Goal: Task Accomplishment & Management: Use online tool/utility

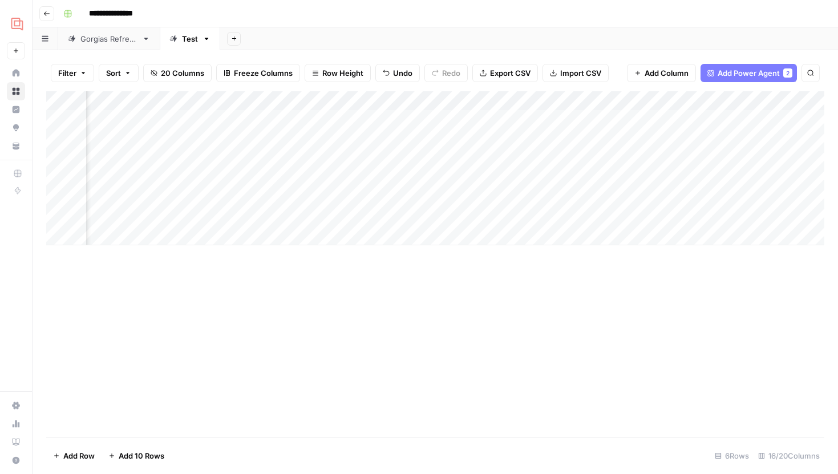
scroll to position [0, 955]
click at [608, 116] on div "Add Column" at bounding box center [435, 168] width 778 height 154
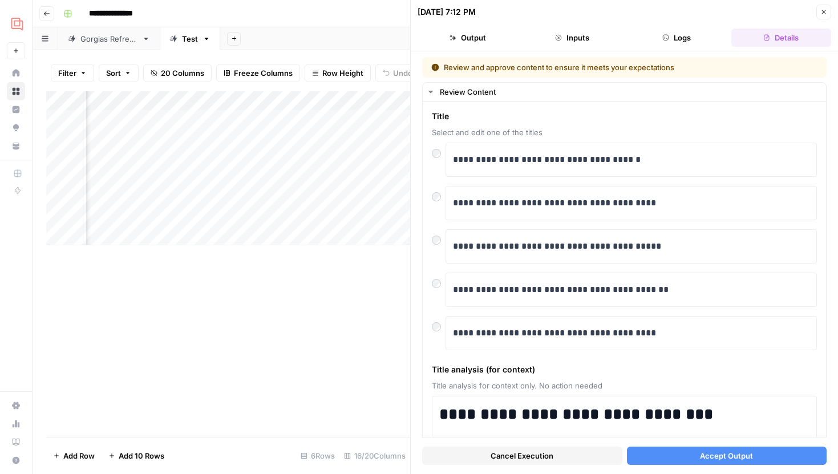
click at [747, 455] on span "Accept Output" at bounding box center [726, 455] width 53 height 11
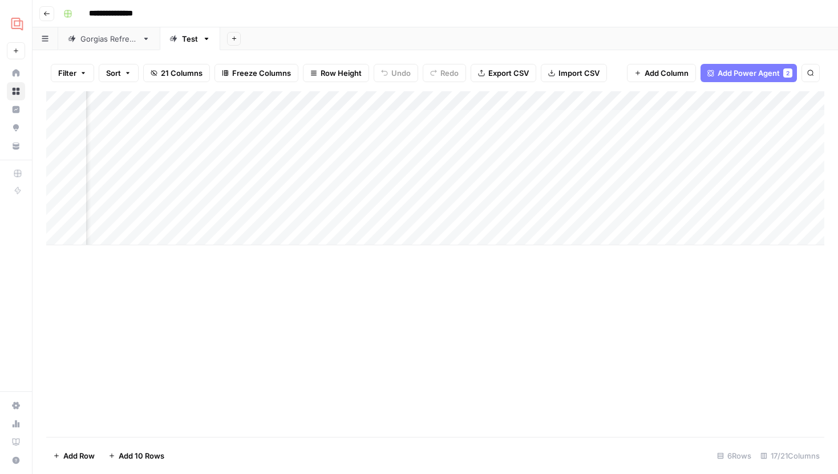
scroll to position [0, 1040]
click at [314, 119] on div "Add Column" at bounding box center [435, 168] width 778 height 154
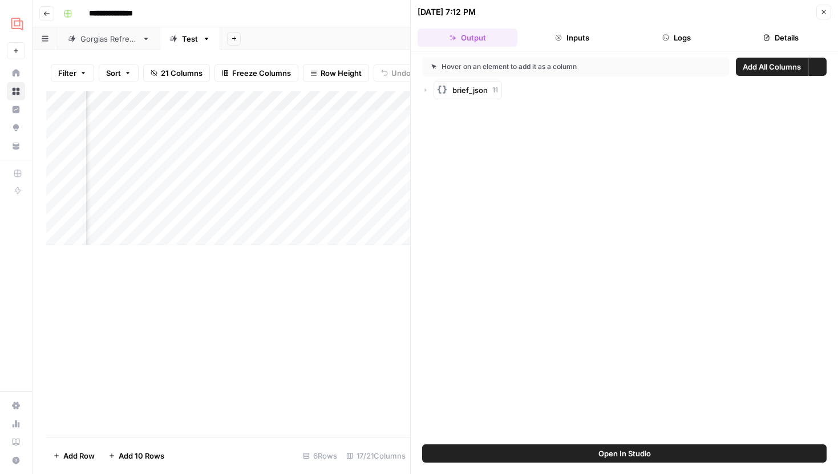
click at [556, 34] on icon "button" at bounding box center [558, 37] width 7 height 7
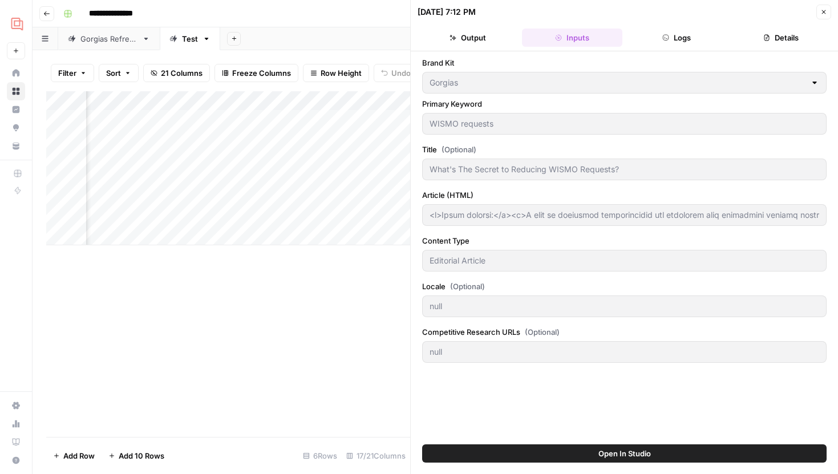
click at [456, 50] on header "10/07/25 at 7:12 PM Close Output Inputs Logs Details" at bounding box center [624, 25] width 427 height 51
click at [460, 44] on button "Output" at bounding box center [468, 38] width 100 height 18
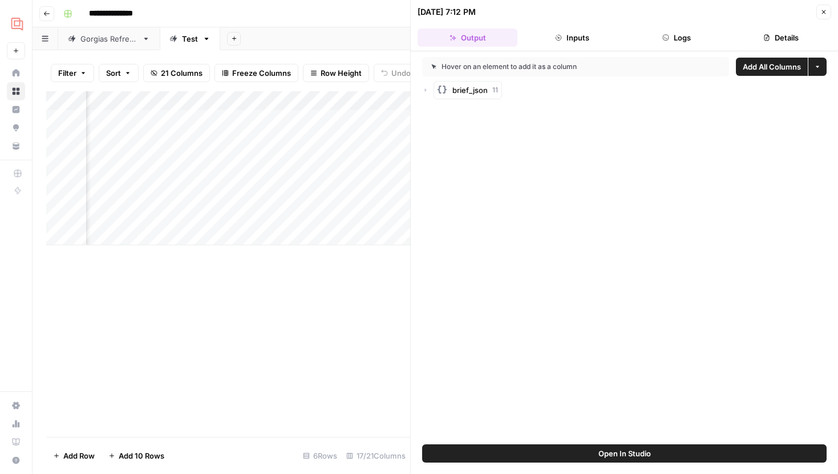
click at [426, 90] on icon "button" at bounding box center [426, 89] width 2 height 3
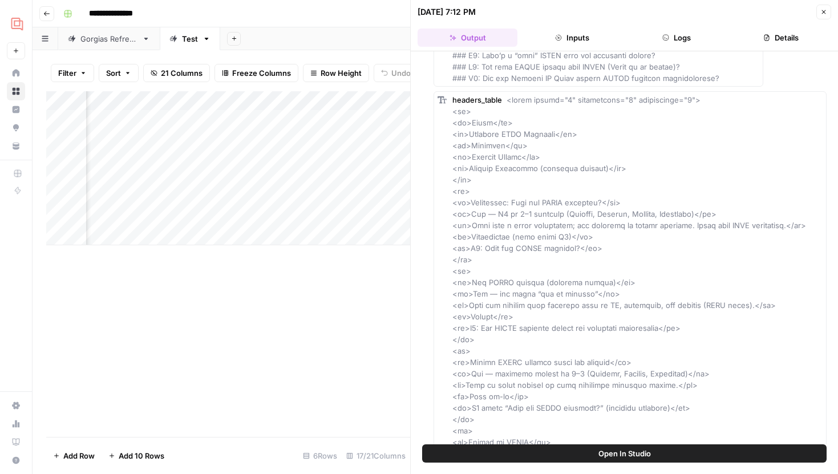
scroll to position [2898, 0]
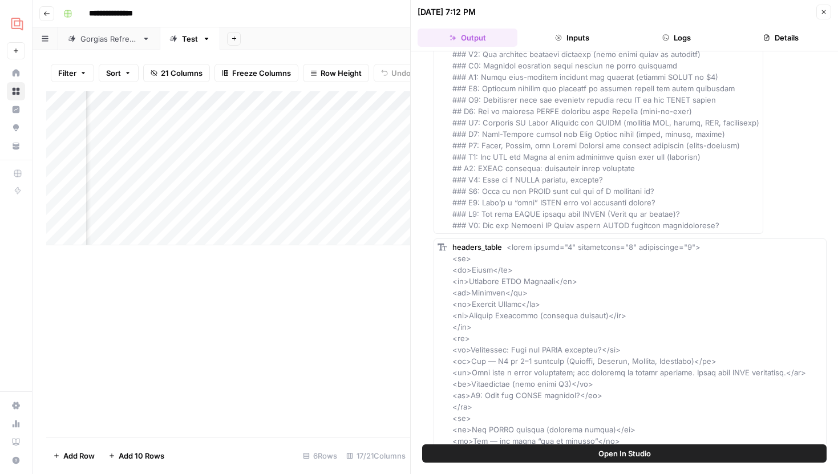
click at [818, 10] on button "Close" at bounding box center [823, 12] width 15 height 15
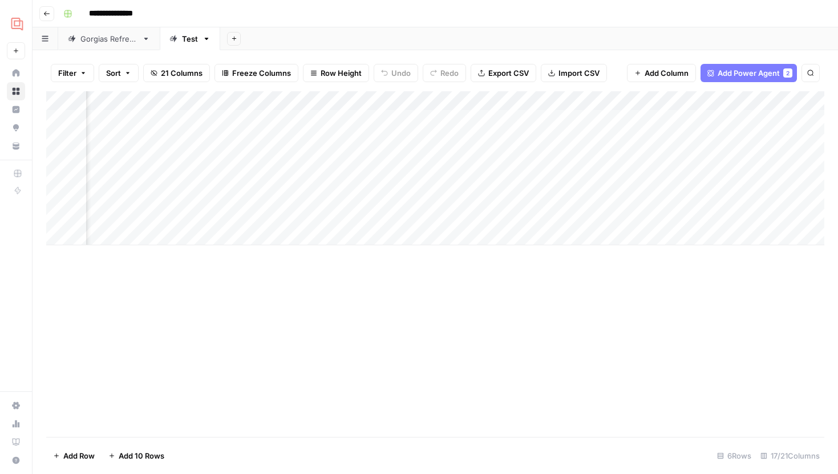
scroll to position [0, 933]
click at [422, 118] on div "Add Column" at bounding box center [435, 168] width 778 height 154
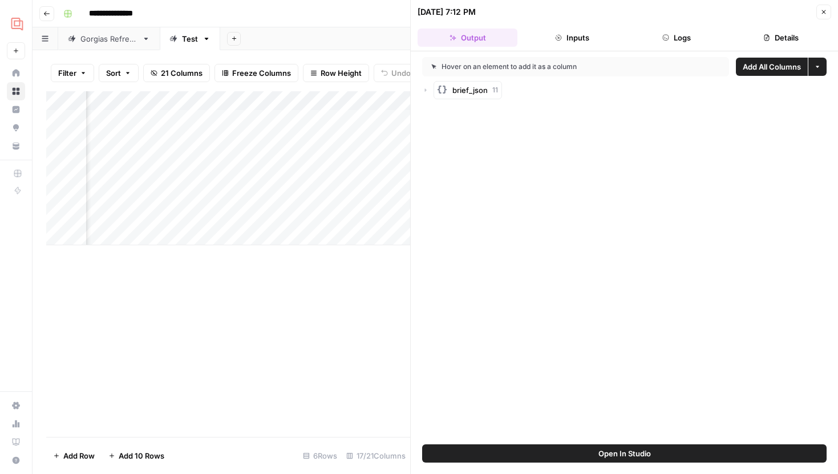
click at [428, 86] on div "brief_json 11" at bounding box center [624, 90] width 405 height 18
click at [424, 90] on icon "button" at bounding box center [425, 90] width 7 height 7
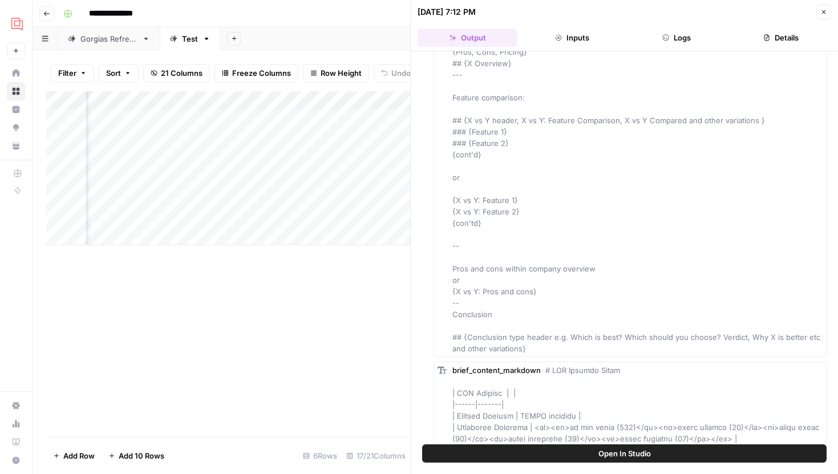
scroll to position [4793, 0]
click at [802, 313] on span "Add as Column" at bounding box center [799, 311] width 42 height 9
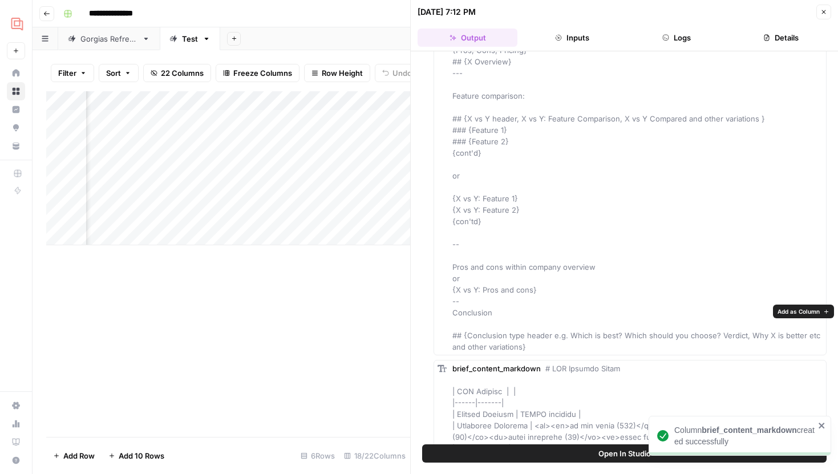
scroll to position [0, 1158]
click at [818, 9] on button "Close" at bounding box center [823, 12] width 15 height 15
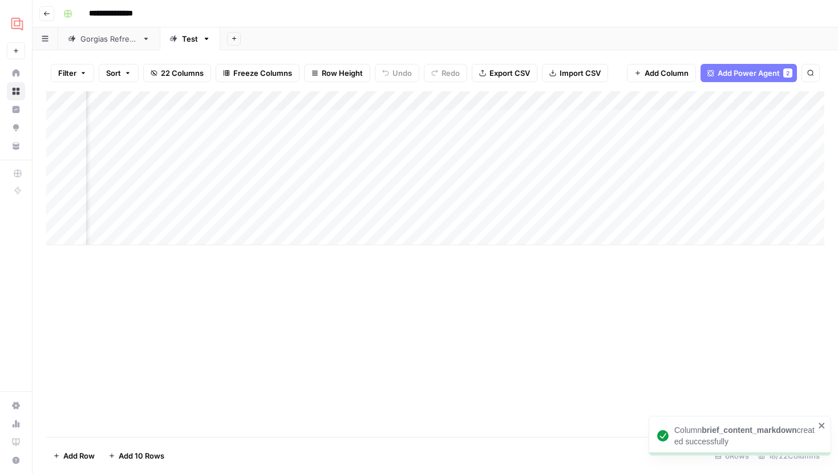
click at [312, 118] on div "Add Column" at bounding box center [435, 168] width 778 height 154
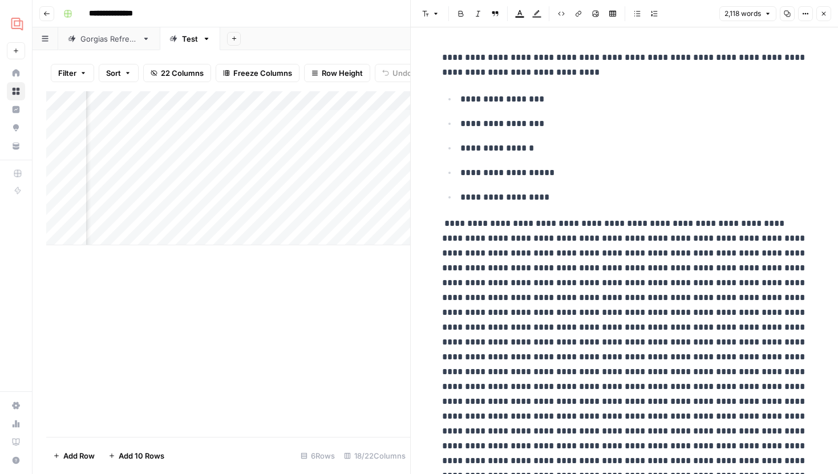
click at [821, 11] on icon "button" at bounding box center [823, 13] width 7 height 7
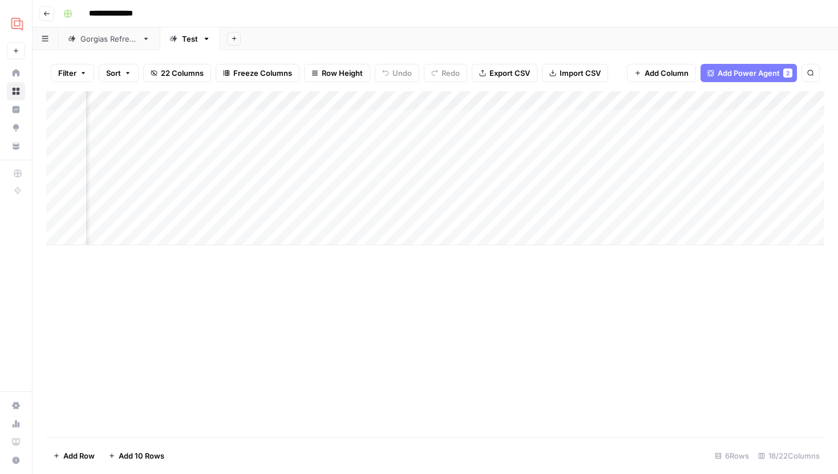
click at [317, 102] on div "Add Column" at bounding box center [435, 168] width 778 height 154
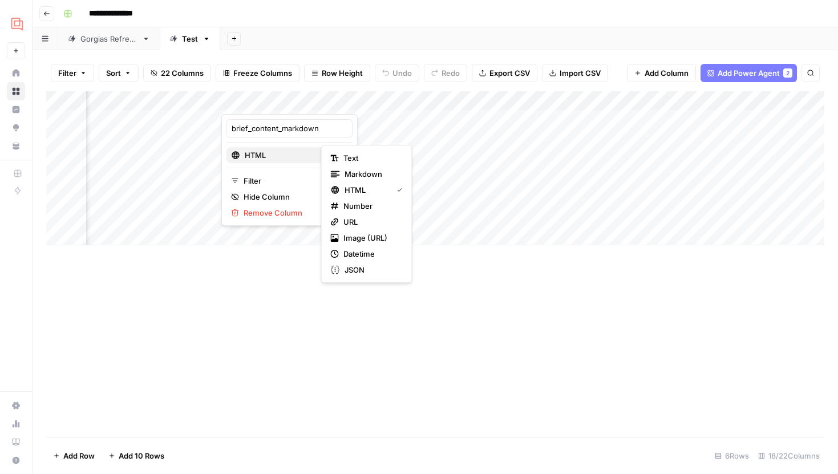
click at [291, 160] on span "HTML" at bounding box center [288, 154] width 87 height 11
click at [351, 173] on span "Markdown" at bounding box center [372, 173] width 54 height 11
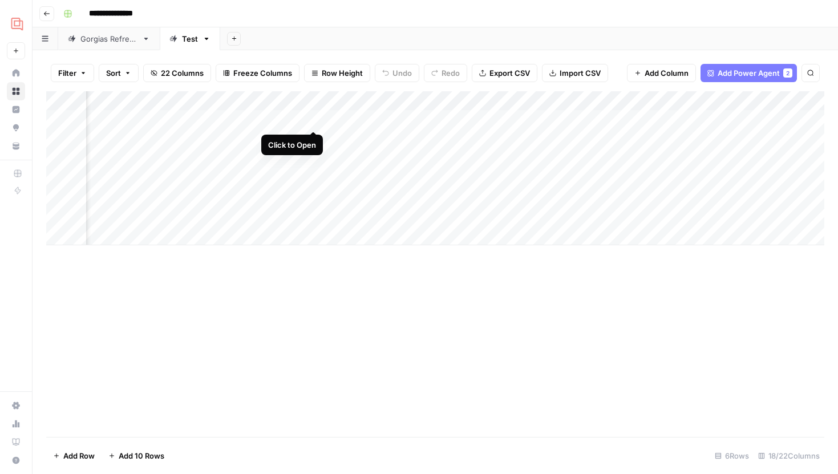
click at [312, 118] on div "Add Column" at bounding box center [435, 168] width 778 height 154
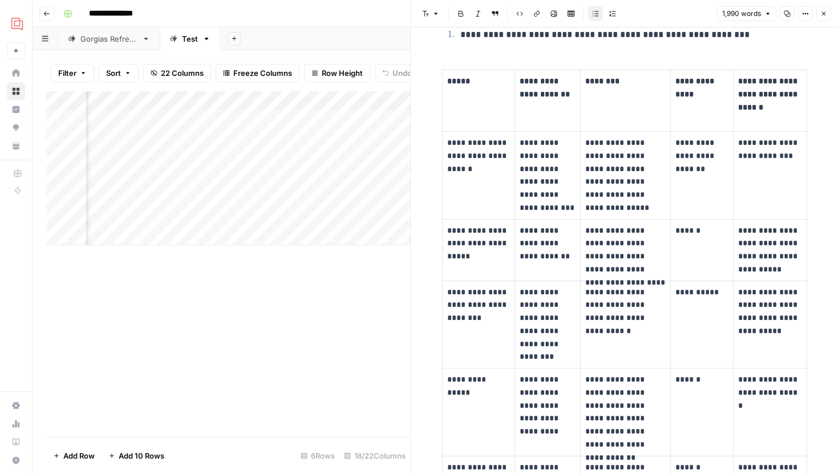
scroll to position [1440, 0]
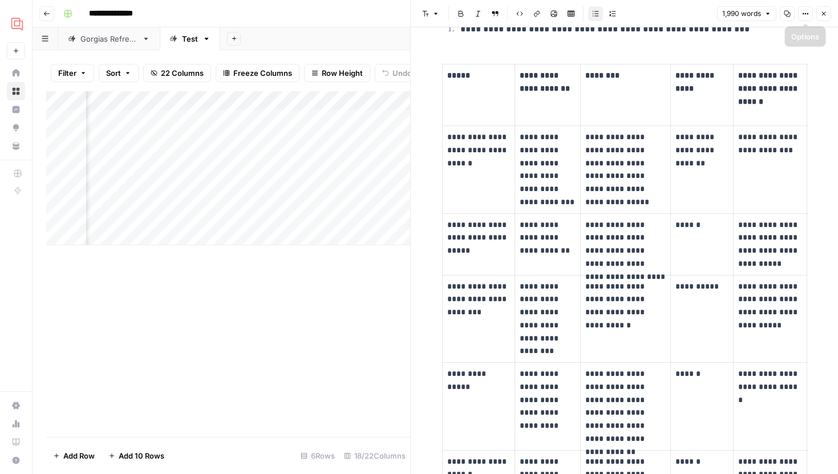
click at [818, 23] on header "Font style Bold Italic Block quote Code block Link Image Insert Table Bulleted …" at bounding box center [624, 13] width 427 height 27
click at [822, 20] on button "Close" at bounding box center [823, 13] width 15 height 15
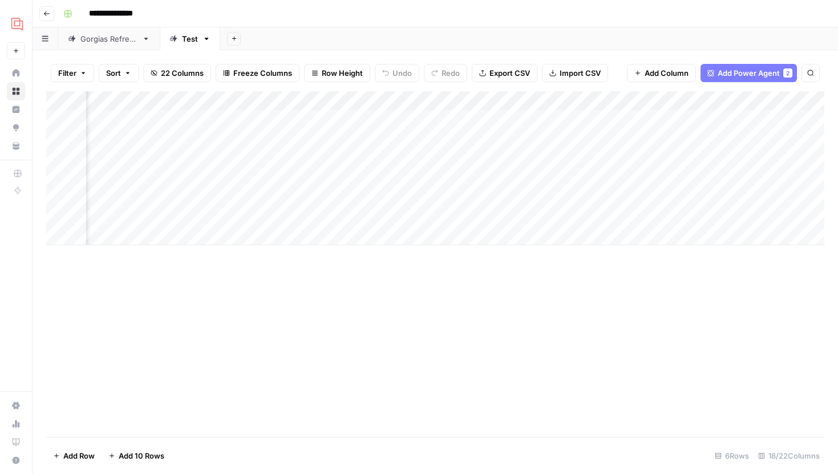
click at [269, 99] on div "Add Column" at bounding box center [435, 168] width 778 height 154
click at [587, 102] on div "Add Column" at bounding box center [435, 168] width 778 height 154
click at [480, 258] on span "Remove Column" at bounding box center [499, 254] width 100 height 11
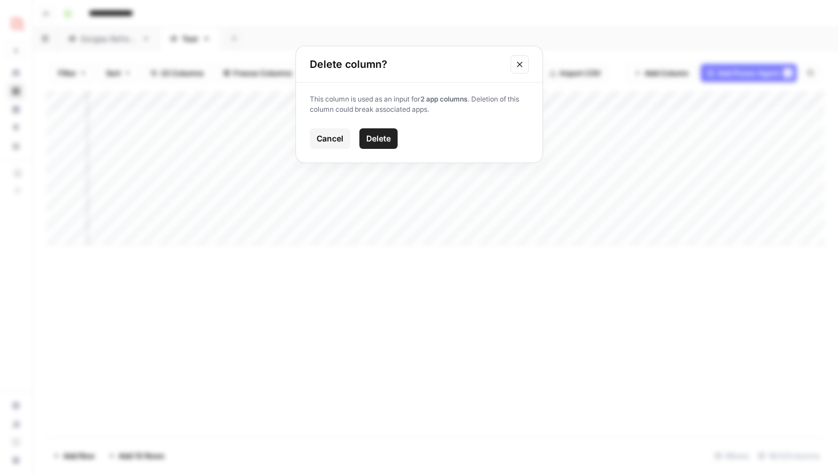
click at [385, 140] on span "Delete" at bounding box center [378, 138] width 25 height 11
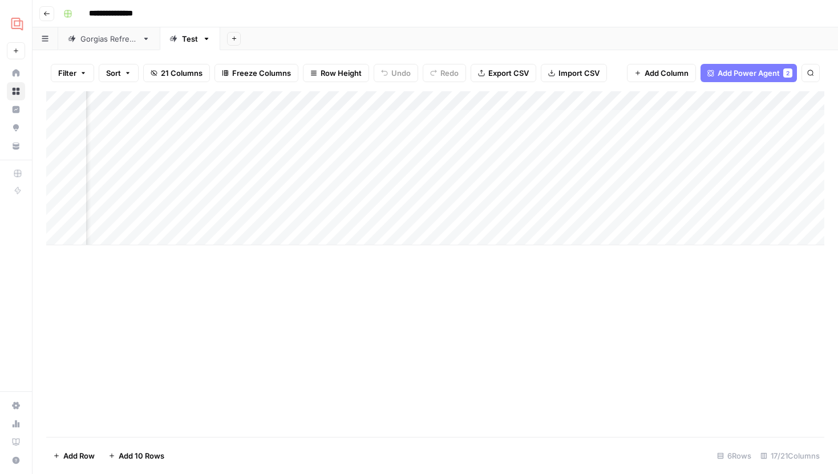
click at [583, 102] on div "Add Column" at bounding box center [435, 168] width 778 height 154
click at [475, 257] on span "Remove Column" at bounding box center [499, 254] width 100 height 11
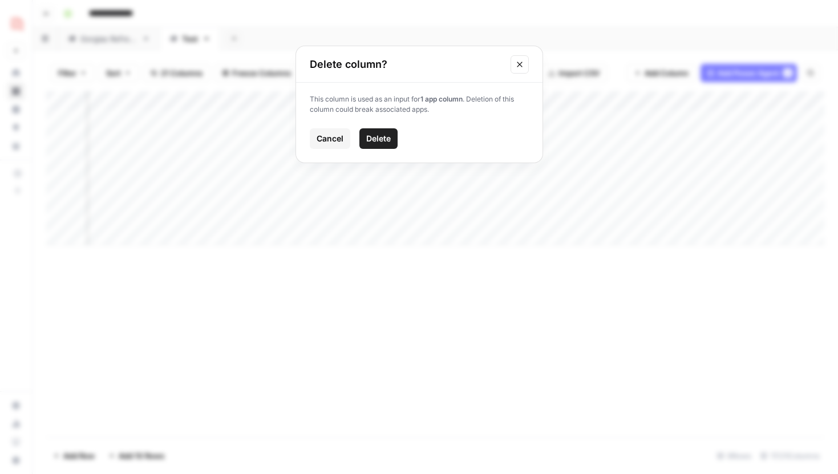
click at [385, 147] on button "Delete" at bounding box center [378, 138] width 38 height 21
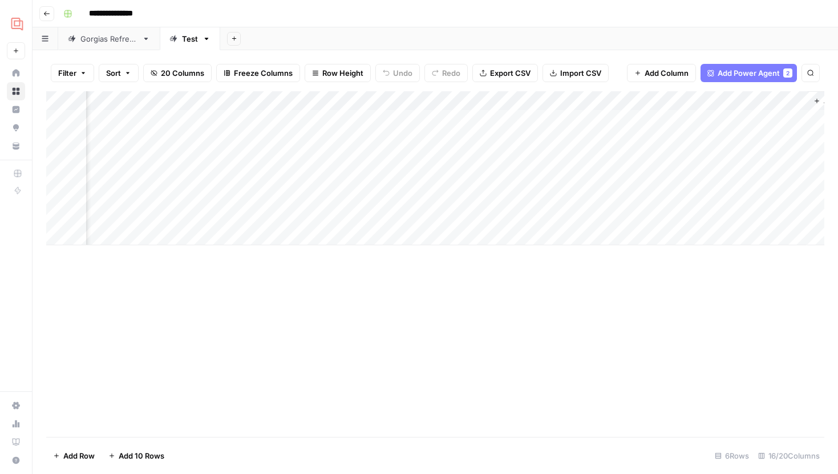
click at [495, 101] on div "Add Column" at bounding box center [435, 168] width 778 height 154
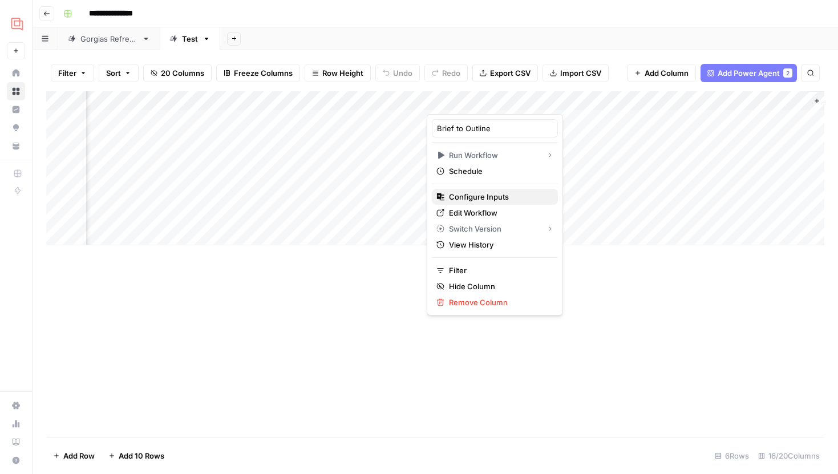
click at [475, 196] on span "Configure Inputs" at bounding box center [499, 196] width 100 height 11
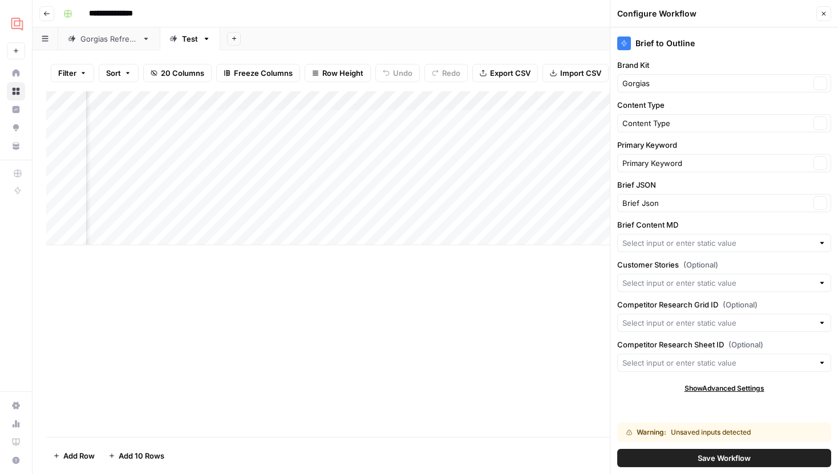
type input "Customer Sitemap"
click at [691, 241] on input "Brief Content MD" at bounding box center [717, 242] width 191 height 11
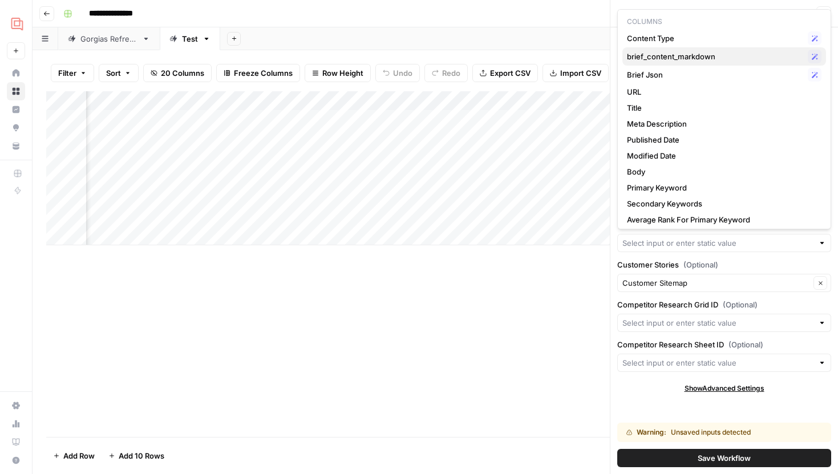
click at [664, 62] on div "brief_content_markdown Possible Match" at bounding box center [724, 57] width 195 height 14
type input "brief_content_markdown"
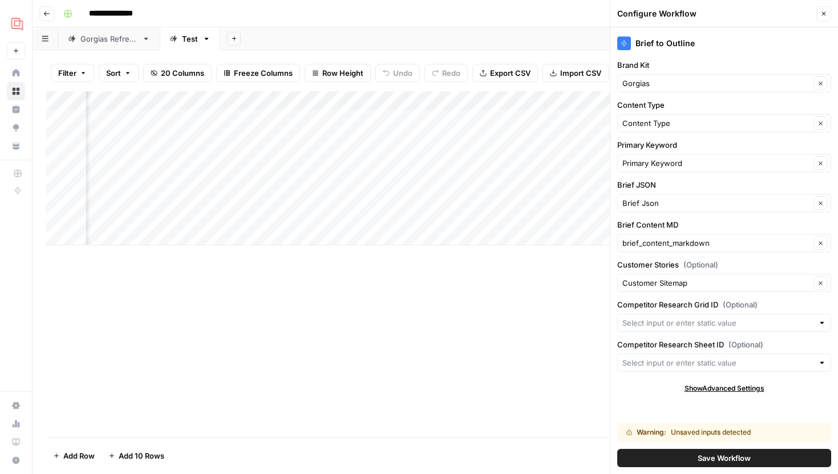
click at [703, 455] on span "Save Workflow" at bounding box center [724, 457] width 53 height 11
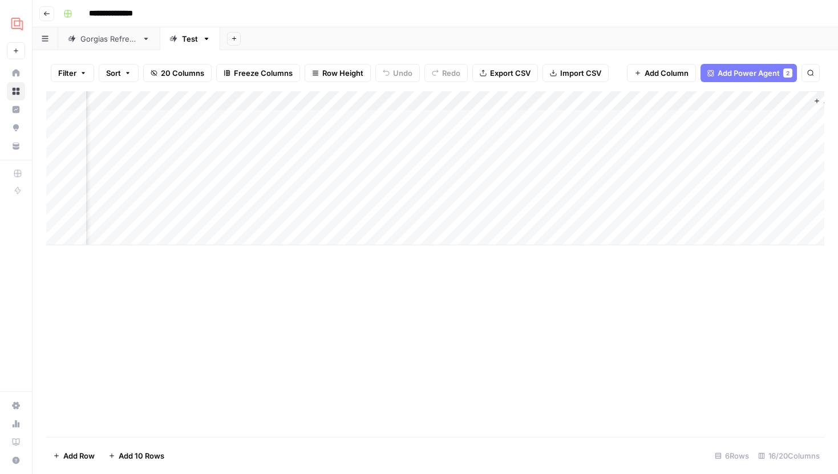
click at [491, 122] on div "Add Column" at bounding box center [435, 168] width 778 height 154
click at [508, 119] on div "Add Column" at bounding box center [435, 168] width 778 height 154
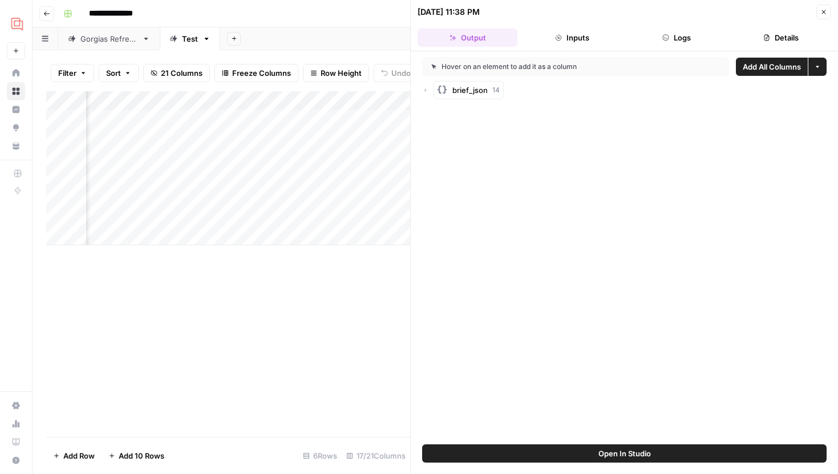
click at [426, 89] on icon "button" at bounding box center [425, 90] width 7 height 7
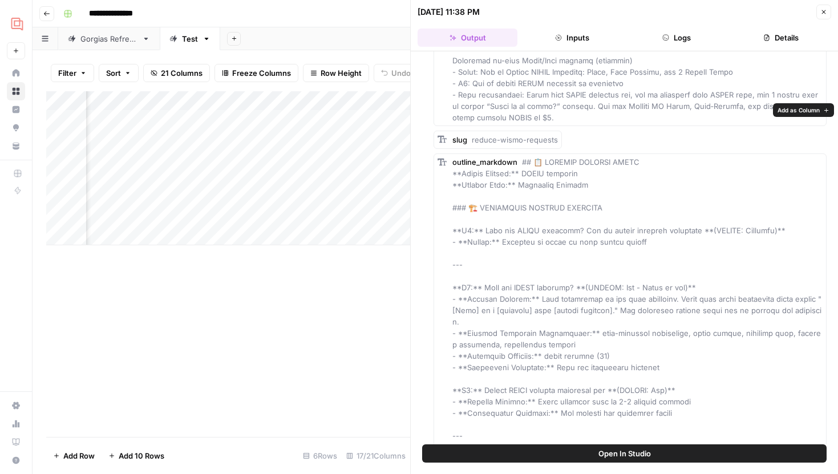
scroll to position [8965, 0]
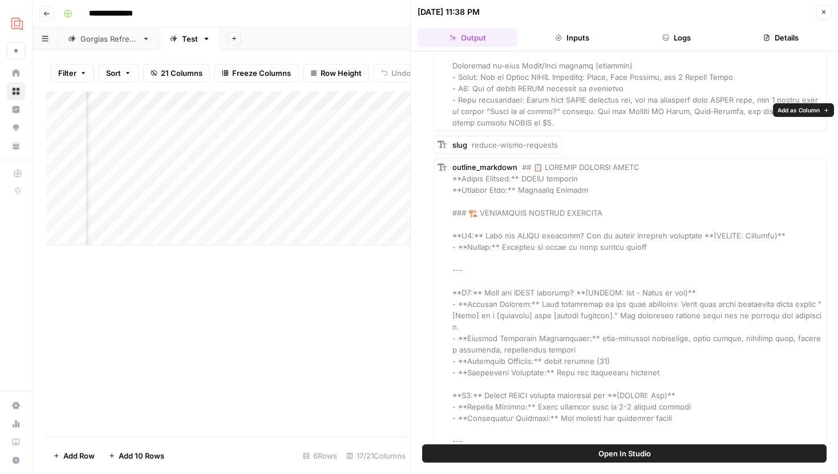
click at [800, 111] on span "Add as Column" at bounding box center [799, 110] width 42 height 9
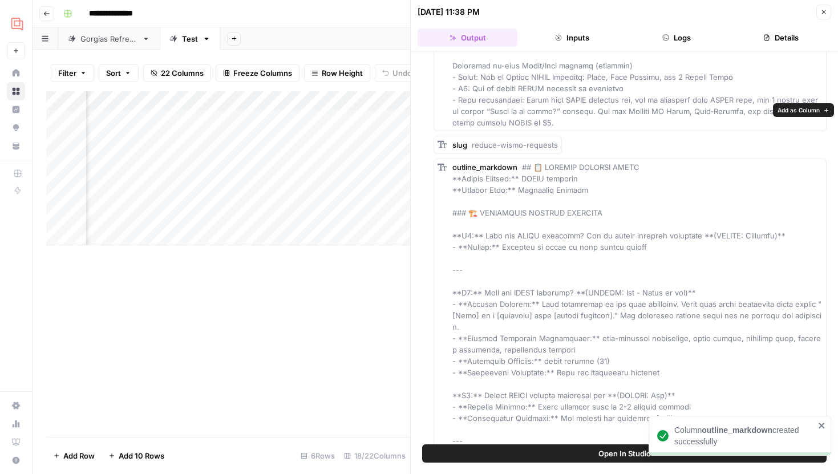
scroll to position [0, 1471]
click at [827, 12] on span "Close" at bounding box center [827, 12] width 1 height 1
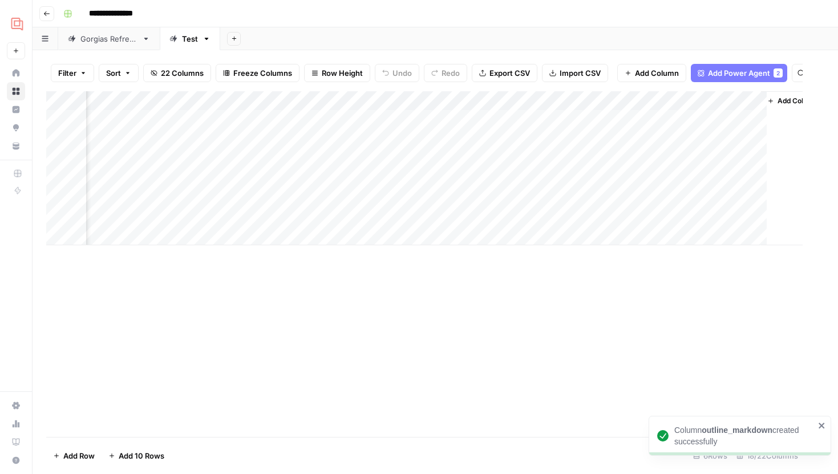
scroll to position [0, 1396]
click at [393, 122] on div "Add Column" at bounding box center [435, 168] width 778 height 154
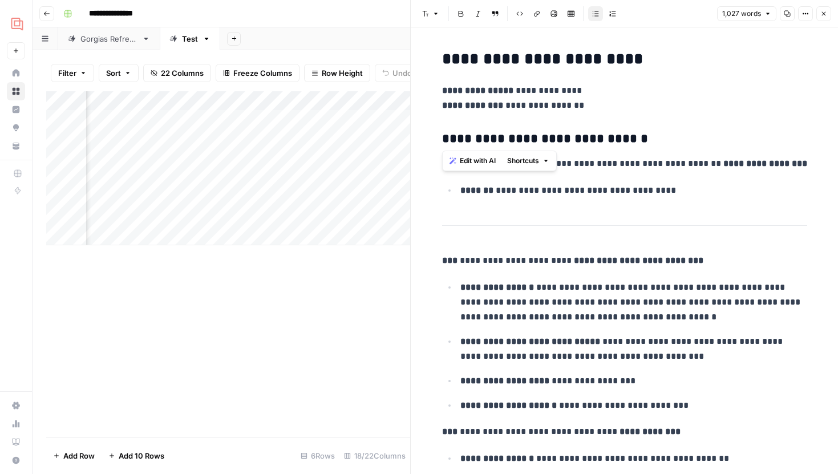
drag, startPoint x: 444, startPoint y: 138, endPoint x: 650, endPoint y: 151, distance: 207.0
drag, startPoint x: 459, startPoint y: 165, endPoint x: 762, endPoint y: 176, distance: 303.8
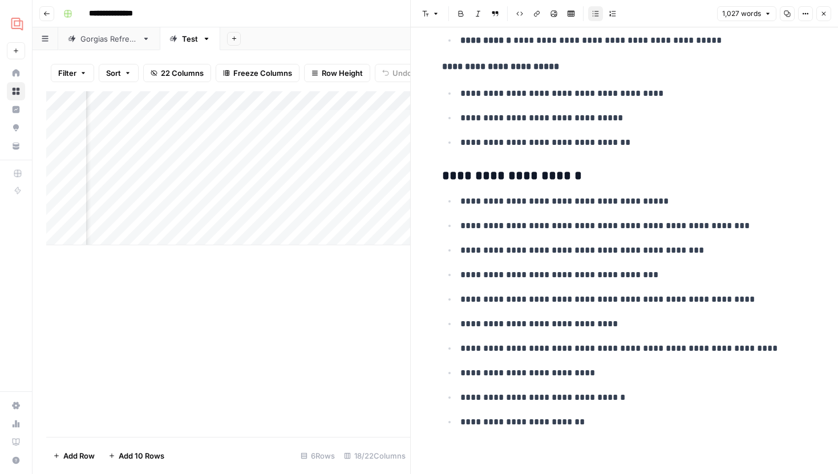
scroll to position [3357, 0]
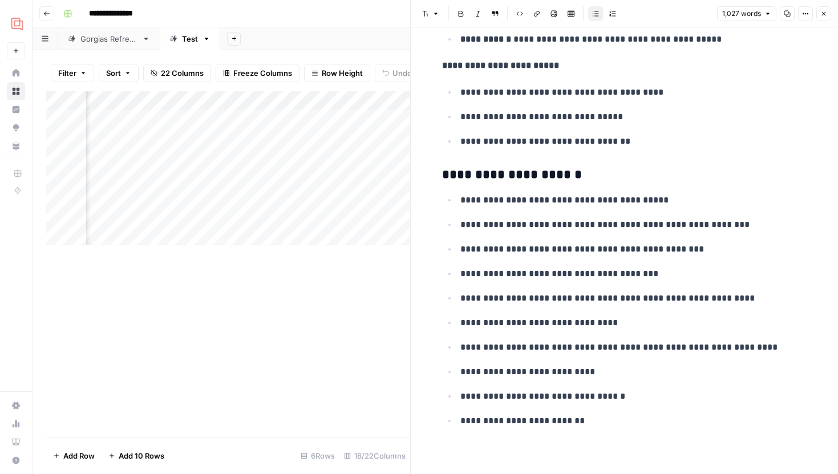
click at [826, 15] on icon "button" at bounding box center [823, 13] width 7 height 7
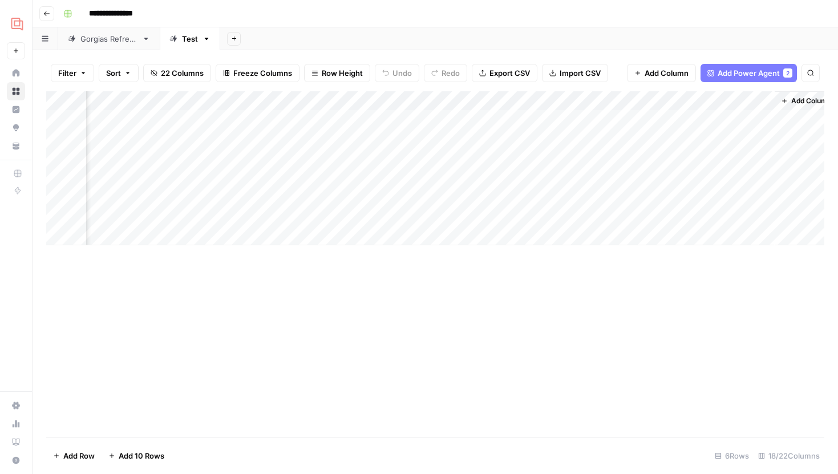
click at [658, 102] on div "Add Column" at bounding box center [435, 168] width 778 height 154
click at [548, 256] on span "Remove Column" at bounding box center [574, 254] width 100 height 11
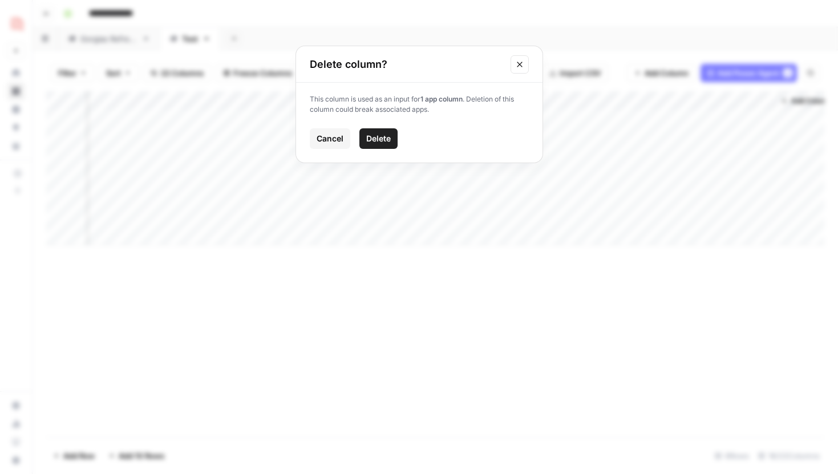
click at [387, 144] on button "Delete" at bounding box center [378, 138] width 38 height 21
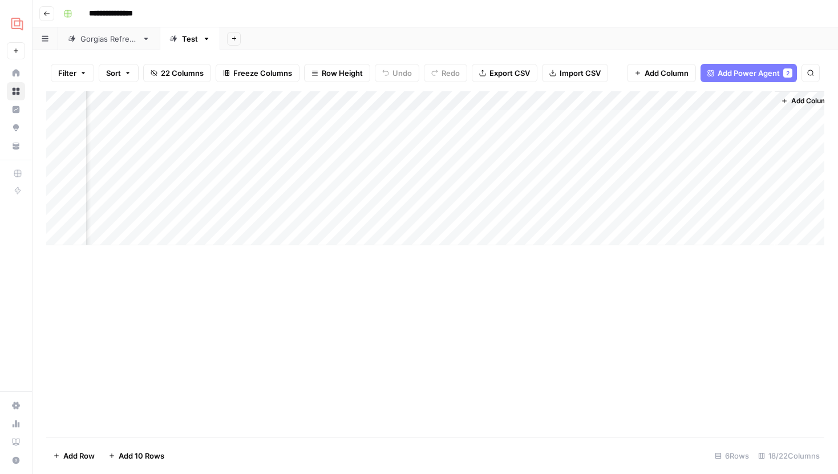
scroll to position [0, 1246]
click at [735, 101] on div "Add Column" at bounding box center [435, 168] width 778 height 154
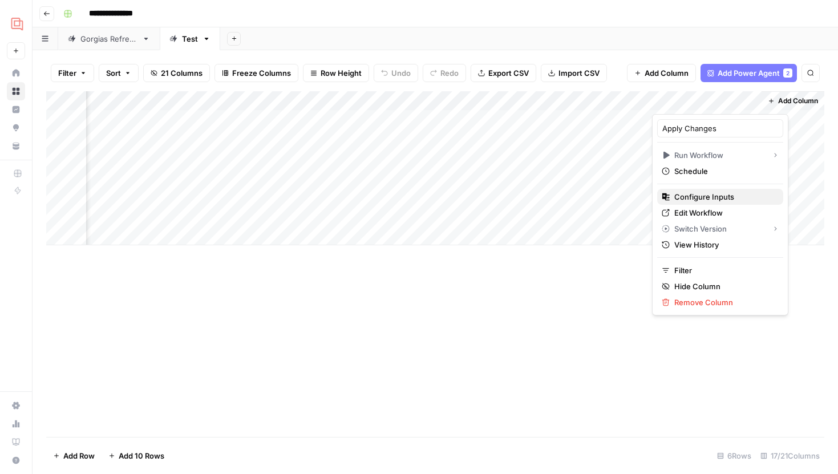
click at [694, 193] on span "Configure Inputs" at bounding box center [724, 196] width 100 height 11
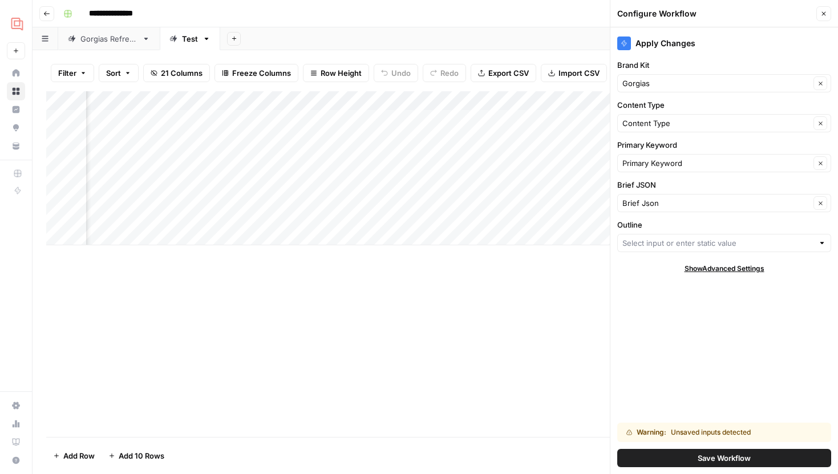
scroll to position [0, 1314]
click at [573, 119] on div "Add Column" at bounding box center [435, 168] width 778 height 154
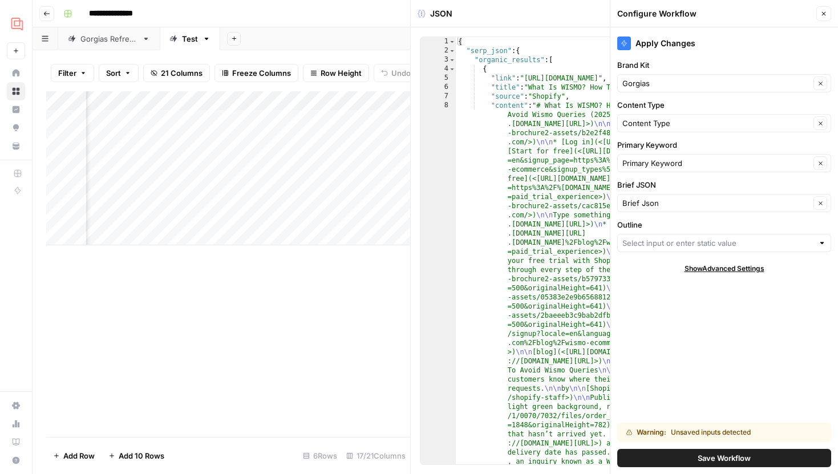
click at [816, 18] on button "Close" at bounding box center [823, 13] width 15 height 15
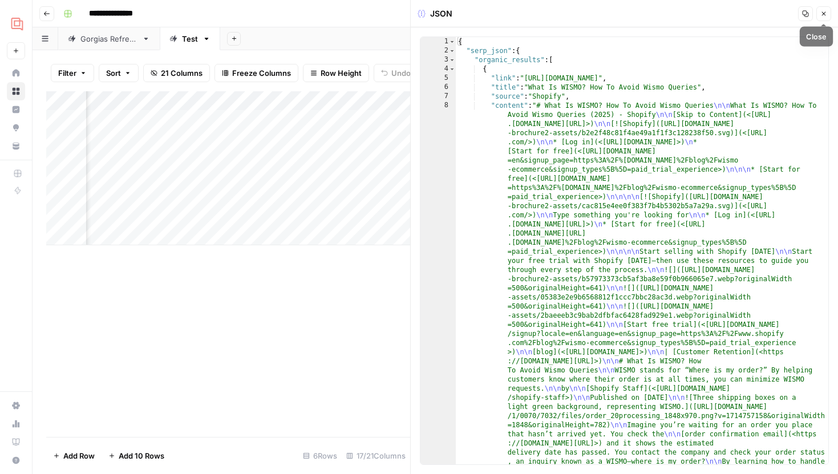
click at [826, 15] on icon "button" at bounding box center [823, 13] width 7 height 7
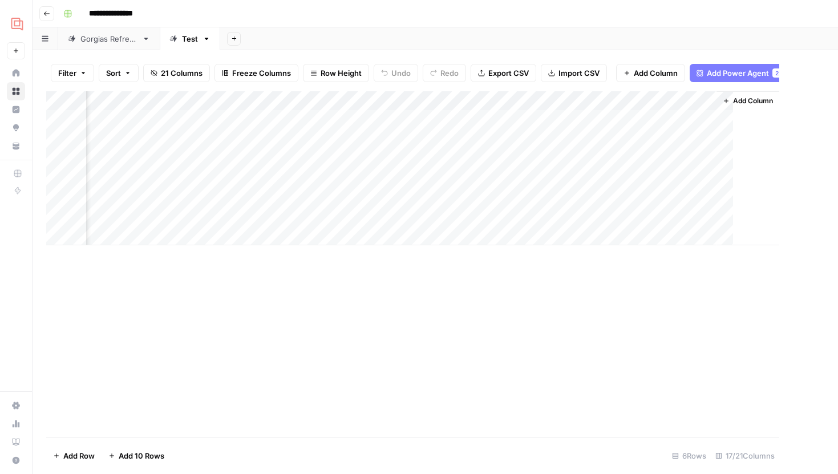
scroll to position [0, 1232]
click at [660, 98] on div "Add Column" at bounding box center [435, 168] width 778 height 154
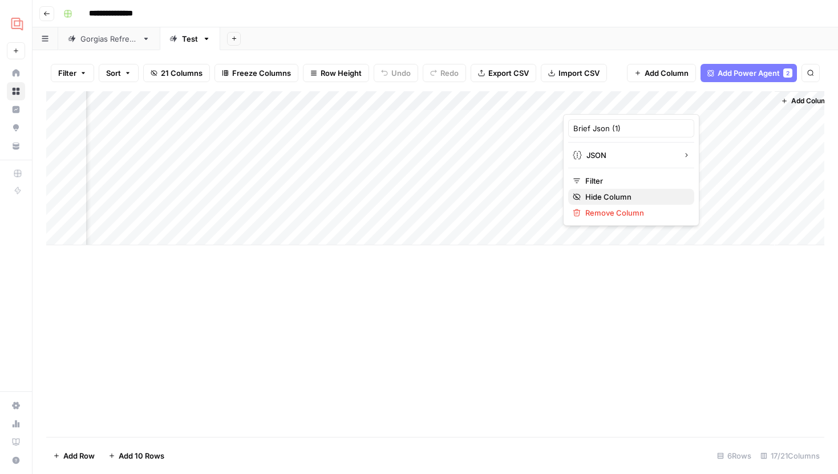
click at [606, 199] on span "Hide Column" at bounding box center [635, 196] width 100 height 11
click at [438, 99] on div "Add Column" at bounding box center [435, 168] width 778 height 154
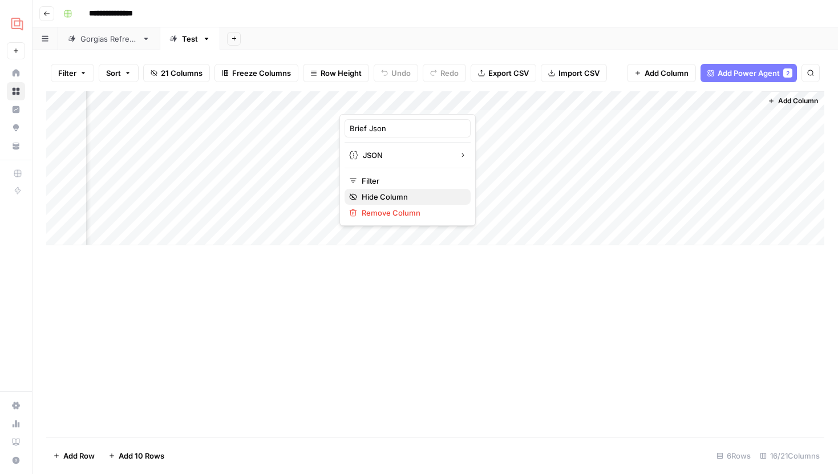
click at [402, 191] on span "Hide Column" at bounding box center [412, 196] width 100 height 11
click at [735, 103] on div "Add Column" at bounding box center [435, 168] width 778 height 154
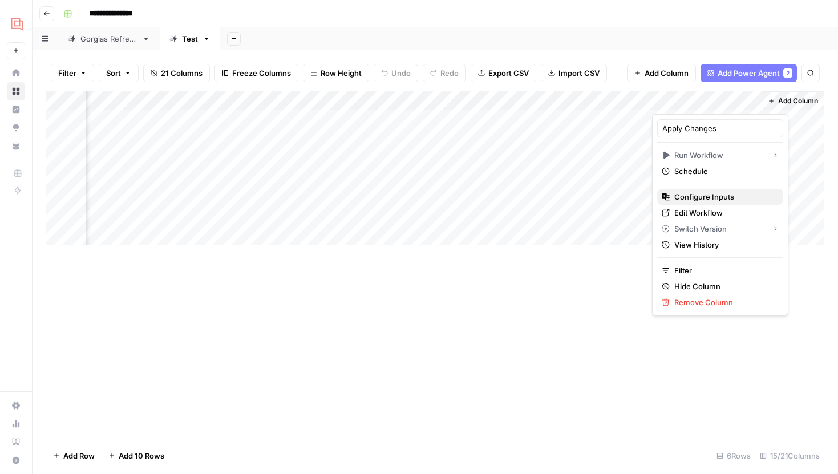
click at [700, 198] on span "Configure Inputs" at bounding box center [724, 196] width 100 height 11
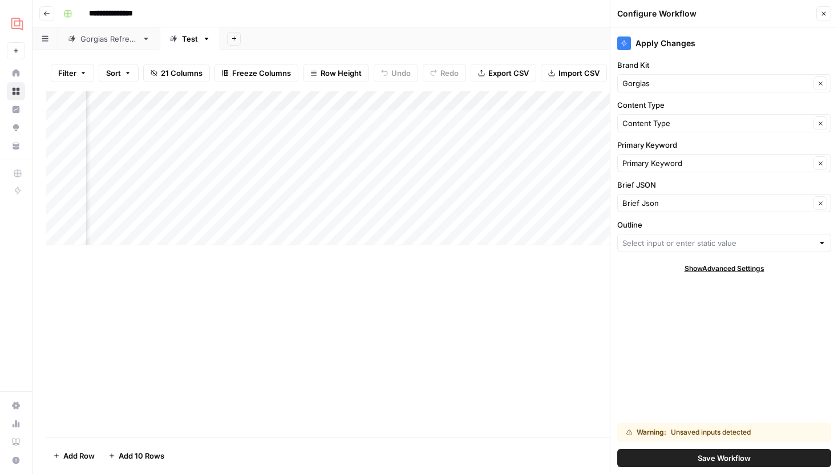
scroll to position [0, 1205]
click at [665, 244] on input "Outline" at bounding box center [717, 242] width 191 height 11
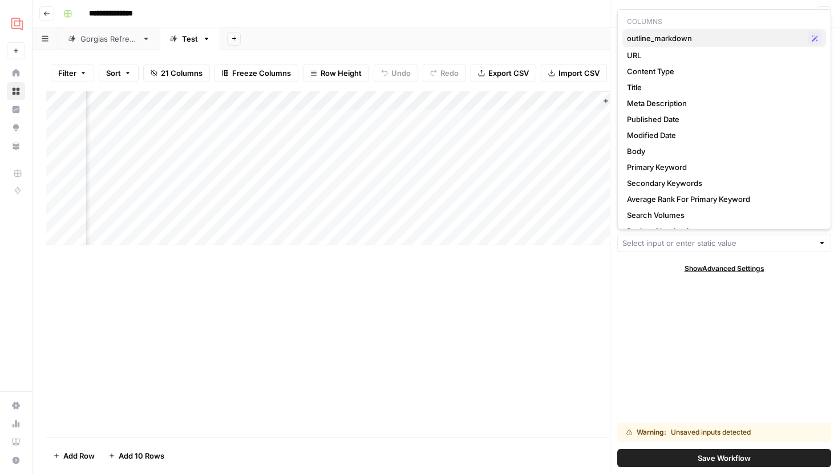
click at [681, 38] on span "outline_markdown" at bounding box center [715, 38] width 176 height 11
type input "outline_markdown"
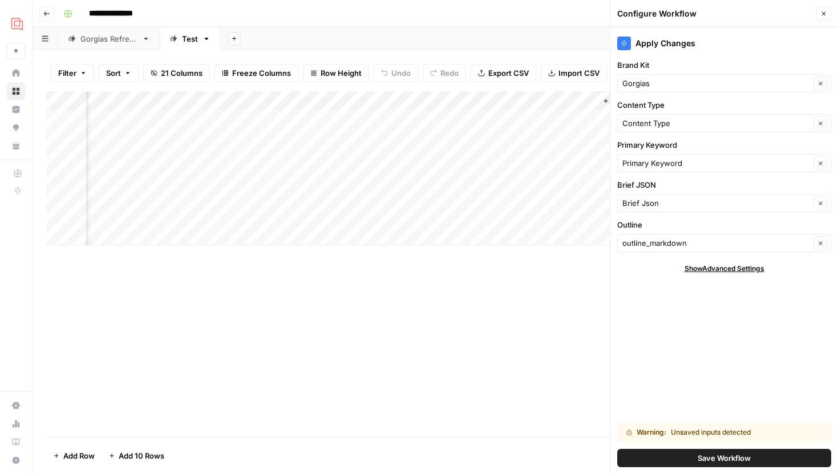
click at [709, 456] on span "Save Workflow" at bounding box center [724, 457] width 53 height 11
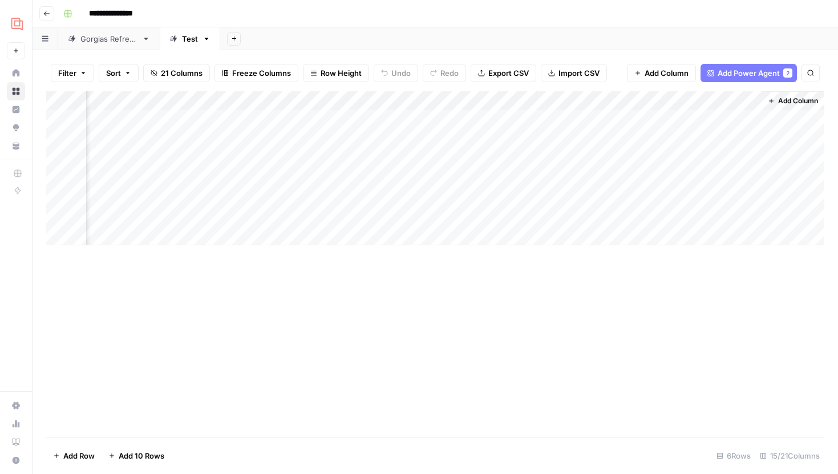
click at [709, 118] on div "Add Column" at bounding box center [435, 168] width 778 height 154
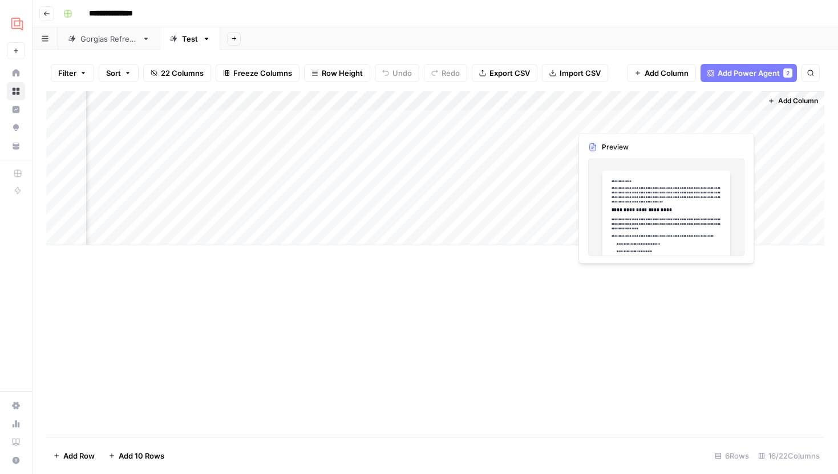
click at [743, 123] on div "Add Column" at bounding box center [435, 168] width 778 height 154
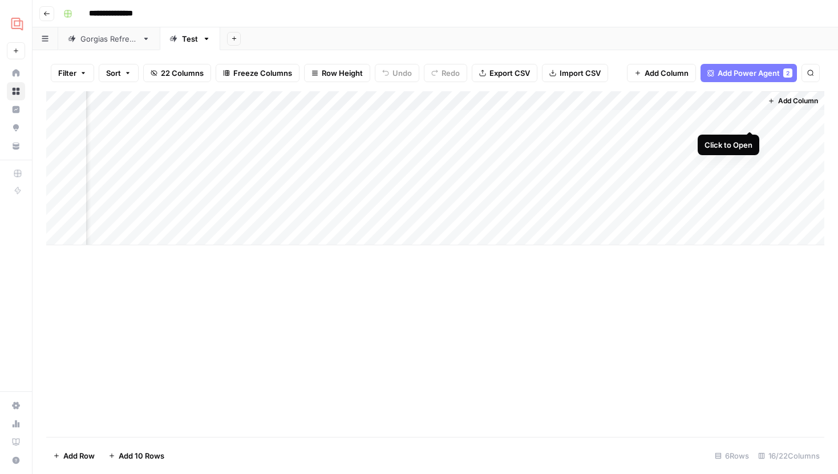
click at [753, 120] on div "Add Column" at bounding box center [435, 168] width 778 height 154
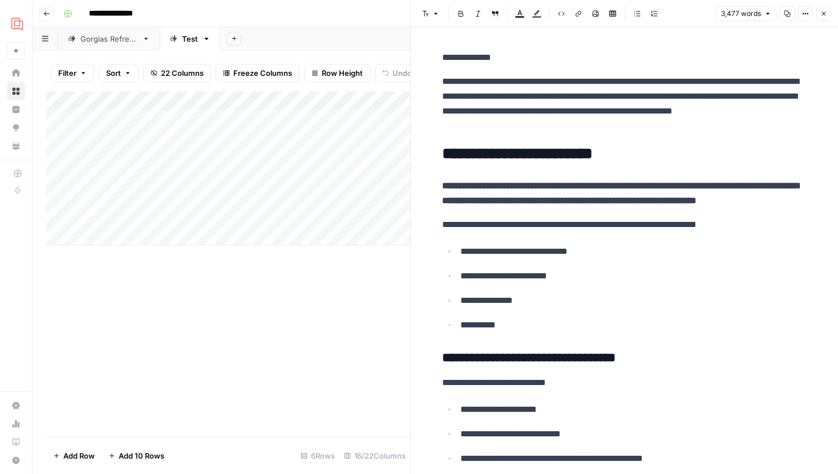
click at [285, 117] on div "Add Column" at bounding box center [228, 168] width 364 height 154
click at [822, 15] on icon "button" at bounding box center [823, 13] width 7 height 7
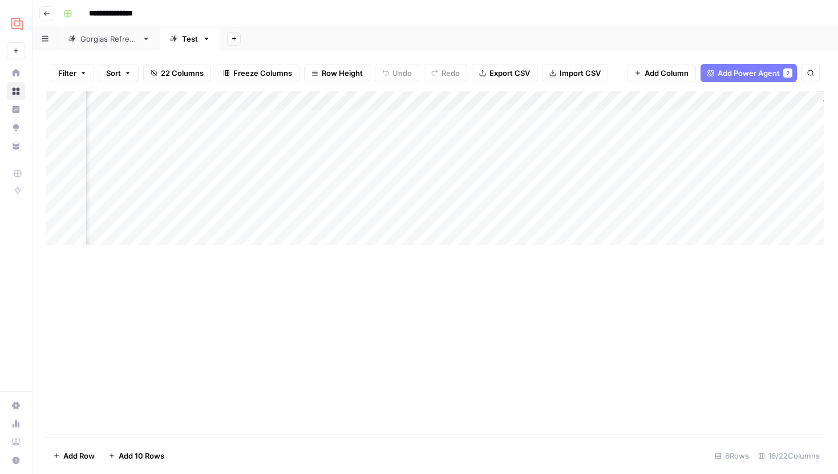
scroll to position [0, 1143]
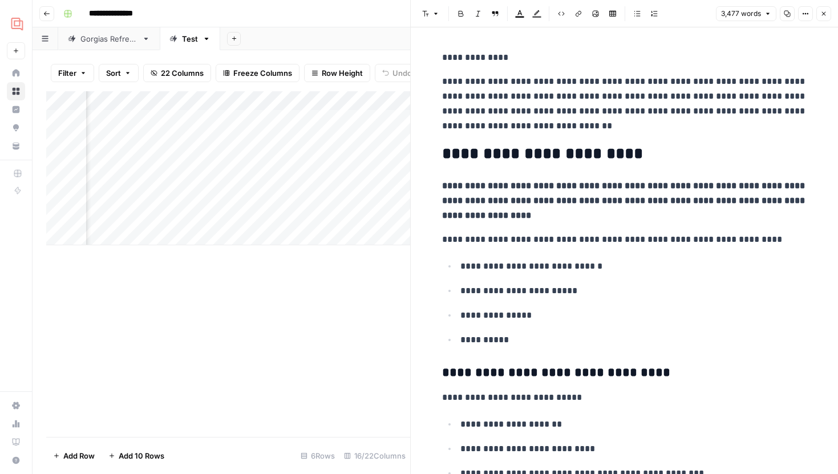
click at [823, 14] on icon "button" at bounding box center [824, 14] width 4 height 4
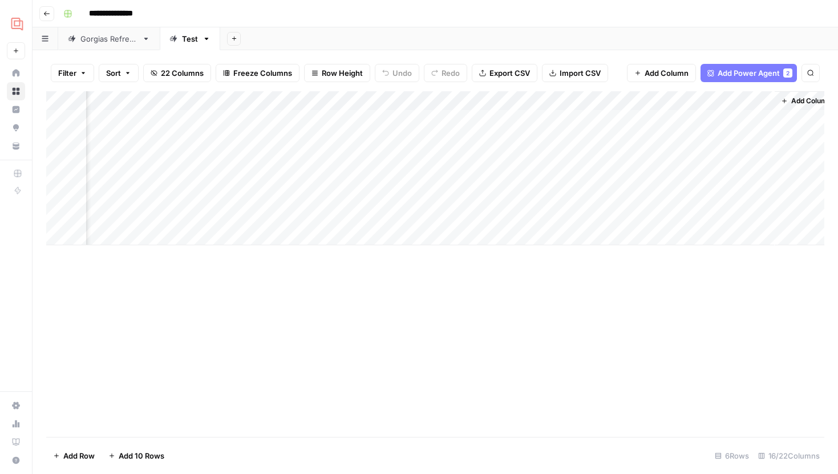
click at [647, 98] on div "Add Column" at bounding box center [435, 168] width 778 height 154
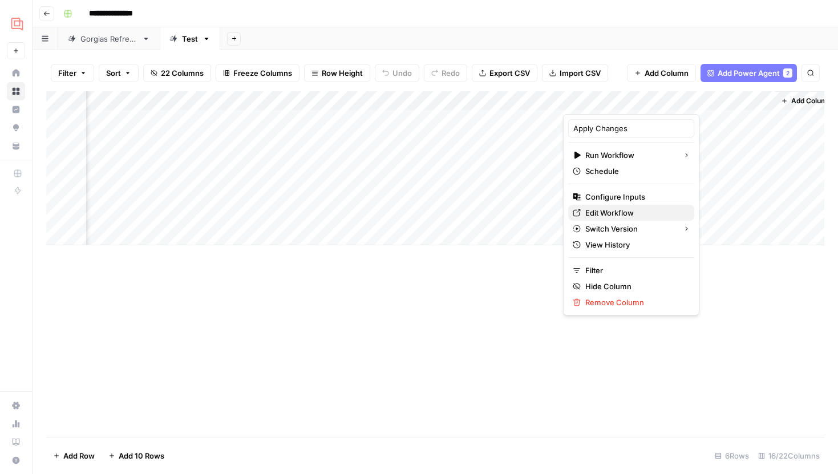
click at [610, 208] on span "Edit Workflow" at bounding box center [635, 212] width 100 height 11
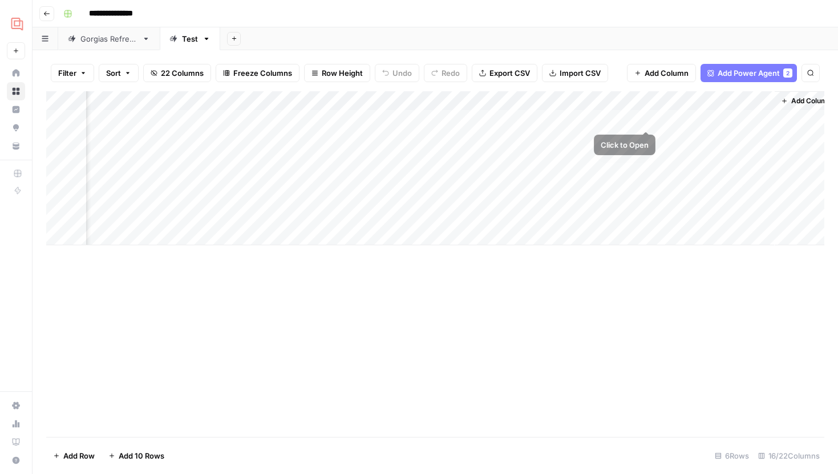
click at [646, 119] on div "Add Column" at bounding box center [435, 168] width 778 height 154
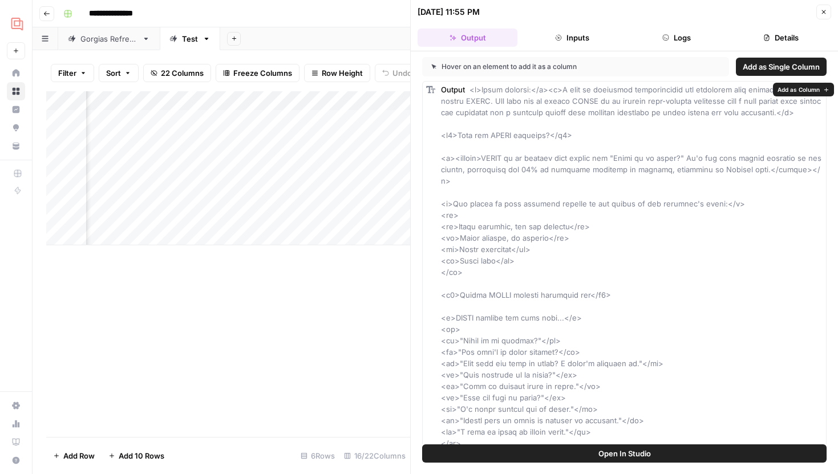
click at [622, 450] on span "Open In Studio" at bounding box center [625, 453] width 52 height 11
click at [823, 15] on icon "button" at bounding box center [823, 12] width 7 height 7
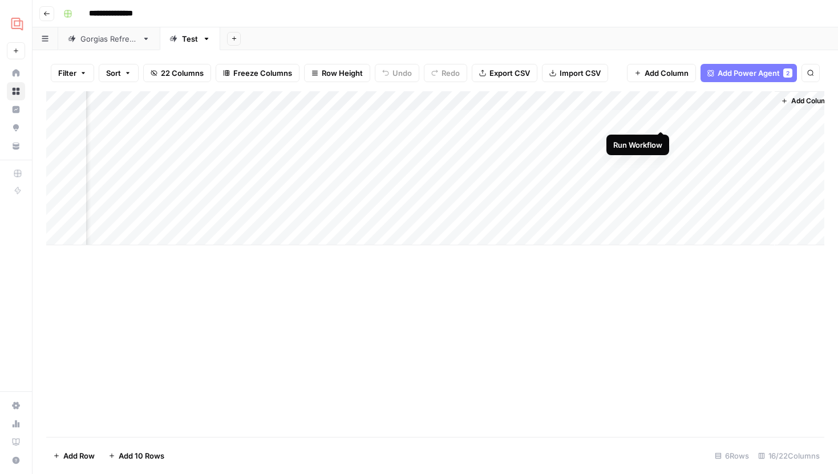
click at [661, 121] on div "Add Column" at bounding box center [435, 168] width 778 height 154
click at [648, 121] on div "Add Column" at bounding box center [435, 168] width 778 height 154
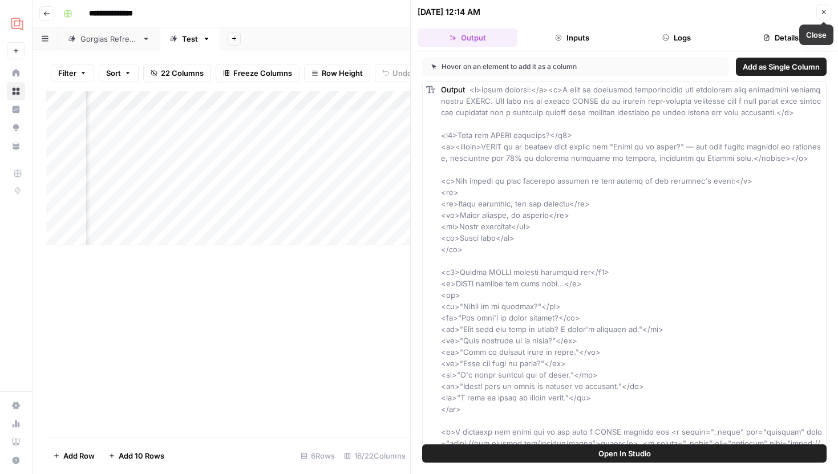
click at [823, 14] on icon "button" at bounding box center [823, 12] width 7 height 7
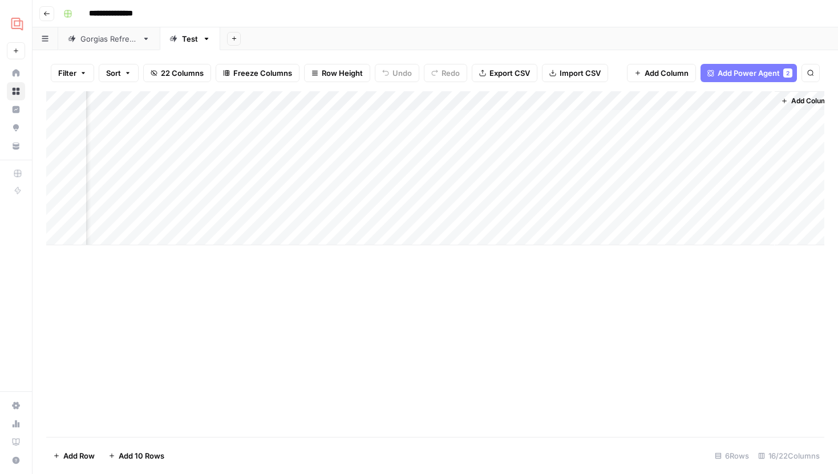
click at [765, 119] on div "Add Column" at bounding box center [435, 168] width 778 height 154
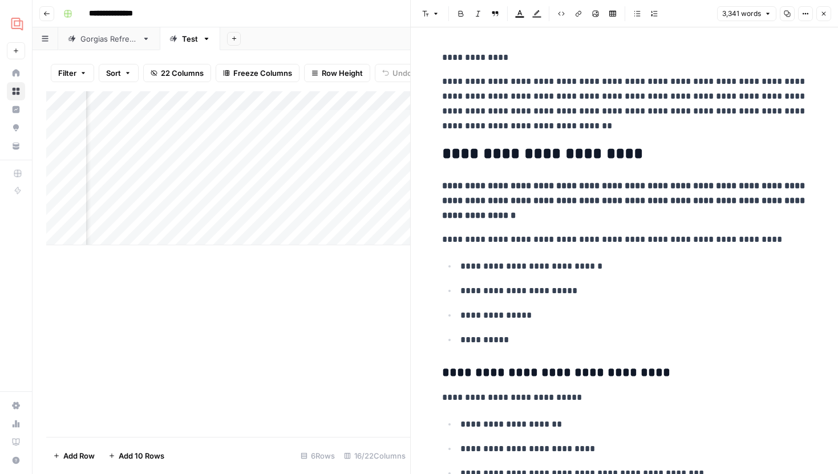
click at [823, 11] on icon "button" at bounding box center [823, 13] width 7 height 7
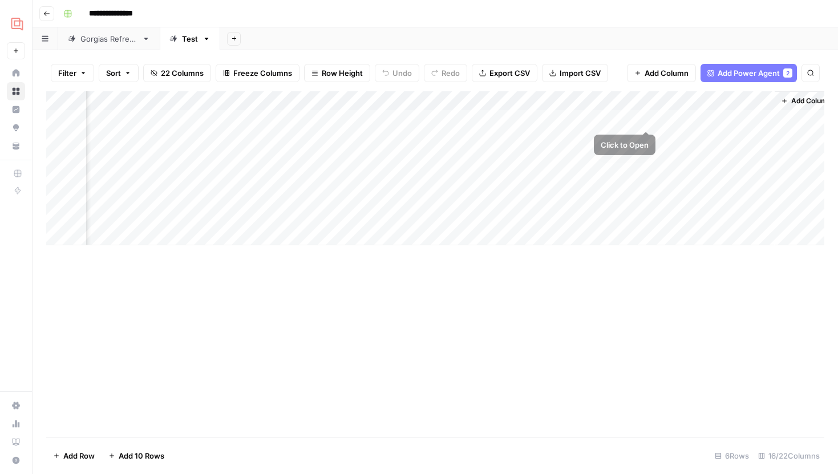
click at [648, 116] on div "Add Column" at bounding box center [435, 168] width 778 height 154
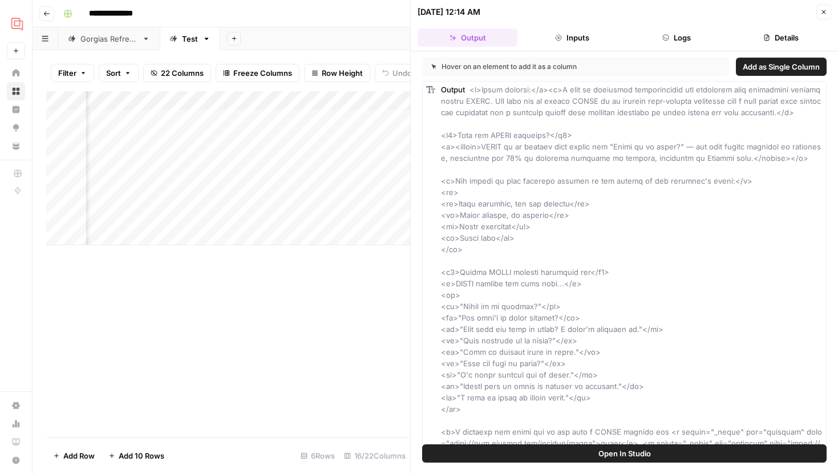
click at [676, 45] on button "Logs" at bounding box center [677, 38] width 100 height 18
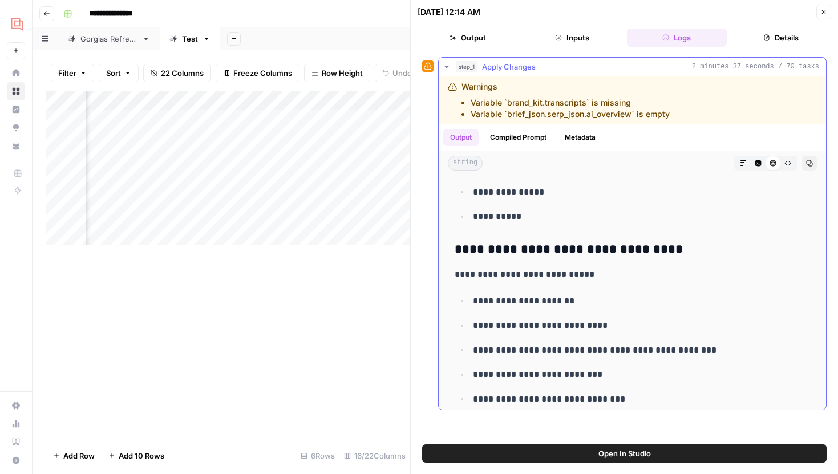
scroll to position [334, 0]
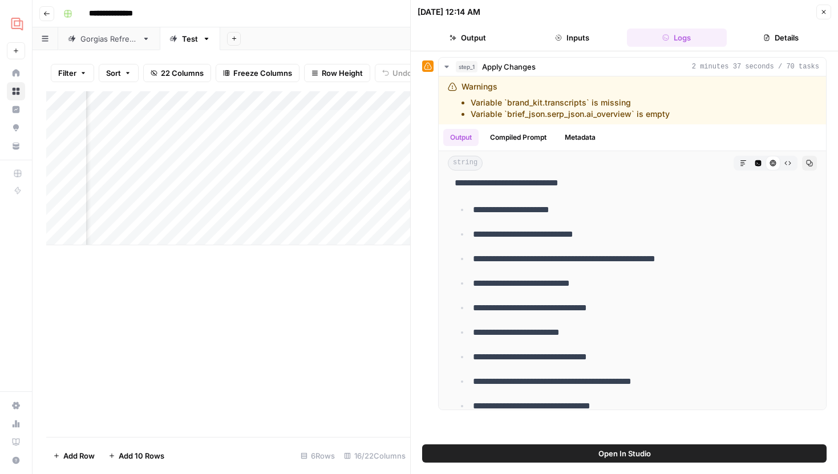
click at [825, 7] on button "Close" at bounding box center [823, 12] width 15 height 15
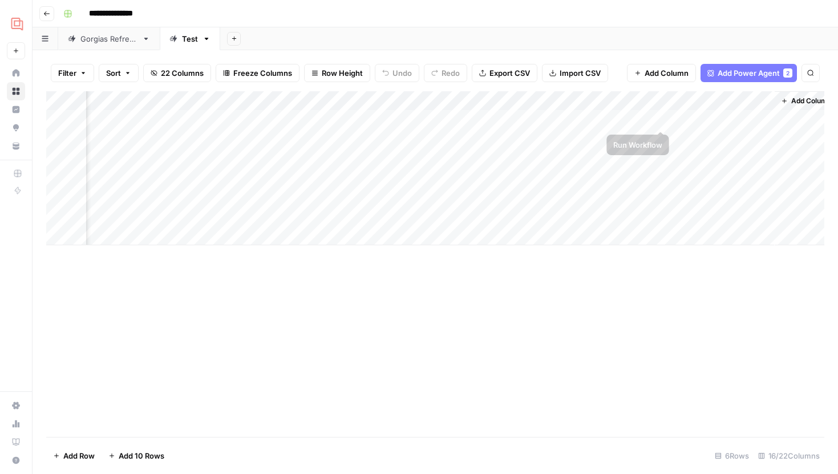
click at [663, 119] on div "Add Column" at bounding box center [435, 168] width 778 height 154
click at [669, 213] on div "Add Column" at bounding box center [435, 168] width 778 height 154
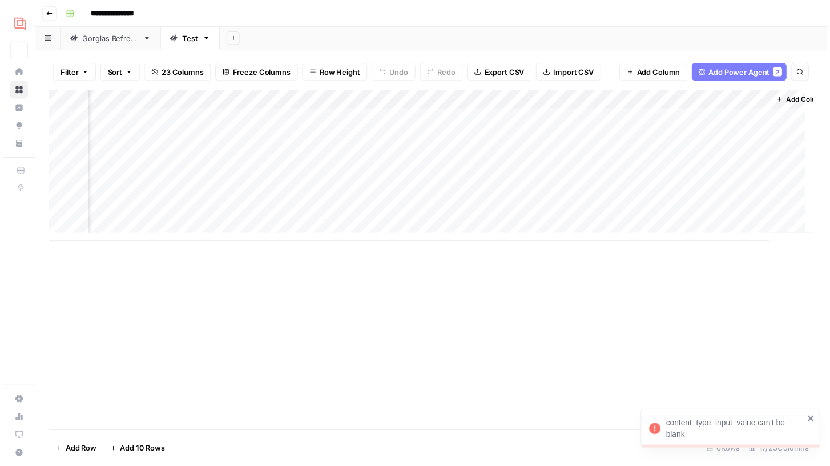
scroll to position [0, 1254]
click at [638, 120] on div "Add Column" at bounding box center [435, 168] width 778 height 154
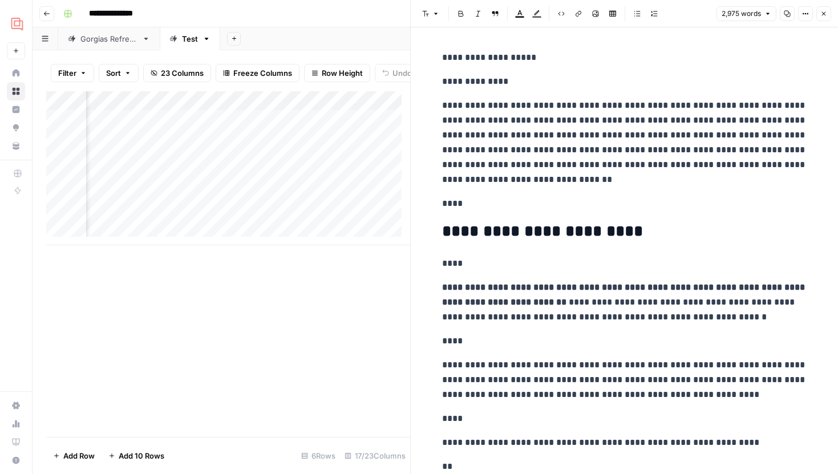
click at [825, 10] on icon "button" at bounding box center [823, 13] width 7 height 7
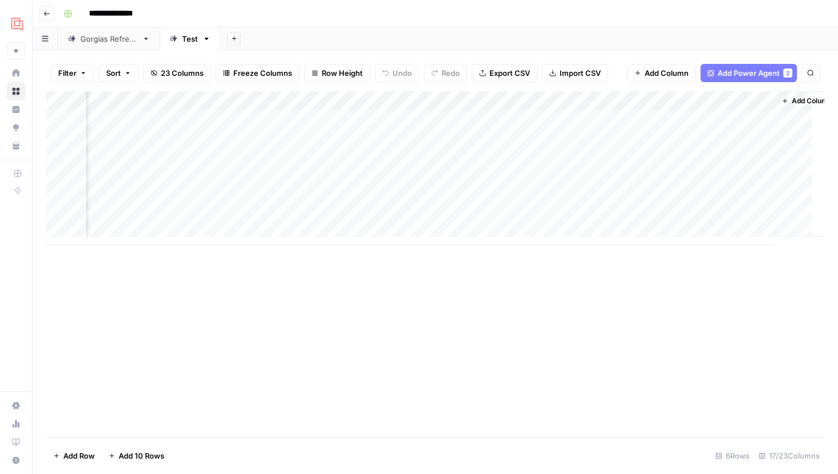
scroll to position [0, 1240]
click at [536, 119] on div "Add Column" at bounding box center [435, 168] width 778 height 154
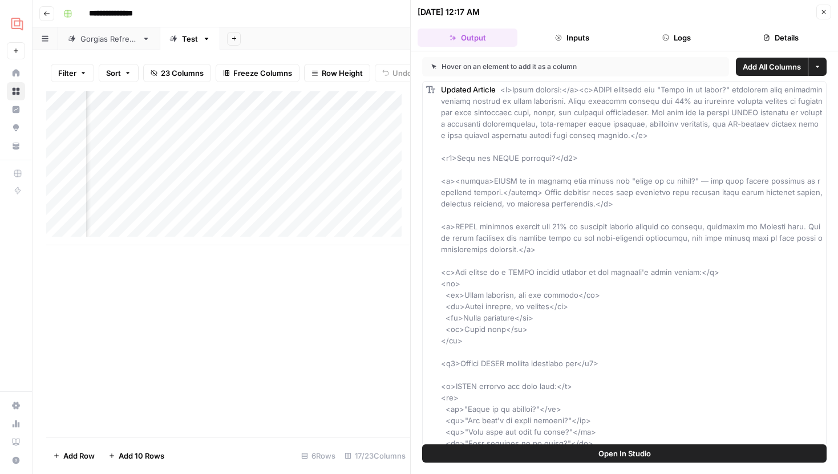
click at [822, 17] on button "Close" at bounding box center [823, 12] width 15 height 15
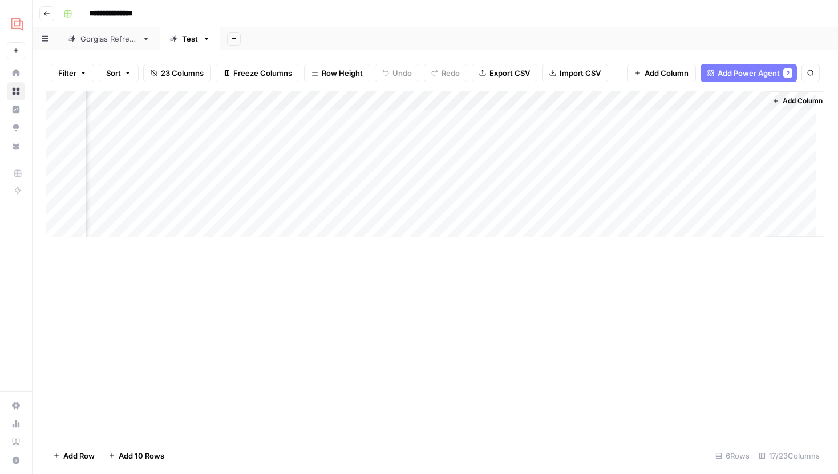
click at [657, 102] on div "Add Column" at bounding box center [435, 168] width 778 height 154
click at [609, 191] on span "Hide Column" at bounding box center [633, 196] width 100 height 11
click at [743, 116] on div "Add Column" at bounding box center [435, 168] width 778 height 154
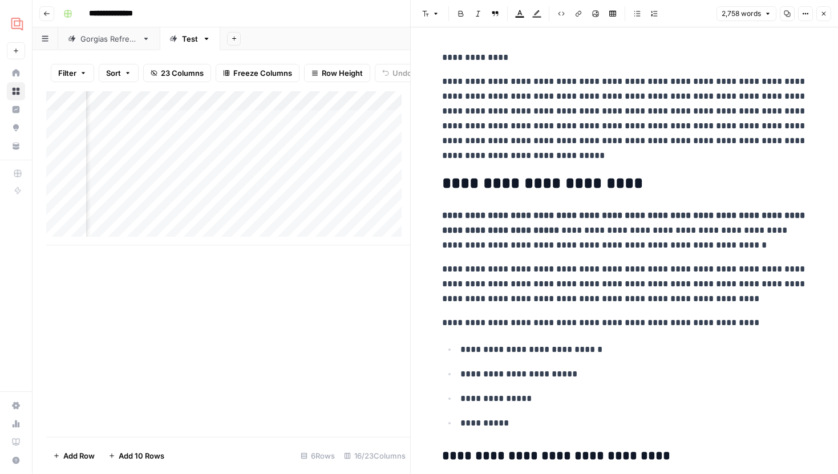
click at [824, 15] on icon "button" at bounding box center [823, 13] width 7 height 7
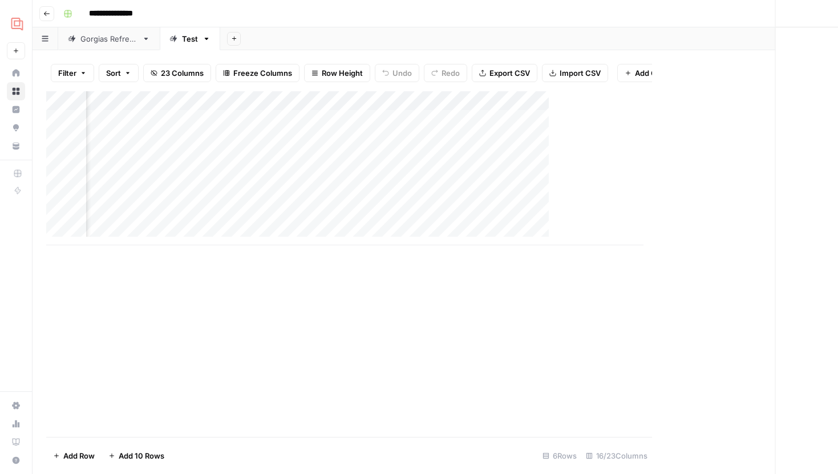
scroll to position [0, 1138]
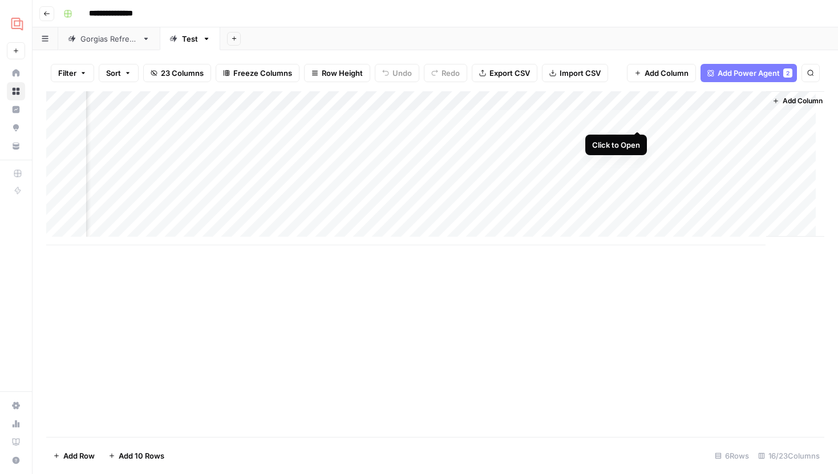
click at [633, 120] on div "Add Column" at bounding box center [435, 168] width 778 height 154
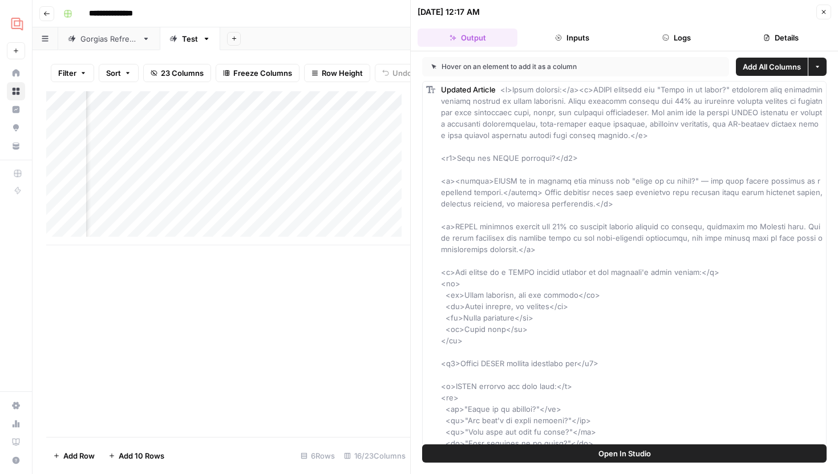
click at [671, 48] on header "10/08/25 at 12:17 AM Close Output Inputs Logs Details" at bounding box center [624, 25] width 427 height 51
click at [674, 41] on button "Logs" at bounding box center [677, 38] width 100 height 18
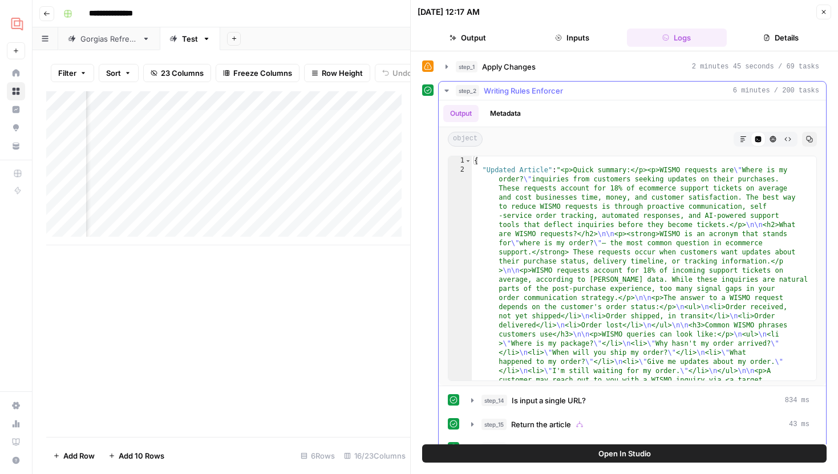
click at [740, 139] on icon "button" at bounding box center [743, 139] width 7 height 7
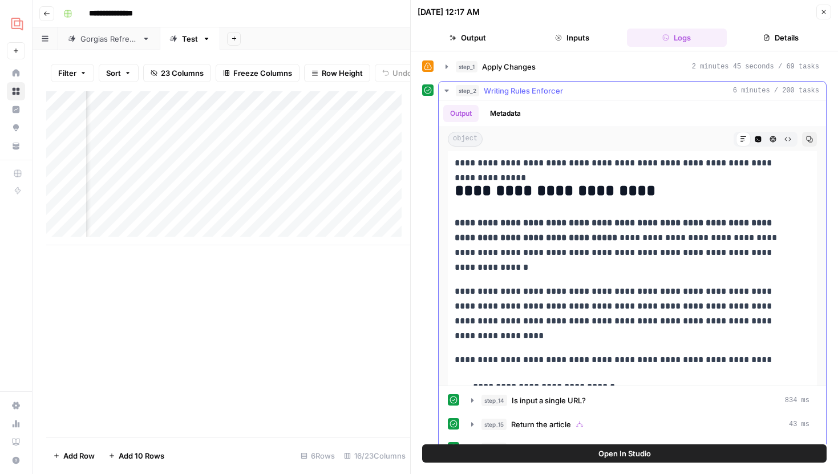
scroll to position [132, 0]
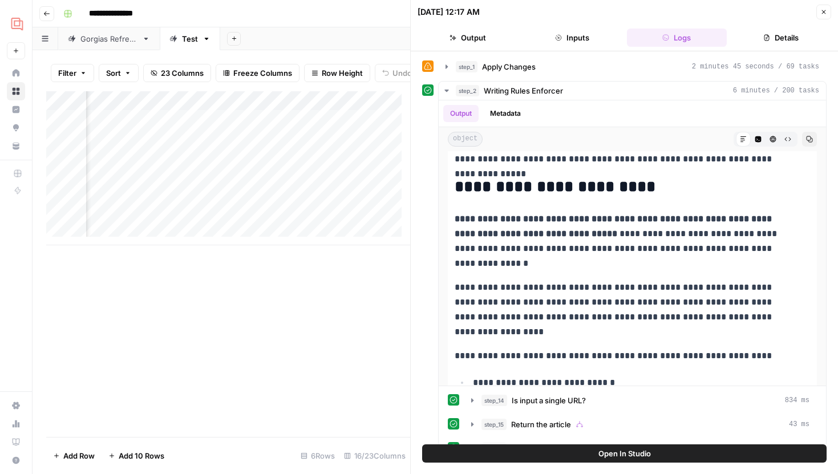
click at [820, 9] on icon "button" at bounding box center [823, 12] width 7 height 7
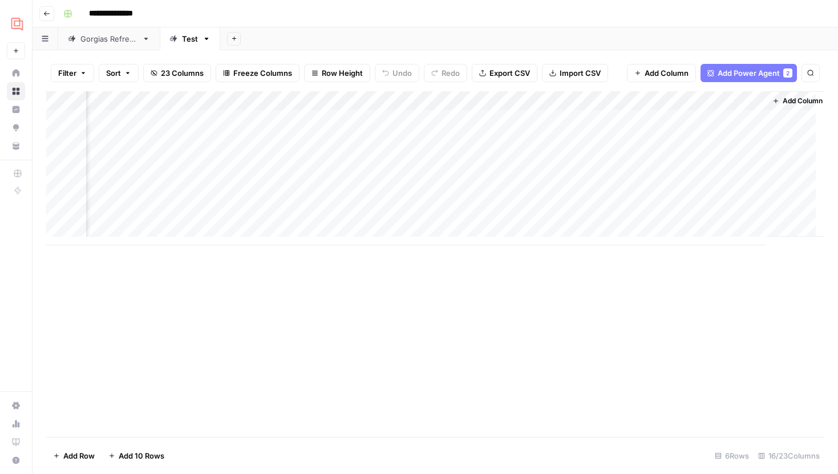
click at [757, 115] on div "Add Column" at bounding box center [435, 168] width 778 height 154
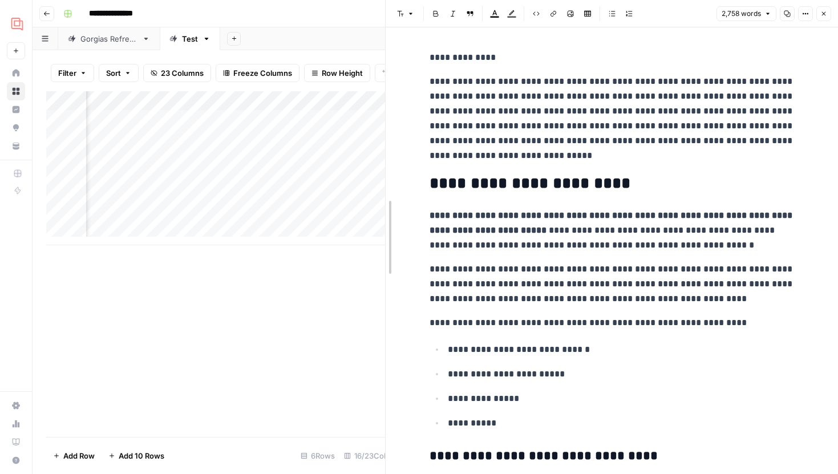
drag, startPoint x: 410, startPoint y: 184, endPoint x: 313, endPoint y: 188, distance: 97.1
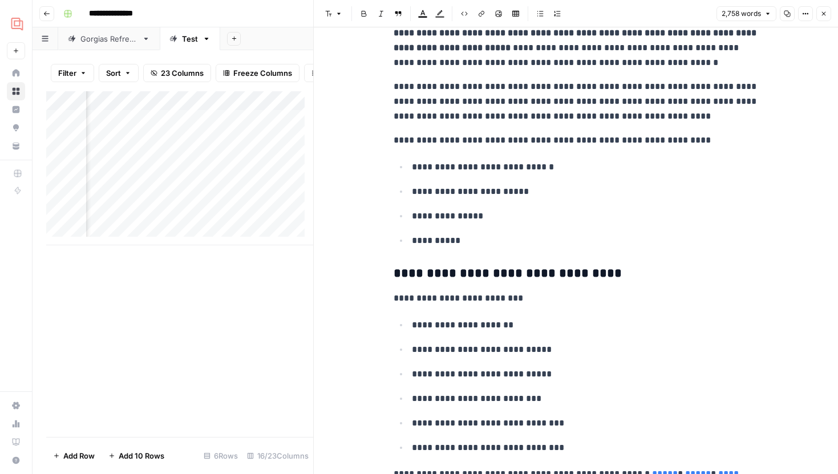
scroll to position [184, 0]
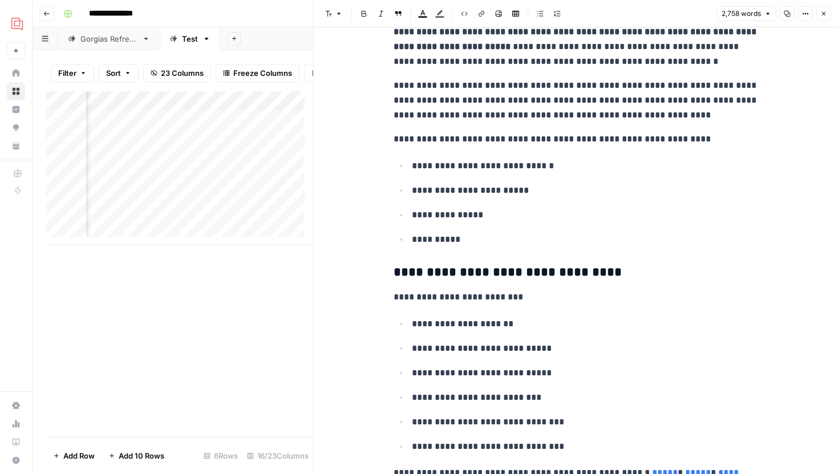
click at [806, 17] on button "Options" at bounding box center [805, 13] width 15 height 15
click at [745, 116] on span "Code" at bounding box center [771, 120] width 55 height 11
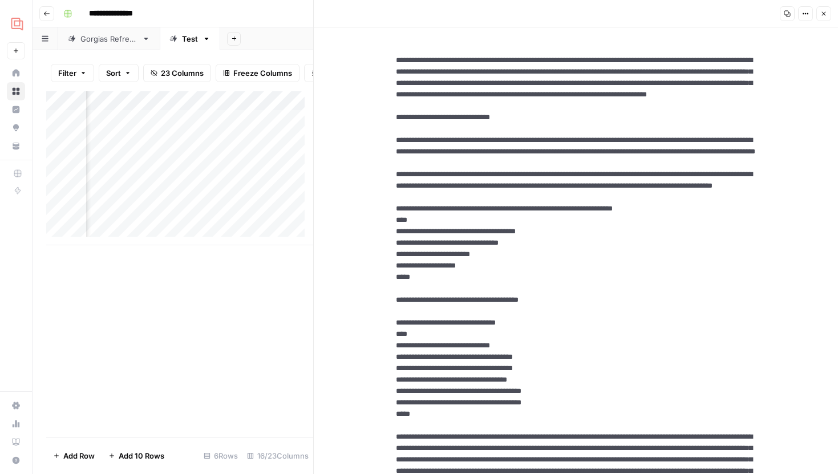
drag, startPoint x: 407, startPoint y: 165, endPoint x: 441, endPoint y: 165, distance: 33.7
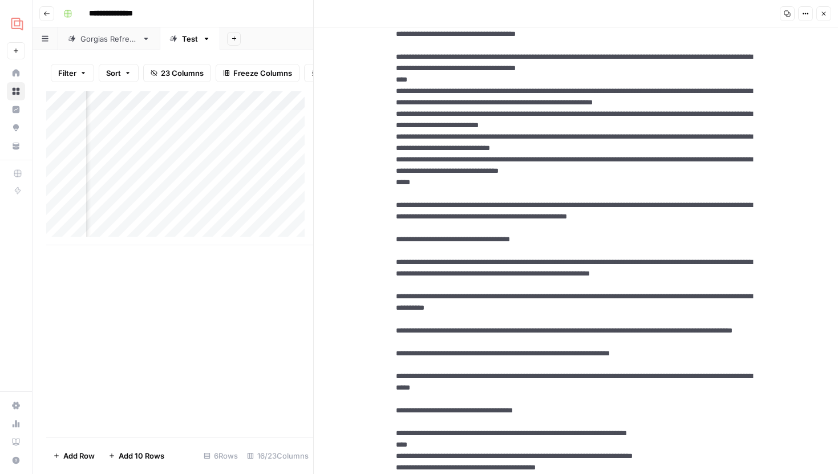
scroll to position [1293, 0]
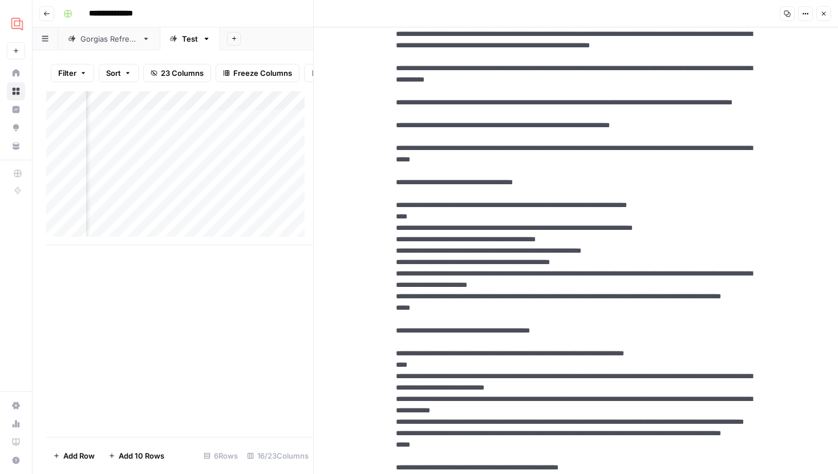
click at [807, 9] on button "Options" at bounding box center [805, 13] width 15 height 15
click at [755, 74] on span "HTML" at bounding box center [771, 79] width 55 height 11
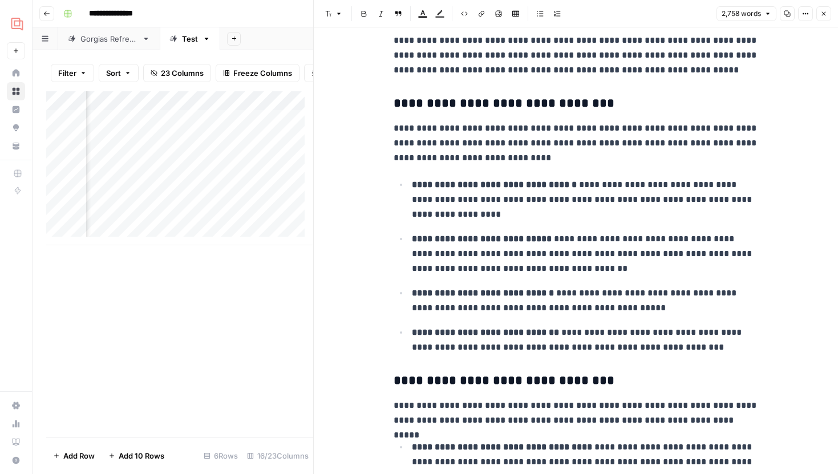
scroll to position [1224, 0]
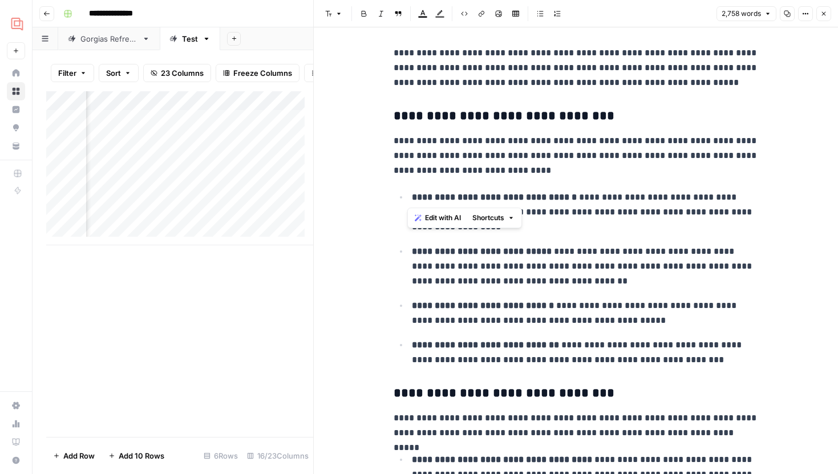
drag, startPoint x: 405, startPoint y: 199, endPoint x: 578, endPoint y: 198, distance: 172.9
click at [578, 199] on li "**********" at bounding box center [584, 211] width 350 height 45
click at [577, 198] on strong "**********" at bounding box center [494, 197] width 165 height 9
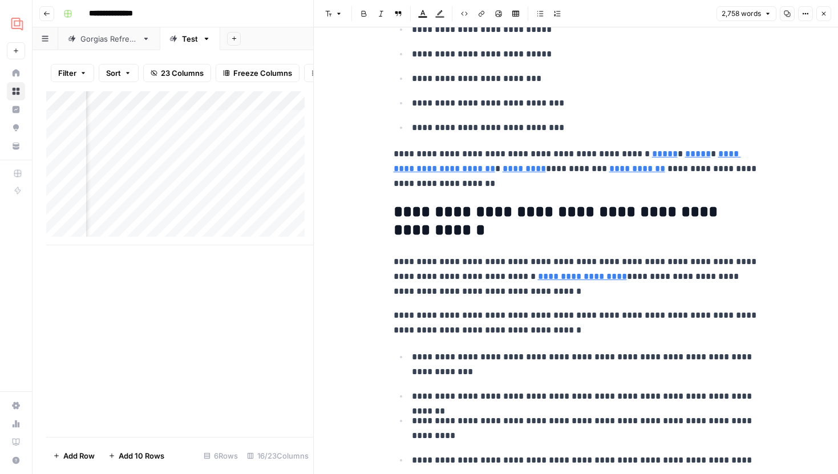
scroll to position [505, 0]
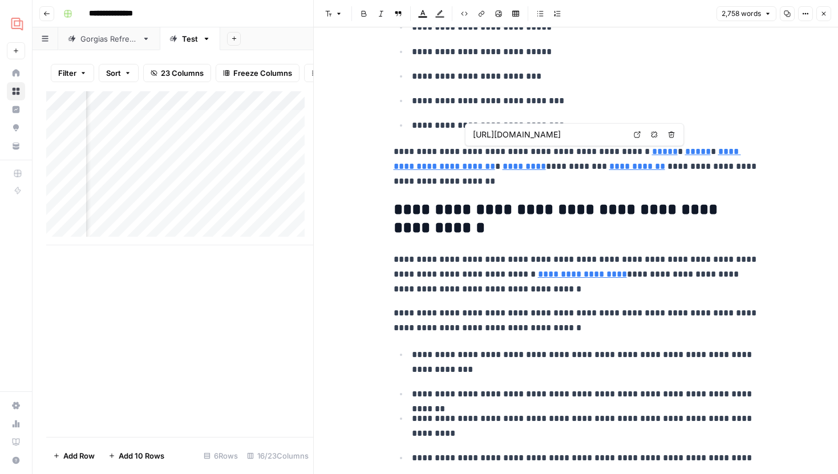
type input "https://www.gorgias.com/product/sms"
type input "http://gorgias.com/product/live-chat"
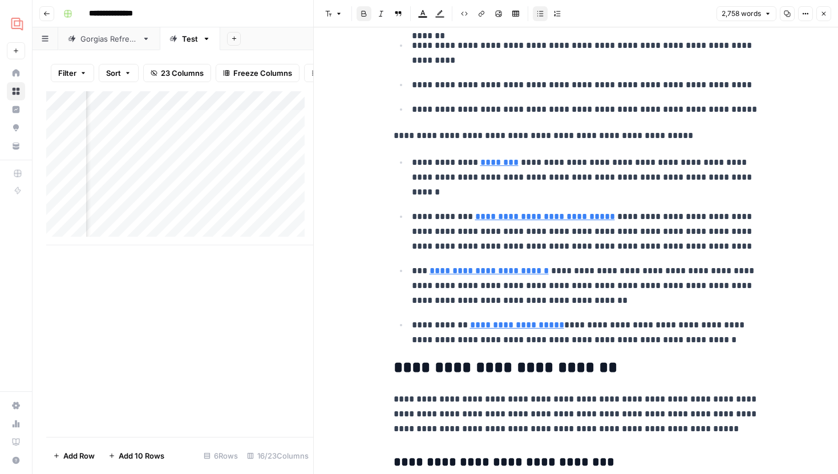
scroll to position [880, 0]
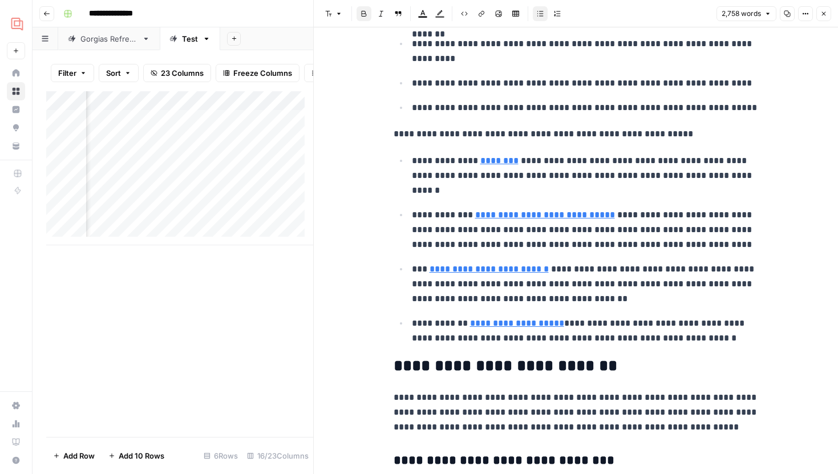
click at [705, 342] on p "**********" at bounding box center [585, 331] width 347 height 30
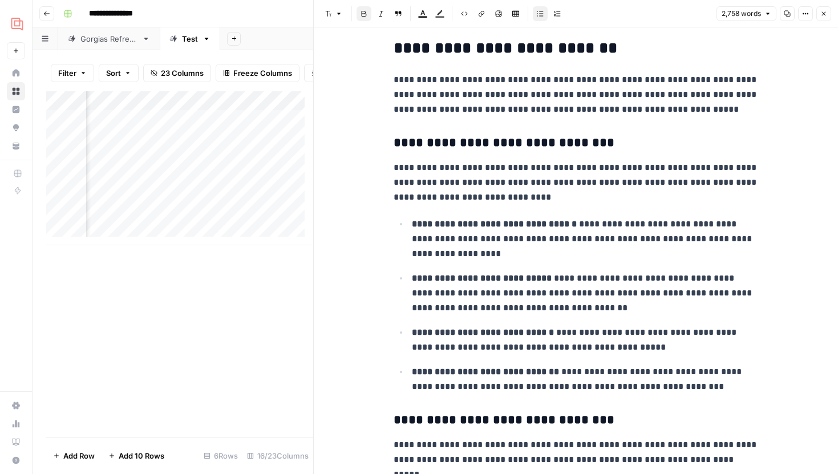
scroll to position [1201, 0]
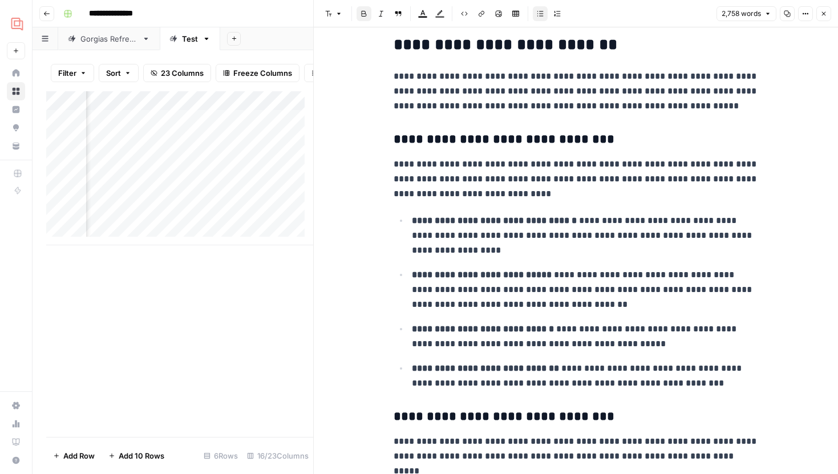
click at [822, 11] on icon "button" at bounding box center [823, 13] width 7 height 7
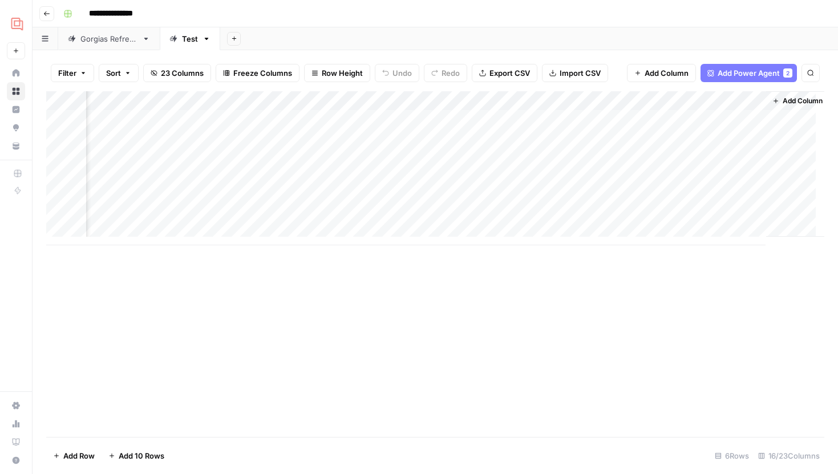
click at [640, 100] on div "Add Column" at bounding box center [435, 168] width 778 height 154
click at [739, 152] on div "Add Column" at bounding box center [435, 168] width 778 height 154
click at [757, 122] on div "Add Column" at bounding box center [435, 168] width 778 height 154
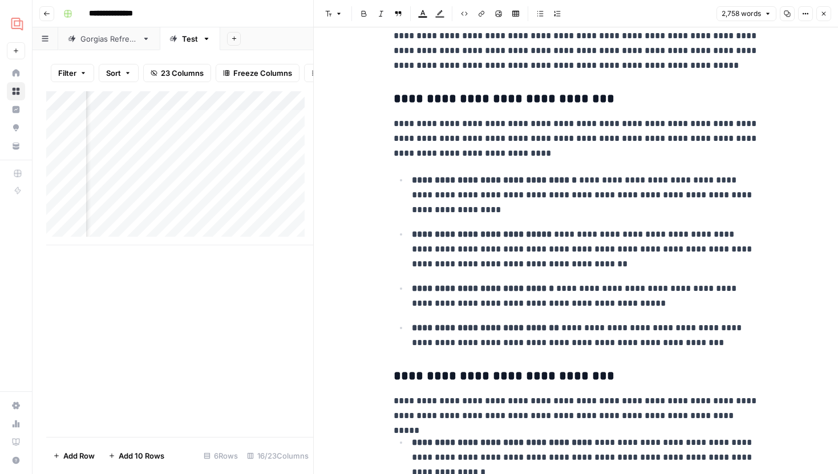
scroll to position [1243, 0]
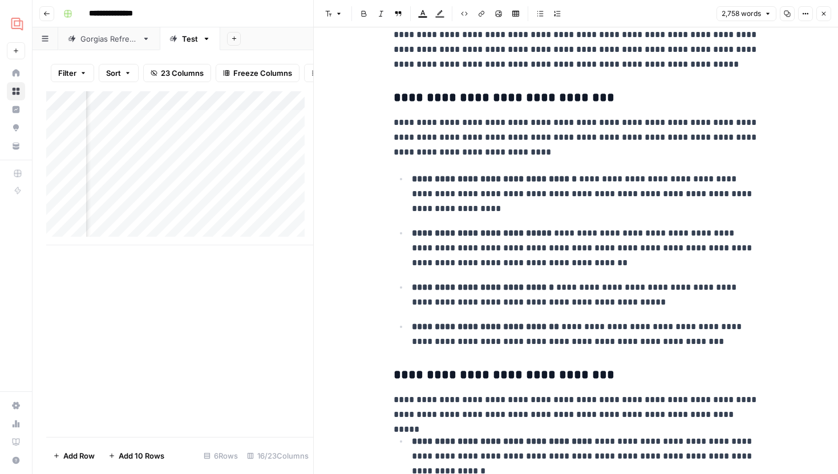
click at [652, 299] on p "**********" at bounding box center [585, 295] width 347 height 30
click at [826, 14] on icon "button" at bounding box center [823, 13] width 7 height 7
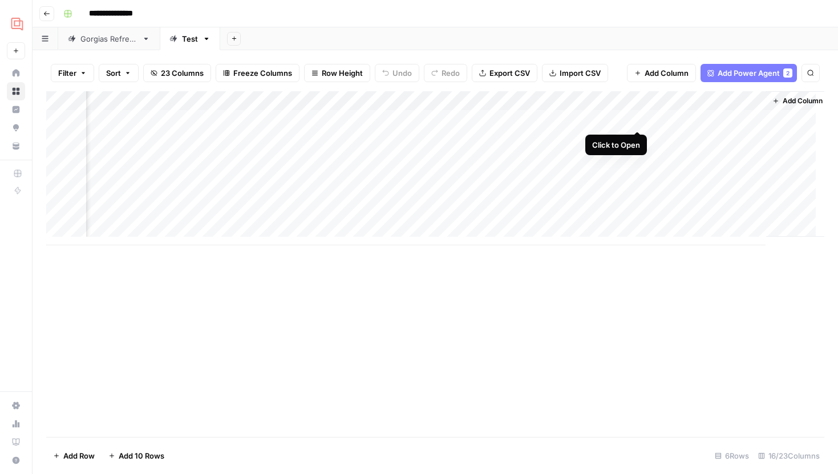
click at [636, 118] on div "Add Column" at bounding box center [435, 168] width 778 height 154
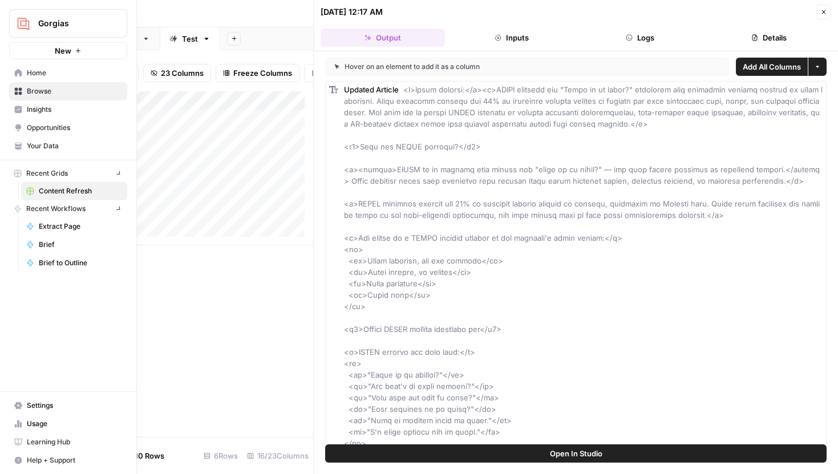
click at [14, 145] on icon at bounding box center [18, 146] width 8 height 8
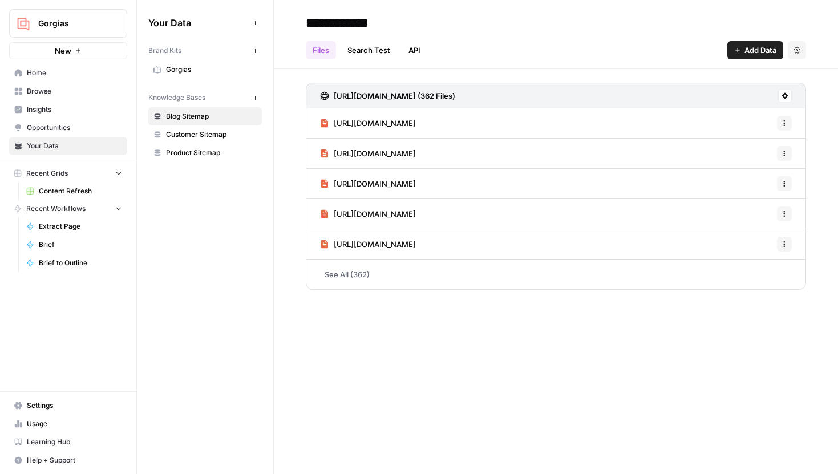
click at [184, 69] on span "Gorgias" at bounding box center [211, 69] width 91 height 10
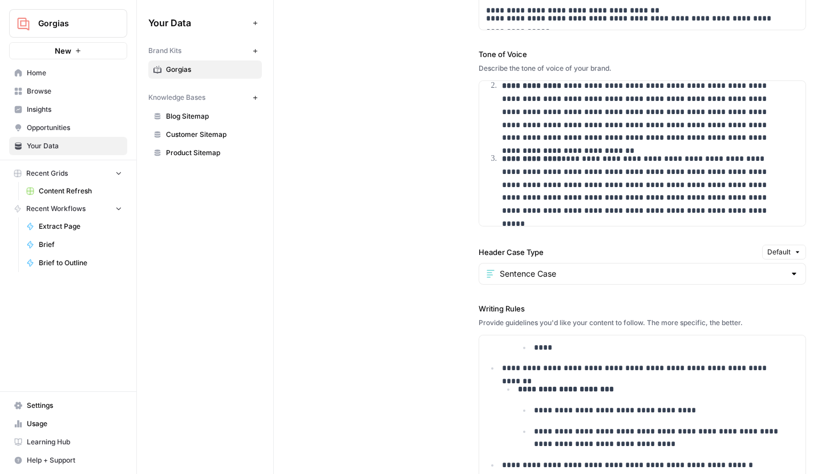
scroll to position [1012, 0]
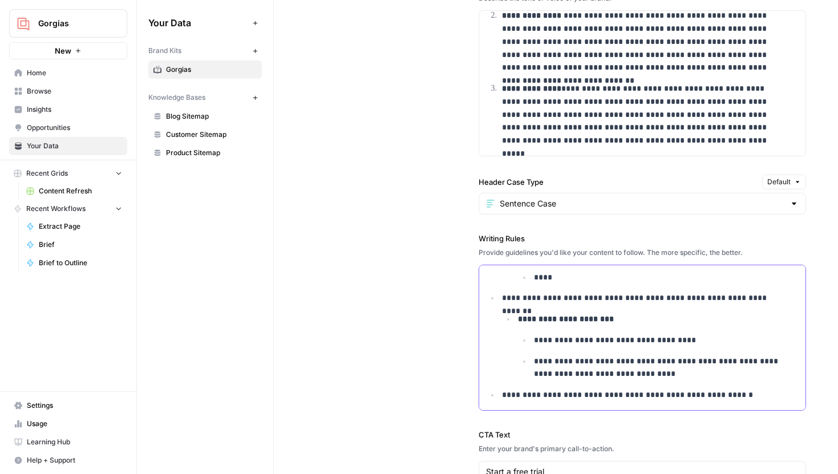
click at [631, 349] on ul "**********" at bounding box center [658, 357] width 281 height 47
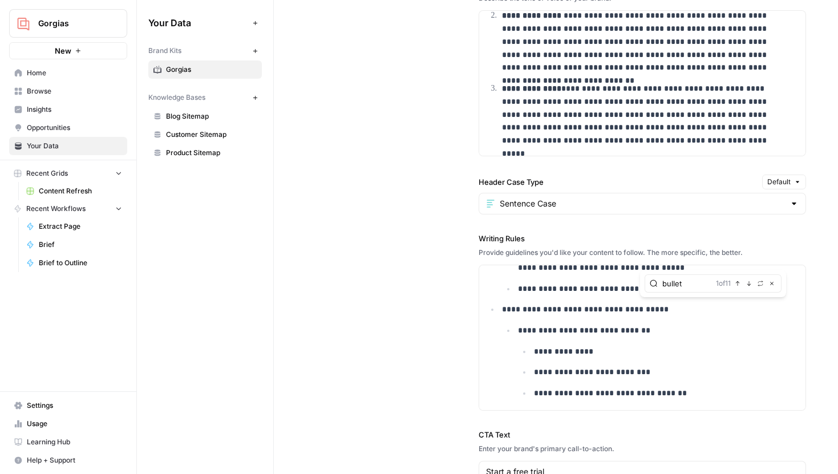
type input "bullet"
click at [750, 288] on button "Next Match" at bounding box center [749, 283] width 9 height 9
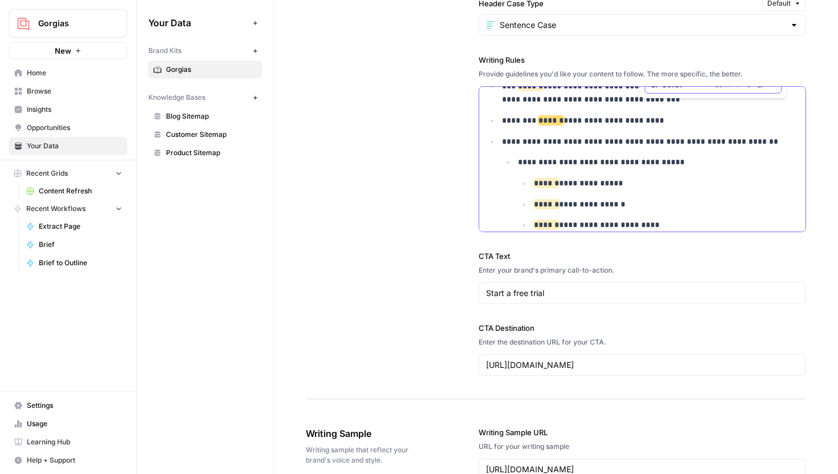
scroll to position [725, 0]
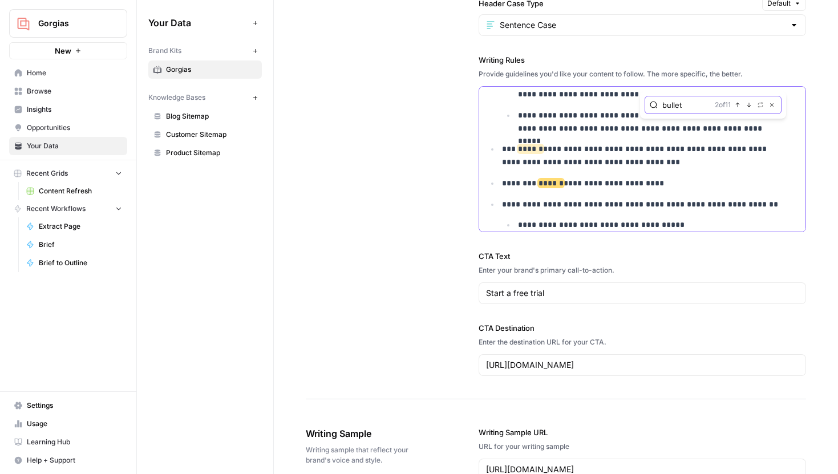
click at [747, 106] on icon "button" at bounding box center [749, 105] width 4 height 5
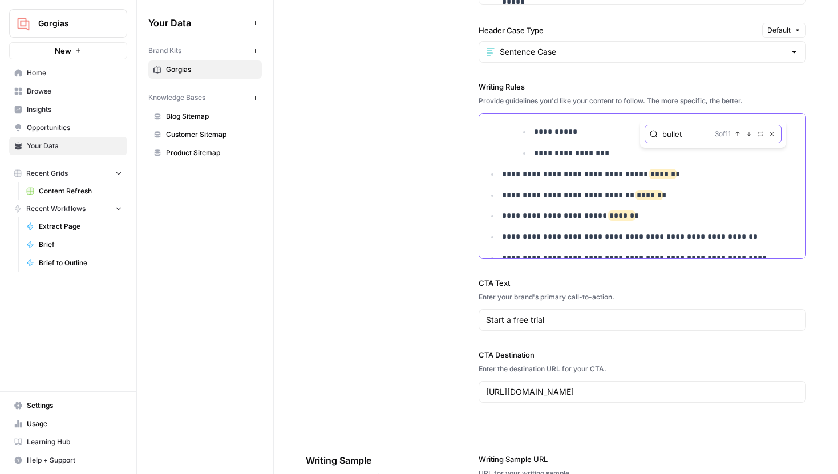
scroll to position [972, 0]
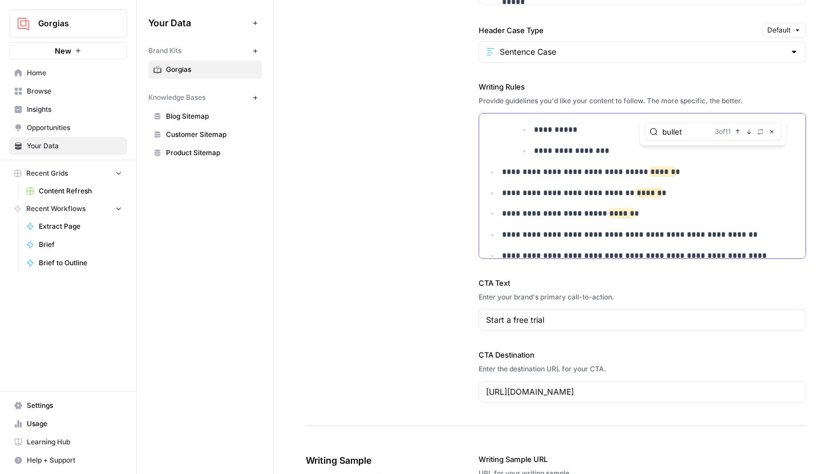
click at [681, 196] on p "**********" at bounding box center [643, 193] width 282 height 13
drag, startPoint x: 668, startPoint y: 196, endPoint x: 502, endPoint y: 194, distance: 166.0
click at [502, 194] on p "**********" at bounding box center [643, 193] width 282 height 13
click at [661, 193] on p "**********" at bounding box center [643, 193] width 282 height 13
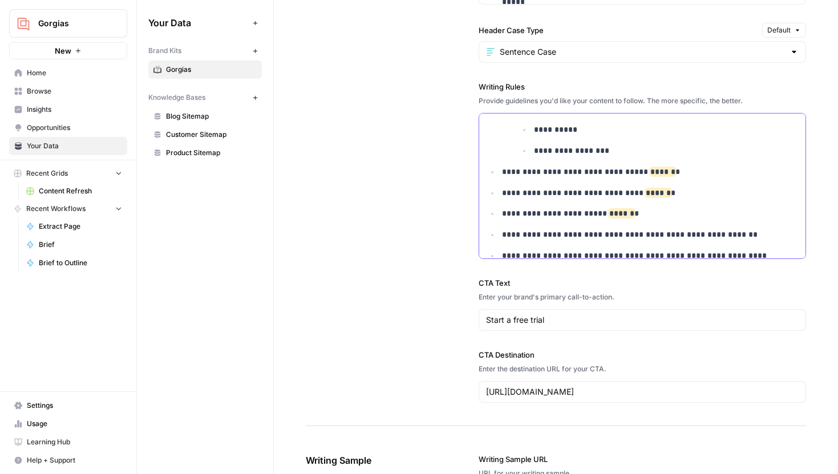
drag, startPoint x: 669, startPoint y: 193, endPoint x: 500, endPoint y: 196, distance: 168.9
click at [502, 196] on p "**********" at bounding box center [643, 193] width 282 height 13
click at [445, 212] on div "**********" at bounding box center [556, 36] width 500 height 779
click at [83, 192] on span "Content Refresh" at bounding box center [80, 191] width 83 height 10
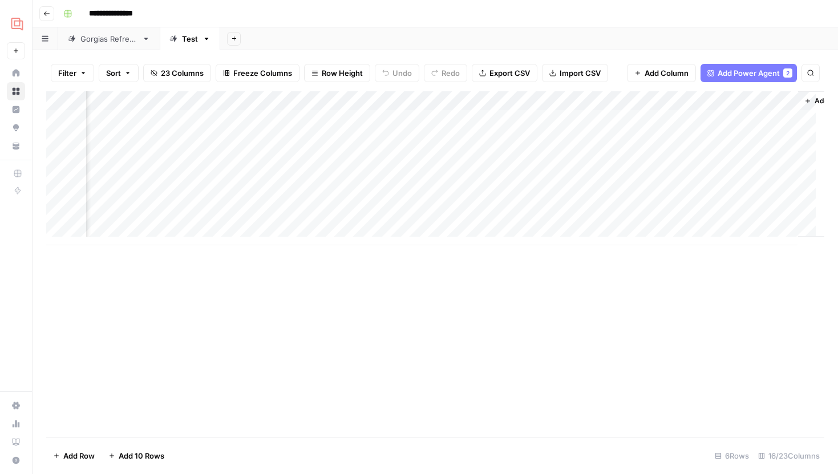
scroll to position [0, 1151]
click at [738, 120] on div "Add Column" at bounding box center [435, 168] width 778 height 154
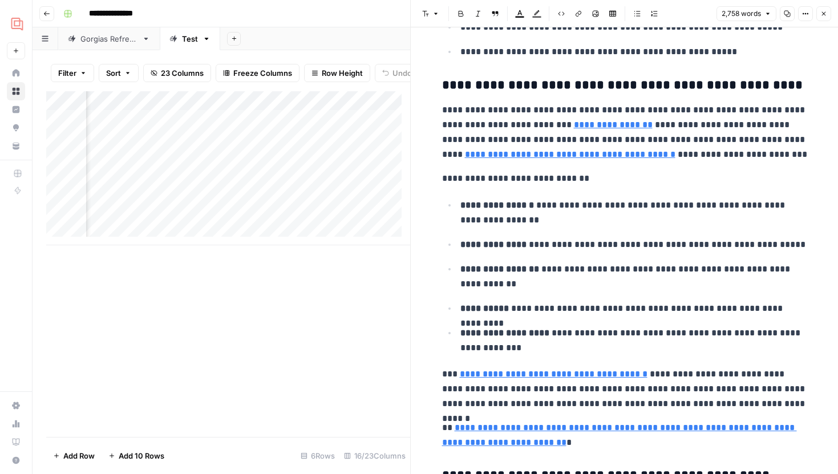
scroll to position [3802, 0]
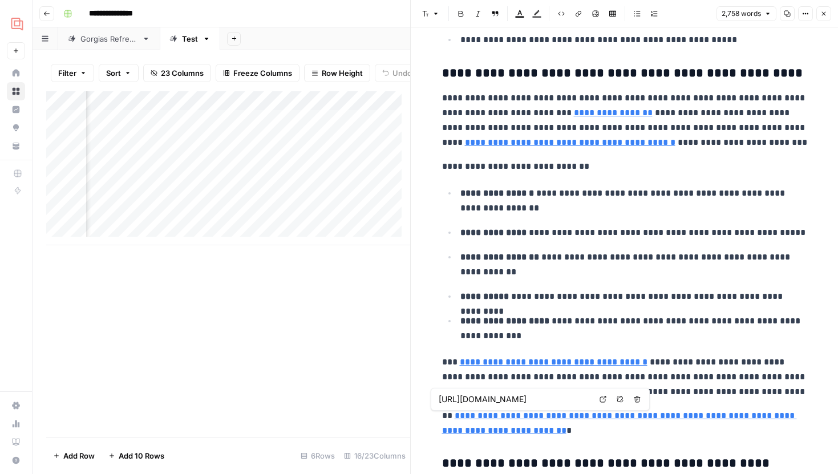
type input "[URL][DOMAIN_NAME]"
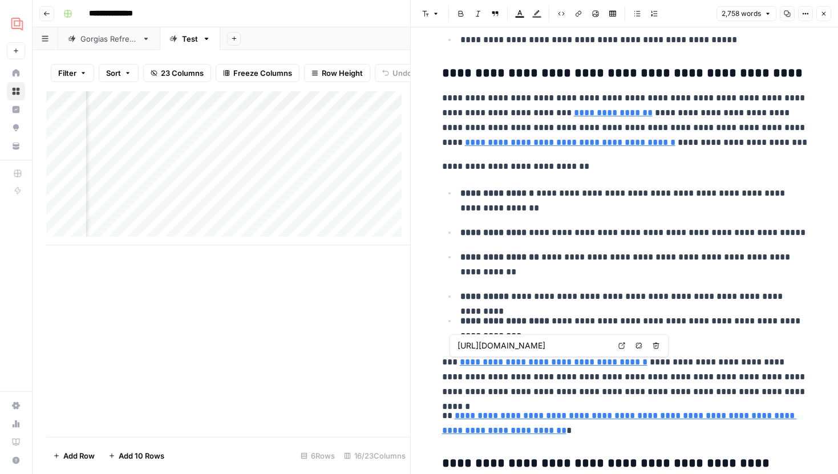
click at [617, 347] on link "Open in a new tab" at bounding box center [621, 345] width 15 height 15
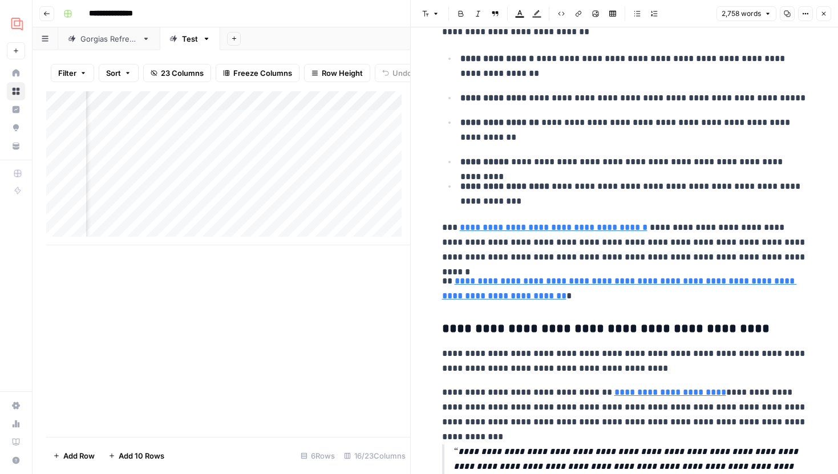
scroll to position [3955, 0]
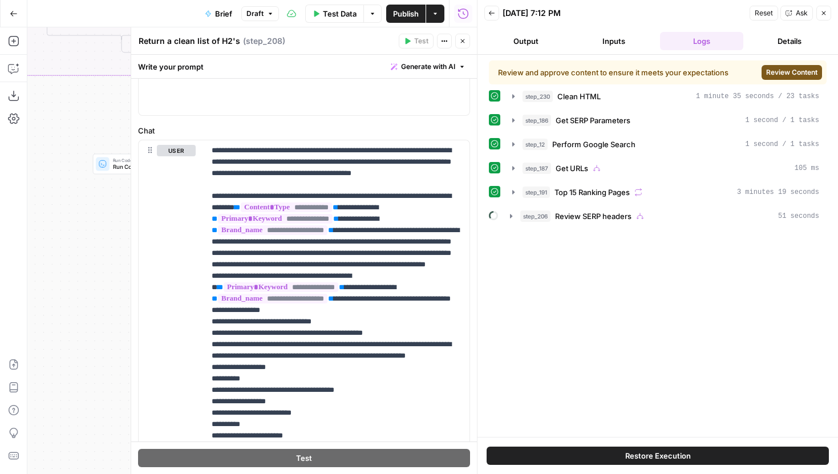
scroll to position [297, 0]
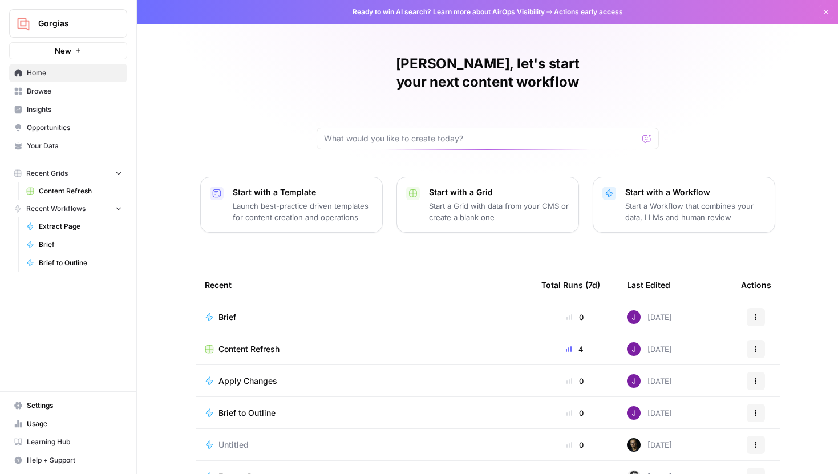
click at [48, 23] on span "Gorgias" at bounding box center [72, 23] width 69 height 11
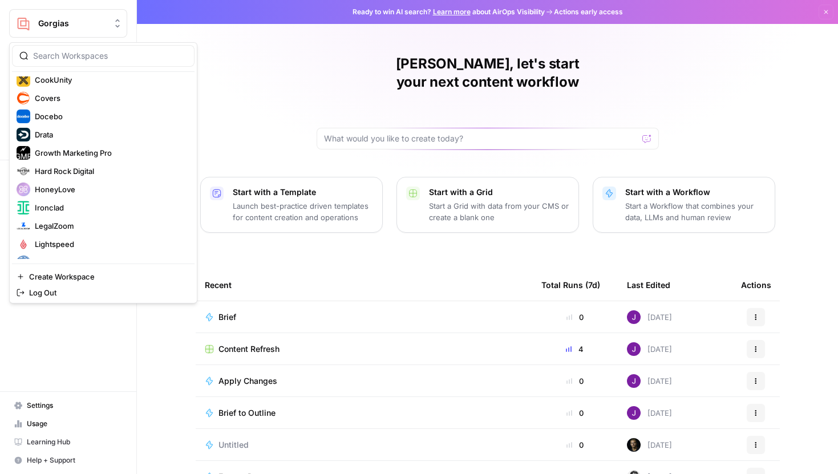
scroll to position [172, 0]
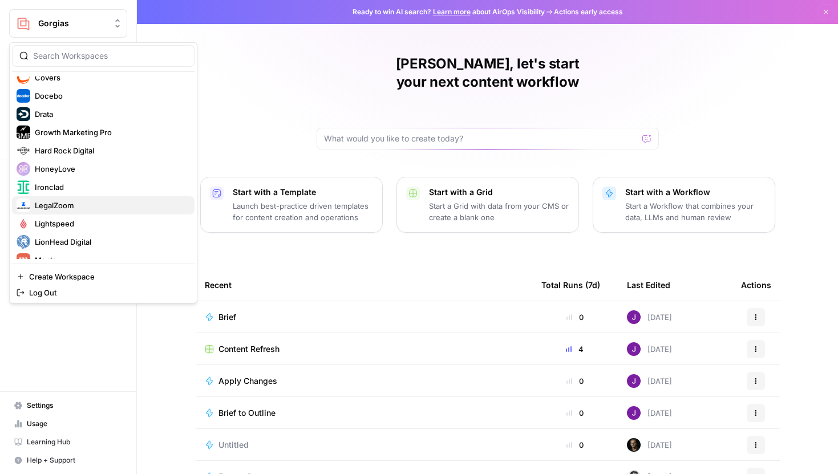
click at [63, 208] on span "LegalZoom" at bounding box center [110, 205] width 151 height 11
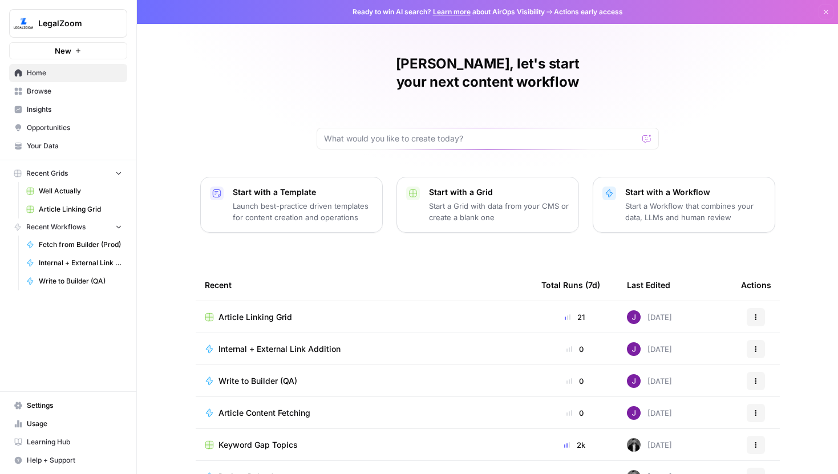
click at [63, 153] on link "Your Data" at bounding box center [68, 146] width 118 height 18
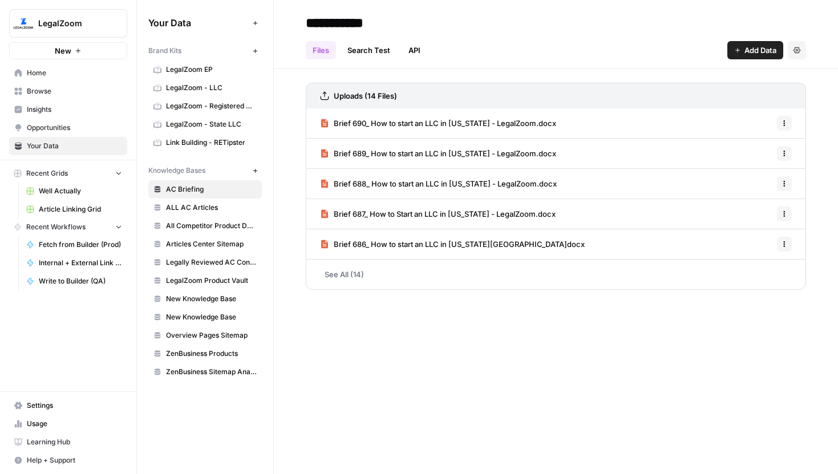
click at [51, 412] on link "Settings" at bounding box center [68, 406] width 118 height 18
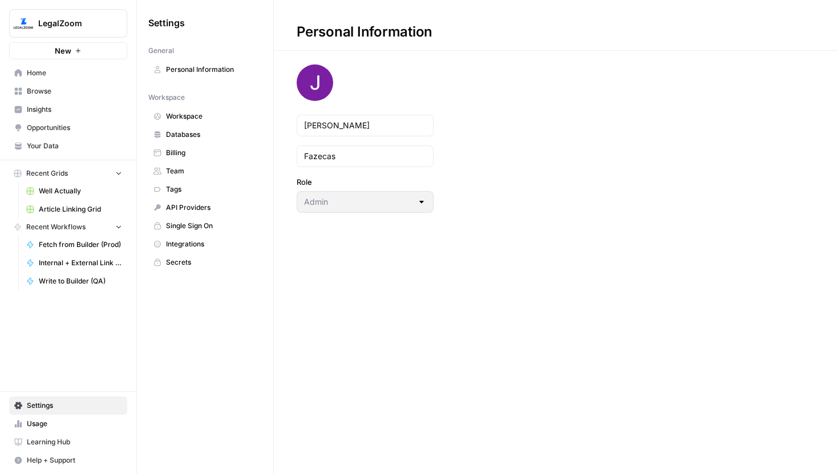
click at [186, 114] on span "Workspace" at bounding box center [211, 116] width 91 height 10
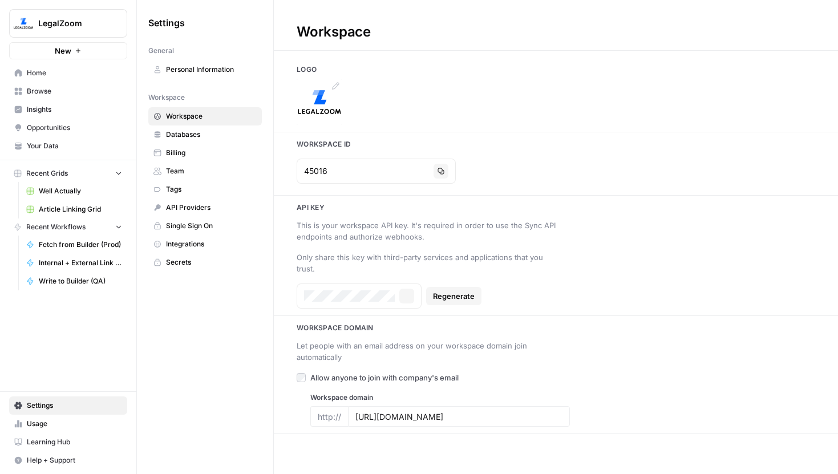
click at [322, 98] on img at bounding box center [320, 102] width 46 height 46
click at [703, 440] on div "Logo Updated" at bounding box center [744, 437] width 140 height 11
click at [320, 94] on img at bounding box center [320, 102] width 46 height 46
click at [826, 426] on icon "close" at bounding box center [822, 428] width 8 height 9
click at [335, 106] on img at bounding box center [320, 102] width 46 height 46
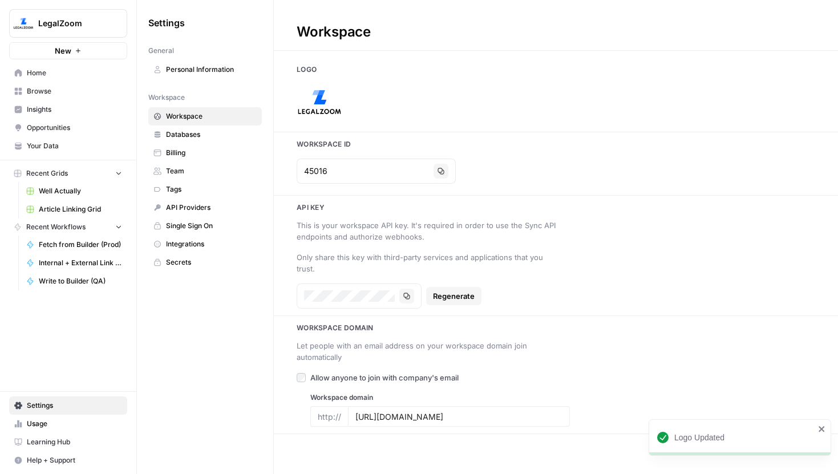
click at [75, 17] on button "LegalZoom" at bounding box center [68, 23] width 118 height 29
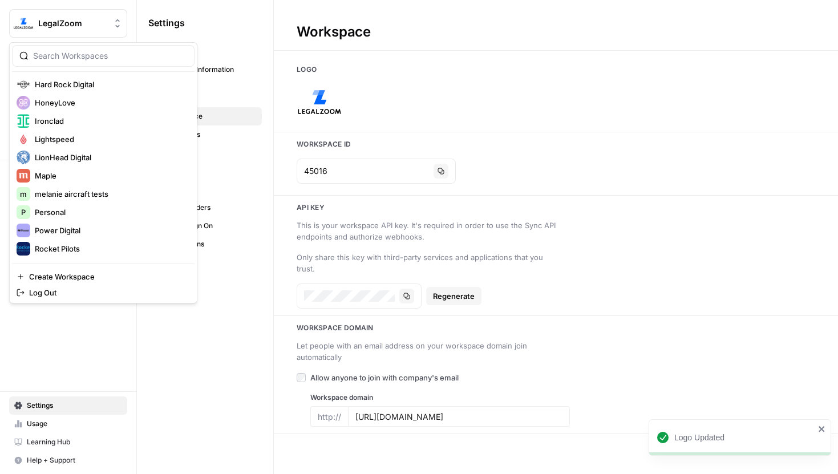
scroll to position [310, 0]
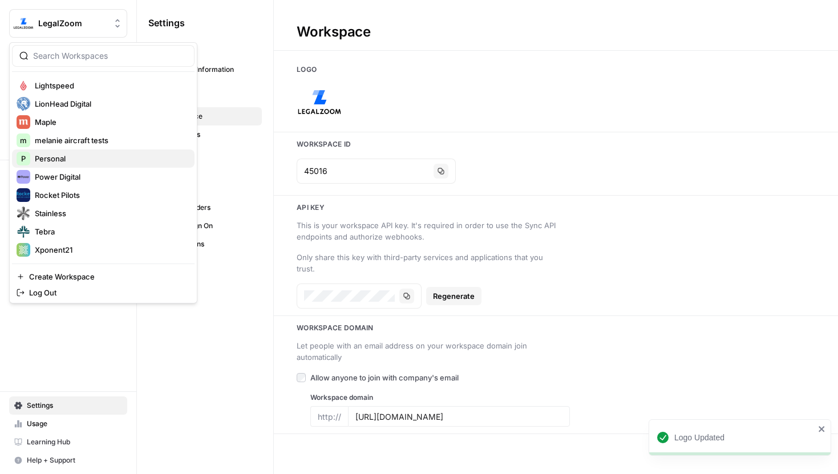
click at [67, 156] on span "Personal" at bounding box center [110, 158] width 151 height 11
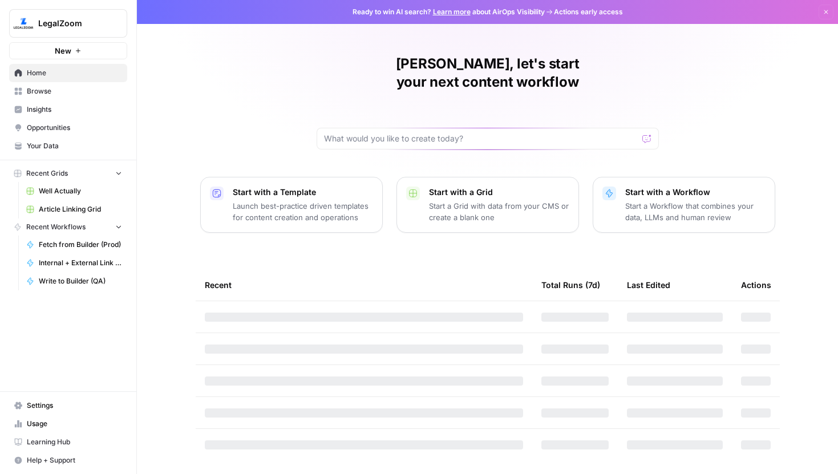
click at [55, 399] on link "Settings" at bounding box center [68, 406] width 118 height 18
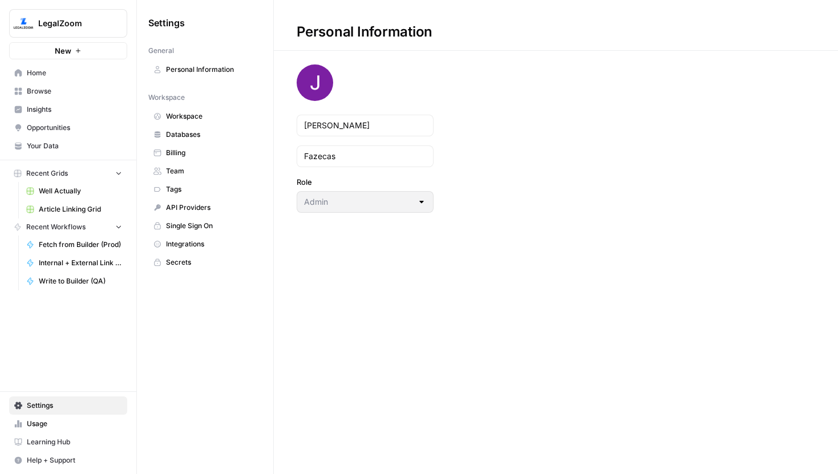
click at [189, 114] on span "Workspace" at bounding box center [211, 116] width 91 height 10
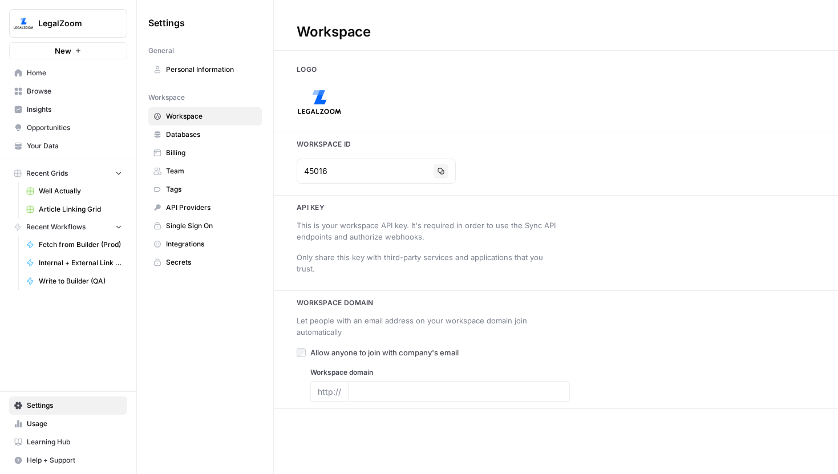
type input "[URL][DOMAIN_NAME]"
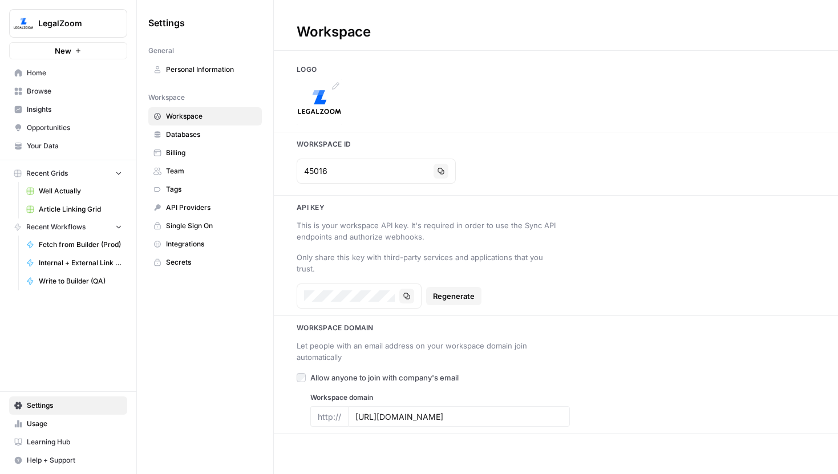
click at [326, 92] on img at bounding box center [320, 102] width 46 height 46
click at [818, 428] on div "Logo Updated" at bounding box center [736, 437] width 164 height 18
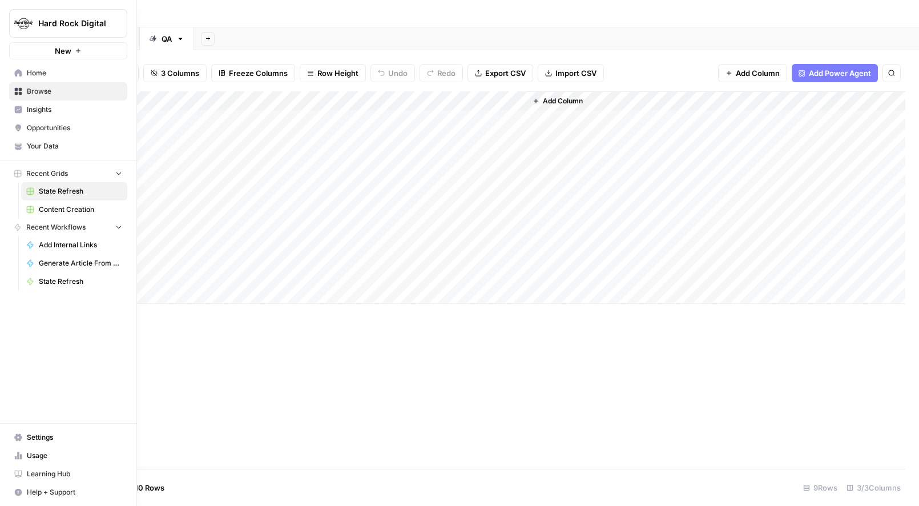
click at [25, 23] on img "Workspace: Hard Rock Digital" at bounding box center [23, 23] width 21 height 21
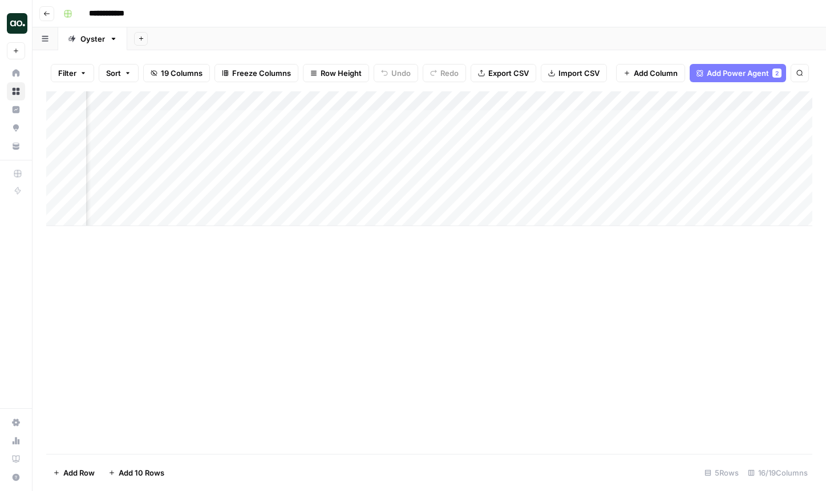
scroll to position [0, 789]
click at [351, 118] on div "Add Column" at bounding box center [429, 158] width 766 height 135
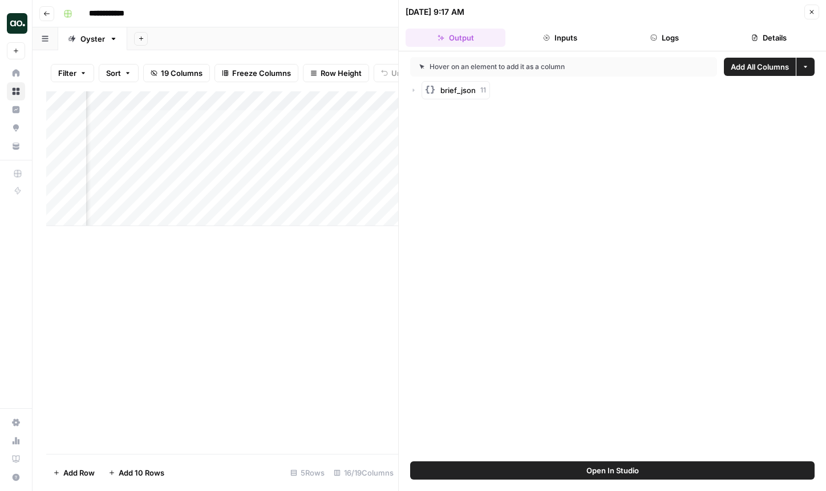
click at [414, 90] on icon "button" at bounding box center [413, 90] width 7 height 7
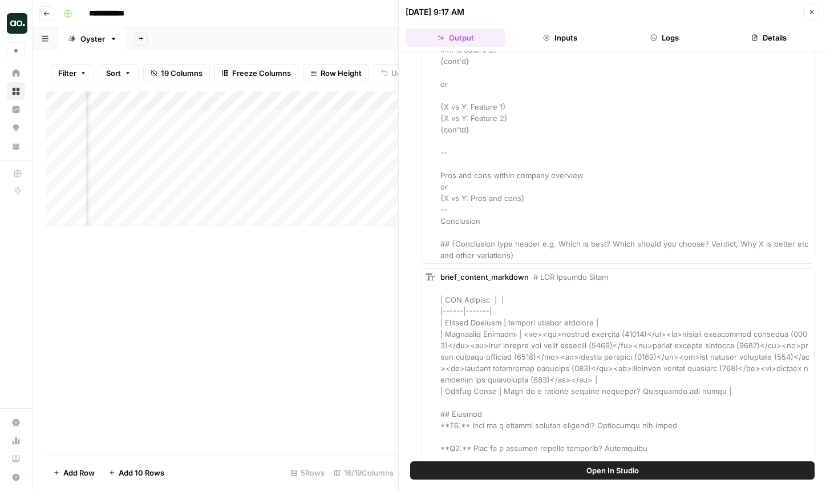
scroll to position [2478, 0]
click at [816, 13] on button "Close" at bounding box center [811, 12] width 15 height 15
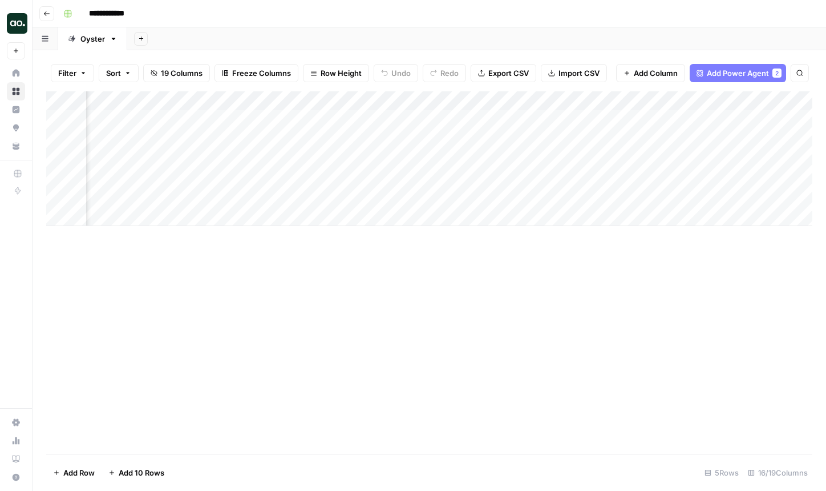
scroll to position [0, 1247]
click at [580, 99] on div "Add Column" at bounding box center [429, 158] width 766 height 135
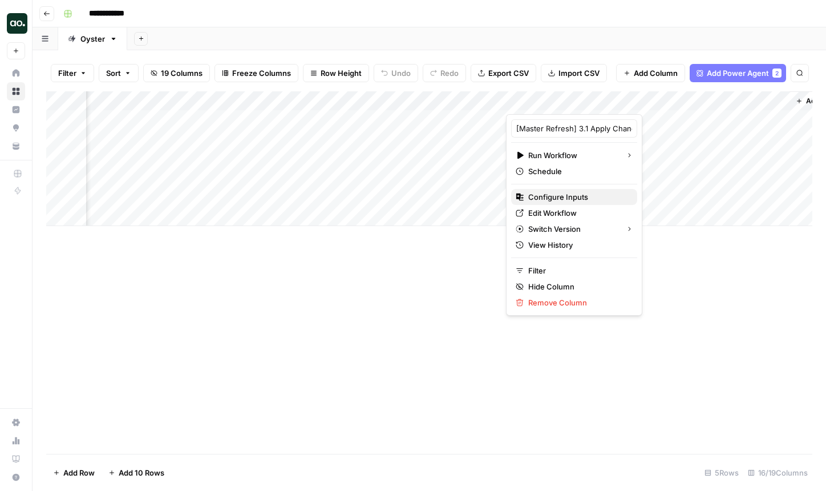
click at [549, 200] on span "Configure Inputs" at bounding box center [578, 196] width 100 height 11
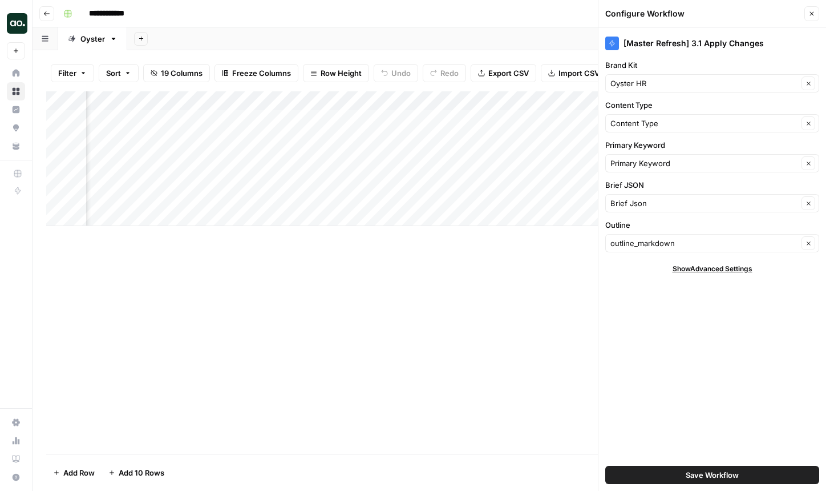
click at [812, 17] on icon "button" at bounding box center [811, 13] width 7 height 7
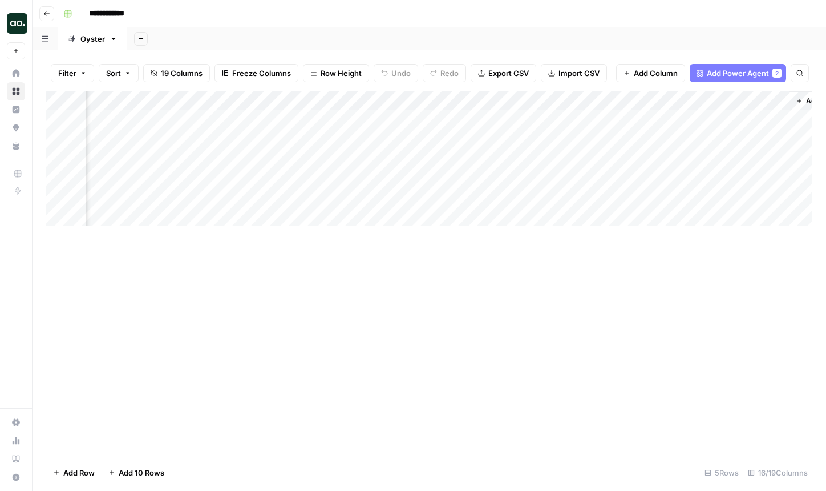
scroll to position [0, 1287]
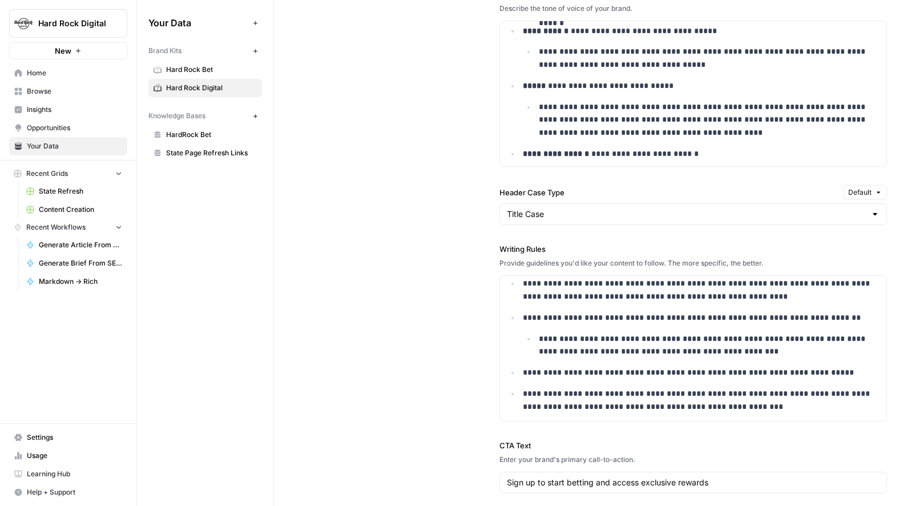
scroll to position [1164, 0]
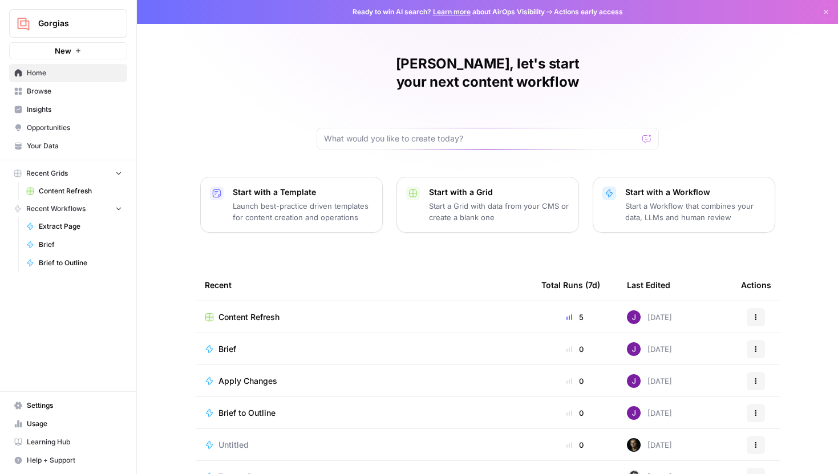
click at [81, 18] on span "Gorgias" at bounding box center [72, 23] width 69 height 11
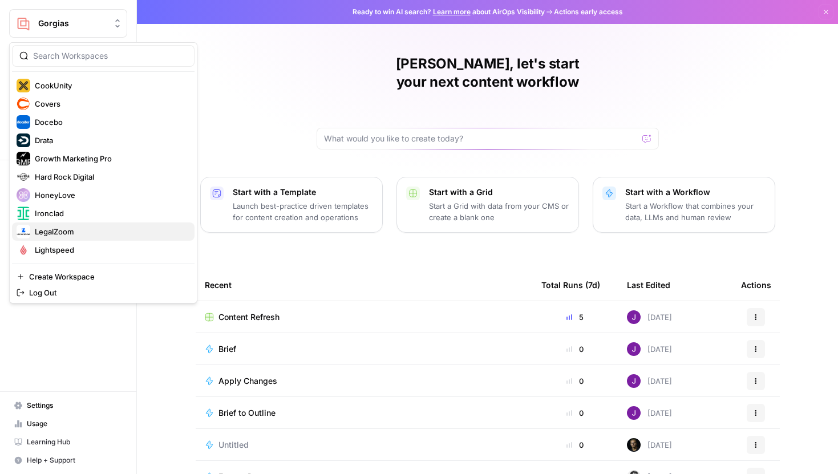
scroll to position [144, 0]
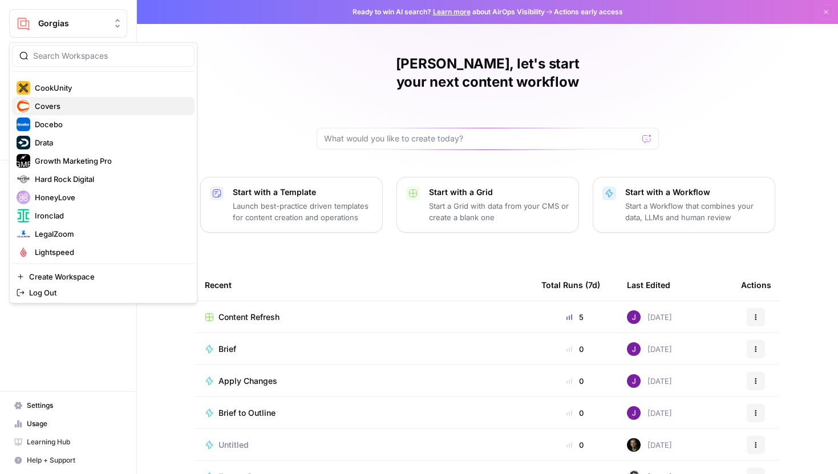
click at [50, 106] on span "Covers" at bounding box center [110, 105] width 151 height 11
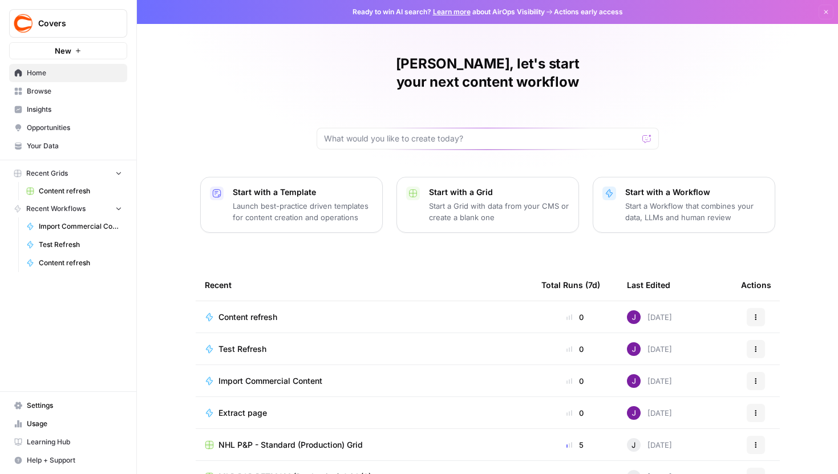
click at [58, 192] on span "Content refresh" at bounding box center [80, 191] width 83 height 10
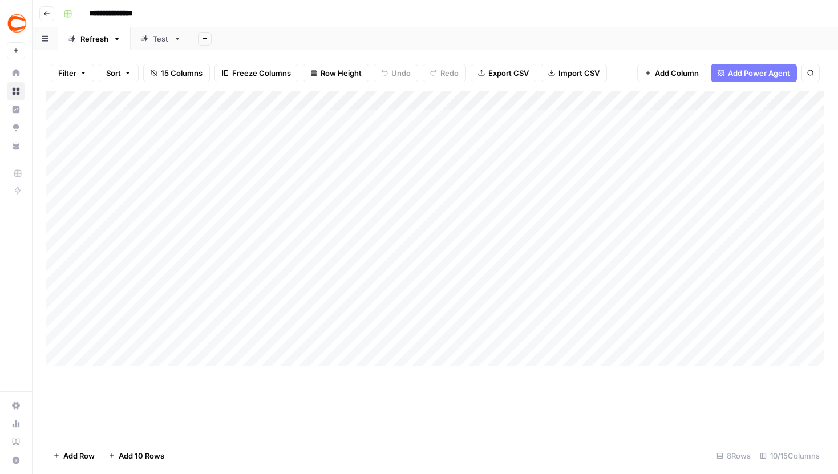
click at [272, 275] on div "Add Column" at bounding box center [435, 228] width 778 height 275
click at [154, 48] on link "Test" at bounding box center [161, 38] width 60 height 23
click at [188, 244] on div "Add Column" at bounding box center [435, 184] width 778 height 186
click at [443, 236] on div "Add Column" at bounding box center [435, 184] width 778 height 186
type textarea "**"
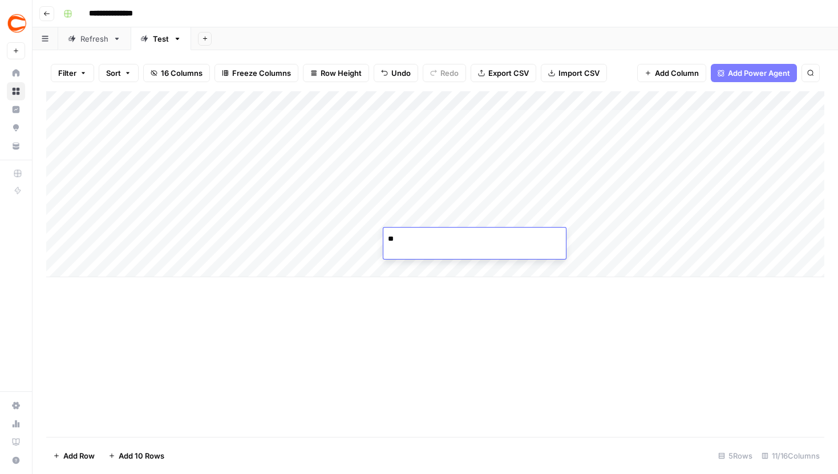
click at [537, 215] on div "Add Column" at bounding box center [435, 184] width 778 height 186
click at [525, 246] on div "Add Column" at bounding box center [435, 184] width 778 height 186
click at [94, 37] on div "Refresh" at bounding box center [94, 38] width 28 height 11
click at [402, 274] on div "Add Column" at bounding box center [435, 228] width 778 height 275
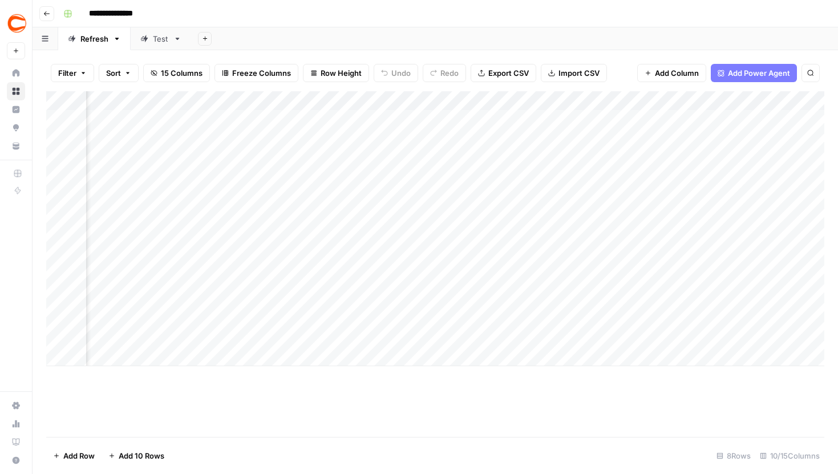
click at [402, 274] on div "Add Column" at bounding box center [435, 228] width 778 height 275
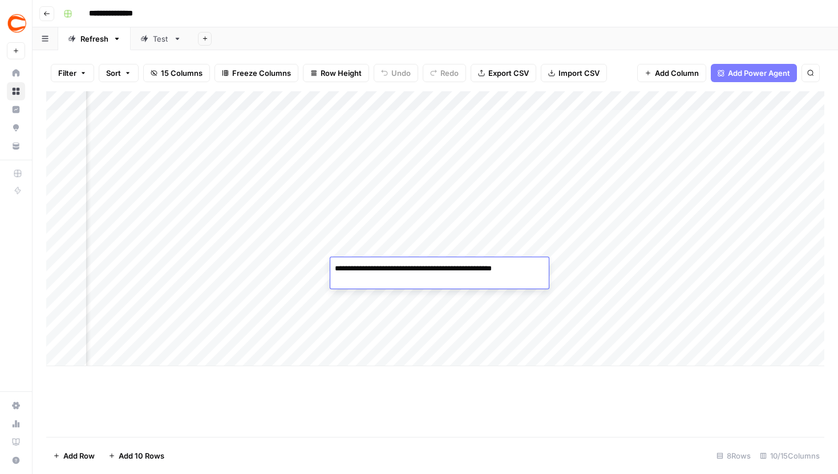
click at [402, 274] on textarea "**********" at bounding box center [437, 269] width 215 height 16
click at [423, 264] on textarea "**********" at bounding box center [437, 269] width 215 height 16
click at [155, 37] on div "Test" at bounding box center [161, 38] width 16 height 11
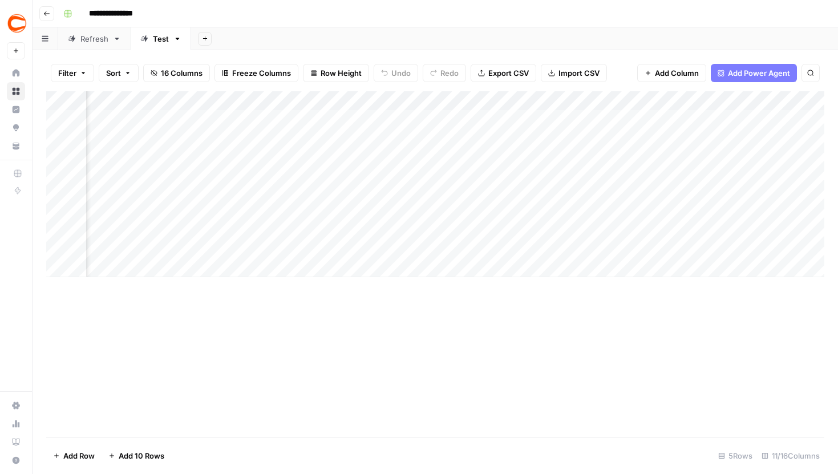
scroll to position [0, 130]
click at [657, 212] on div "Add Column" at bounding box center [435, 184] width 778 height 186
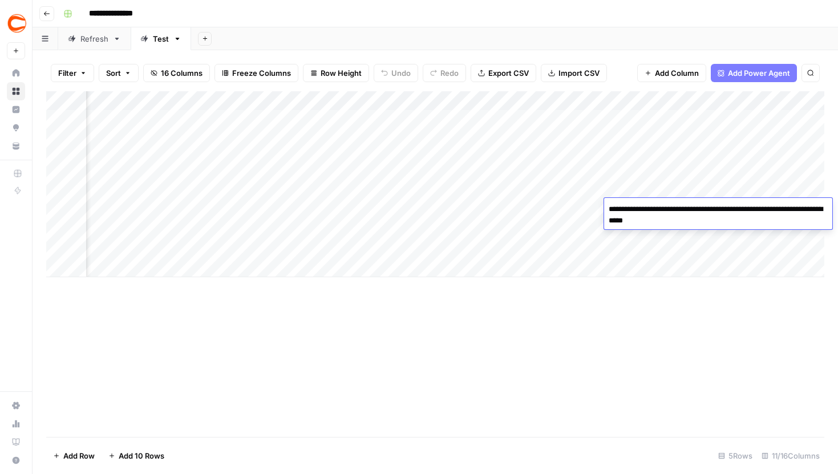
click at [704, 216] on textarea "**********" at bounding box center [718, 214] width 228 height 27
click at [679, 237] on div "Add Column" at bounding box center [435, 184] width 778 height 186
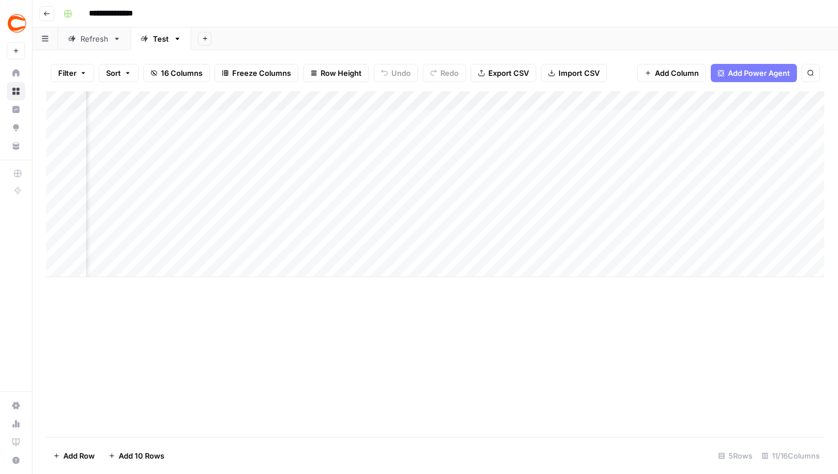
click at [677, 240] on div "Add Column" at bounding box center [435, 184] width 778 height 186
type textarea "**********"
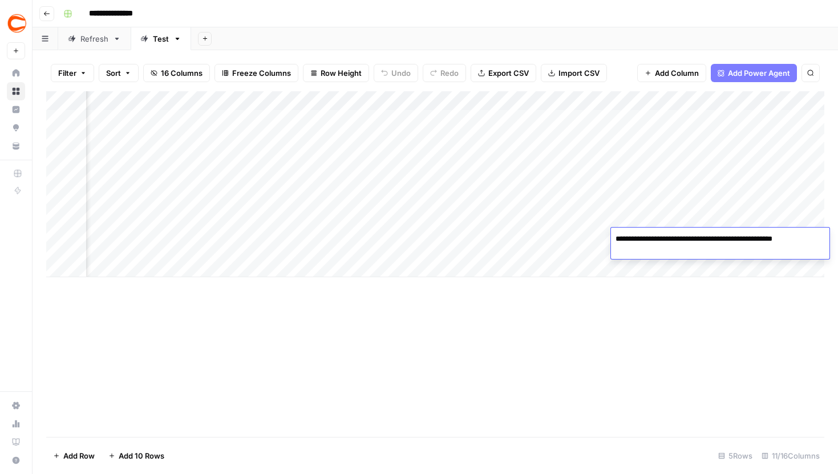
click at [82, 35] on div "Refresh" at bounding box center [94, 38] width 28 height 11
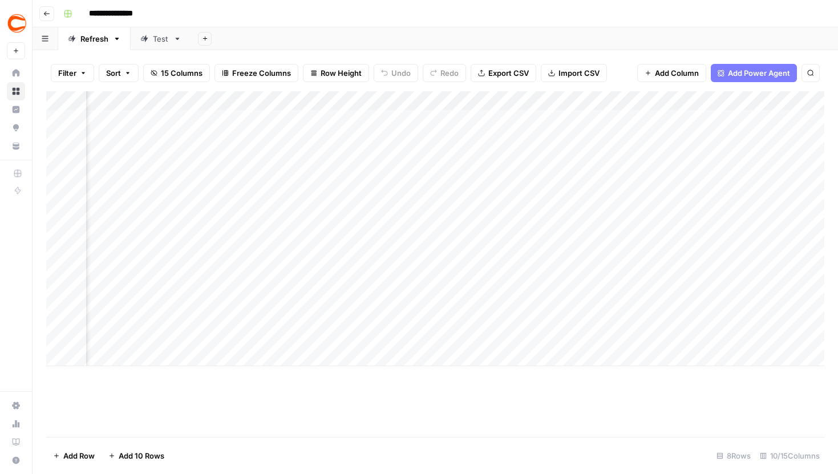
scroll to position [0, 320]
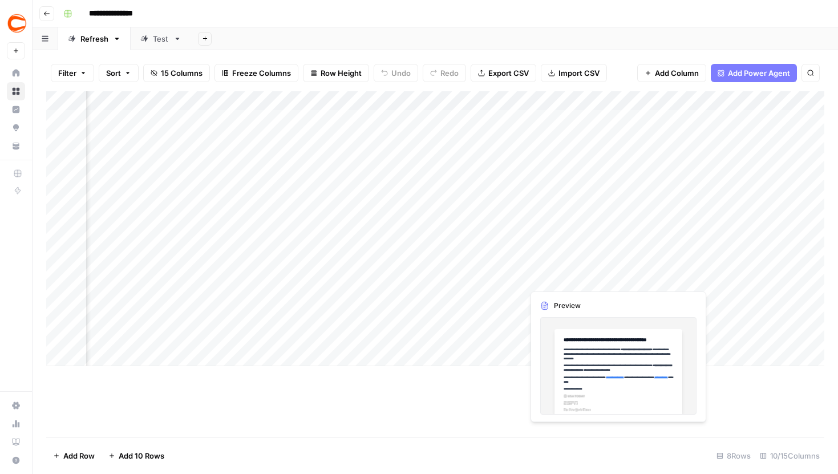
click at [568, 269] on div "Add Column" at bounding box center [435, 228] width 778 height 275
click at [568, 269] on div at bounding box center [575, 272] width 104 height 31
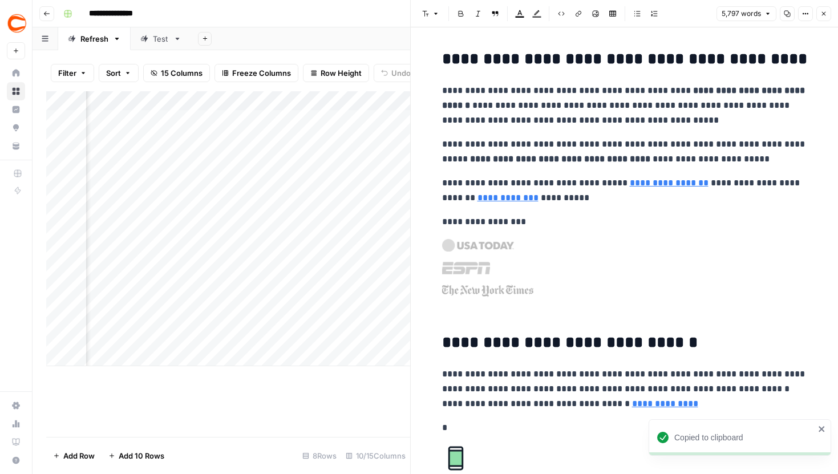
click at [753, 102] on p "**********" at bounding box center [624, 105] width 365 height 45
click at [791, 14] on button "Copy" at bounding box center [787, 13] width 15 height 15
click at [808, 18] on button "Options" at bounding box center [805, 13] width 15 height 15
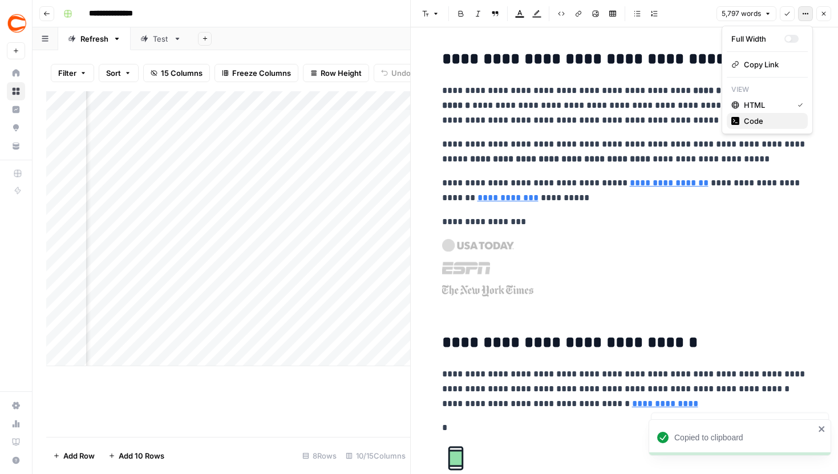
click at [770, 116] on span "Code" at bounding box center [771, 120] width 55 height 11
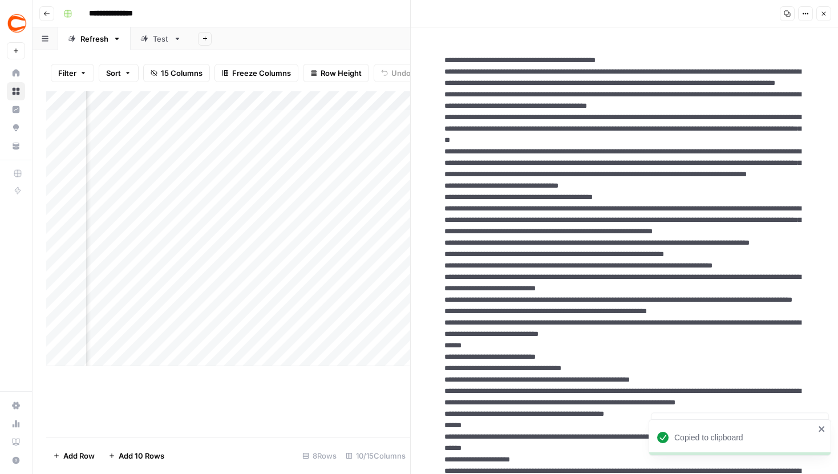
click at [788, 15] on icon "button" at bounding box center [787, 13] width 7 height 7
click at [823, 13] on icon "button" at bounding box center [823, 13] width 7 height 7
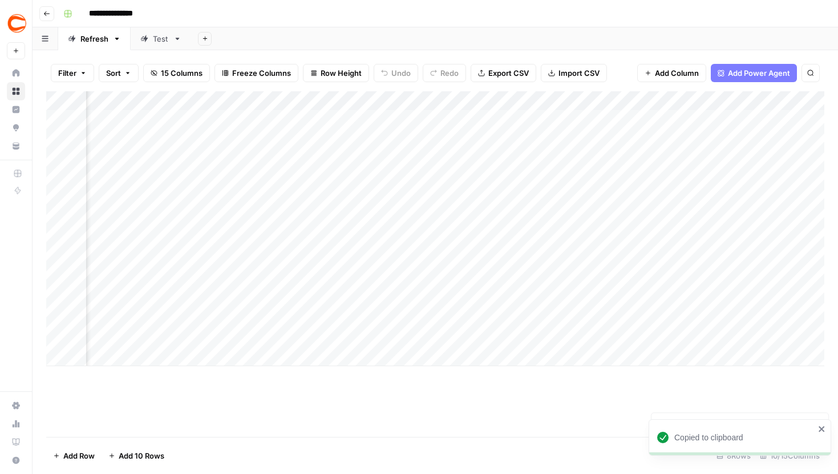
click at [158, 40] on div "Test" at bounding box center [161, 38] width 16 height 11
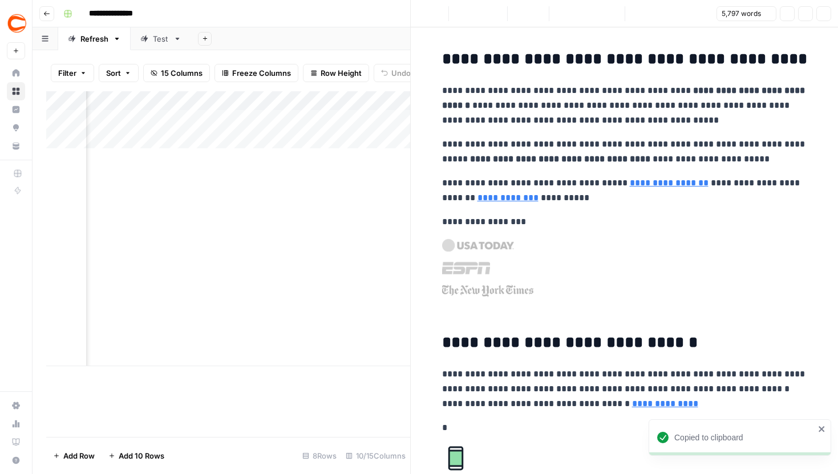
scroll to position [0, 636]
click at [819, 16] on button "Close" at bounding box center [823, 13] width 15 height 15
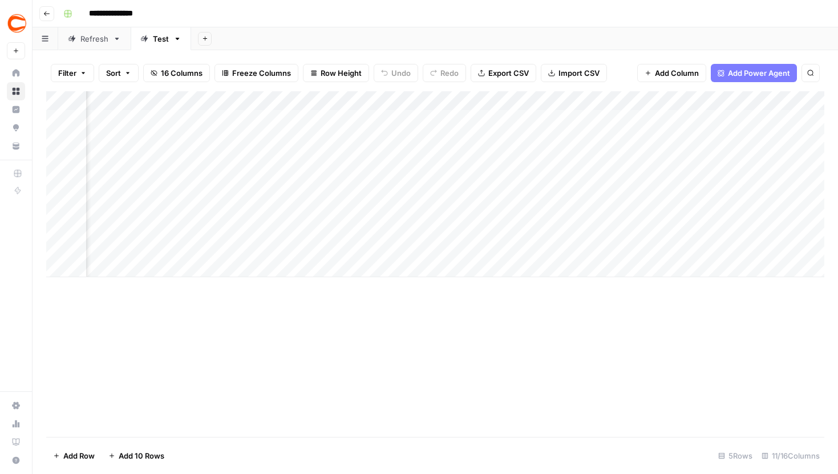
scroll to position [0, 376]
click at [498, 240] on div "Add Column" at bounding box center [435, 184] width 778 height 186
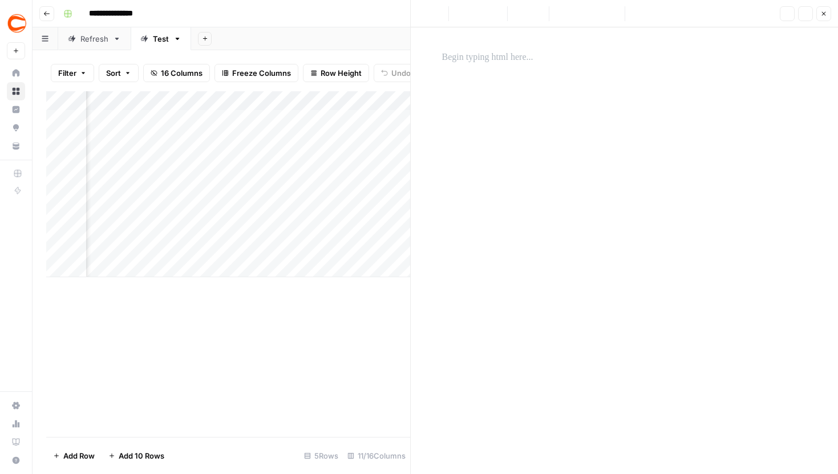
click at [579, 157] on div at bounding box center [624, 242] width 379 height 392
click at [513, 59] on p at bounding box center [624, 57] width 365 height 15
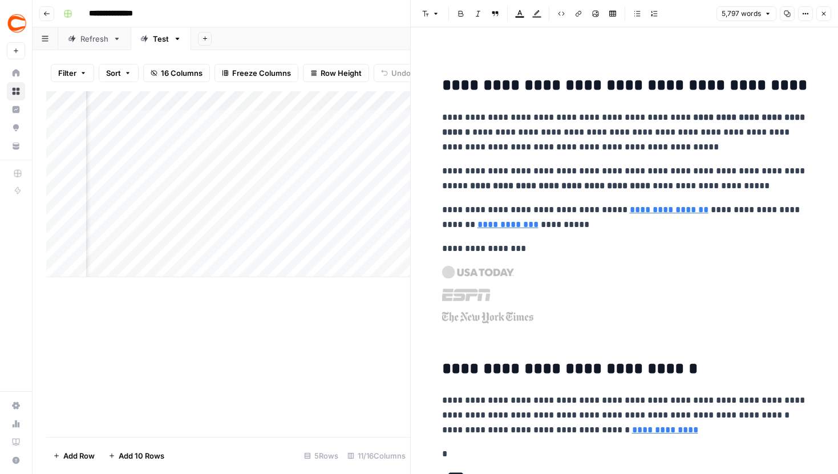
click at [821, 15] on icon "button" at bounding box center [823, 13] width 7 height 7
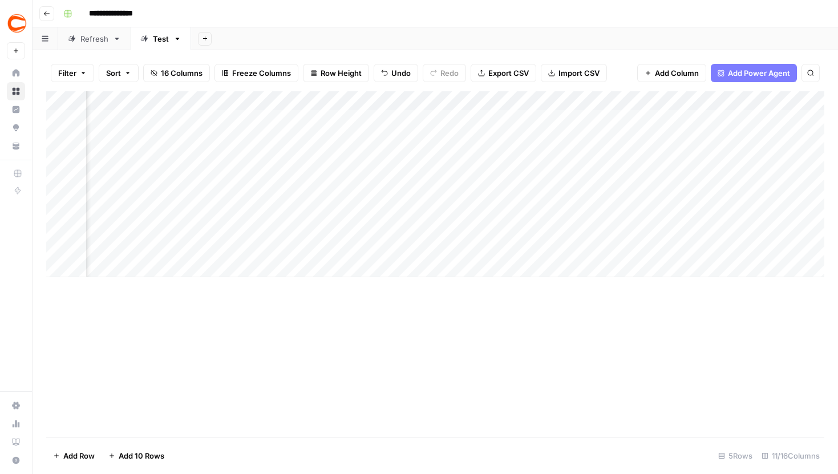
click at [90, 33] on div "Refresh" at bounding box center [94, 38] width 28 height 11
click at [155, 42] on div "Test" at bounding box center [161, 38] width 16 height 11
click at [715, 98] on div "Add Column" at bounding box center [435, 184] width 778 height 186
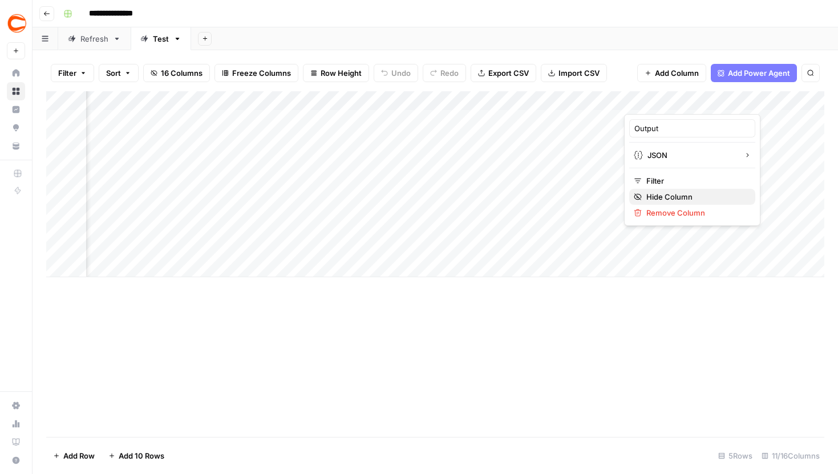
click at [674, 196] on span "Hide Column" at bounding box center [696, 196] width 100 height 11
click at [86, 38] on div "Refresh" at bounding box center [94, 38] width 28 height 11
click at [158, 39] on div "Test" at bounding box center [161, 38] width 16 height 11
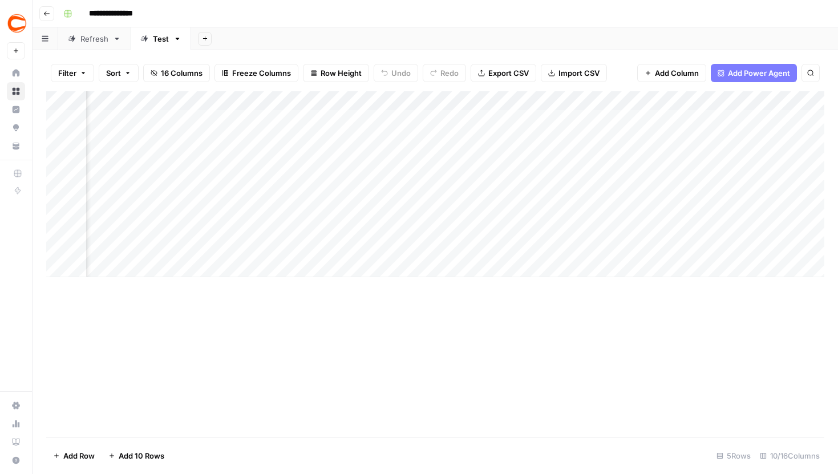
scroll to position [0, 597]
click at [396, 105] on div "Add Column" at bounding box center [435, 184] width 778 height 186
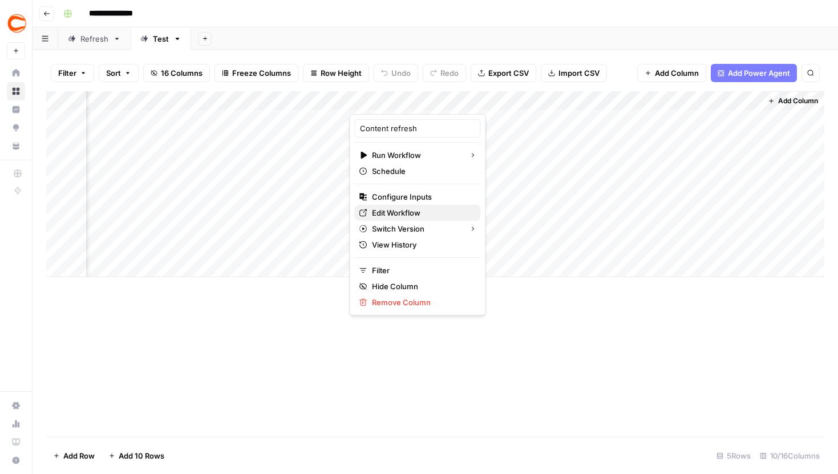
click at [389, 207] on link "Edit Workflow" at bounding box center [418, 213] width 126 height 16
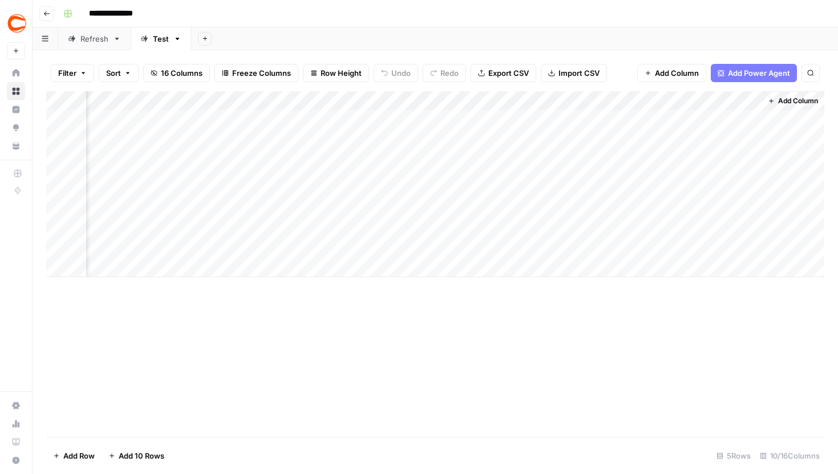
click at [96, 39] on div "Refresh" at bounding box center [94, 38] width 28 height 11
click at [648, 264] on div "Add Column" at bounding box center [435, 228] width 778 height 275
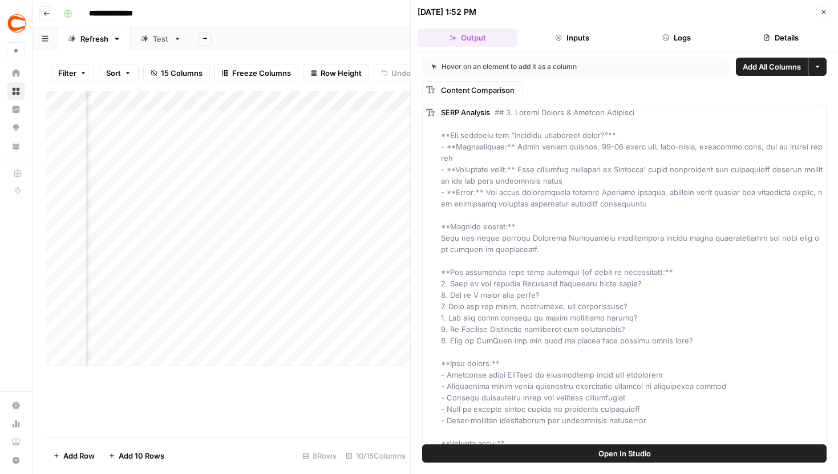
click at [667, 34] on icon "button" at bounding box center [665, 37] width 7 height 7
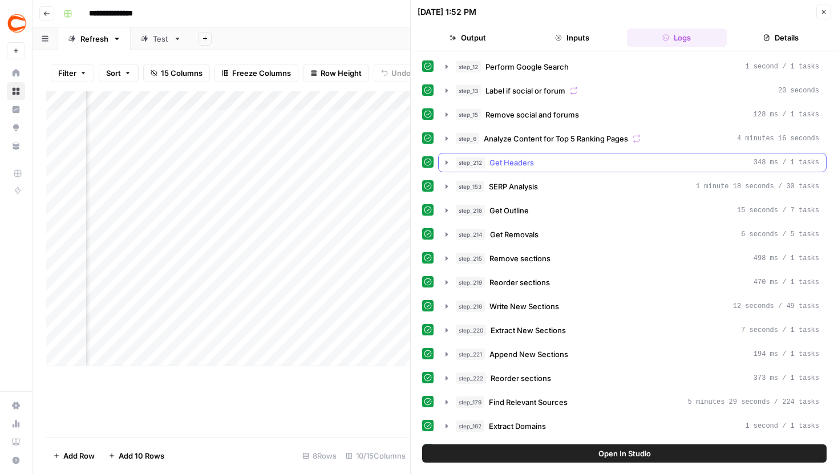
click at [442, 157] on button "step_212 Get Headers 348 ms / 1 tasks" at bounding box center [632, 162] width 387 height 18
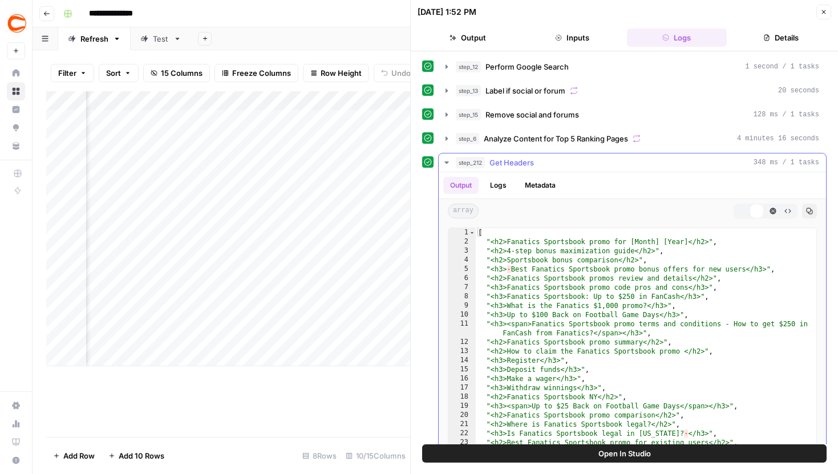
click at [443, 158] on icon "button" at bounding box center [446, 162] width 9 height 9
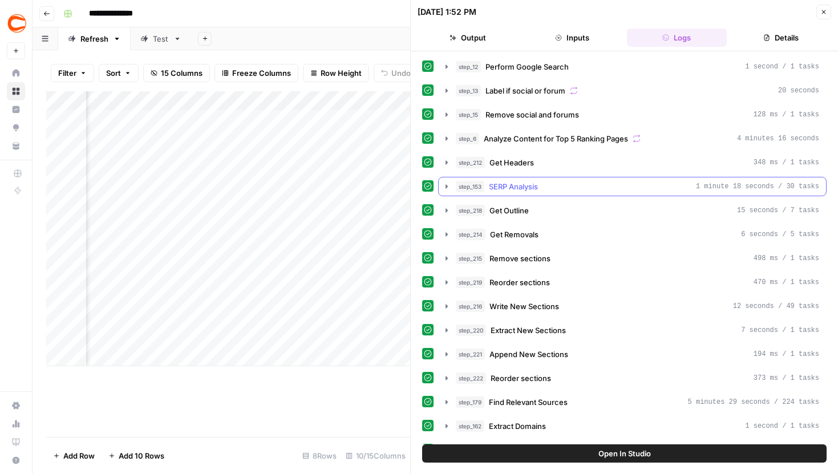
click at [445, 179] on button "step_153 SERP Analysis 1 minute 18 seconds / 30 tasks" at bounding box center [632, 186] width 387 height 18
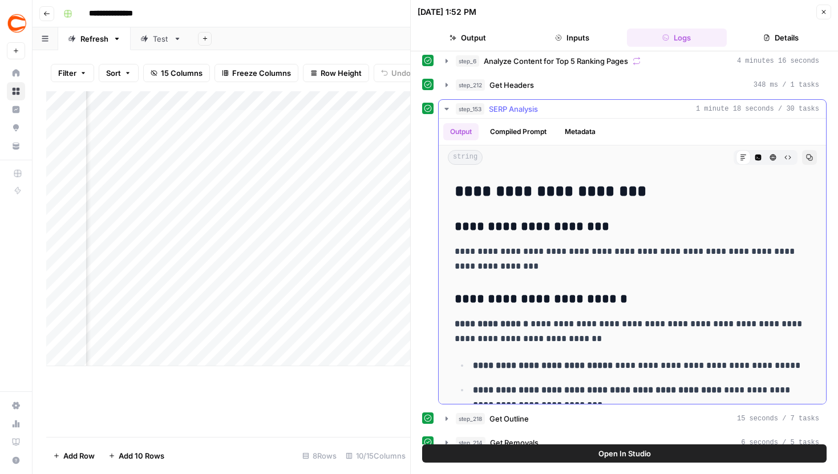
scroll to position [2270, 0]
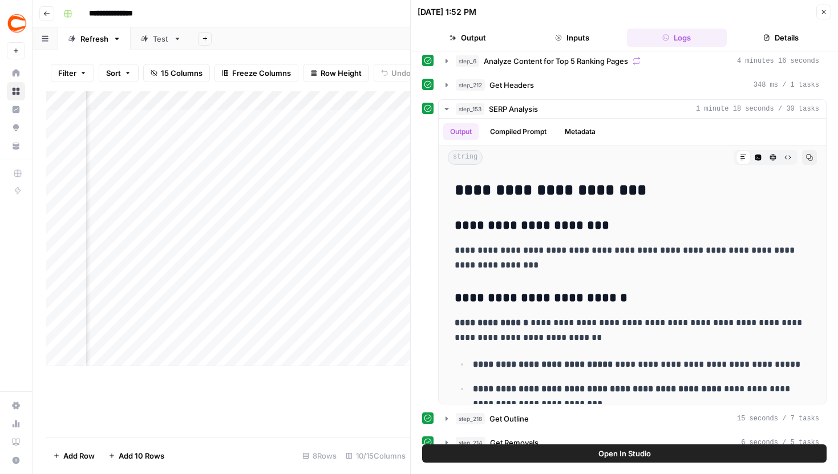
click at [827, 15] on button "Close" at bounding box center [823, 12] width 15 height 15
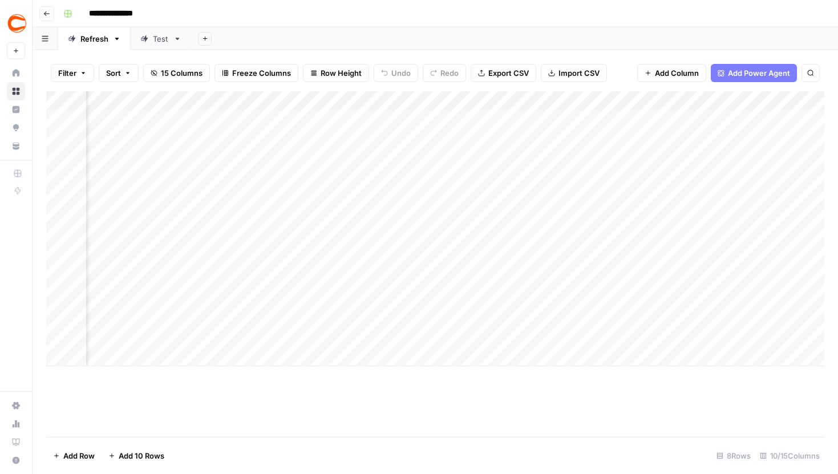
scroll to position [0, 433]
click at [504, 270] on div "Add Column" at bounding box center [435, 228] width 778 height 275
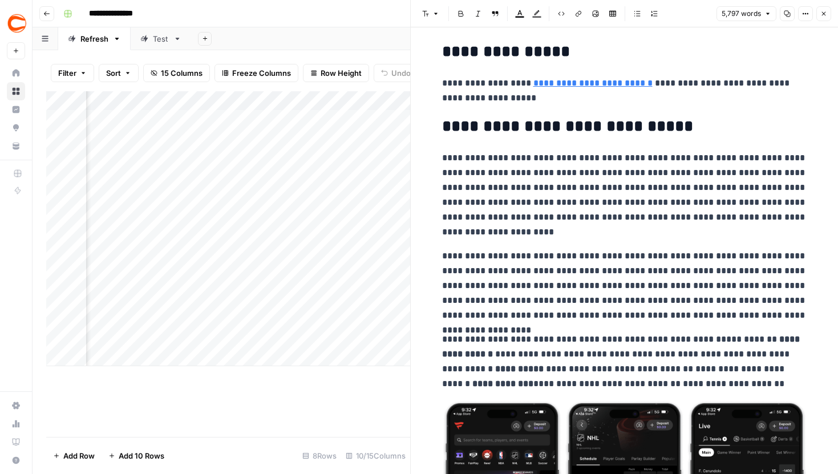
scroll to position [12695, 0]
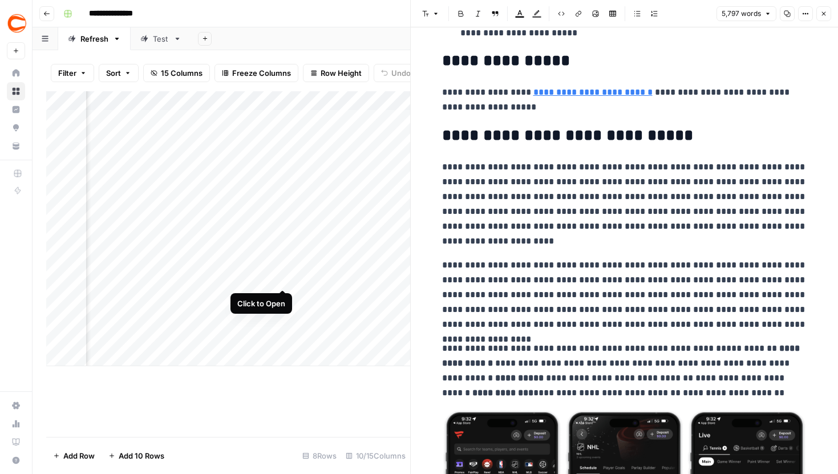
click at [285, 270] on div "Add Column" at bounding box center [228, 228] width 364 height 275
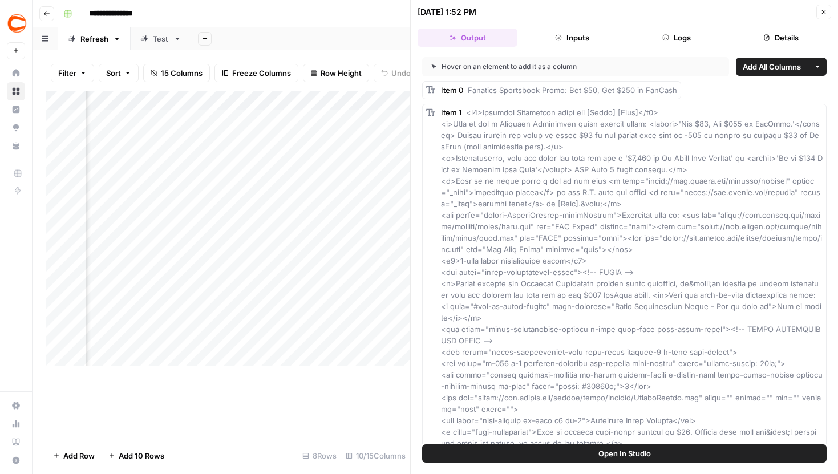
click at [233, 106] on div "Add Column" at bounding box center [228, 228] width 364 height 275
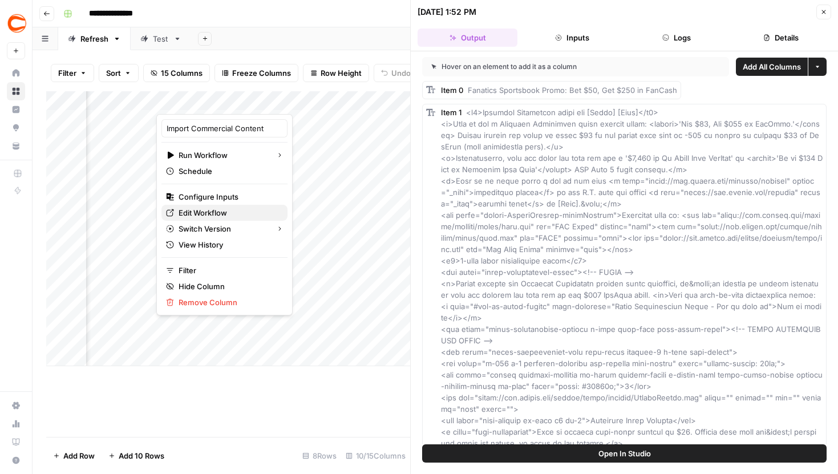
click at [218, 210] on span "Edit Workflow" at bounding box center [229, 212] width 100 height 11
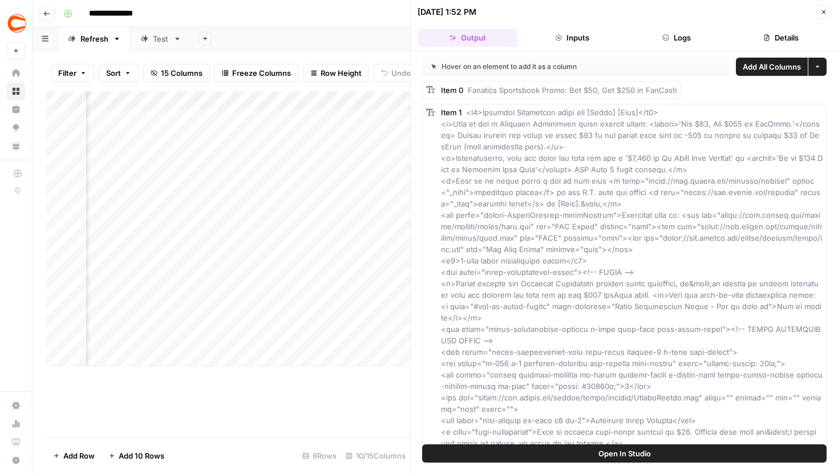
click at [820, 18] on button "Close" at bounding box center [823, 12] width 15 height 15
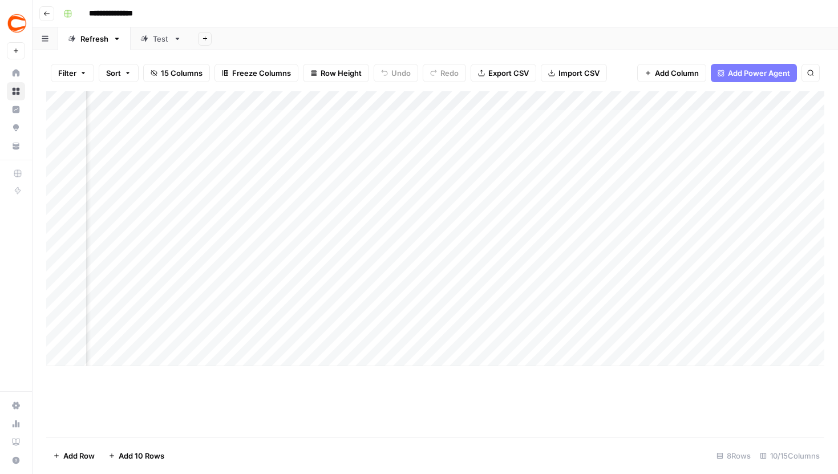
scroll to position [0, 363]
click at [575, 266] on div "Add Column" at bounding box center [435, 228] width 778 height 275
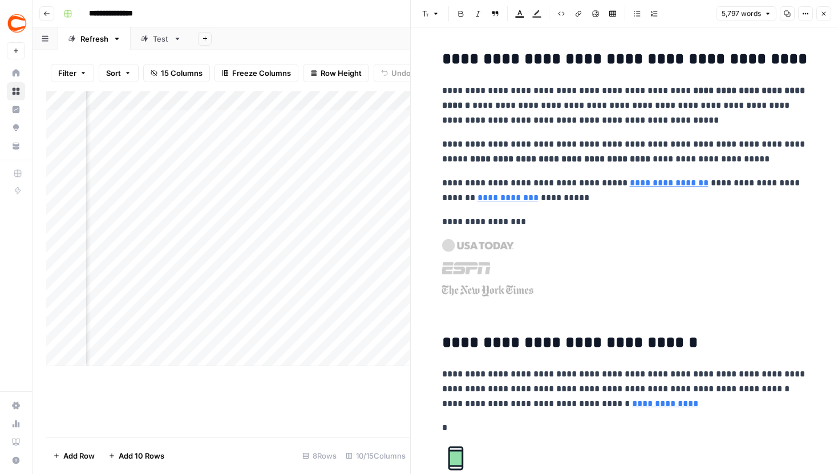
scroll to position [9, 0]
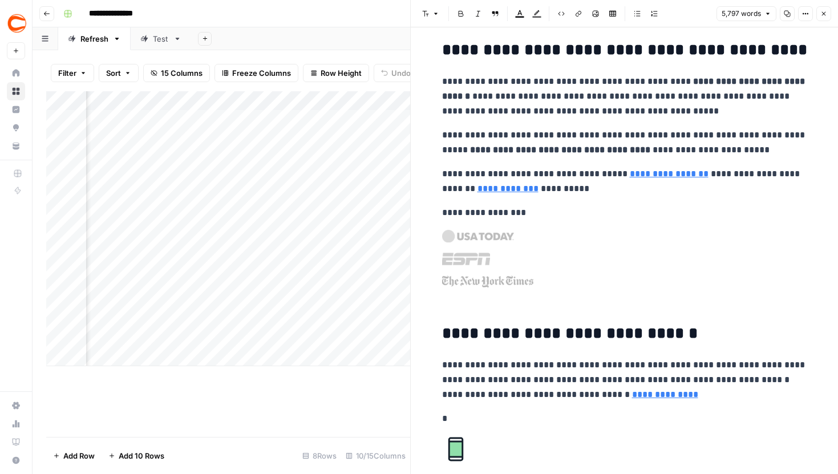
click at [824, 15] on icon "button" at bounding box center [823, 13] width 7 height 7
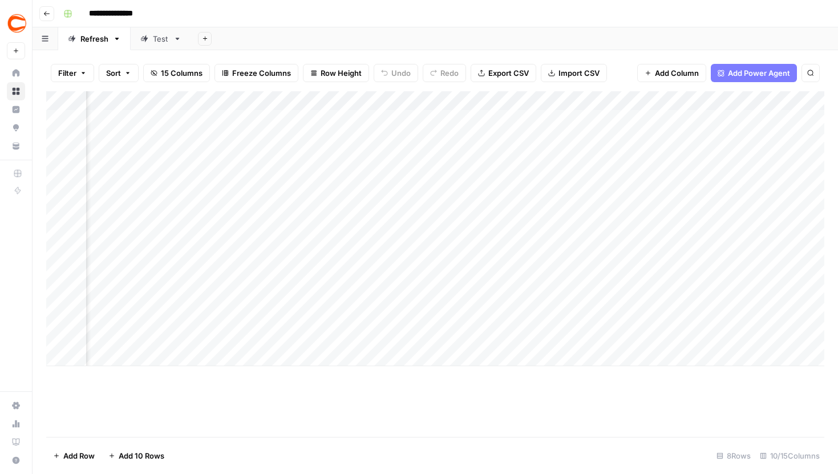
scroll to position [0, 597]
click at [648, 269] on div "Add Column" at bounding box center [435, 228] width 778 height 275
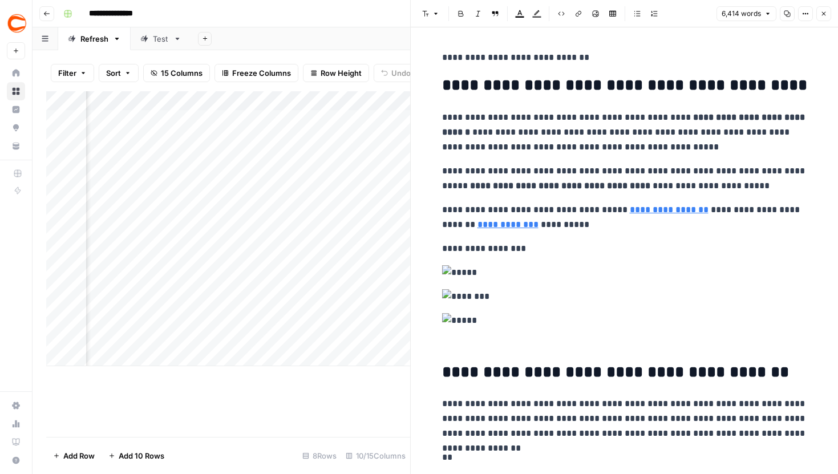
click at [826, 13] on icon "button" at bounding box center [823, 13] width 7 height 7
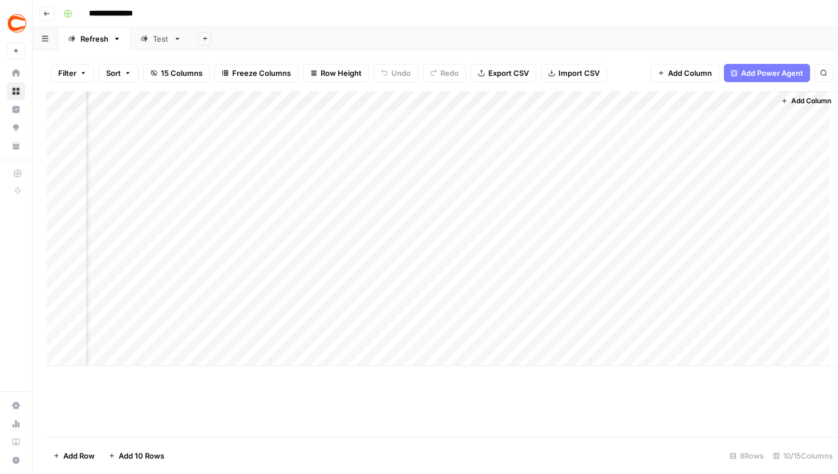
scroll to position [0, 583]
click at [442, 266] on div "Add Column" at bounding box center [435, 228] width 778 height 275
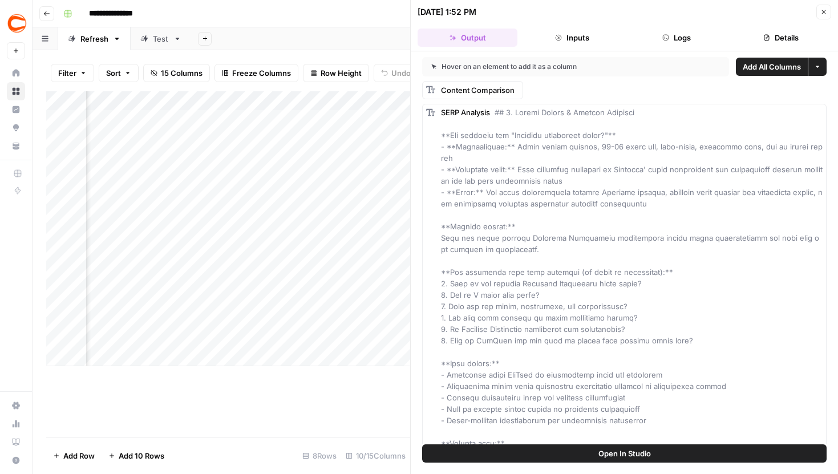
click at [678, 30] on button "Logs" at bounding box center [677, 38] width 100 height 18
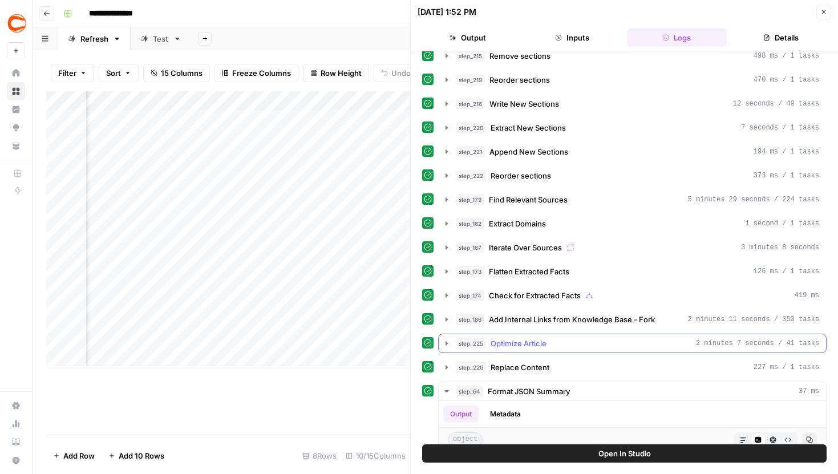
scroll to position [451, 0]
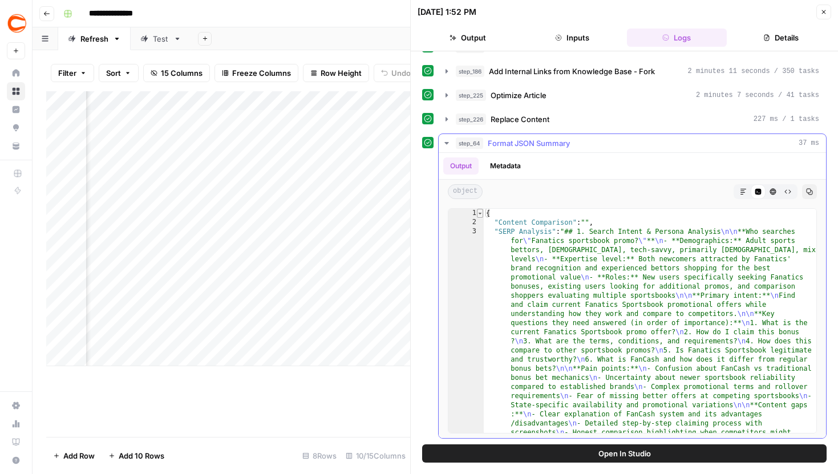
type textarea "*"
click at [479, 213] on span "Toggle code folding, rows 1 through 3326" at bounding box center [480, 213] width 6 height 9
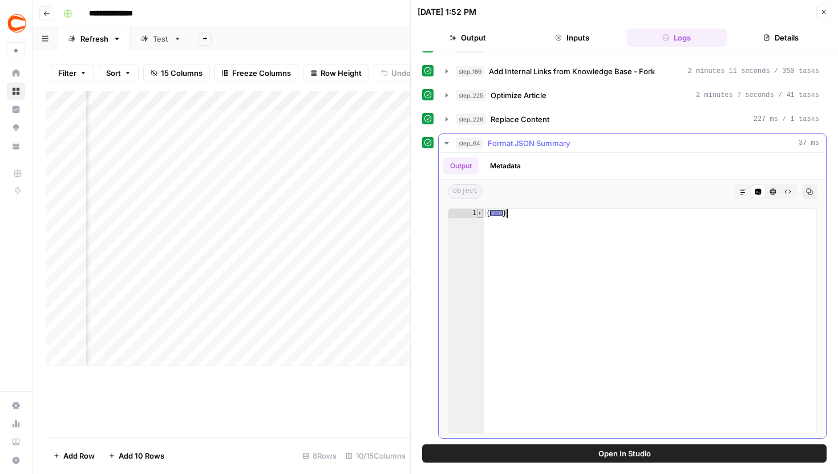
click at [479, 213] on span "Toggle code folding, rows 1 through 3326" at bounding box center [480, 213] width 6 height 9
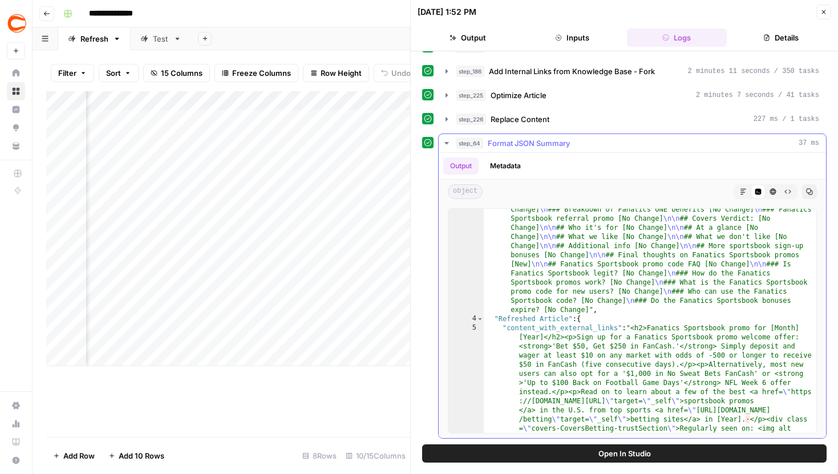
scroll to position [431, 0]
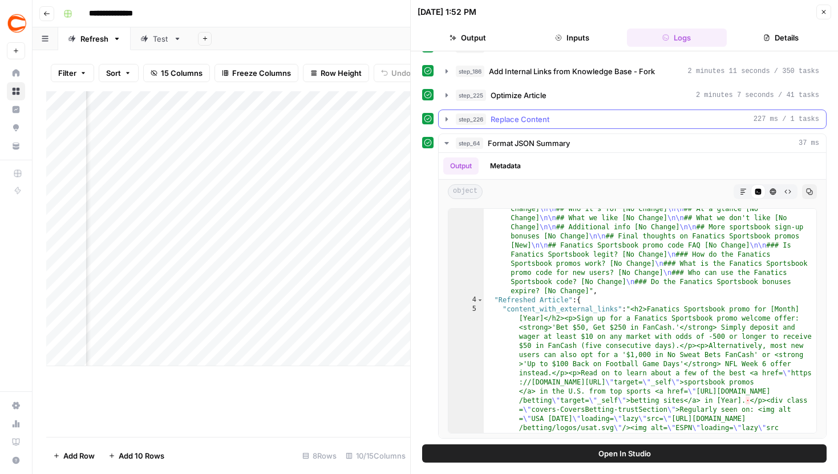
click at [448, 124] on button "step_226 Replace Content 227 ms / 1 tasks" at bounding box center [632, 119] width 387 height 18
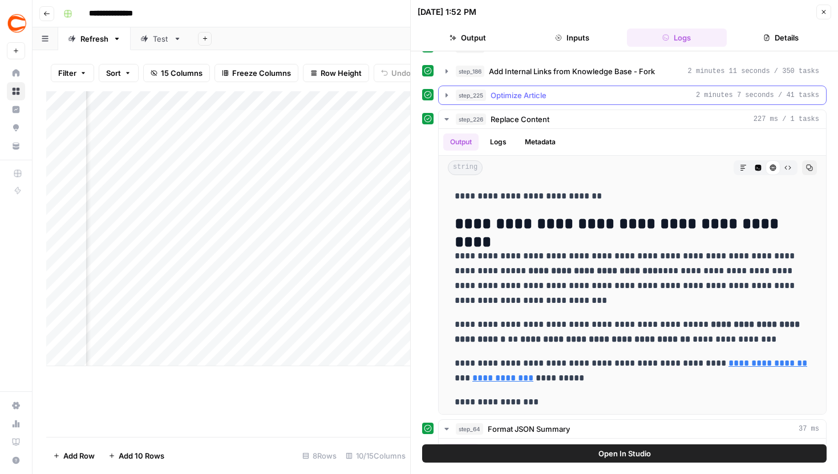
click at [442, 98] on icon "button" at bounding box center [446, 95] width 9 height 9
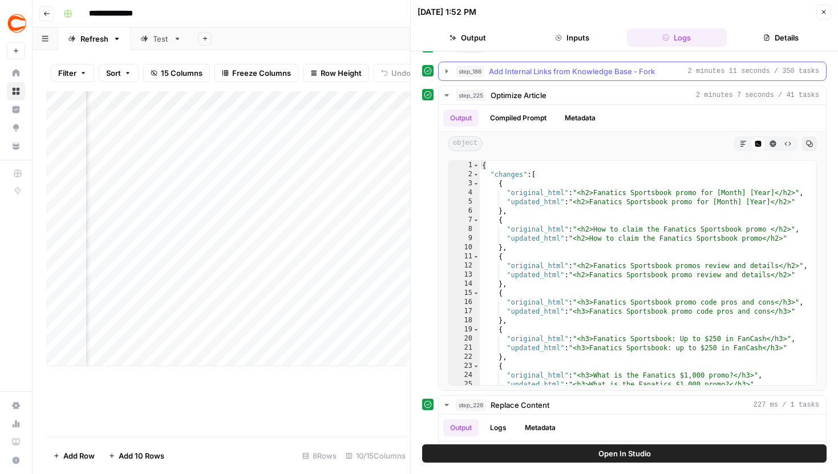
click at [446, 80] on button "step_186 Add Internal Links from Knowledge Base - Fork 2 minutes 11 seconds / 3…" at bounding box center [632, 71] width 387 height 18
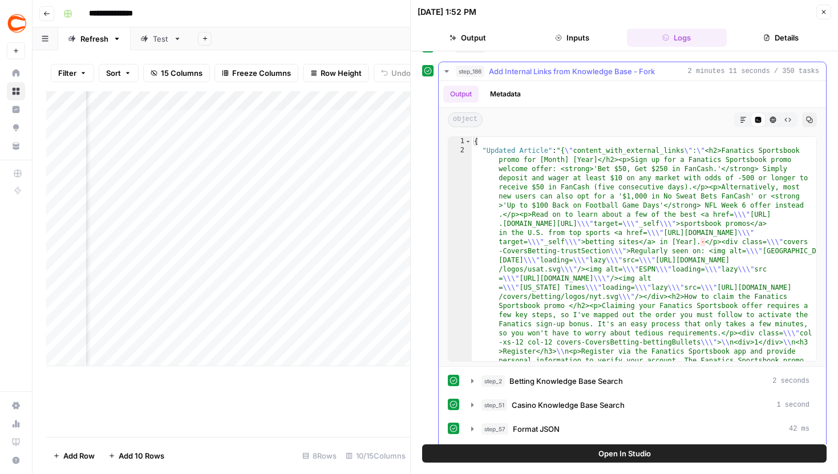
click at [448, 72] on icon "button" at bounding box center [446, 71] width 9 height 9
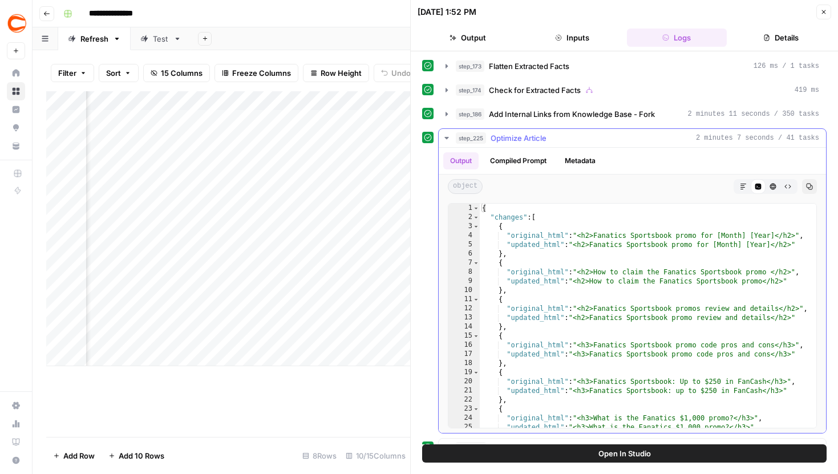
scroll to position [398, 0]
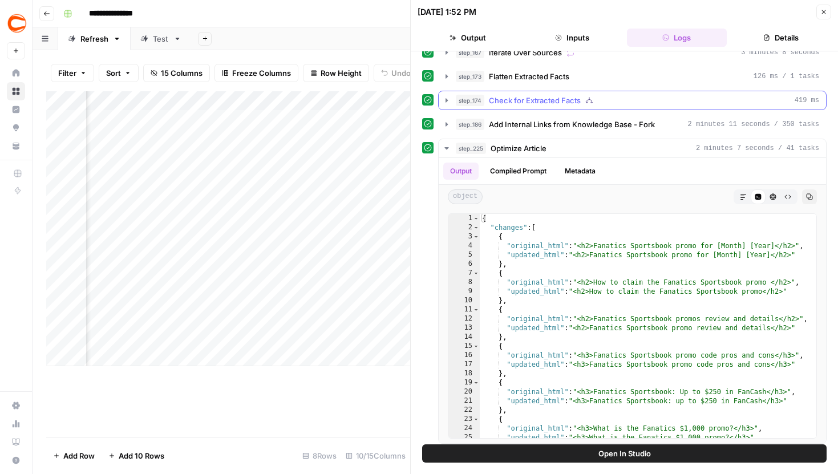
click at [446, 106] on button "step_174 Check for Extracted Facts 419 ms" at bounding box center [632, 100] width 387 height 18
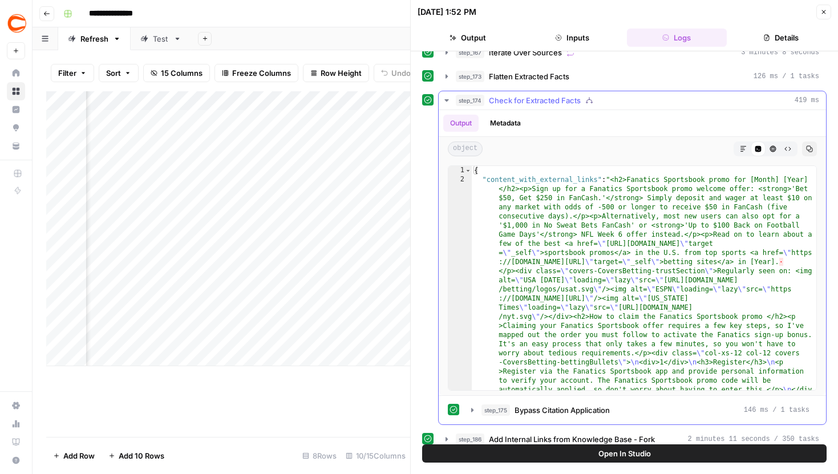
click at [448, 82] on button "step_173 Flatten Extracted Facts 126 ms / 1 tasks" at bounding box center [632, 76] width 387 height 18
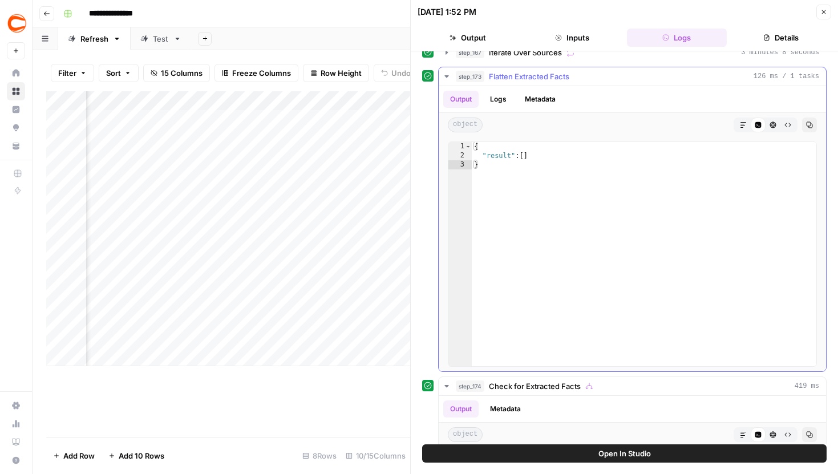
click at [448, 82] on button "step_173 Flatten Extracted Facts 126 ms / 1 tasks" at bounding box center [632, 76] width 387 height 18
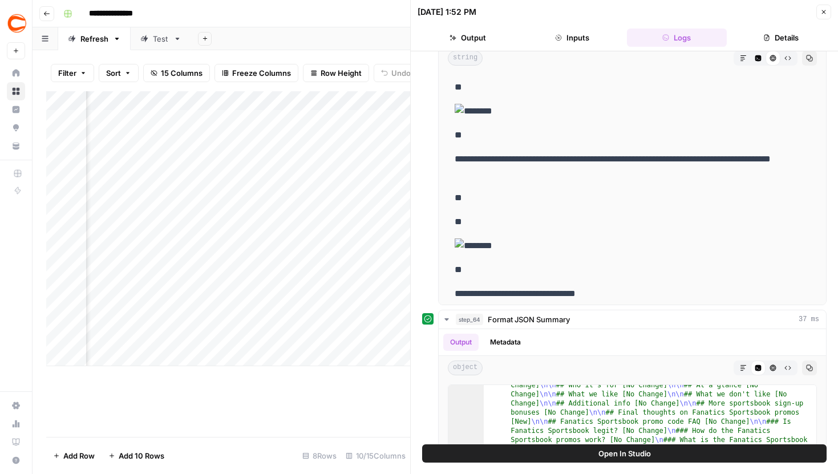
scroll to position [1337, 0]
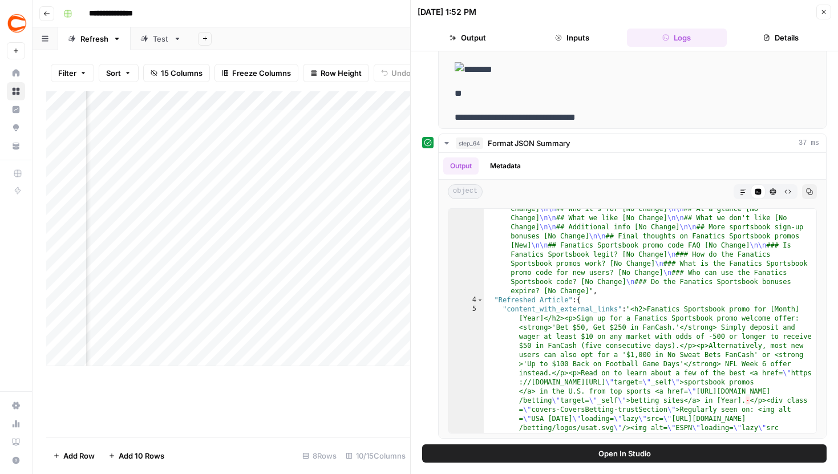
click at [822, 13] on icon "button" at bounding box center [823, 12] width 7 height 7
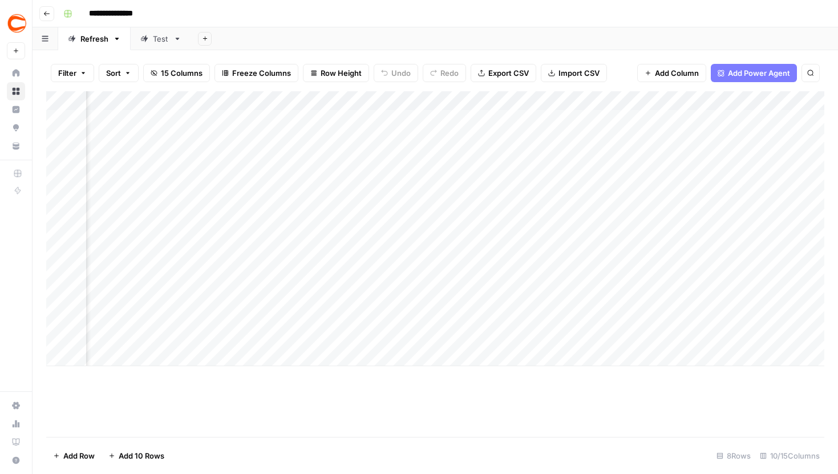
scroll to position [0, 372]
click at [561, 268] on div "Add Column" at bounding box center [435, 228] width 778 height 275
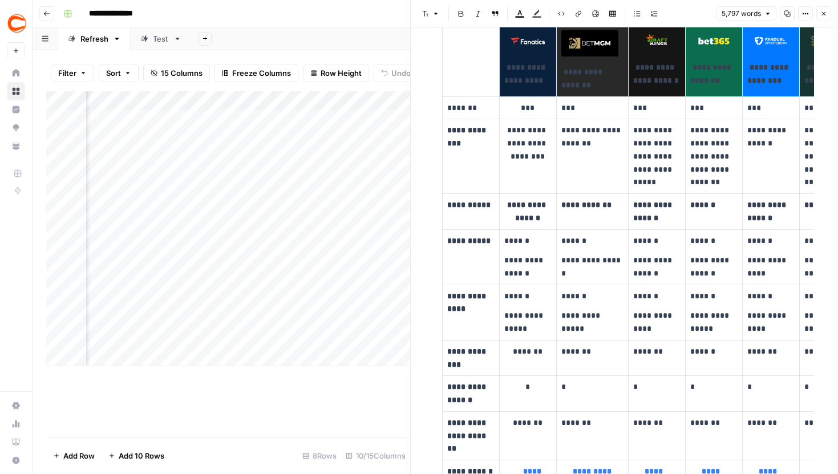
scroll to position [2065, 0]
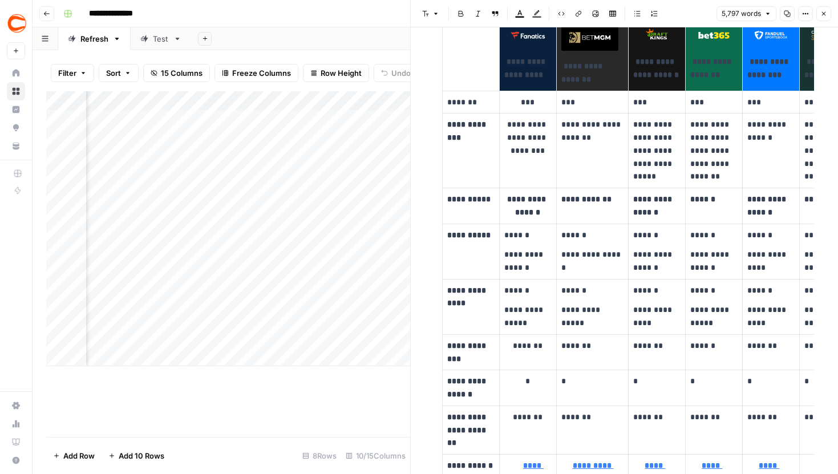
click at [159, 35] on div "Test" at bounding box center [161, 38] width 16 height 11
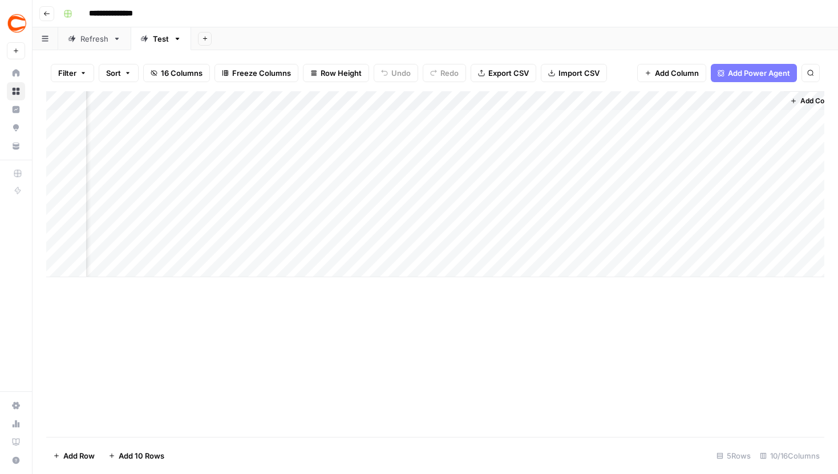
scroll to position [0, 597]
click at [402, 237] on div "Add Column" at bounding box center [435, 184] width 778 height 186
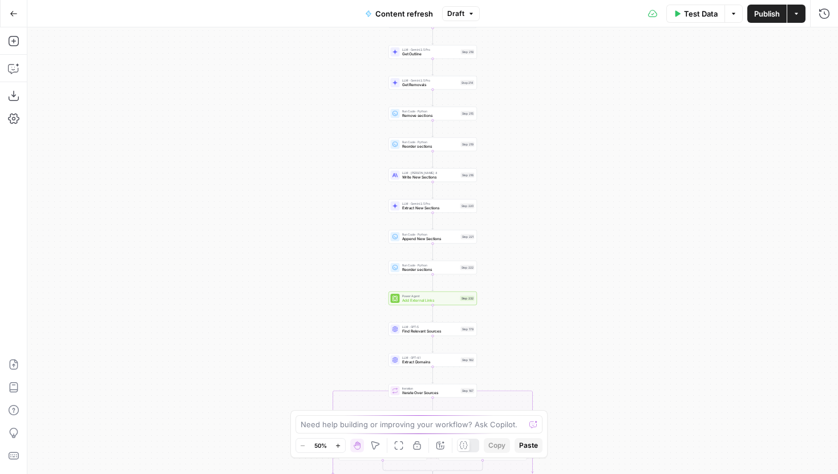
click at [338, 448] on icon "button" at bounding box center [338, 446] width 6 height 6
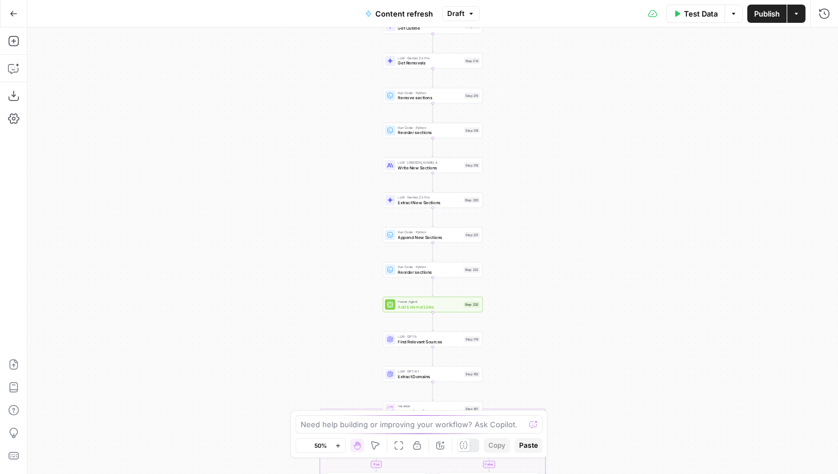
click at [338, 448] on icon "button" at bounding box center [338, 446] width 6 height 6
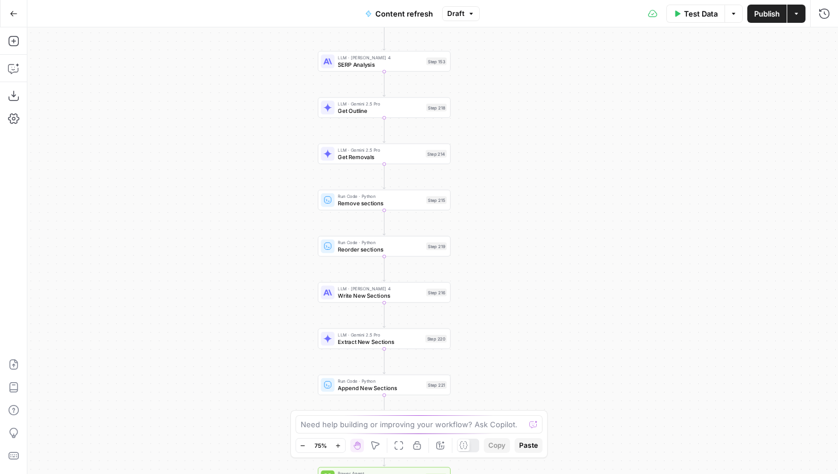
drag, startPoint x: 296, startPoint y: 236, endPoint x: 247, endPoint y: 398, distance: 169.7
click at [247, 398] on div "true false true false true false Workflow Input Settings Inputs Google Search P…" at bounding box center [432, 250] width 811 height 447
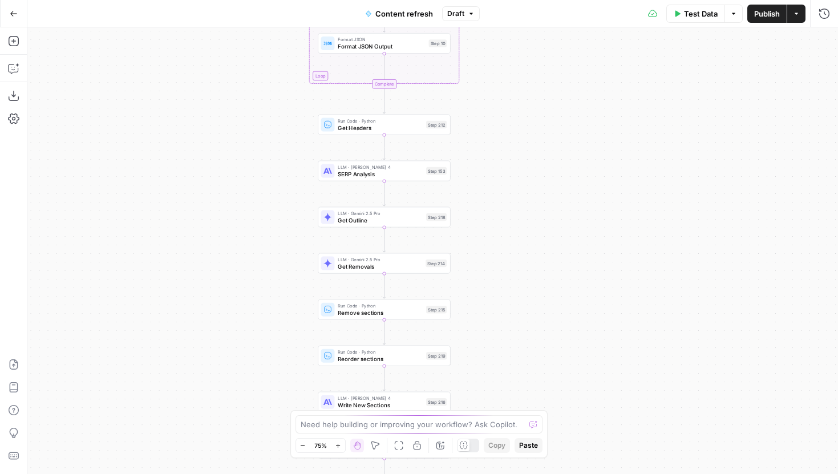
drag, startPoint x: 252, startPoint y: 289, endPoint x: 252, endPoint y: 391, distance: 102.7
click at [252, 391] on div "true false true false true false Workflow Input Settings Inputs Google Search P…" at bounding box center [432, 250] width 811 height 447
click at [356, 177] on span "SERP Analysis" at bounding box center [380, 173] width 85 height 9
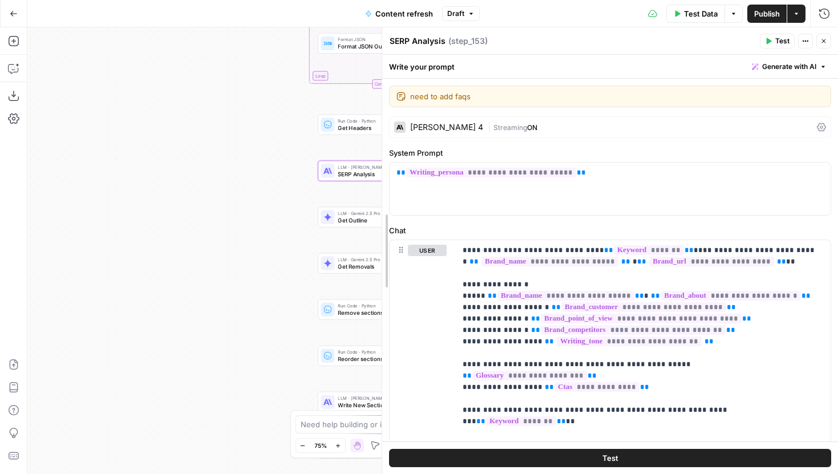
drag, startPoint x: 494, startPoint y: 216, endPoint x: 282, endPoint y: 217, distance: 212.3
click at [282, 217] on body "Covers New Home Browse Insights Opportunities Your Data Recent Grids Content re…" at bounding box center [419, 237] width 838 height 474
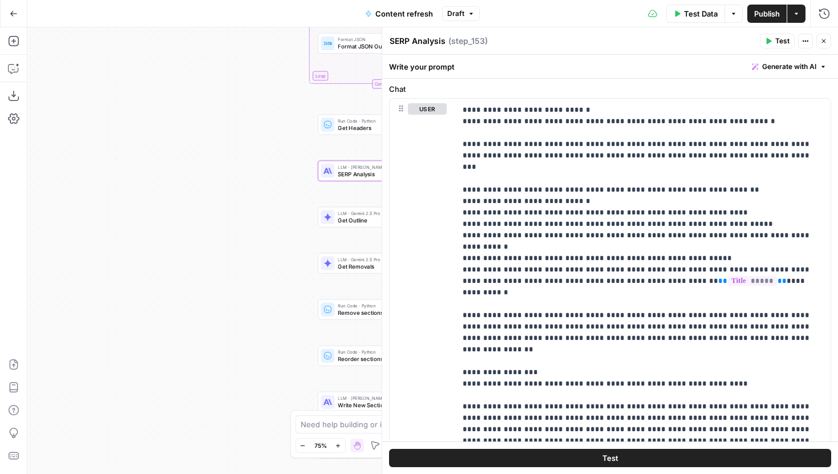
scroll to position [512, 0]
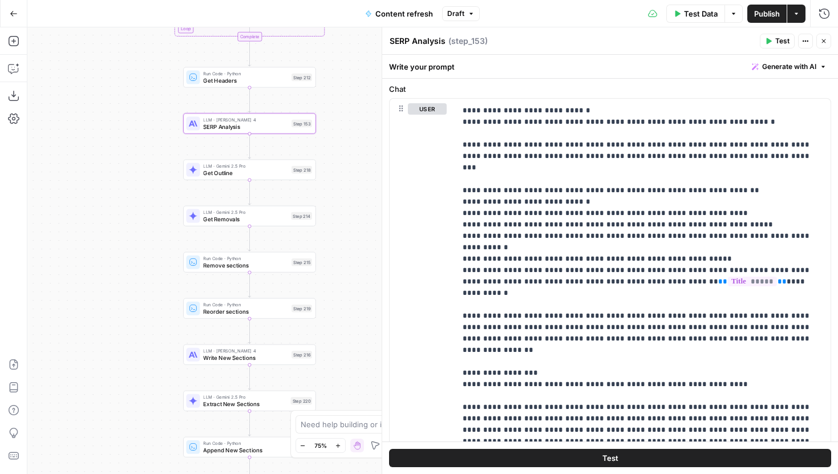
drag, startPoint x: 220, startPoint y: 267, endPoint x: 77, endPoint y: 218, distance: 151.4
click at [77, 218] on div "true false false true false true Workflow Input Settings Inputs Google Search P…" at bounding box center [432, 250] width 811 height 447
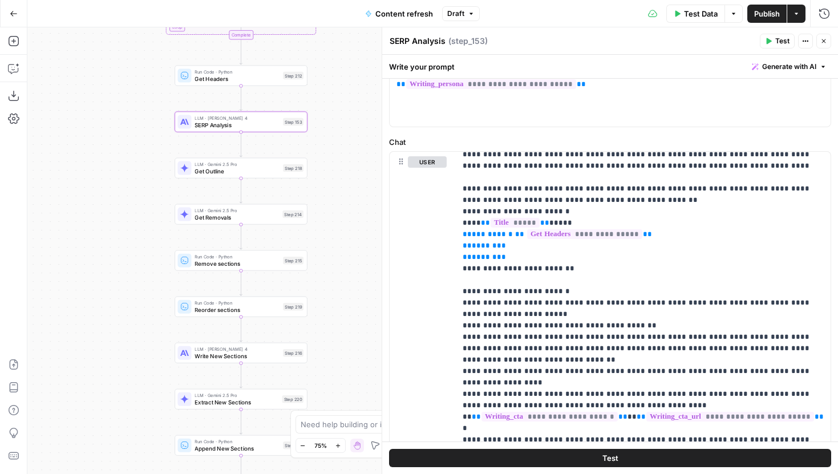
scroll to position [110, 0]
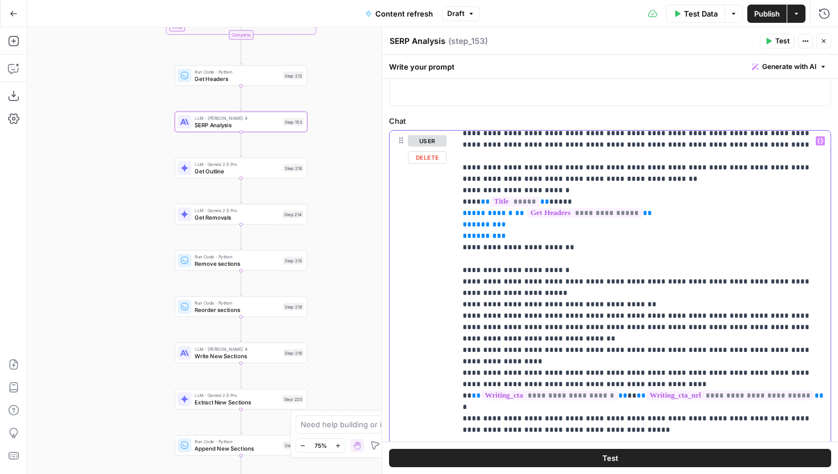
click at [588, 350] on p "**********" at bounding box center [643, 53] width 361 height 1541
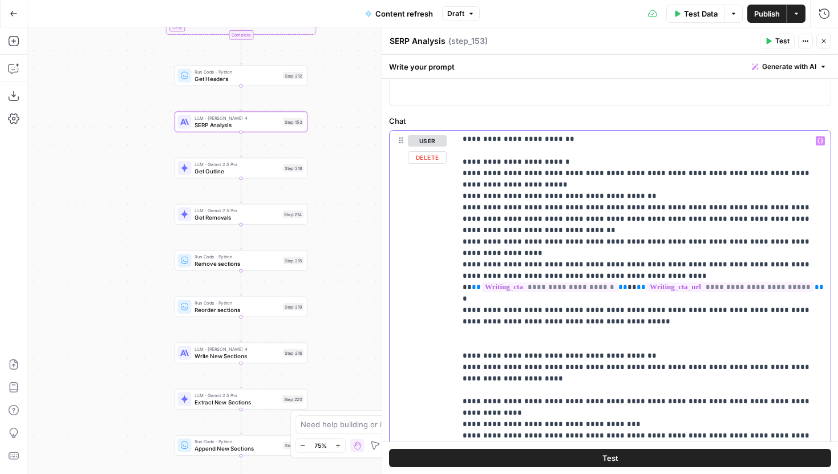
scroll to position [961, 0]
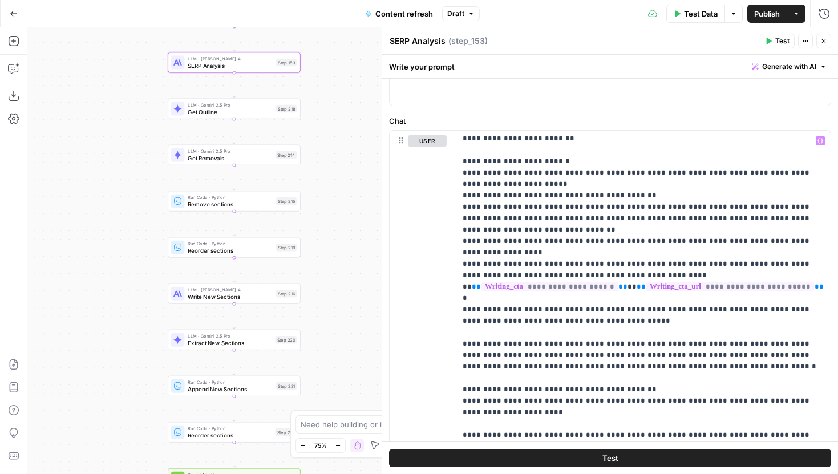
drag, startPoint x: 353, startPoint y: 273, endPoint x: 332, endPoint y: 109, distance: 165.7
click at [332, 103] on div "true false false true false true Workflow Input Settings Inputs Google Search P…" at bounding box center [432, 250] width 811 height 447
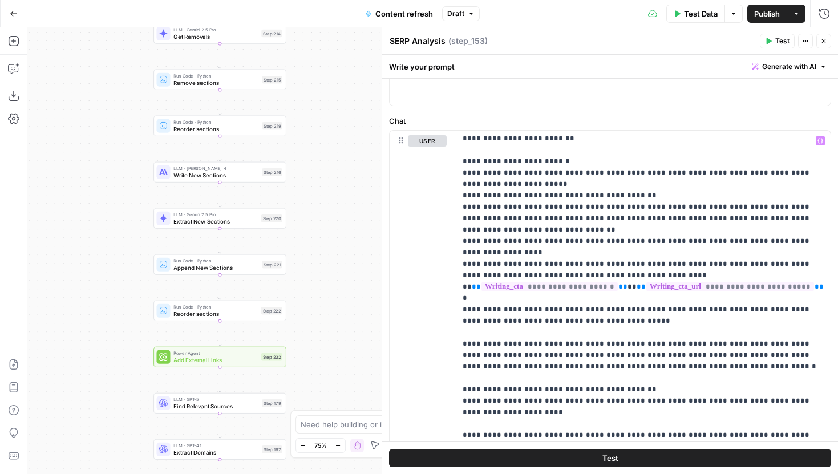
drag, startPoint x: 325, startPoint y: 298, endPoint x: 317, endPoint y: 158, distance: 140.0
click at [317, 159] on div "true false false true false true Workflow Input Settings Inputs Google Search P…" at bounding box center [432, 250] width 811 height 447
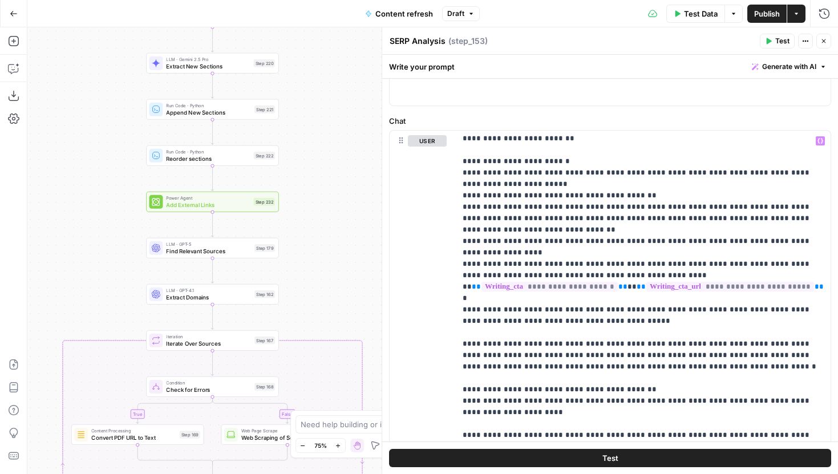
drag, startPoint x: 320, startPoint y: 274, endPoint x: 320, endPoint y: 164, distance: 110.1
click at [320, 164] on div "true false false true false true Workflow Input Settings Inputs Google Search P…" at bounding box center [432, 250] width 811 height 447
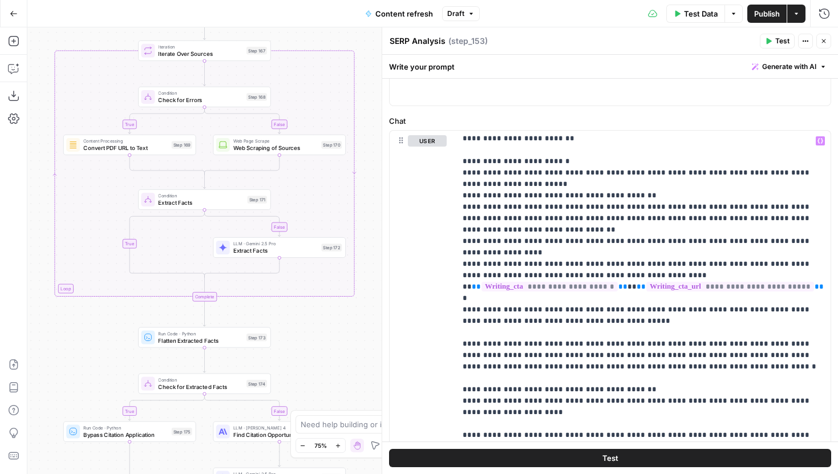
drag, startPoint x: 329, startPoint y: 263, endPoint x: 311, endPoint y: 60, distance: 203.3
click at [313, 61] on div "true false false true false true Workflow Input Settings Inputs Google Search P…" at bounding box center [432, 250] width 811 height 447
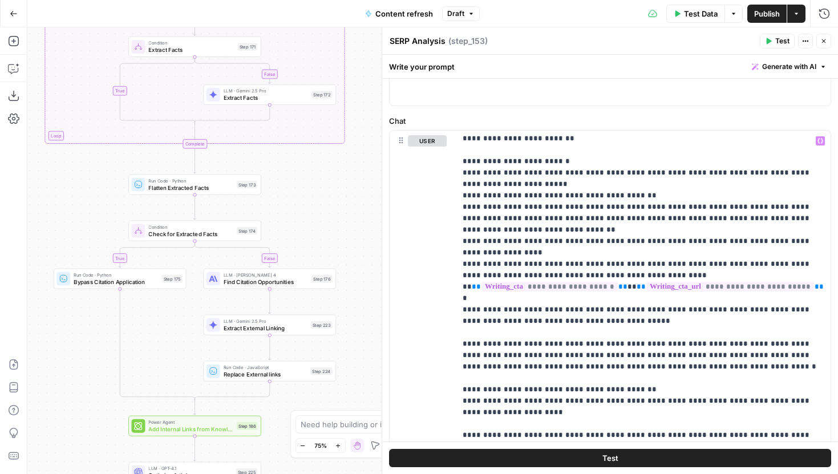
drag, startPoint x: 314, startPoint y: 335, endPoint x: 300, endPoint y: 117, distance: 218.4
click at [300, 116] on div "true false false true false true Workflow Input Settings Inputs Google Search P…" at bounding box center [432, 250] width 811 height 447
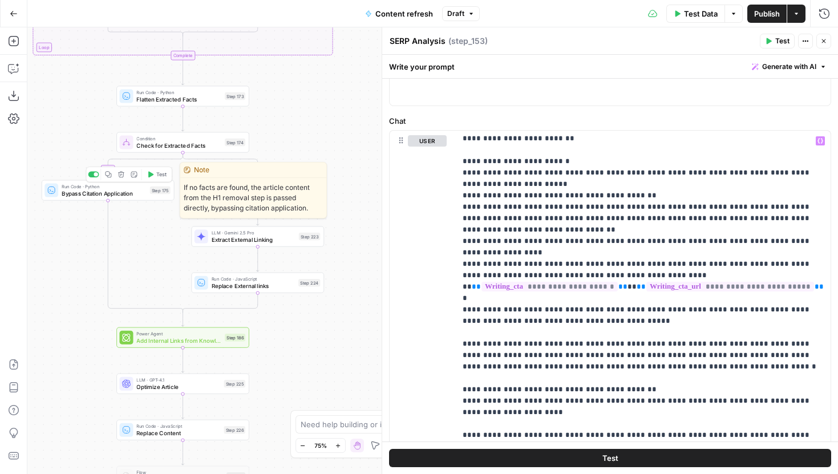
click at [144, 196] on span "Bypass Citation Application" at bounding box center [104, 193] width 85 height 9
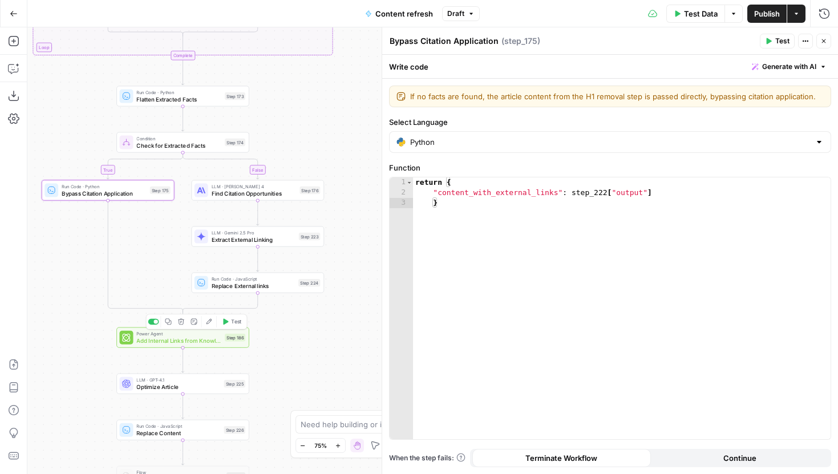
click at [242, 286] on span "Replace External links" at bounding box center [253, 285] width 83 height 9
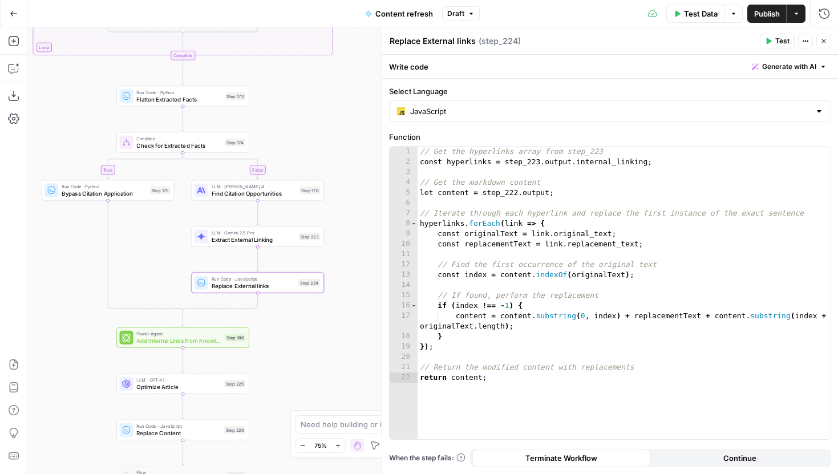
click at [139, 197] on span "Bypass Citation Application" at bounding box center [104, 193] width 85 height 9
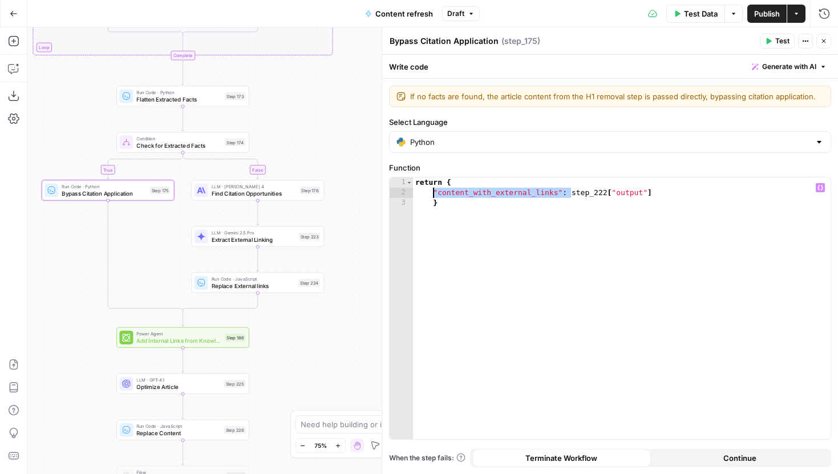
drag, startPoint x: 573, startPoint y: 192, endPoint x: 434, endPoint y: 194, distance: 138.7
click at [434, 194] on div "return { "content_with_external_links" : step_222 [ "output" ] }" at bounding box center [622, 318] width 418 height 282
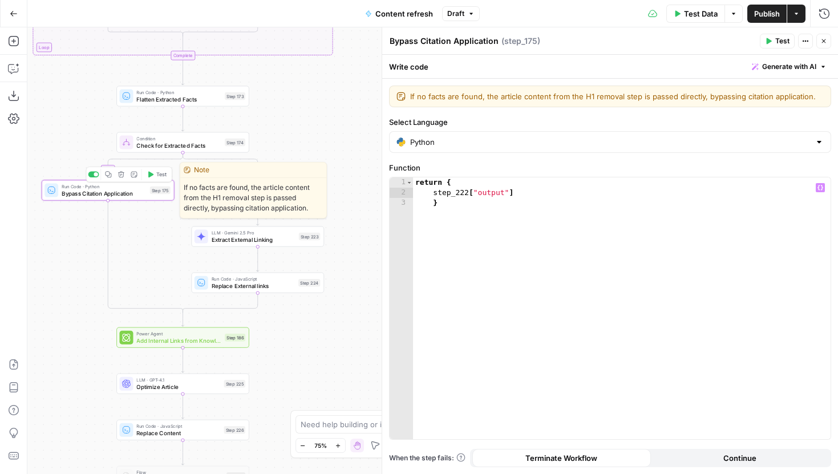
click at [151, 178] on button "Test" at bounding box center [156, 174] width 27 height 11
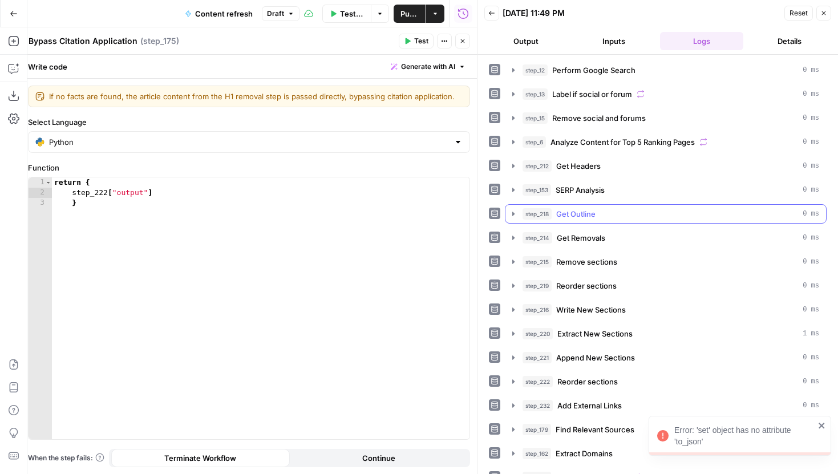
scroll to position [67, 0]
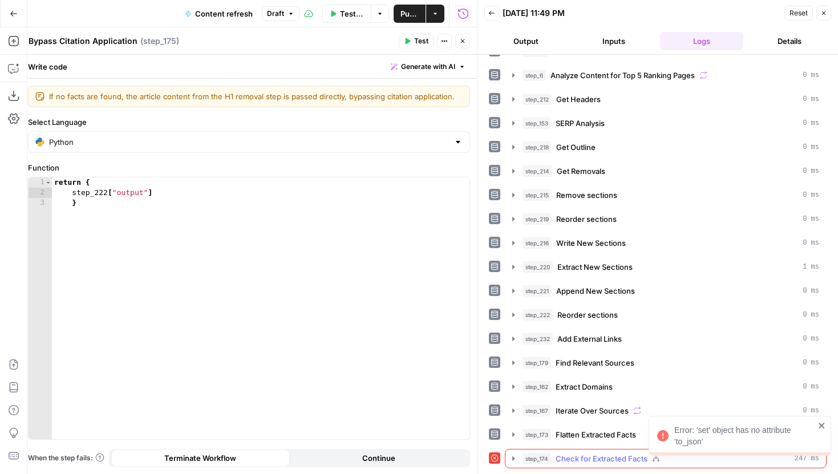
click at [514, 459] on icon "button" at bounding box center [513, 458] width 2 height 4
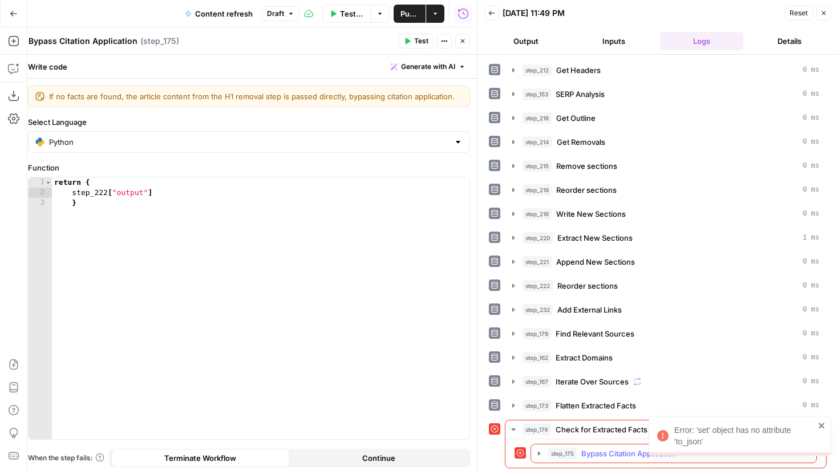
click at [540, 457] on icon "button" at bounding box center [539, 453] width 9 height 9
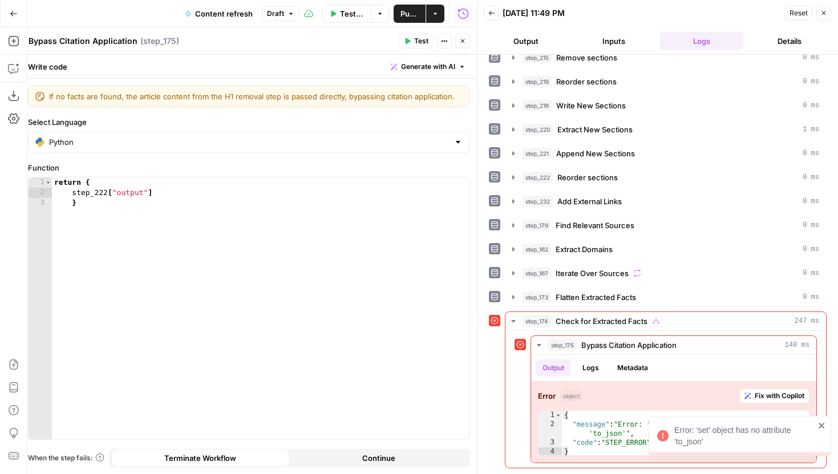
click at [822, 426] on icon "close" at bounding box center [822, 426] width 6 height 6
click at [228, 249] on div "return { step_222 [ "output" ] }" at bounding box center [261, 318] width 418 height 282
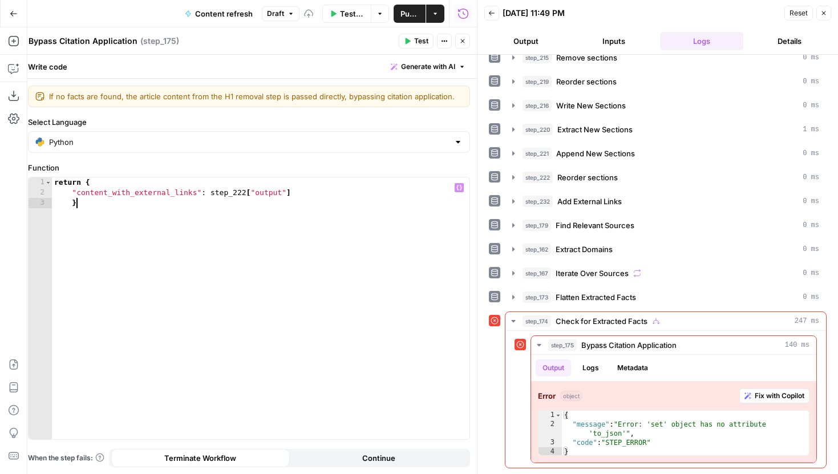
click at [219, 217] on div "return { "content_with_external_links" : step_222 [ "output" ] }" at bounding box center [261, 318] width 418 height 282
type textarea "*"
click at [466, 39] on button "Close" at bounding box center [462, 41] width 15 height 15
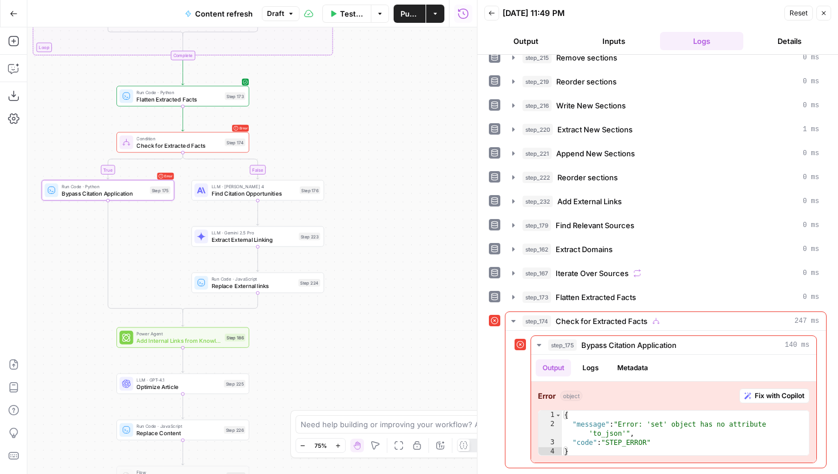
drag, startPoint x: 422, startPoint y: 177, endPoint x: 426, endPoint y: 167, distance: 11.0
click at [426, 167] on div "true false false true false true Workflow Input Settings Inputs Google Search P…" at bounding box center [252, 250] width 450 height 447
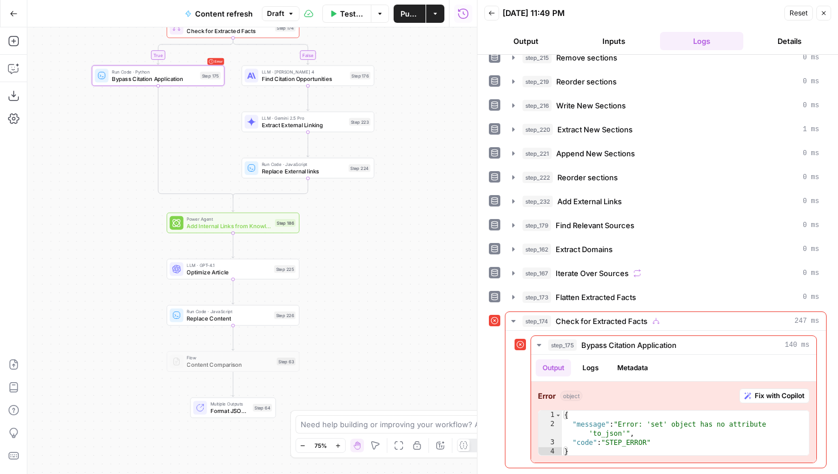
click at [362, 173] on div "Run Code · JavaScript Replace External links Step 224 Copy step Delete step Add…" at bounding box center [308, 168] width 126 height 15
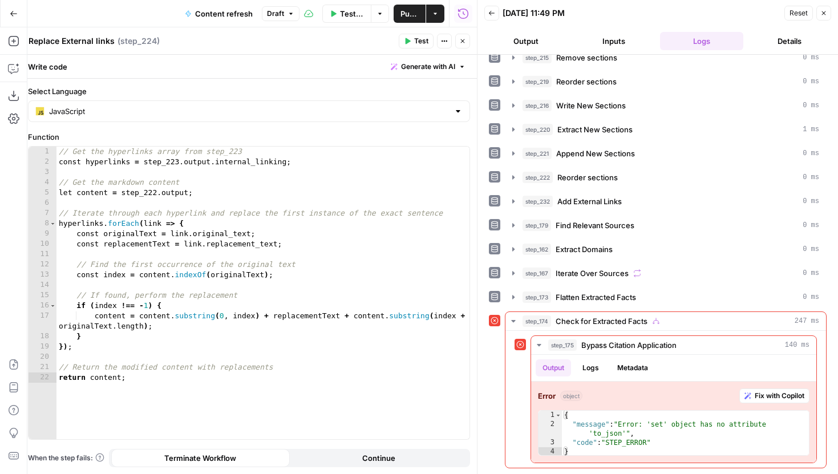
click at [467, 38] on button "Close" at bounding box center [462, 41] width 15 height 15
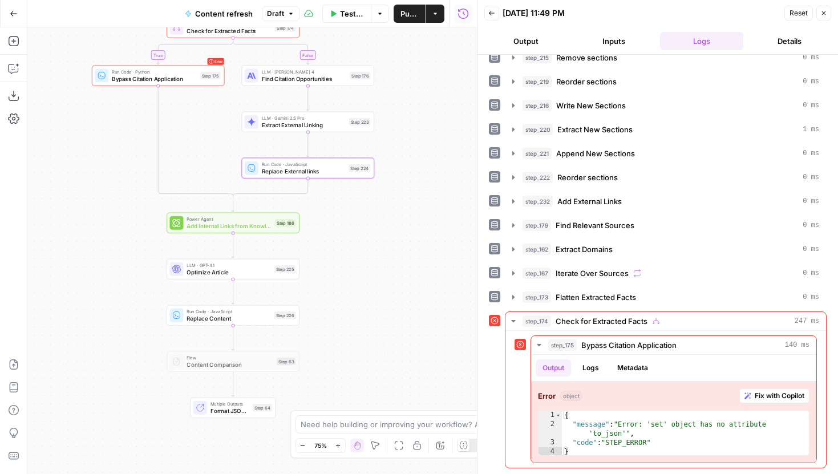
click at [137, 84] on div "Error Run Code · Python Bypass Citation Application Step 175 Copy step Delete s…" at bounding box center [158, 76] width 133 height 21
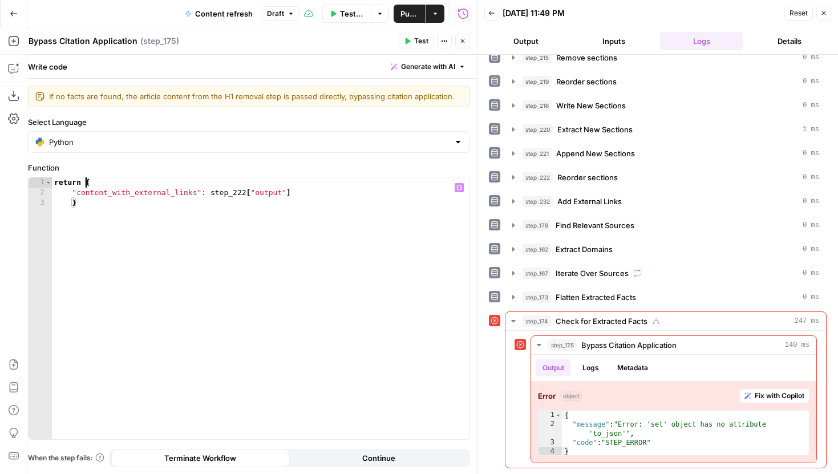
click at [86, 181] on div "return { "content_with_external_links" : step_222 [ "output" ] }" at bounding box center [261, 318] width 418 height 282
drag, startPoint x: 301, startPoint y: 193, endPoint x: 211, endPoint y: 195, distance: 89.6
click at [211, 195] on div "return { "content_with_external_links" : step_222 [ "output" ] }" at bounding box center [261, 318] width 418 height 282
click at [87, 181] on div "return { "content_with_external_links" : step_222 [ "output" ] }" at bounding box center [261, 318] width 418 height 282
paste textarea "**********"
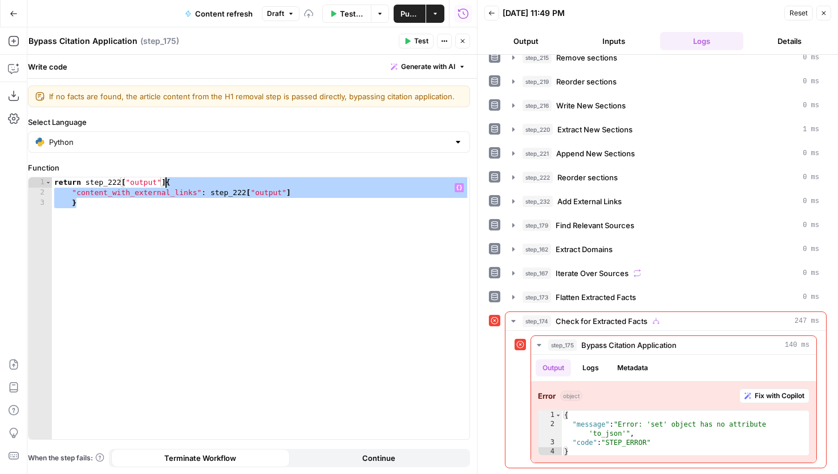
drag, startPoint x: 116, startPoint y: 203, endPoint x: 166, endPoint y: 185, distance: 53.0
click at [166, 185] on div "return step_222 [ "output" ] { "content_with_external_links" : step_222 [ "outp…" at bounding box center [261, 318] width 418 height 282
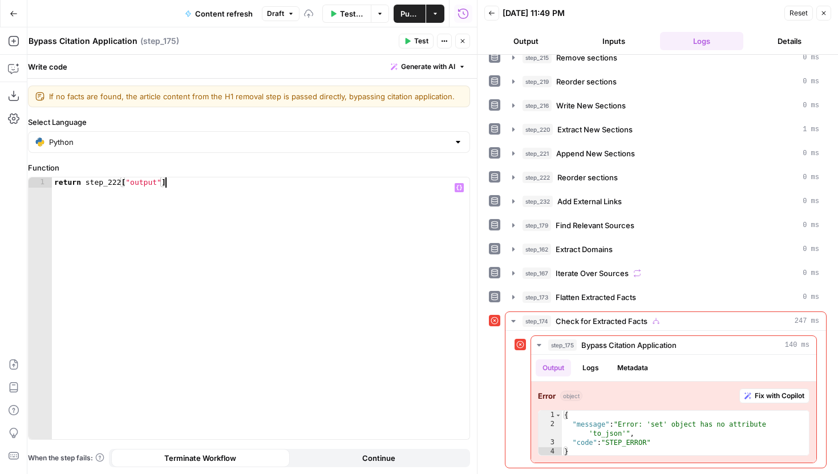
type textarea "**********"
click at [409, 37] on button "Test" at bounding box center [416, 41] width 35 height 15
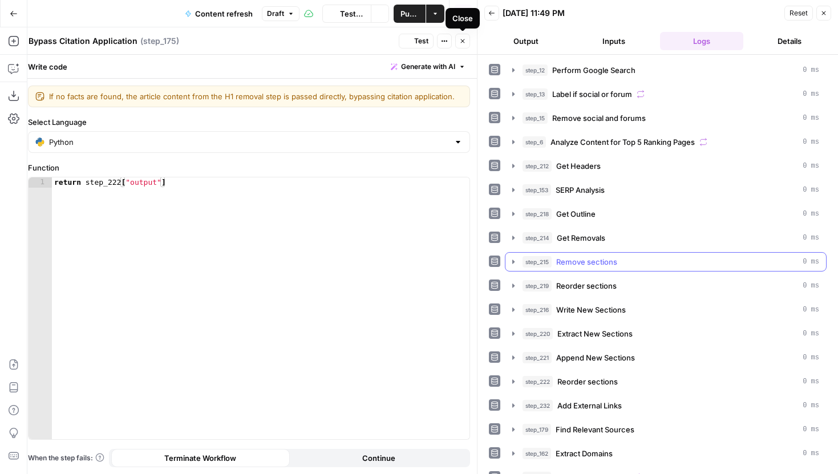
scroll to position [67, 0]
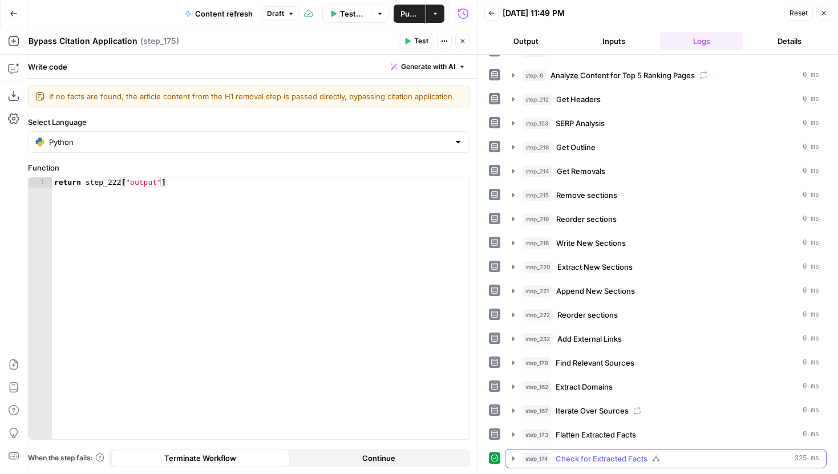
click at [516, 464] on button "step_174 Check for Extracted Facts 325 ms" at bounding box center [666, 459] width 321 height 18
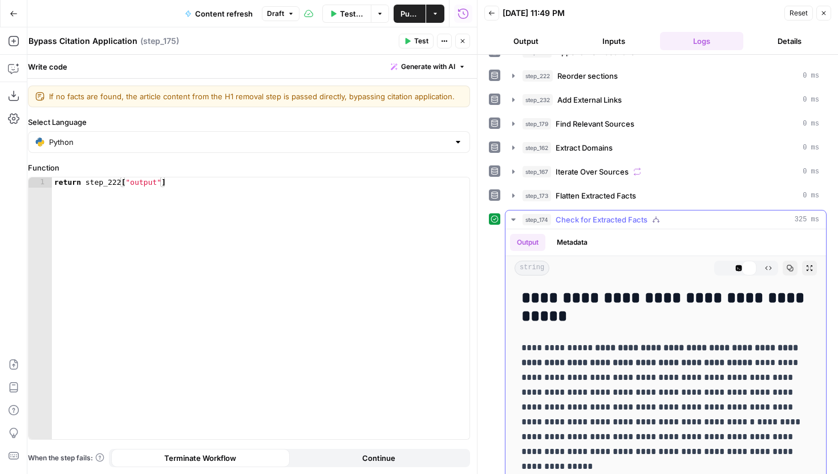
scroll to position [354, 0]
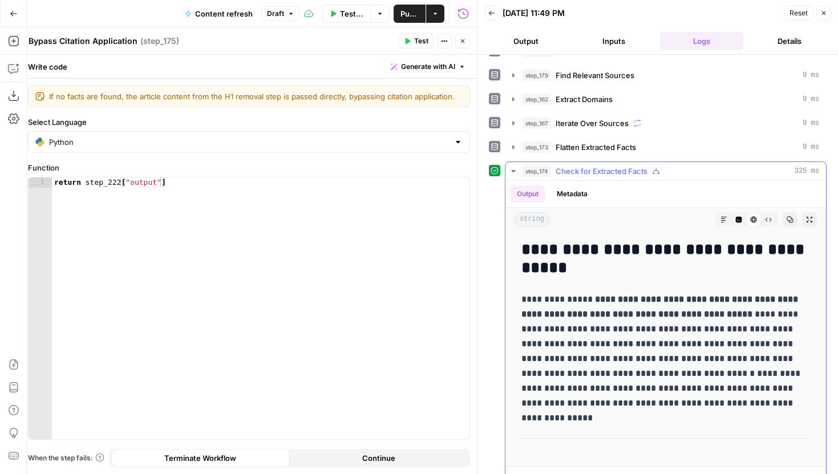
click at [721, 215] on button "Markdown" at bounding box center [724, 219] width 15 height 15
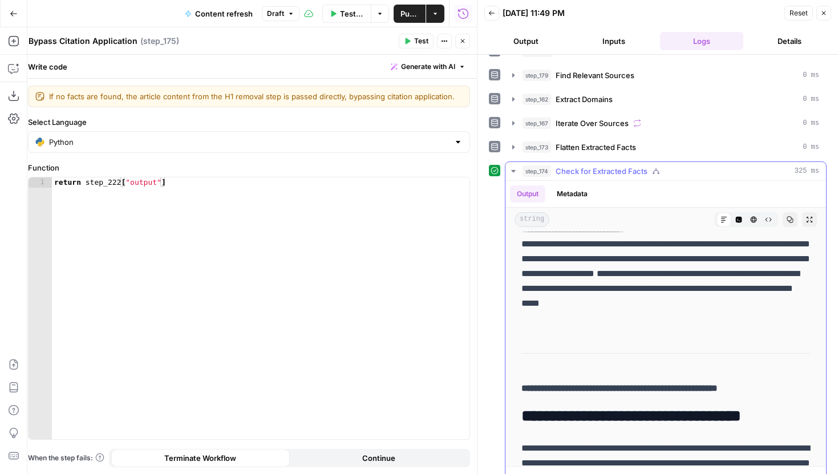
scroll to position [94, 0]
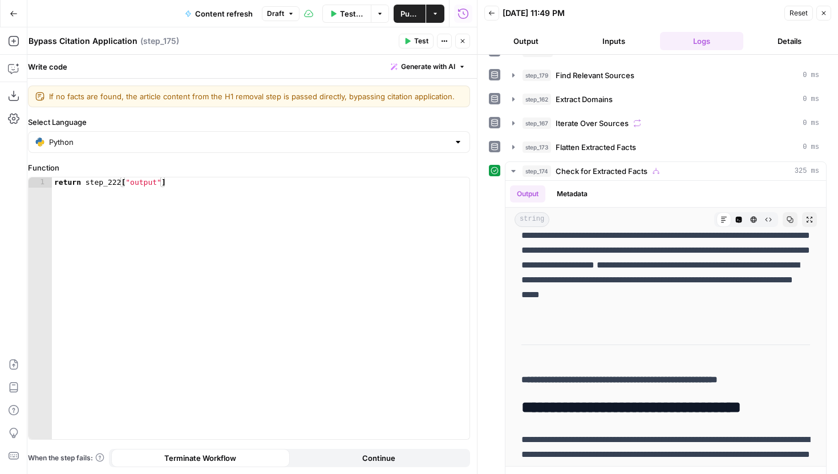
click at [467, 40] on button "Close" at bounding box center [462, 41] width 15 height 15
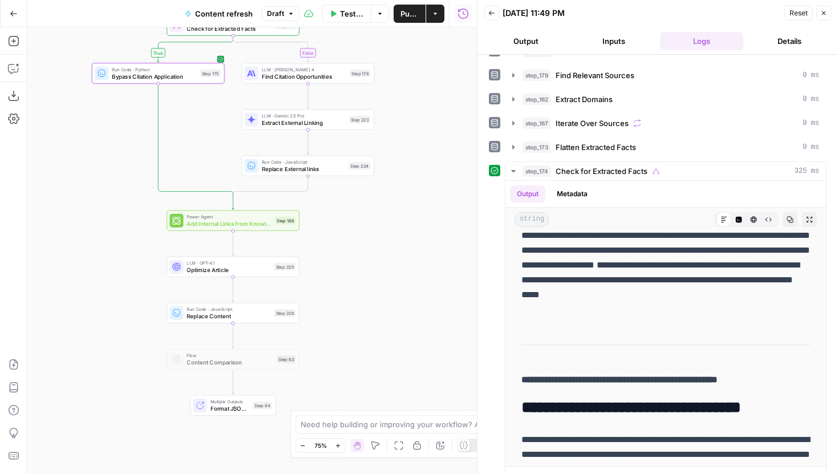
drag, startPoint x: 375, startPoint y: 274, endPoint x: 375, endPoint y: 261, distance: 13.1
click at [375, 261] on div "true false false true false true Workflow Input Settings Inputs Google Search P…" at bounding box center [252, 250] width 450 height 447
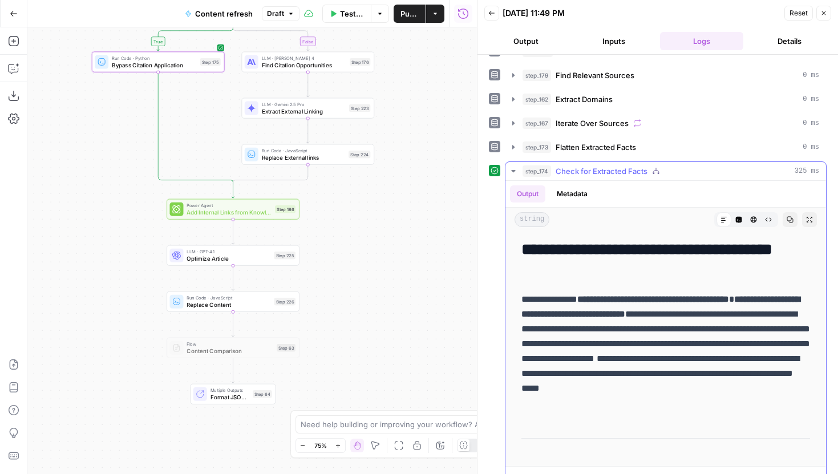
scroll to position [0, 0]
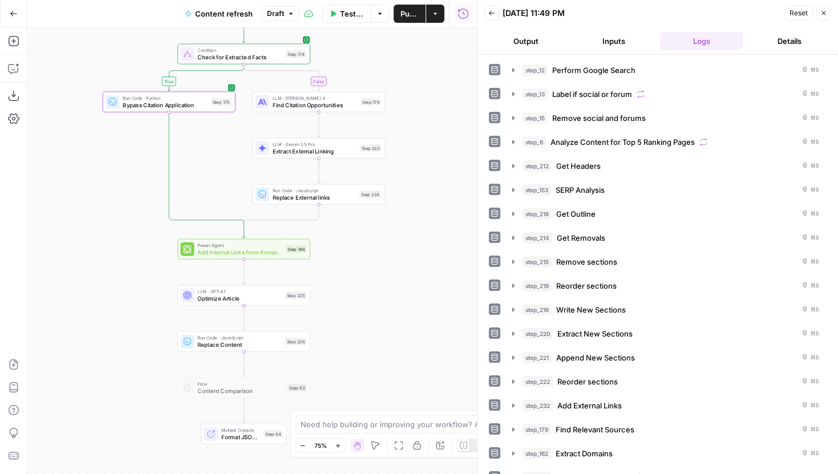
drag, startPoint x: 205, startPoint y: 108, endPoint x: 238, endPoint y: 238, distance: 134.1
click at [239, 238] on div "true false false true false true Workflow Input Settings Inputs Google Search P…" at bounding box center [252, 250] width 450 height 447
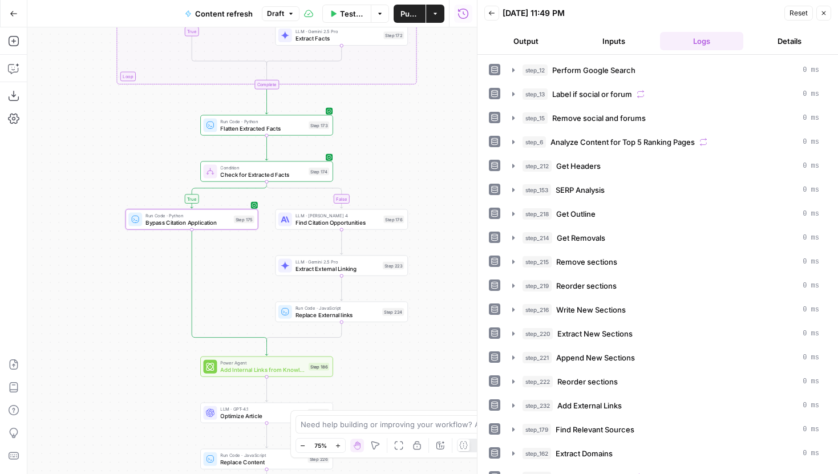
drag, startPoint x: 428, startPoint y: 122, endPoint x: 411, endPoint y: 245, distance: 124.4
click at [411, 245] on div "true false false true false true Workflow Input Settings Inputs Google Search P…" at bounding box center [252, 250] width 450 height 447
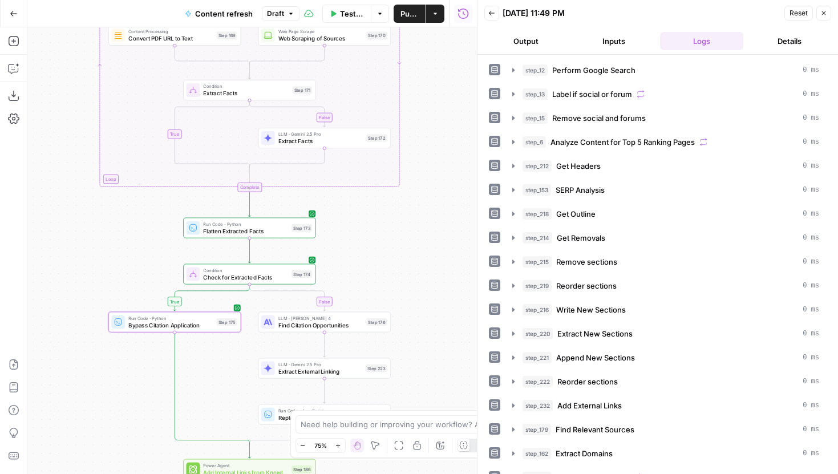
drag, startPoint x: 446, startPoint y: 128, endPoint x: 436, endPoint y: 252, distance: 124.8
click at [436, 252] on div "true false false true false true Workflow Input Settings Inputs Google Search P…" at bounding box center [252, 250] width 450 height 447
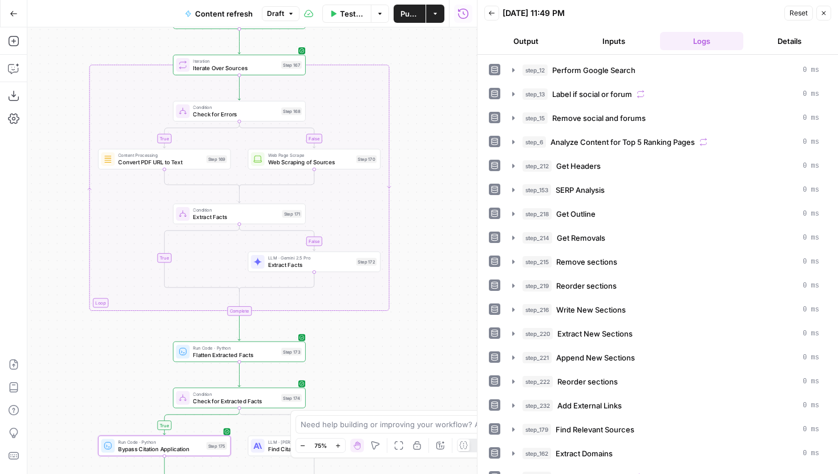
drag, startPoint x: 443, startPoint y: 184, endPoint x: 443, endPoint y: 383, distance: 199.1
click at [443, 382] on div "true false false true false true Workflow Input Settings Inputs Google Search P…" at bounding box center [252, 250] width 450 height 447
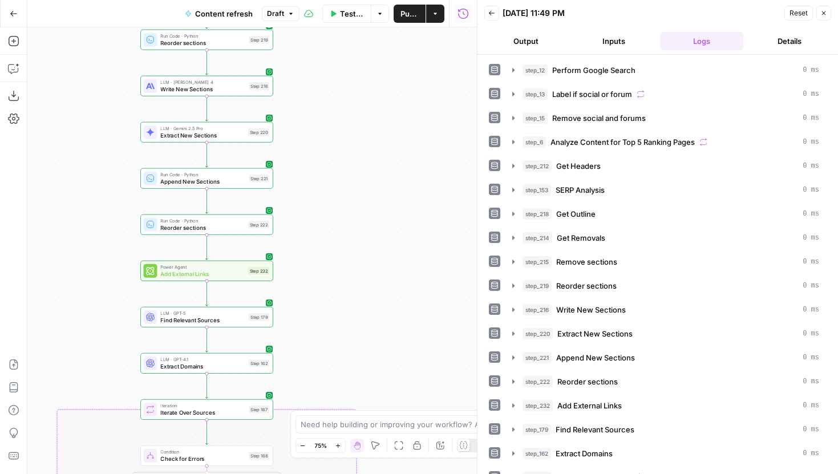
drag, startPoint x: 440, startPoint y: 163, endPoint x: 407, endPoint y: 310, distance: 150.2
click at [407, 310] on div "true false false true false true Workflow Input Settings Inputs Google Search P…" at bounding box center [252, 250] width 450 height 447
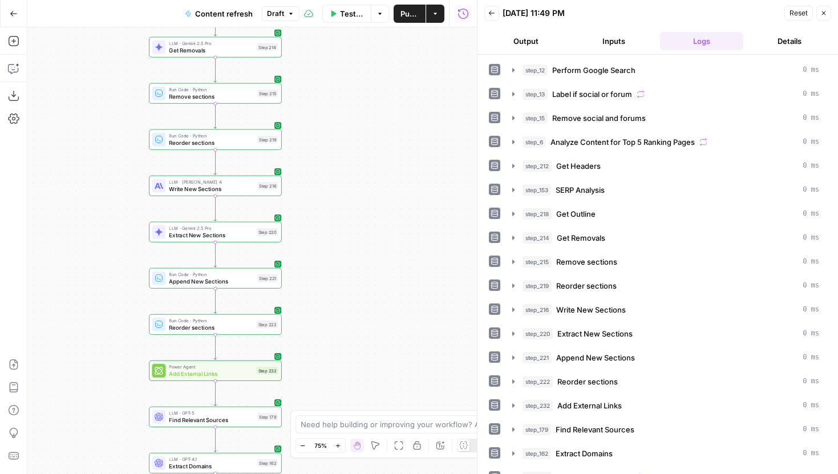
drag, startPoint x: 331, startPoint y: 164, endPoint x: 339, endPoint y: 305, distance: 141.2
click at [339, 305] on div "true false false true false true Workflow Input Settings Inputs Google Search P…" at bounding box center [252, 250] width 450 height 447
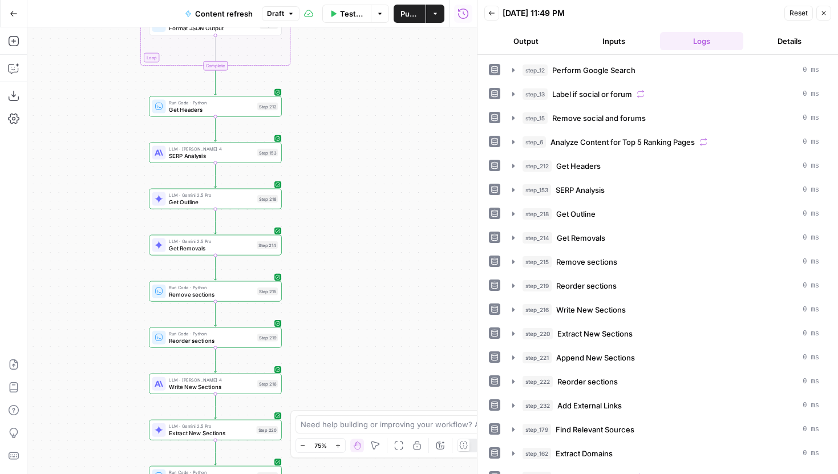
drag, startPoint x: 333, startPoint y: 171, endPoint x: 333, endPoint y: 334, distance: 162.6
click at [333, 334] on div "true false false true false true Workflow Input Settings Inputs Google Search P…" at bounding box center [252, 250] width 450 height 447
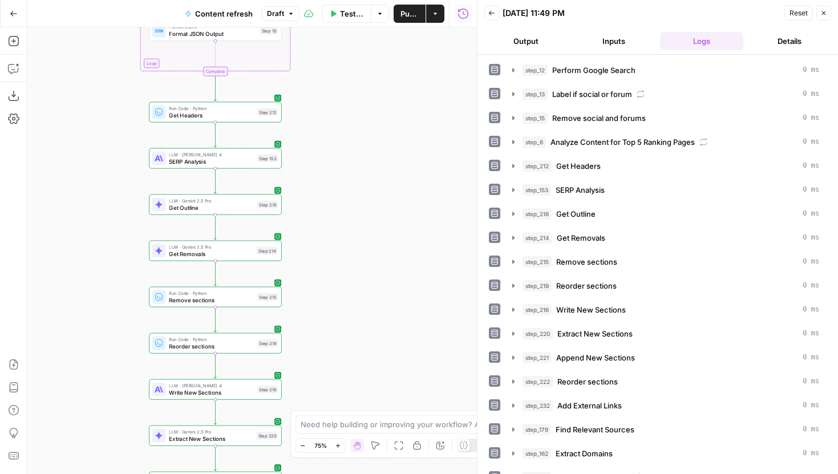
click at [248, 165] on span "SERP Analysis" at bounding box center [211, 161] width 85 height 9
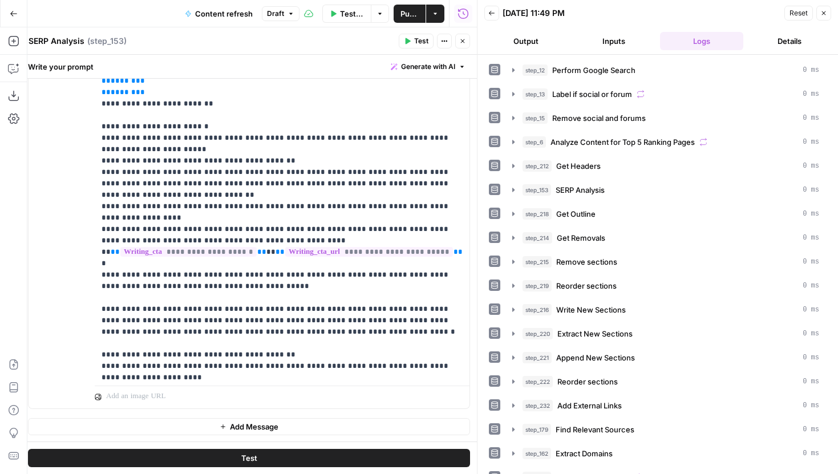
scroll to position [781, 0]
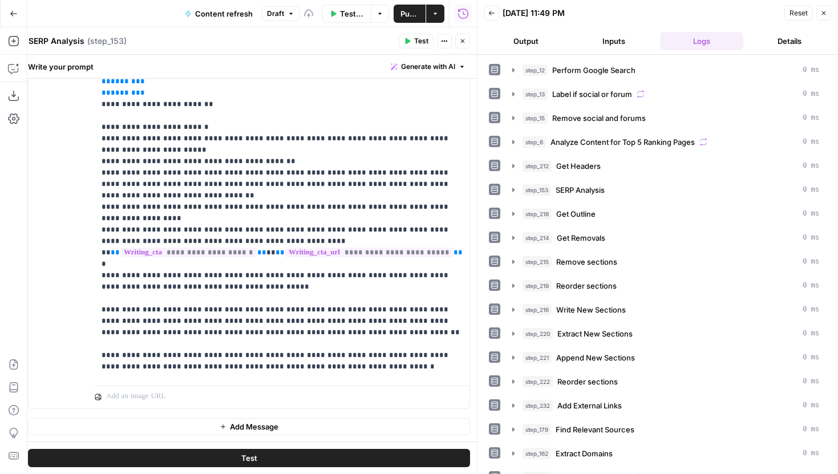
click at [365, 455] on button "Test" at bounding box center [249, 458] width 442 height 18
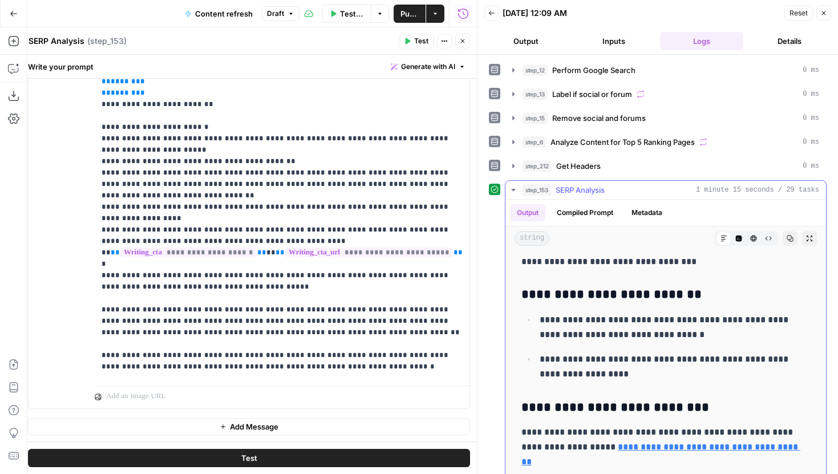
scroll to position [2864, 0]
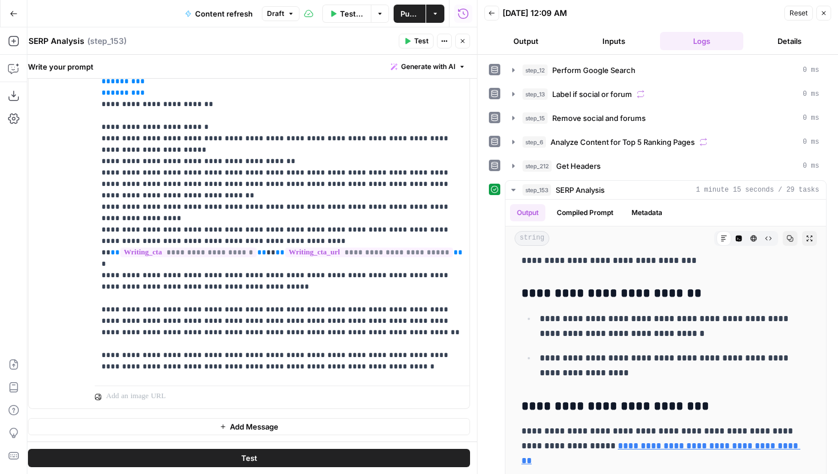
click at [464, 41] on icon "button" at bounding box center [462, 41] width 7 height 7
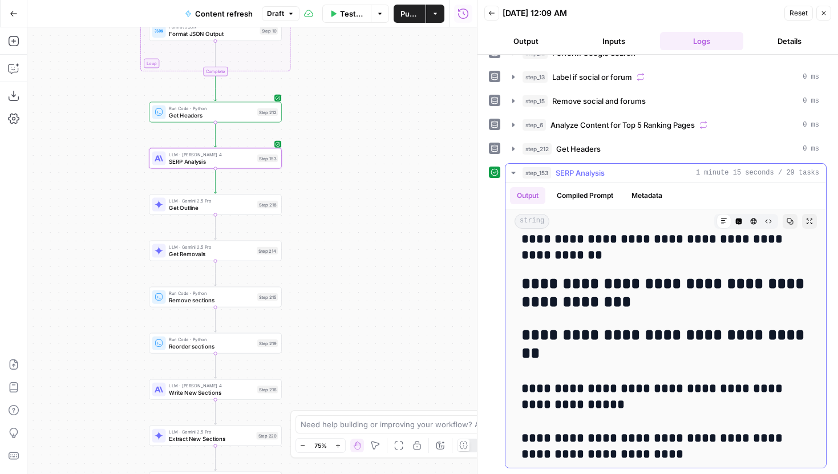
scroll to position [4753, 0]
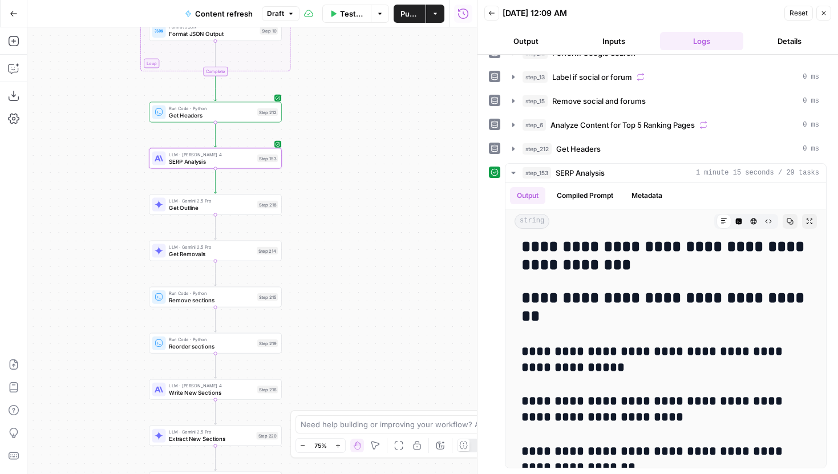
click at [414, 14] on span "Publish" at bounding box center [410, 13] width 18 height 11
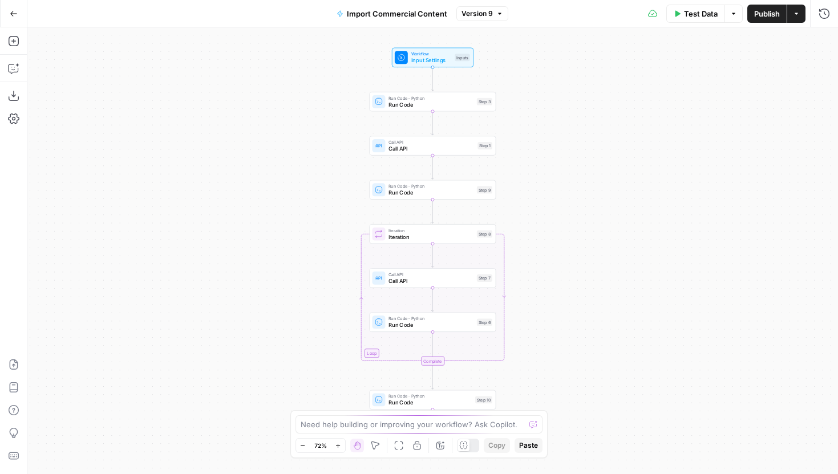
click at [467, 14] on span "Version 9" at bounding box center [477, 14] width 31 height 10
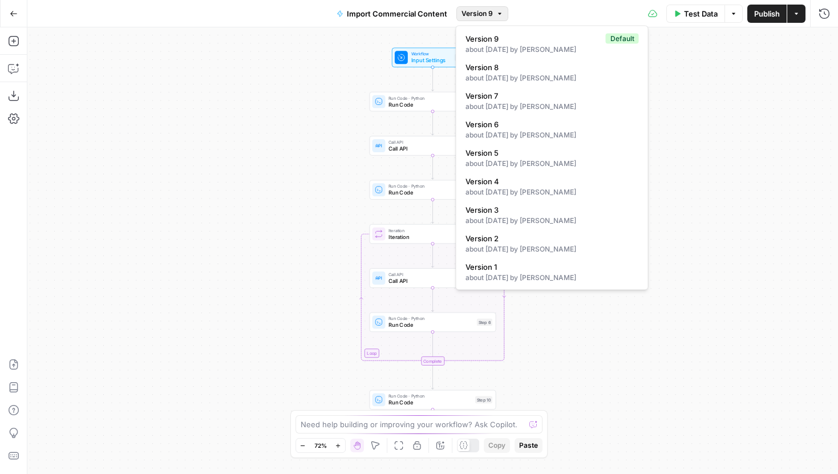
click at [475, 10] on span "Version 9" at bounding box center [477, 14] width 31 height 10
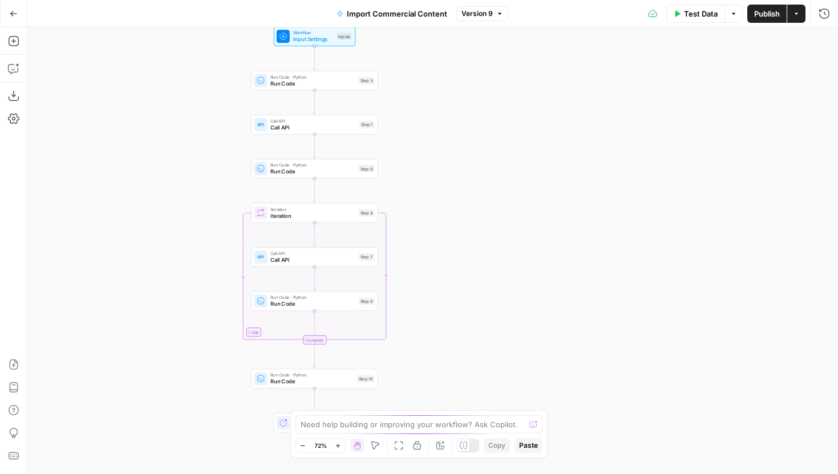
drag, startPoint x: 312, startPoint y: 286, endPoint x: 169, endPoint y: 308, distance: 144.8
click at [169, 307] on div "Workflow Input Settings Inputs Run Code · Python Run Code Step 3 Call API Call …" at bounding box center [432, 250] width 811 height 447
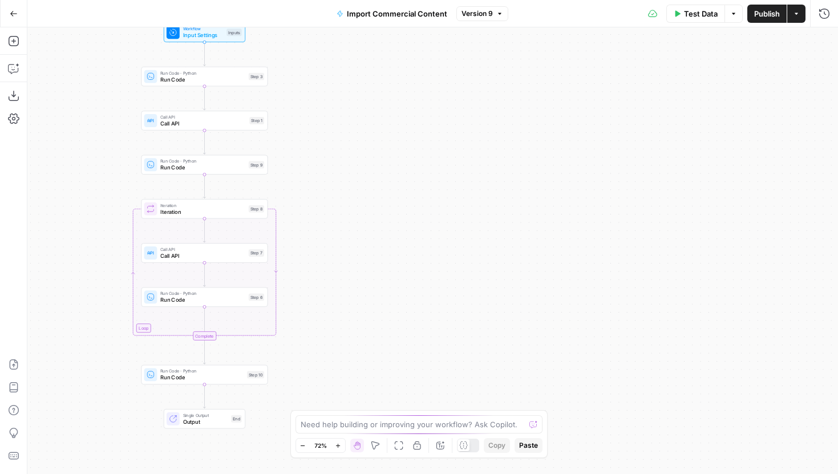
drag, startPoint x: 169, startPoint y: 308, endPoint x: 84, endPoint y: 268, distance: 93.7
click at [84, 268] on div "Workflow Input Settings Inputs Run Code · Python Run Code Step 3 Call API Call …" at bounding box center [432, 250] width 811 height 447
click at [298, 446] on button "Zoom Out" at bounding box center [303, 446] width 14 height 14
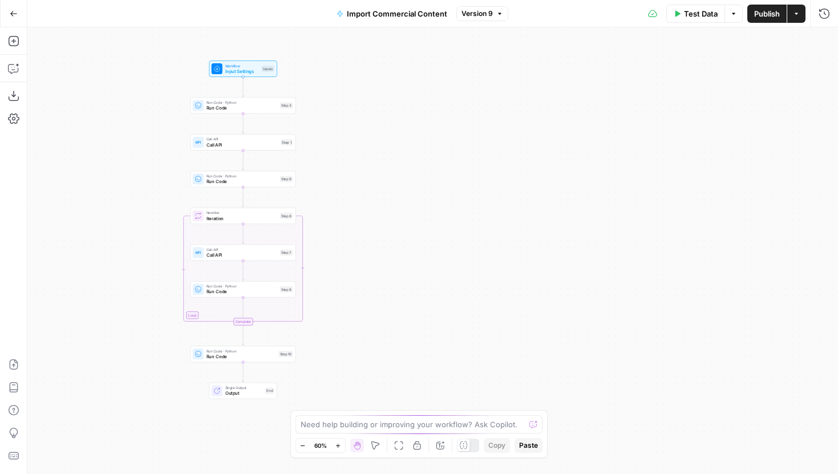
drag, startPoint x: 343, startPoint y: 317, endPoint x: 341, endPoint y: 323, distance: 6.1
click at [341, 323] on div "Workflow Input Settings Inputs Run Code · Python Run Code Step 3 Call API Call …" at bounding box center [432, 250] width 811 height 447
click at [229, 112] on span "Run Code" at bounding box center [239, 113] width 71 height 7
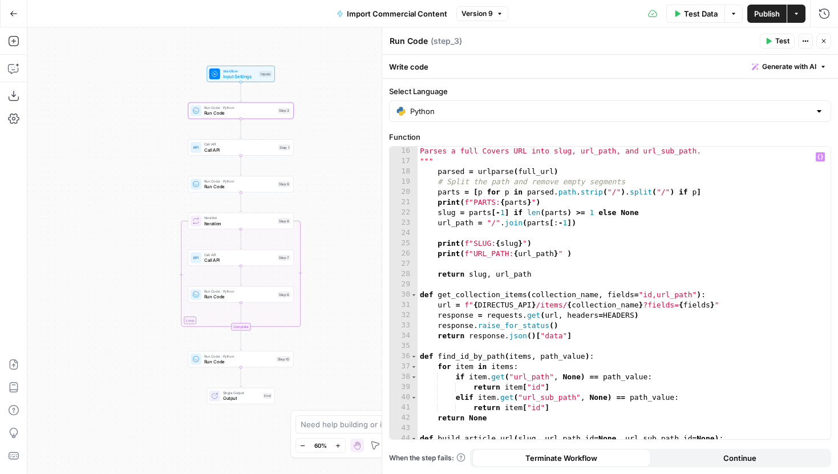
scroll to position [201, 0]
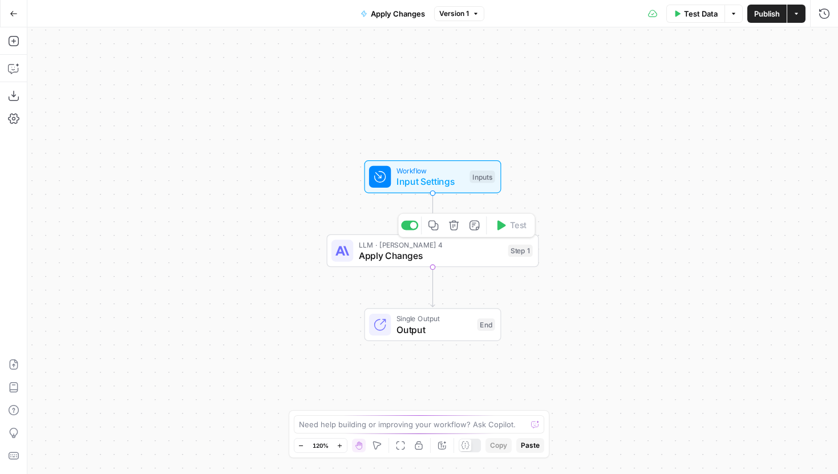
click at [383, 262] on span "Apply Changes" at bounding box center [431, 256] width 144 height 14
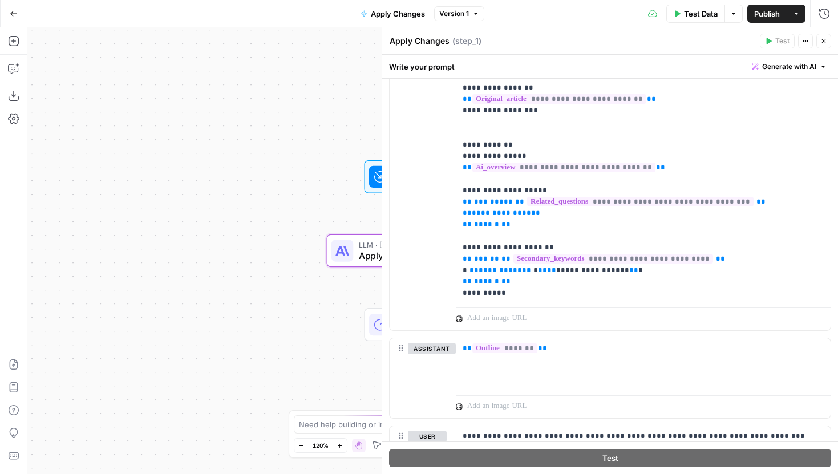
scroll to position [707, 0]
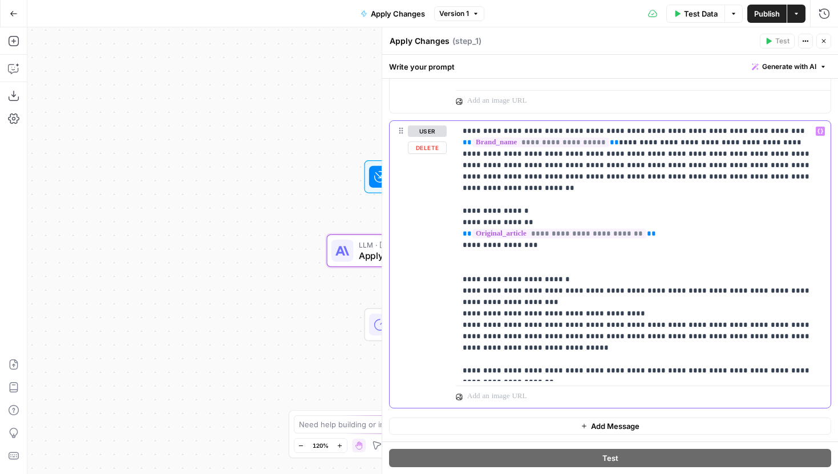
click at [525, 334] on p "**********" at bounding box center [643, 251] width 361 height 251
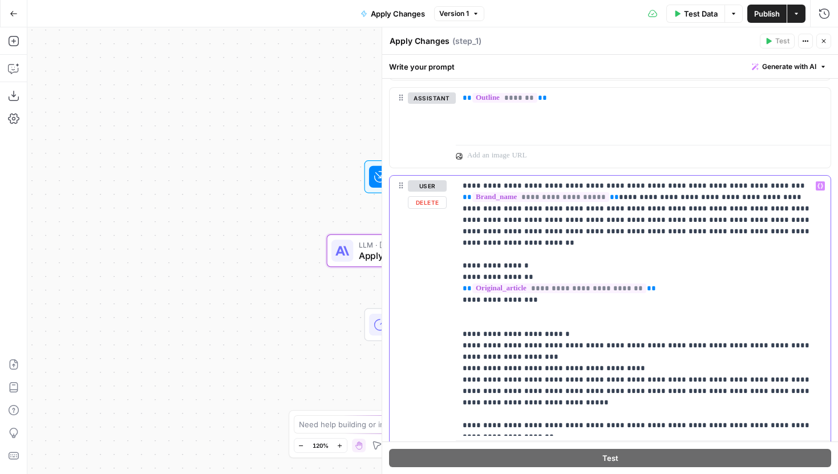
scroll to position [654, 0]
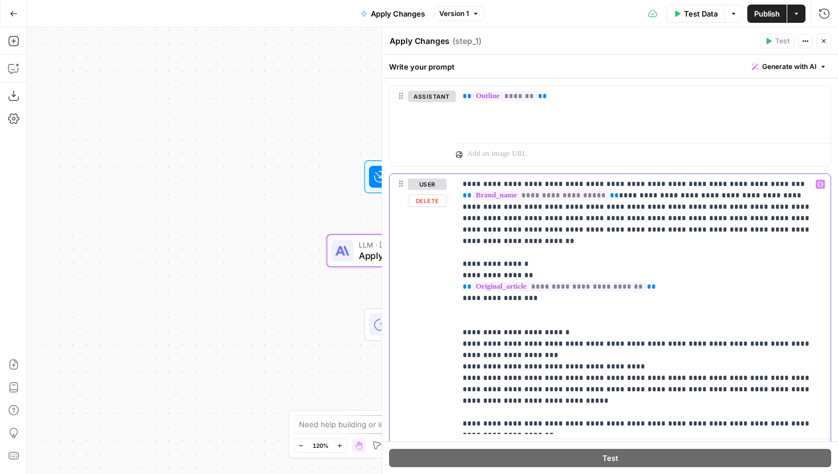
click at [547, 282] on span "**********" at bounding box center [559, 287] width 174 height 10
click at [545, 288] on p "**********" at bounding box center [643, 304] width 361 height 251
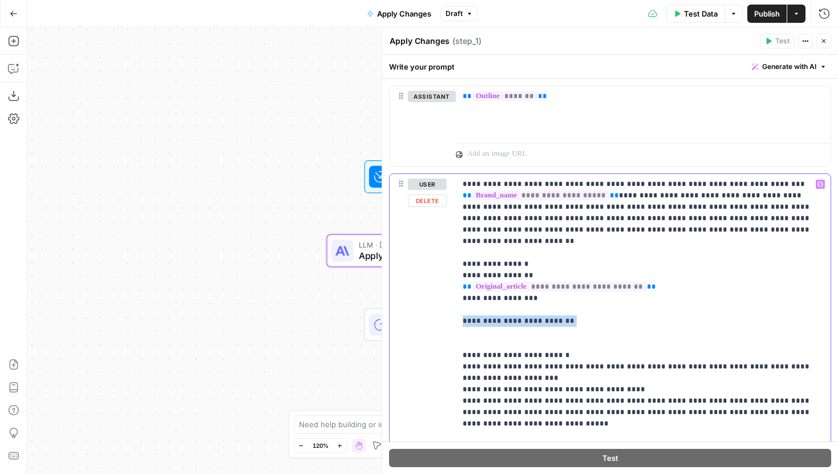
drag, startPoint x: 590, startPoint y: 309, endPoint x: 435, endPoint y: 313, distance: 155.2
click at [434, 313] on div "**********" at bounding box center [610, 329] width 441 height 310
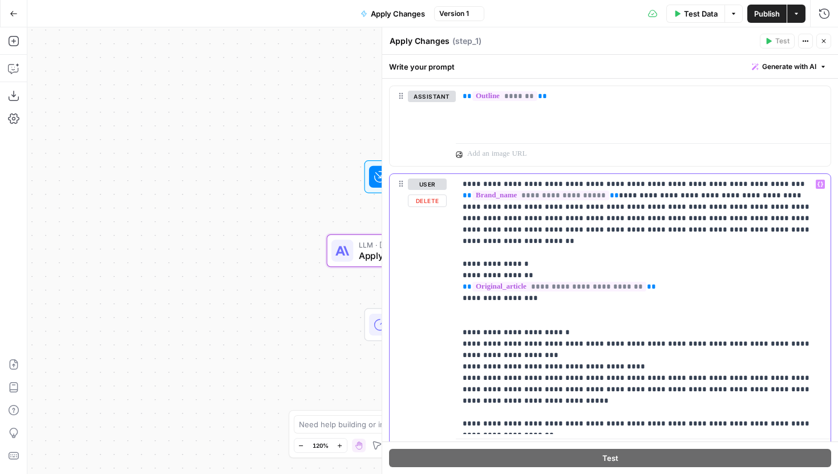
click at [532, 290] on p "**********" at bounding box center [643, 304] width 361 height 251
click at [529, 298] on p "**********" at bounding box center [643, 304] width 361 height 251
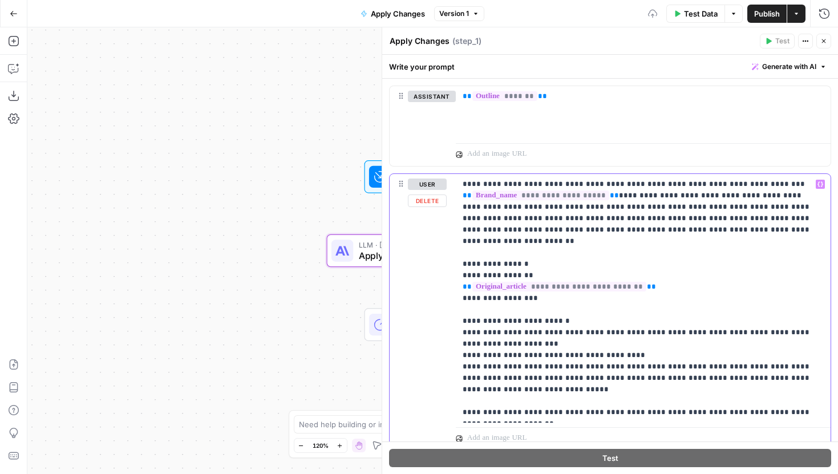
scroll to position [657, 0]
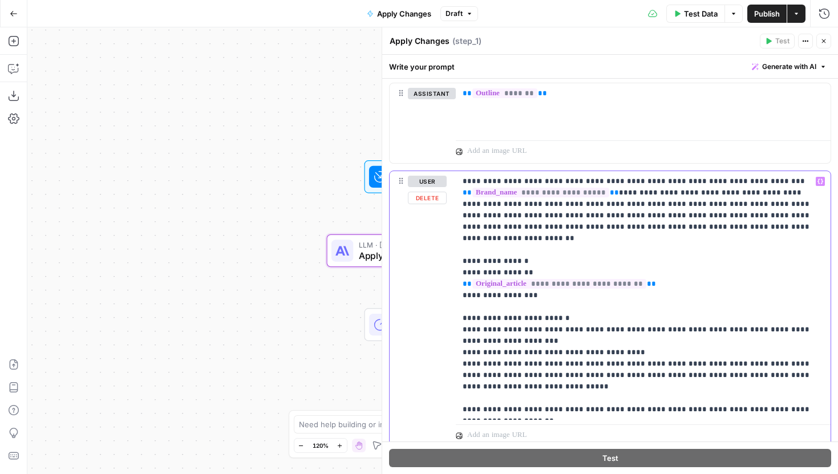
click at [537, 415] on div "**********" at bounding box center [643, 295] width 375 height 249
drag, startPoint x: 540, startPoint y: 431, endPoint x: 421, endPoint y: 431, distance: 119.2
click at [421, 431] on div "**********" at bounding box center [610, 320] width 441 height 299
click at [728, 225] on p "**********" at bounding box center [643, 296] width 361 height 240
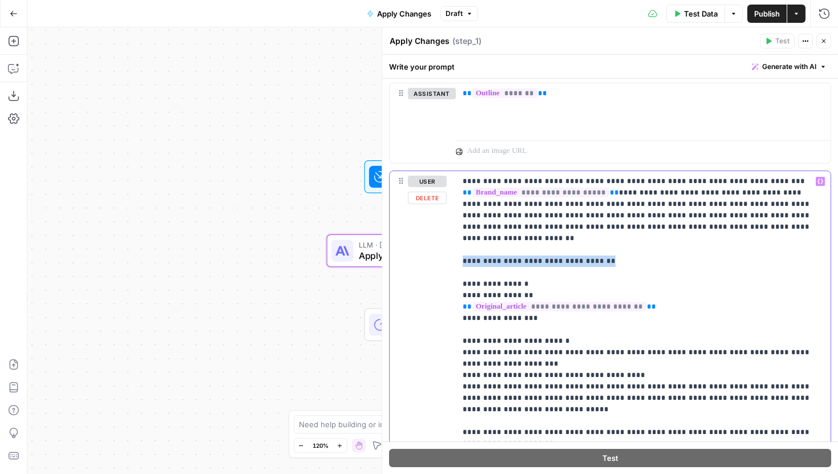
drag, startPoint x: 667, startPoint y: 247, endPoint x: 448, endPoint y: 247, distance: 219.1
click at [447, 247] on div "**********" at bounding box center [610, 320] width 441 height 299
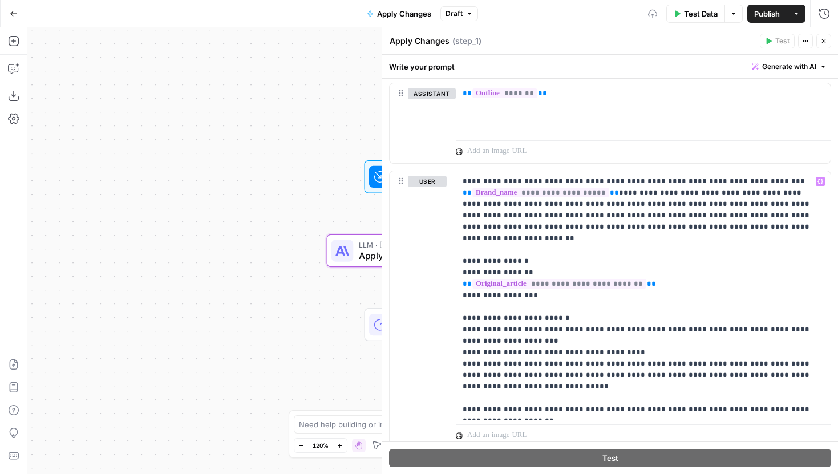
click at [826, 39] on icon "button" at bounding box center [823, 41] width 7 height 7
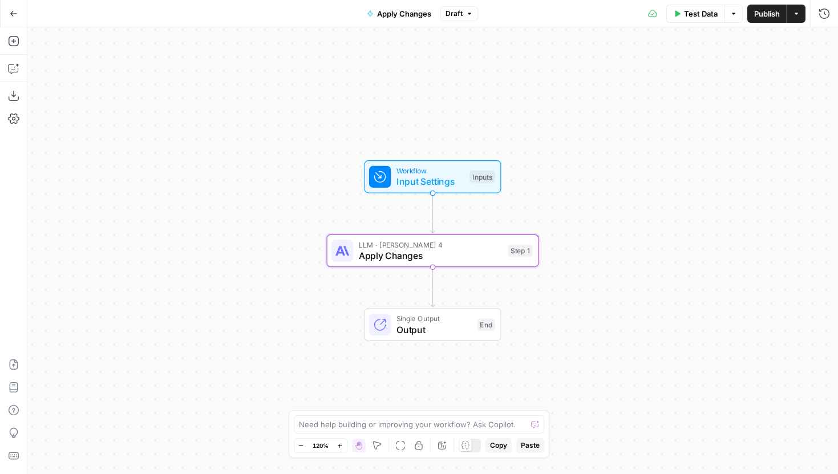
click at [21, 38] on button "Add Steps" at bounding box center [14, 41] width 18 height 18
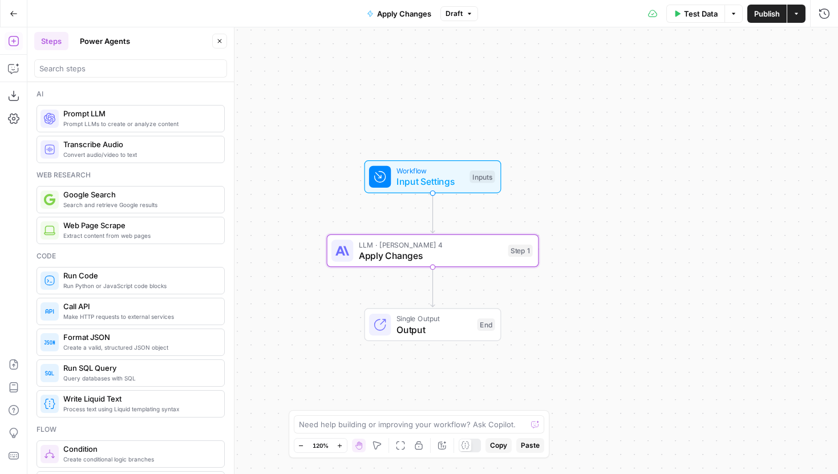
click at [102, 32] on button "Power Agents" at bounding box center [105, 41] width 64 height 18
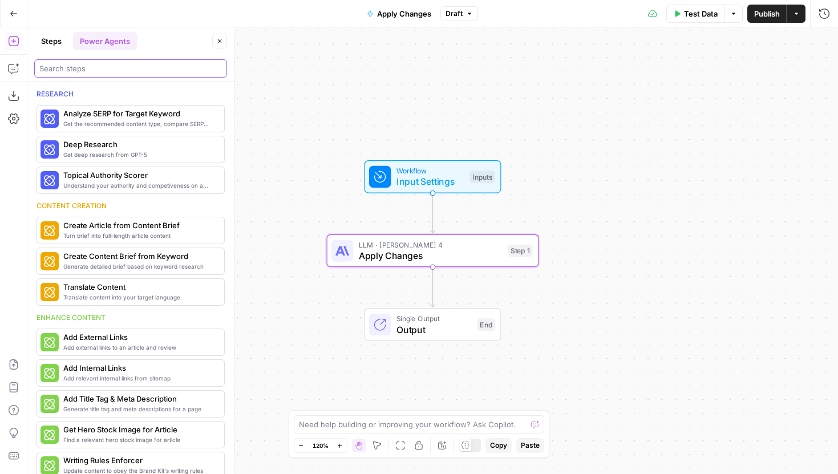
click at [90, 64] on input "search" at bounding box center [130, 68] width 183 height 11
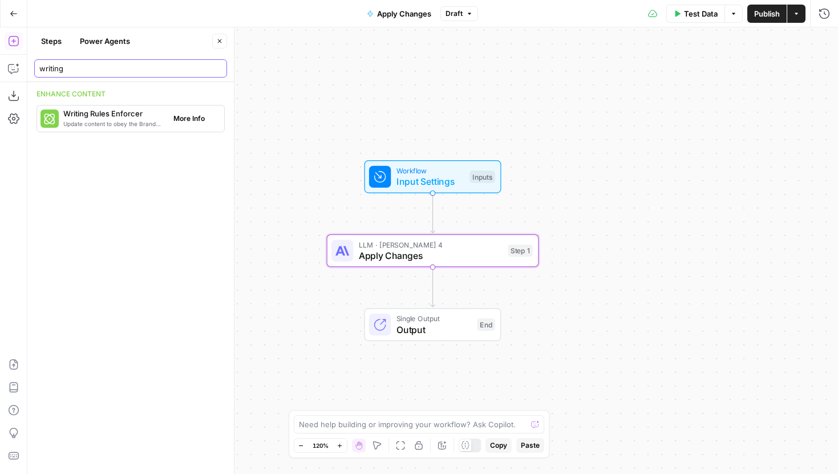
type input "writing"
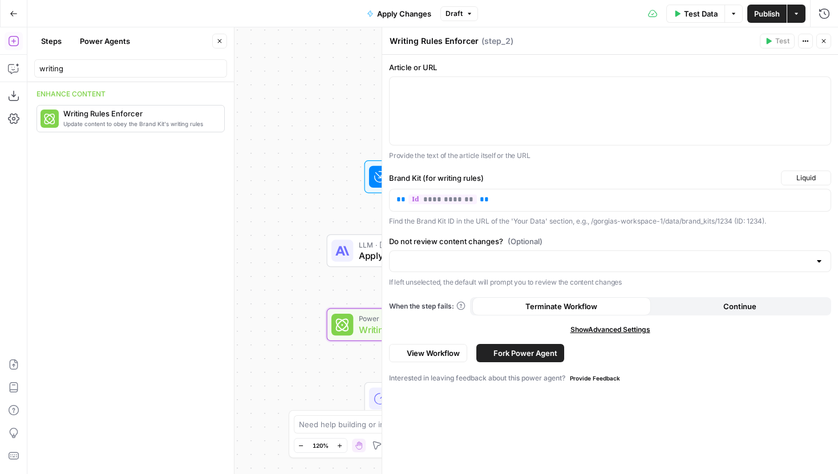
click at [217, 40] on icon "button" at bounding box center [219, 41] width 7 height 7
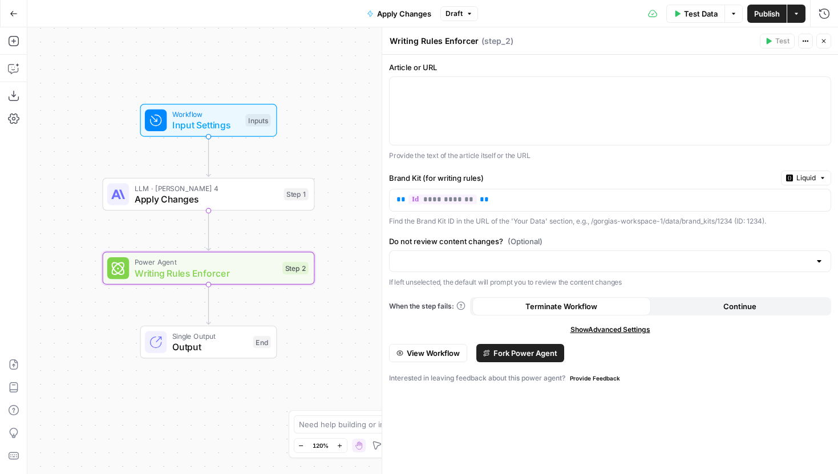
drag, startPoint x: 315, startPoint y: 239, endPoint x: 80, endPoint y: 176, distance: 243.5
click at [80, 176] on div "Workflow Input Settings Inputs LLM · [PERSON_NAME] 4 Apply Changes Step 1 Power…" at bounding box center [432, 250] width 811 height 447
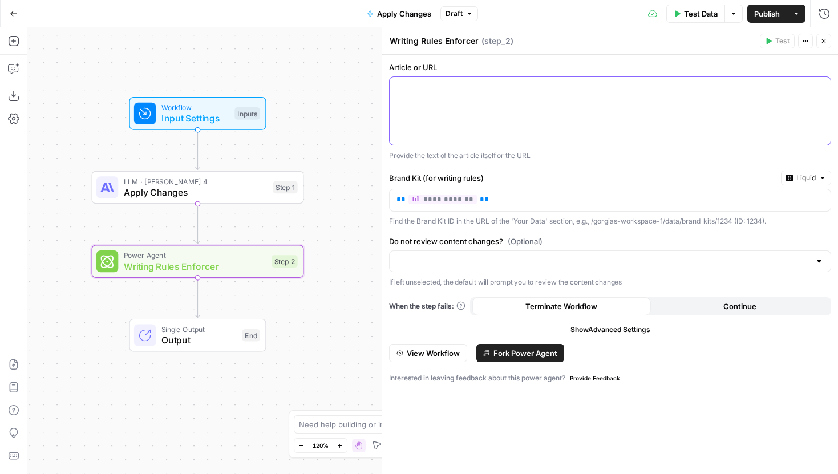
click at [465, 99] on div at bounding box center [610, 111] width 441 height 68
click at [819, 89] on icon "button" at bounding box center [821, 87] width 6 height 5
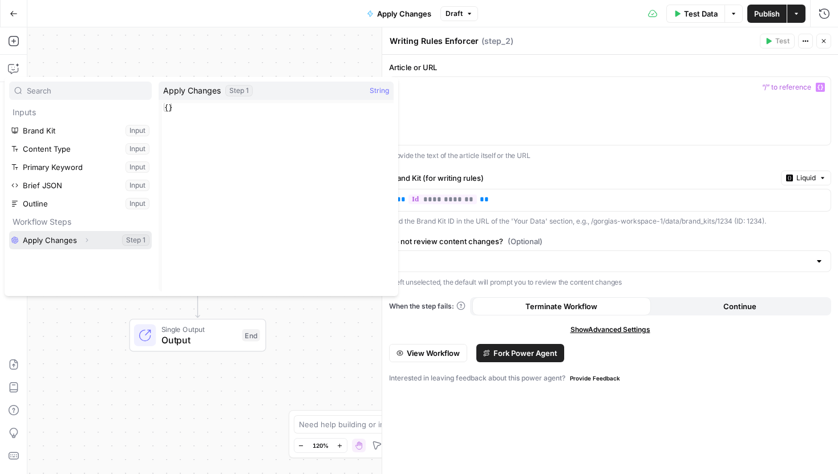
click at [88, 237] on icon "button" at bounding box center [86, 240] width 7 height 7
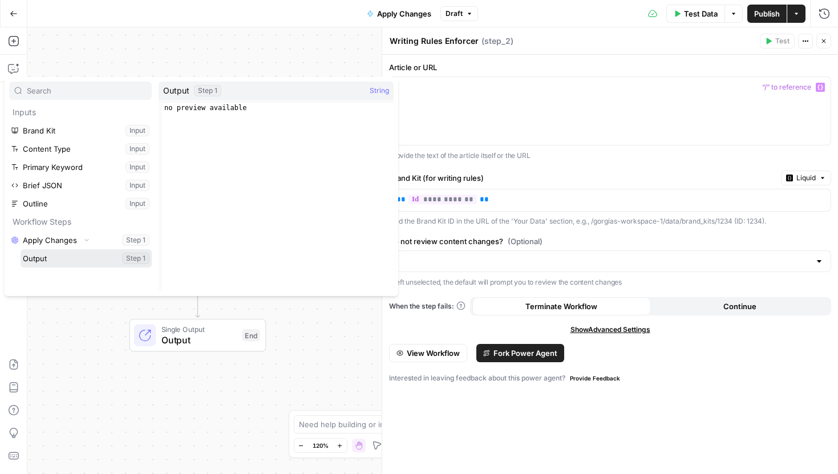
click at [52, 257] on button "Select variable Output" at bounding box center [86, 258] width 131 height 18
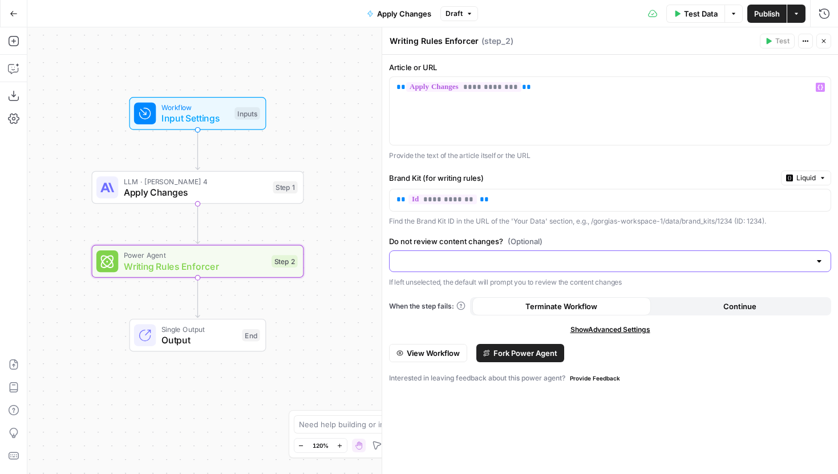
click at [496, 264] on input "Do not review content changes? (Optional)" at bounding box center [604, 261] width 414 height 11
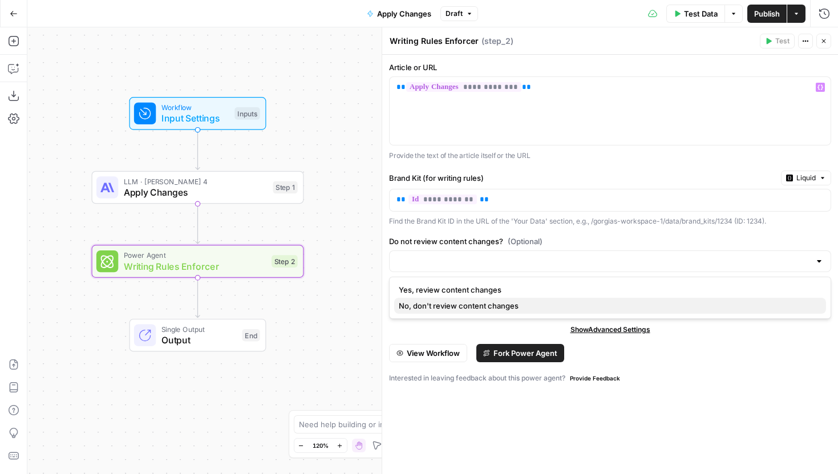
click at [480, 305] on span "No, don't review content changes" at bounding box center [608, 305] width 418 height 11
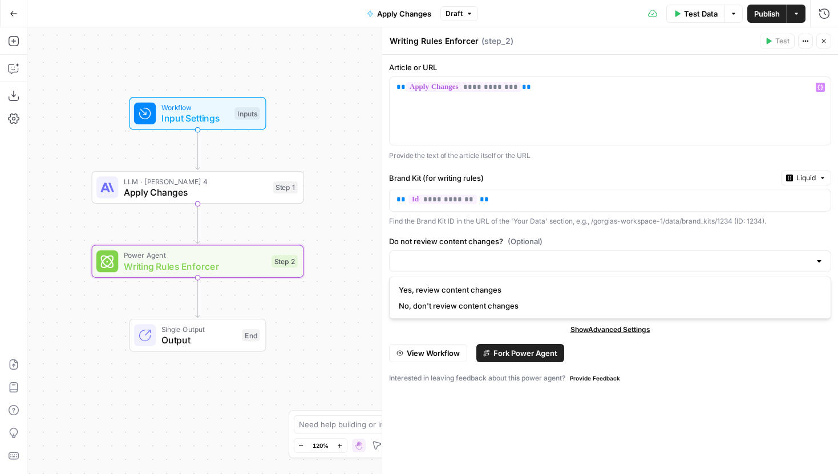
type input "No, don't review content changes"
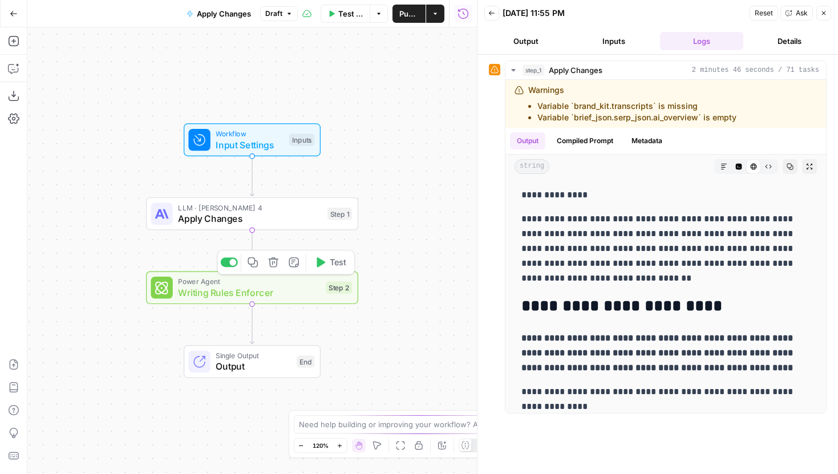
click at [312, 286] on span "Writing Rules Enforcer" at bounding box center [249, 293] width 143 height 14
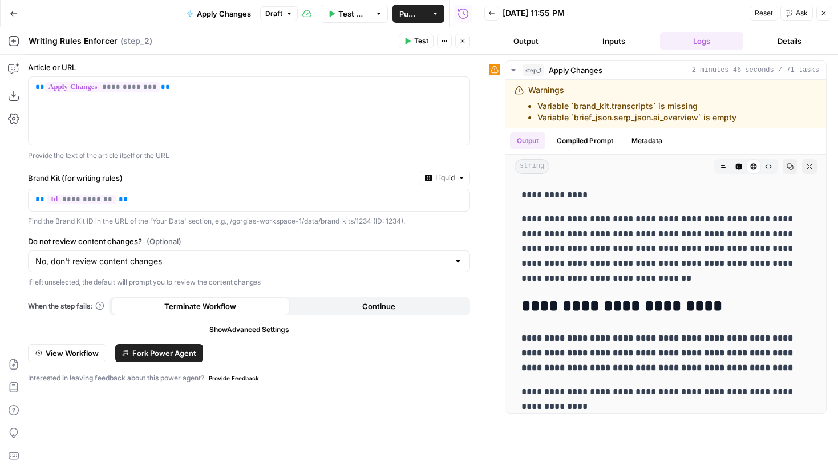
click at [456, 39] on button "Close" at bounding box center [462, 41] width 15 height 15
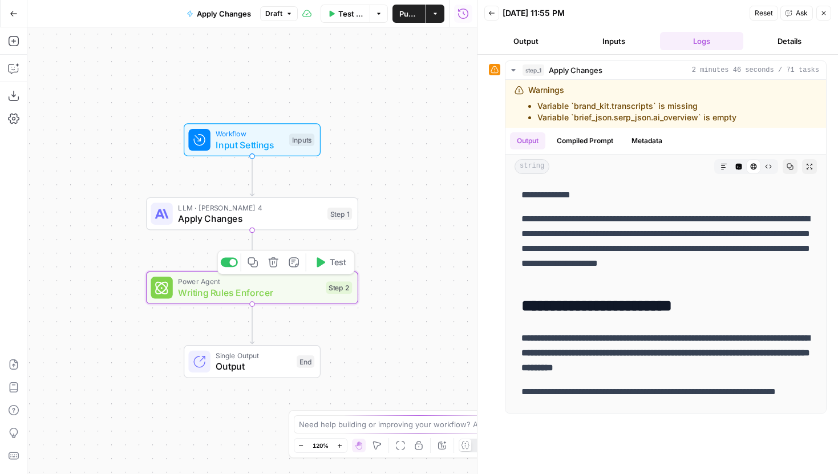
click at [334, 260] on span "Test" at bounding box center [338, 262] width 17 height 13
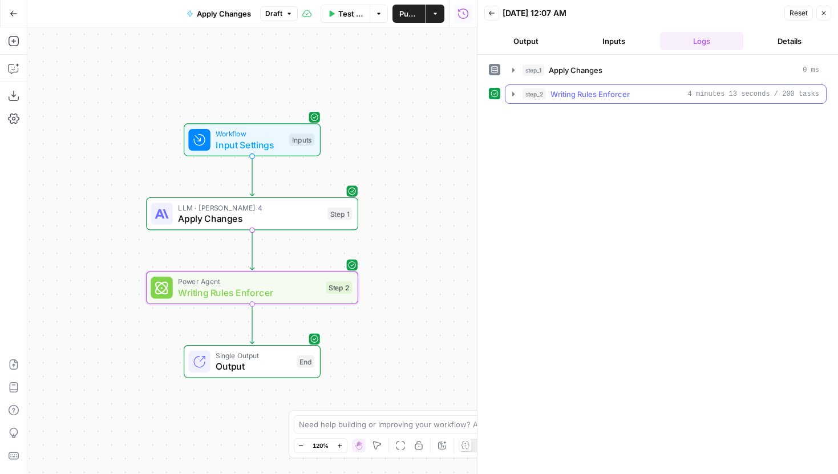
click at [511, 93] on icon "button" at bounding box center [513, 94] width 9 height 9
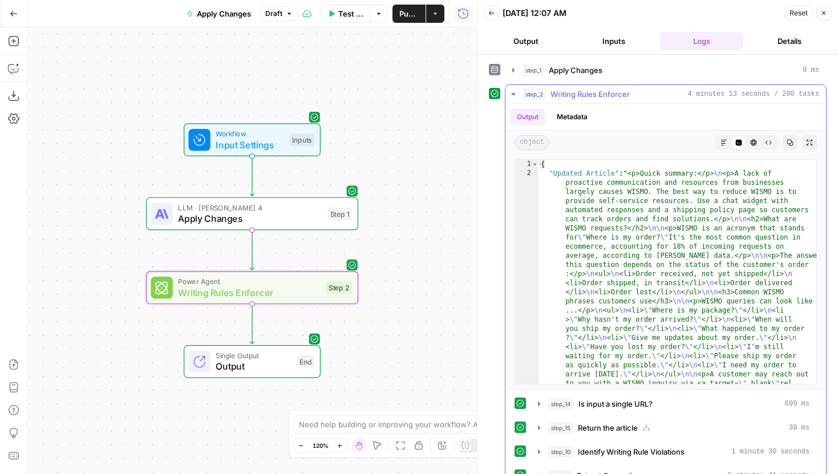
click at [721, 139] on icon "button" at bounding box center [724, 142] width 7 height 7
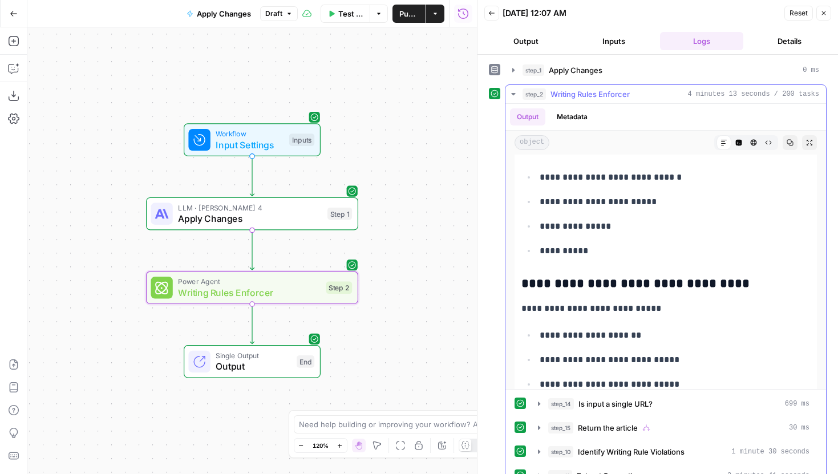
scroll to position [379, 0]
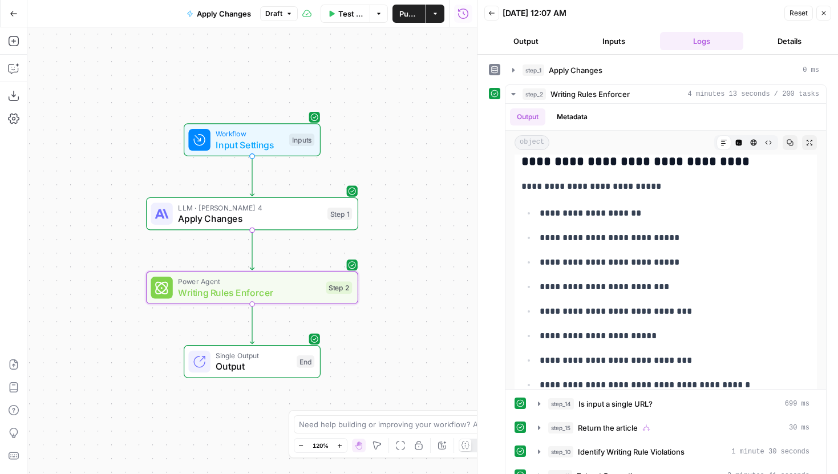
click at [410, 17] on span "Publish" at bounding box center [408, 13] width 19 height 11
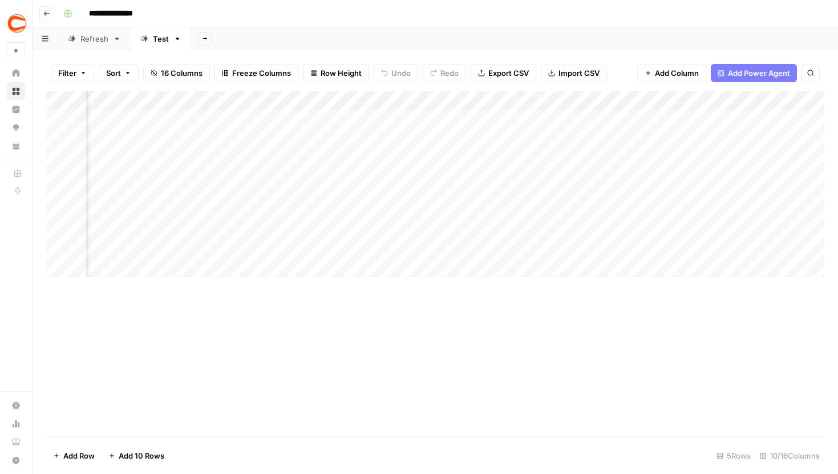
scroll to position [0, 597]
click at [426, 237] on div "Add Column" at bounding box center [435, 184] width 778 height 186
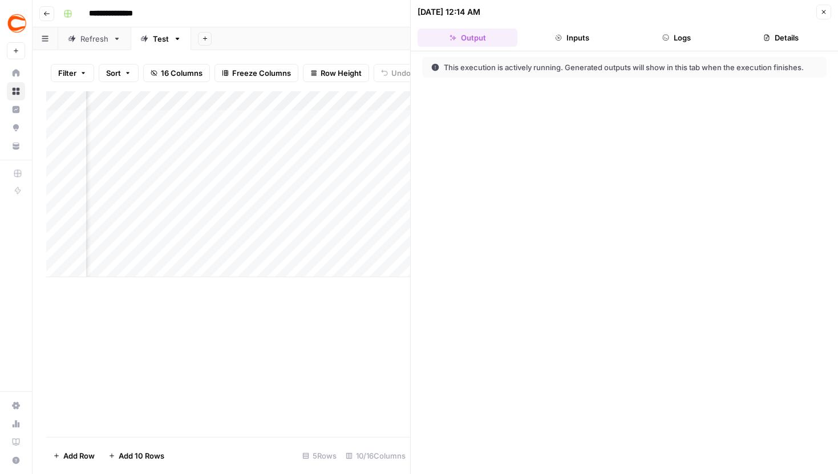
click at [689, 32] on button "Logs" at bounding box center [677, 38] width 100 height 18
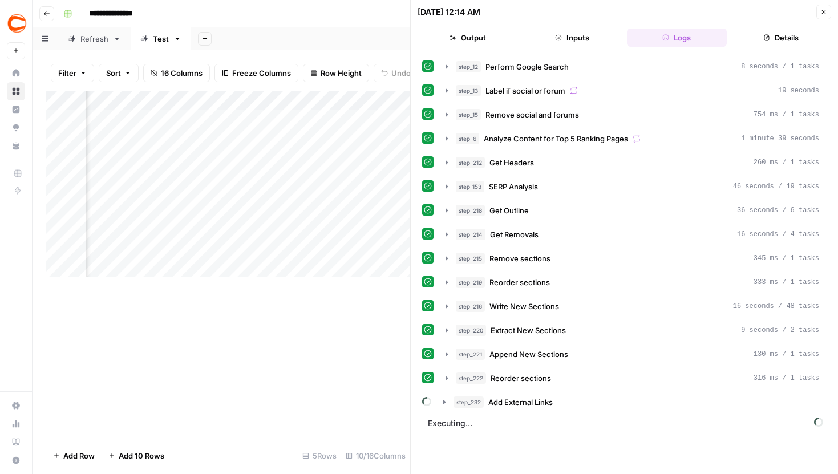
click at [823, 7] on button "Close" at bounding box center [823, 12] width 15 height 15
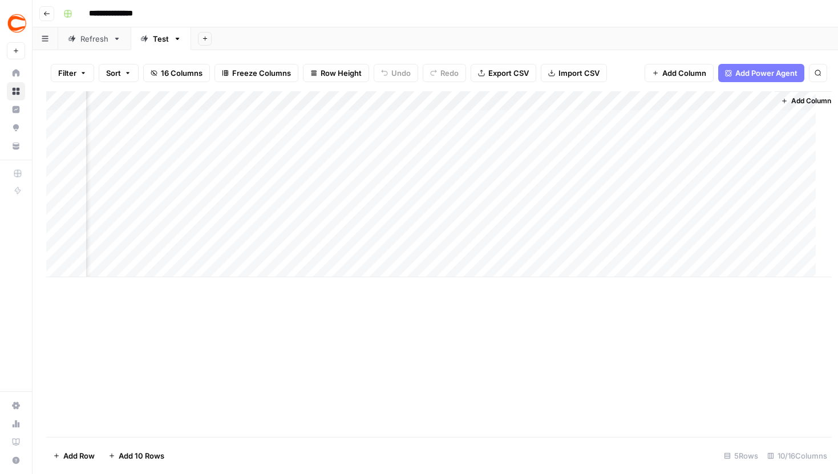
scroll to position [0, 583]
click at [92, 43] on div "Refresh" at bounding box center [94, 38] width 28 height 11
click at [430, 294] on div "Add Column" at bounding box center [435, 228] width 778 height 275
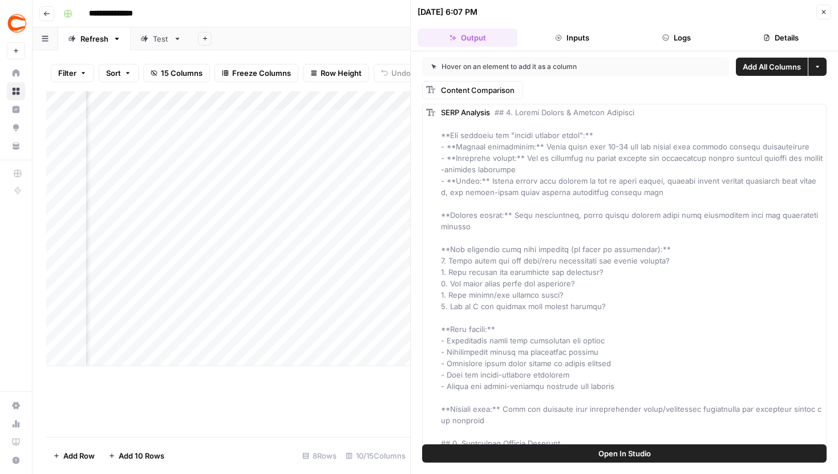
click at [764, 43] on button "Details" at bounding box center [781, 38] width 100 height 18
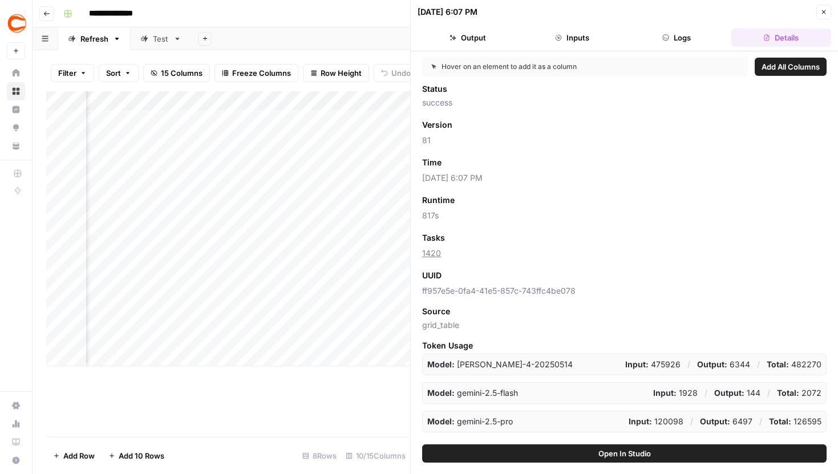
click at [824, 13] on icon "button" at bounding box center [823, 12] width 7 height 7
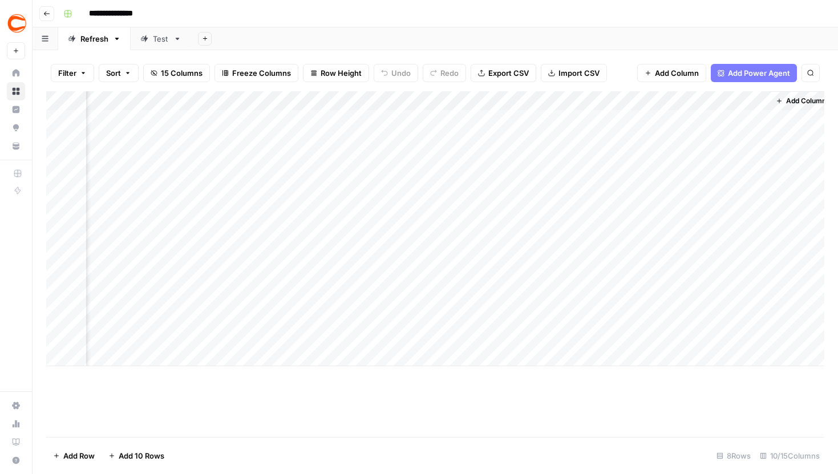
scroll to position [0, 583]
click at [153, 39] on div "Test" at bounding box center [161, 38] width 16 height 11
click at [429, 204] on div "Add Column" at bounding box center [435, 184] width 778 height 186
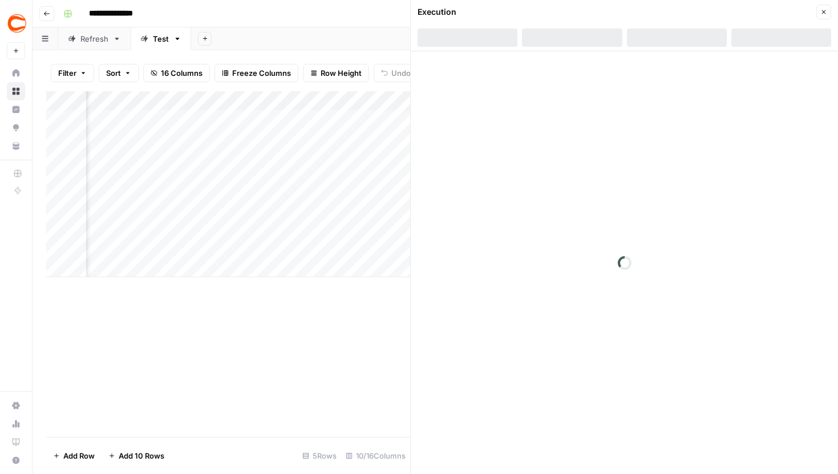
click at [672, 44] on div at bounding box center [677, 38] width 100 height 18
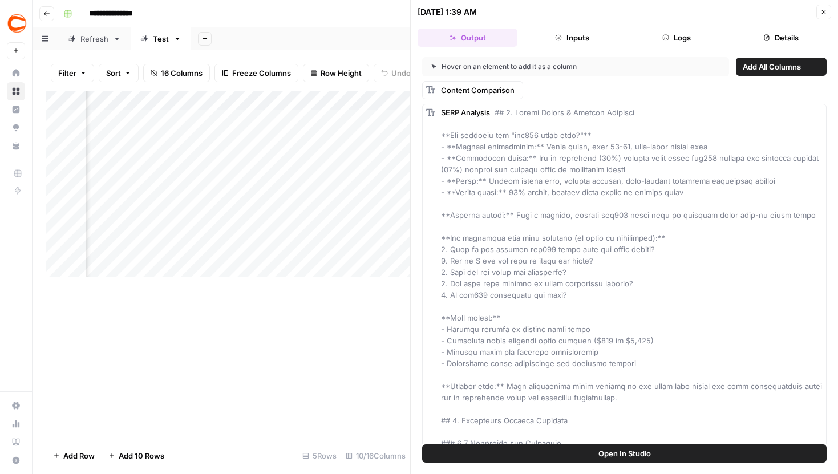
click at [665, 39] on icon "button" at bounding box center [665, 37] width 7 height 7
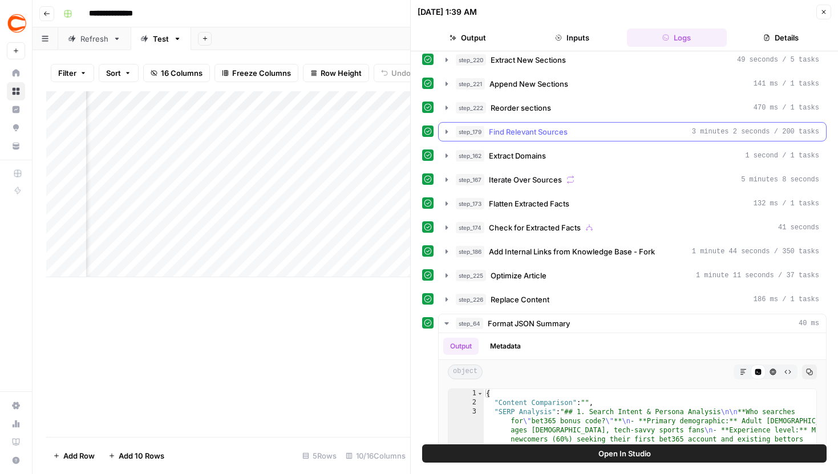
scroll to position [296, 0]
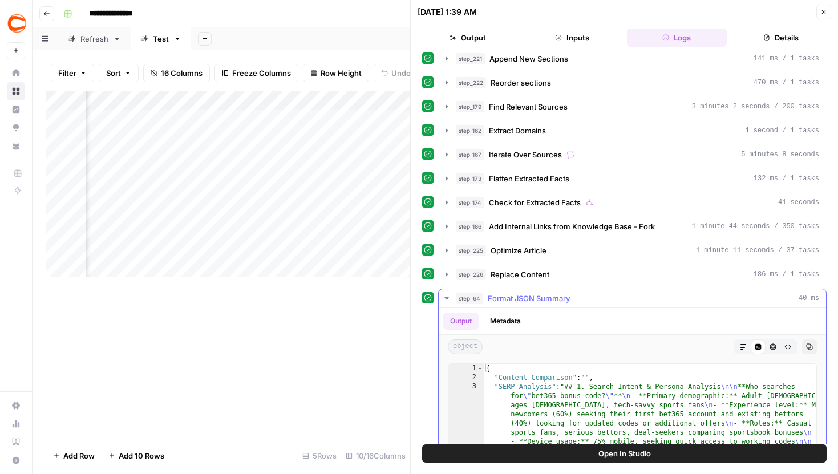
click at [442, 296] on icon "button" at bounding box center [446, 298] width 9 height 9
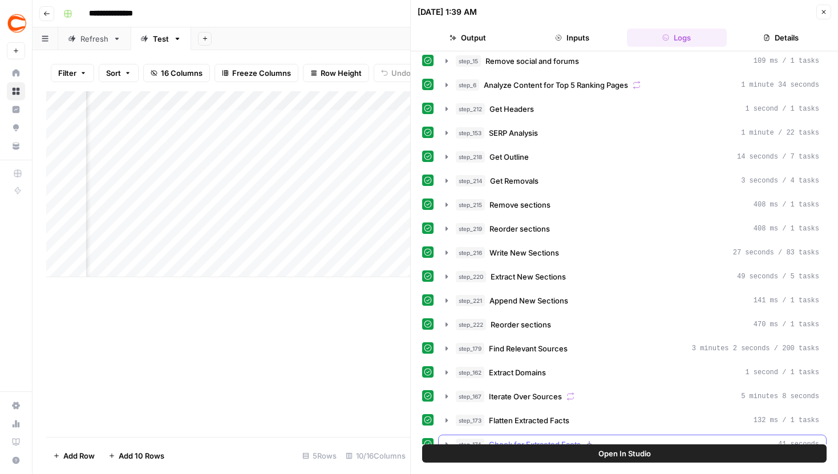
scroll to position [0, 0]
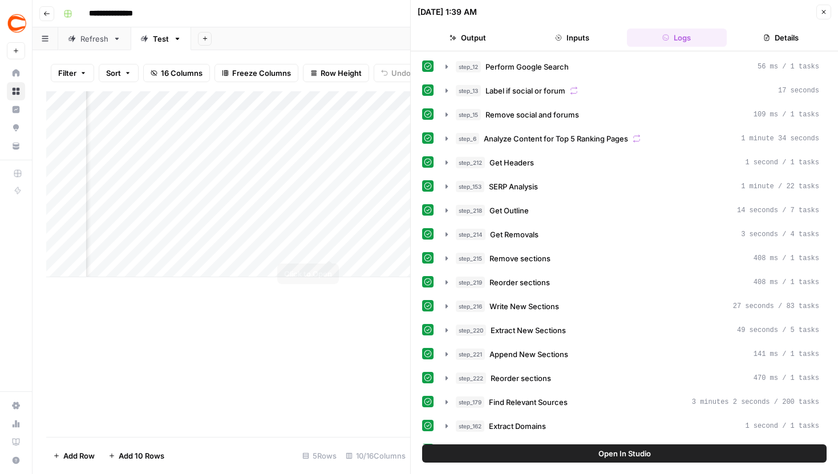
click at [329, 234] on div "Add Column" at bounding box center [228, 184] width 364 height 186
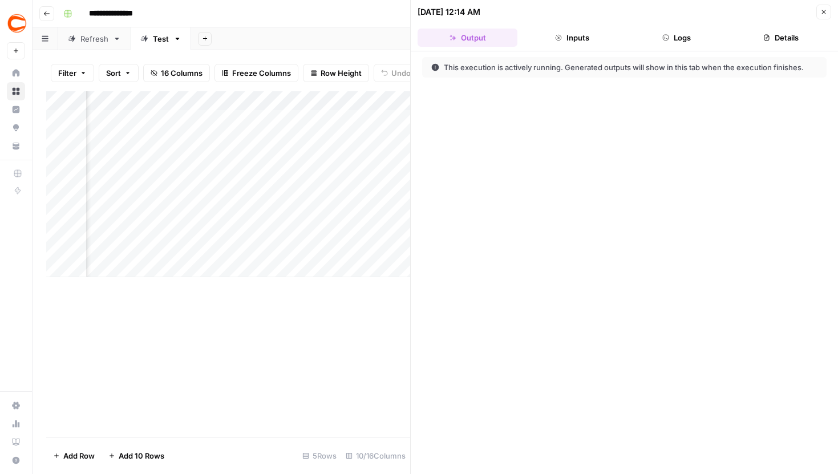
click at [666, 34] on button "Logs" at bounding box center [677, 38] width 100 height 18
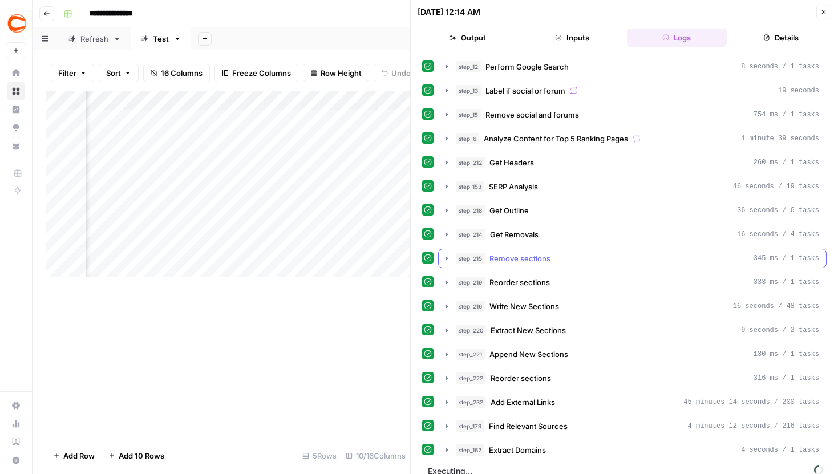
scroll to position [12, 0]
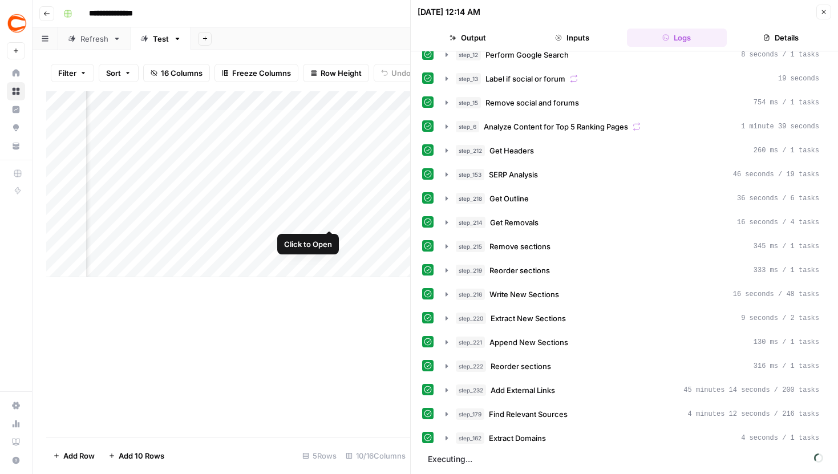
click at [335, 209] on div "Add Column" at bounding box center [228, 184] width 364 height 186
click at [329, 208] on div "Add Column" at bounding box center [228, 184] width 364 height 186
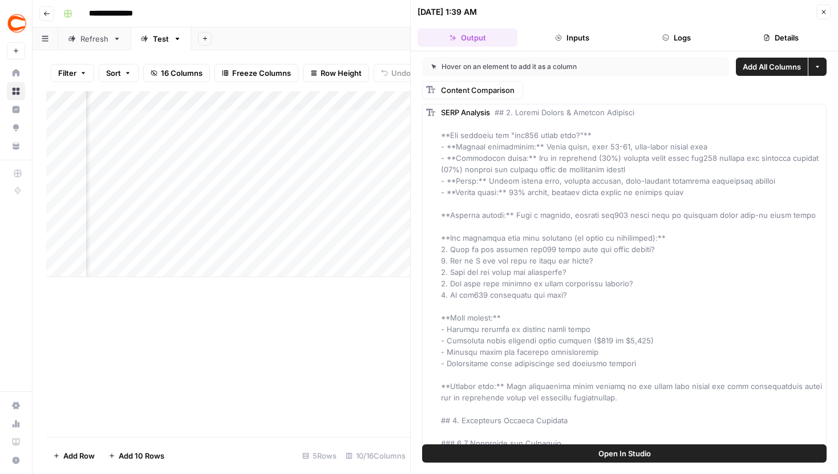
click at [649, 43] on button "Logs" at bounding box center [677, 38] width 100 height 18
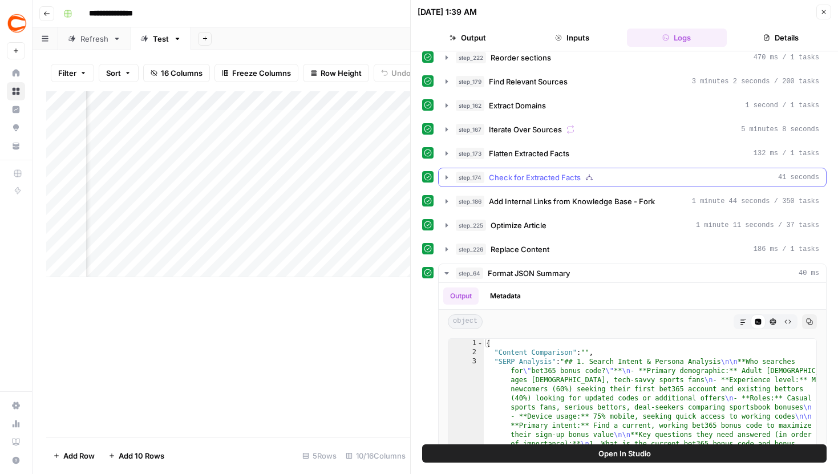
scroll to position [321, 0]
click at [827, 14] on button "Close" at bounding box center [823, 12] width 15 height 15
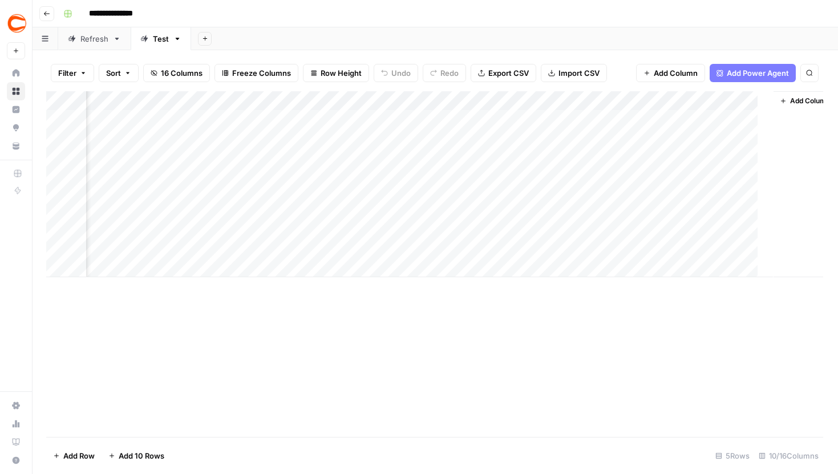
scroll to position [0, 583]
click at [439, 238] on div "Add Column" at bounding box center [435, 184] width 778 height 186
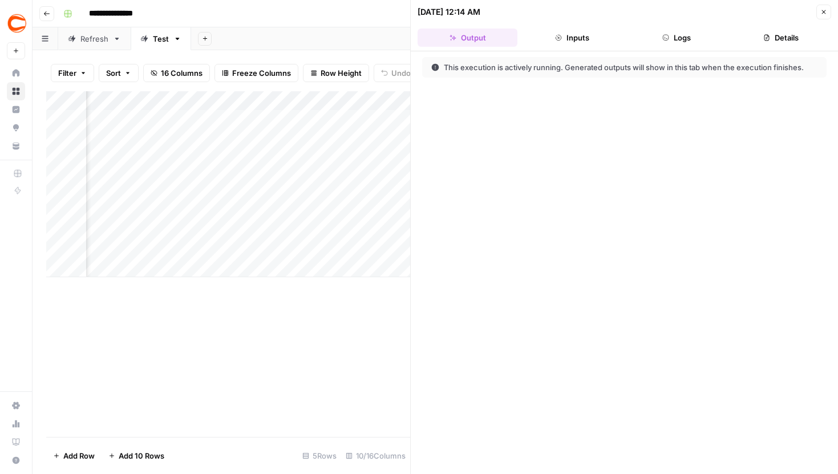
scroll to position [0, 379]
click at [642, 38] on button "Logs" at bounding box center [677, 38] width 100 height 18
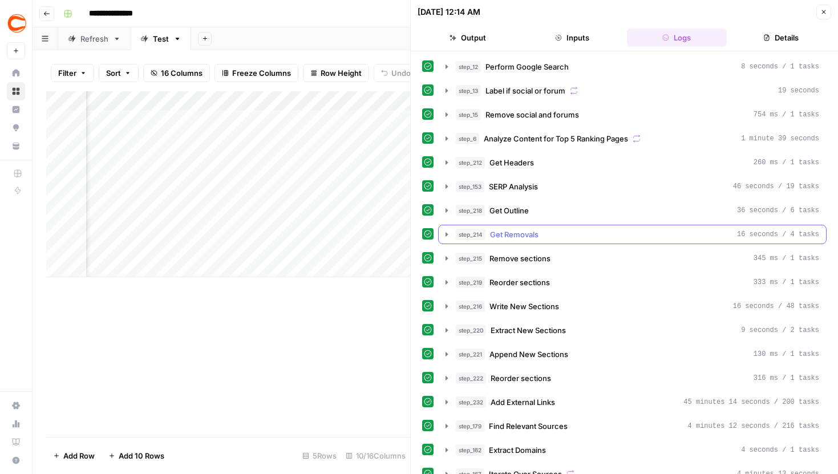
scroll to position [108, 0]
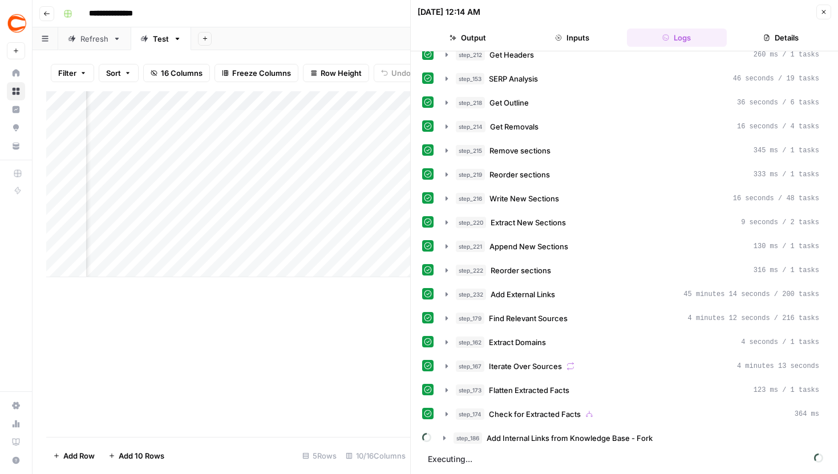
click at [822, 19] on header "[DATE] 12:14 AM Close Output Inputs Logs Details" at bounding box center [624, 25] width 427 height 51
click at [823, 17] on button "Close" at bounding box center [823, 12] width 15 height 15
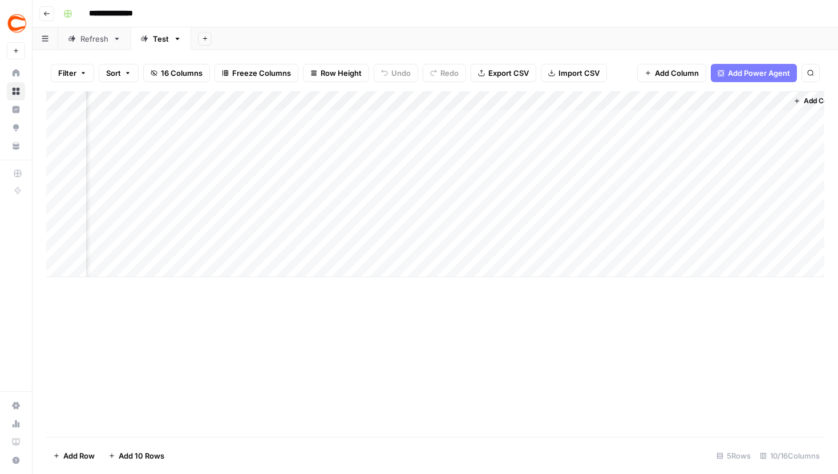
scroll to position [0, 597]
click at [647, 238] on div "Add Column" at bounding box center [435, 184] width 778 height 186
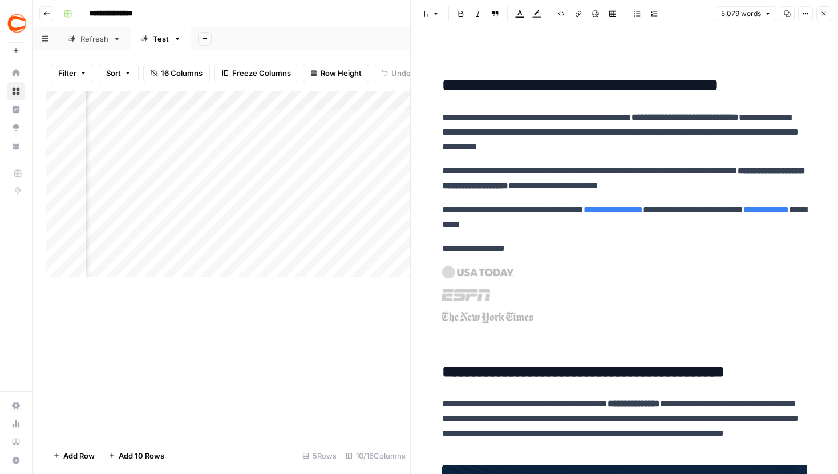
scroll to position [0, 600]
click at [316, 238] on div "Add Column" at bounding box center [228, 184] width 364 height 186
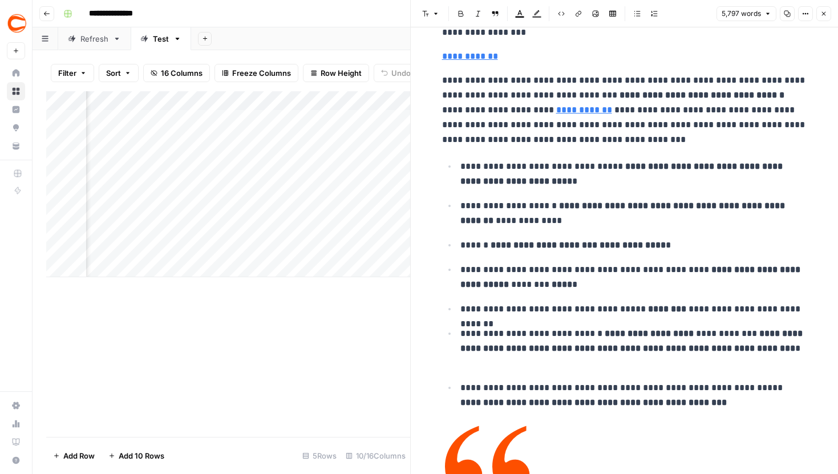
scroll to position [5979, 0]
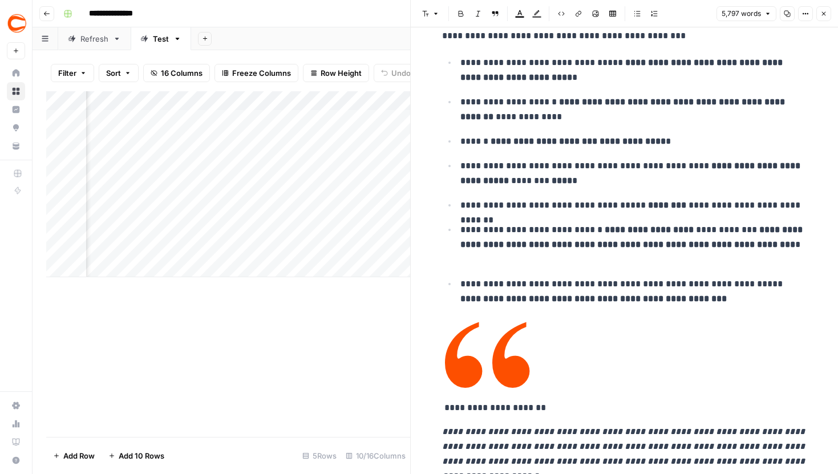
click at [823, 11] on icon "button" at bounding box center [823, 13] width 7 height 7
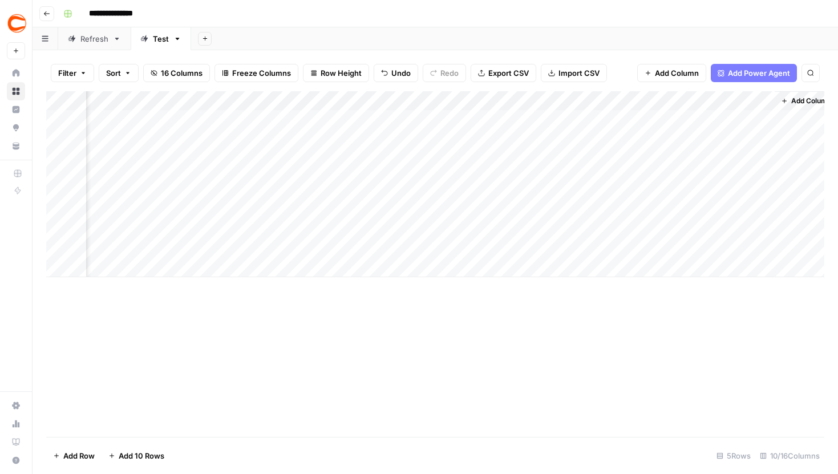
scroll to position [0, 597]
click at [645, 236] on div "Add Column" at bounding box center [435, 184] width 778 height 186
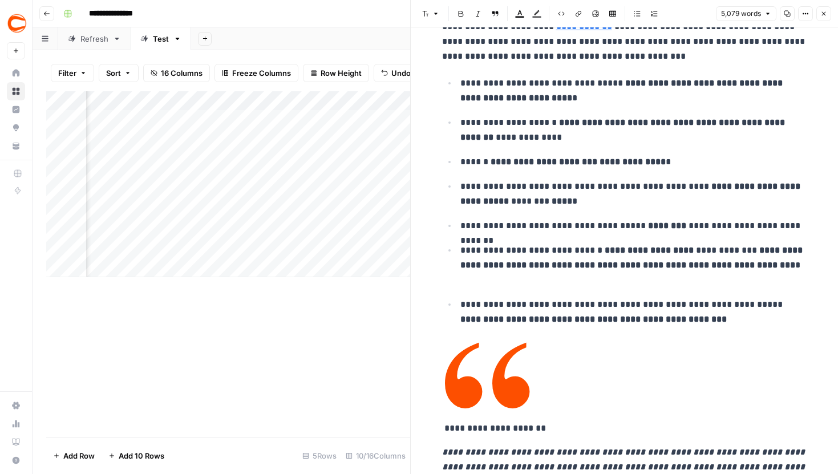
scroll to position [2864, 0]
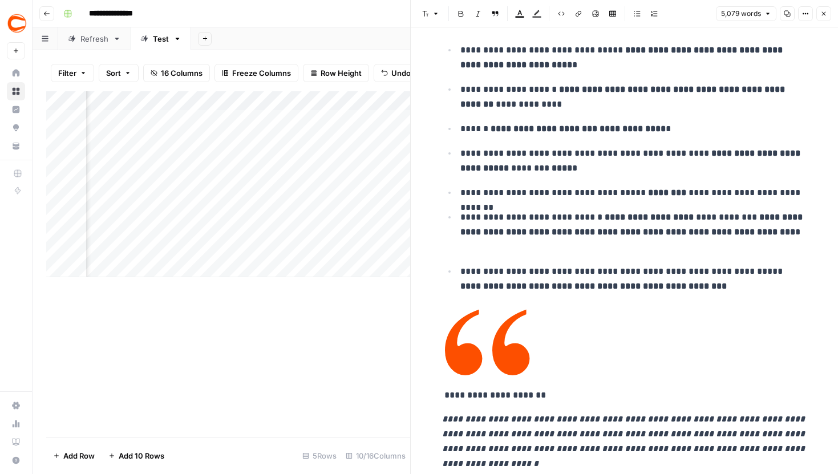
click at [820, 14] on icon "button" at bounding box center [823, 13] width 7 height 7
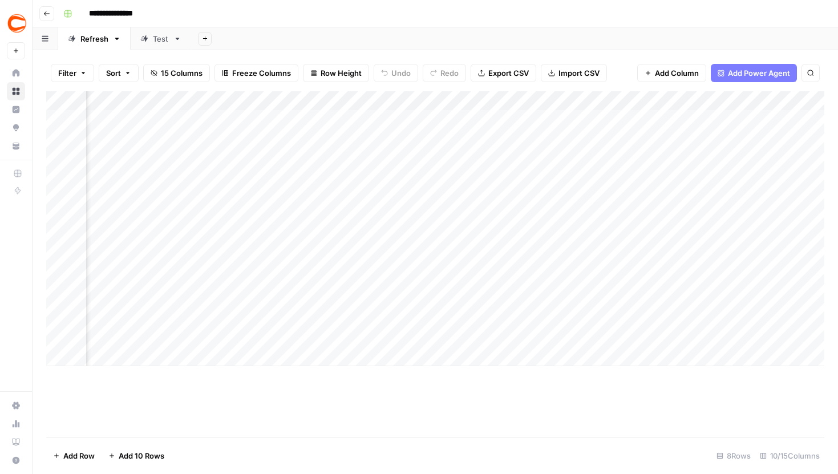
scroll to position [0, 597]
click at [156, 34] on div "Test" at bounding box center [161, 38] width 16 height 11
click at [647, 240] on div "Add Column" at bounding box center [435, 184] width 778 height 186
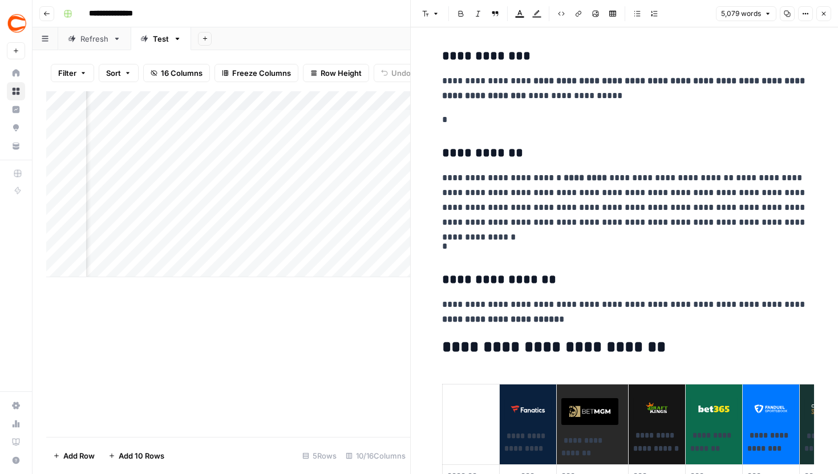
scroll to position [5305, 0]
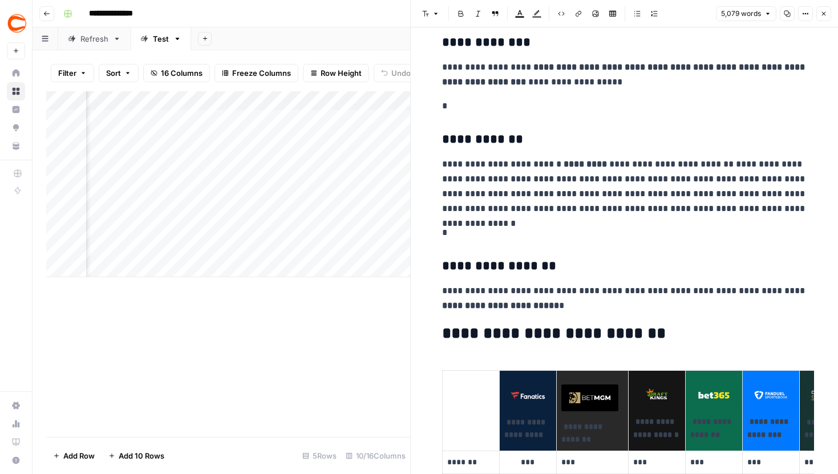
click at [821, 9] on button "Close" at bounding box center [823, 13] width 15 height 15
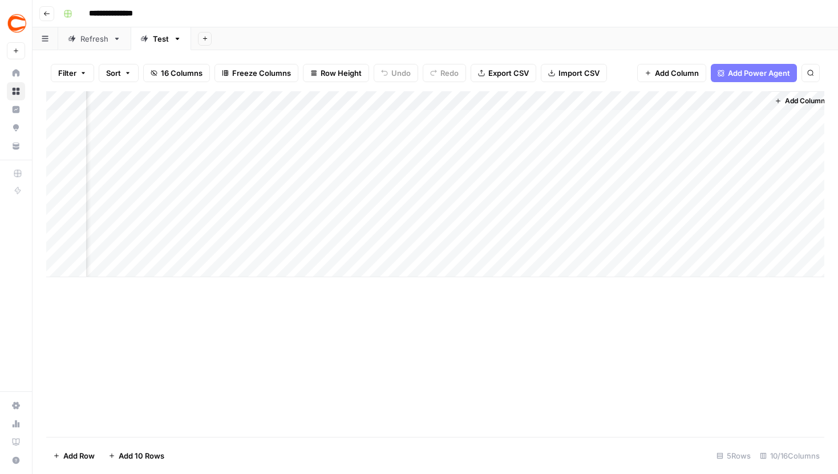
scroll to position [0, 583]
click at [401, 100] on div "Add Column" at bounding box center [435, 184] width 778 height 186
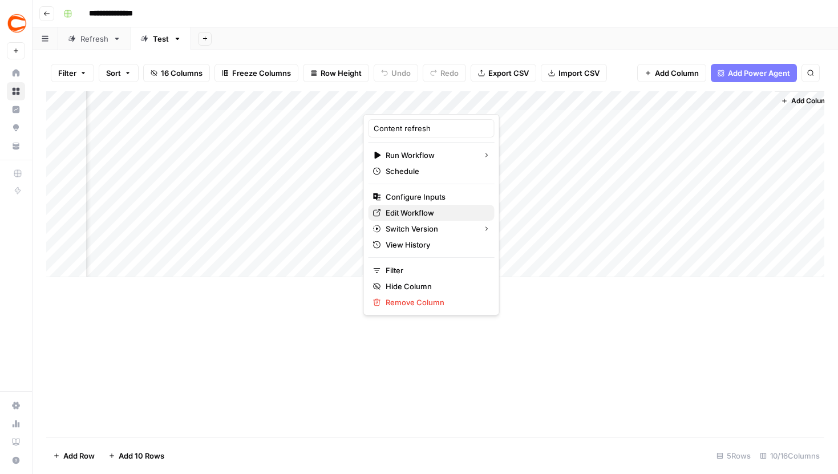
click at [397, 209] on span "Edit Workflow" at bounding box center [436, 212] width 100 height 11
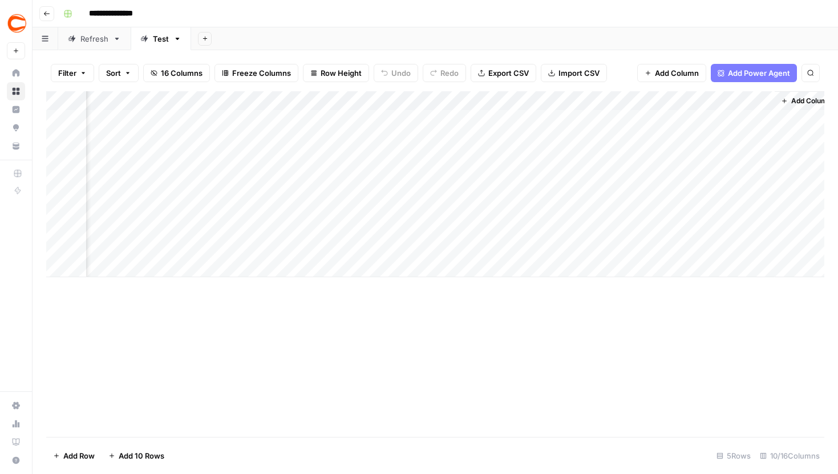
click at [79, 39] on div "Refresh" at bounding box center [88, 38] width 41 height 11
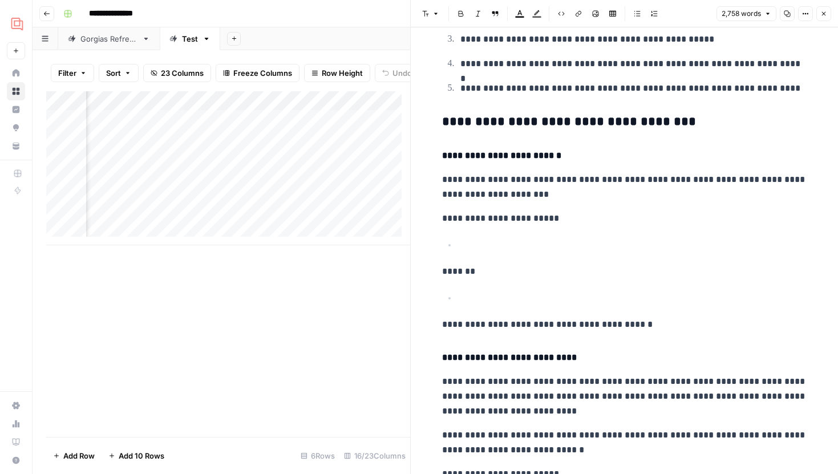
scroll to position [5431, 0]
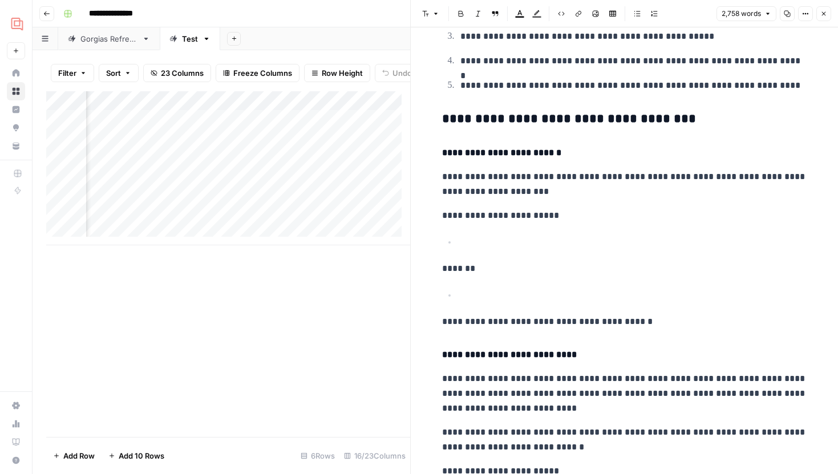
click at [467, 248] on p at bounding box center [633, 242] width 347 height 15
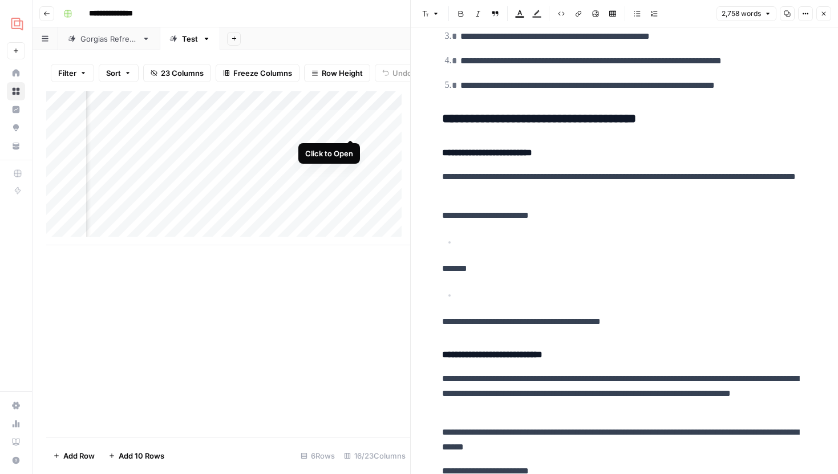
click at [351, 126] on div "Add Column" at bounding box center [228, 168] width 364 height 154
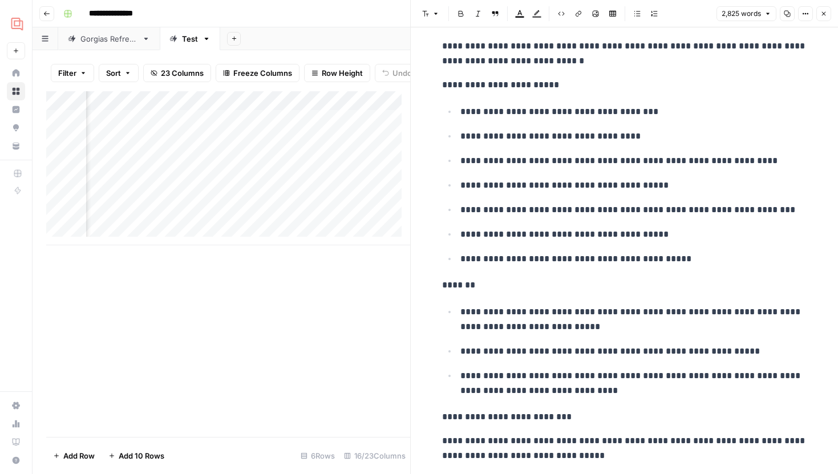
scroll to position [4014, 0]
click at [822, 18] on button "Close" at bounding box center [823, 13] width 15 height 15
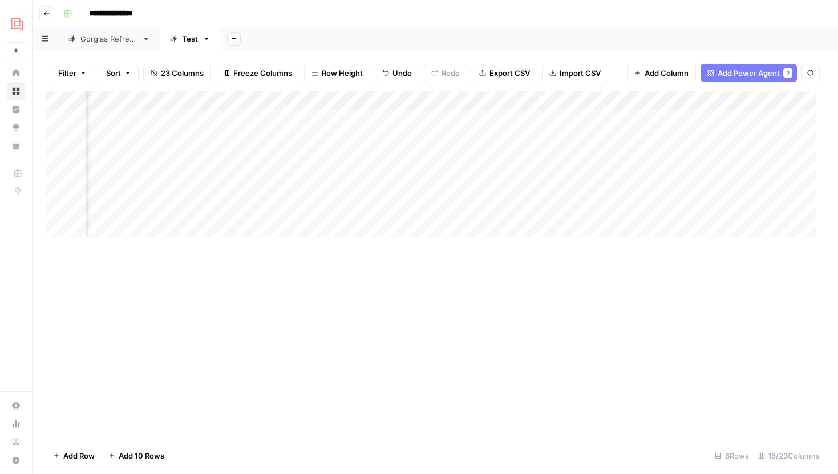
scroll to position [0, 1151]
click at [741, 119] on div "Add Column" at bounding box center [435, 168] width 778 height 154
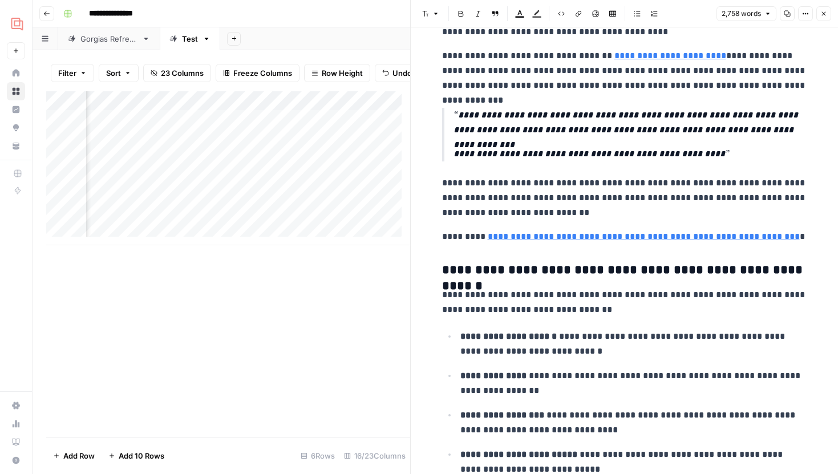
scroll to position [4296, 0]
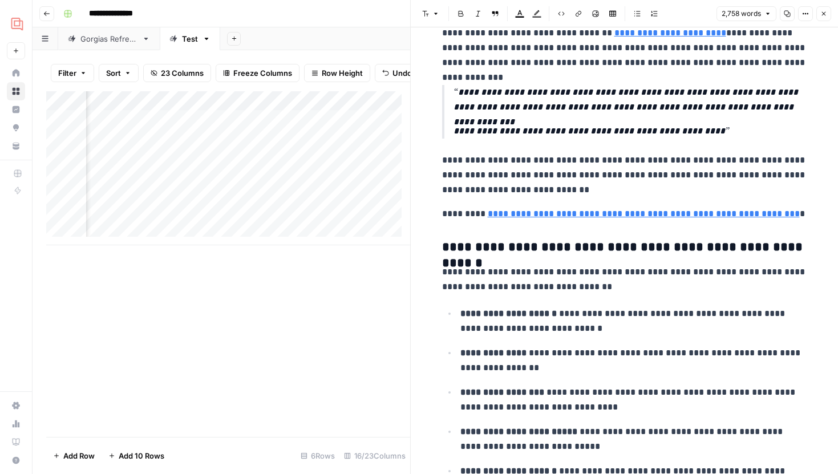
click at [824, 13] on icon "button" at bounding box center [823, 13] width 7 height 7
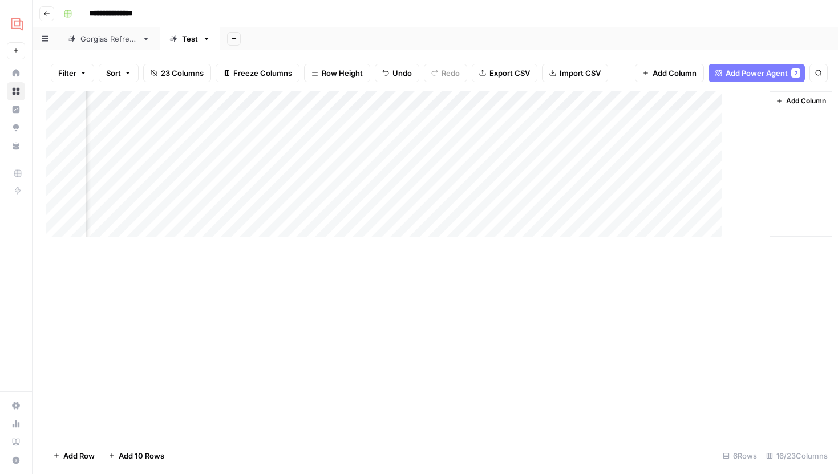
scroll to position [0, 1138]
click at [636, 118] on div "Add Column" at bounding box center [435, 168] width 778 height 154
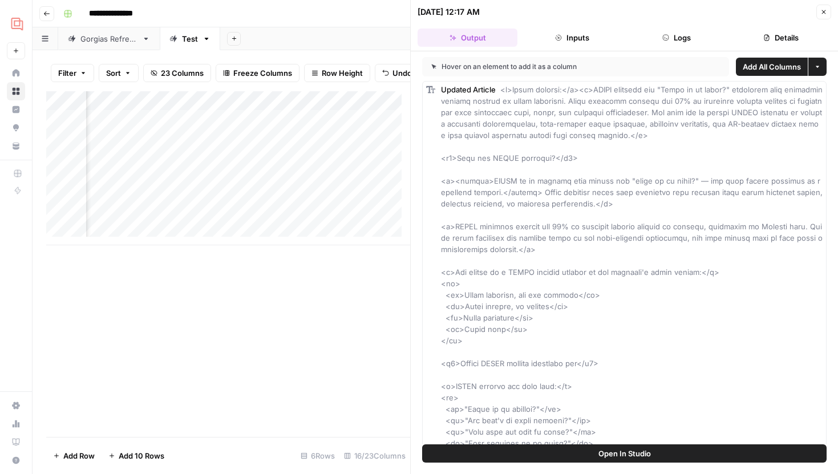
click at [698, 33] on button "Logs" at bounding box center [677, 38] width 100 height 18
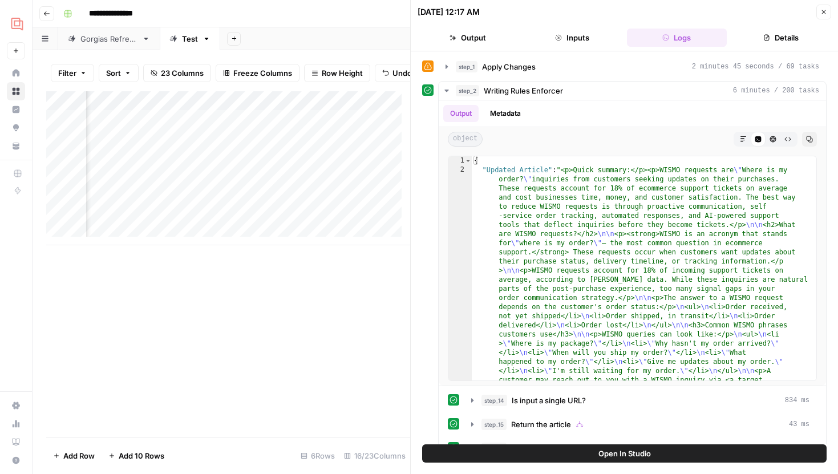
click at [450, 72] on button "step_1 Apply Changes 2 minutes 45 seconds / 69 tasks" at bounding box center [632, 67] width 387 height 18
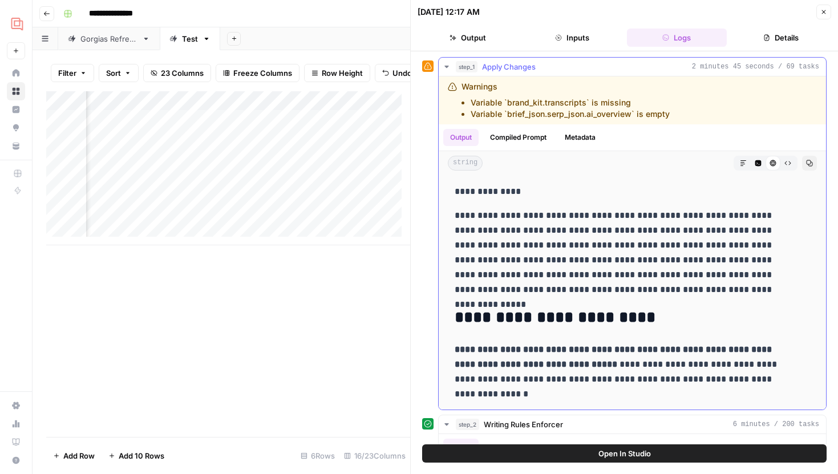
click at [736, 159] on button "Markdown" at bounding box center [743, 163] width 15 height 15
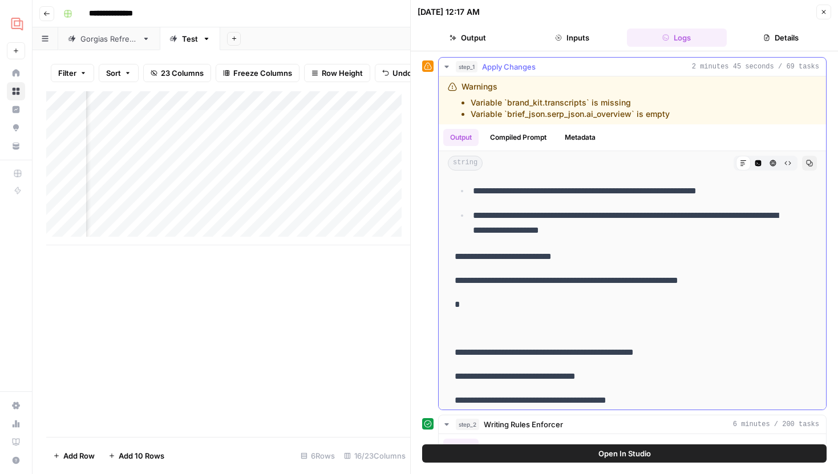
scroll to position [6401, 0]
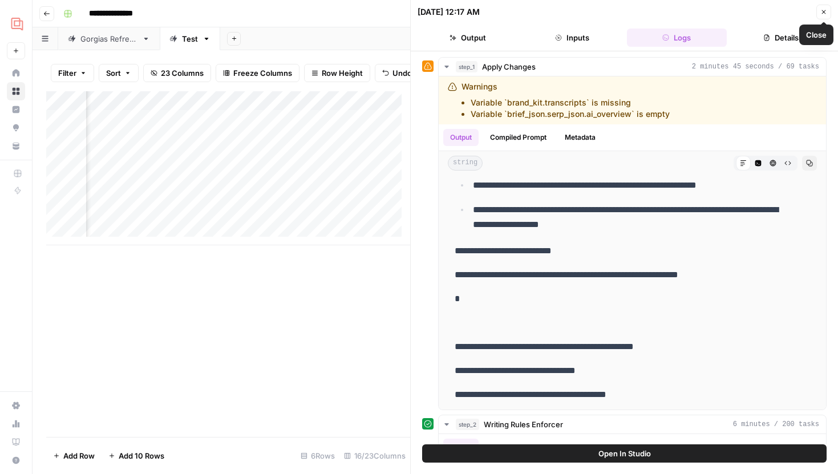
click at [826, 12] on icon "button" at bounding box center [823, 12] width 7 height 7
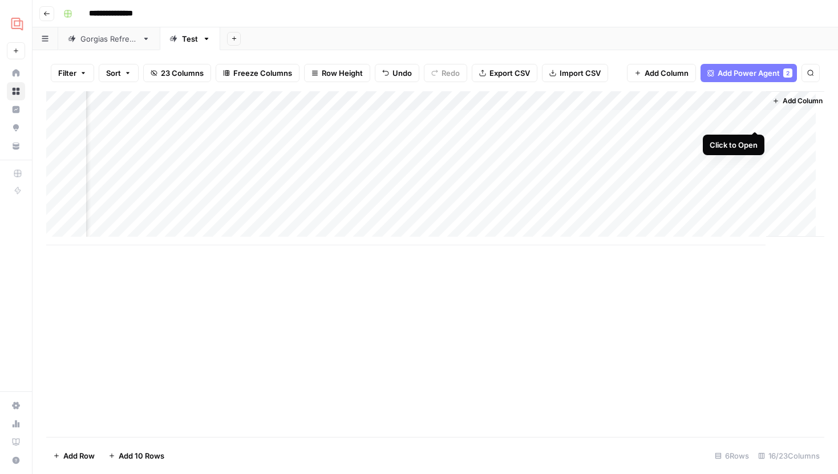
click at [758, 118] on div "Add Column" at bounding box center [435, 168] width 778 height 154
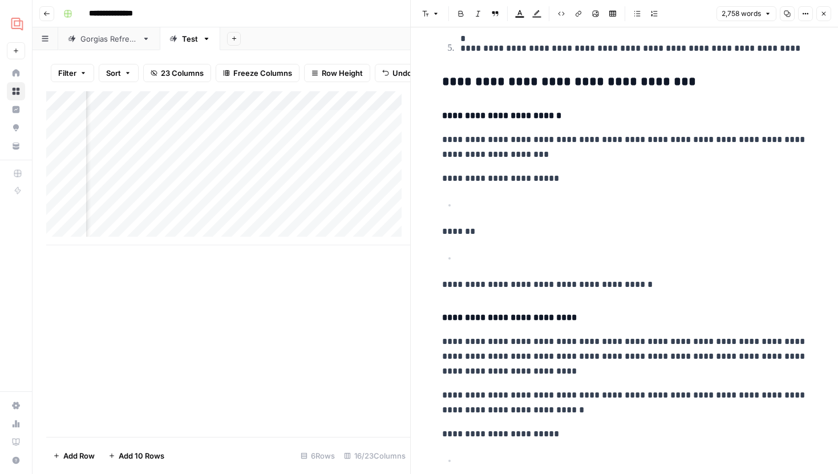
scroll to position [5484, 0]
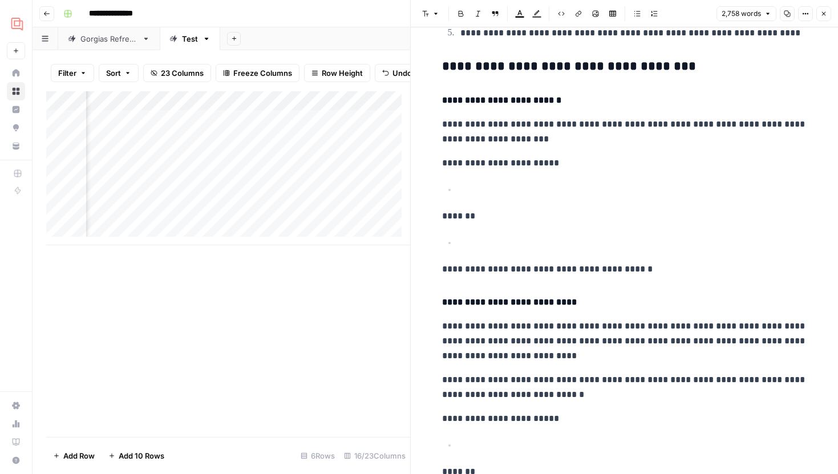
click at [827, 8] on button "Close" at bounding box center [823, 13] width 15 height 15
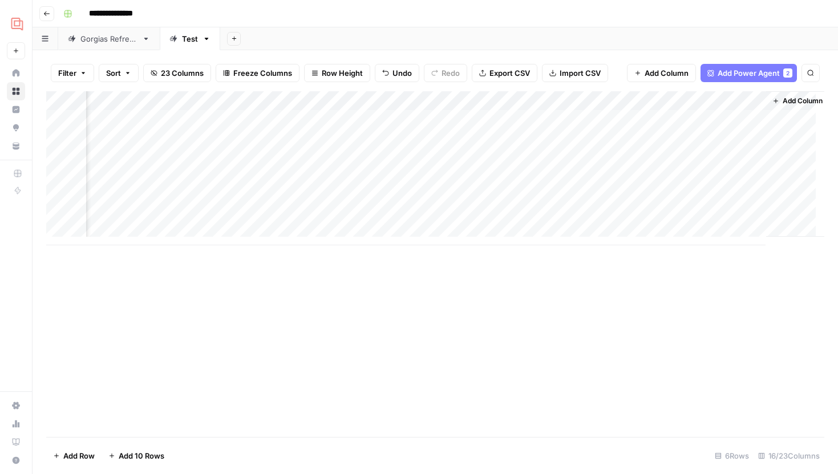
click at [640, 115] on div "Add Column" at bounding box center [435, 168] width 778 height 154
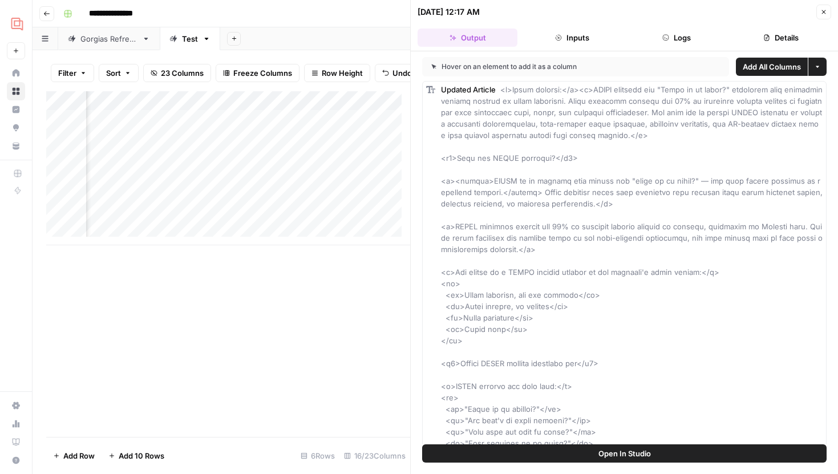
click at [681, 38] on button "Logs" at bounding box center [677, 38] width 100 height 18
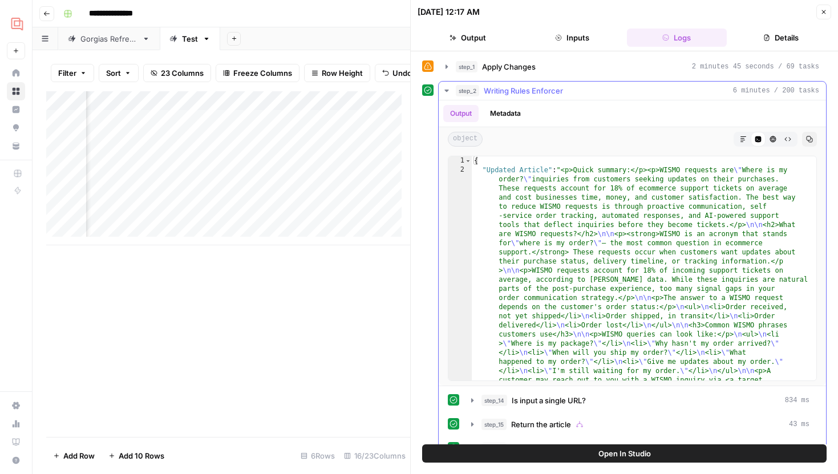
scroll to position [96, 0]
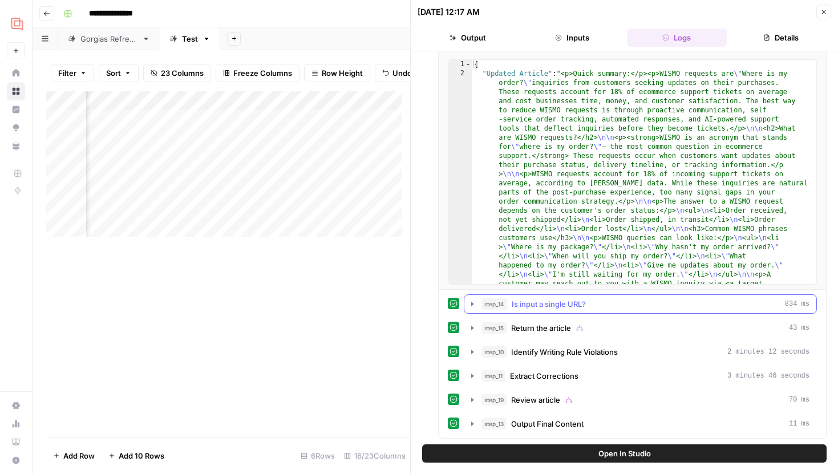
click at [474, 308] on icon "button" at bounding box center [472, 304] width 9 height 9
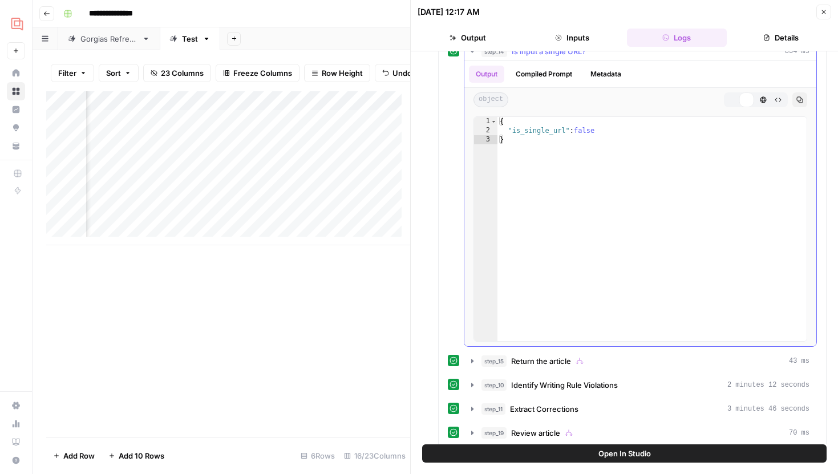
scroll to position [382, 0]
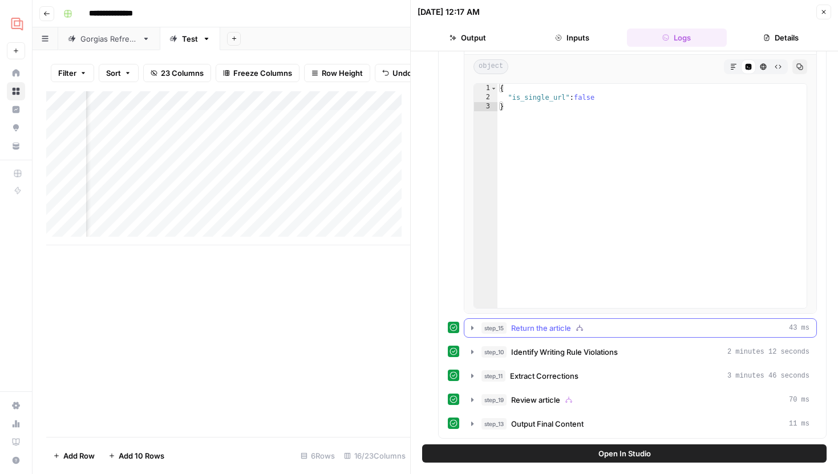
click at [471, 331] on icon "button" at bounding box center [472, 328] width 9 height 9
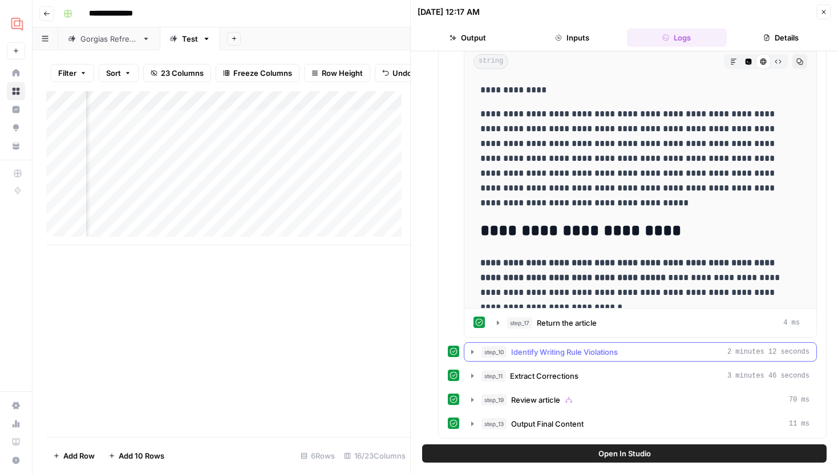
click at [475, 357] on button "step_10 Identify Writing Rule Violations 2 minutes 12 seconds" at bounding box center [640, 352] width 352 height 18
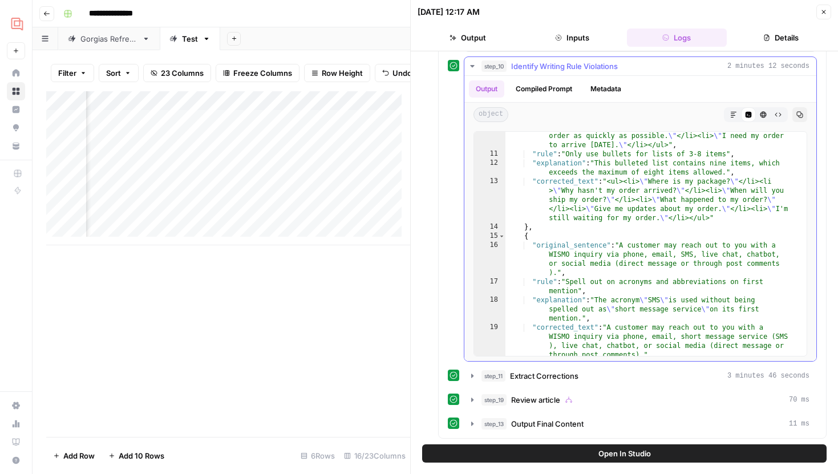
scroll to position [213, 0]
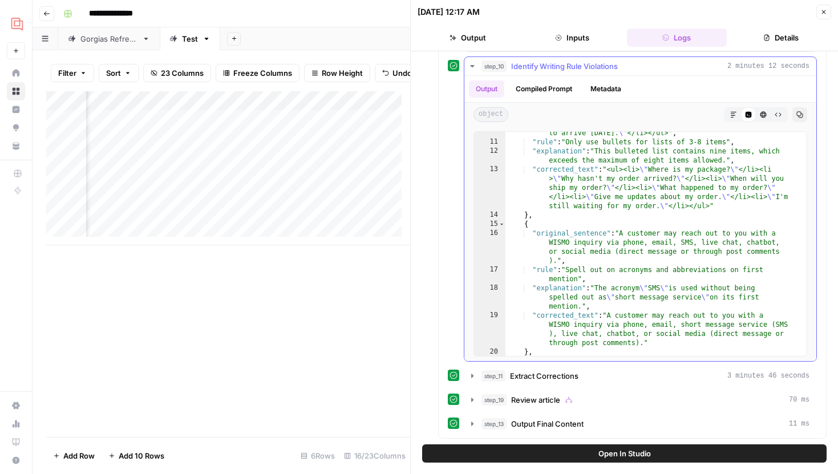
type textarea "**********"
click at [628, 273] on div ""original_sentence" : "<ul><li> \" Where is my package? \" </li><li > \" Why ha…" at bounding box center [652, 217] width 293 height 306
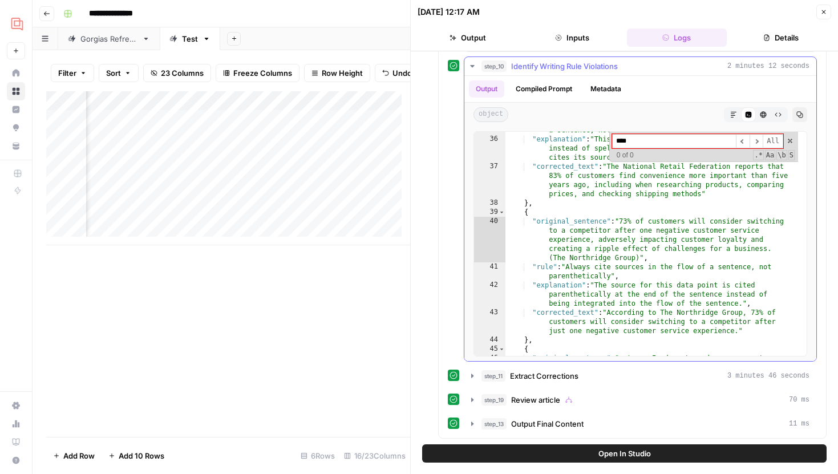
scroll to position [838, 0]
drag, startPoint x: 702, startPoint y: 142, endPoint x: 616, endPoint y: 142, distance: 86.7
click at [616, 142] on input "******" at bounding box center [674, 141] width 124 height 14
type input "*"
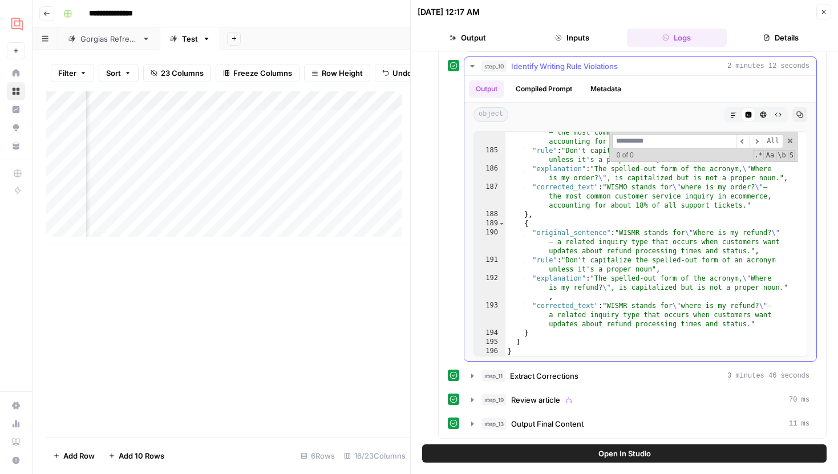
scroll to position [3665, 0]
click at [478, 374] on button "step_11 Extract Corrections 3 minutes 46 seconds" at bounding box center [640, 376] width 352 height 18
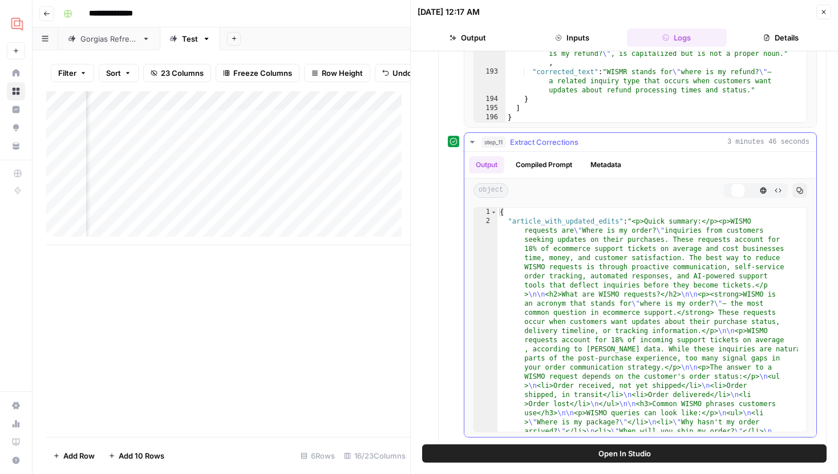
scroll to position [1269, 0]
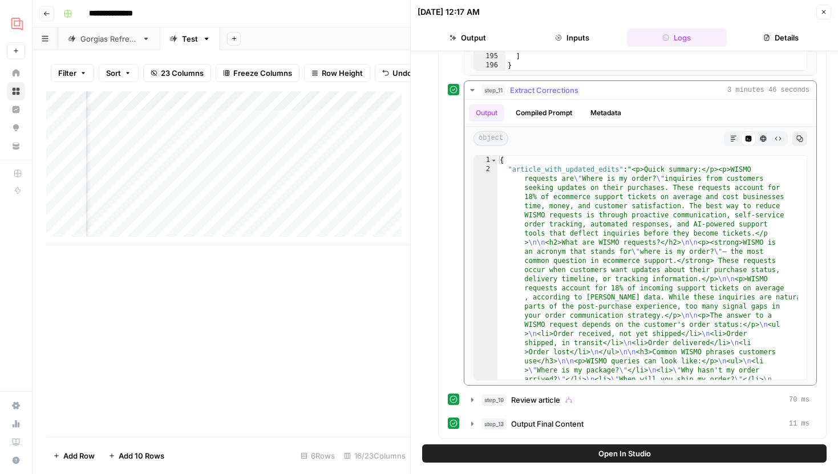
click at [730, 139] on button "Markdown" at bounding box center [733, 138] width 15 height 15
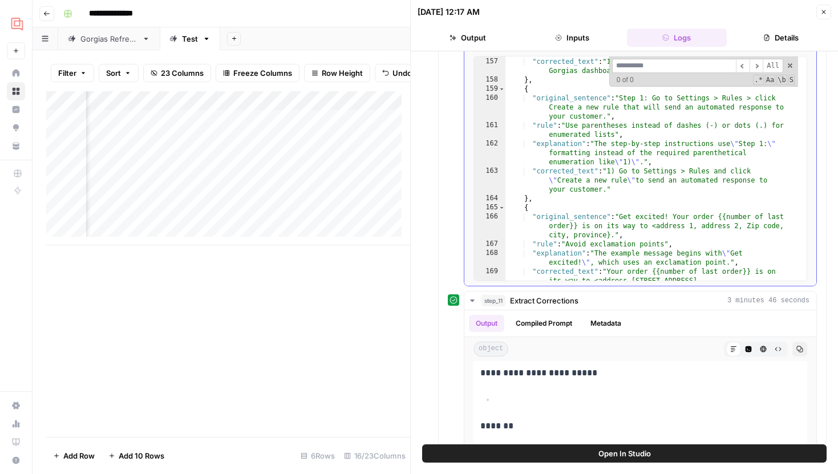
scroll to position [1058, 0]
click at [666, 64] on input at bounding box center [674, 66] width 124 height 14
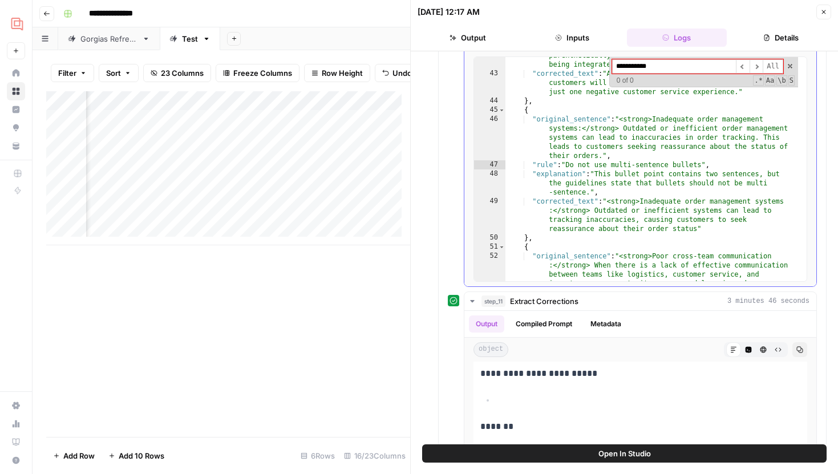
type input "**********"
drag, startPoint x: 687, startPoint y: 63, endPoint x: 607, endPoint y: 63, distance: 79.9
click at [612, 63] on input "**********" at bounding box center [674, 66] width 124 height 14
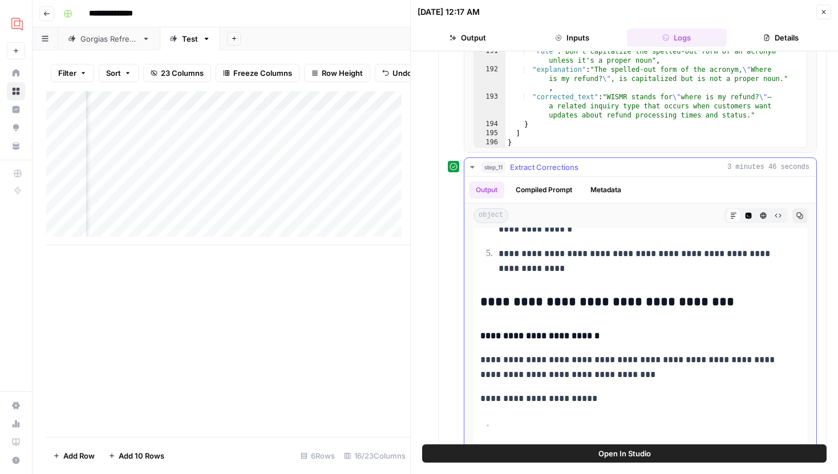
scroll to position [6210, 0]
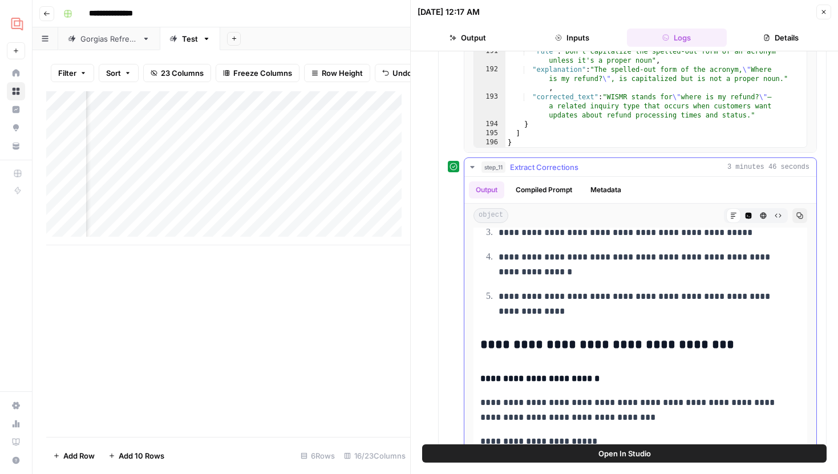
click at [552, 191] on button "Compiled Prompt" at bounding box center [544, 189] width 70 height 17
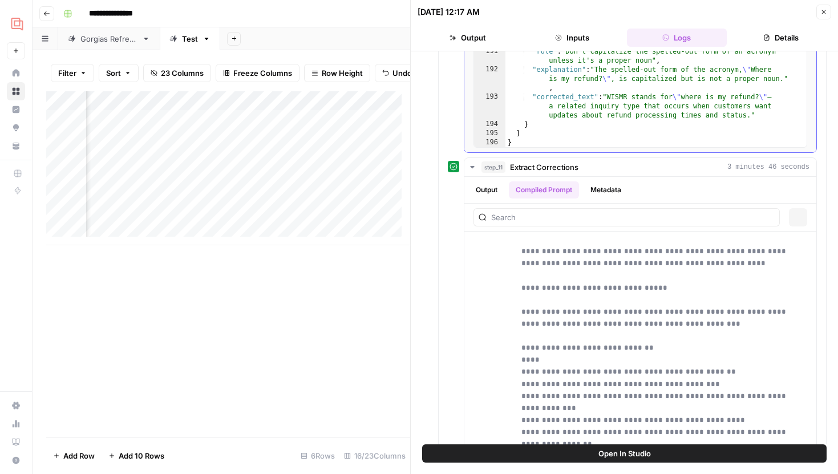
scroll to position [1038, 0]
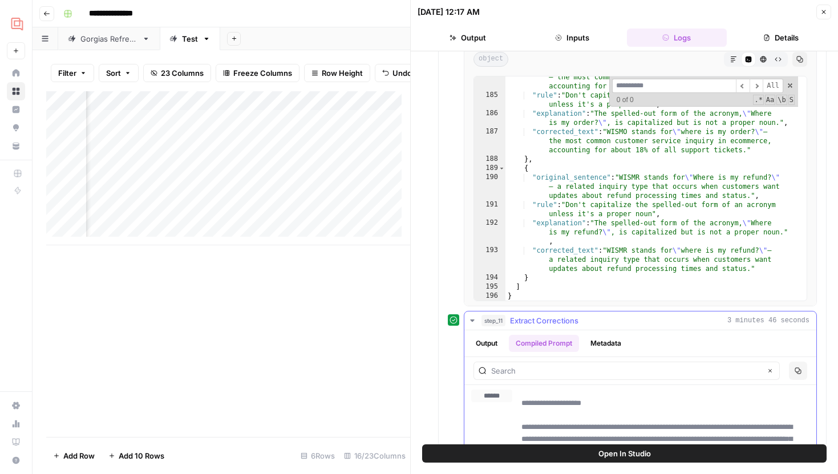
click at [499, 341] on button "Output" at bounding box center [486, 343] width 35 height 17
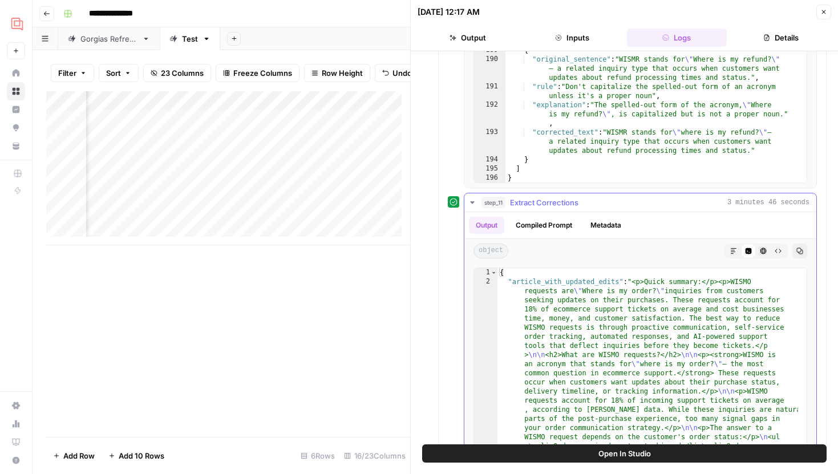
scroll to position [1163, 0]
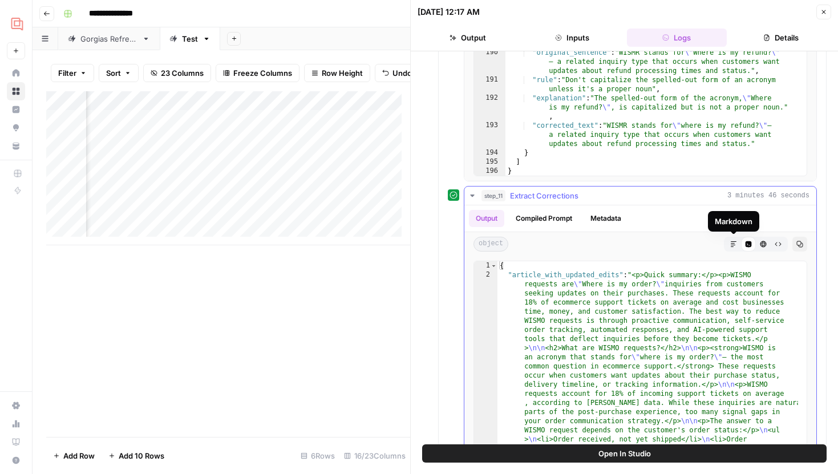
click at [766, 244] on icon "button" at bounding box center [763, 244] width 7 height 7
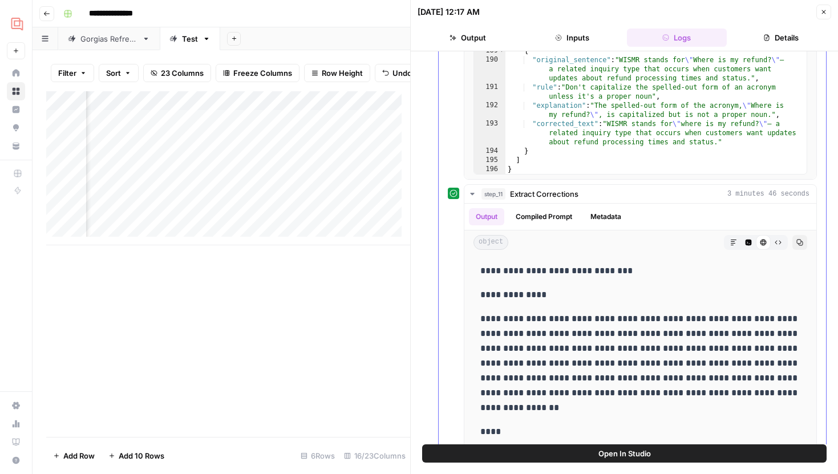
scroll to position [1170, 0]
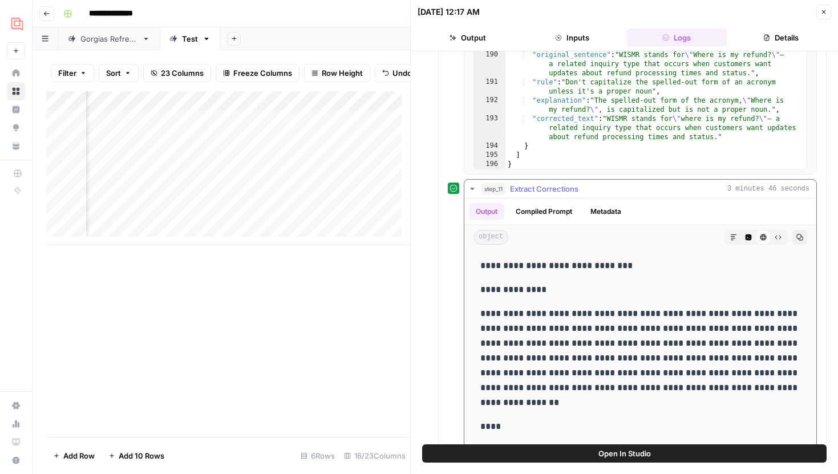
click at [777, 239] on icon "button" at bounding box center [778, 238] width 6 height 4
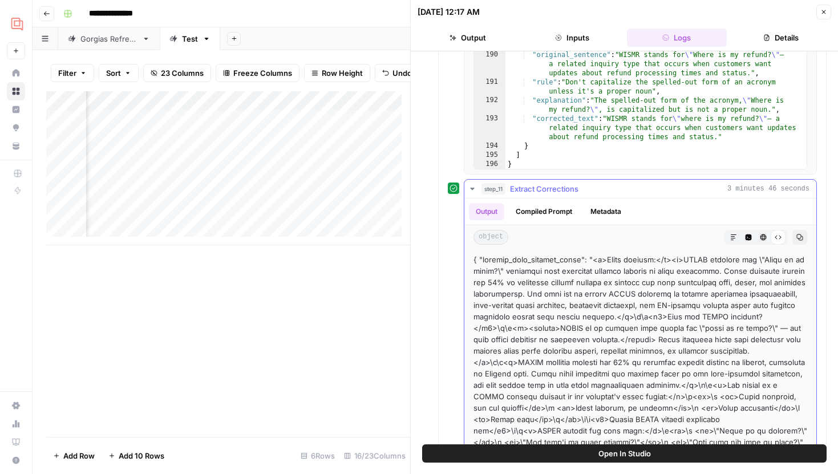
click at [753, 241] on button "Code Editor" at bounding box center [748, 237] width 15 height 15
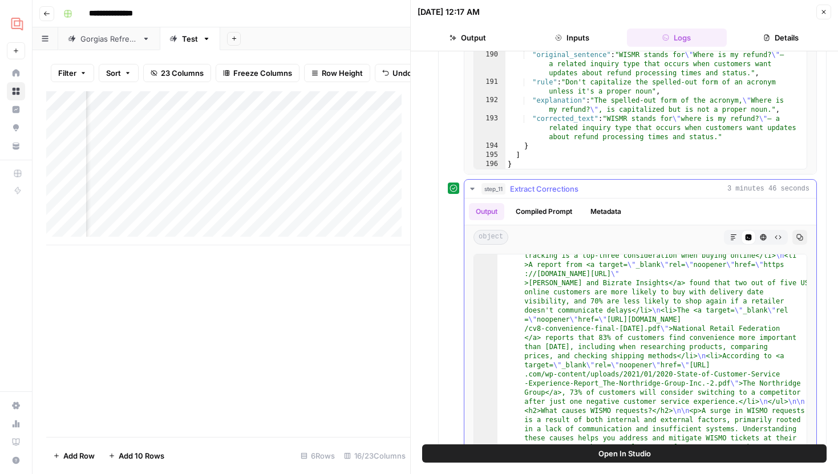
scroll to position [532, 0]
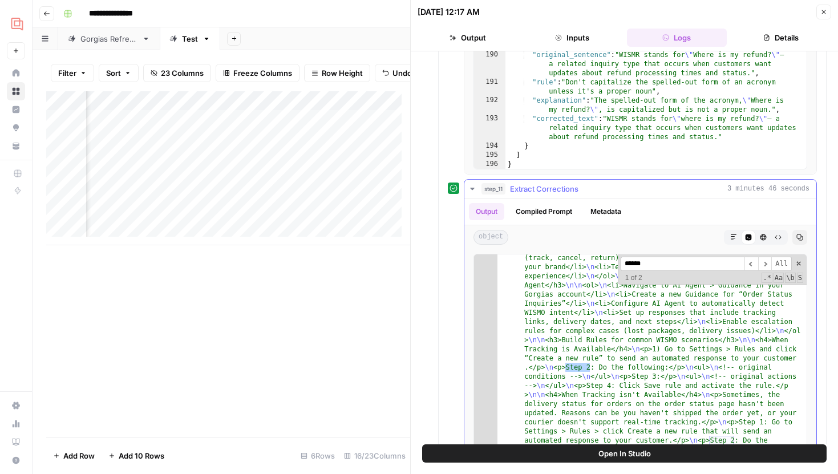
scroll to position [2859, 0]
drag, startPoint x: 694, startPoint y: 369, endPoint x: 750, endPoint y: 368, distance: 55.9
drag, startPoint x: 728, startPoint y: 367, endPoint x: 583, endPoint y: 376, distance: 145.8
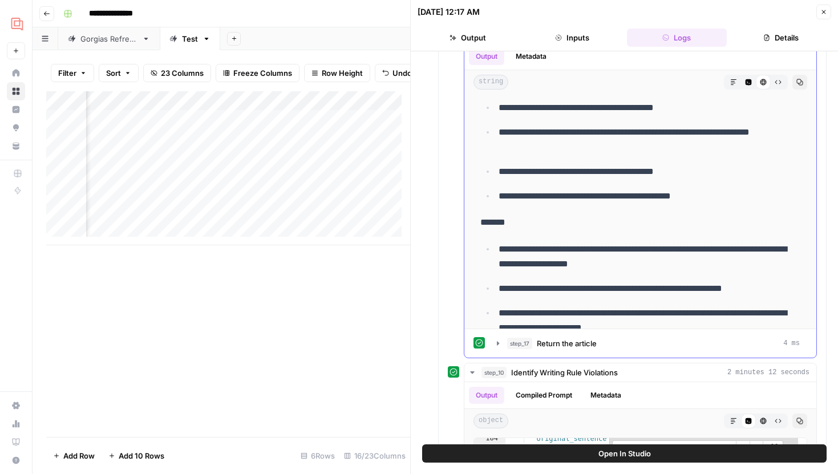
scroll to position [6543, 0]
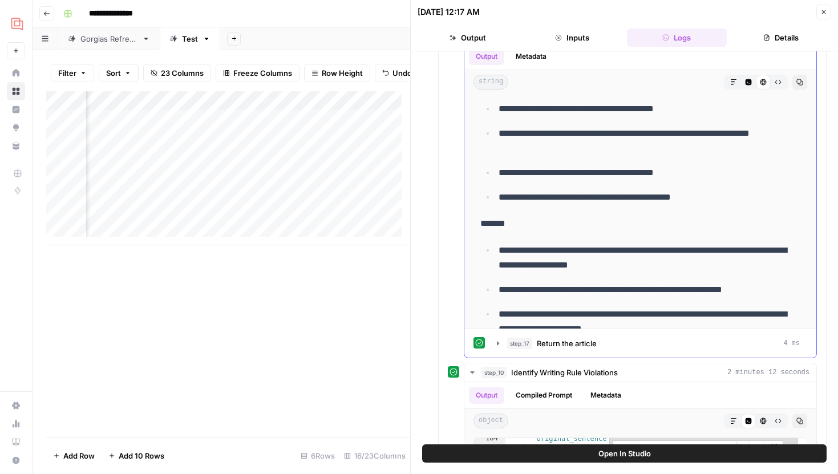
click at [730, 83] on icon "button" at bounding box center [733, 82] width 7 height 7
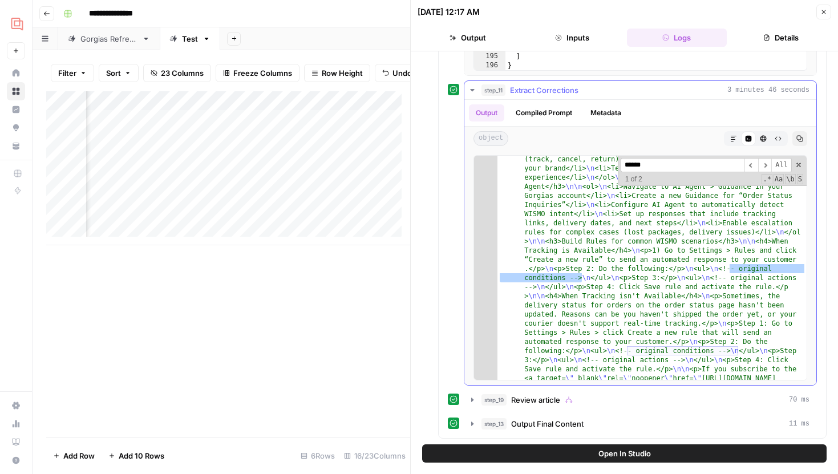
click at [669, 164] on input "******" at bounding box center [683, 165] width 124 height 14
type input "******"
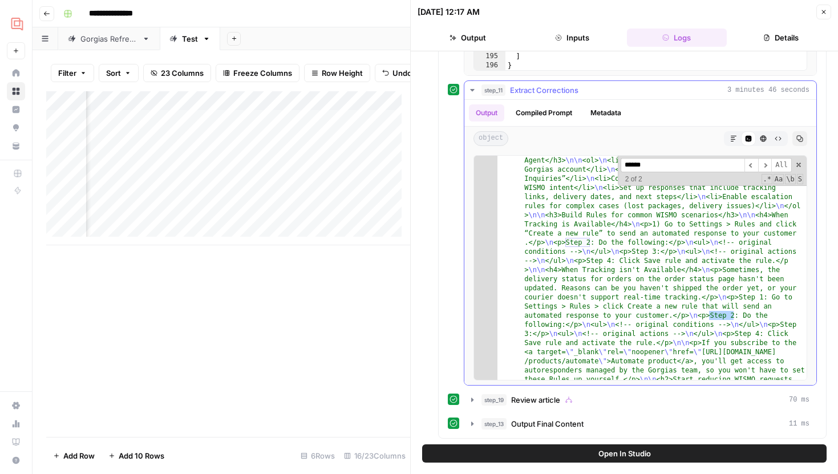
scroll to position [2886, 0]
click at [731, 138] on icon "button" at bounding box center [733, 138] width 7 height 7
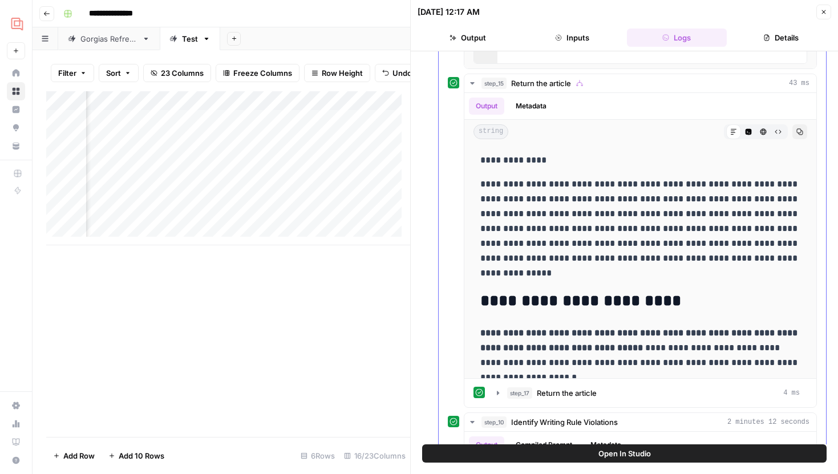
scroll to position [595, 0]
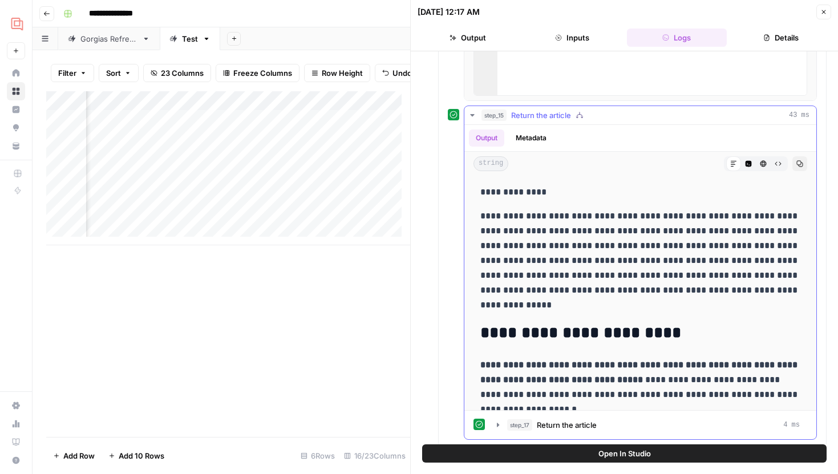
click at [747, 159] on button "Code Editor" at bounding box center [748, 163] width 15 height 15
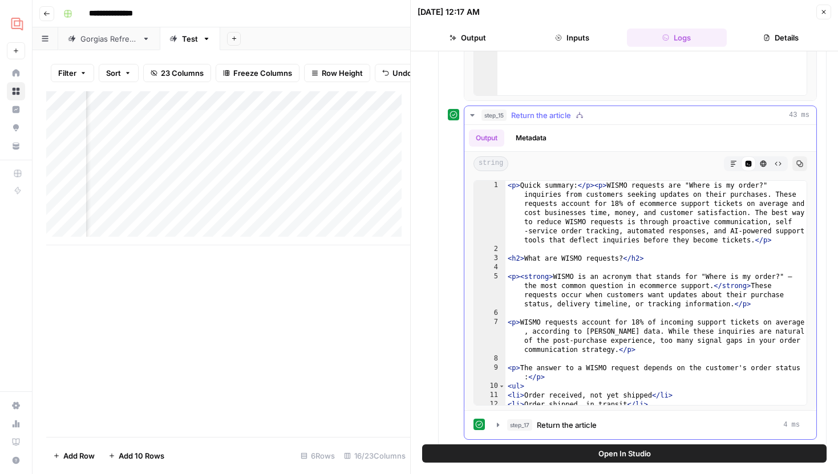
click at [735, 162] on icon "button" at bounding box center [733, 163] width 7 height 7
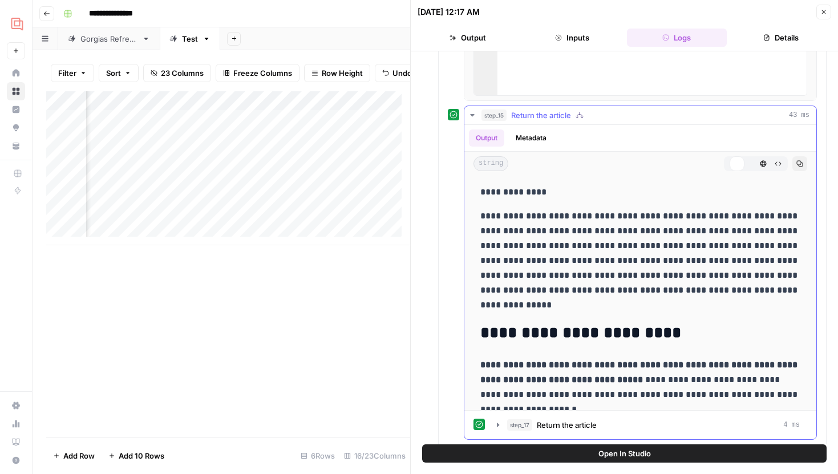
click at [745, 163] on icon "button" at bounding box center [748, 163] width 7 height 7
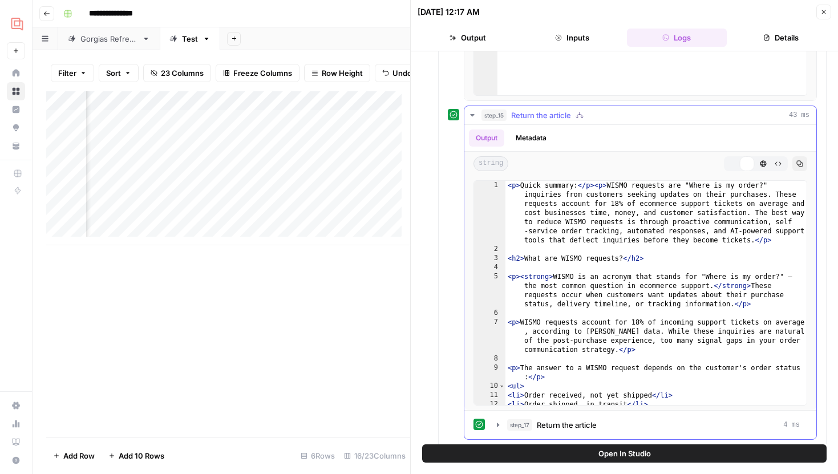
type textarea "**********"
click at [706, 226] on div "< p > Quick summary: </ p > < p > WISMO requests are "Where is my order?" inqui…" at bounding box center [656, 329] width 301 height 297
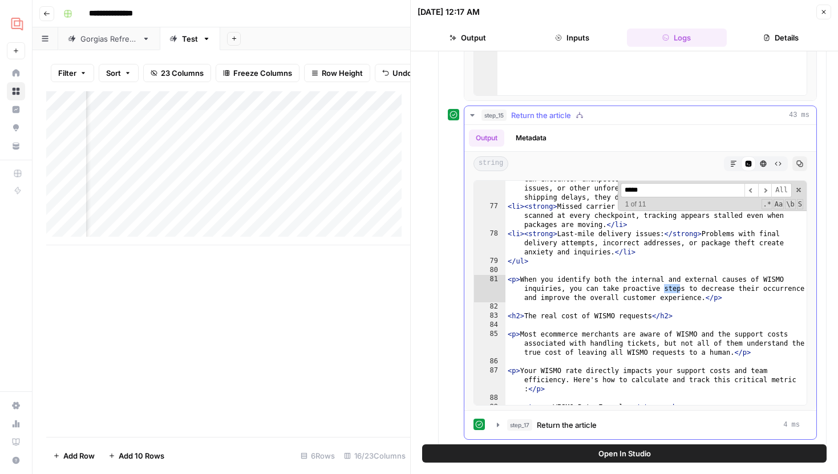
scroll to position [4434, 0]
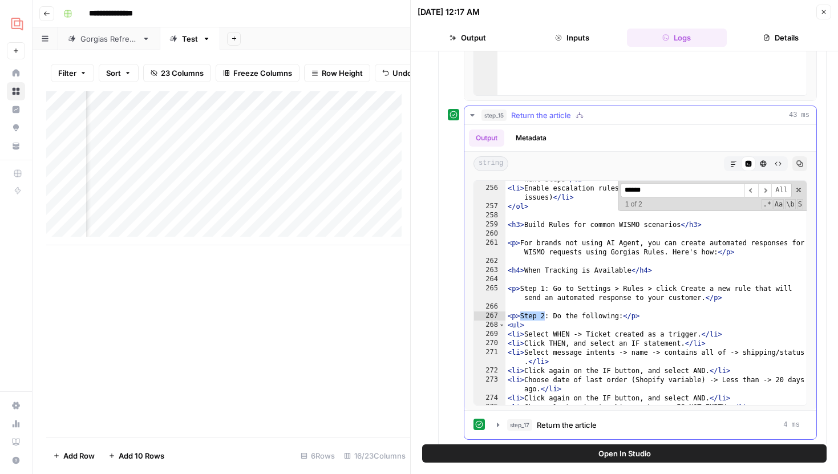
type input "******"
type textarea "****"
click at [599, 322] on div "< li > Set up responses that include tracking links, delivery dates, and next s…" at bounding box center [656, 291] width 301 height 252
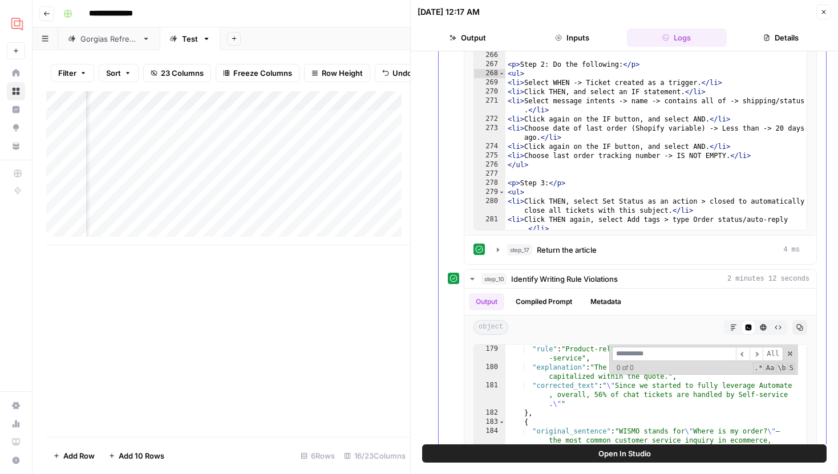
scroll to position [776, 0]
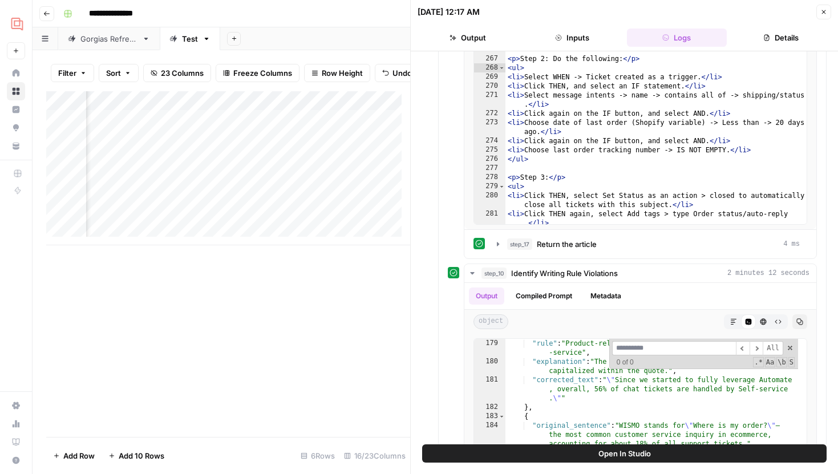
click at [826, 11] on icon "button" at bounding box center [823, 12] width 7 height 7
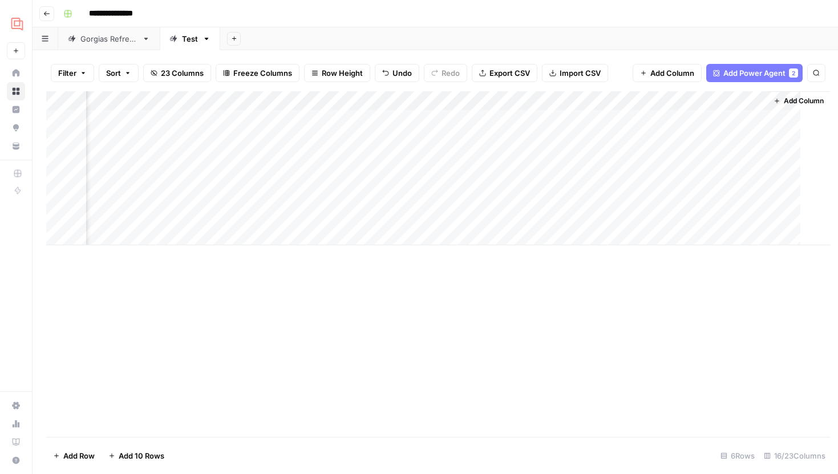
scroll to position [0, 1129]
click at [648, 119] on div "Add Column" at bounding box center [435, 168] width 778 height 154
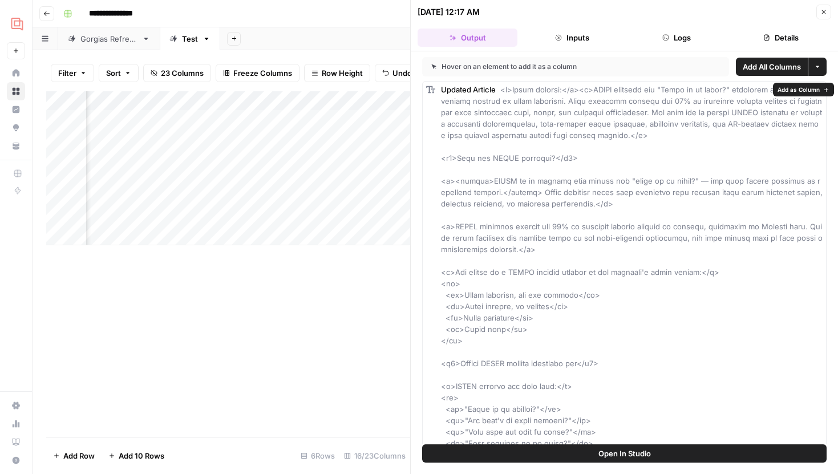
click at [630, 447] on button "Open In Studio" at bounding box center [624, 453] width 405 height 18
click at [835, 7] on header "10/08/25 at 12:17 AM Close Output Inputs Logs Details" at bounding box center [624, 25] width 427 height 51
click at [828, 10] on button "Close" at bounding box center [823, 12] width 15 height 15
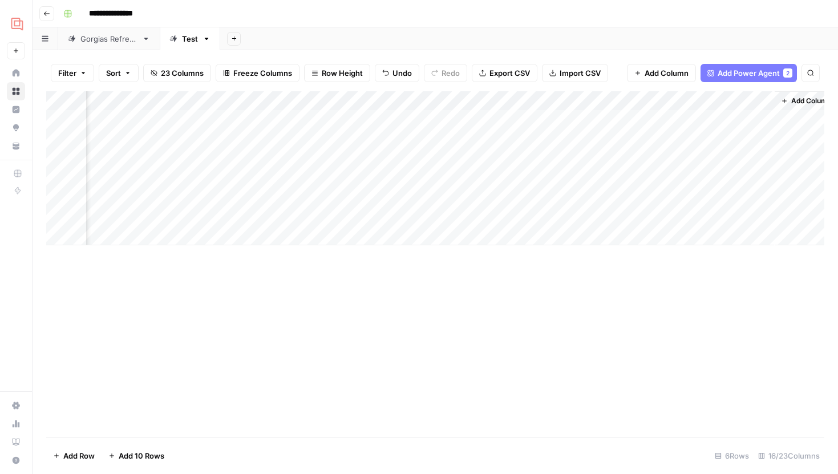
click at [763, 120] on div "Add Column" at bounding box center [435, 168] width 778 height 154
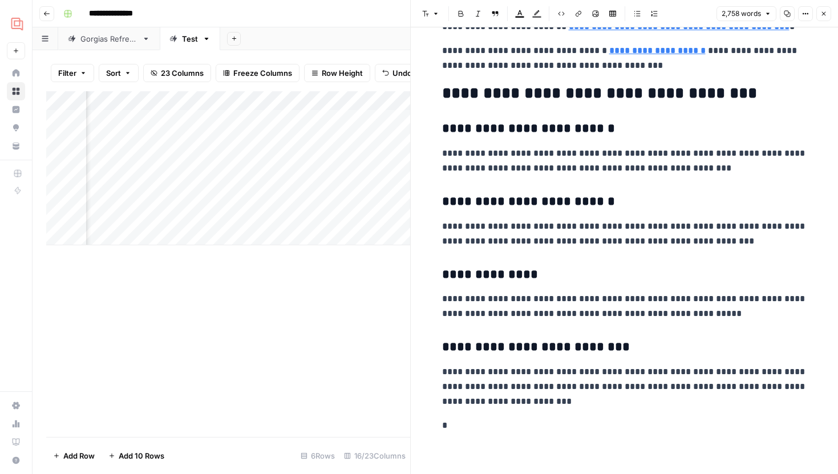
scroll to position [0, 411]
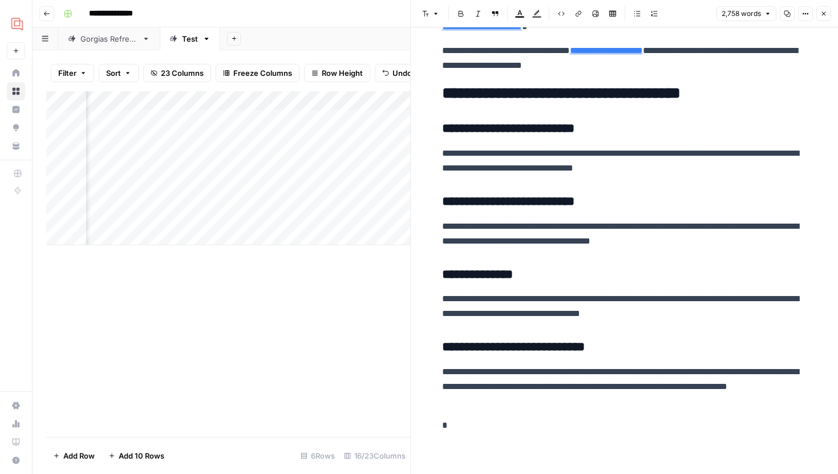
click at [347, 120] on div "Add Column" at bounding box center [228, 168] width 364 height 154
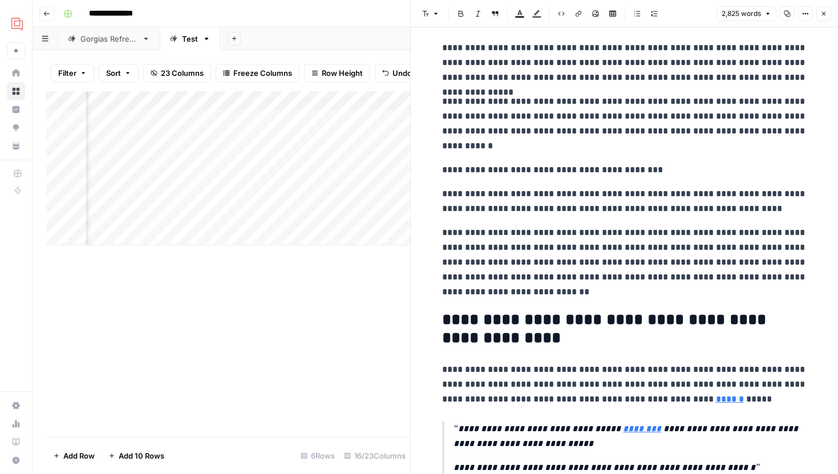
scroll to position [5481, 0]
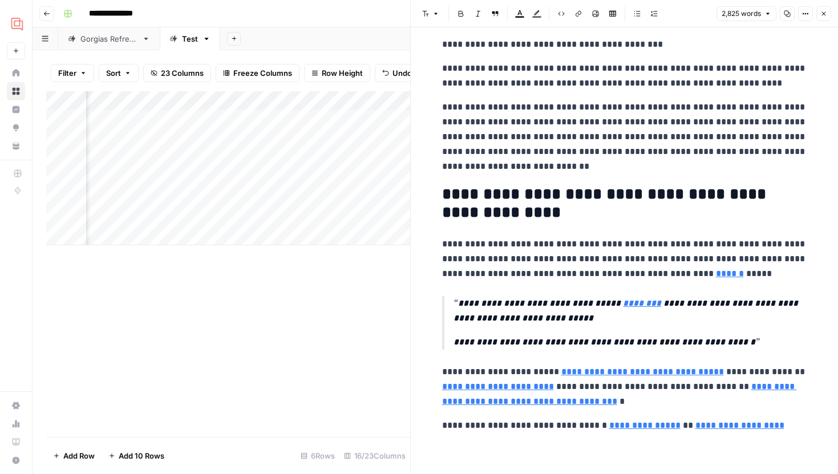
click at [827, 5] on header "Font style Bold Italic Block quote Text color Highlight color Code block Link I…" at bounding box center [624, 13] width 427 height 27
click at [824, 9] on button "Close" at bounding box center [823, 13] width 15 height 15
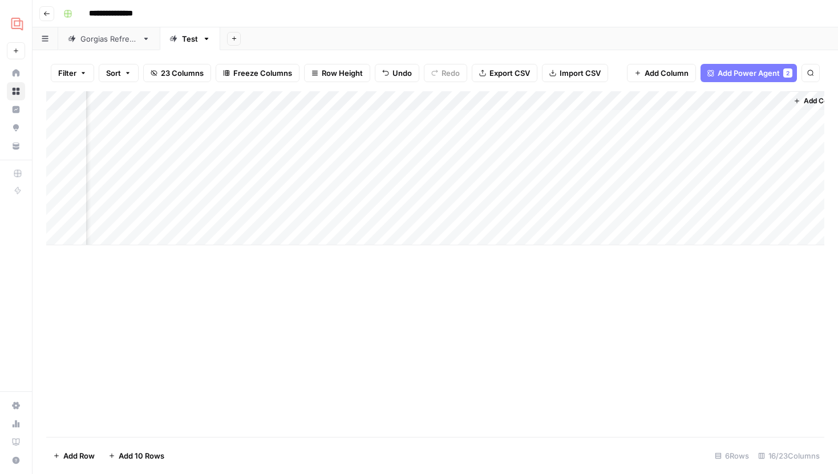
scroll to position [0, 1143]
click at [634, 116] on div "Add Column" at bounding box center [435, 168] width 778 height 154
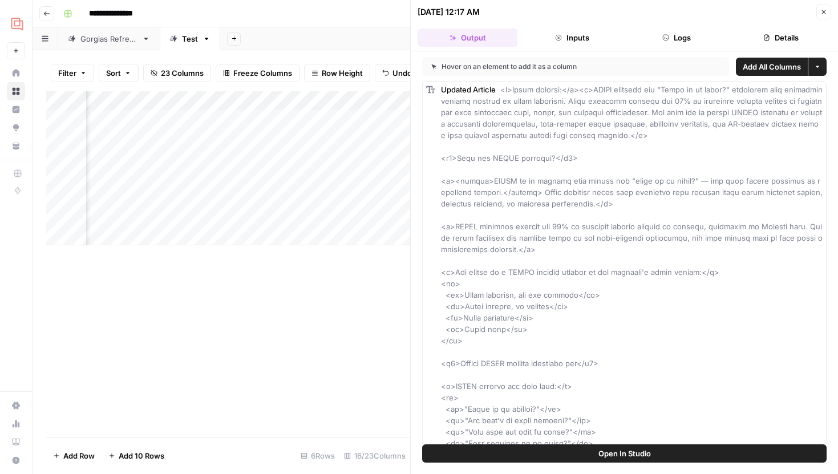
click at [694, 55] on div "Hover on an element to add it as a column Add All Columns More options Updated …" at bounding box center [624, 247] width 427 height 393
click at [691, 42] on button "Logs" at bounding box center [677, 38] width 100 height 18
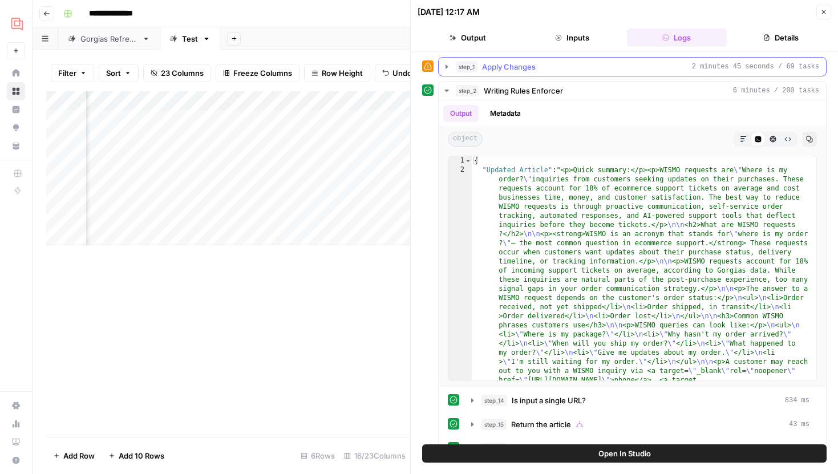
click at [452, 62] on button "step_1 Apply Changes 2 minutes 45 seconds / 69 tasks" at bounding box center [632, 67] width 387 height 18
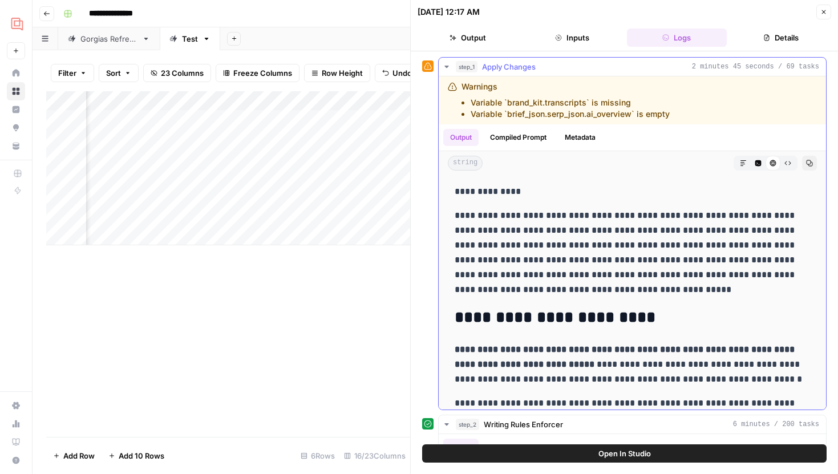
click at [742, 160] on icon "button" at bounding box center [743, 163] width 7 height 7
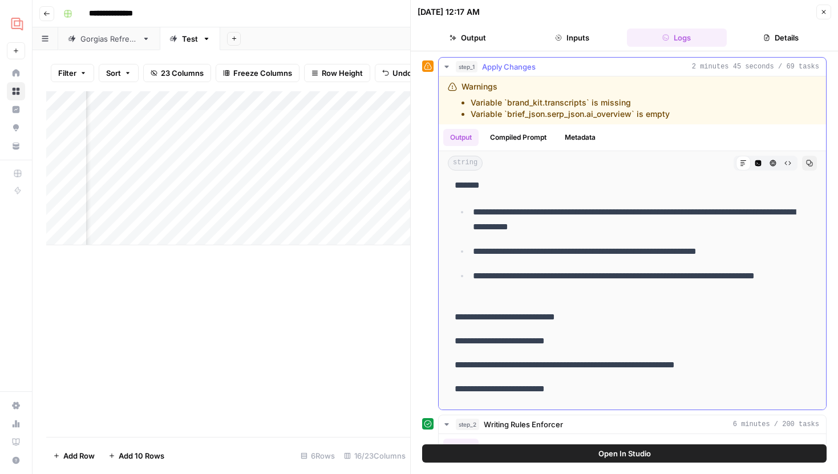
scroll to position [7462, 0]
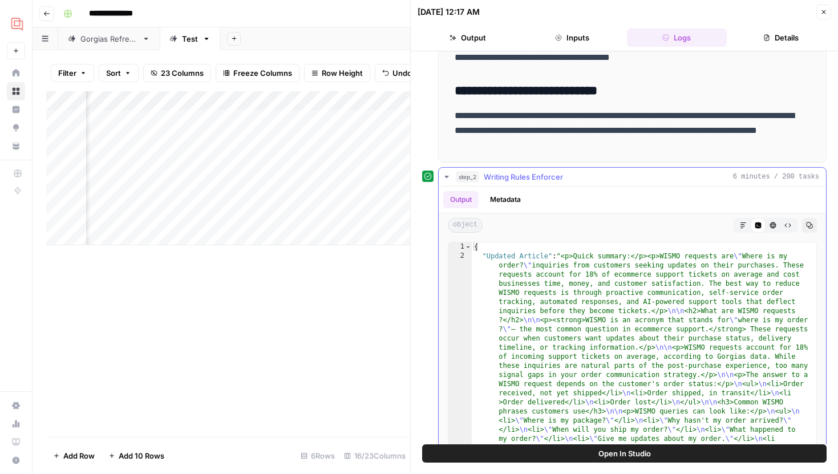
click at [741, 224] on icon "button" at bounding box center [744, 226] width 6 height 6
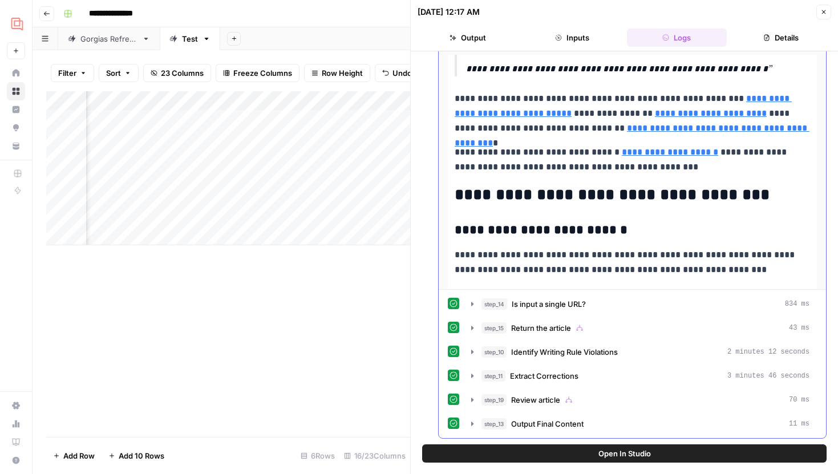
scroll to position [6279, 0]
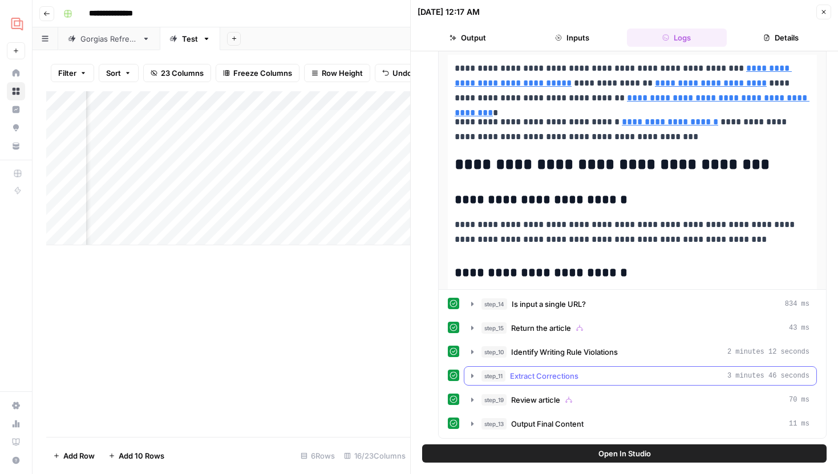
click at [472, 381] on button "step_11 Extract Corrections 3 minutes 46 seconds" at bounding box center [640, 376] width 352 height 18
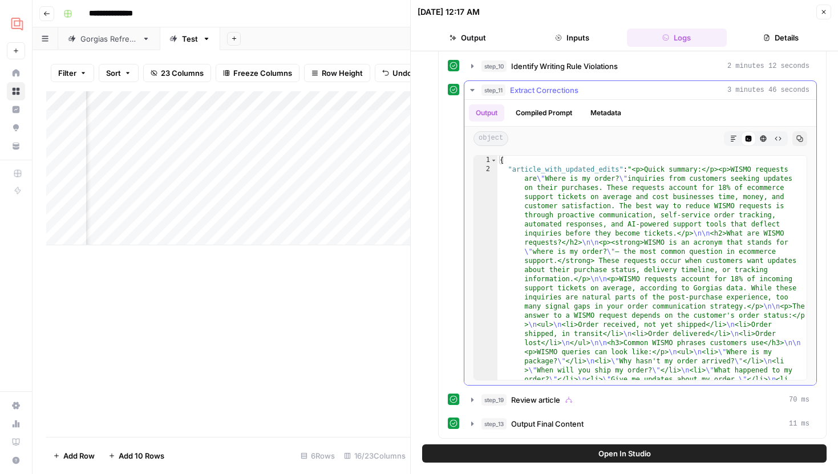
click at [737, 137] on icon "button" at bounding box center [733, 138] width 7 height 7
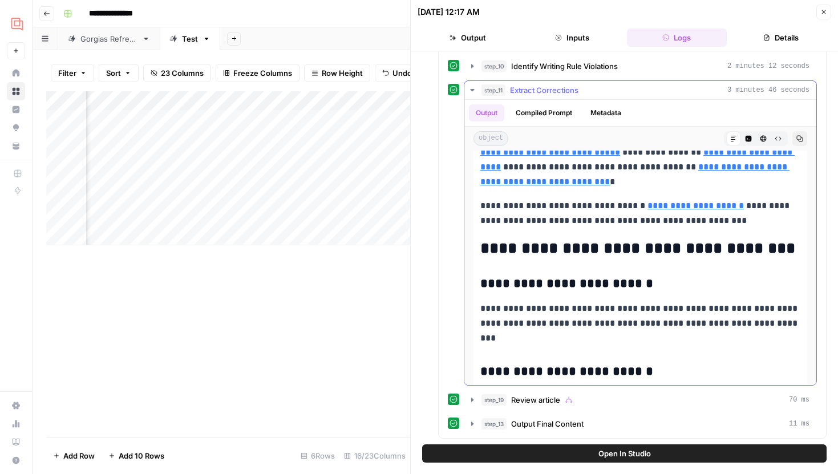
scroll to position [7094, 0]
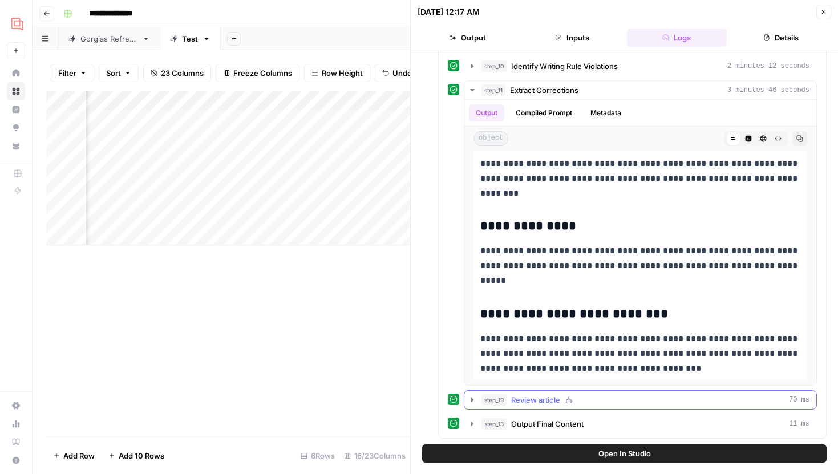
click at [473, 402] on icon "button" at bounding box center [472, 399] width 9 height 9
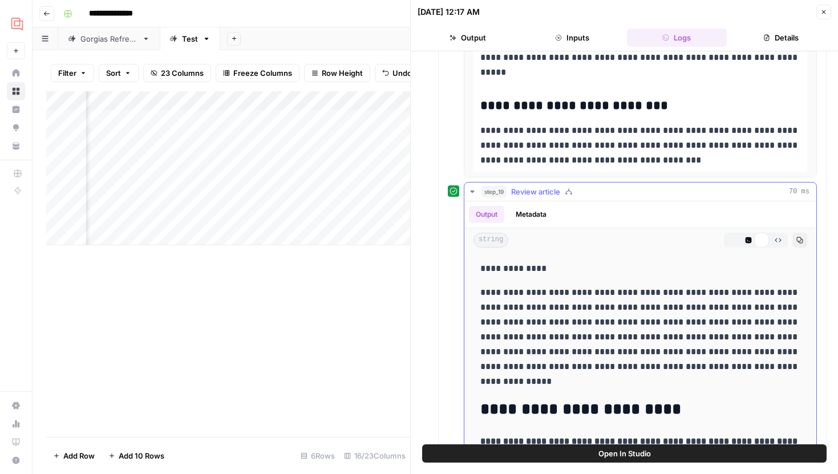
scroll to position [1031, 0]
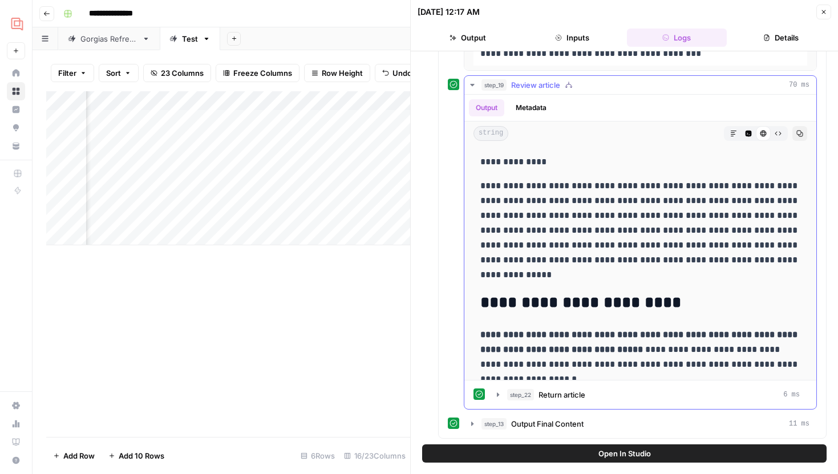
click at [737, 131] on icon "button" at bounding box center [733, 133] width 7 height 7
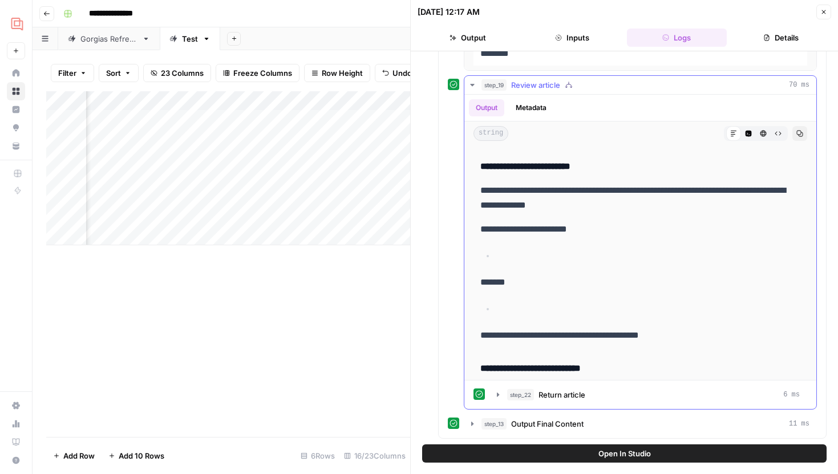
scroll to position [7054, 0]
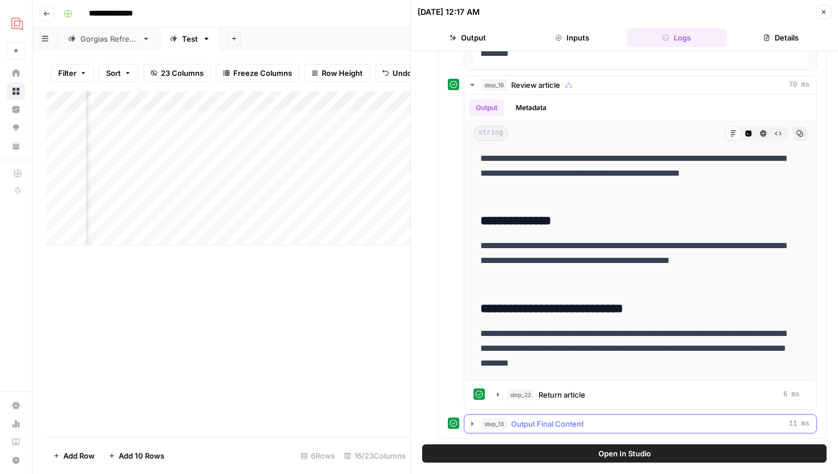
click at [475, 419] on icon "button" at bounding box center [472, 423] width 9 height 9
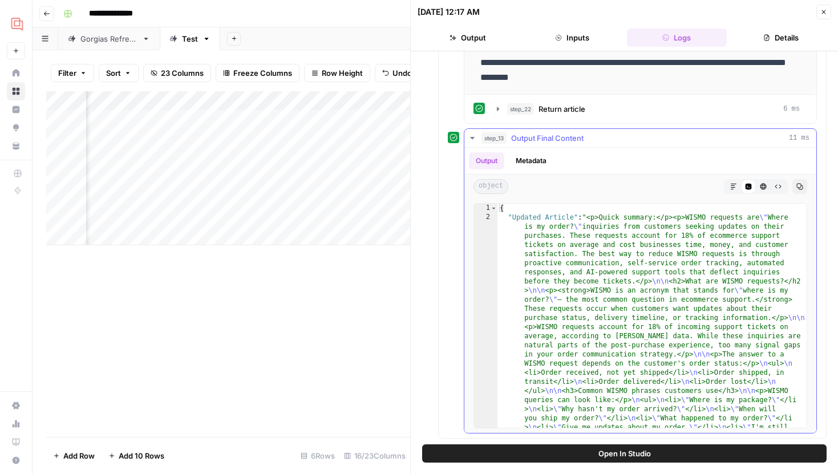
click at [739, 187] on button "Markdown" at bounding box center [733, 186] width 15 height 15
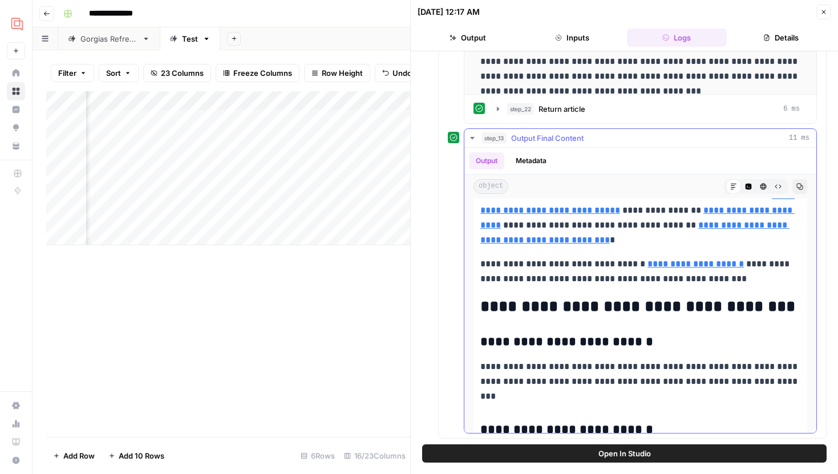
scroll to position [7118, 0]
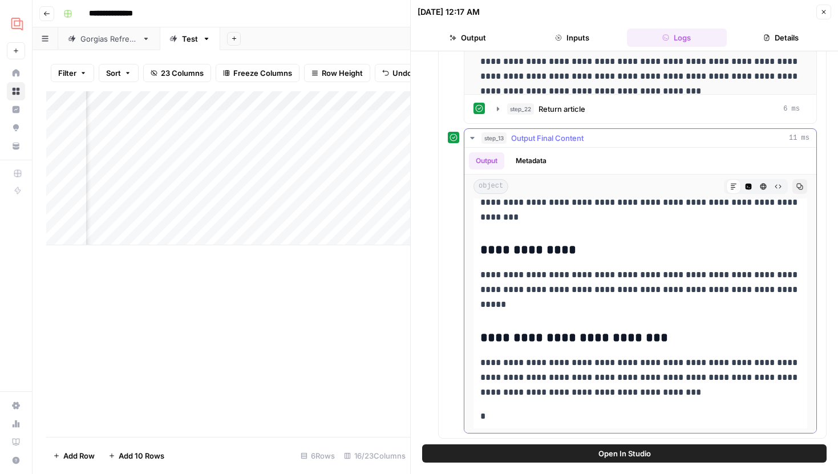
click at [742, 187] on button "Code Editor" at bounding box center [748, 186] width 15 height 15
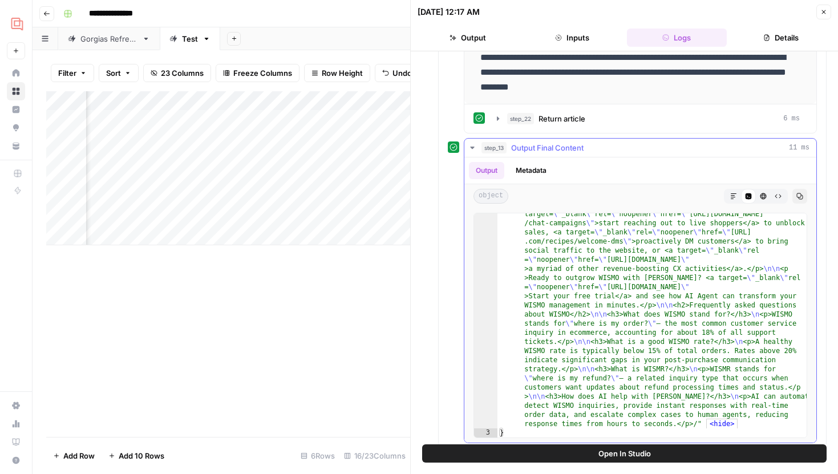
scroll to position [1317, 0]
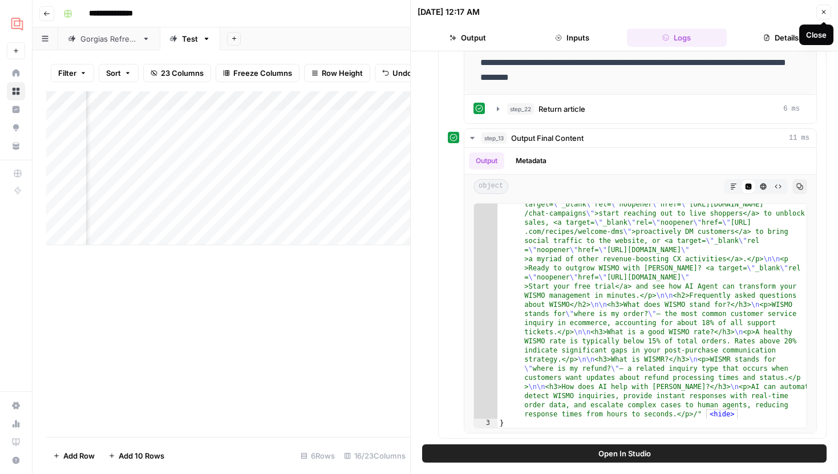
click at [825, 15] on button "Close" at bounding box center [823, 12] width 15 height 15
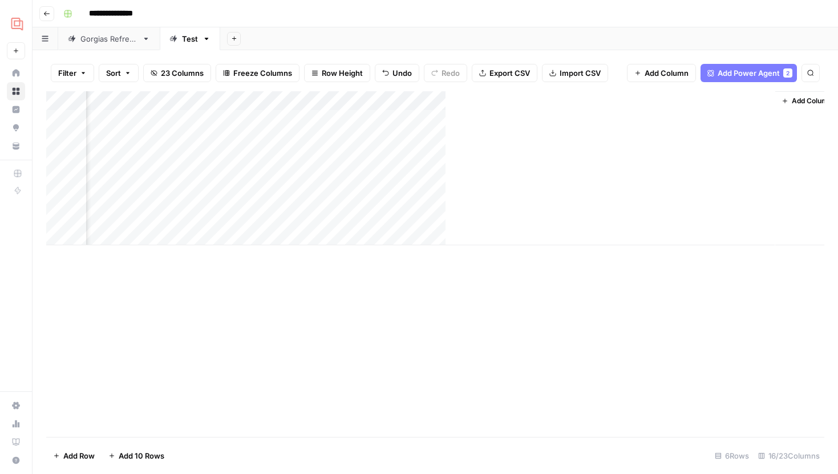
scroll to position [0, 1129]
click at [739, 118] on div "Add Column" at bounding box center [435, 168] width 778 height 154
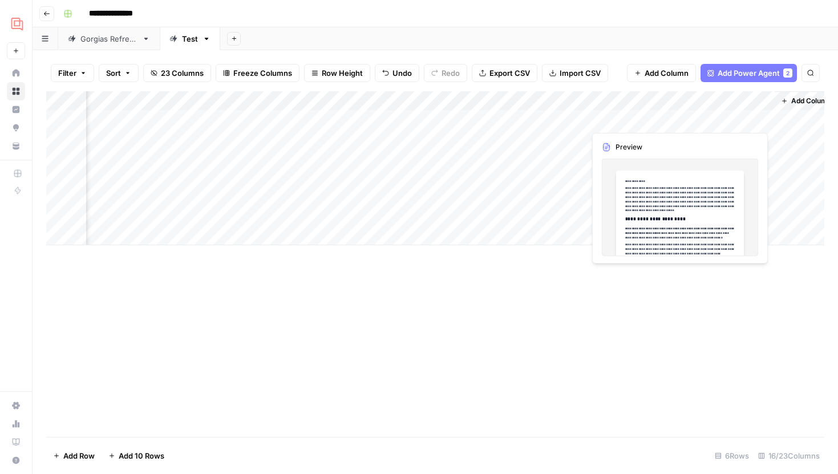
click at [760, 117] on div "Add Column" at bounding box center [435, 168] width 778 height 154
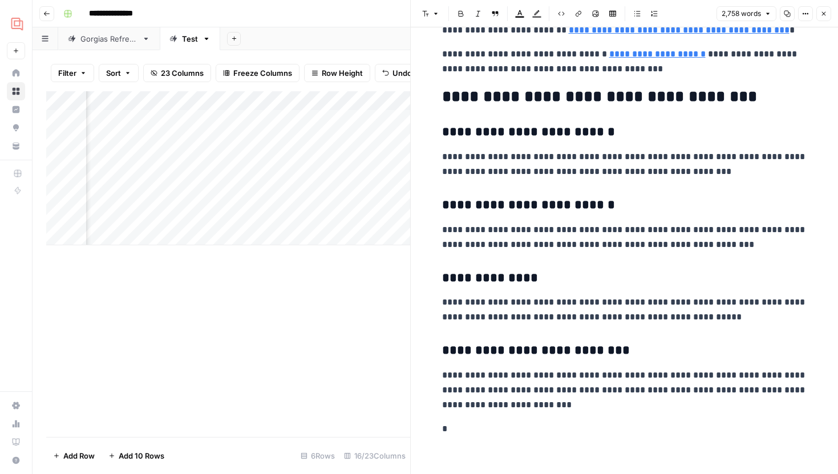
scroll to position [6238, 0]
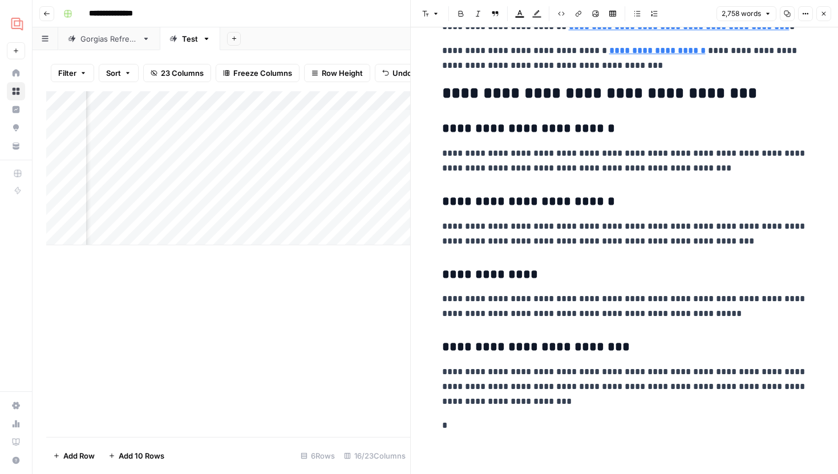
click at [823, 23] on header "Font style Bold Italic Block quote Text color Highlight color Code block Link I…" at bounding box center [624, 13] width 427 height 27
click at [827, 9] on button "Close" at bounding box center [823, 13] width 15 height 15
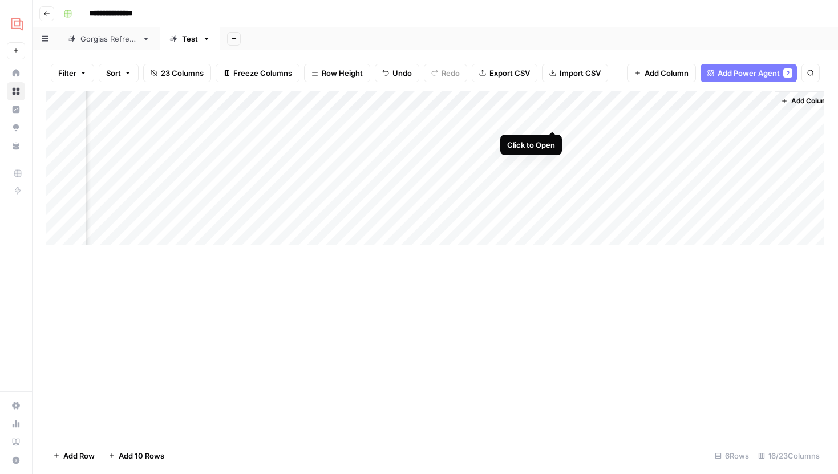
click at [551, 122] on div "Add Column" at bounding box center [435, 168] width 778 height 154
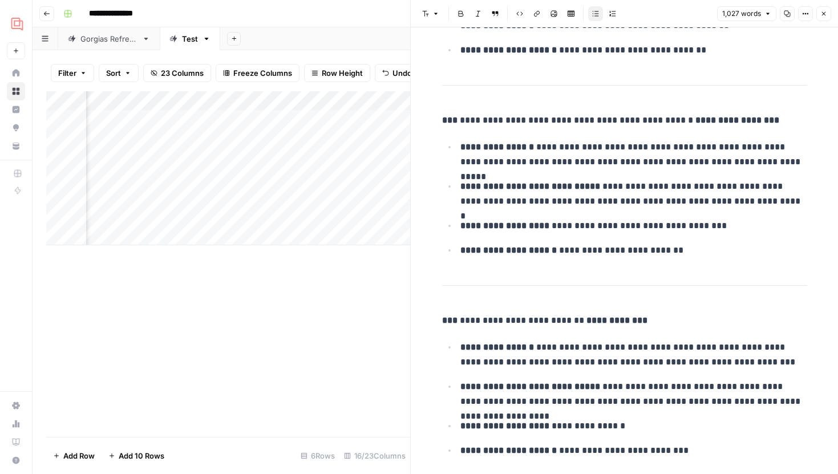
scroll to position [435, 0]
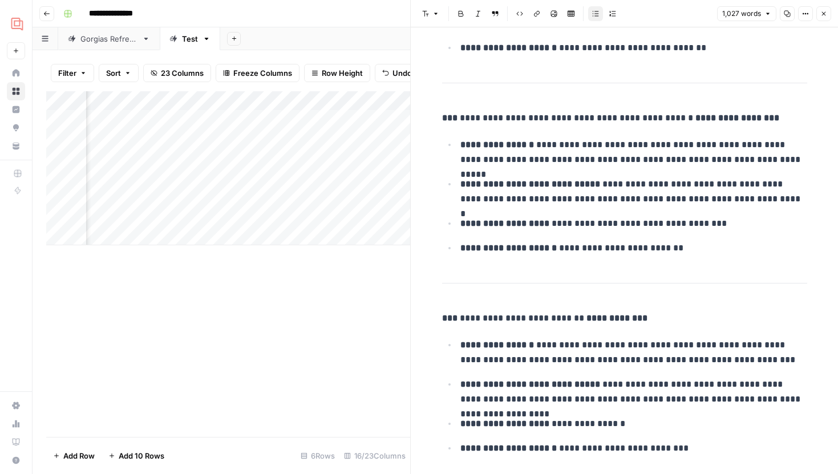
click at [824, 20] on button "Close" at bounding box center [823, 13] width 15 height 15
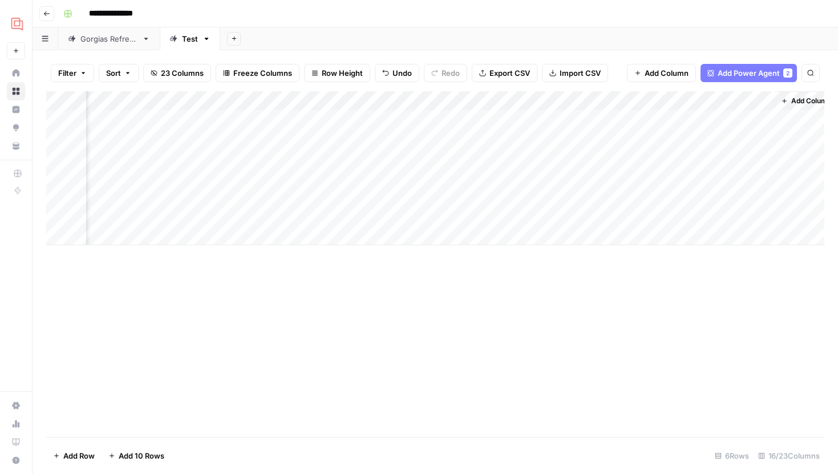
click at [340, 116] on div "Add Column" at bounding box center [435, 168] width 778 height 154
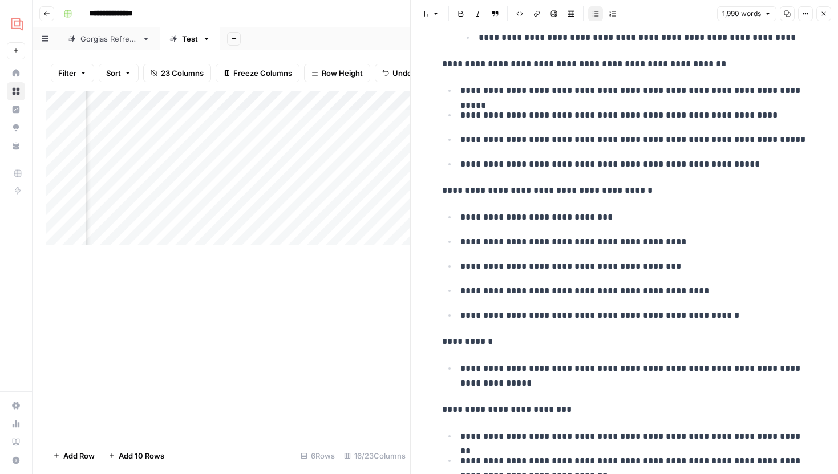
scroll to position [5922, 0]
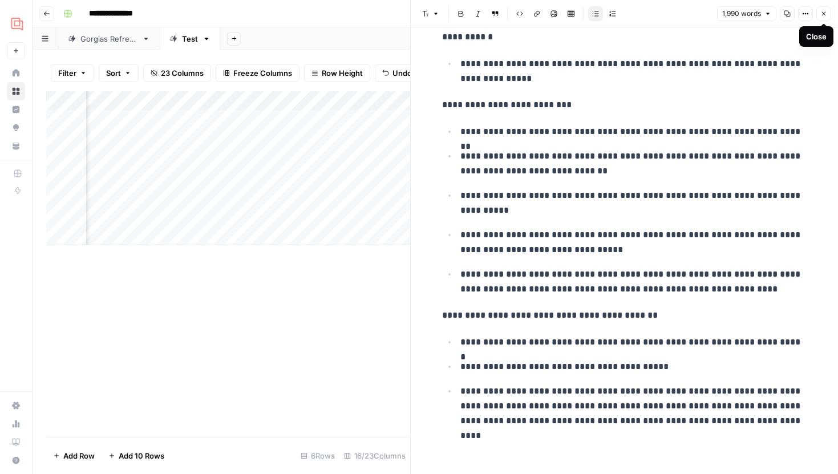
click at [825, 13] on icon "button" at bounding box center [823, 13] width 7 height 7
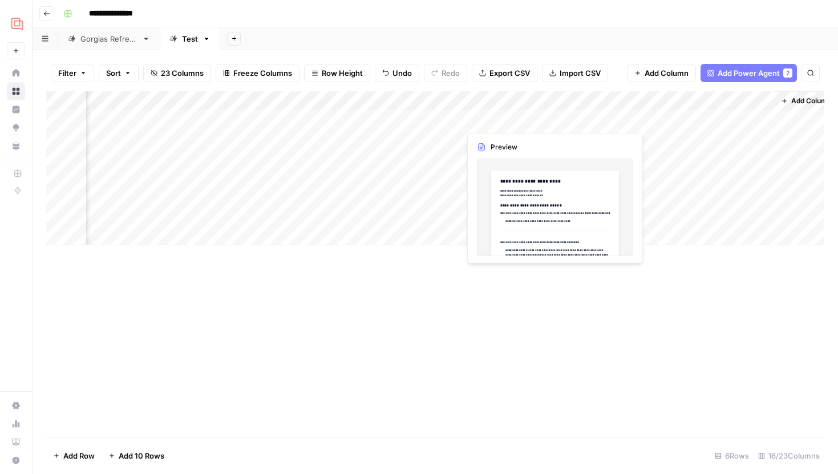
click at [549, 116] on div "Add Column" at bounding box center [435, 168] width 778 height 154
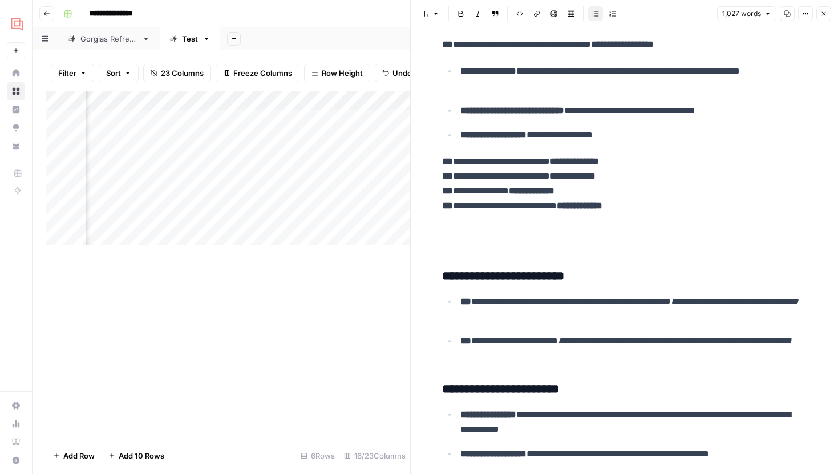
scroll to position [2461, 0]
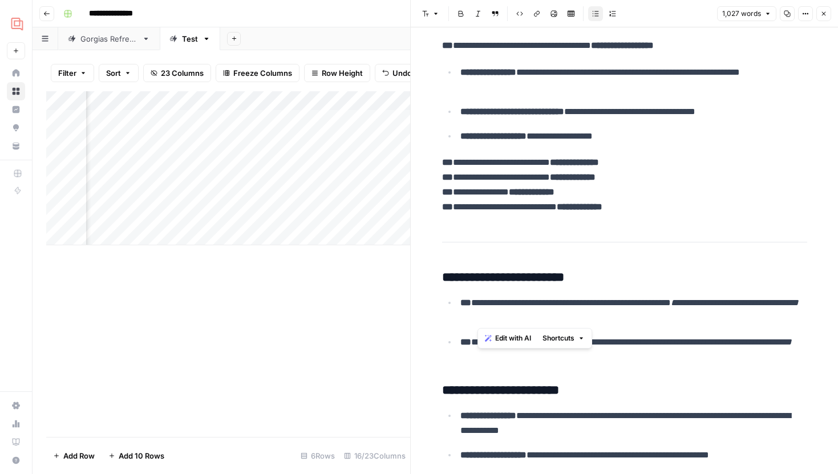
drag, startPoint x: 572, startPoint y: 319, endPoint x: 476, endPoint y: 301, distance: 97.5
click at [476, 302] on p "**********" at bounding box center [633, 311] width 347 height 30
click at [640, 329] on ul "**********" at bounding box center [624, 330] width 365 height 70
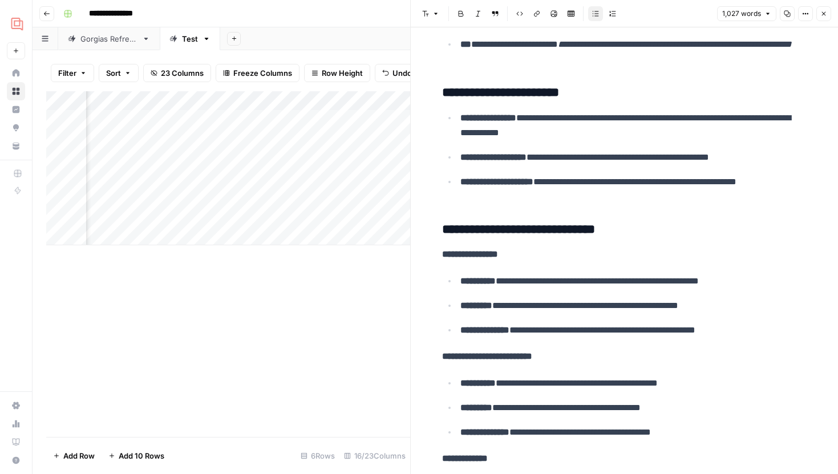
scroll to position [2760, 0]
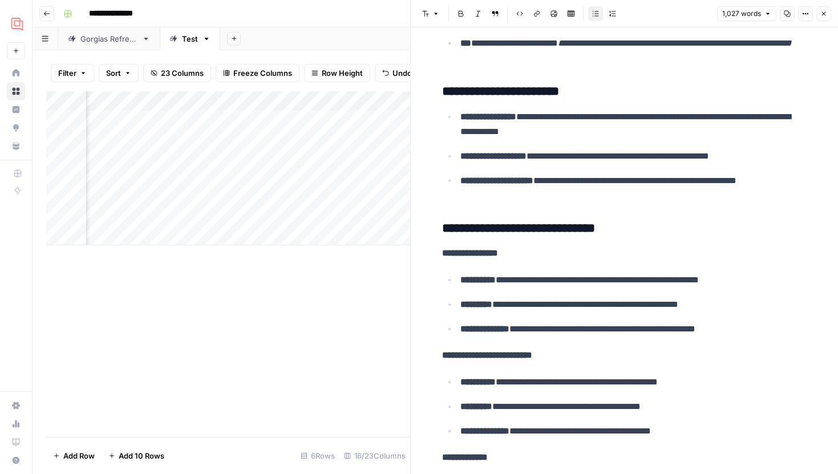
click at [822, 15] on icon "button" at bounding box center [823, 13] width 7 height 7
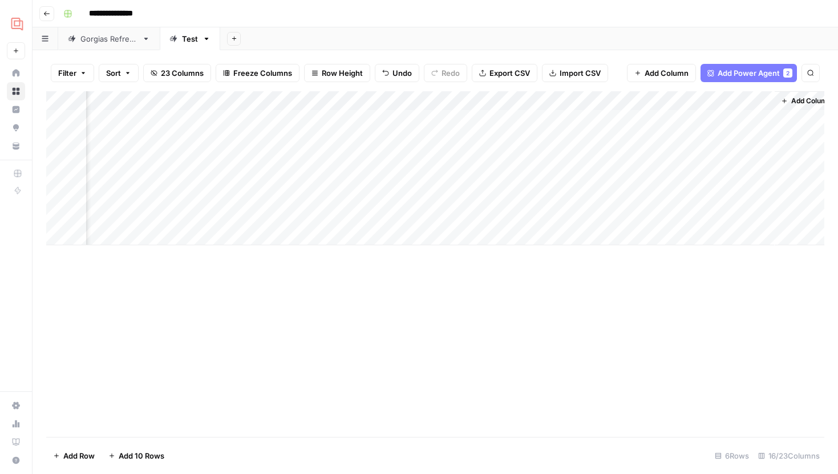
click at [592, 98] on div "Add Column" at bounding box center [435, 168] width 778 height 154
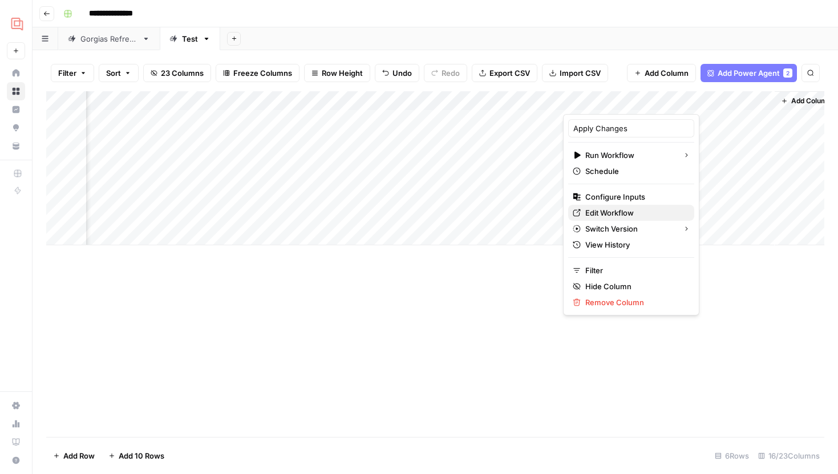
click at [603, 211] on span "Edit Workflow" at bounding box center [635, 212] width 100 height 11
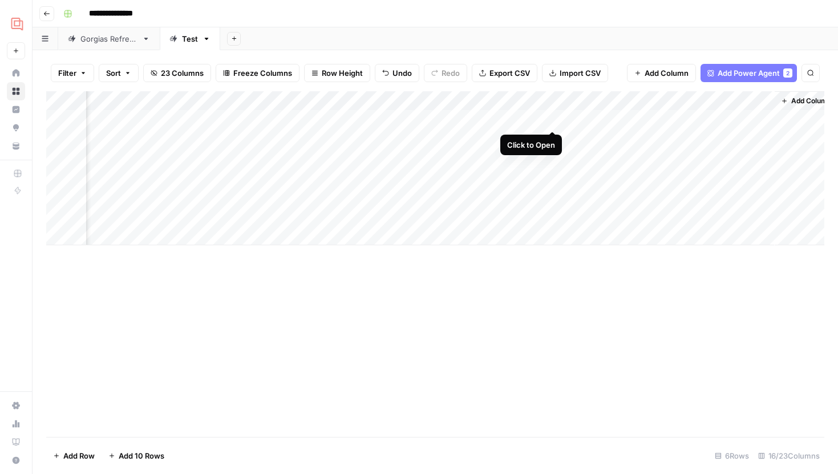
click at [553, 121] on div "Add Column" at bounding box center [435, 168] width 778 height 154
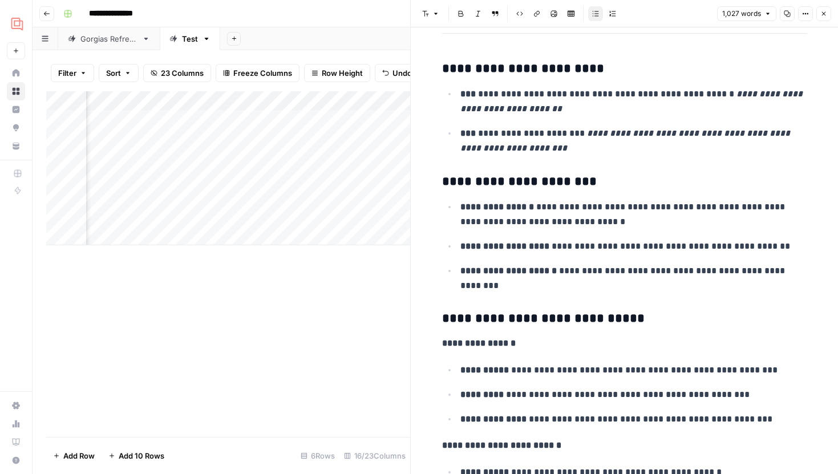
scroll to position [0, 1273]
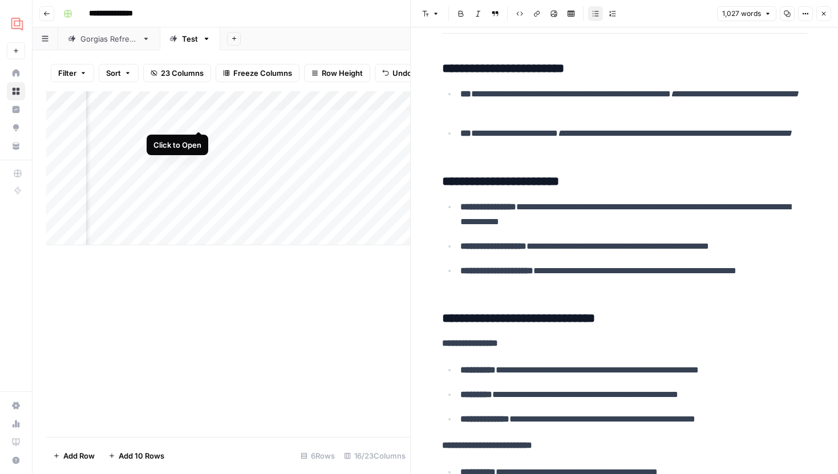
click at [199, 119] on div "Add Column" at bounding box center [228, 168] width 364 height 154
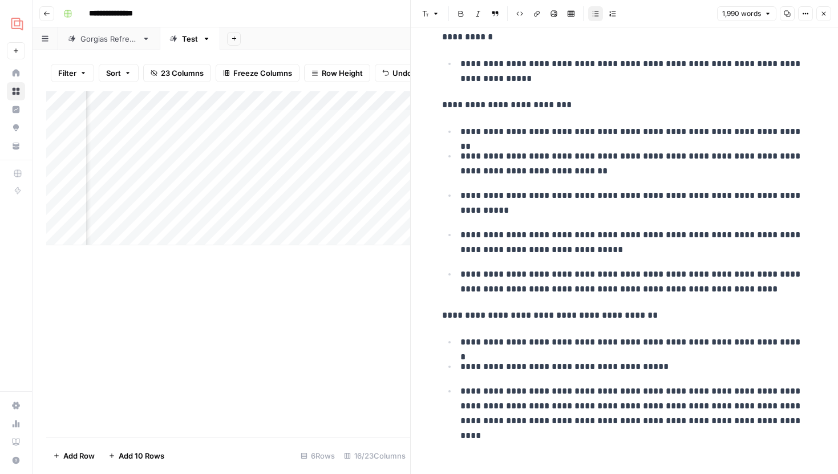
scroll to position [5476, 0]
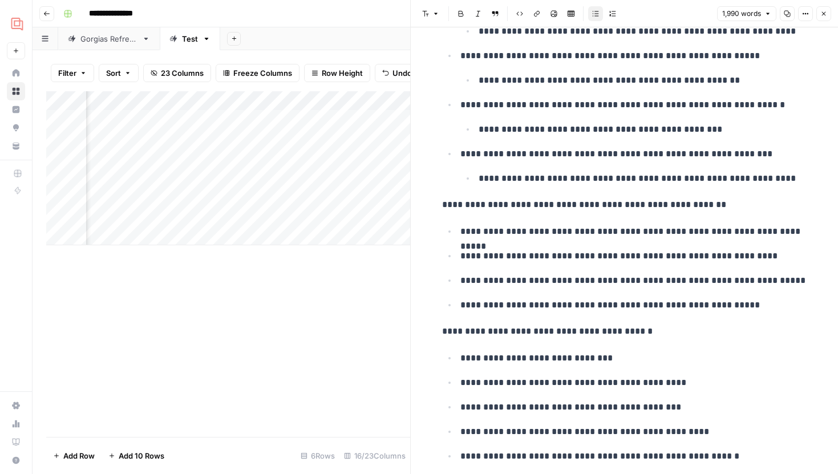
click at [826, 13] on icon "button" at bounding box center [823, 13] width 7 height 7
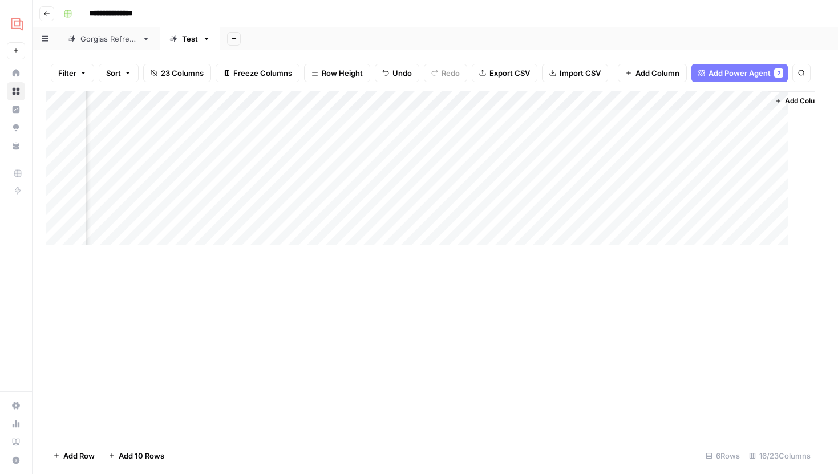
scroll to position [0, 1129]
click at [646, 100] on div "Add Column" at bounding box center [435, 168] width 778 height 154
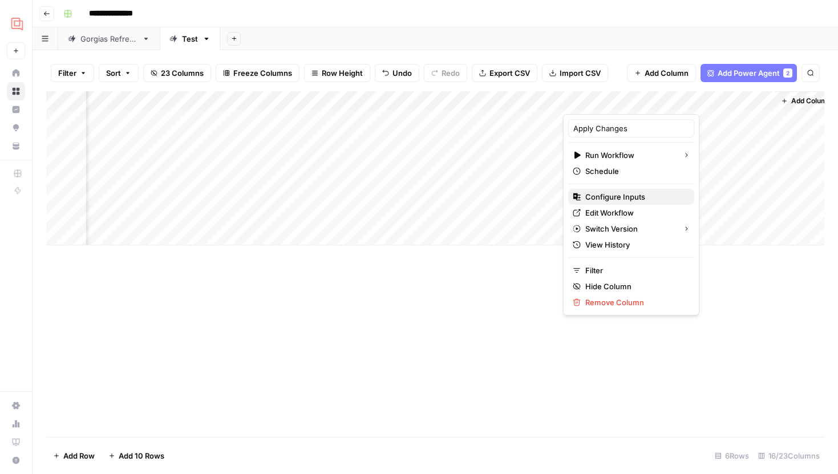
click at [614, 193] on span "Configure Inputs" at bounding box center [635, 196] width 100 height 11
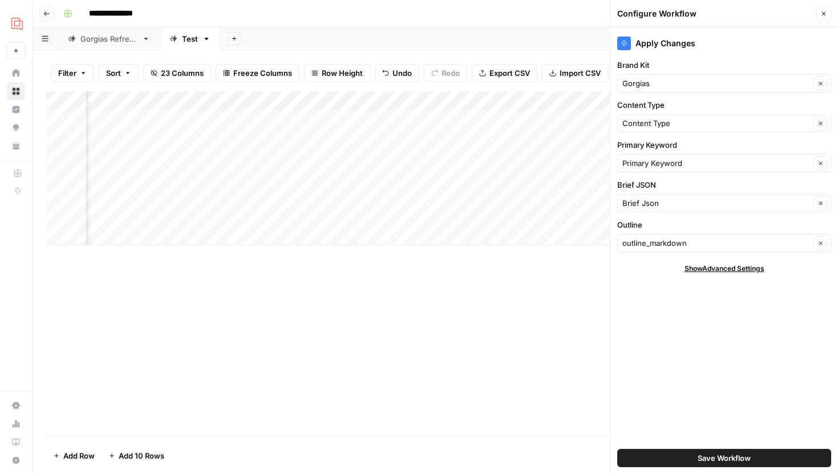
click at [554, 120] on div "Add Column" at bounding box center [435, 168] width 778 height 154
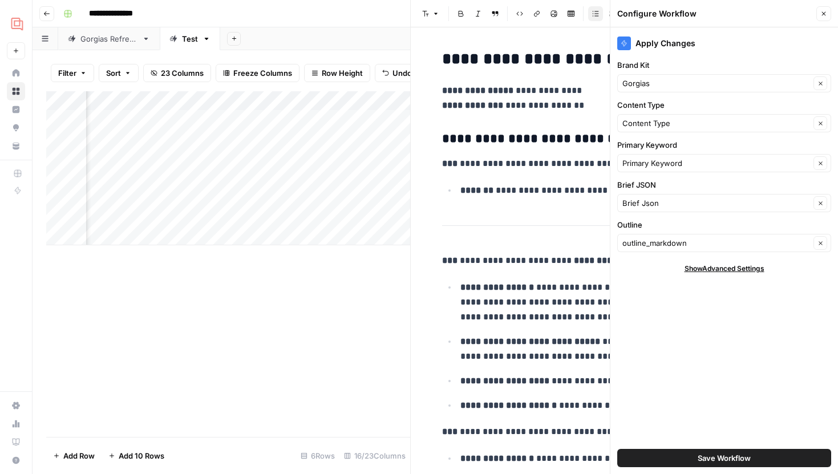
click at [823, 8] on button "Close" at bounding box center [823, 13] width 15 height 15
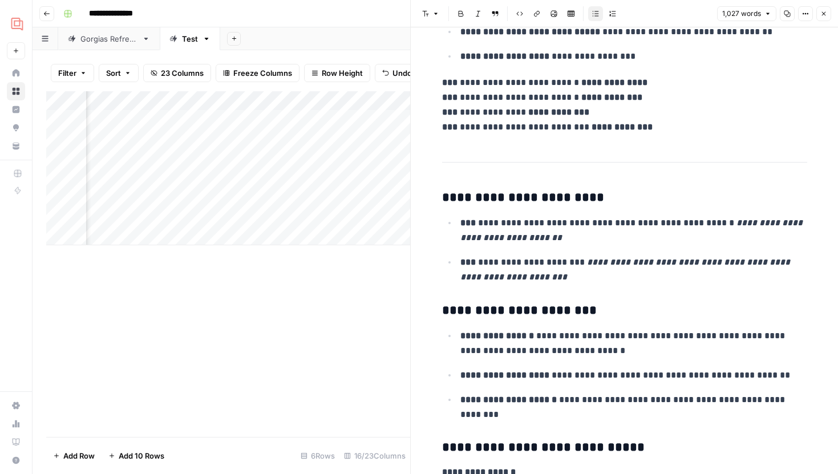
scroll to position [2538, 0]
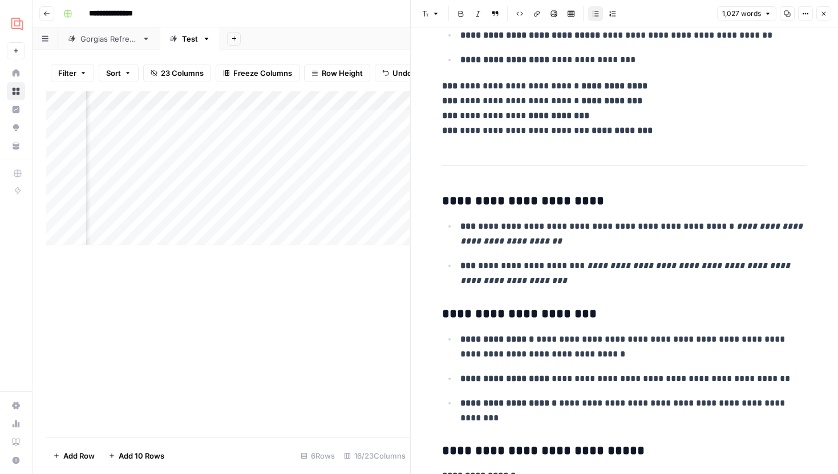
click at [830, 15] on button "Close" at bounding box center [823, 13] width 15 height 15
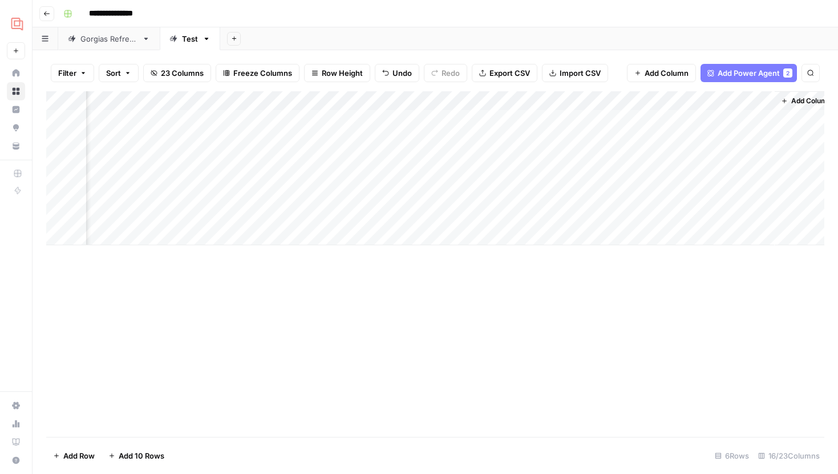
click at [195, 74] on span "23 Columns" at bounding box center [182, 72] width 43 height 11
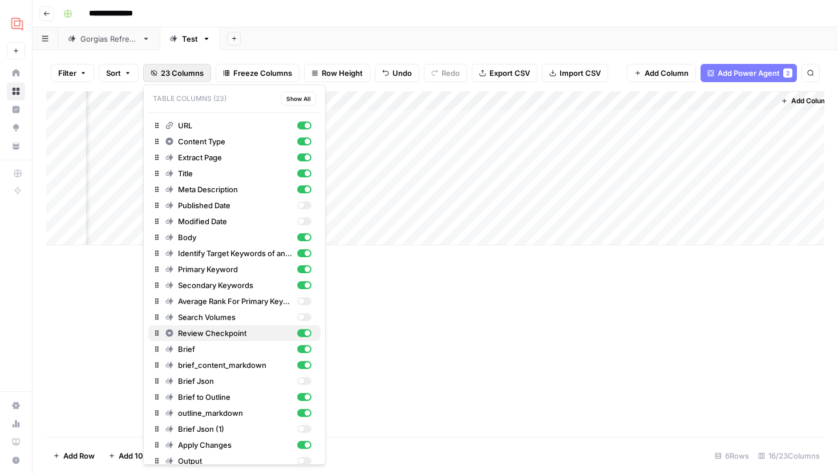
scroll to position [25, 0]
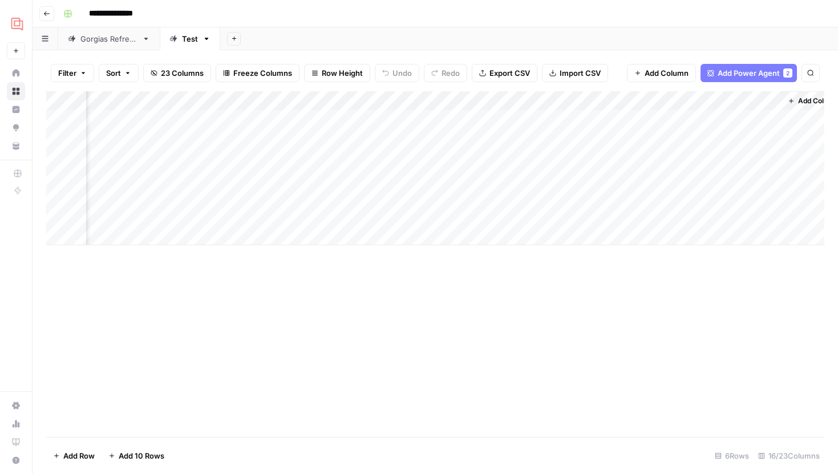
scroll to position [0, 1143]
click at [165, 77] on span "23 Columns" at bounding box center [182, 72] width 43 height 11
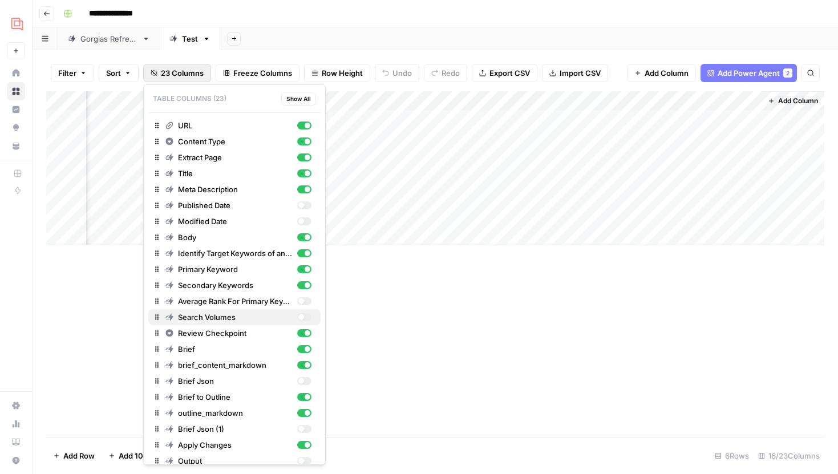
scroll to position [25, 0]
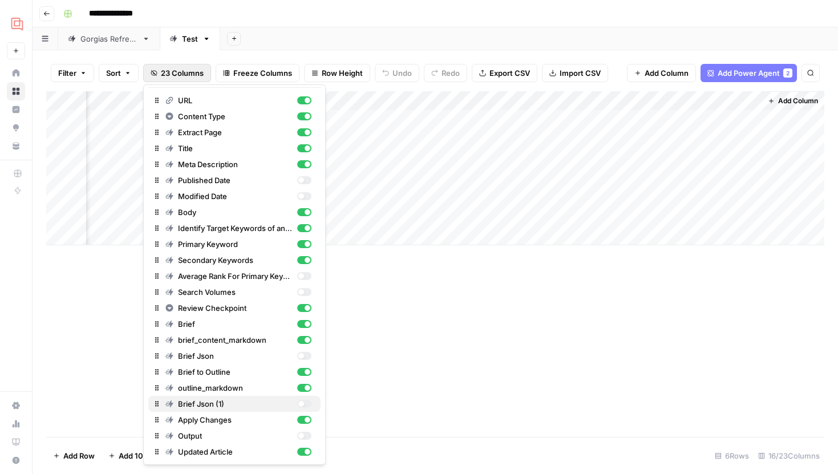
click at [309, 406] on div "button" at bounding box center [304, 404] width 14 height 8
click at [442, 334] on div "Add Column" at bounding box center [435, 264] width 778 height 346
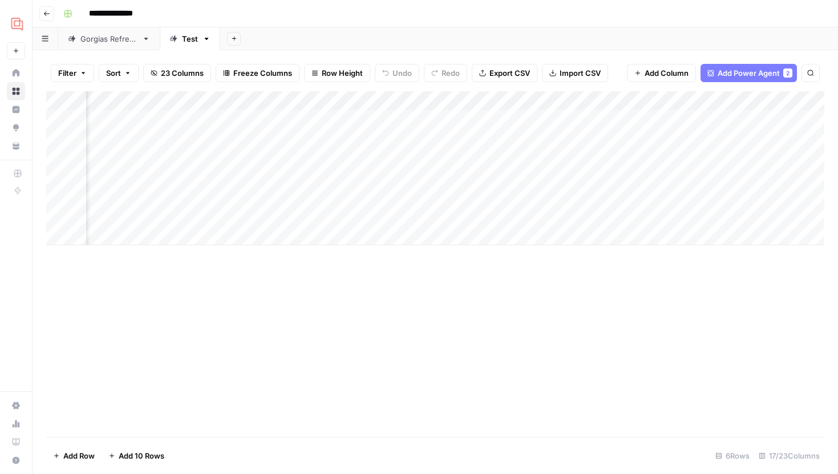
click at [641, 121] on div "Add Column" at bounding box center [435, 168] width 778 height 154
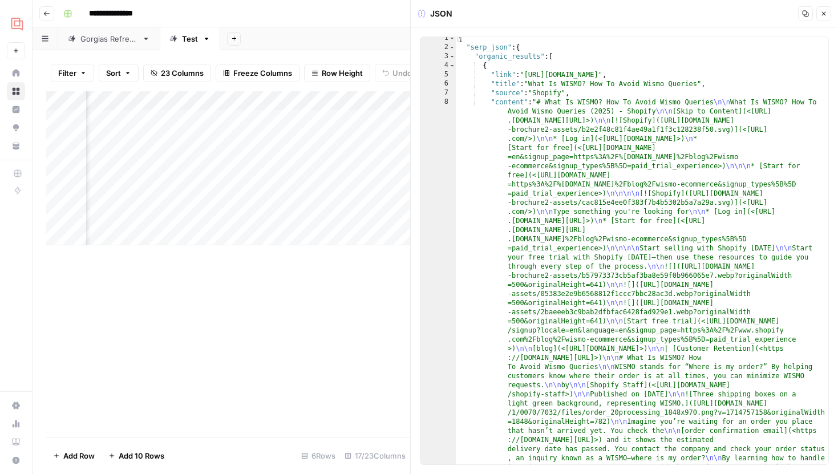
scroll to position [1, 0]
type textarea "*"
click at [454, 55] on span "Toggle code folding, rows 3 through 920" at bounding box center [452, 56] width 6 height 9
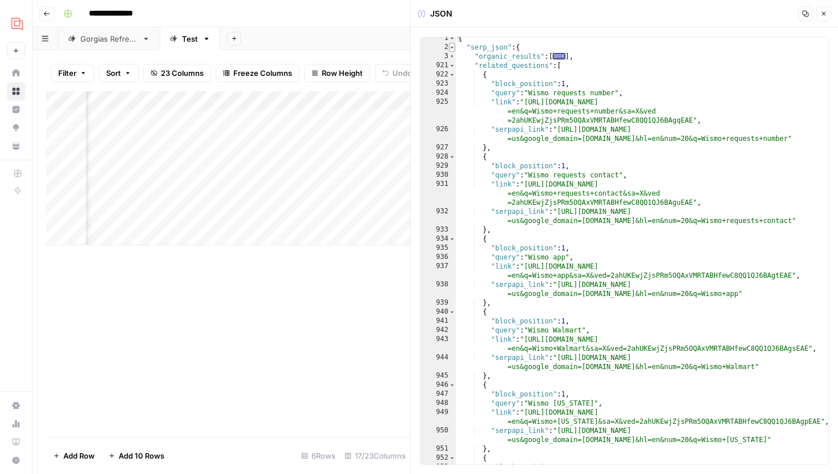
click at [452, 48] on span "Toggle code folding, rows 2 through 960" at bounding box center [452, 47] width 6 height 9
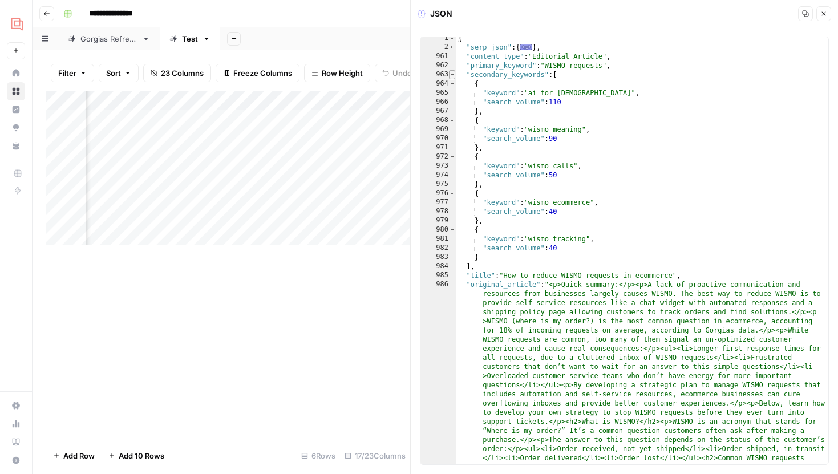
click at [454, 75] on span "Toggle code folding, rows 963 through 984" at bounding box center [452, 74] width 6 height 9
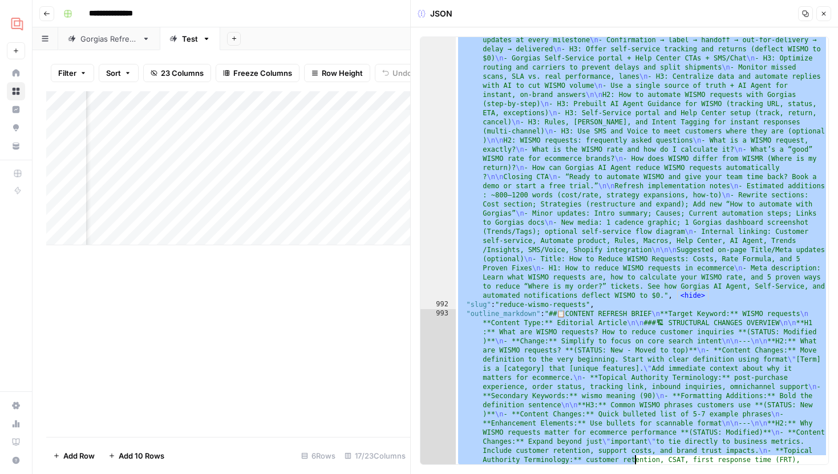
scroll to position [5543, 0]
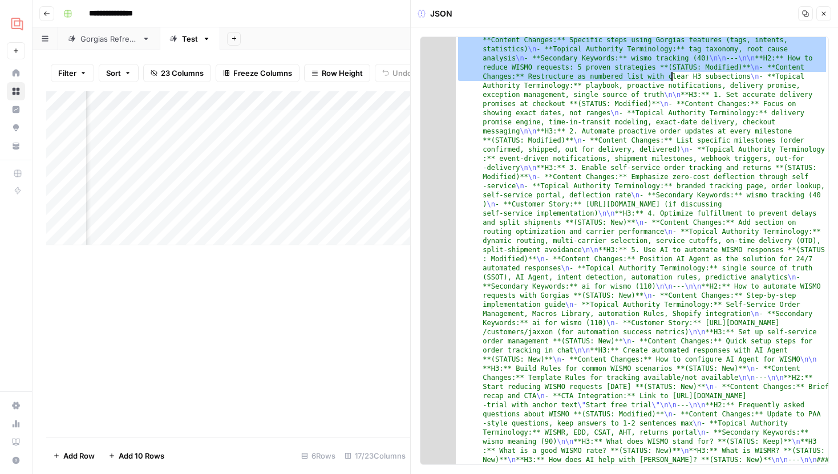
drag, startPoint x: 553, startPoint y: 92, endPoint x: 677, endPoint y: 71, distance: 125.0
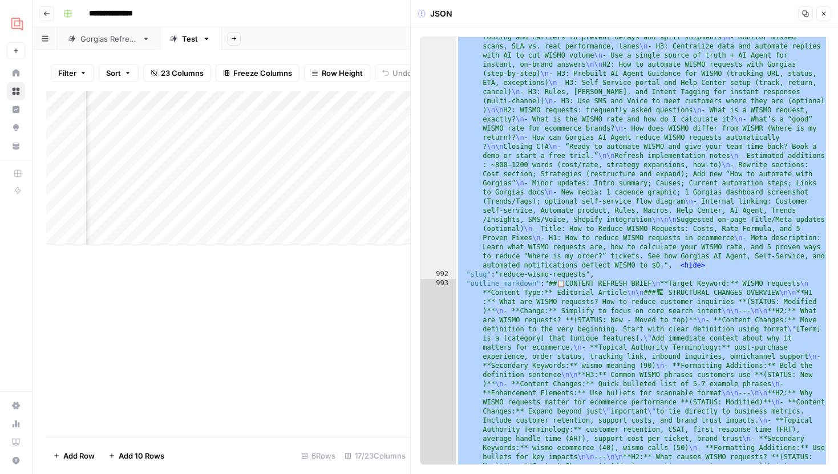
scroll to position [4998, 0]
click at [637, 191] on div ""brief_content_markdown" : "# SEO Refresh Brief \n\n | SEO Details | | \n |----…" at bounding box center [642, 100] width 373 height 3148
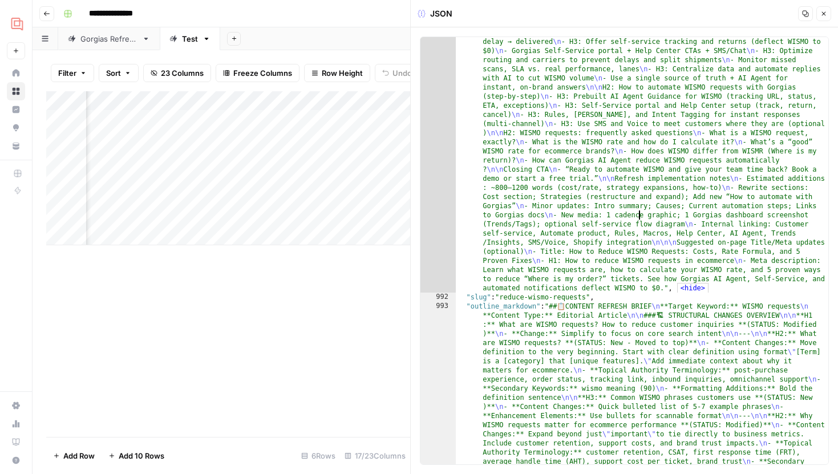
scroll to position [4981, 0]
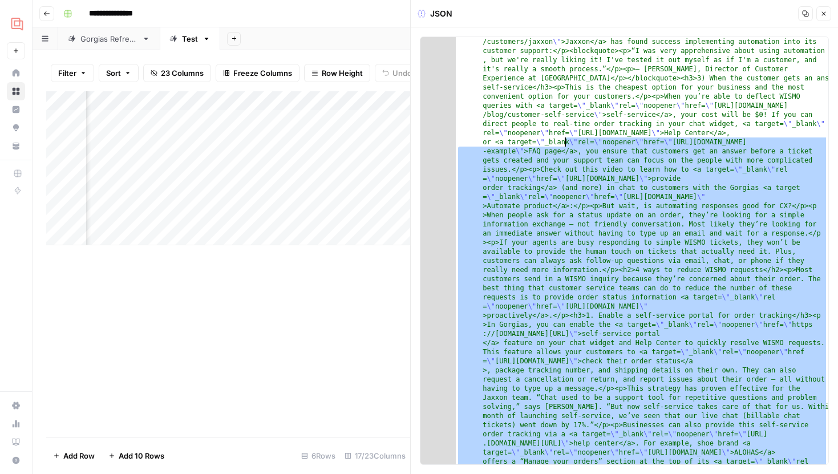
drag, startPoint x: 665, startPoint y: 282, endPoint x: 560, endPoint y: 246, distance: 111.0
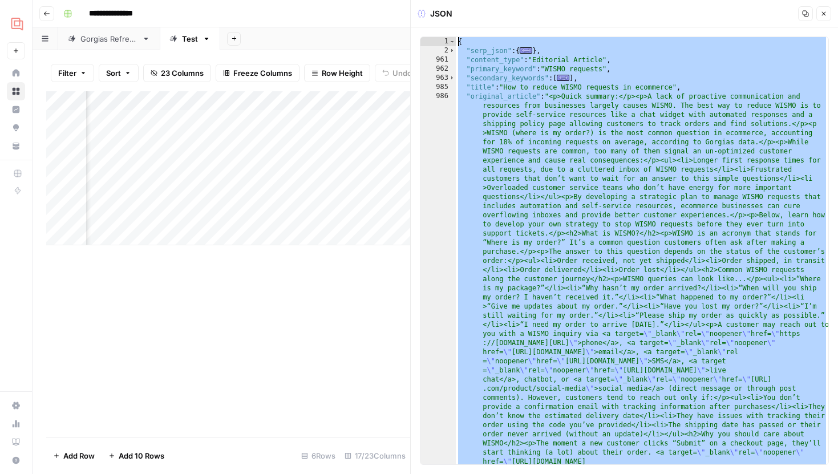
scroll to position [0, 0]
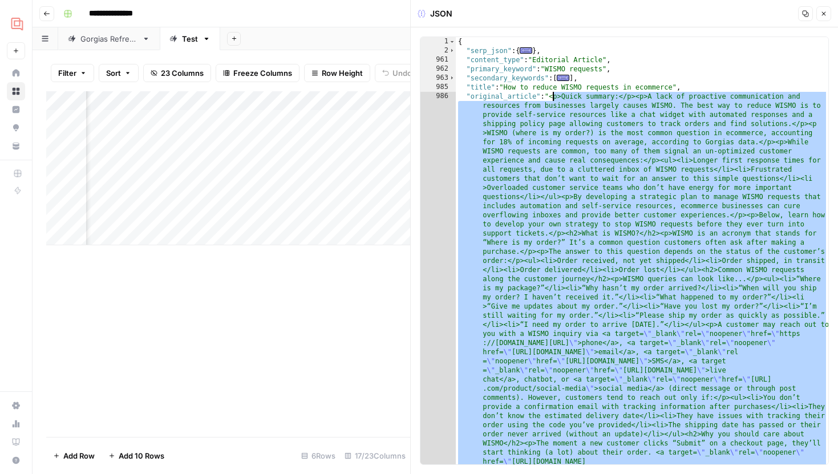
drag, startPoint x: 635, startPoint y: 205, endPoint x: 553, endPoint y: 98, distance: 134.7
click at [822, 10] on icon "button" at bounding box center [823, 13] width 7 height 7
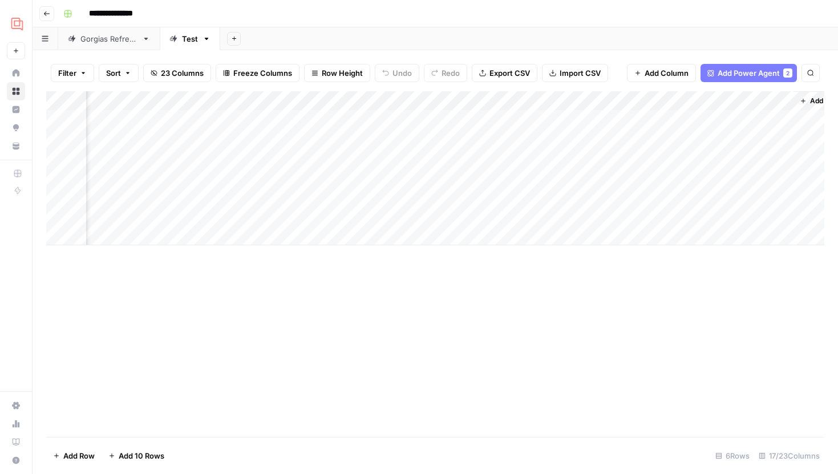
scroll to position [0, 1246]
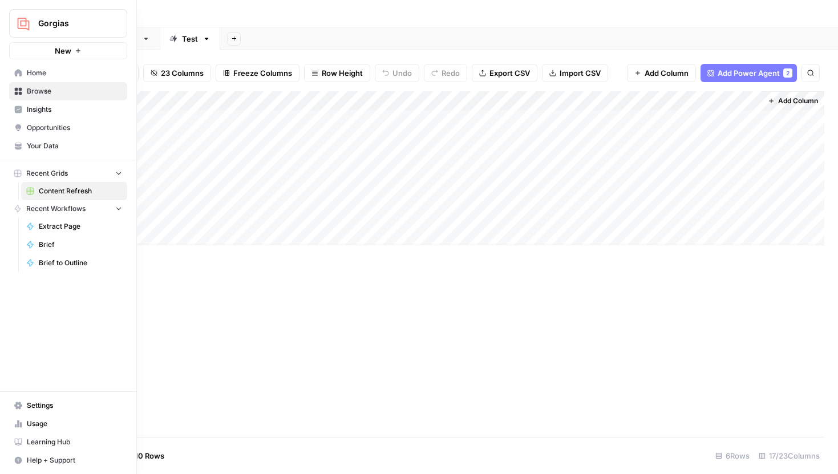
click at [25, 143] on link "Your Data" at bounding box center [68, 146] width 118 height 18
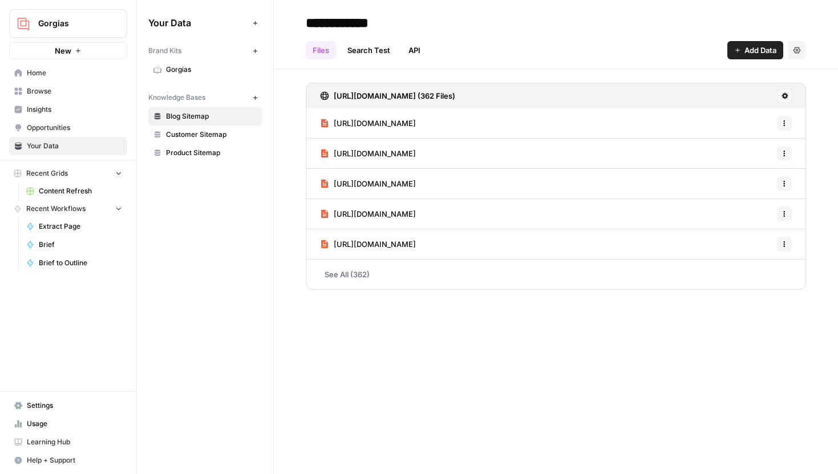
click at [201, 136] on span "Customer Sitemap" at bounding box center [211, 135] width 91 height 10
click at [573, 134] on div "https://www.gorgias.com/customers/wildride Options" at bounding box center [556, 123] width 500 height 30
click at [416, 120] on span "https://www.gorgias.com/customers/wildride" at bounding box center [375, 123] width 82 height 11
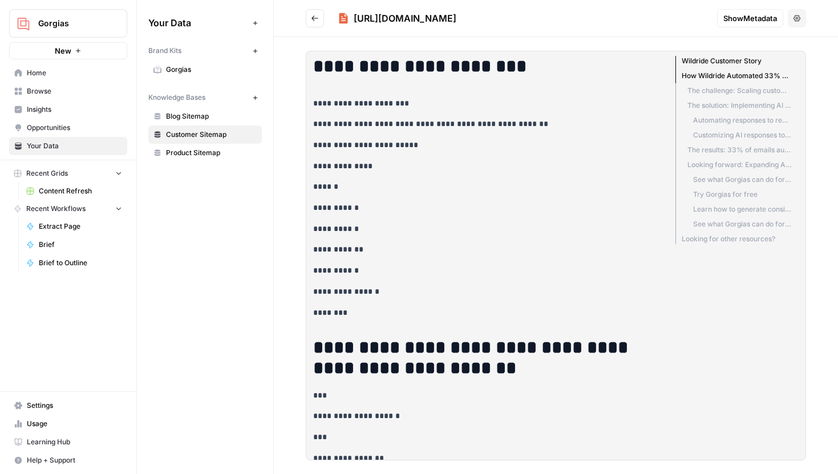
click at [753, 16] on span "Show Metadata" at bounding box center [750, 18] width 54 height 11
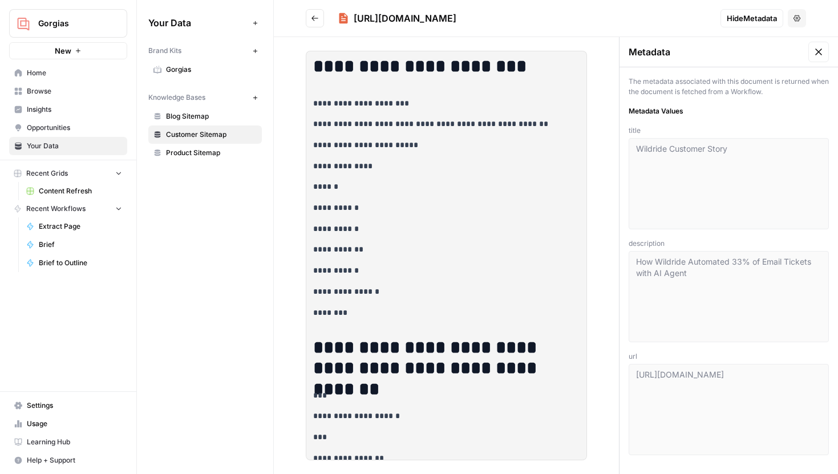
click at [820, 59] on button at bounding box center [818, 52] width 21 height 21
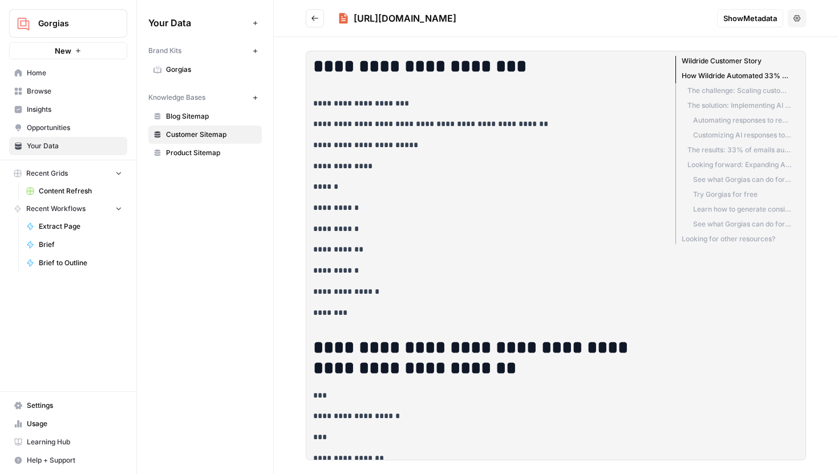
click at [316, 19] on icon "Go back" at bounding box center [315, 18] width 8 height 8
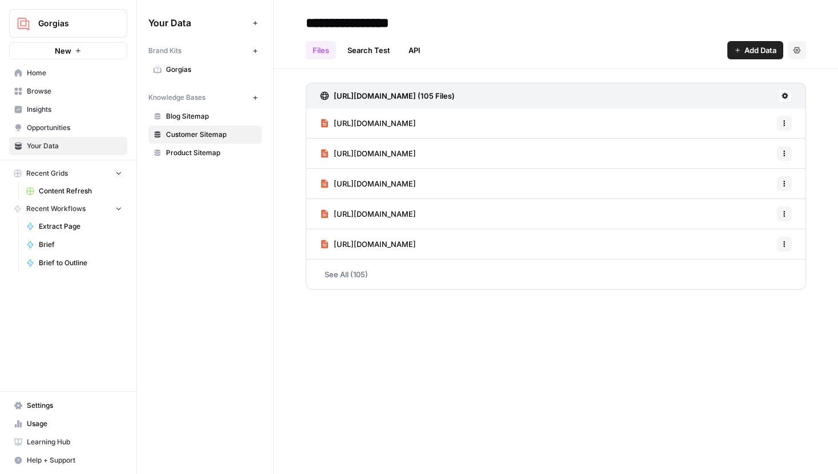
click at [371, 47] on link "Search Test" at bounding box center [369, 50] width 56 height 18
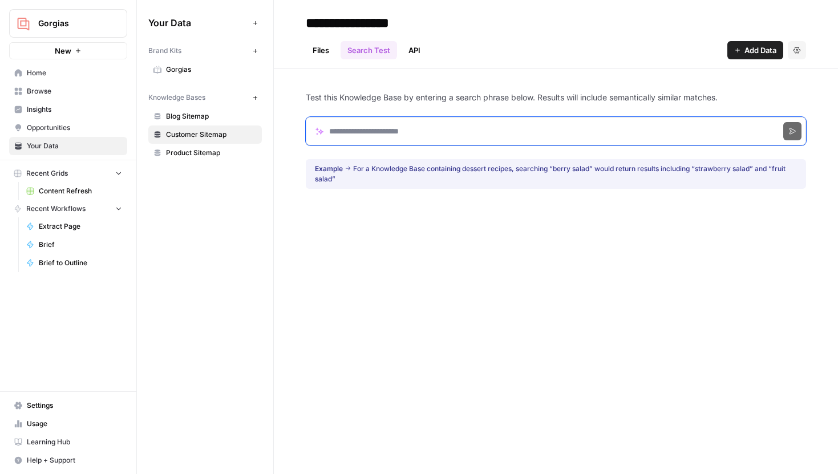
click at [367, 131] on input "Search phrase" at bounding box center [556, 131] width 500 height 29
type input "*********"
click button "Search" at bounding box center [792, 131] width 18 height 18
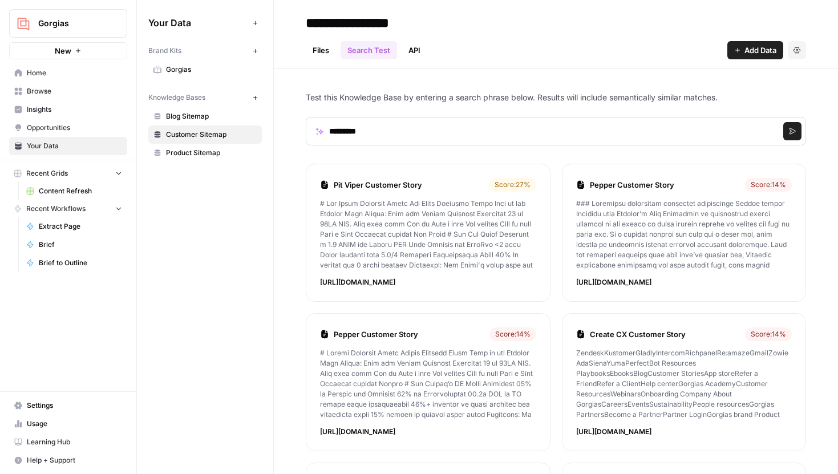
click at [387, 179] on link "Pit Viper Customer Story" at bounding box center [409, 184] width 151 height 11
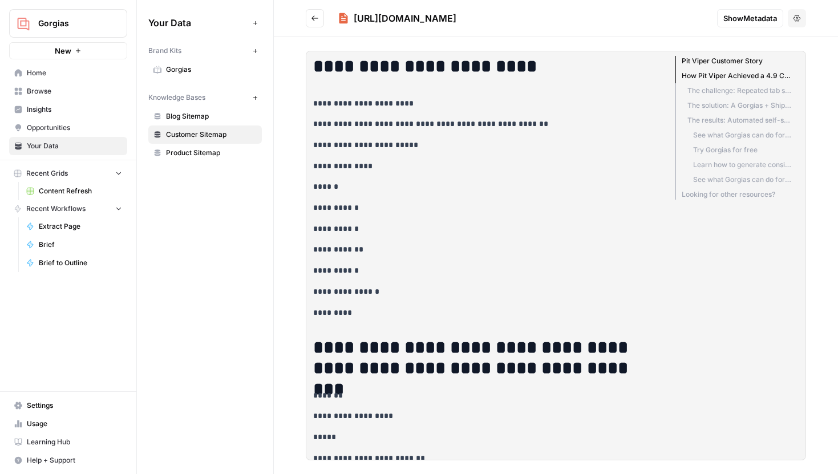
click at [796, 23] on button "Options" at bounding box center [797, 18] width 18 height 18
click at [733, 109] on li "The solution: A Gorgias + ShipBob integration puts shipping info at the Pit Vip…" at bounding box center [734, 105] width 116 height 15
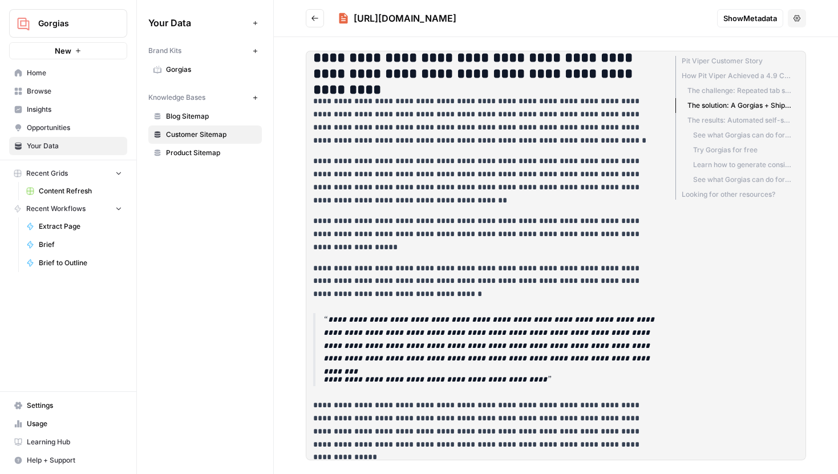
click at [760, 22] on span "Show Metadata" at bounding box center [750, 18] width 54 height 11
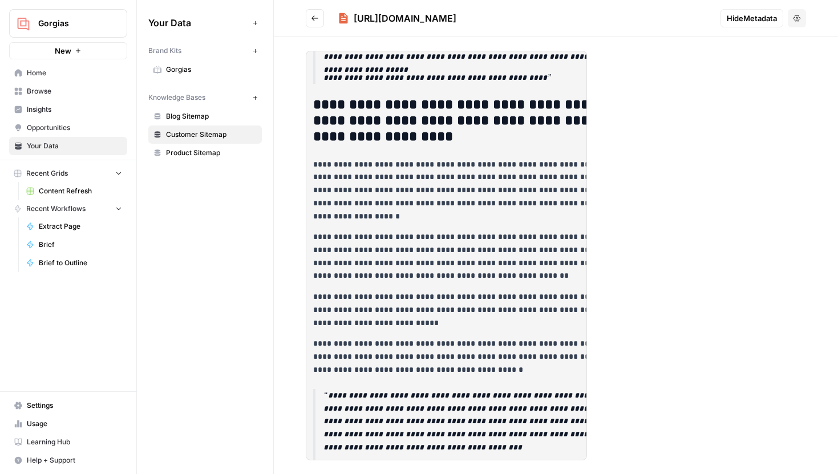
scroll to position [1301, 0]
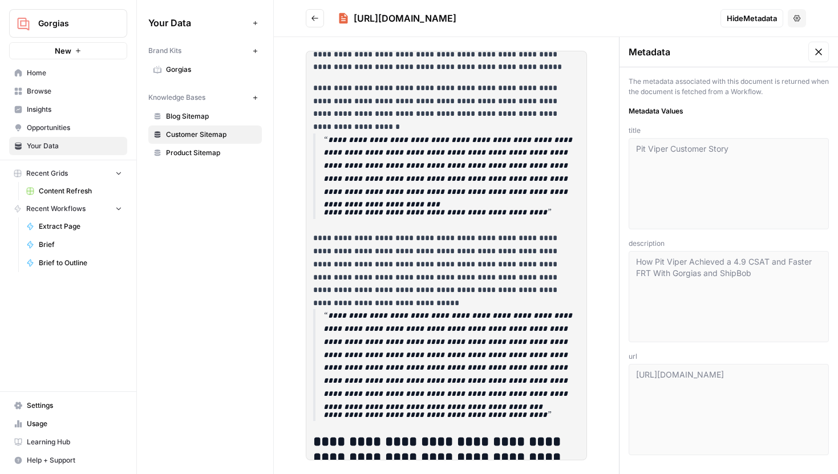
click at [813, 50] on icon at bounding box center [818, 51] width 11 height 11
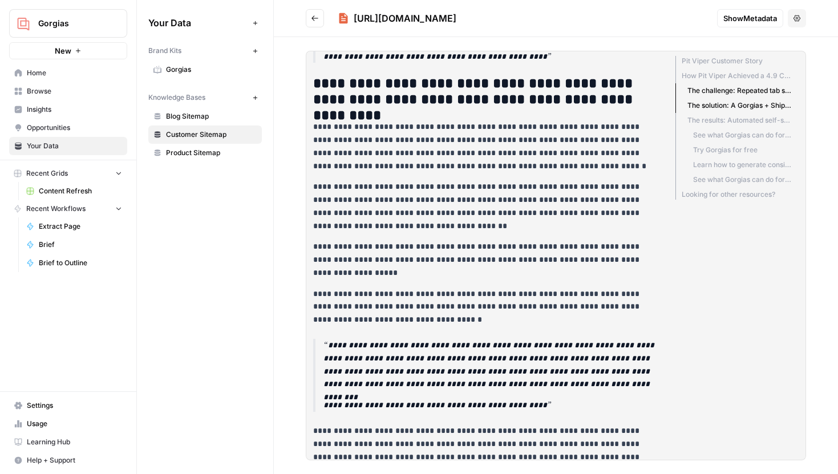
click at [318, 18] on icon "Go back" at bounding box center [315, 18] width 8 height 8
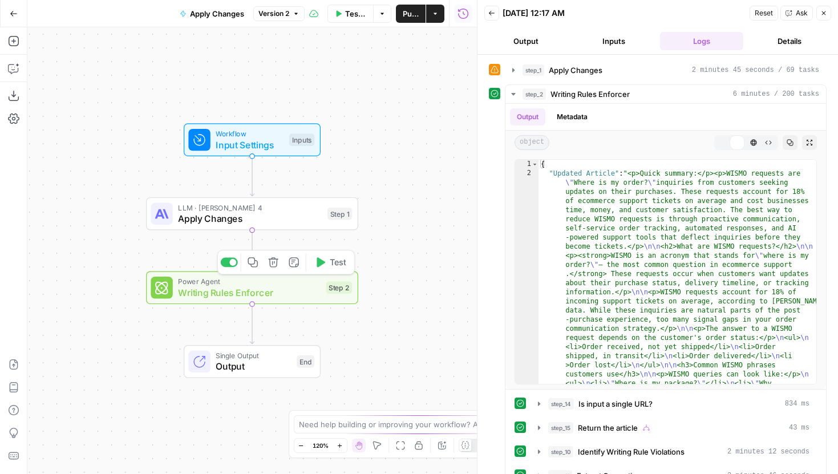
click at [333, 261] on span "Test" at bounding box center [338, 262] width 17 height 13
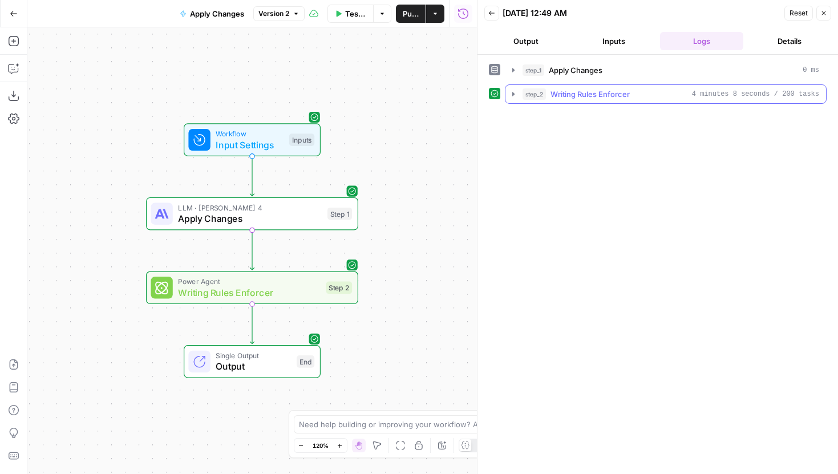
click at [513, 95] on icon "button" at bounding box center [513, 94] width 2 height 4
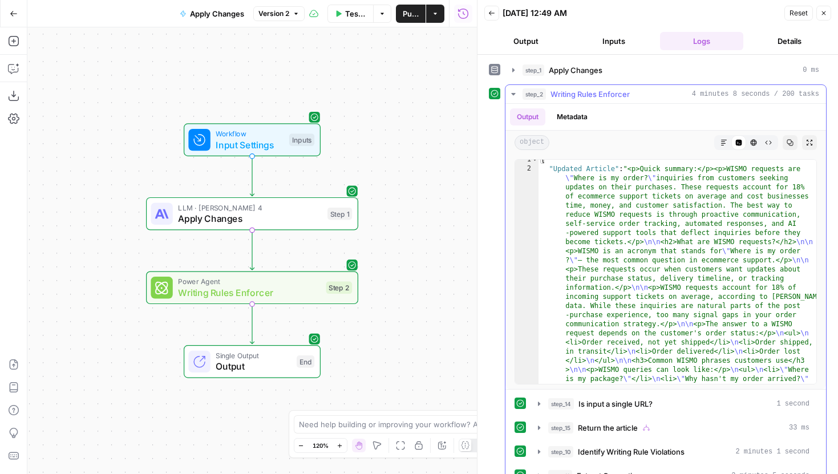
scroll to position [4, 0]
click at [725, 139] on icon "button" at bounding box center [724, 142] width 7 height 7
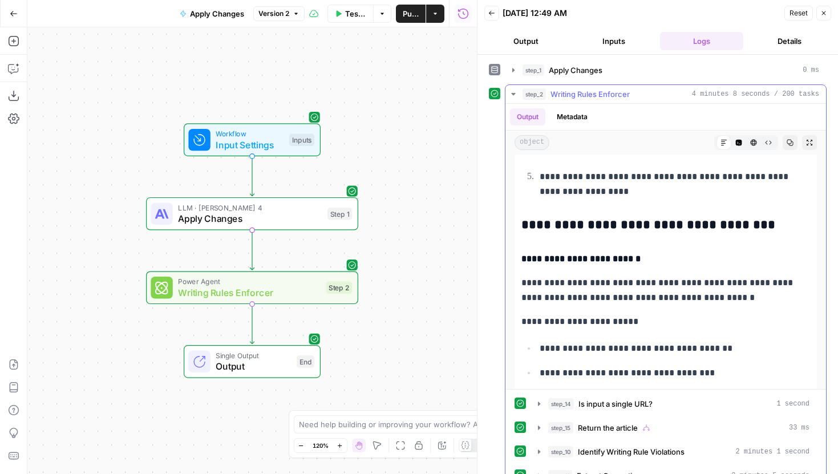
scroll to position [6456, 0]
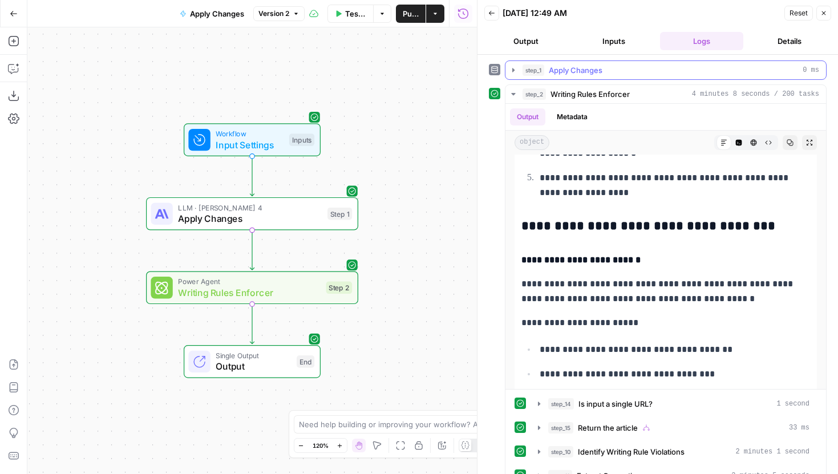
click at [516, 70] on icon "button" at bounding box center [513, 70] width 9 height 9
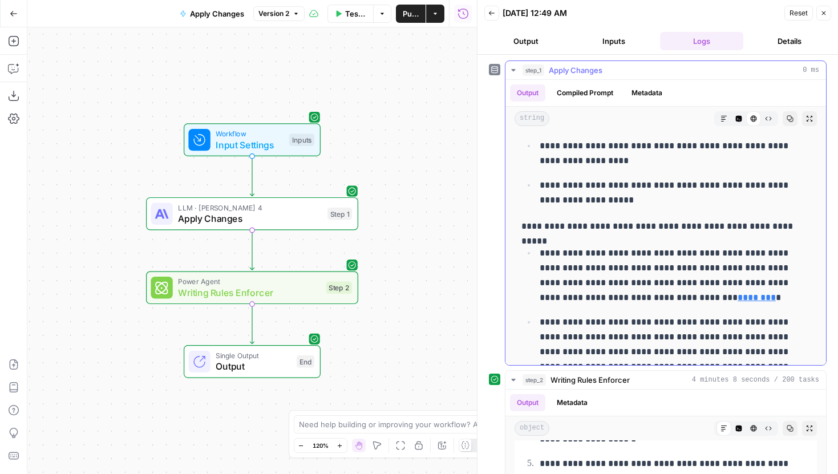
scroll to position [1821, 0]
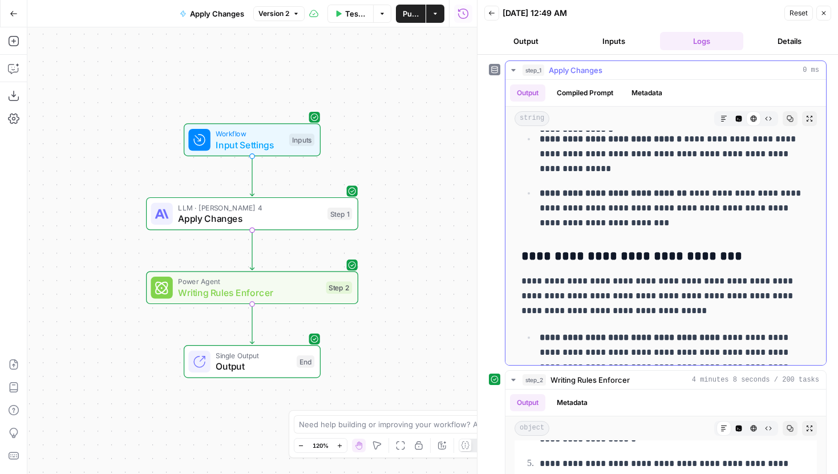
click at [725, 116] on icon "button" at bounding box center [724, 118] width 7 height 7
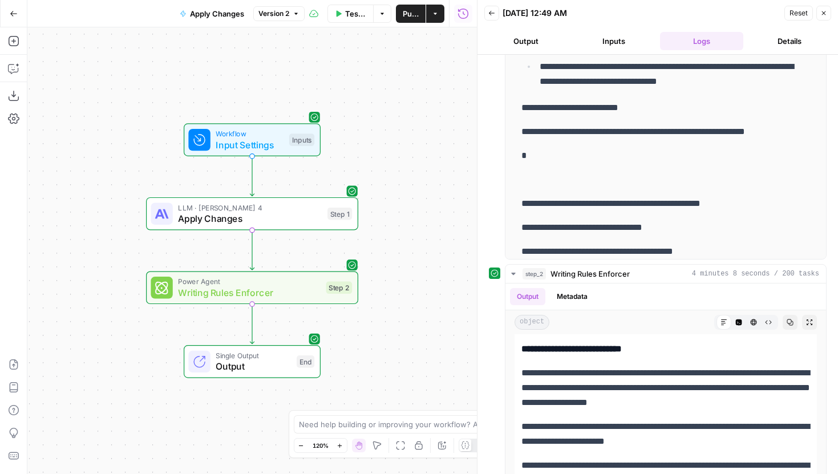
scroll to position [7130, 0]
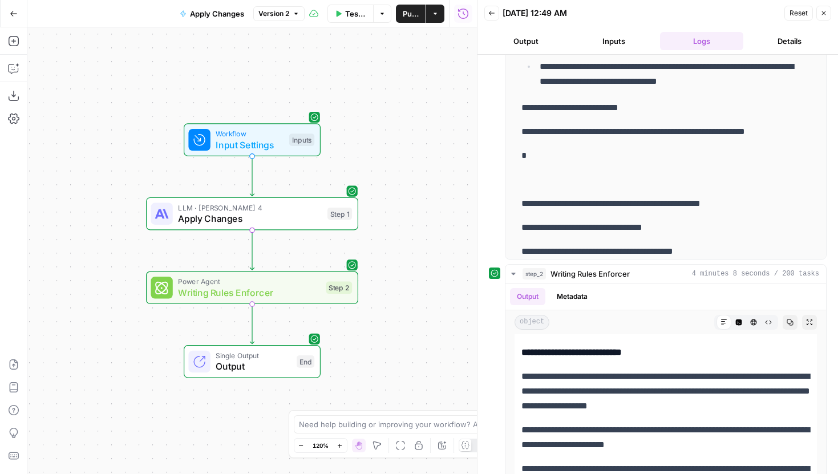
click at [322, 219] on div "LLM · [PERSON_NAME] 4 Apply Changes Step 1 Copy step Delete step Edit Note Test" at bounding box center [251, 213] width 201 height 23
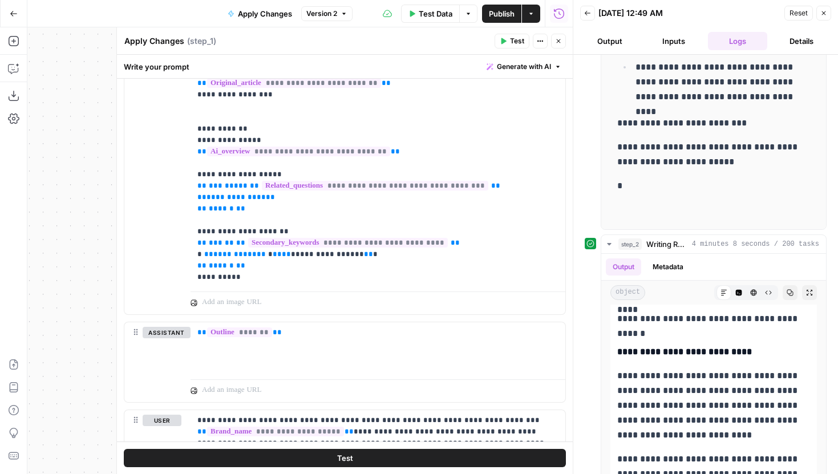
scroll to position [696, 0]
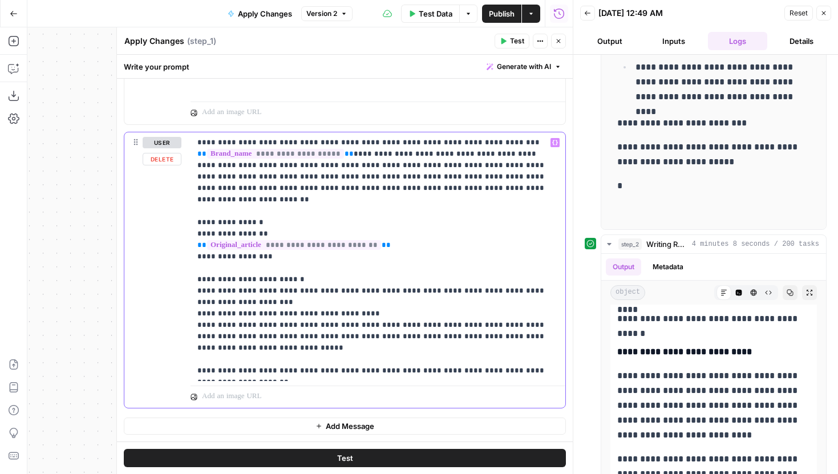
click at [333, 347] on p "**********" at bounding box center [377, 257] width 361 height 240
click at [322, 335] on p "**********" at bounding box center [377, 257] width 361 height 240
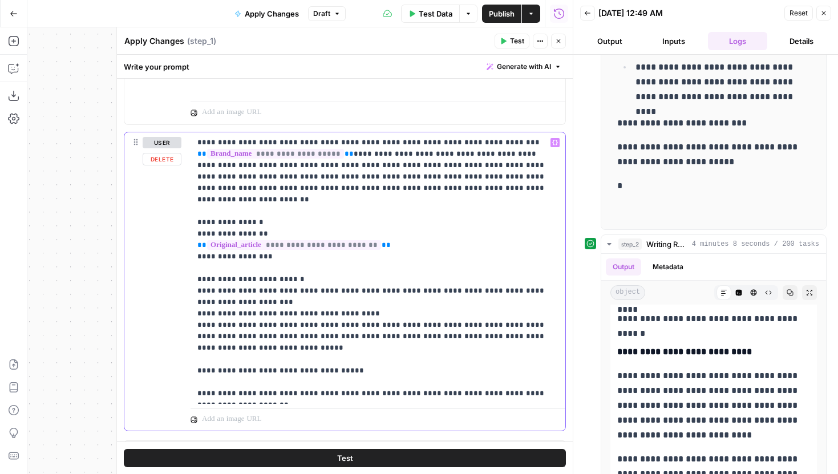
click at [358, 358] on p "**********" at bounding box center [377, 268] width 361 height 262
drag, startPoint x: 355, startPoint y: 360, endPoint x: 251, endPoint y: 361, distance: 104.4
click at [251, 361] on p "**********" at bounding box center [377, 268] width 361 height 262
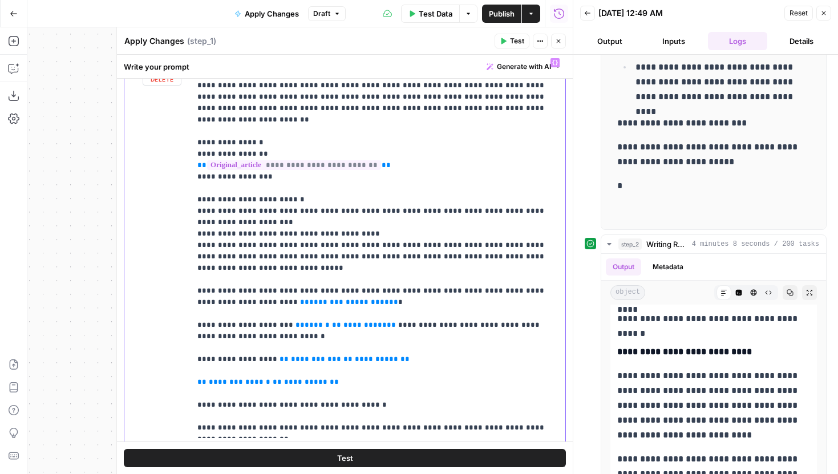
scroll to position [779, 0]
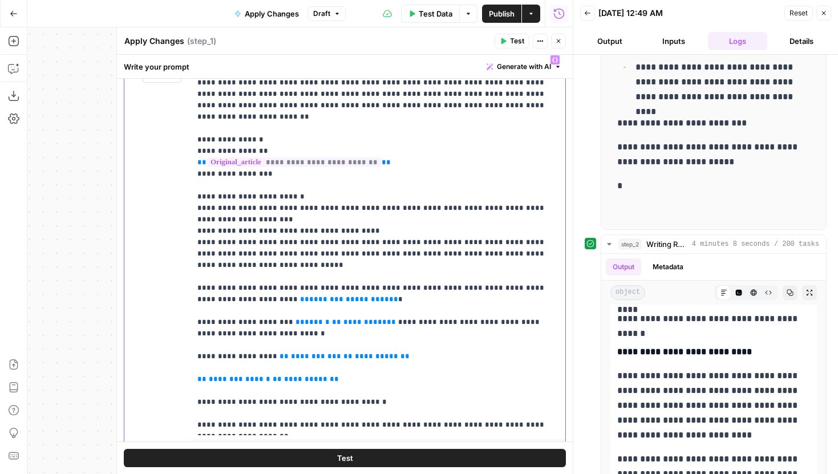
click at [325, 366] on p "**********" at bounding box center [377, 242] width 361 height 377
click at [366, 388] on p "**********" at bounding box center [377, 242] width 361 height 377
click at [357, 390] on p "**********" at bounding box center [377, 242] width 361 height 377
click at [359, 390] on p "**********" at bounding box center [377, 242] width 361 height 377
click at [371, 389] on p "**********" at bounding box center [377, 242] width 361 height 377
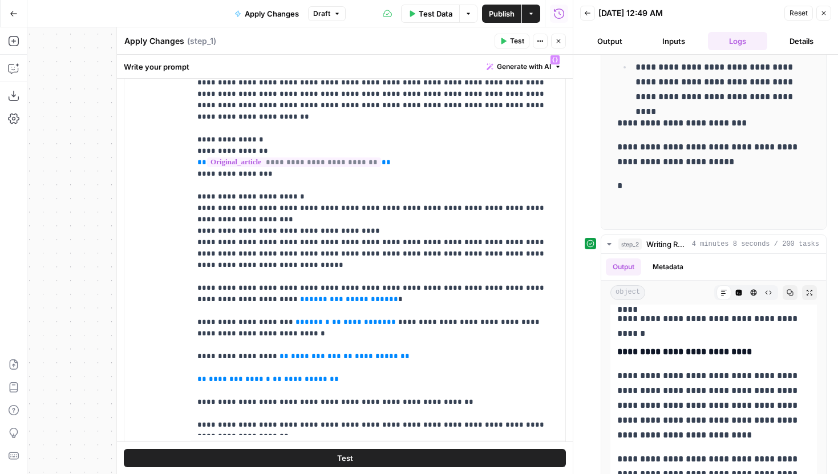
click at [514, 43] on span "Test" at bounding box center [517, 41] width 14 height 10
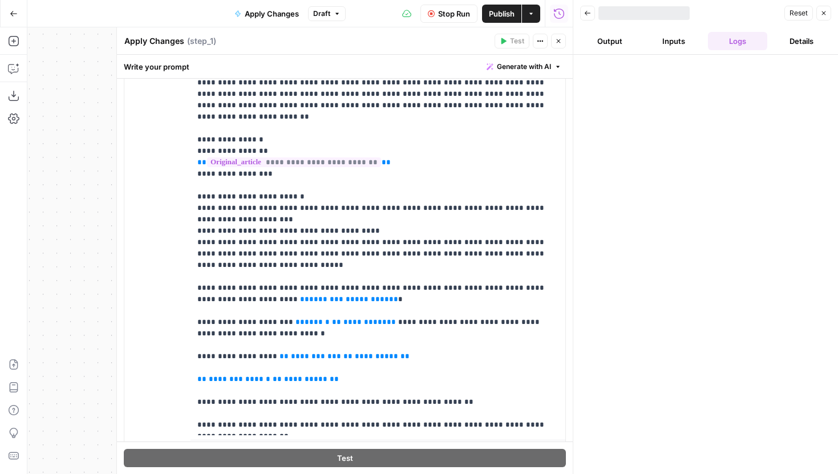
click at [560, 41] on icon "button" at bounding box center [558, 41] width 7 height 7
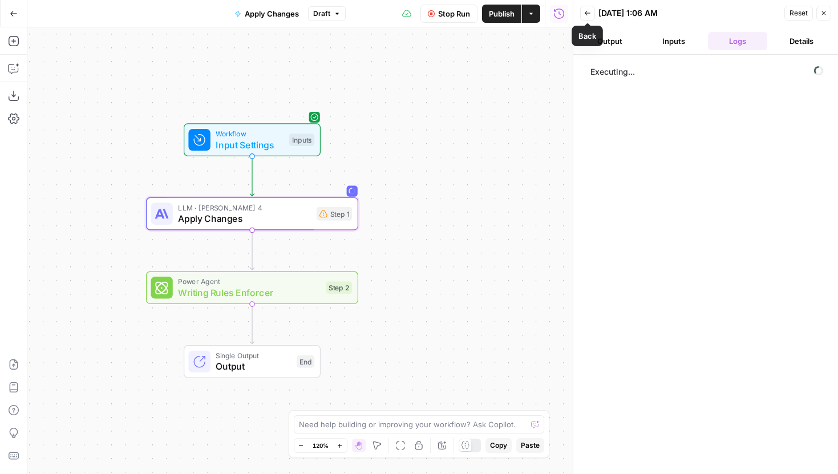
click at [593, 14] on button "Back" at bounding box center [587, 13] width 15 height 15
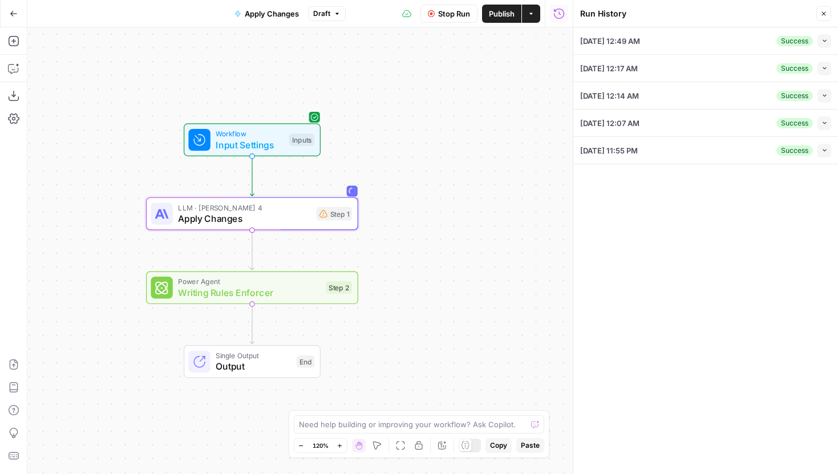
click at [827, 38] on icon "button" at bounding box center [825, 41] width 6 height 6
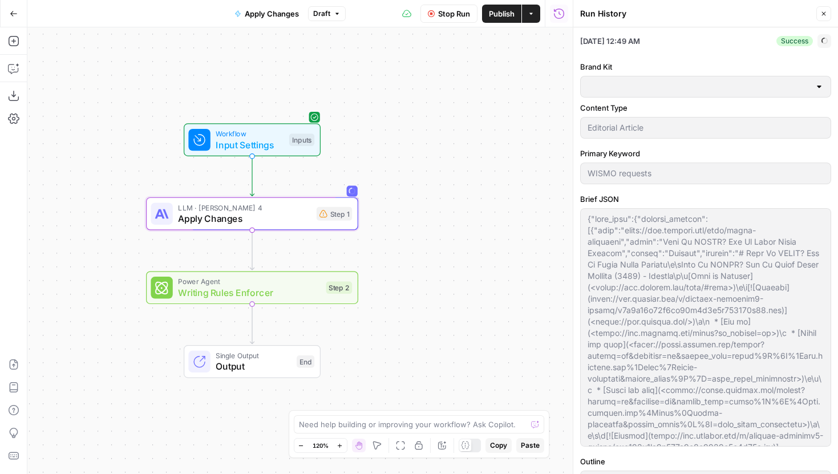
type input "Gorgias"
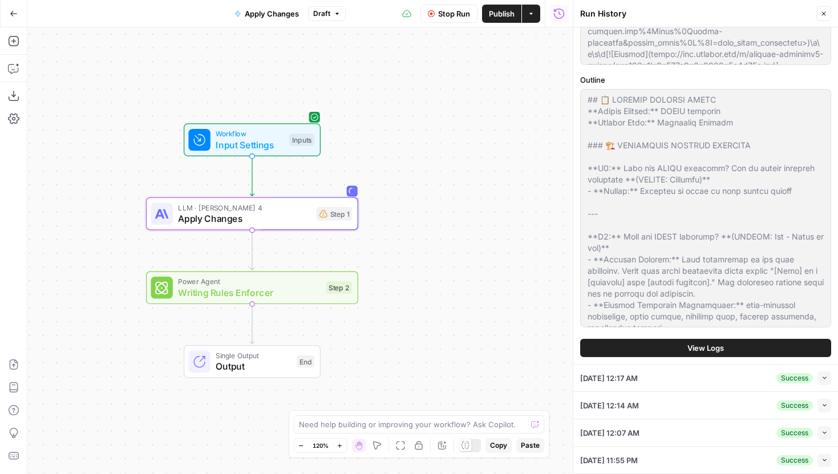
scroll to position [30, 0]
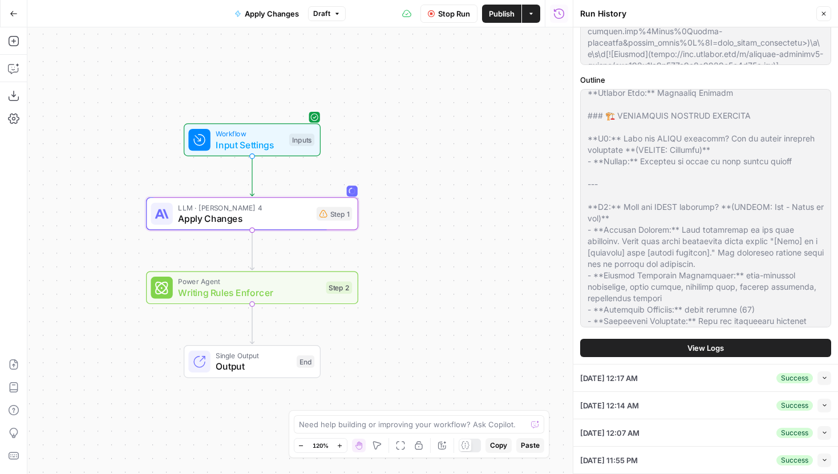
click at [686, 346] on button "View Logs" at bounding box center [705, 348] width 251 height 18
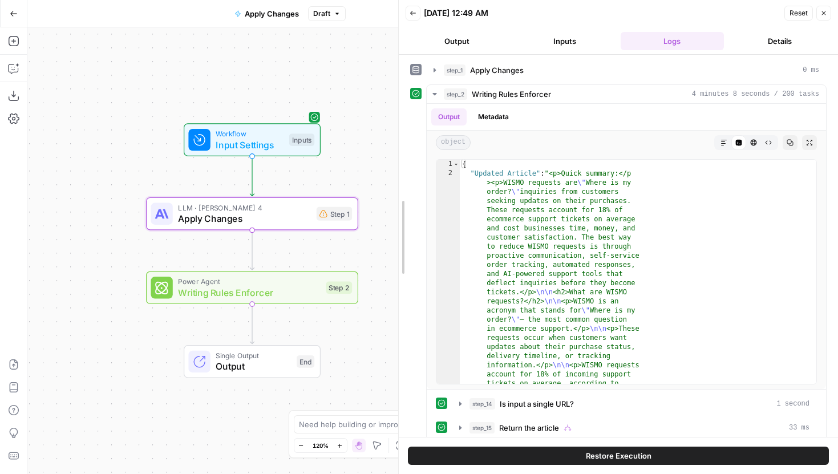
drag, startPoint x: 572, startPoint y: 143, endPoint x: 397, endPoint y: 141, distance: 174.6
click at [397, 141] on div at bounding box center [398, 237] width 11 height 474
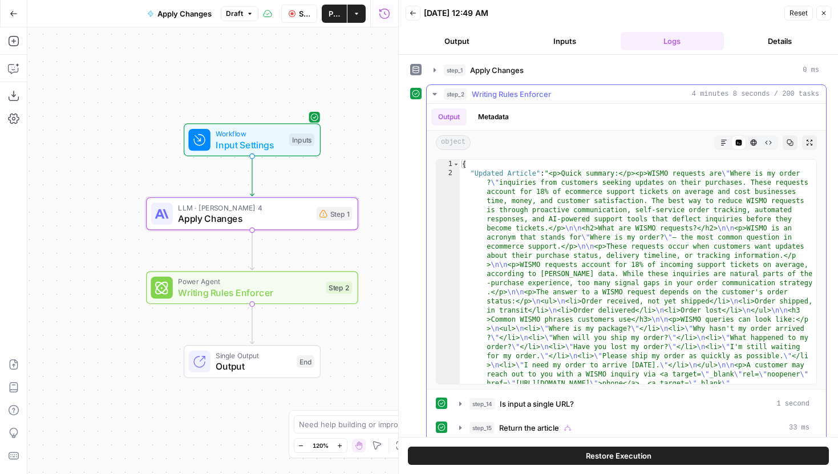
click at [729, 142] on button "Markdown" at bounding box center [724, 142] width 15 height 15
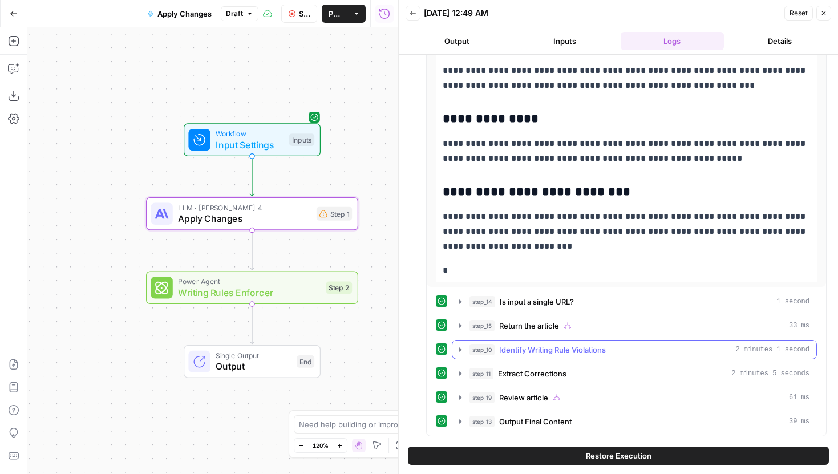
scroll to position [107, 0]
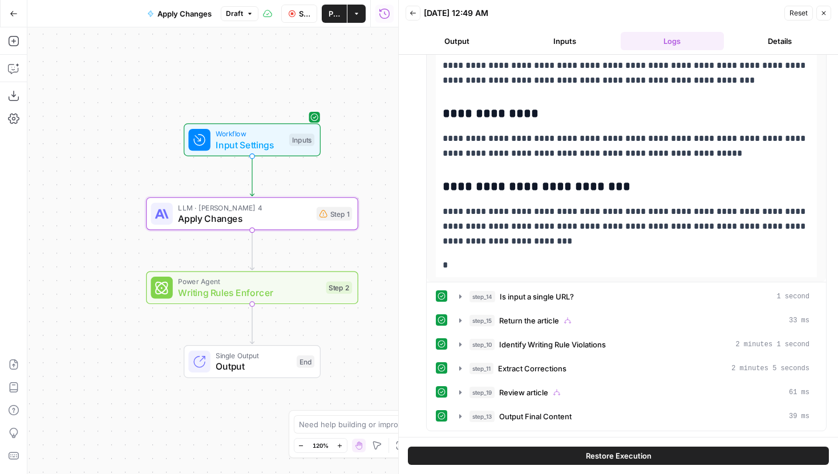
click at [313, 297] on span "Writing Rules Enforcer" at bounding box center [249, 293] width 143 height 14
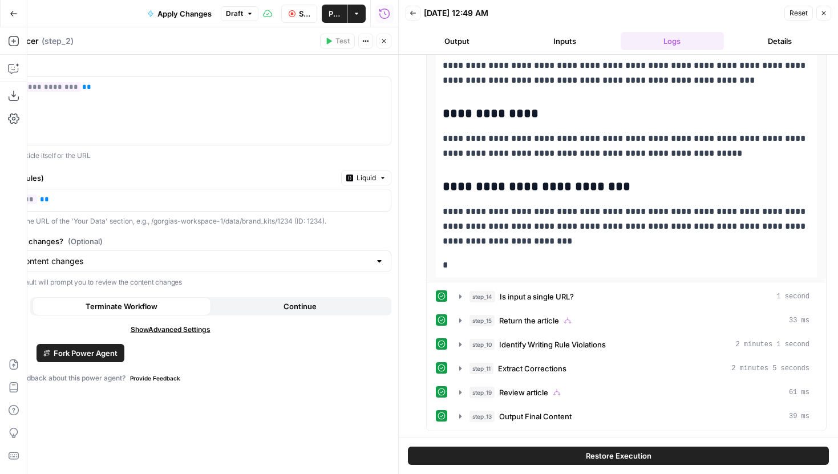
click at [101, 358] on span "Fork Power Agent" at bounding box center [86, 352] width 64 height 11
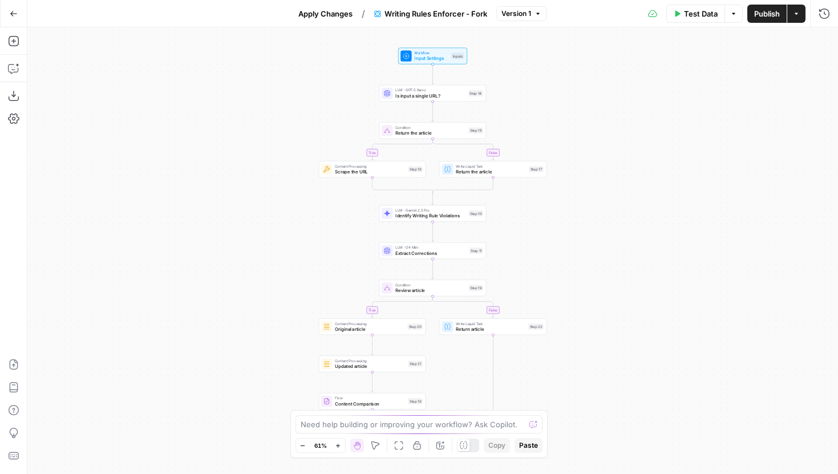
drag, startPoint x: 263, startPoint y: 222, endPoint x: 250, endPoint y: 45, distance: 177.3
click at [252, 48] on div "true false true false Workflow Input Settings Inputs LLM · GPT-5 Nano Is input …" at bounding box center [432, 250] width 811 height 447
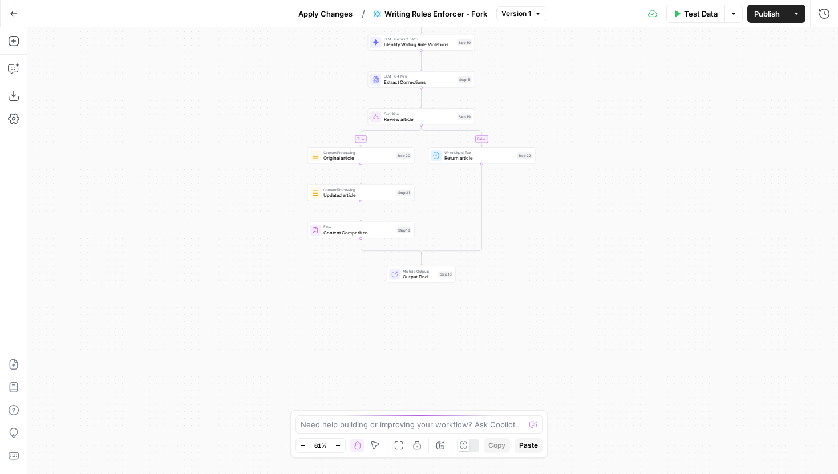
drag, startPoint x: 283, startPoint y: 279, endPoint x: 270, endPoint y: 328, distance: 50.2
click at [271, 326] on div "true false true false Workflow Input Settings Inputs LLM · GPT-5 Nano Is input …" at bounding box center [432, 250] width 811 height 447
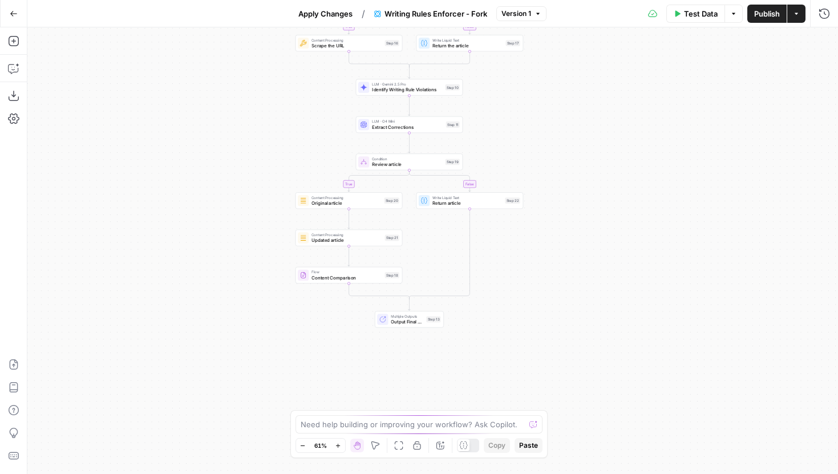
click at [337, 443] on icon "button" at bounding box center [338, 446] width 6 height 6
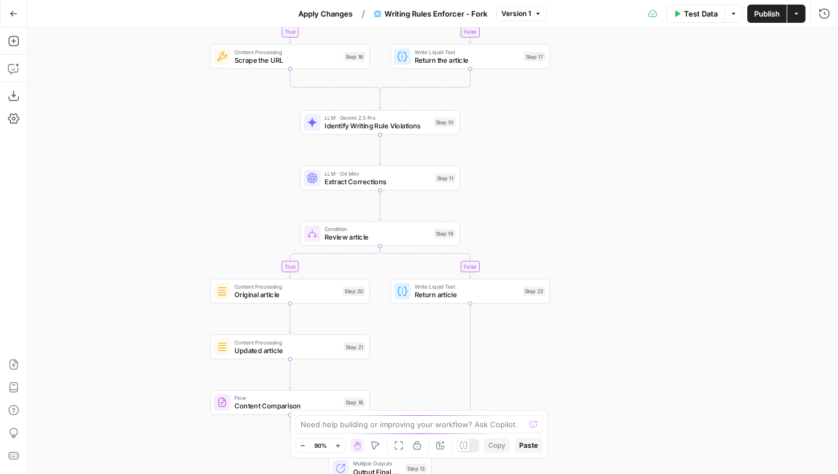
drag, startPoint x: 270, startPoint y: 120, endPoint x: 252, endPoint y: 236, distance: 116.6
click at [252, 236] on div "true false true false Workflow Input Settings Inputs LLM · GPT-5 Nano Is input …" at bounding box center [432, 250] width 811 height 447
click at [8, 10] on button "Go Back" at bounding box center [13, 13] width 21 height 21
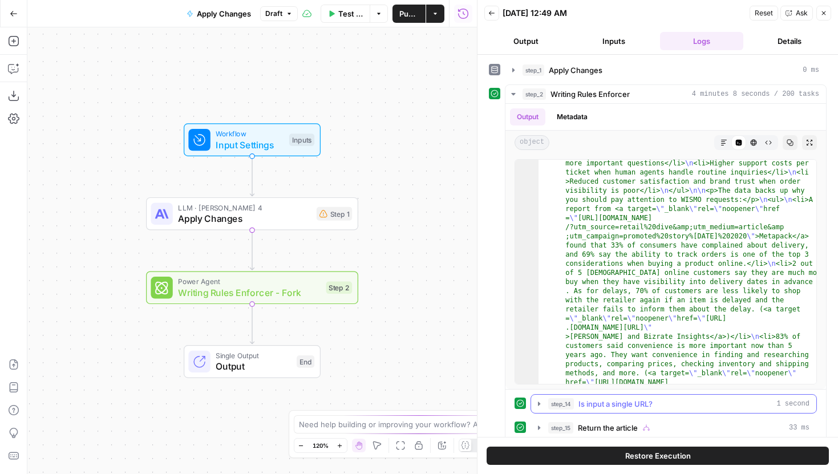
scroll to position [107, 0]
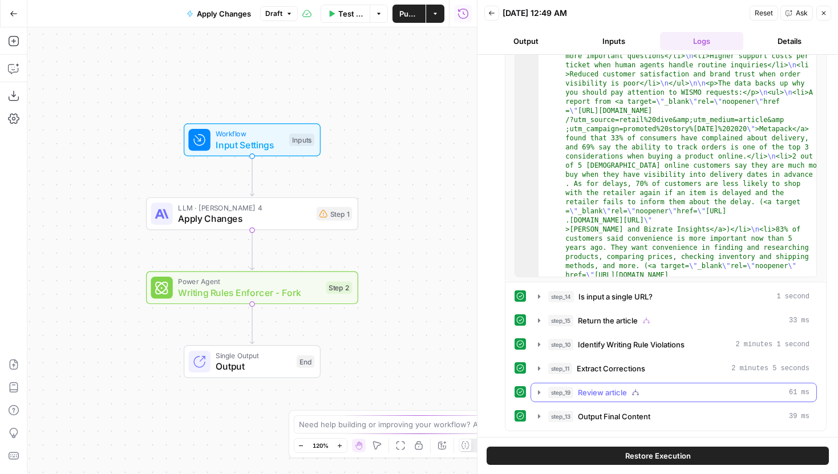
click at [540, 392] on icon "button" at bounding box center [539, 392] width 2 height 4
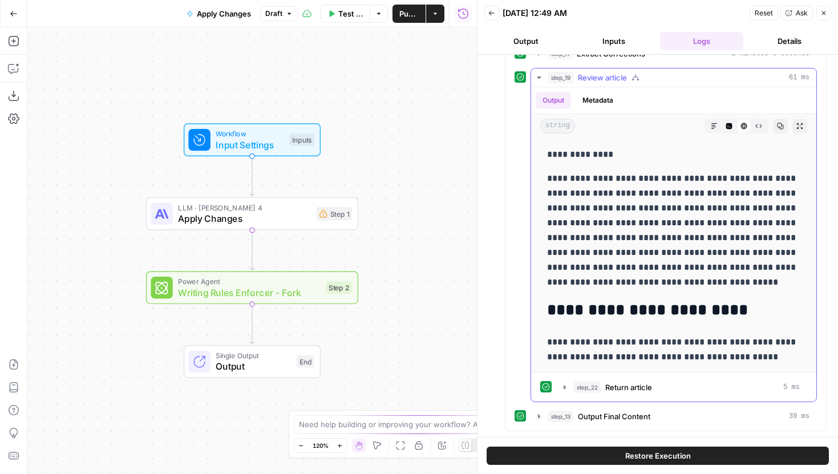
click at [708, 122] on button "Markdown" at bounding box center [714, 126] width 15 height 15
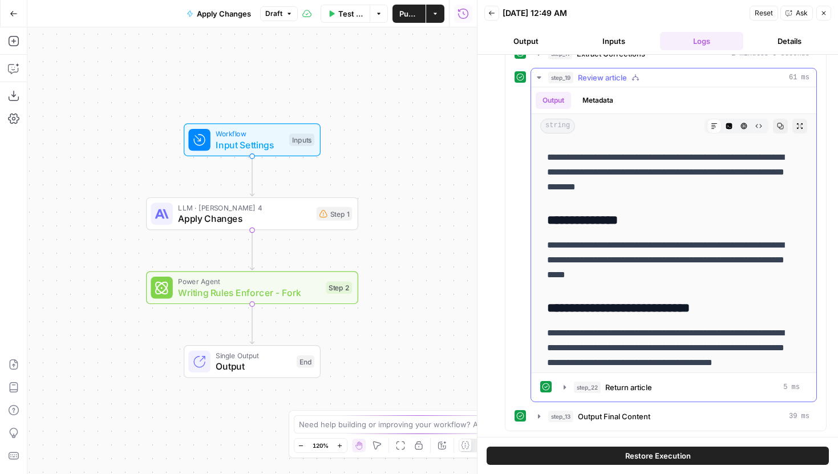
scroll to position [9019, 0]
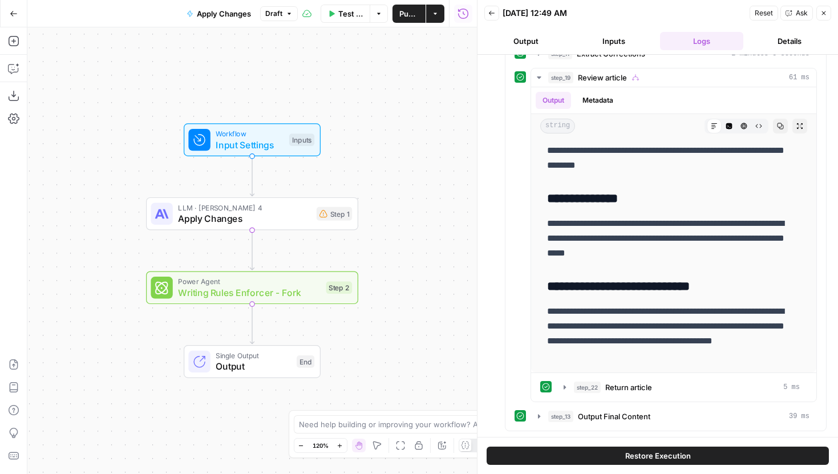
click at [330, 288] on div "Step 2" at bounding box center [339, 288] width 26 height 13
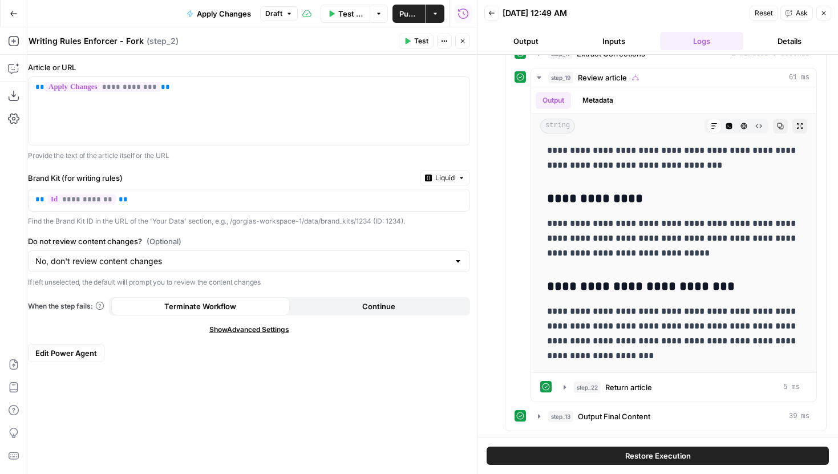
click at [83, 354] on span "Edit Power Agent" at bounding box center [66, 352] width 62 height 11
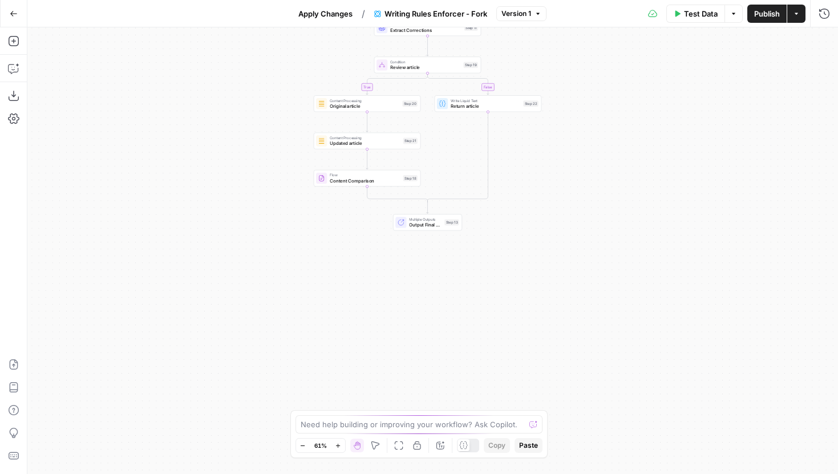
drag, startPoint x: 563, startPoint y: 345, endPoint x: 555, endPoint y: 113, distance: 232.4
click at [555, 113] on div "true false true false Workflow Input Settings Inputs LLM · GPT-5 Nano Is input …" at bounding box center [432, 250] width 811 height 447
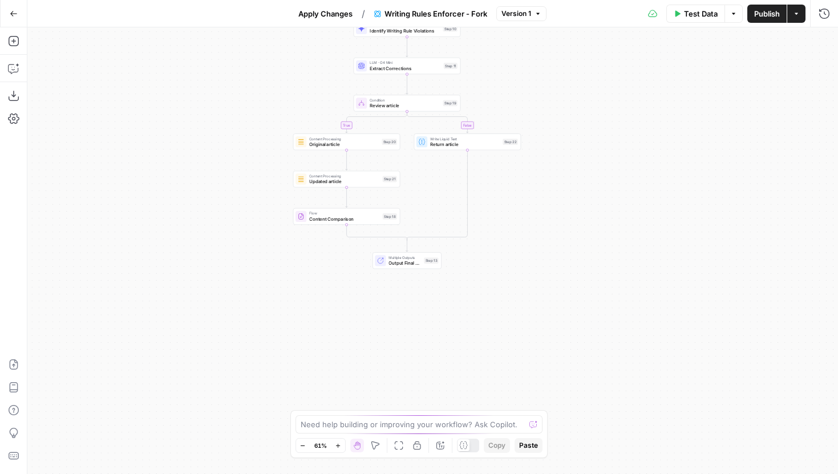
drag, startPoint x: 553, startPoint y: 159, endPoint x: 533, endPoint y: 204, distance: 49.1
click at [533, 206] on div "true false true false Workflow Input Settings Inputs LLM · GPT-5 Nano Is input …" at bounding box center [432, 250] width 811 height 447
click at [405, 261] on span "Output Final Content" at bounding box center [403, 263] width 33 height 7
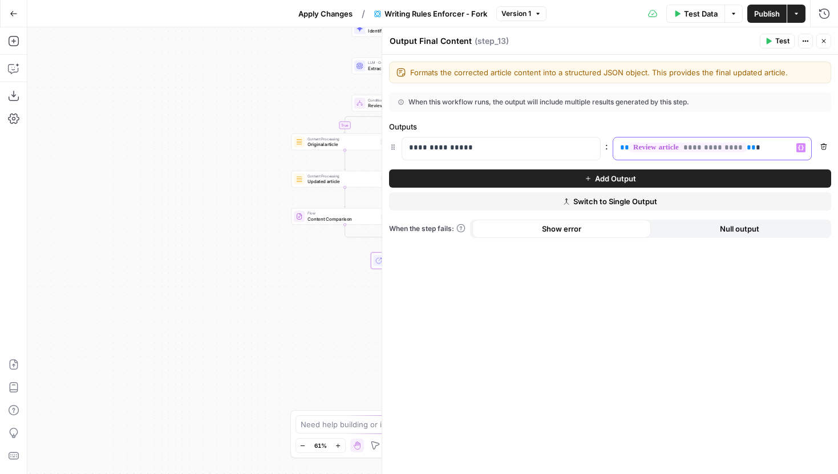
click at [756, 144] on p "**********" at bounding box center [712, 147] width 184 height 11
click at [767, 18] on span "Publish" at bounding box center [767, 13] width 26 height 11
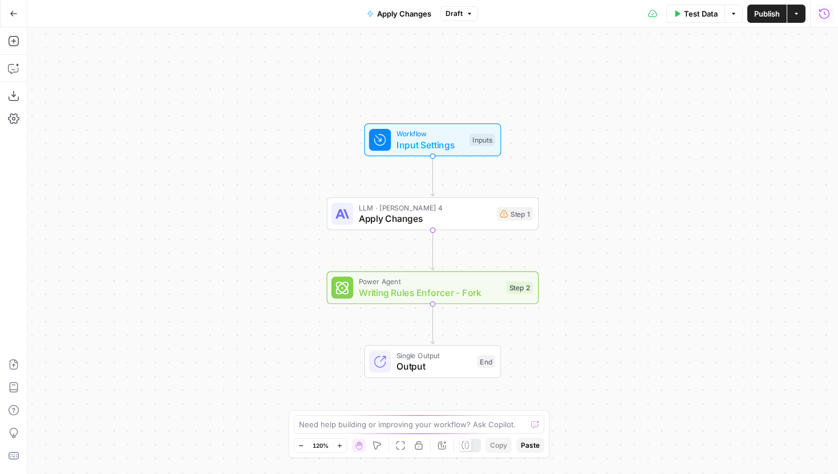
click at [824, 18] on icon "button" at bounding box center [824, 13] width 10 height 10
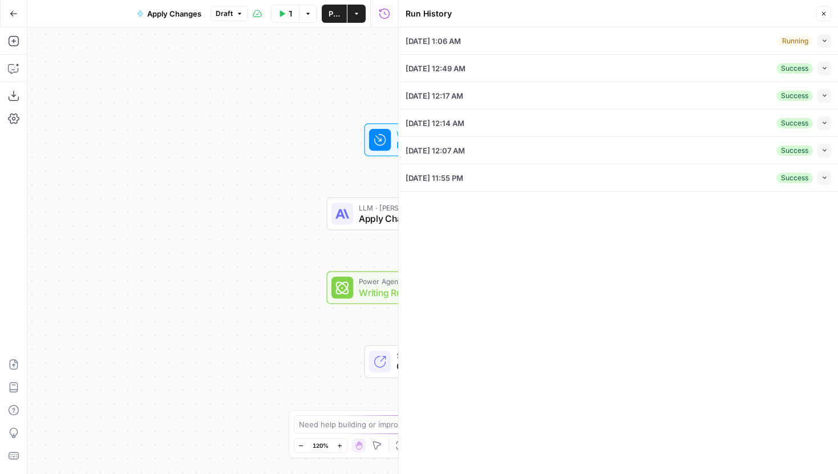
click at [820, 41] on button "Collapse" at bounding box center [825, 41] width 14 height 14
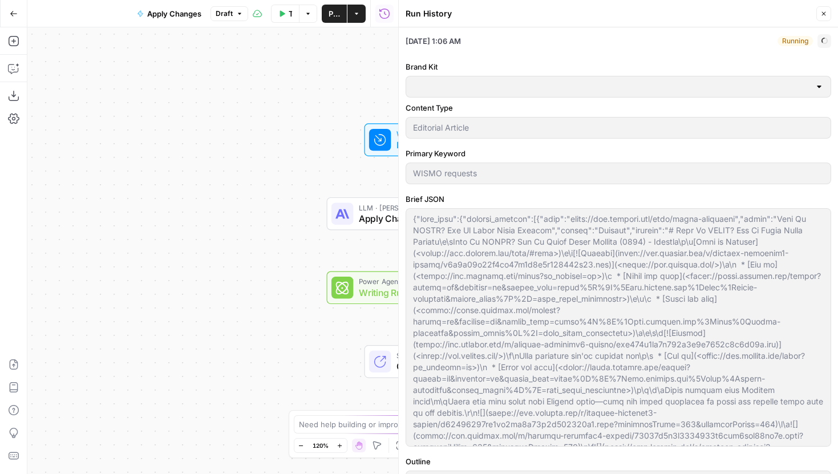
type input "Gorgias"
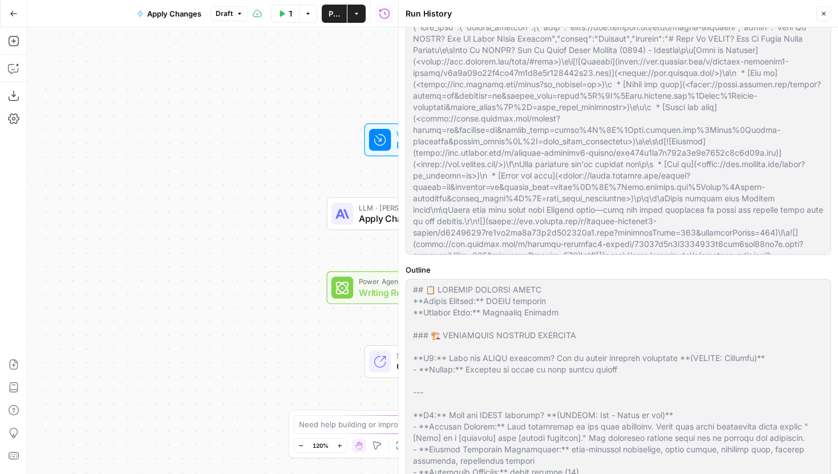
scroll to position [409, 0]
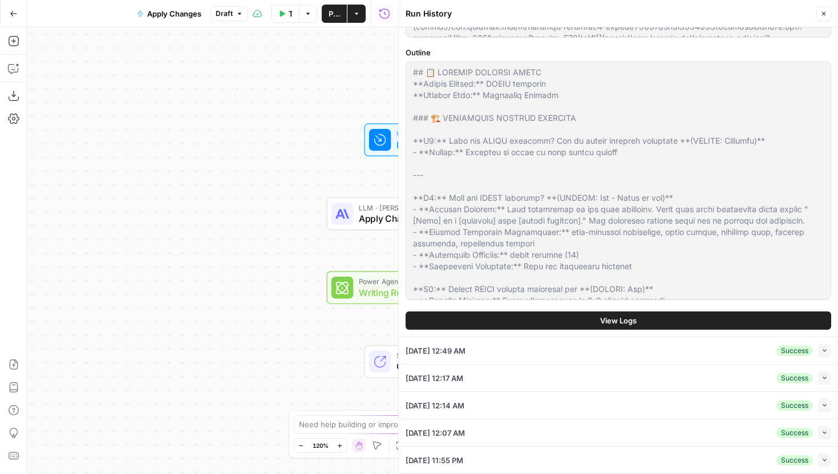
click at [607, 313] on button "View Logs" at bounding box center [619, 321] width 426 height 18
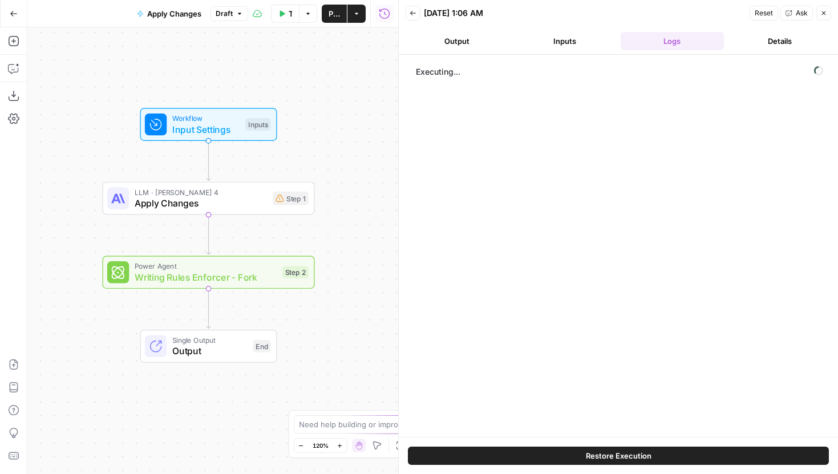
drag, startPoint x: 308, startPoint y: 150, endPoint x: 88, endPoint y: 128, distance: 220.2
click at [88, 129] on div "Workflow Input Settings Inputs LLM · [PERSON_NAME] 4 Apply Changes Step 1 Power…" at bounding box center [212, 250] width 371 height 447
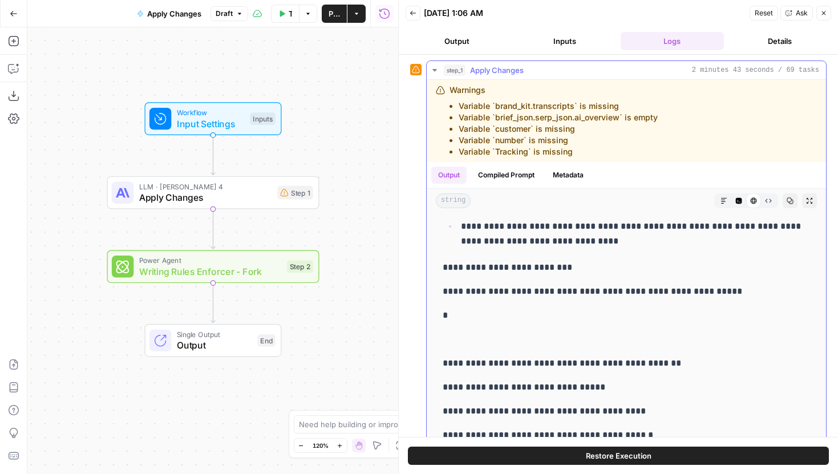
scroll to position [5662, 0]
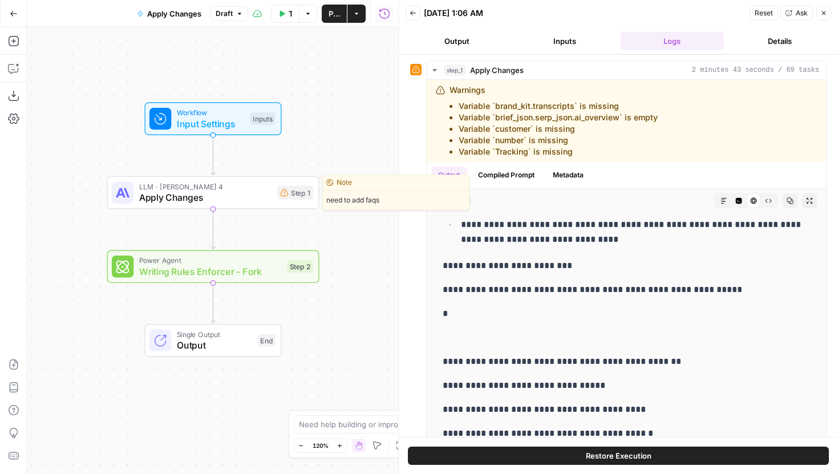
click at [256, 191] on span "Apply Changes" at bounding box center [205, 198] width 133 height 14
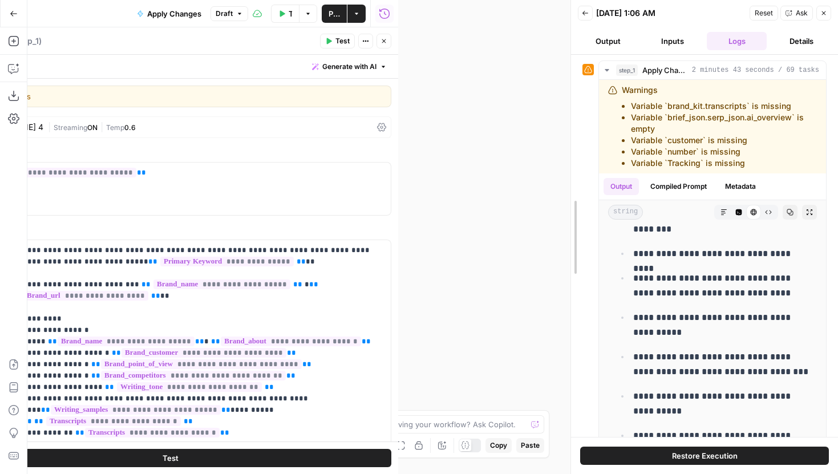
drag, startPoint x: 398, startPoint y: 204, endPoint x: 566, endPoint y: 221, distance: 168.6
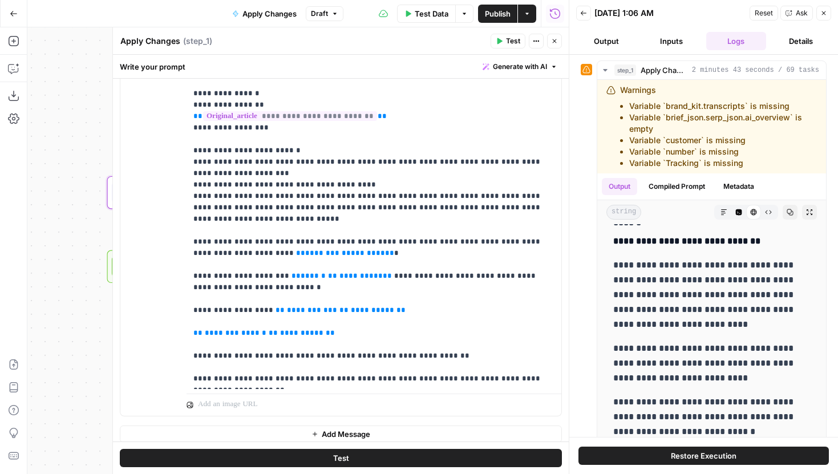
scroll to position [833, 0]
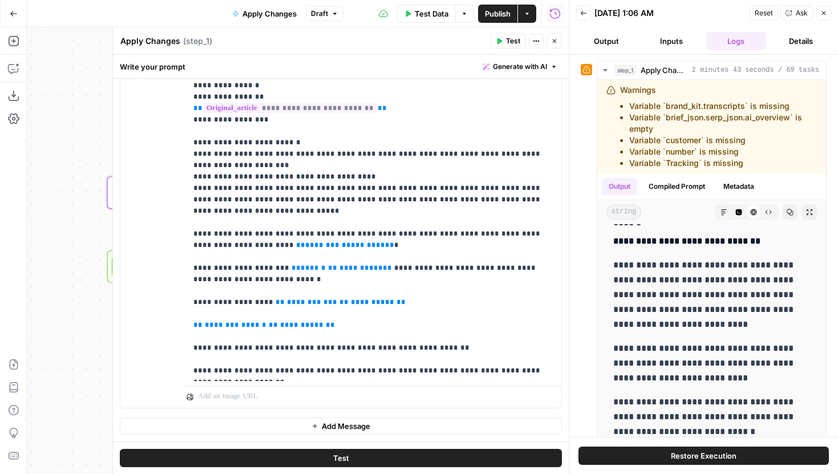
click at [552, 44] on button "Close" at bounding box center [554, 41] width 15 height 15
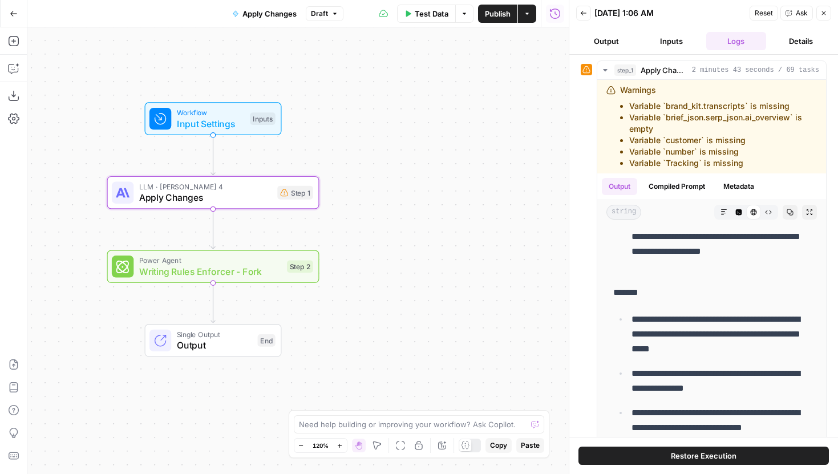
scroll to position [9539, 0]
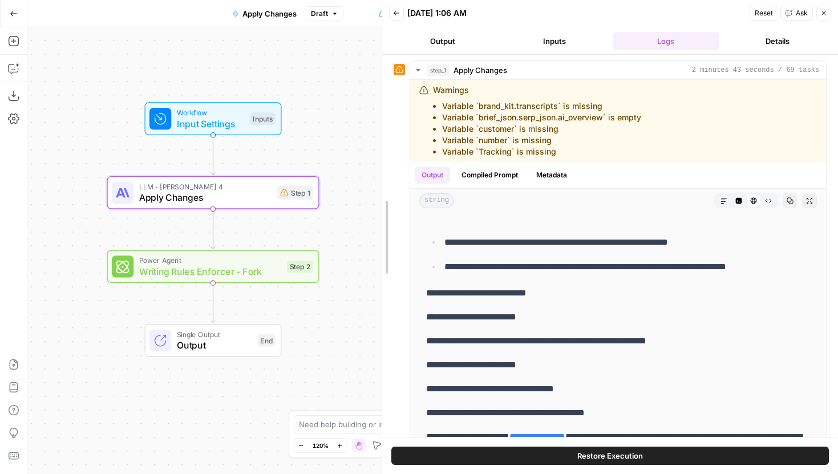
drag, startPoint x: 568, startPoint y: 274, endPoint x: 361, endPoint y: 268, distance: 206.6
click at [361, 268] on body "Gorgias New Home Browse Insights Opportunities Your Data Recent Grids Content R…" at bounding box center [419, 237] width 838 height 474
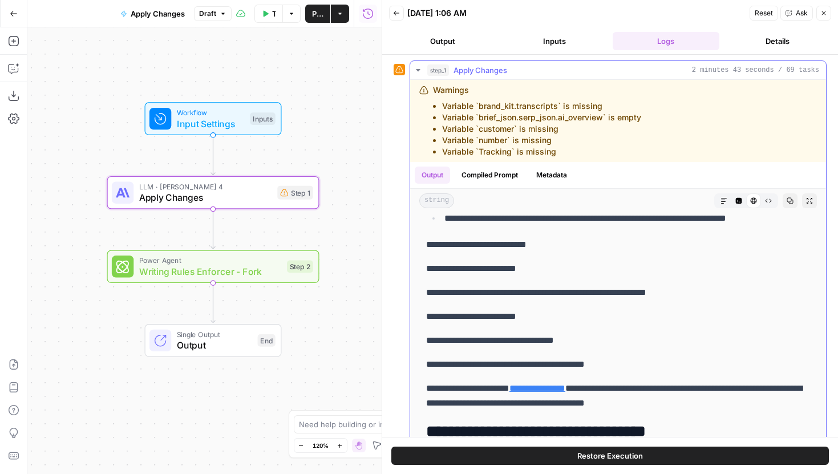
scroll to position [6220, 0]
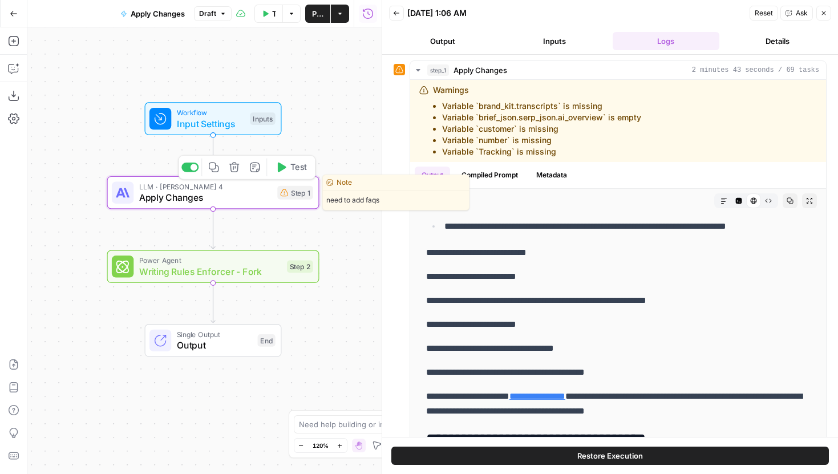
click at [219, 198] on span "Apply Changes" at bounding box center [205, 198] width 133 height 14
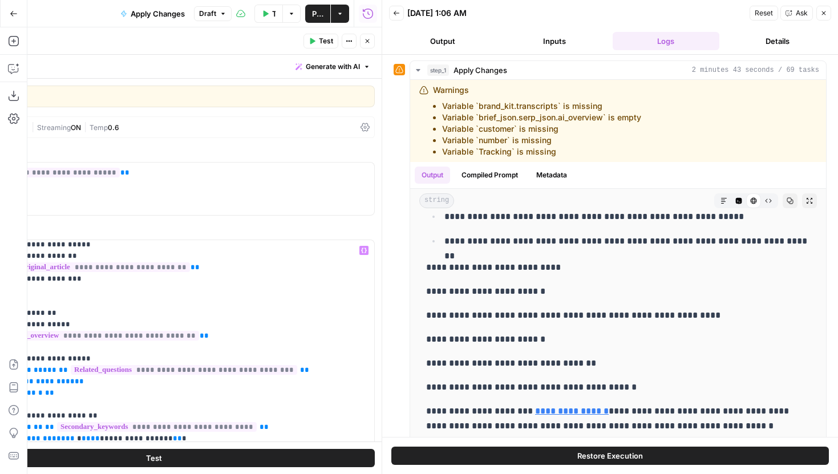
scroll to position [334, 0]
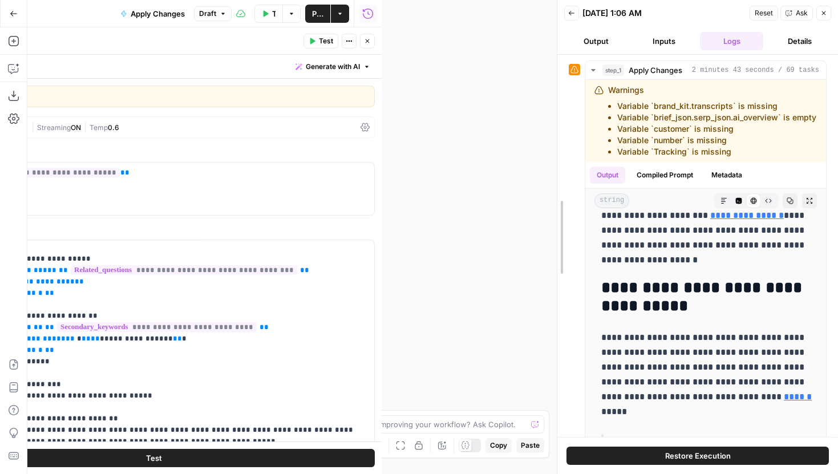
drag, startPoint x: 385, startPoint y: 238, endPoint x: 568, endPoint y: 279, distance: 188.1
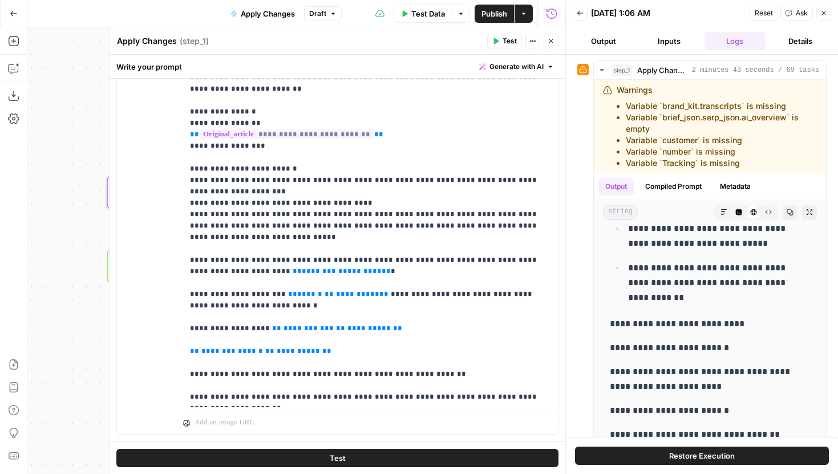
scroll to position [806, 0]
click at [228, 264] on p "**********" at bounding box center [370, 215] width 361 height 377
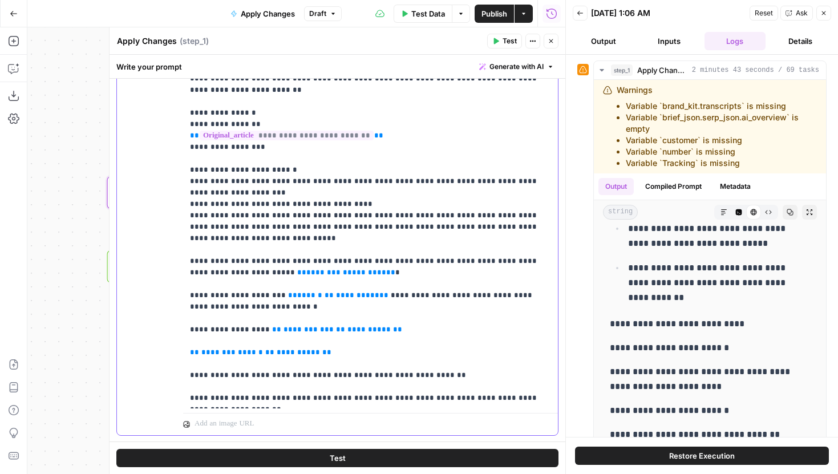
click at [346, 365] on p "**********" at bounding box center [370, 215] width 361 height 377
click at [554, 43] on icon "button" at bounding box center [551, 41] width 7 height 7
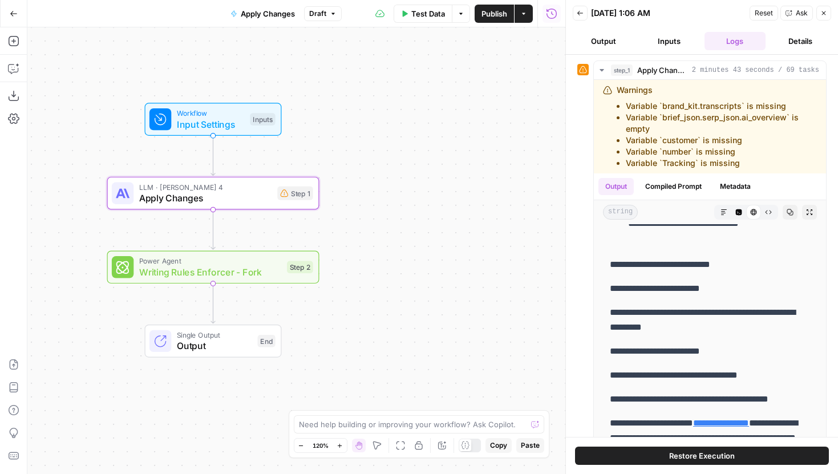
drag, startPoint x: 491, startPoint y: 220, endPoint x: 510, endPoint y: 199, distance: 28.3
click at [510, 199] on div "Workflow Input Settings Inputs LLM · [PERSON_NAME] 4 Apply Changes Step 1 Power…" at bounding box center [296, 250] width 538 height 447
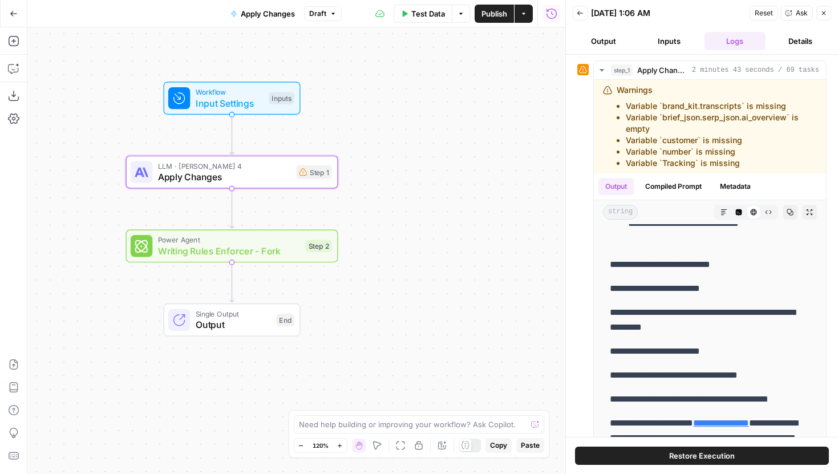
click at [494, 20] on button "Publish" at bounding box center [494, 14] width 39 height 18
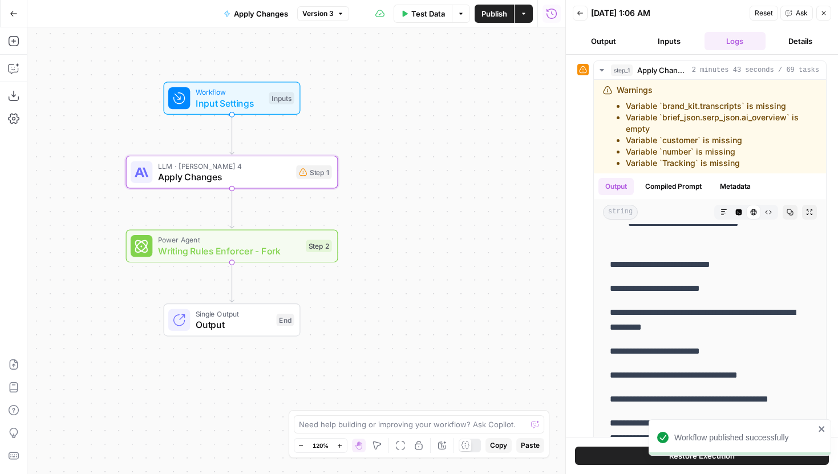
click at [520, 293] on div "Workflow Input Settings Inputs LLM · [PERSON_NAME] 4 Apply Changes Step 1 Power…" at bounding box center [296, 250] width 538 height 447
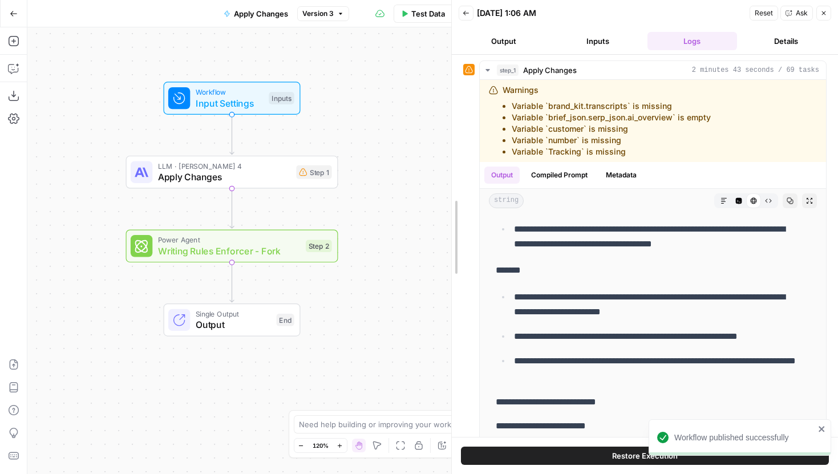
drag, startPoint x: 566, startPoint y: 288, endPoint x: 451, endPoint y: 288, distance: 114.7
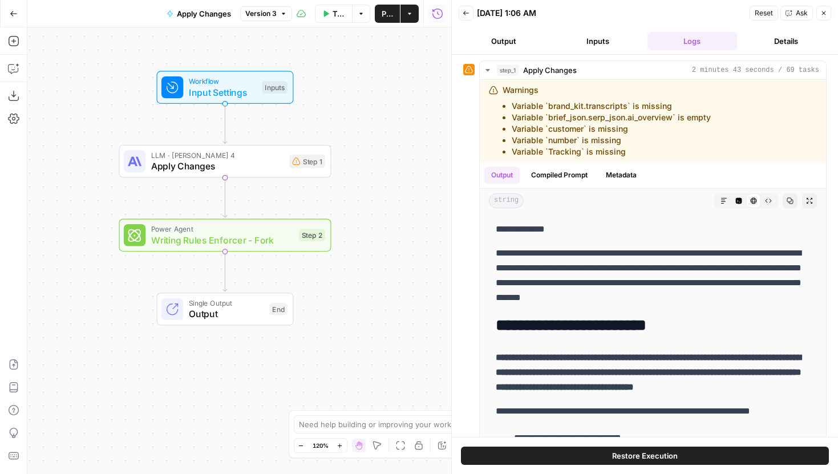
drag, startPoint x: 370, startPoint y: 209, endPoint x: 362, endPoint y: 198, distance: 13.9
click at [362, 198] on div "Workflow Input Settings Inputs LLM · [PERSON_NAME] 4 Apply Changes Step 1 Power…" at bounding box center [239, 250] width 424 height 447
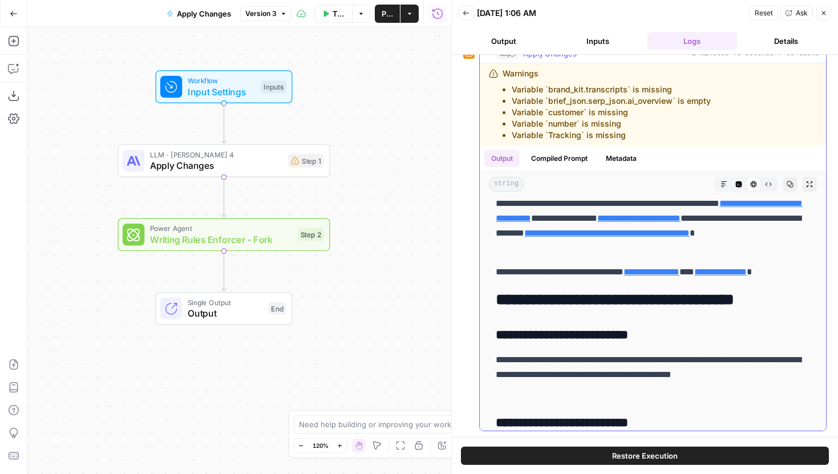
scroll to position [7420, 0]
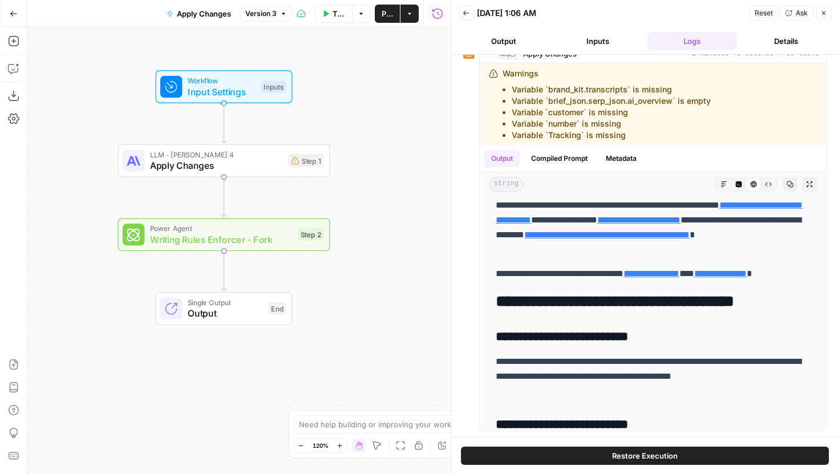
click at [11, 10] on icon "button" at bounding box center [14, 14] width 8 height 8
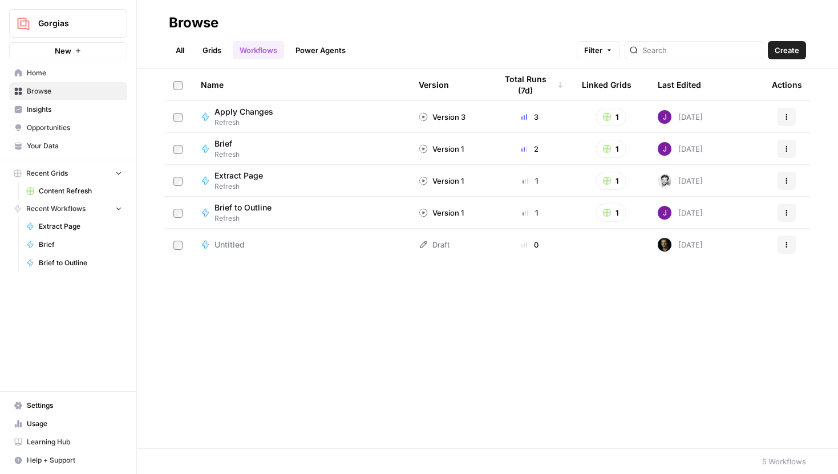
click at [69, 194] on span "Content Refresh" at bounding box center [80, 191] width 83 height 10
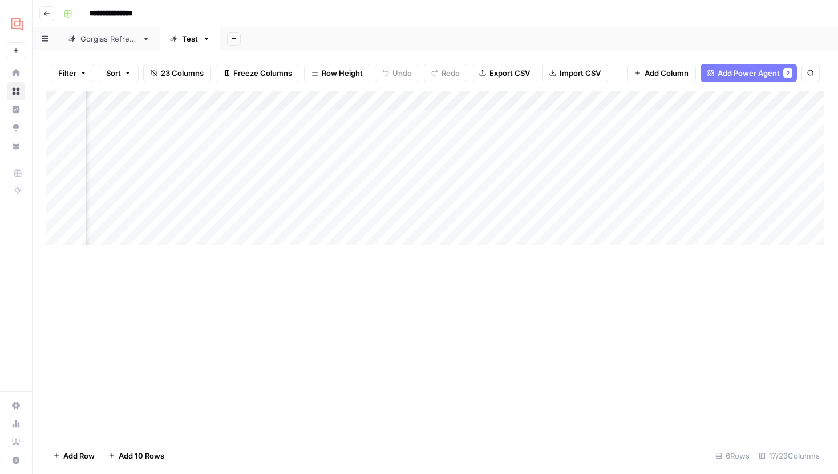
scroll to position [0, 943]
click at [402, 104] on div "Add Column" at bounding box center [435, 168] width 778 height 154
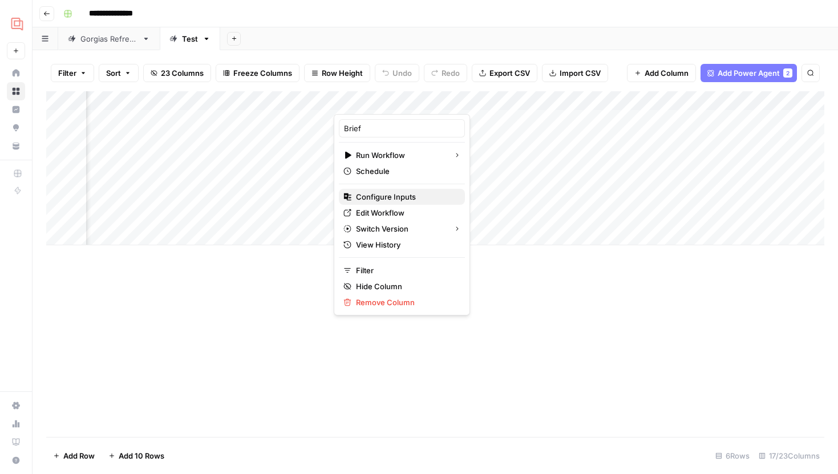
click at [382, 197] on span "Configure Inputs" at bounding box center [406, 196] width 100 height 11
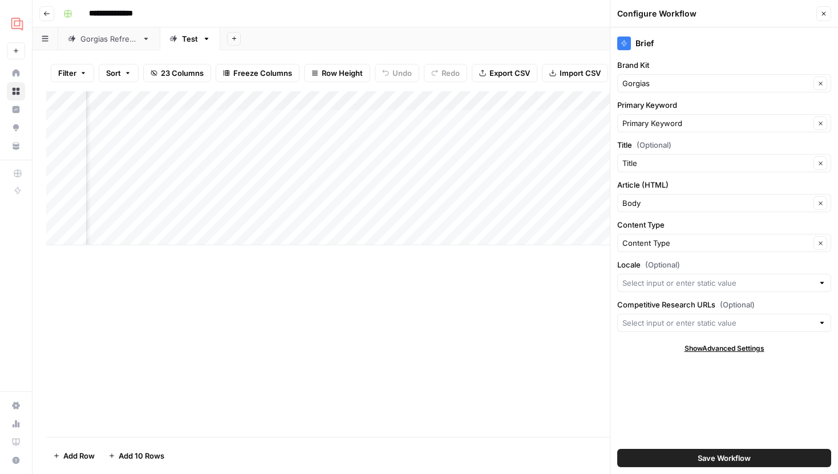
scroll to position [0, 1062]
click at [478, 96] on div "Add Column" at bounding box center [435, 168] width 778 height 154
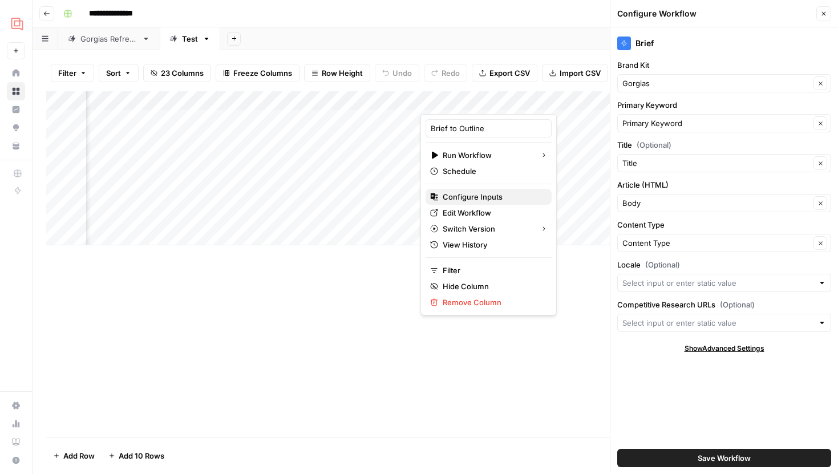
click at [462, 199] on span "Configure Inputs" at bounding box center [493, 196] width 100 height 11
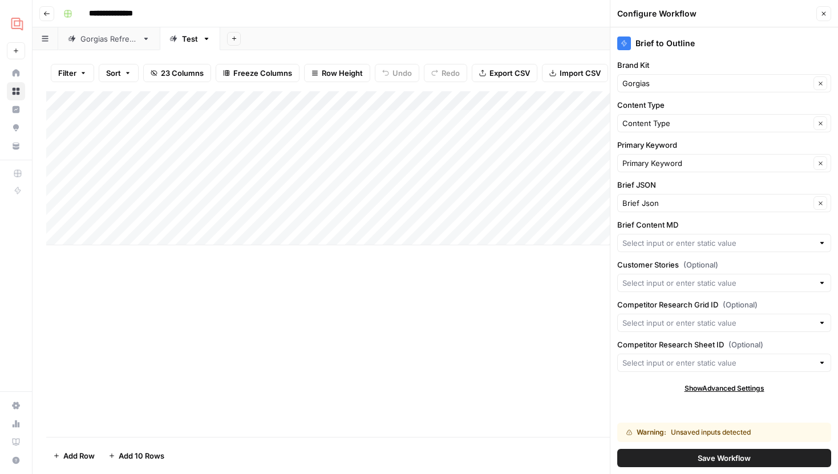
scroll to position [0, 0]
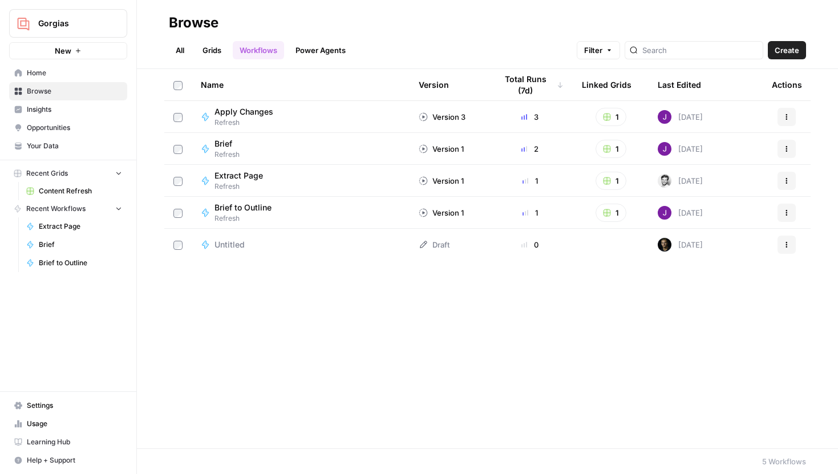
click at [92, 188] on span "Content Refresh" at bounding box center [80, 191] width 83 height 10
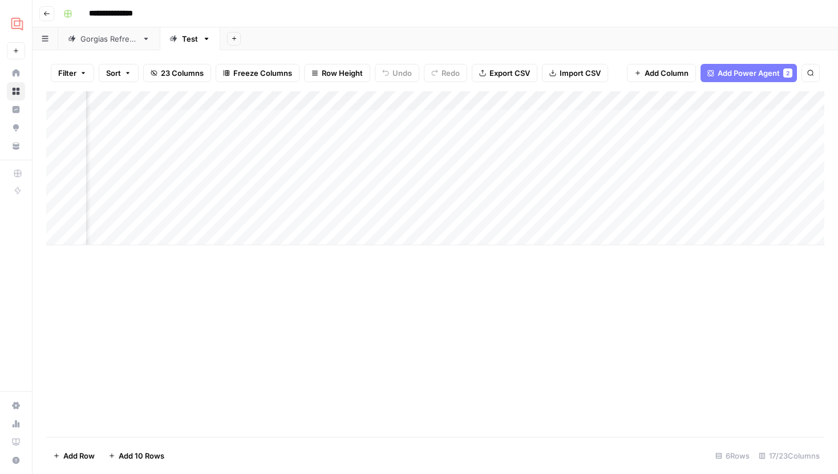
scroll to position [0, 306]
click at [550, 104] on div "Add Column" at bounding box center [435, 168] width 778 height 154
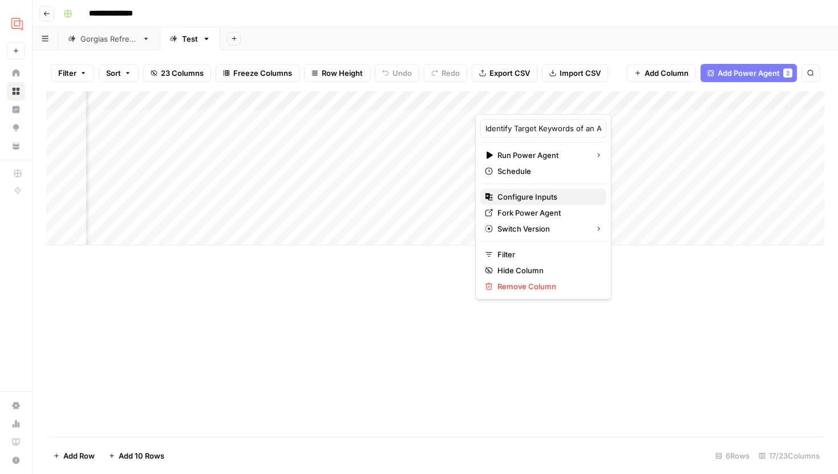
click at [524, 197] on span "Configure Inputs" at bounding box center [548, 196] width 100 height 11
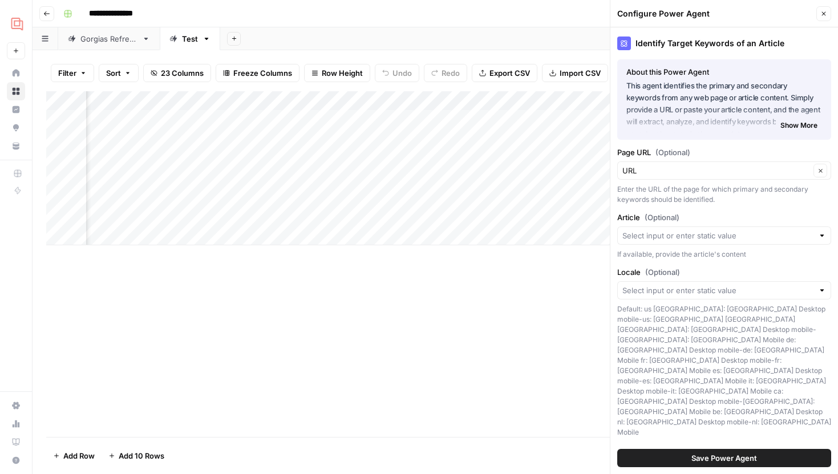
scroll to position [0, 822]
click at [829, 12] on button "Close" at bounding box center [823, 13] width 15 height 15
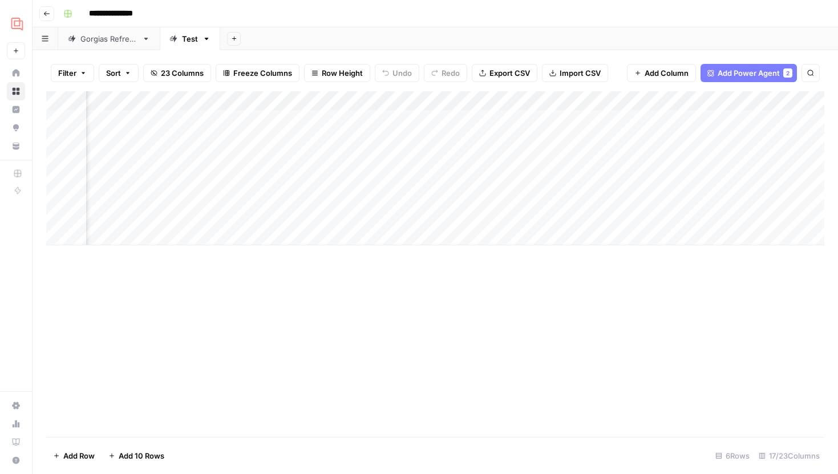
scroll to position [0, 369]
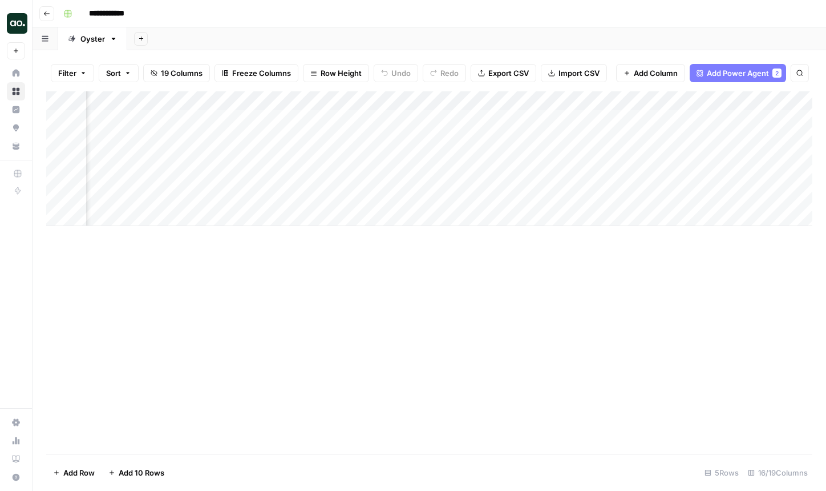
scroll to position [0, 1287]
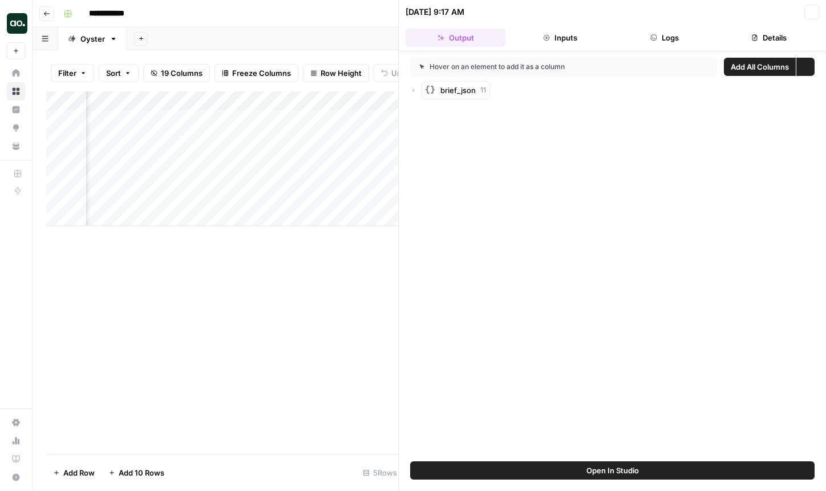
scroll to position [0, 1273]
click at [809, 13] on icon "button" at bounding box center [811, 12] width 7 height 7
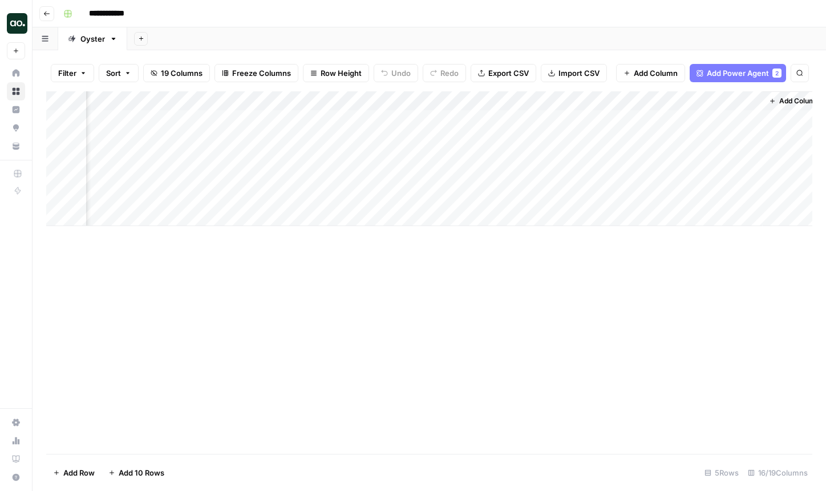
click at [634, 102] on div "Add Column" at bounding box center [429, 158] width 766 height 135
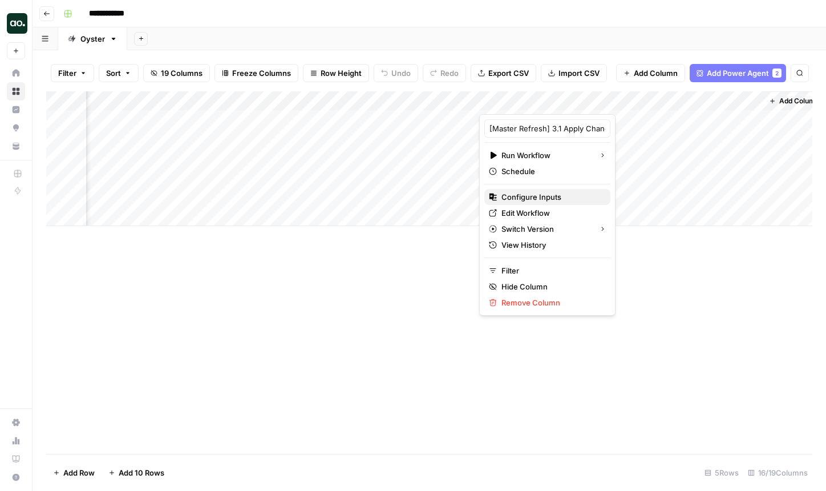
click at [527, 193] on span "Configure Inputs" at bounding box center [552, 196] width 100 height 11
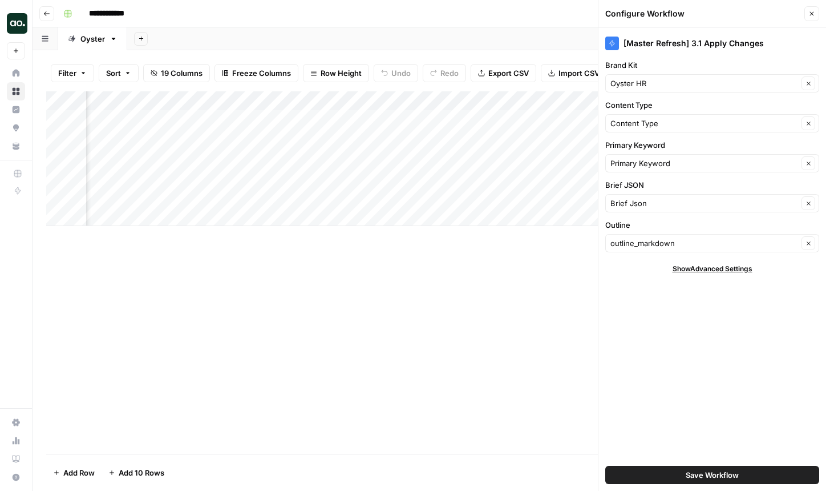
scroll to position [0, 1352]
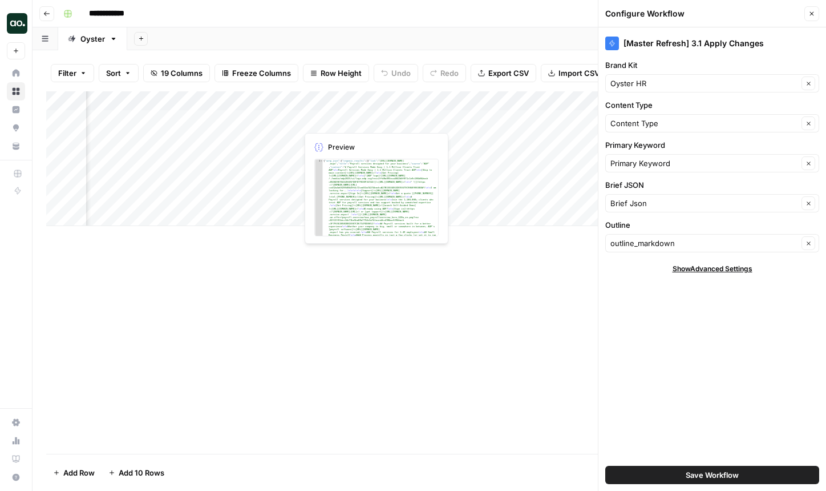
click at [390, 119] on div "Add Column" at bounding box center [429, 158] width 766 height 135
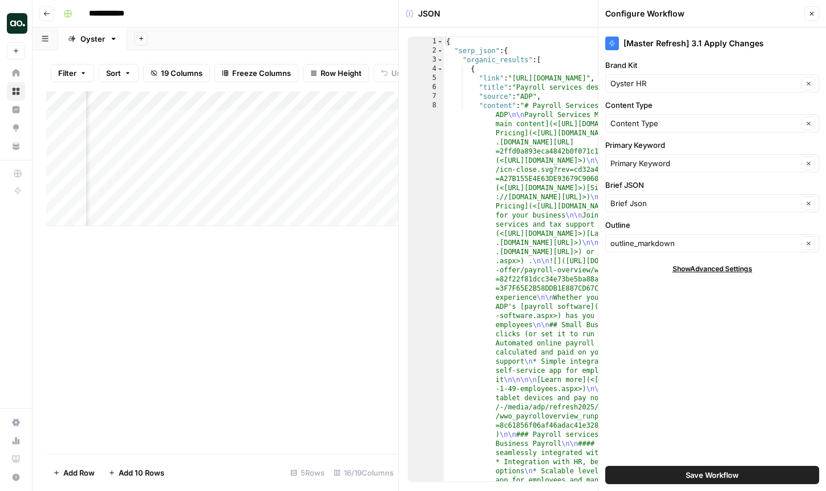
click at [814, 11] on icon "button" at bounding box center [811, 13] width 7 height 7
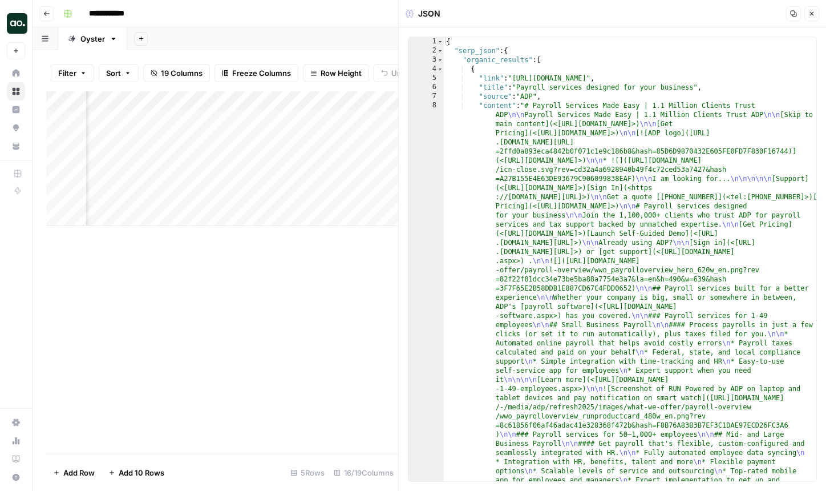
scroll to position [0, 1135]
click at [223, 119] on div "Add Column" at bounding box center [222, 158] width 352 height 135
type textarea "*"
click at [440, 51] on span "Toggle code folding, rows 2 through 9378" at bounding box center [440, 50] width 6 height 9
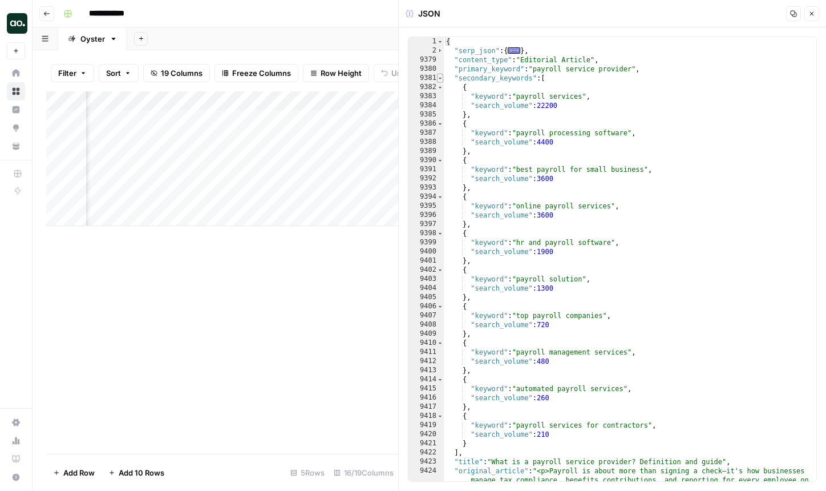
click at [440, 78] on span "Toggle code folding, rows 9381 through 9422" at bounding box center [440, 78] width 6 height 9
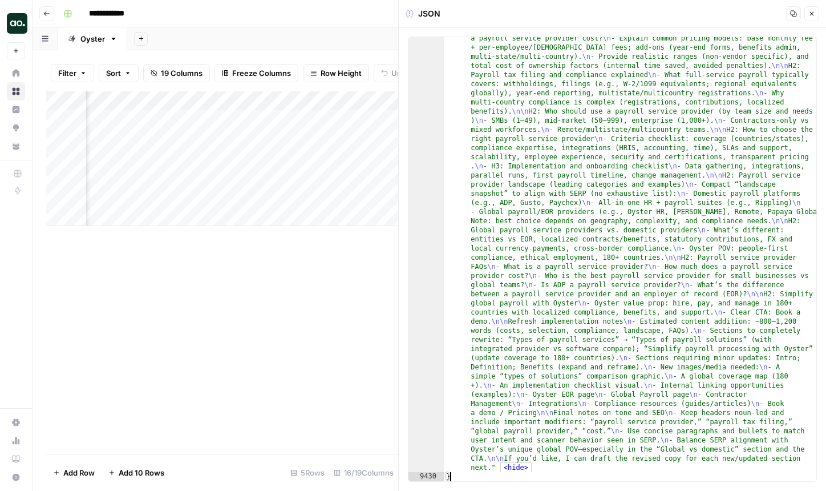
scroll to position [0, 1435]
click at [306, 123] on div "Add Column" at bounding box center [222, 158] width 352 height 135
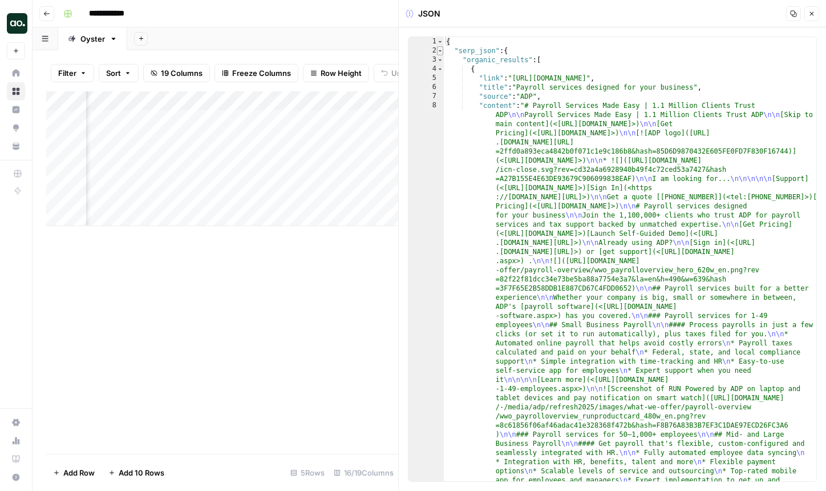
type textarea "*"
click at [443, 51] on span "Toggle code folding, rows 2 through 9378" at bounding box center [440, 50] width 6 height 9
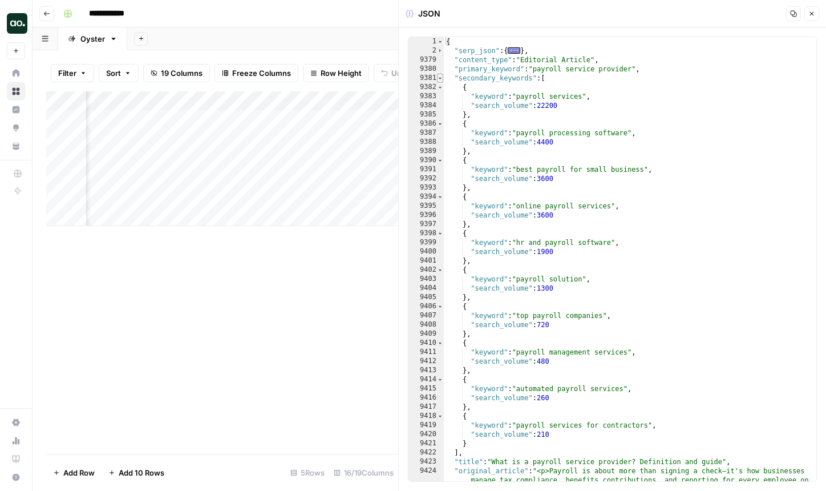
click at [440, 80] on span "Toggle code folding, rows 9381 through 9422" at bounding box center [440, 78] width 6 height 9
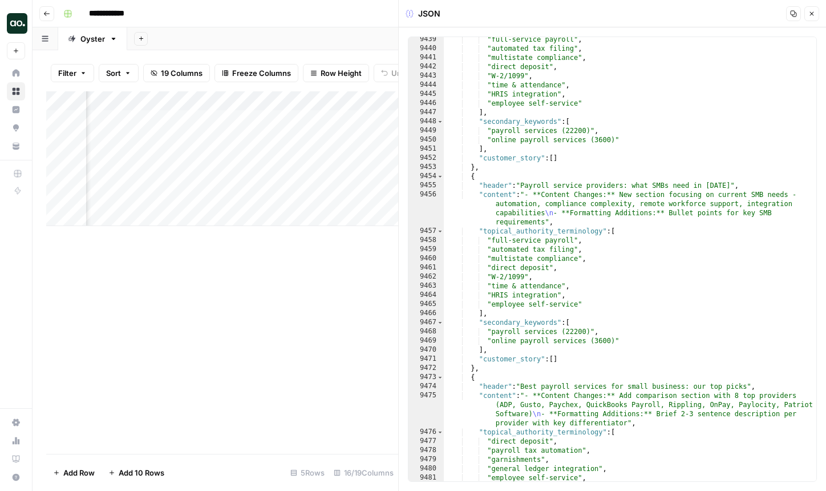
scroll to position [4421, 0]
click at [816, 14] on button "Close" at bounding box center [811, 13] width 15 height 15
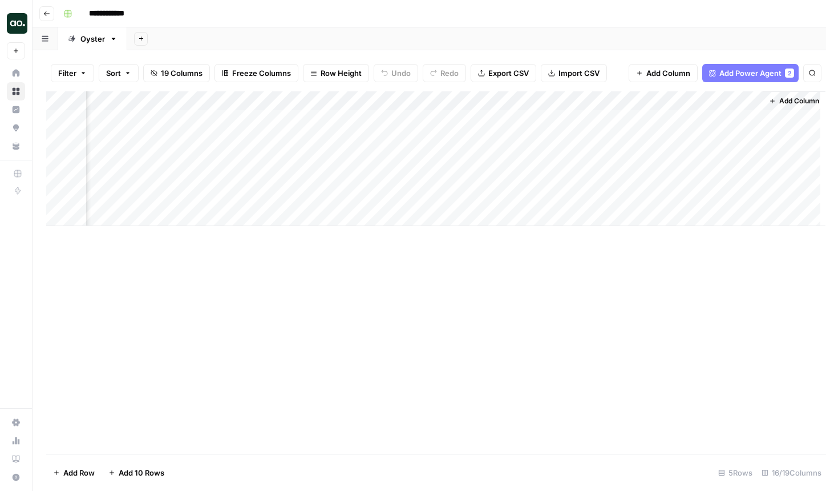
scroll to position [0, 1273]
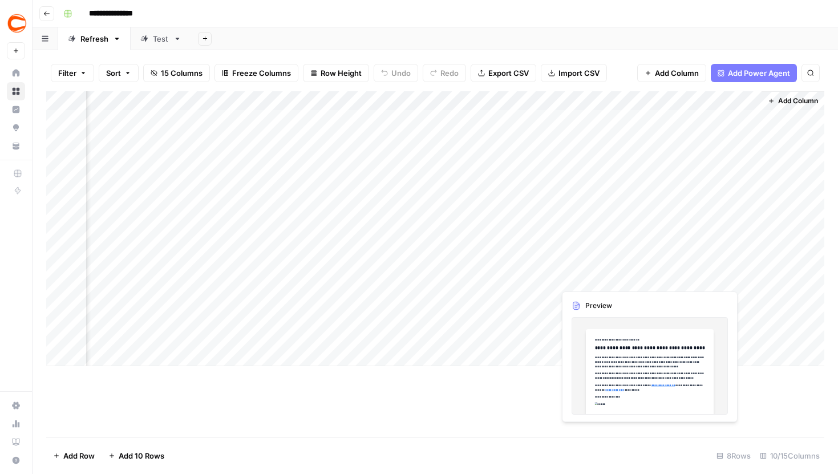
scroll to position [0, 583]
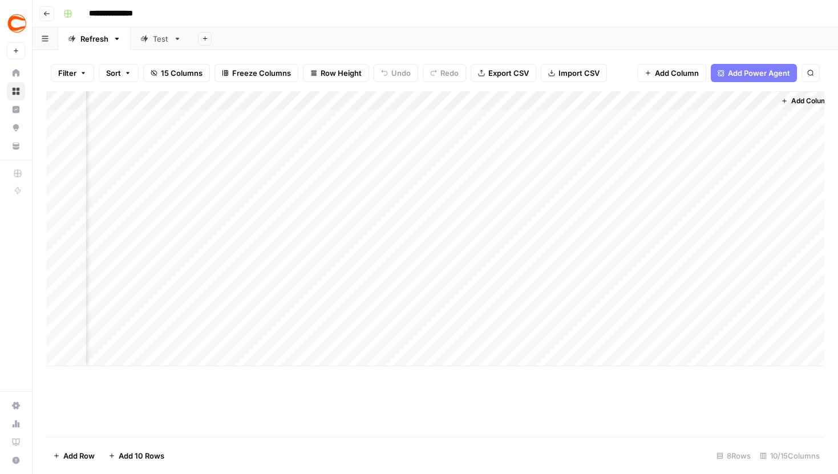
click at [659, 266] on div "Add Column" at bounding box center [435, 228] width 778 height 275
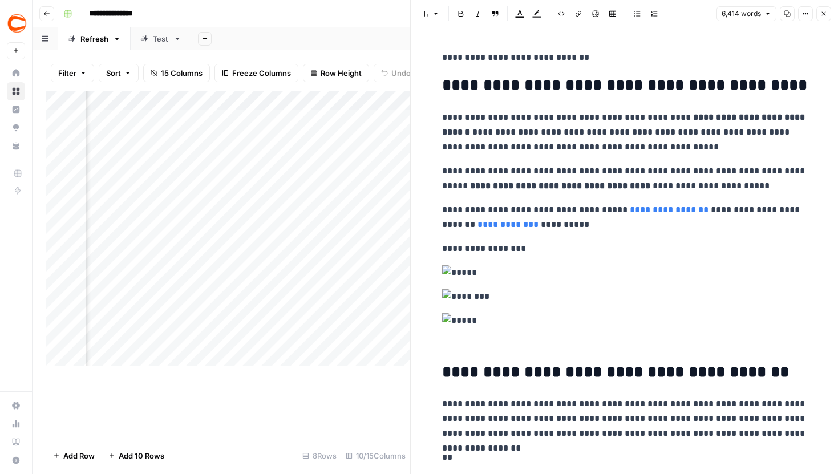
click at [532, 331] on p "**********" at bounding box center [624, 296] width 365 height 111
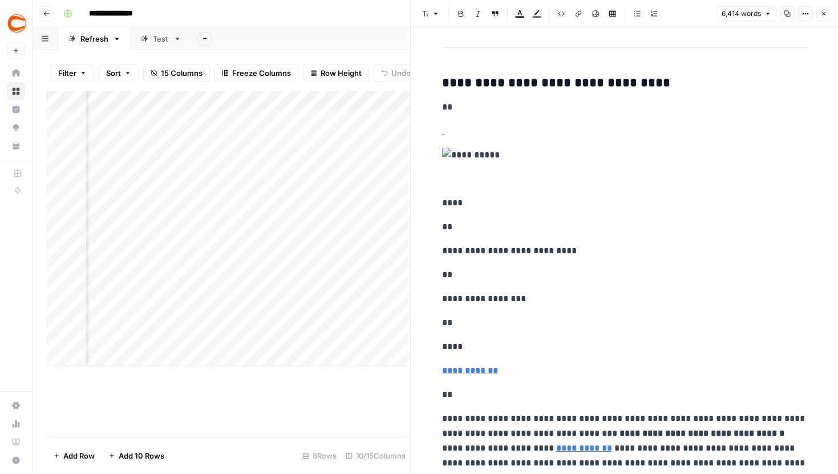
scroll to position [2807, 0]
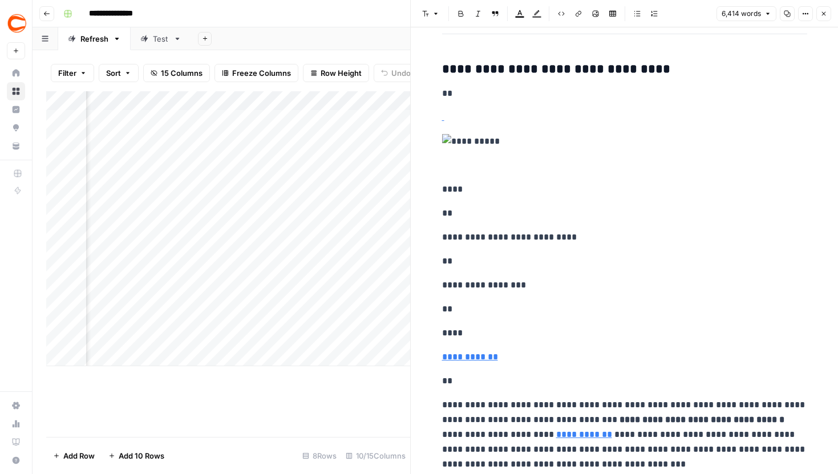
click at [824, 11] on icon "button" at bounding box center [823, 13] width 7 height 7
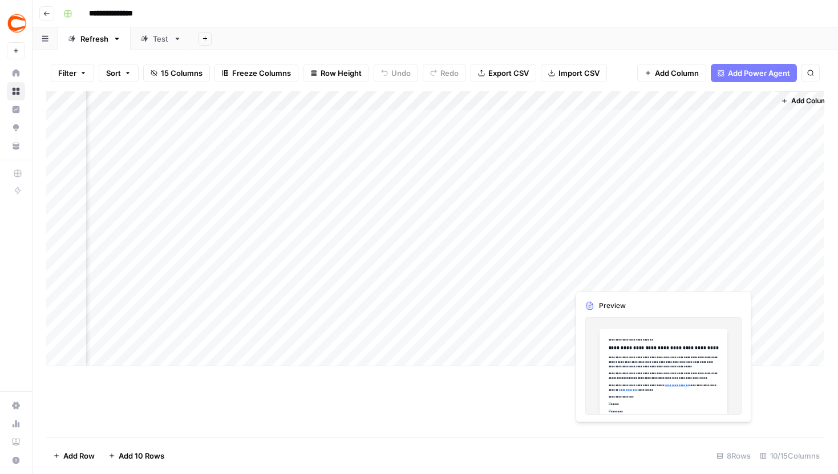
click at [664, 268] on div "Add Column" at bounding box center [435, 228] width 778 height 275
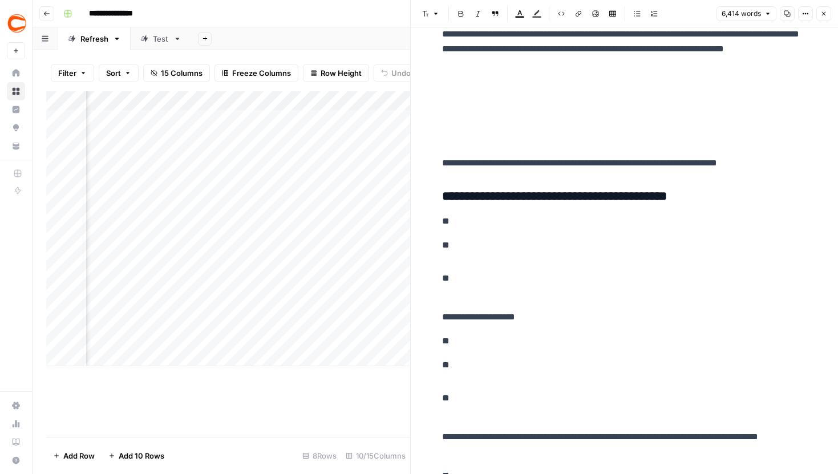
scroll to position [1336, 0]
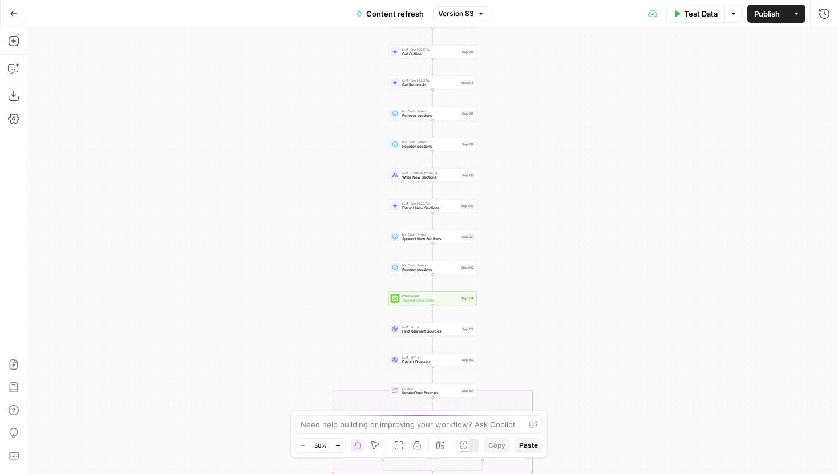
click at [482, 14] on icon "button" at bounding box center [481, 13] width 7 height 7
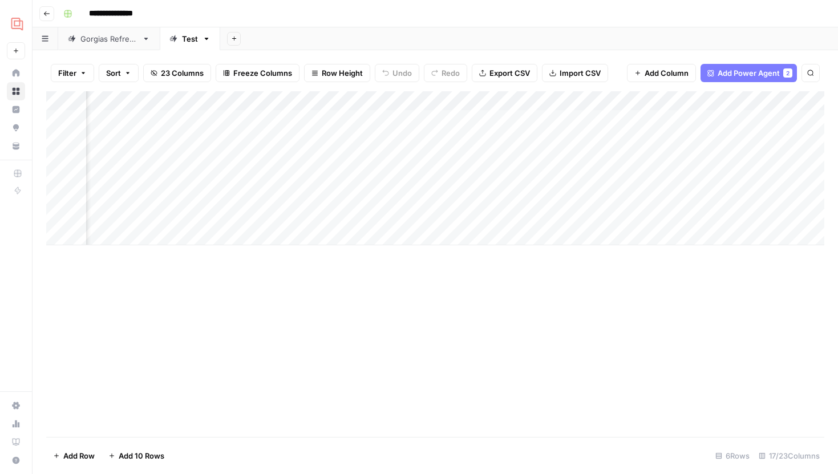
scroll to position [0, 1179]
click at [349, 95] on div "Add Column" at bounding box center [435, 168] width 778 height 154
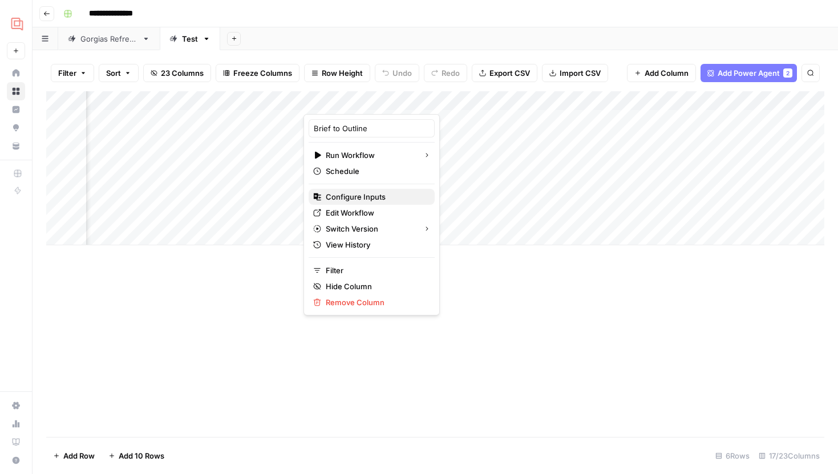
click at [355, 198] on span "Configure Inputs" at bounding box center [376, 196] width 100 height 11
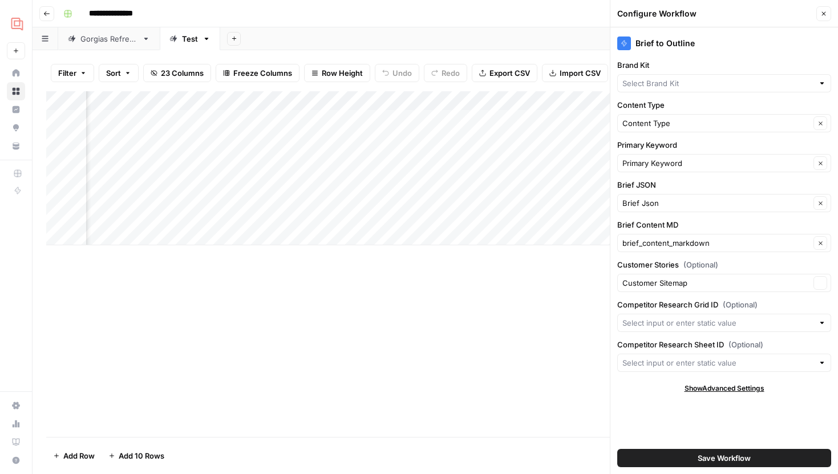
type input "Gorgias"
click at [355, 98] on div "Add Column" at bounding box center [435, 168] width 778 height 154
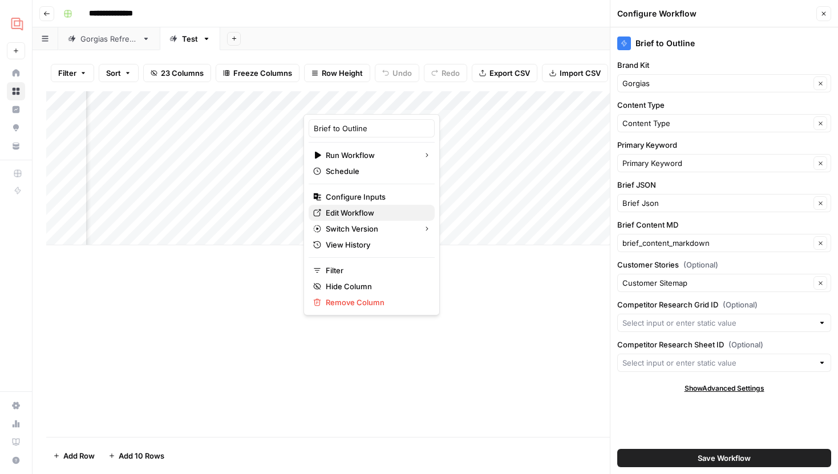
click at [355, 211] on span "Edit Workflow" at bounding box center [376, 212] width 100 height 11
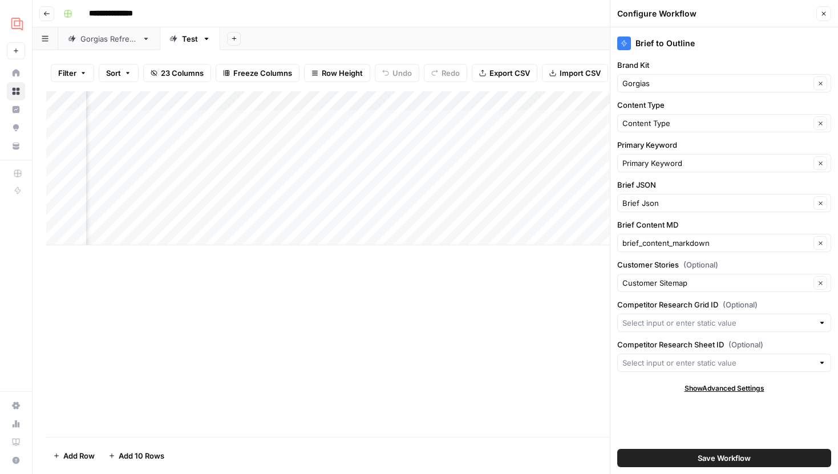
scroll to position [0, 1410]
click at [153, 118] on div "Add Column" at bounding box center [435, 168] width 778 height 154
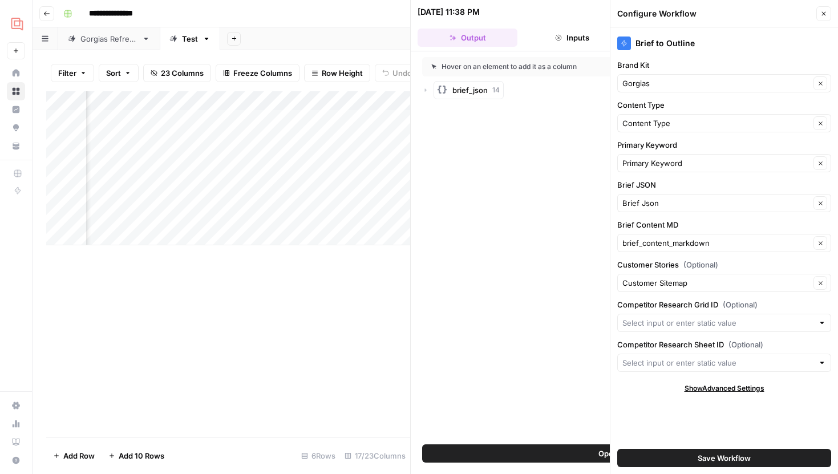
click at [825, 15] on icon "button" at bounding box center [824, 14] width 4 height 4
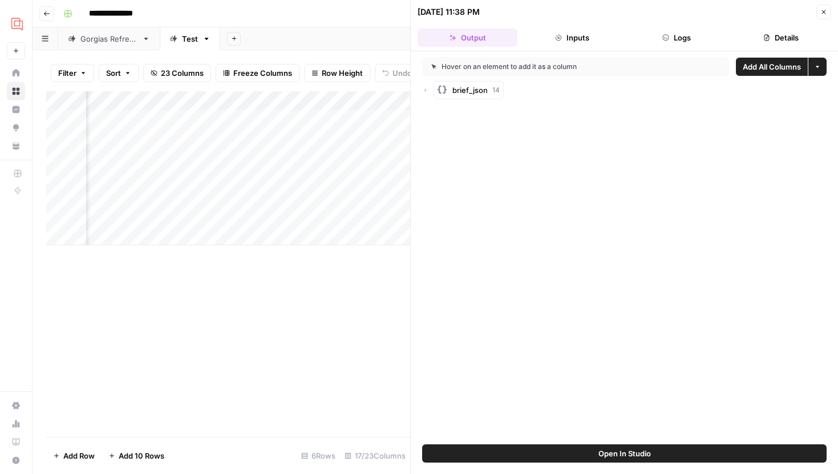
click at [648, 35] on button "Logs" at bounding box center [677, 38] width 100 height 18
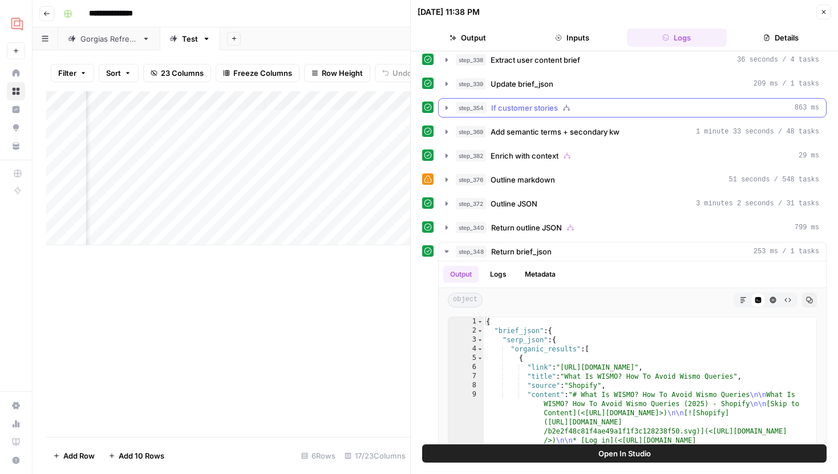
click at [446, 106] on icon "button" at bounding box center [447, 108] width 2 height 4
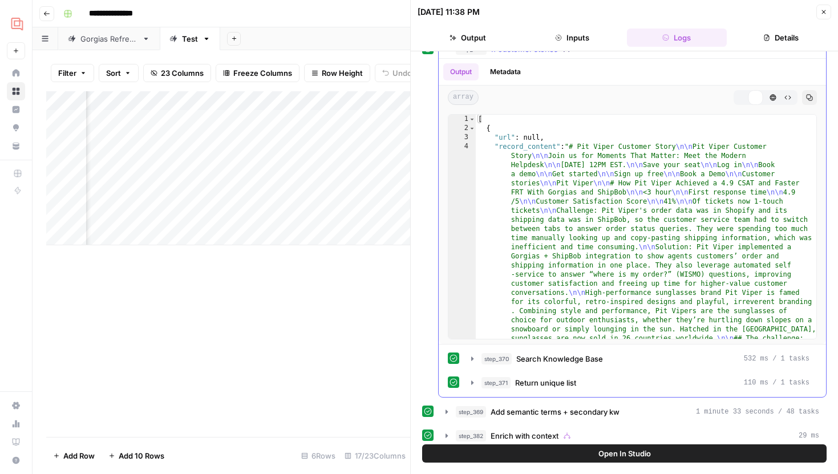
scroll to position [67, 0]
type textarea "*"
click at [470, 127] on span "Toggle code folding, rows 2 through 5" at bounding box center [472, 127] width 6 height 9
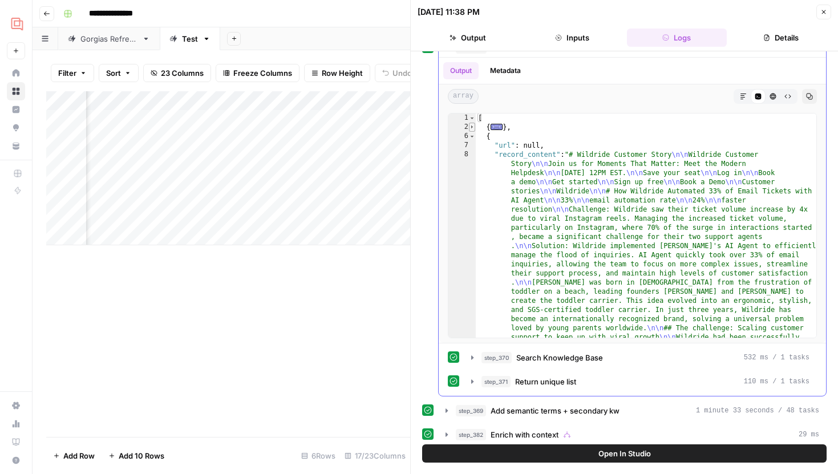
click at [471, 129] on span "Toggle code folding, rows 2 through 5" at bounding box center [472, 127] width 6 height 9
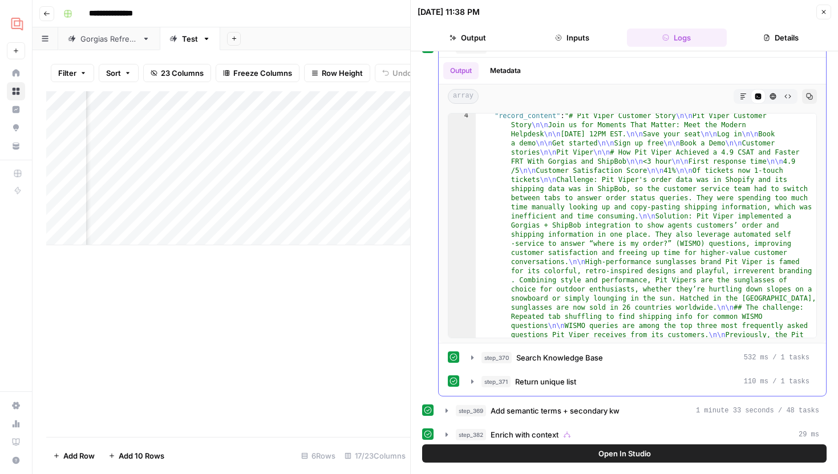
scroll to position [0, 0]
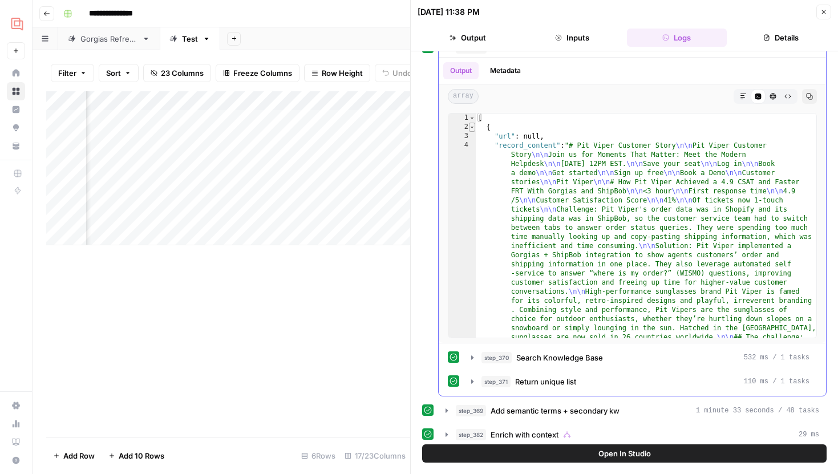
click at [471, 127] on span "Toggle code folding, rows 2 through 5" at bounding box center [472, 127] width 6 height 9
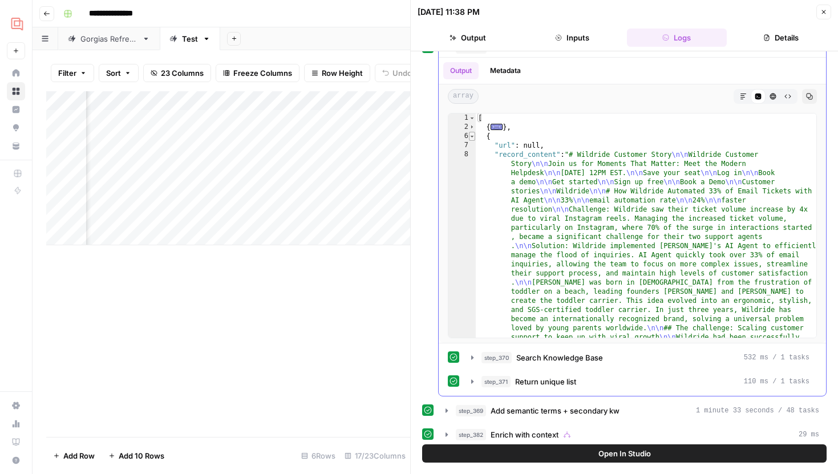
click at [473, 138] on span "Toggle code folding, rows 6 through 9" at bounding box center [472, 136] width 6 height 9
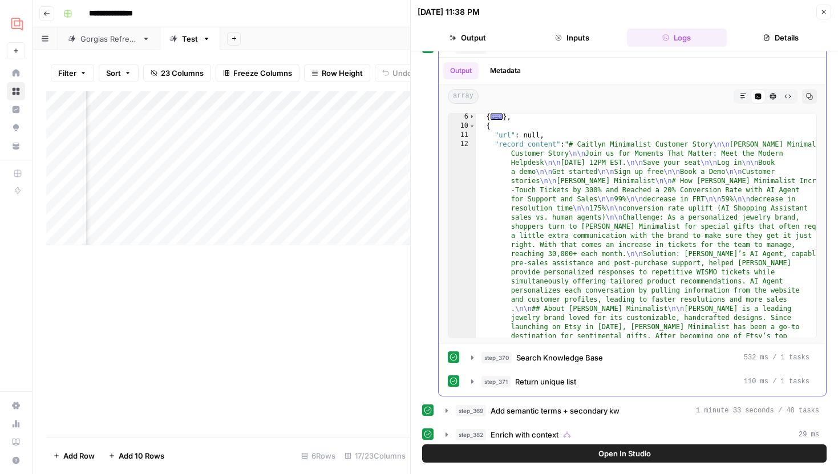
scroll to position [19, 0]
click at [473, 356] on icon "button" at bounding box center [472, 357] width 9 height 9
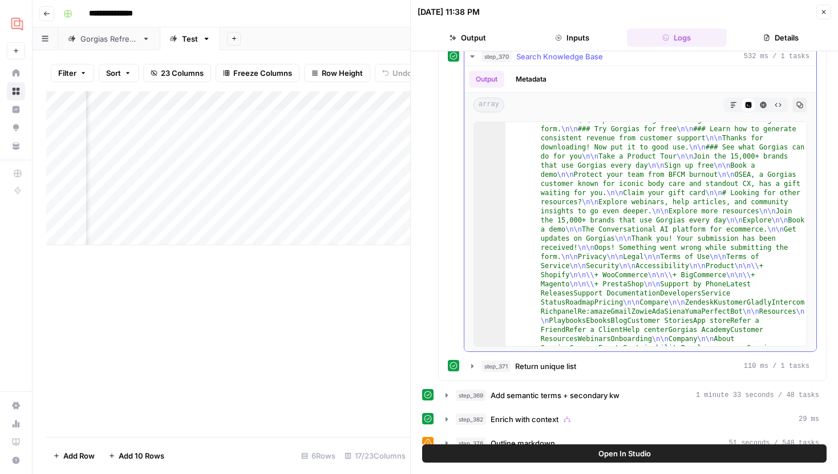
scroll to position [401, 0]
click at [469, 361] on button "step_371 Return unique list 110 ms / 1 tasks" at bounding box center [640, 366] width 352 height 18
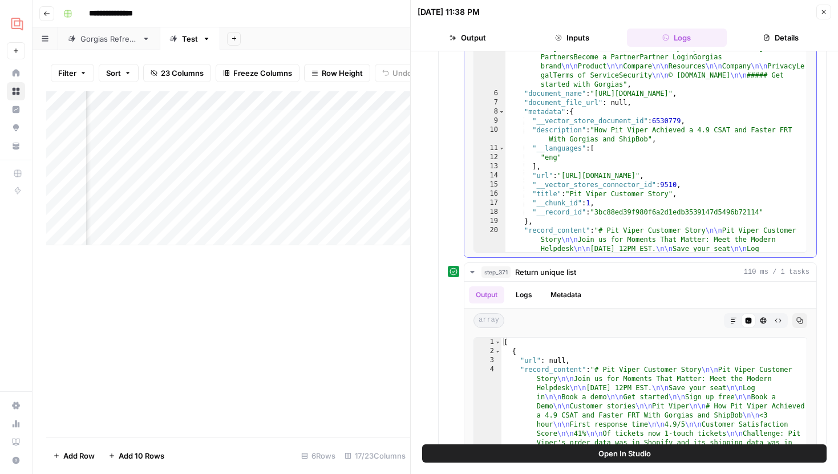
scroll to position [605, 0]
click at [155, 119] on div "Add Column" at bounding box center [228, 168] width 364 height 154
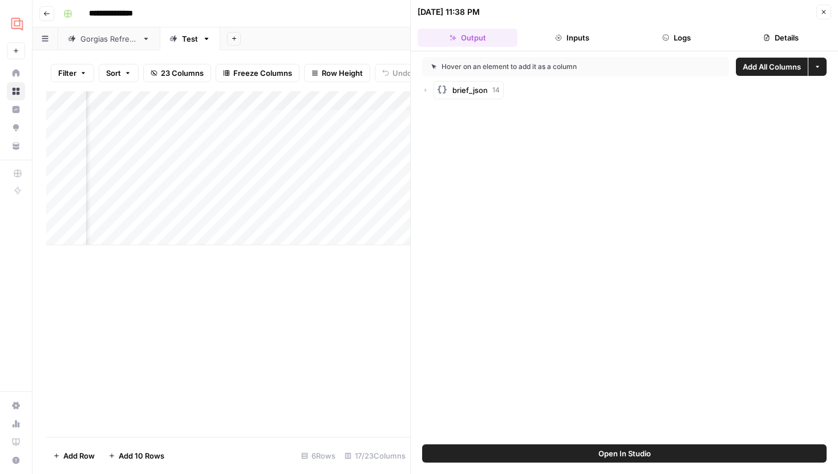
click at [545, 444] on button "Open In Studio" at bounding box center [624, 453] width 405 height 18
click at [819, 16] on button "Close" at bounding box center [823, 12] width 15 height 15
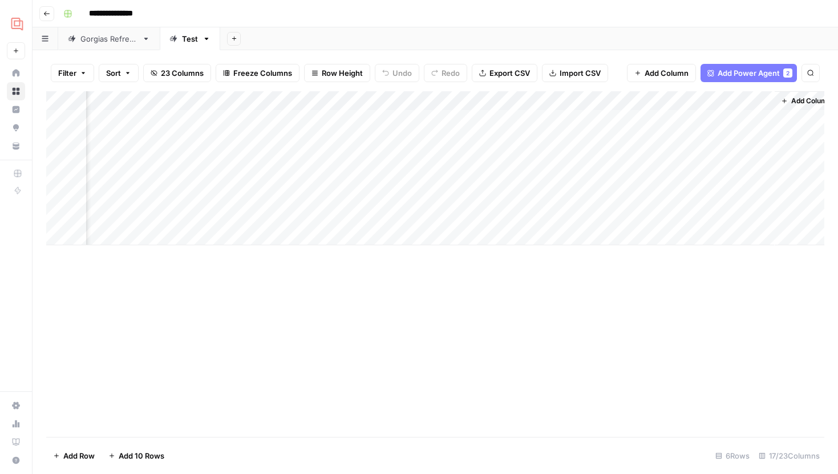
scroll to position [0, 1246]
click at [753, 120] on div "Add Column" at bounding box center [435, 168] width 778 height 154
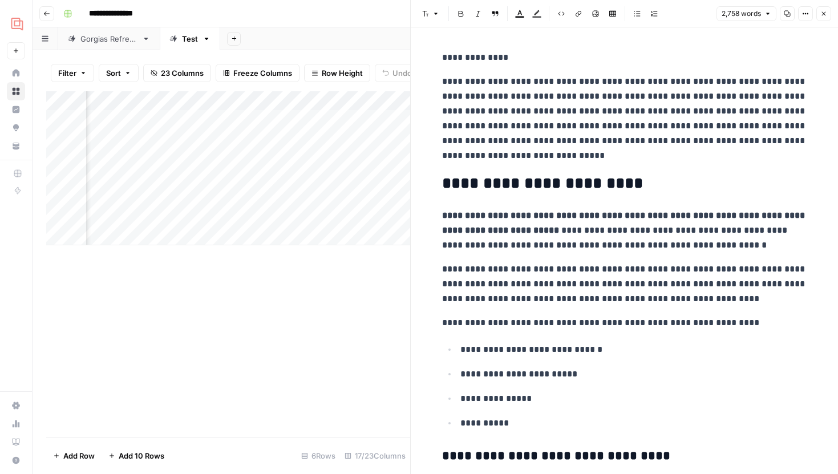
click at [824, 11] on icon "button" at bounding box center [823, 13] width 7 height 7
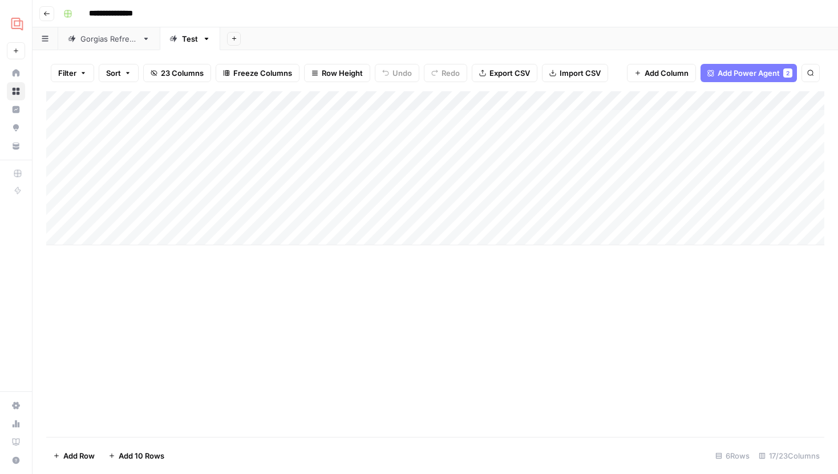
click at [205, 145] on div "Add Column" at bounding box center [435, 168] width 778 height 154
click at [209, 159] on div "Add Column" at bounding box center [435, 168] width 778 height 154
click at [240, 162] on div "Add Column" at bounding box center [435, 168] width 778 height 154
type input "**********"
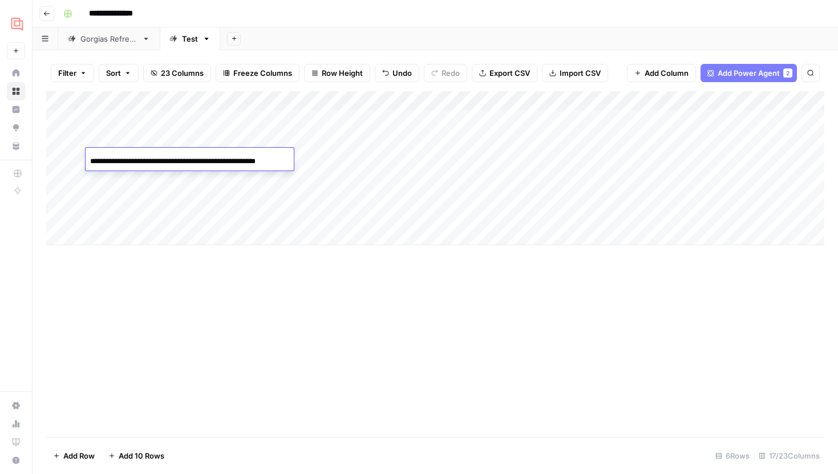
scroll to position [0, 38]
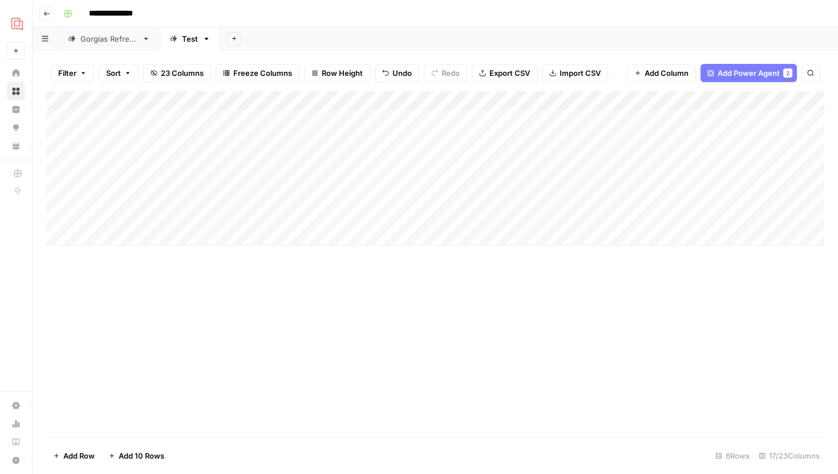
click at [190, 175] on div "Add Column" at bounding box center [435, 168] width 778 height 154
click at [213, 183] on div "Add Column" at bounding box center [435, 168] width 778 height 154
click at [340, 135] on div "Add Column" at bounding box center [435, 168] width 778 height 154
click at [346, 139] on div "Add Column" at bounding box center [435, 168] width 778 height 154
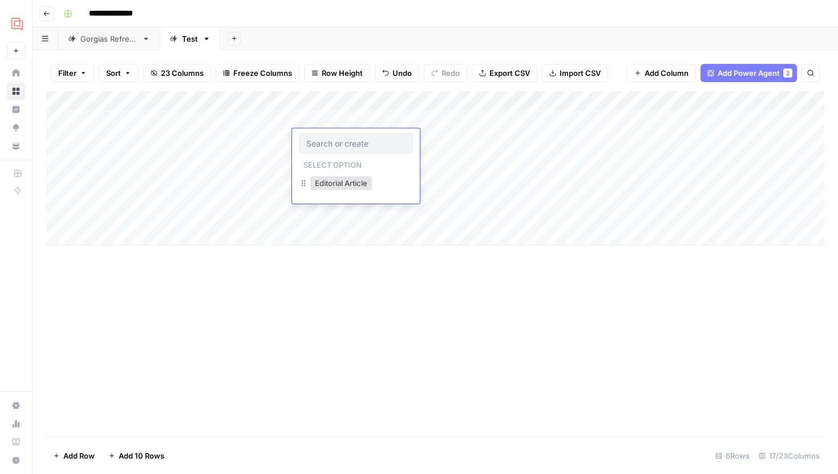
click at [333, 175] on div "Editorial Article" at bounding box center [341, 183] width 66 height 16
click at [333, 183] on button "Editorial Article" at bounding box center [341, 183] width 62 height 14
click at [329, 156] on div "Add Column" at bounding box center [435, 168] width 778 height 154
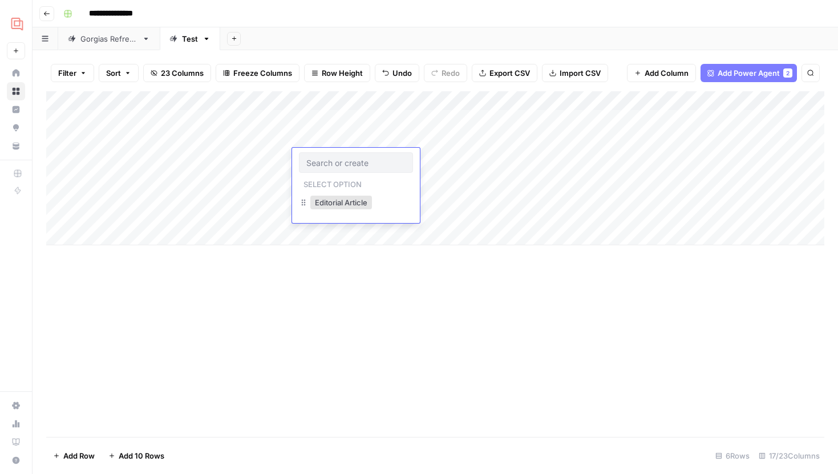
click at [329, 156] on div at bounding box center [356, 162] width 114 height 21
click at [333, 201] on button "Editorial Article" at bounding box center [341, 203] width 62 height 14
click at [331, 179] on div "Add Column" at bounding box center [435, 168] width 778 height 154
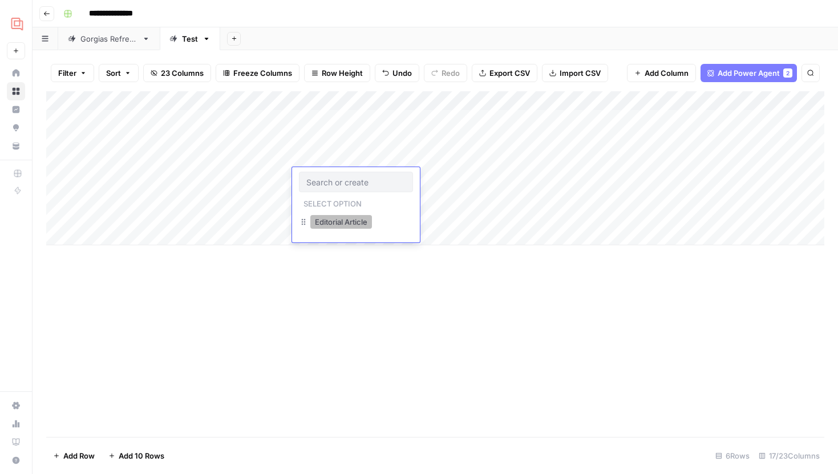
click at [338, 217] on button "Editorial Article" at bounding box center [341, 222] width 62 height 14
click at [428, 138] on div "Add Column" at bounding box center [435, 168] width 778 height 154
click at [425, 158] on div "Add Column" at bounding box center [435, 168] width 778 height 154
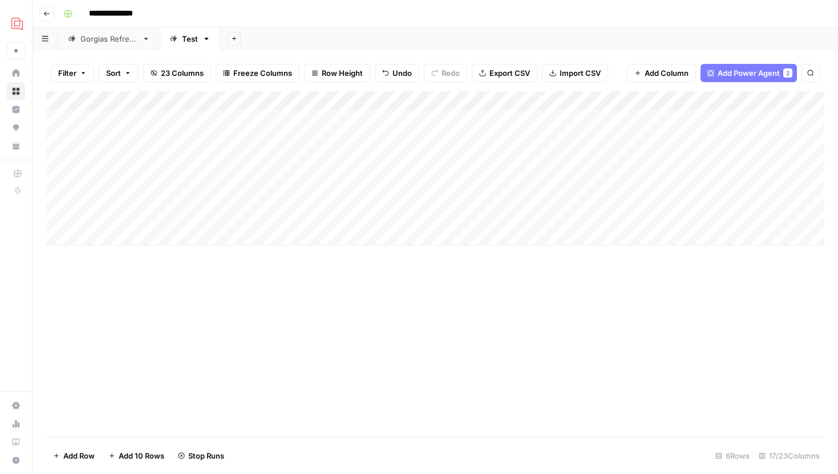
click at [420, 176] on div "Add Column" at bounding box center [435, 168] width 778 height 154
click at [468, 137] on div "Add Column" at bounding box center [435, 168] width 778 height 154
click at [463, 153] on div "Add Column" at bounding box center [435, 168] width 778 height 154
click at [463, 177] on div "Add Column" at bounding box center [435, 168] width 778 height 154
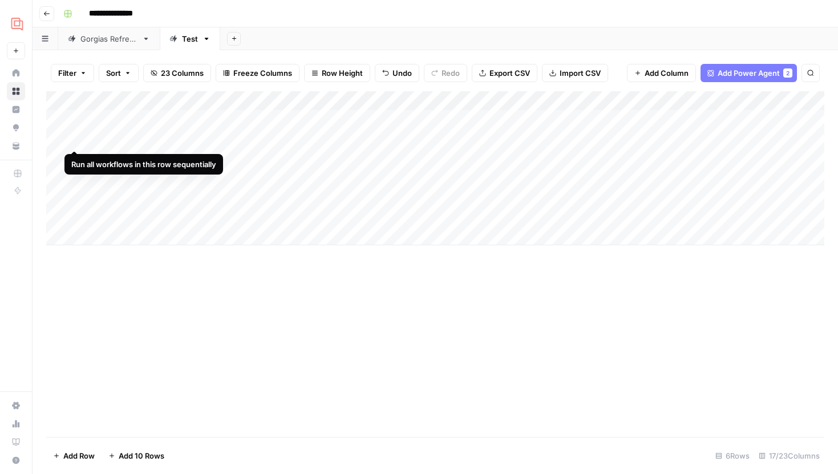
click at [74, 139] on div "Add Column" at bounding box center [435, 168] width 778 height 154
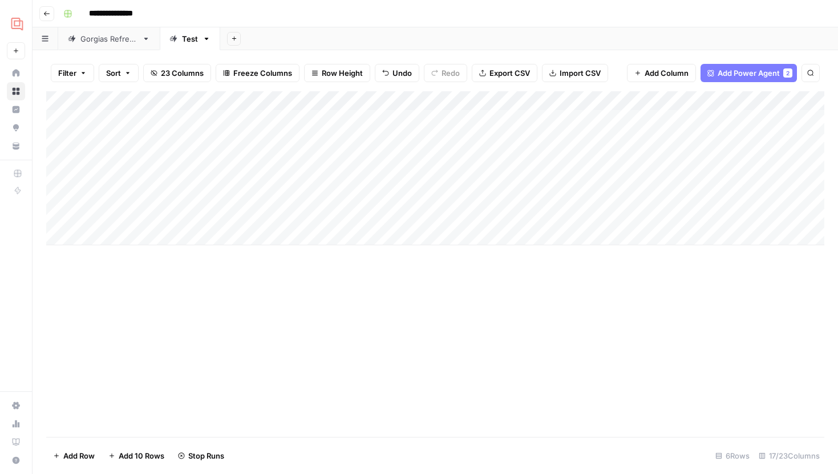
click at [75, 157] on div "Add Column" at bounding box center [435, 168] width 778 height 154
click at [77, 176] on div "Add Column" at bounding box center [435, 168] width 778 height 154
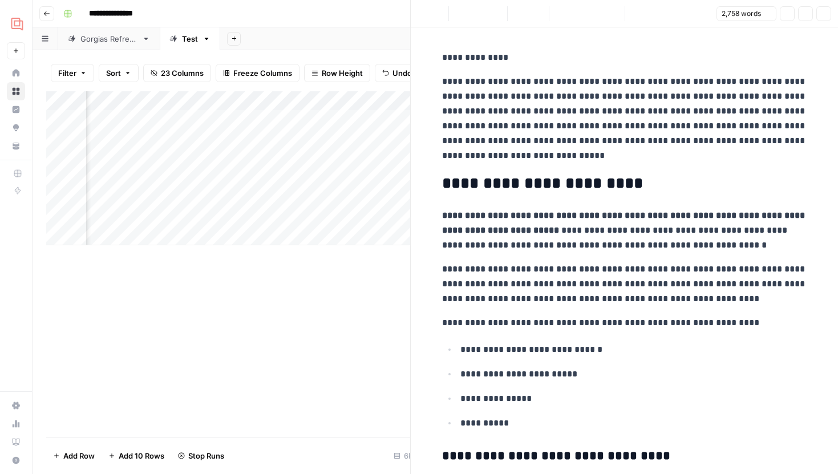
scroll to position [0, 1232]
click at [828, 16] on button "Close" at bounding box center [823, 13] width 15 height 15
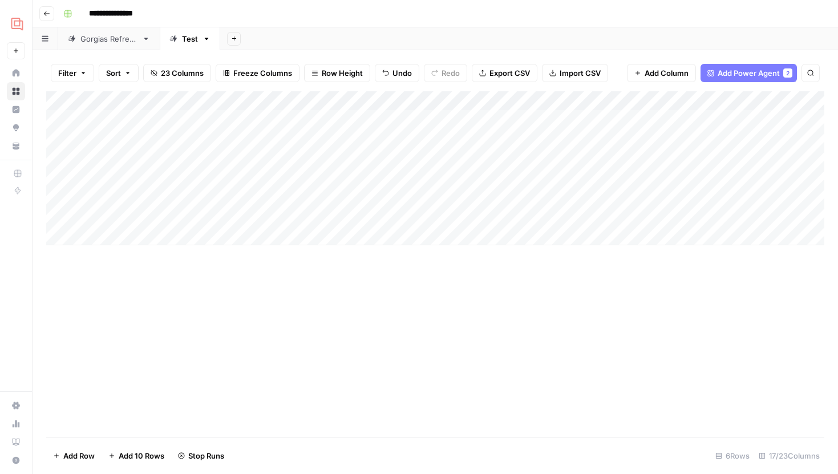
click at [113, 43] on div "Gorgias Refresh" at bounding box center [108, 38] width 57 height 11
click at [180, 46] on link "Test" at bounding box center [190, 38] width 60 height 23
click at [589, 177] on div "Add Column" at bounding box center [435, 168] width 778 height 154
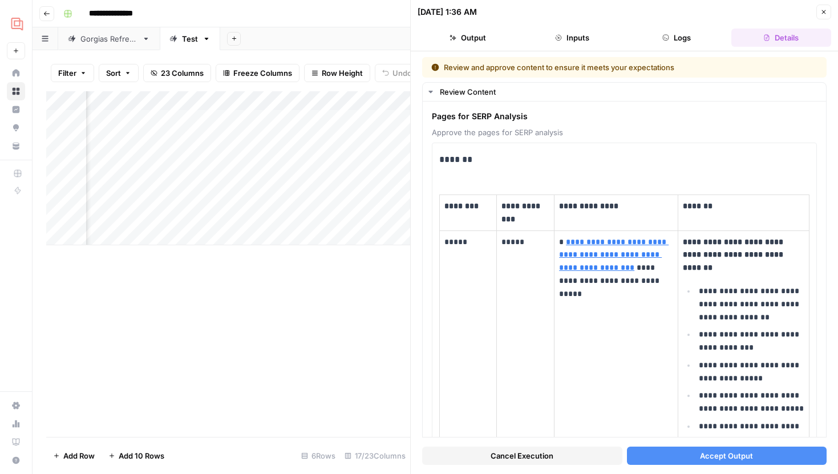
click at [827, 17] on button "Close" at bounding box center [823, 12] width 15 height 15
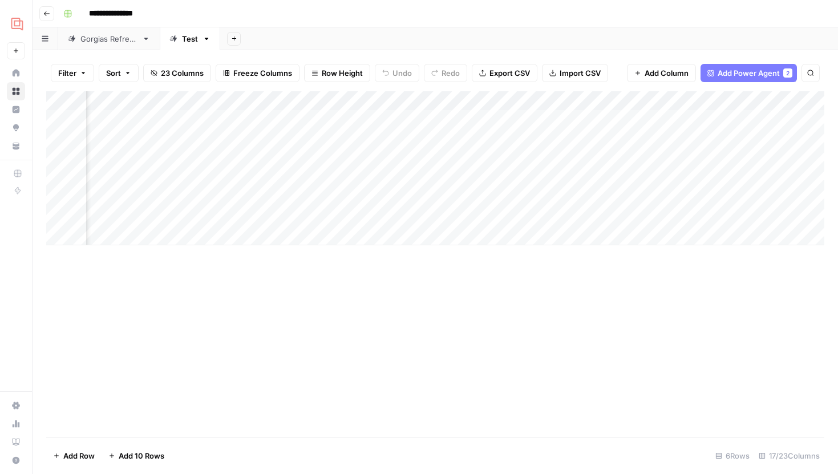
scroll to position [0, 895]
click at [472, 177] on div "Add Column" at bounding box center [435, 168] width 778 height 154
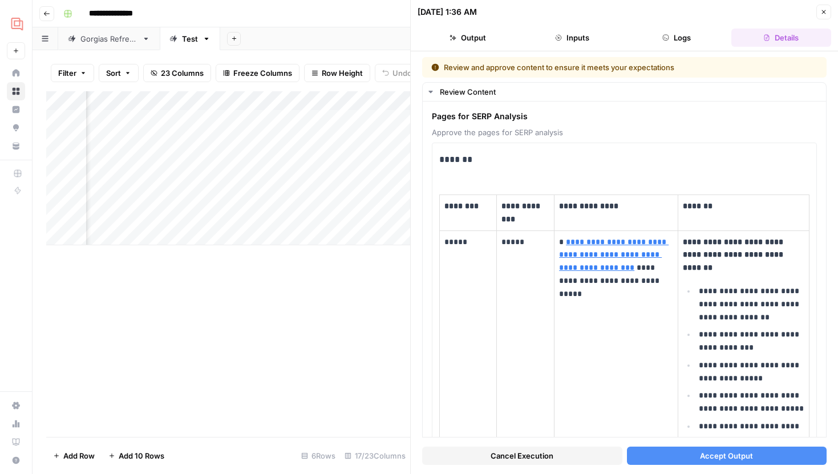
click at [690, 451] on button "Accept Output" at bounding box center [727, 456] width 200 height 18
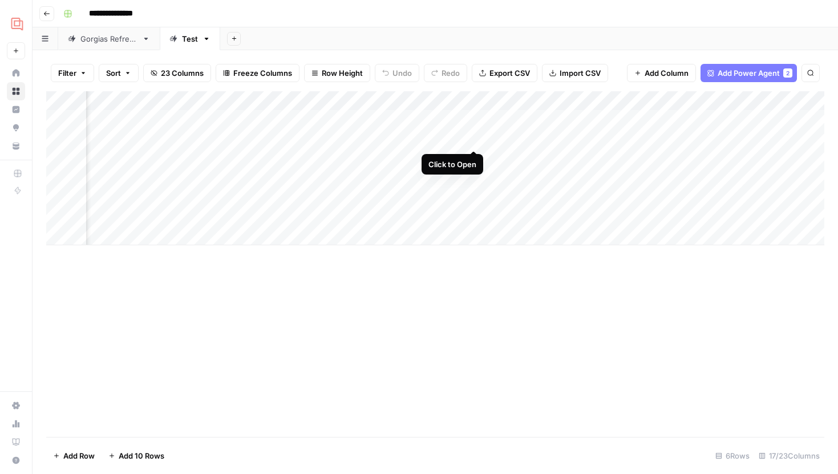
click at [474, 139] on div "Add Column" at bounding box center [435, 168] width 778 height 154
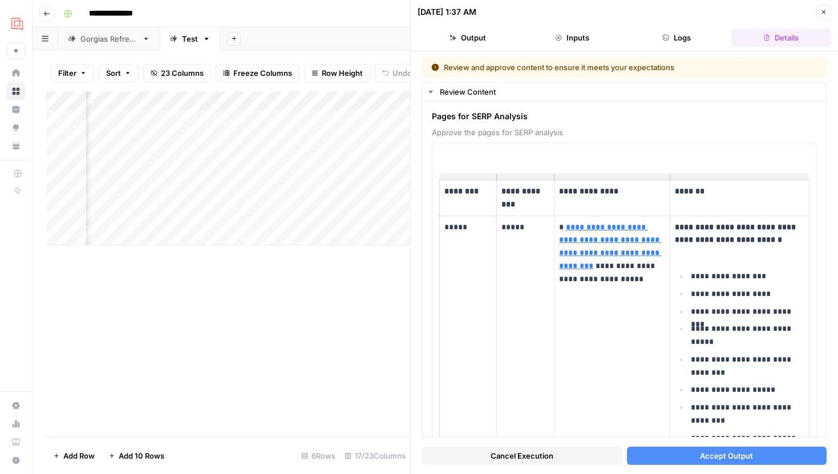
click at [675, 456] on button "Accept Output" at bounding box center [727, 456] width 200 height 18
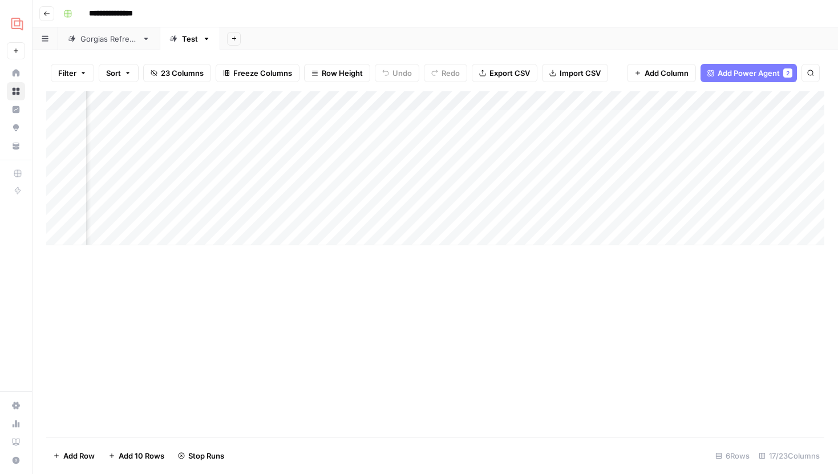
click at [475, 161] on div "Add Column" at bounding box center [435, 168] width 778 height 154
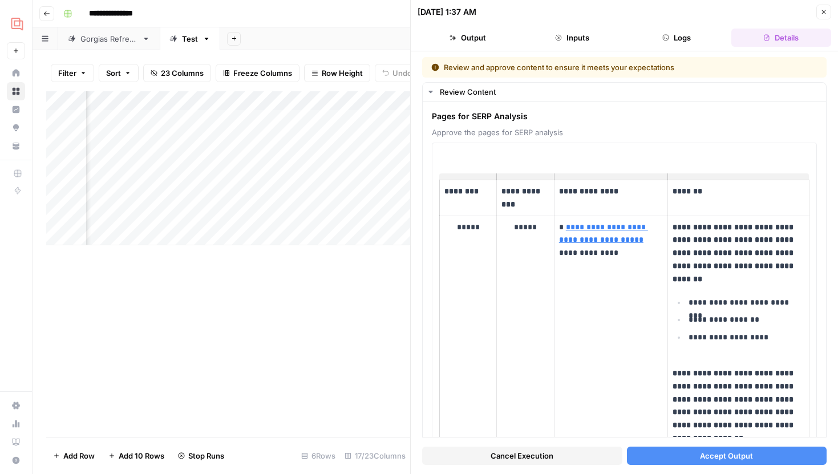
click at [649, 458] on button "Accept Output" at bounding box center [727, 456] width 200 height 18
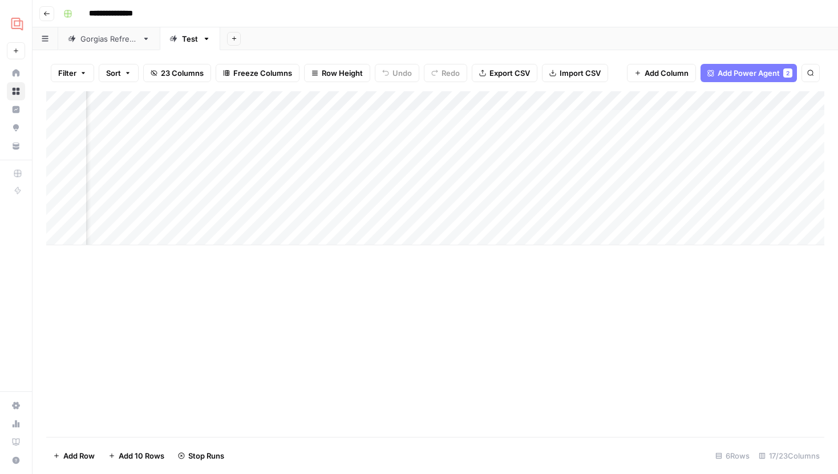
click at [471, 179] on div "Add Column" at bounding box center [435, 168] width 778 height 154
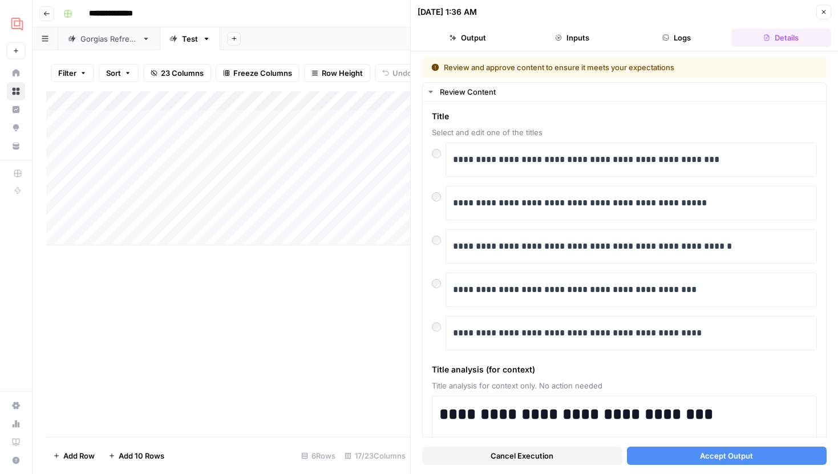
click at [281, 175] on div "Add Column" at bounding box center [228, 168] width 364 height 154
click at [688, 452] on button "Accept Output" at bounding box center [727, 456] width 200 height 18
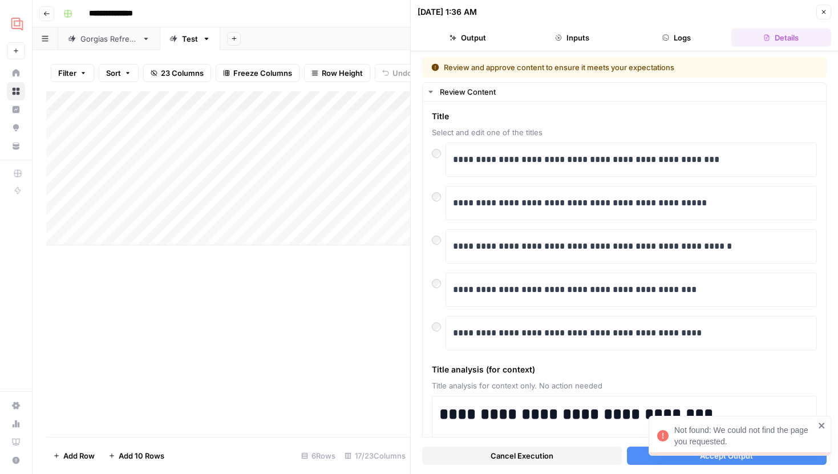
click at [822, 15] on icon "button" at bounding box center [823, 12] width 7 height 7
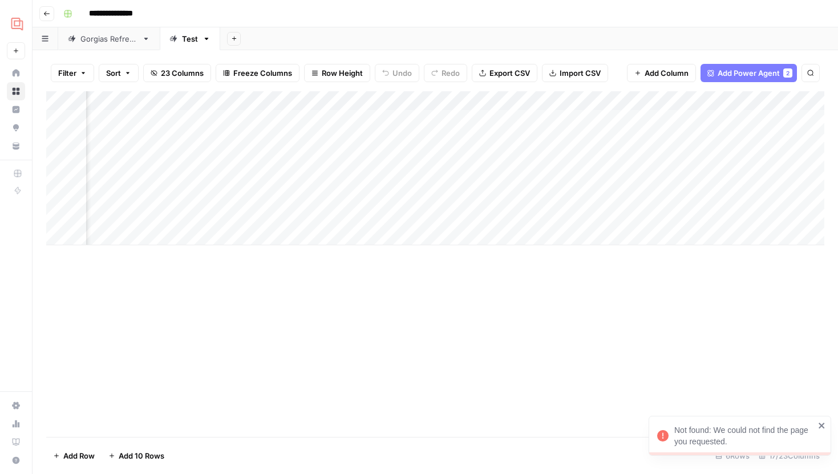
scroll to position [0, 817]
click at [552, 180] on div "Add Column" at bounding box center [435, 168] width 778 height 154
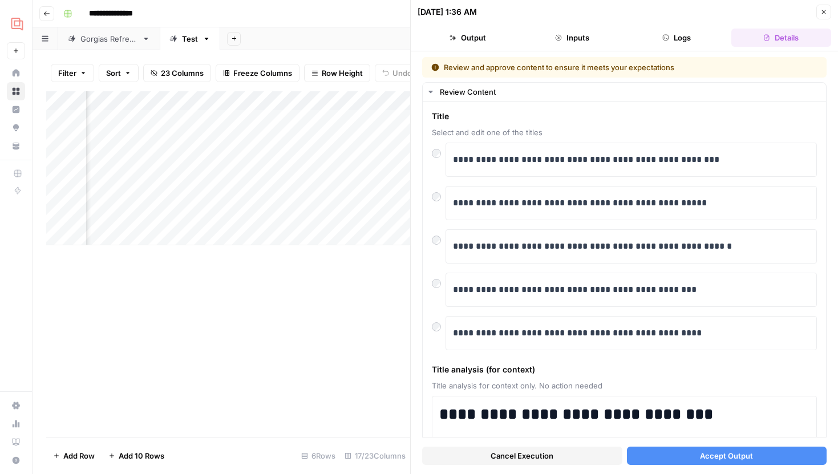
click at [716, 451] on span "Accept Output" at bounding box center [726, 455] width 53 height 11
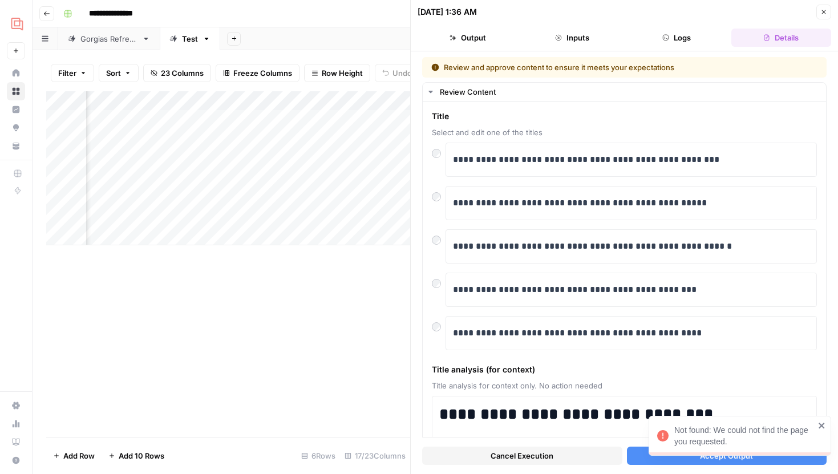
click at [773, 440] on div "Not found: We could not find the page you requested." at bounding box center [744, 435] width 140 height 23
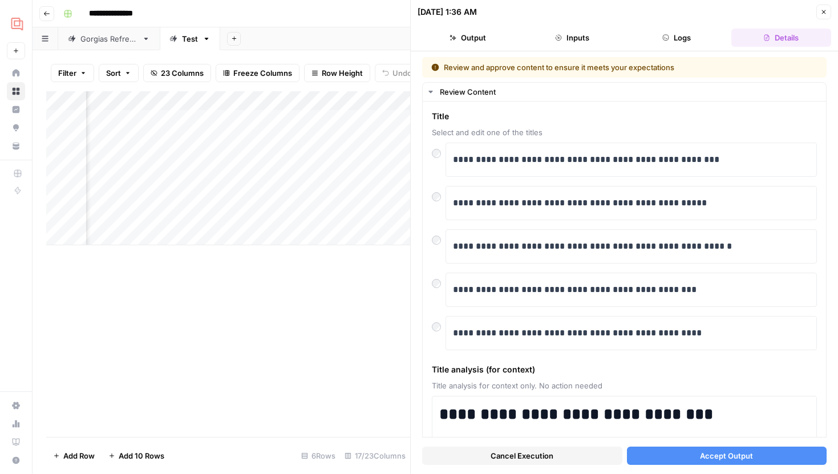
click at [713, 450] on span "Accept Output" at bounding box center [726, 455] width 53 height 11
click at [708, 452] on span "Accept Output" at bounding box center [726, 455] width 53 height 11
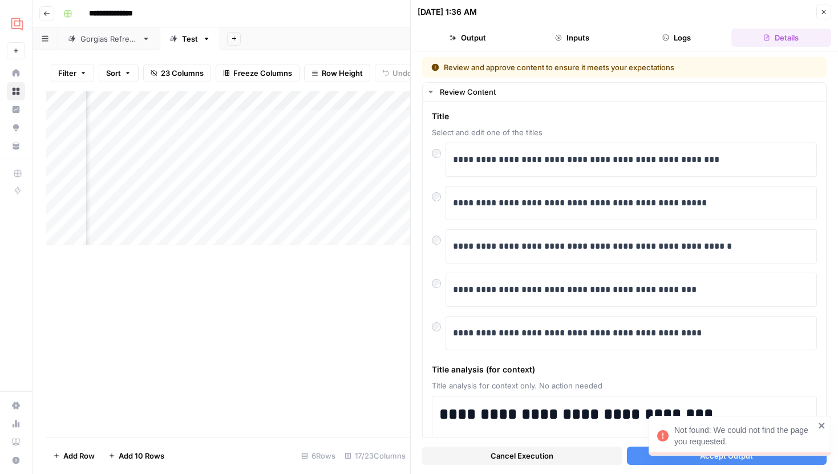
click at [824, 22] on header "10/08/25 at 1:36 AM Close Output Inputs Logs Details" at bounding box center [624, 25] width 427 height 51
click at [823, 12] on icon "button" at bounding box center [823, 12] width 7 height 7
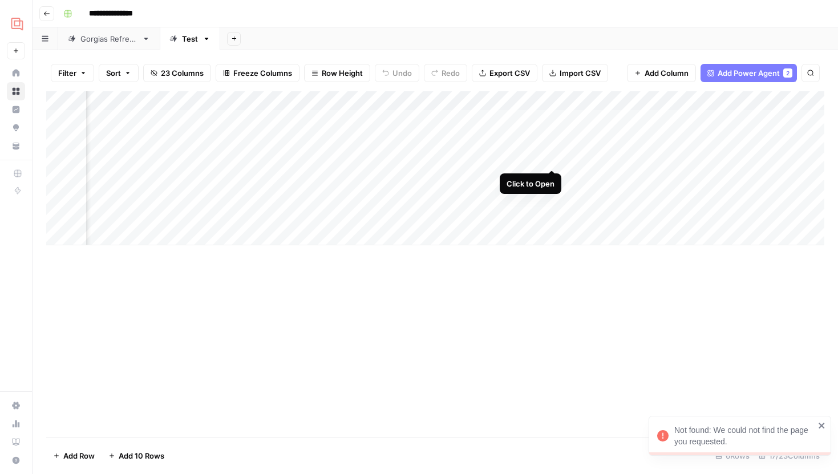
click at [549, 161] on div "Add Column" at bounding box center [435, 168] width 778 height 154
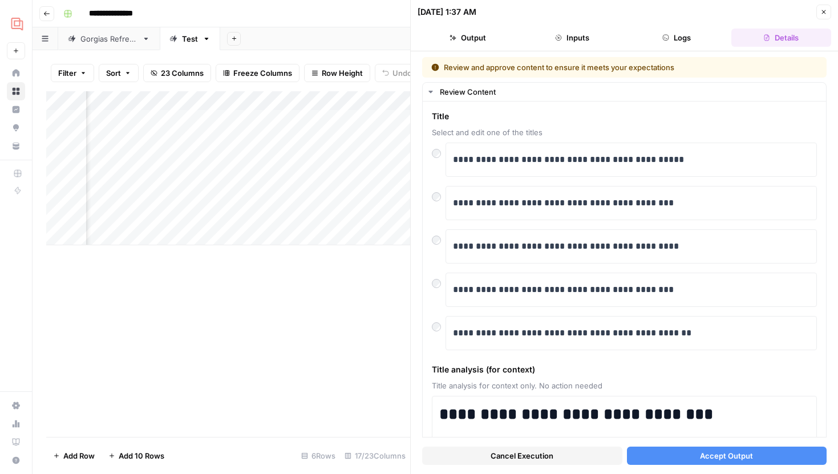
click at [741, 451] on span "Accept Output" at bounding box center [726, 455] width 53 height 11
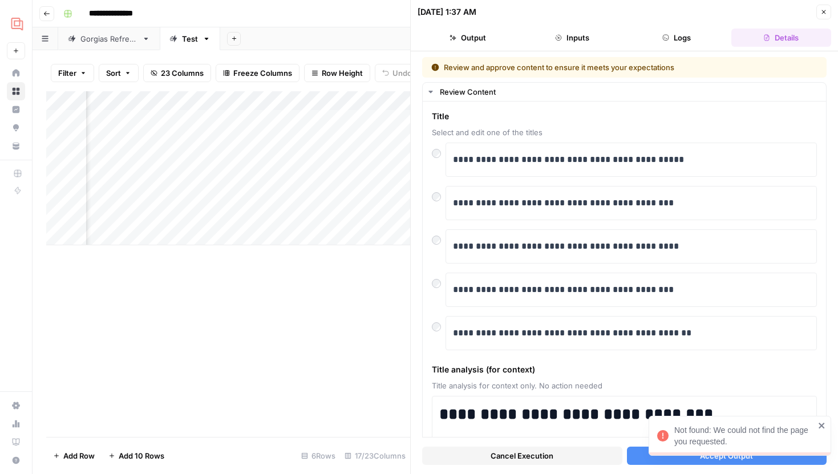
click at [774, 432] on div "Not found: We could not find the page you requested." at bounding box center [744, 435] width 140 height 23
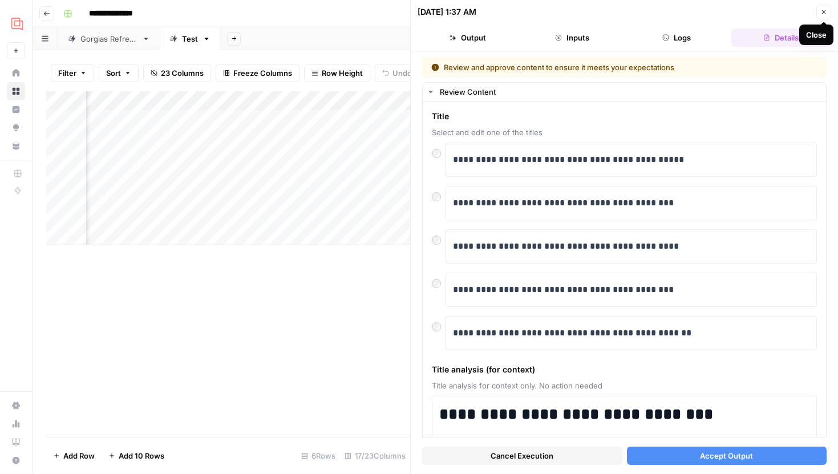
click at [822, 11] on icon "button" at bounding box center [823, 12] width 7 height 7
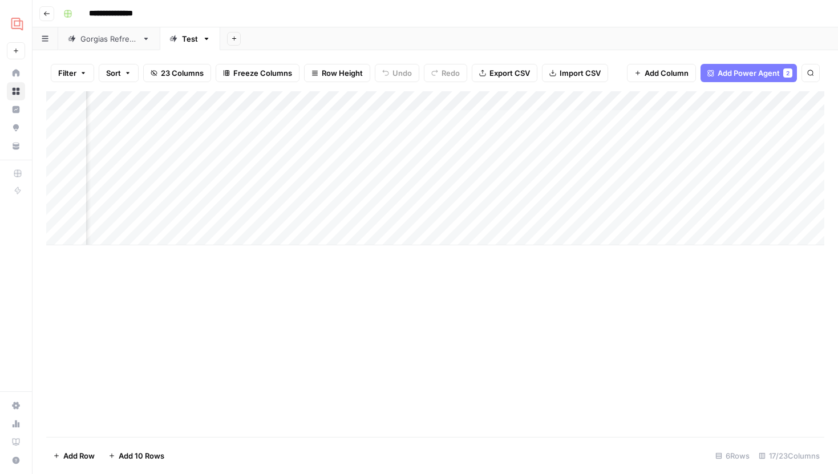
scroll to position [0, 1037]
click at [541, 140] on div "Add Column" at bounding box center [435, 168] width 778 height 154
click at [544, 160] on div "Add Column" at bounding box center [435, 168] width 778 height 154
click at [544, 177] on div "Add Column" at bounding box center [435, 168] width 778 height 154
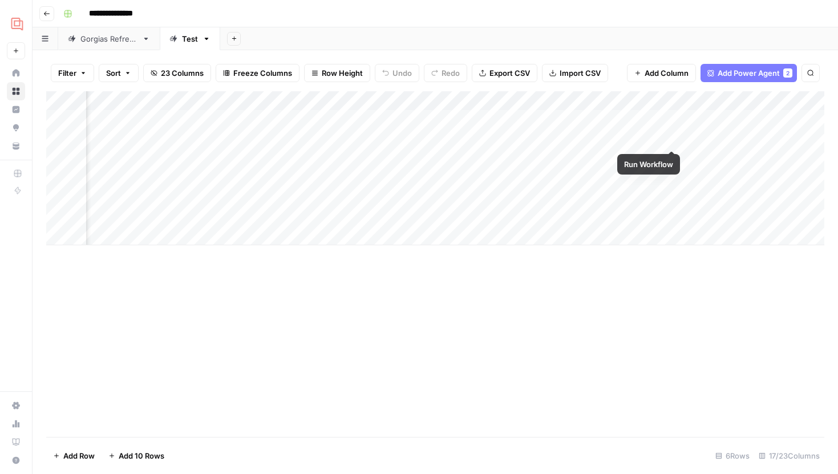
click at [673, 141] on div "Add Column" at bounding box center [435, 168] width 778 height 154
click at [673, 156] on div "Add Column" at bounding box center [435, 168] width 778 height 154
click at [672, 180] on div "Add Column" at bounding box center [435, 168] width 778 height 154
click at [674, 173] on div "Add Column" at bounding box center [435, 168] width 778 height 154
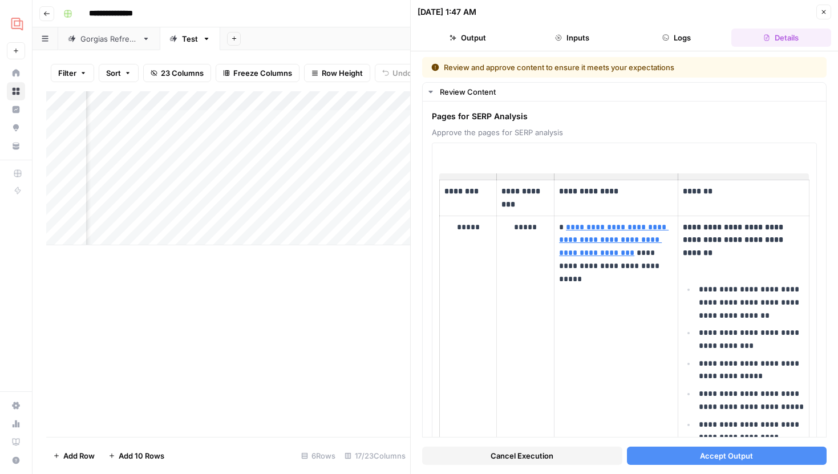
click at [700, 454] on span "Accept Output" at bounding box center [726, 455] width 53 height 11
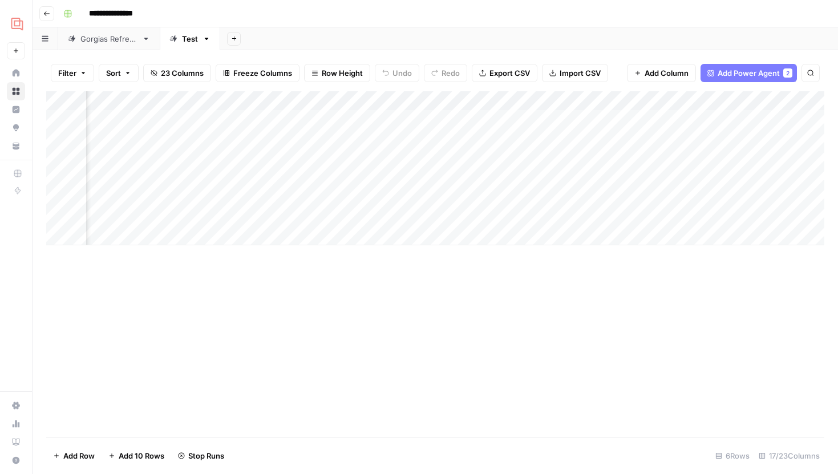
scroll to position [0, 872]
click at [497, 159] on div "Add Column" at bounding box center [435, 168] width 778 height 154
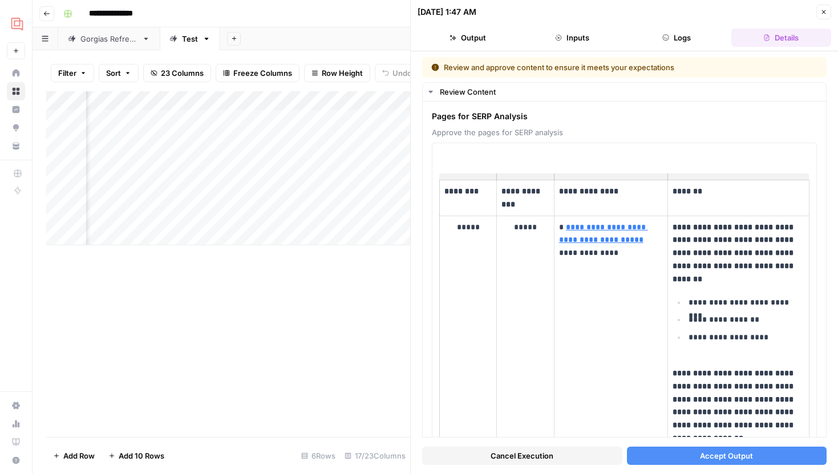
click at [676, 443] on div "Cancel Execution Accept Output" at bounding box center [624, 453] width 405 height 31
click at [676, 449] on button "Accept Output" at bounding box center [727, 456] width 200 height 18
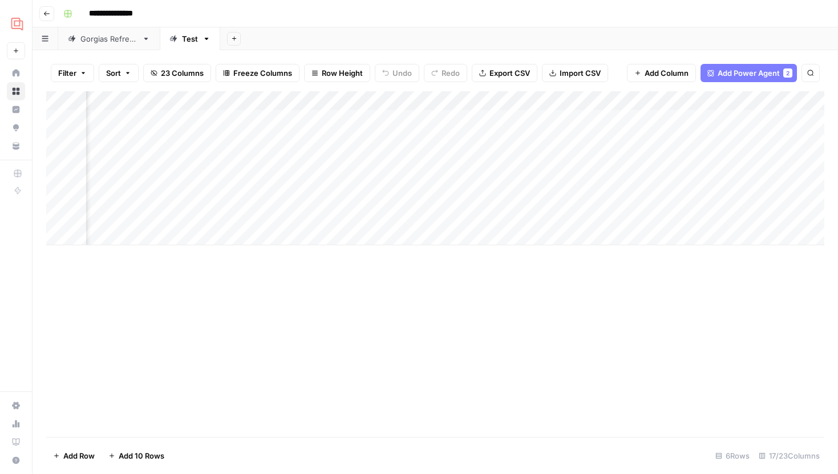
click at [495, 180] on div "Add Column" at bounding box center [435, 168] width 778 height 154
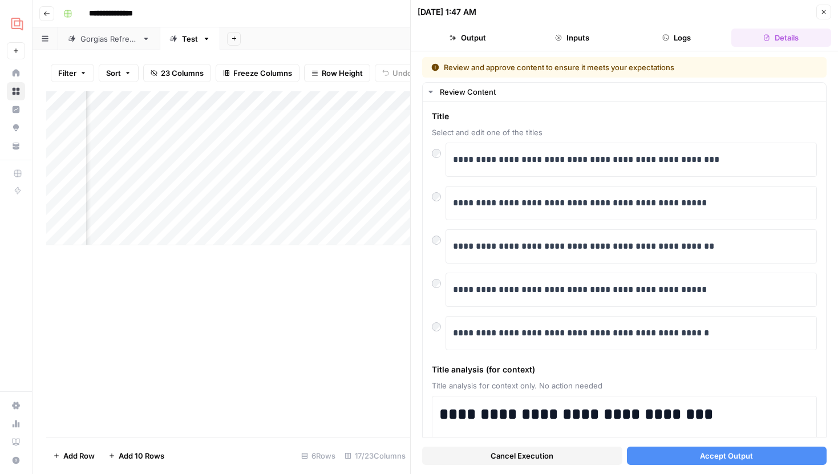
click at [722, 451] on span "Accept Output" at bounding box center [726, 455] width 53 height 11
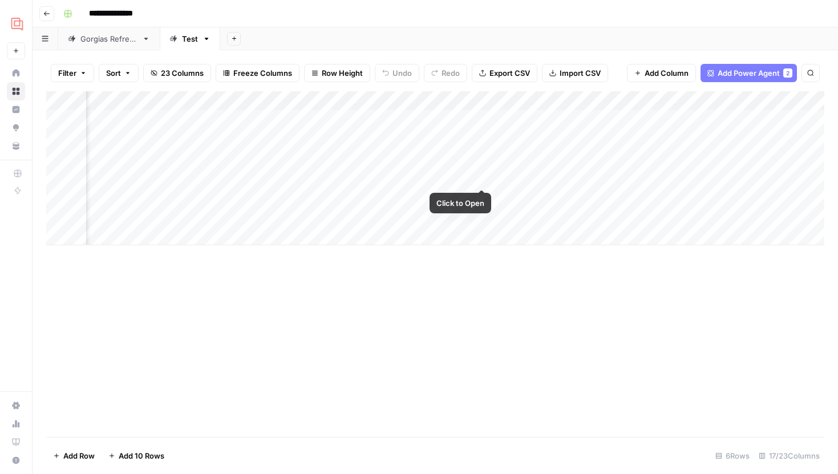
click at [482, 175] on div "Add Column" at bounding box center [435, 168] width 778 height 154
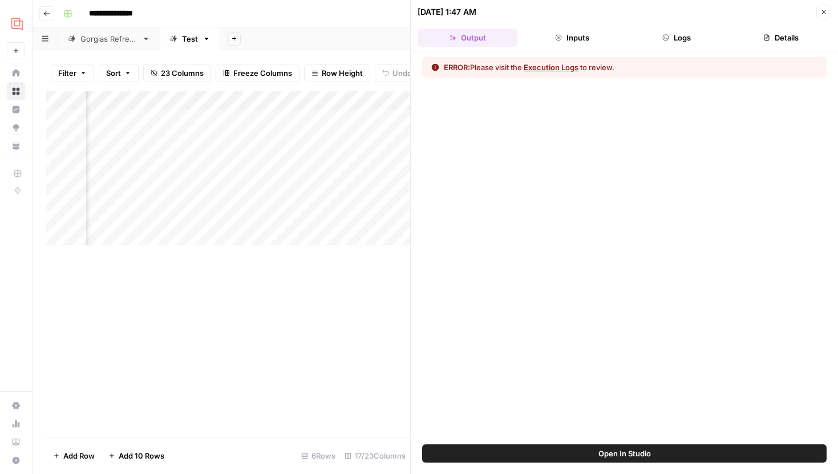
click at [661, 41] on button "Logs" at bounding box center [677, 38] width 100 height 18
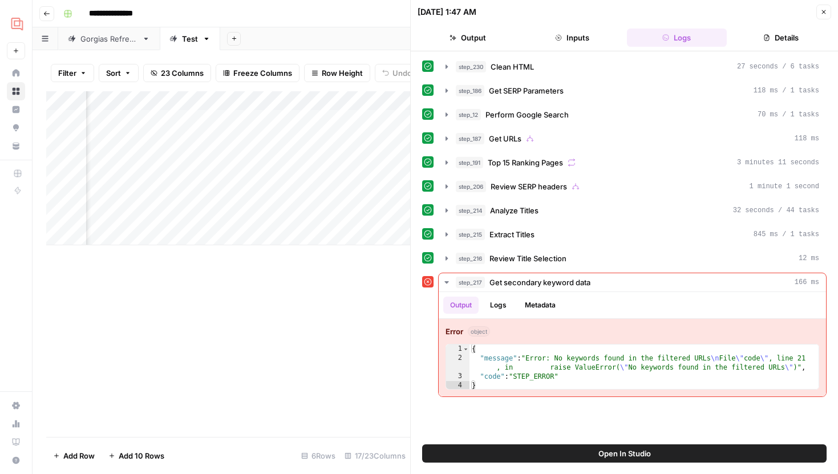
scroll to position [0, 1106]
click at [252, 100] on div "Add Column" at bounding box center [228, 168] width 364 height 154
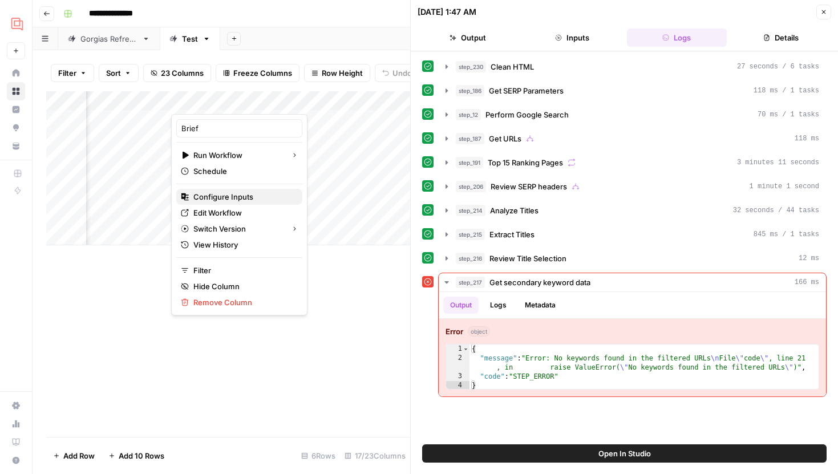
click at [232, 195] on span "Configure Inputs" at bounding box center [243, 196] width 100 height 11
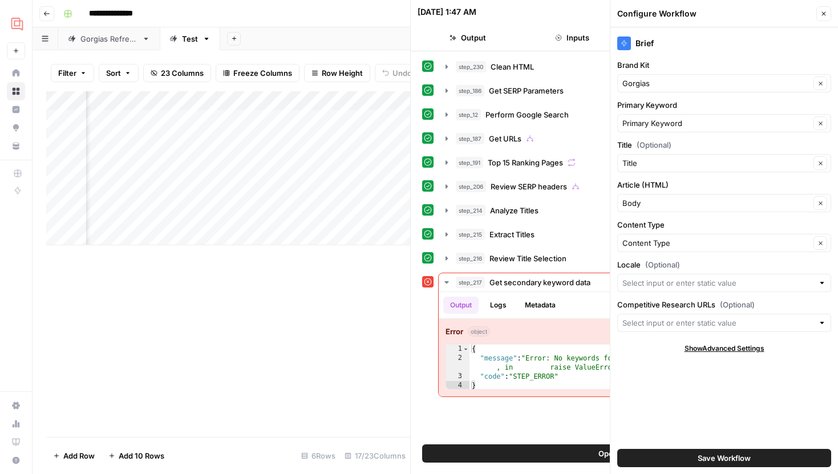
click at [826, 13] on icon "button" at bounding box center [823, 13] width 7 height 7
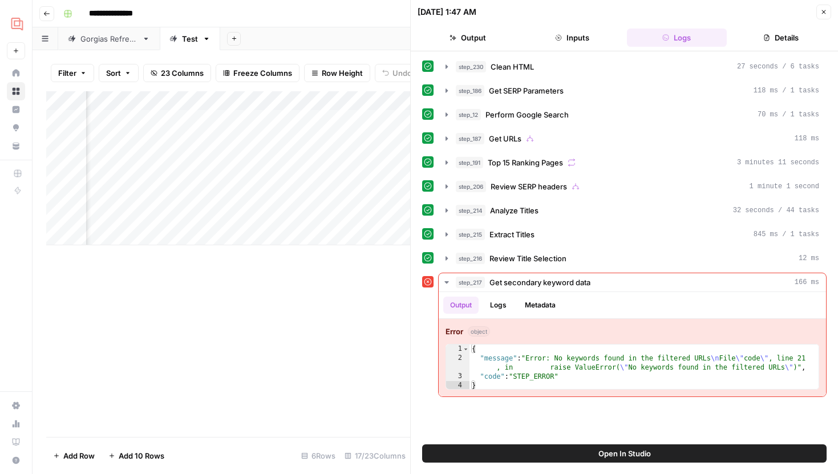
click at [545, 446] on button "Open In Studio" at bounding box center [624, 453] width 405 height 18
click at [766, 23] on header "10/08/25 at 1:47 AM Close Output Inputs Logs Details" at bounding box center [624, 25] width 427 height 51
click at [766, 36] on icon "button" at bounding box center [766, 37] width 7 height 7
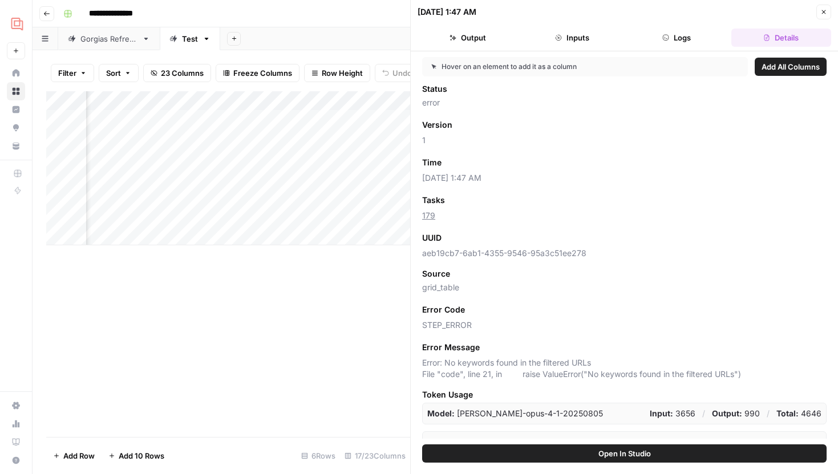
click at [818, 12] on button "Close" at bounding box center [823, 12] width 15 height 15
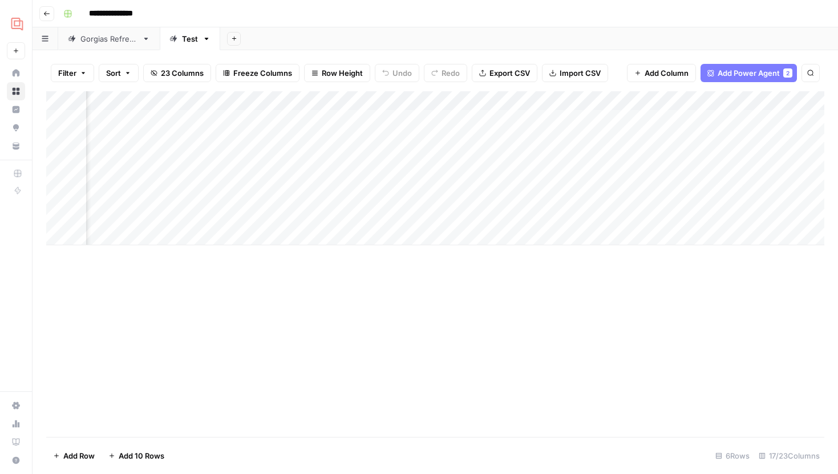
scroll to position [0, 1106]
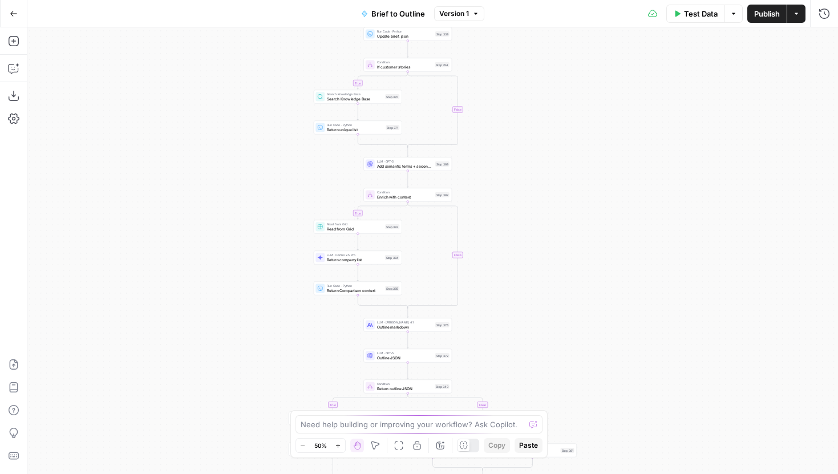
click at [256, 215] on div "true false true false true false true false Workflow Input Settings Inputs LLM …" at bounding box center [432, 250] width 811 height 447
click at [21, 75] on button "Copilot" at bounding box center [14, 68] width 18 height 18
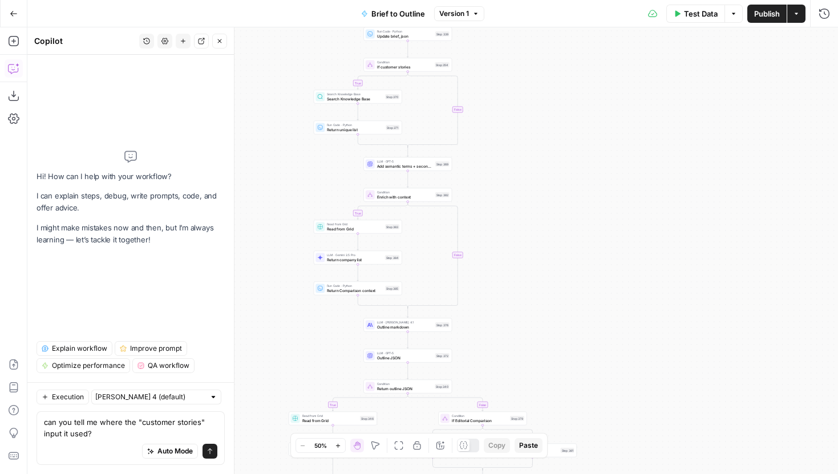
type textarea "can you tell me where the "customer stories" input it used?"
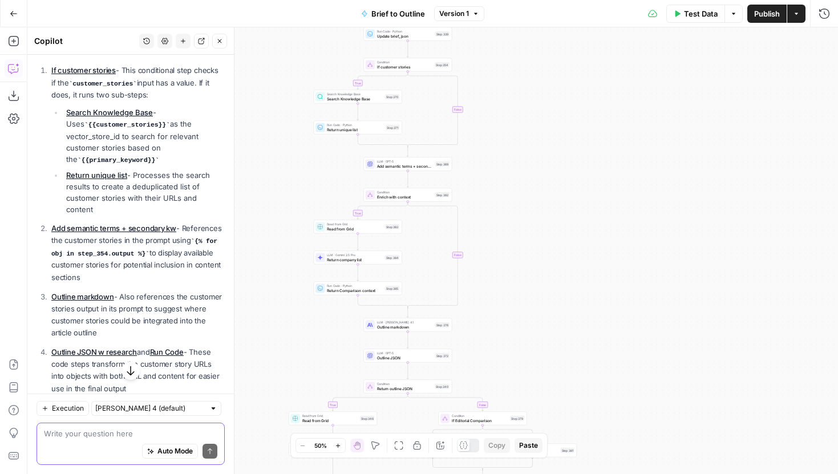
scroll to position [197, 0]
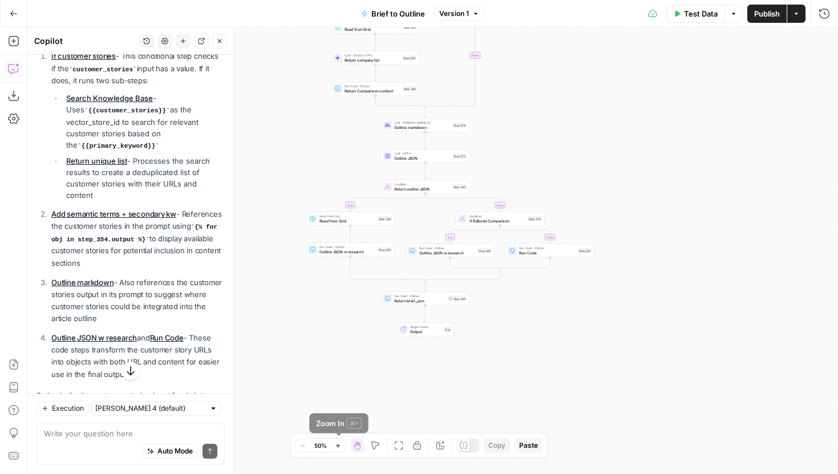
click at [337, 443] on icon "button" at bounding box center [338, 446] width 6 height 6
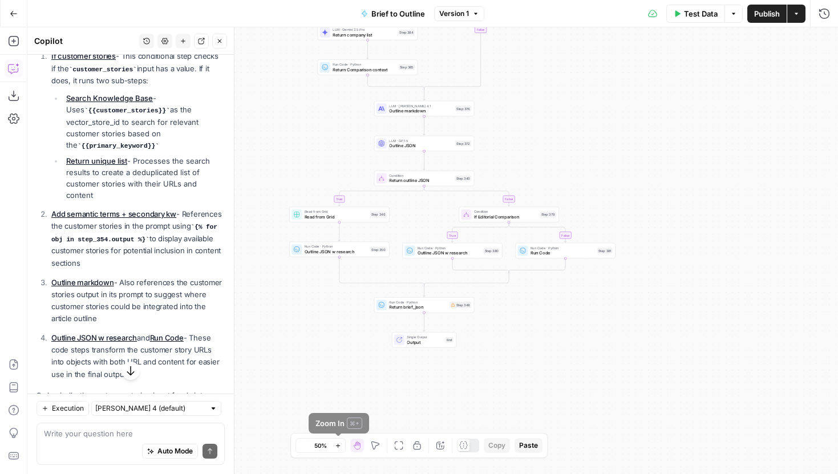
click at [337, 443] on icon "button" at bounding box center [338, 446] width 6 height 6
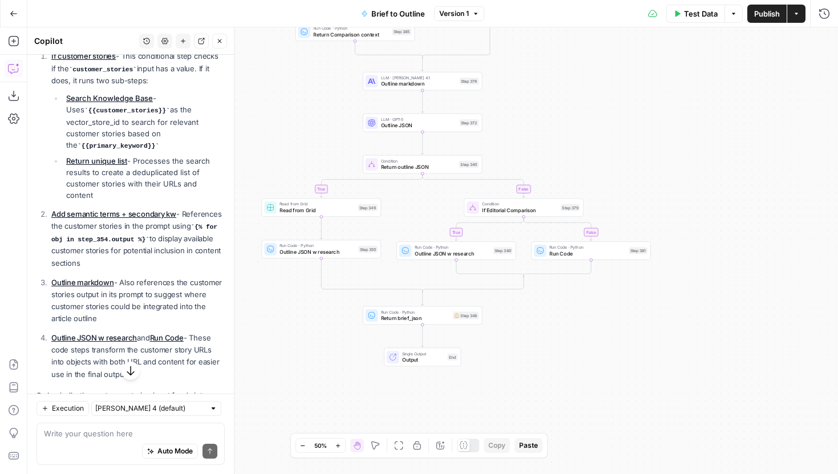
click at [337, 443] on icon "button" at bounding box center [338, 446] width 6 height 6
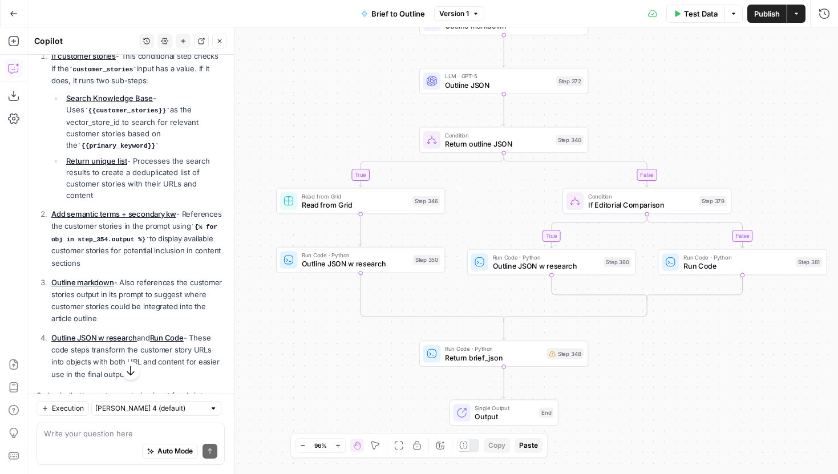
drag, startPoint x: 294, startPoint y: 353, endPoint x: 382, endPoint y: 360, distance: 88.7
click at [382, 360] on div "true true true false true false false false Workflow Input Settings Inputs LLM …" at bounding box center [432, 250] width 811 height 447
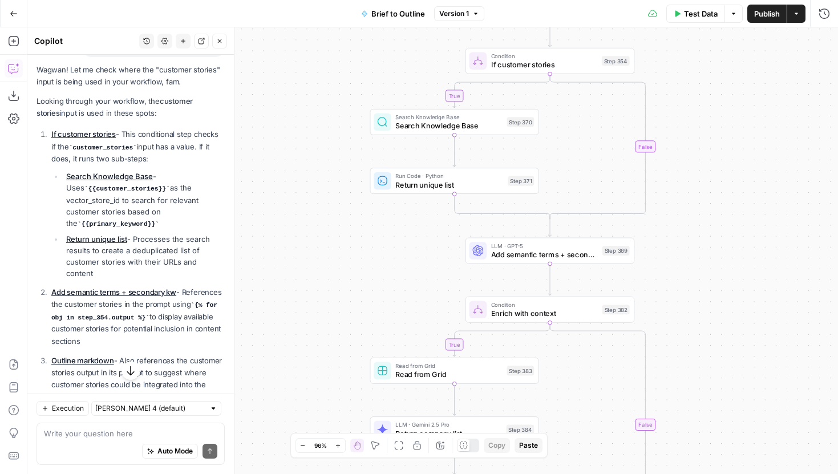
scroll to position [119, 0]
drag, startPoint x: 337, startPoint y: 258, endPoint x: 249, endPoint y: 310, distance: 101.8
click at [249, 310] on div "true true true false true false false false Workflow Input Settings Inputs LLM …" at bounding box center [432, 250] width 811 height 447
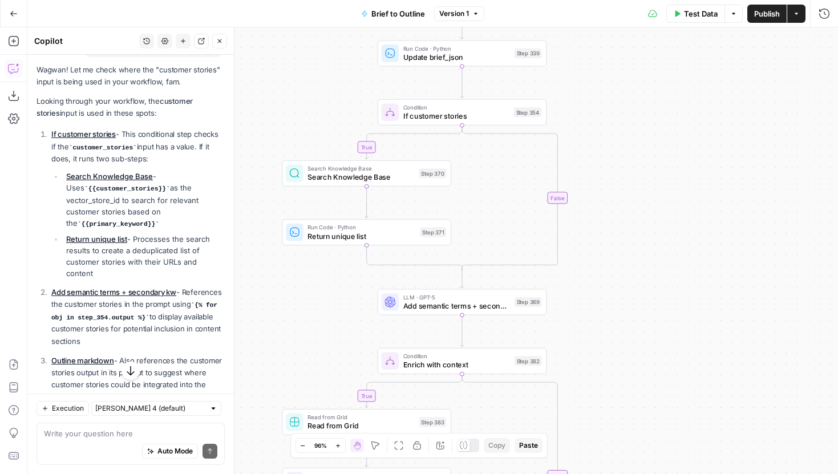
click at [218, 36] on button "Close" at bounding box center [219, 41] width 15 height 15
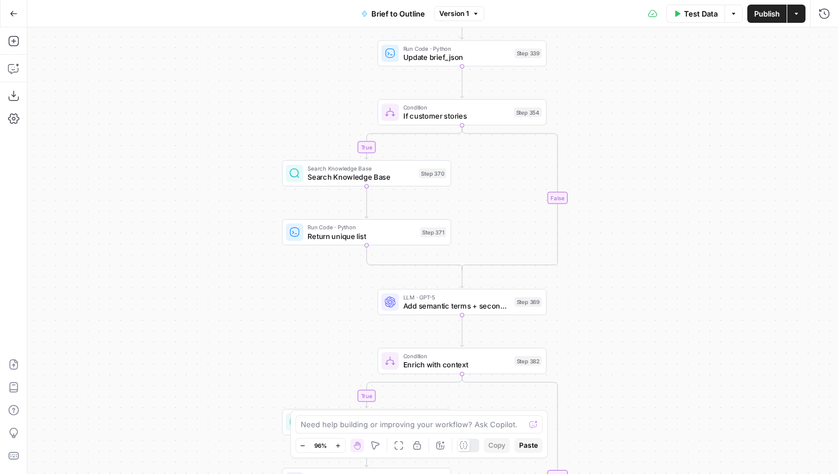
click at [330, 176] on span "Search Knowledge Base" at bounding box center [361, 177] width 107 height 11
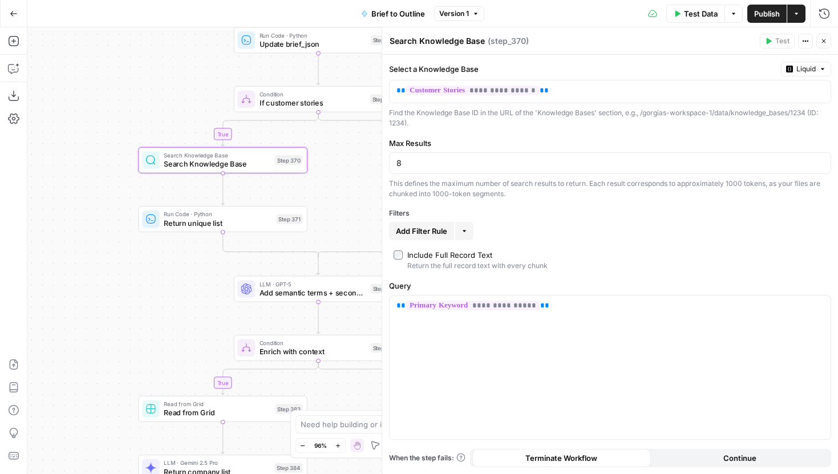
drag, startPoint x: 280, startPoint y: 211, endPoint x: 136, endPoint y: 198, distance: 144.4
click at [136, 198] on div "true true true false true false false false Workflow Input Settings Inputs LLM …" at bounding box center [432, 250] width 811 height 447
click at [181, 224] on span "Return unique list" at bounding box center [218, 222] width 108 height 11
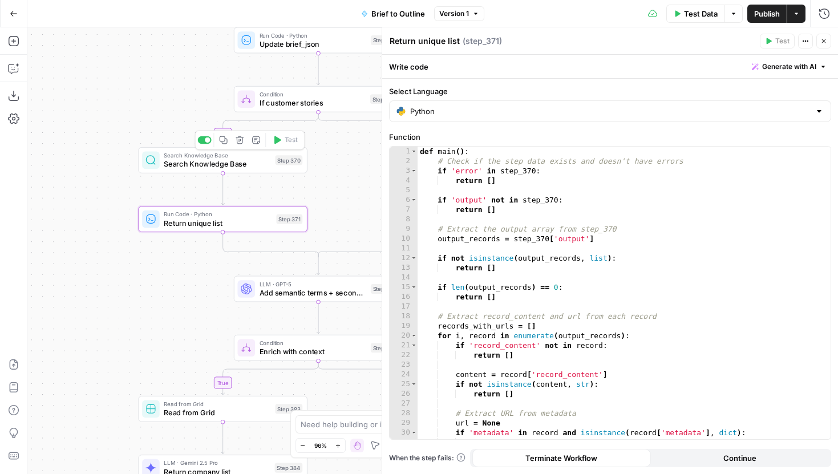
click at [225, 168] on span "Search Knowledge Base" at bounding box center [217, 164] width 107 height 11
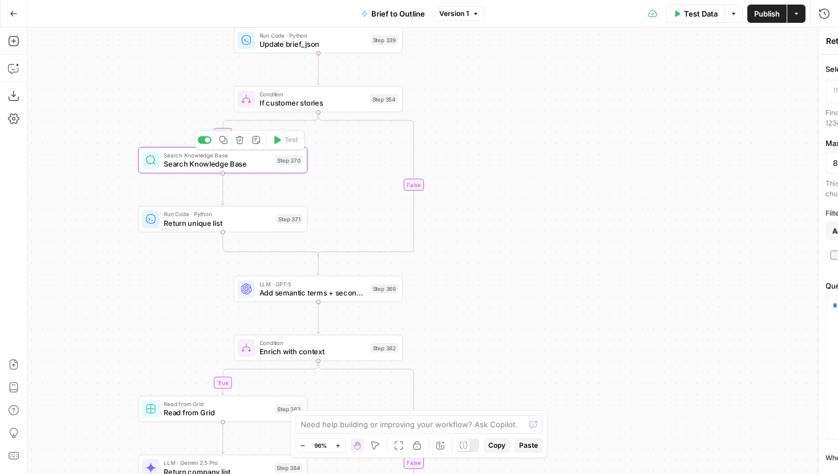
type textarea "Search Knowledge Base"
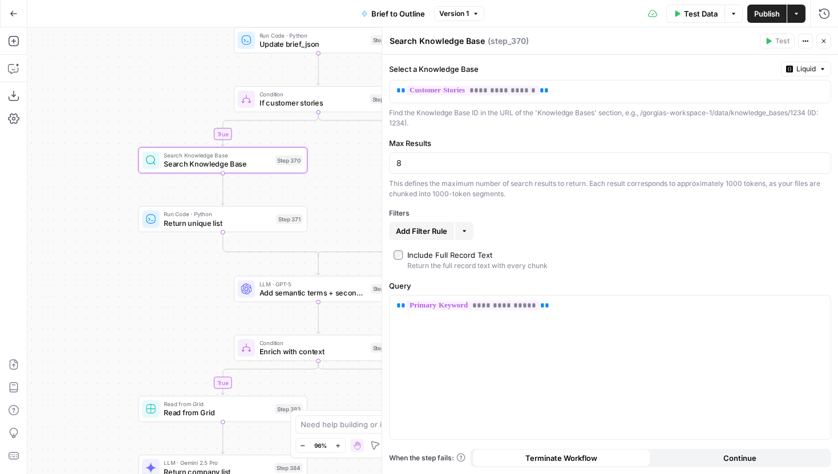
click at [248, 222] on span "Return unique list" at bounding box center [218, 222] width 108 height 11
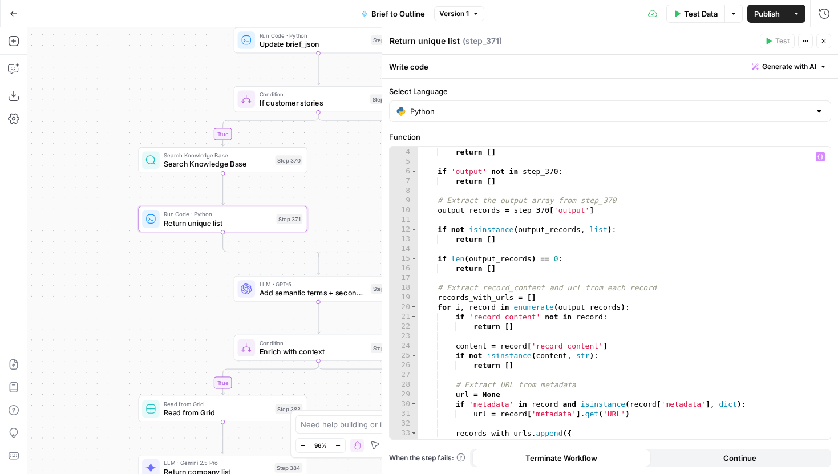
scroll to position [31, 0]
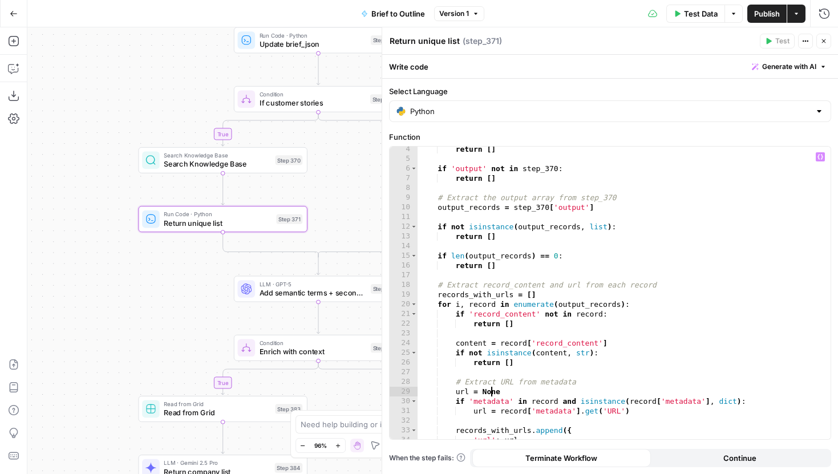
click at [493, 393] on div "return [ ] if 'output' not in step_370 : return [ ] # Extract the output array …" at bounding box center [624, 300] width 413 height 312
click at [506, 393] on div "return [ ] if 'output' not in step_370 : return [ ] # Extract the output array …" at bounding box center [624, 300] width 413 height 312
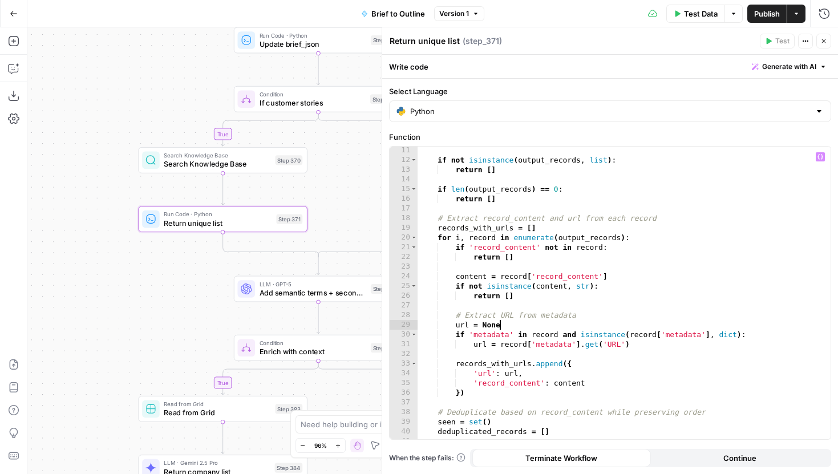
scroll to position [99, 0]
click at [573, 415] on div "if not isinstance ( output_records , list ) : return [ ] if len ( output_record…" at bounding box center [624, 300] width 413 height 312
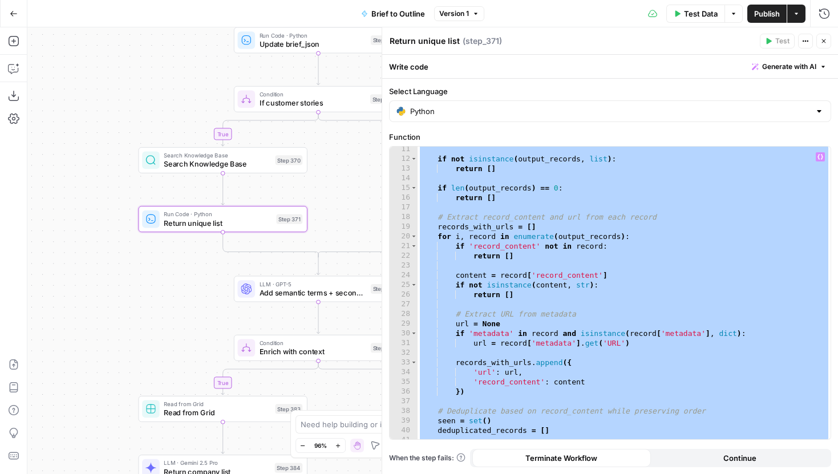
click at [552, 335] on div "if not isinstance ( output_records , list ) : return [ ] if len ( output_record…" at bounding box center [624, 300] width 413 height 312
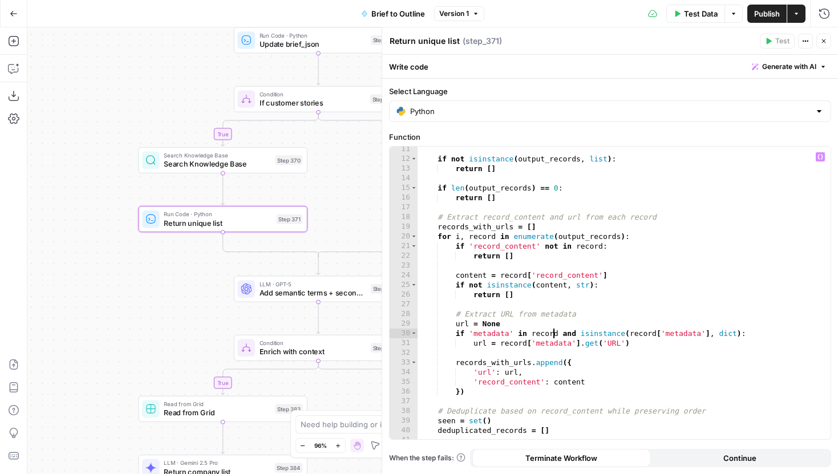
click at [620, 342] on div "if not isinstance ( output_records , list ) : return [ ] if len ( output_record…" at bounding box center [624, 300] width 413 height 312
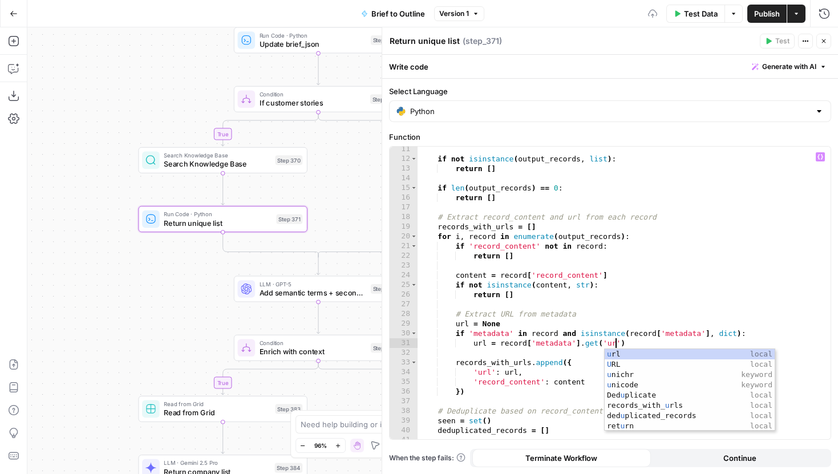
scroll to position [0, 15]
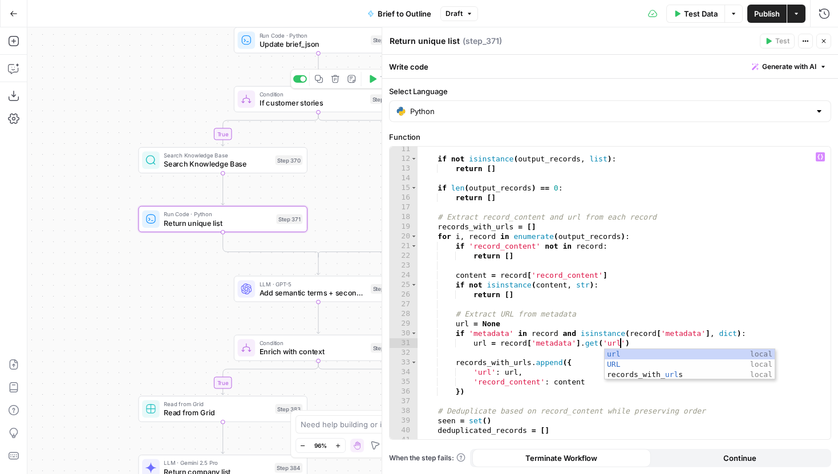
type textarea "**********"
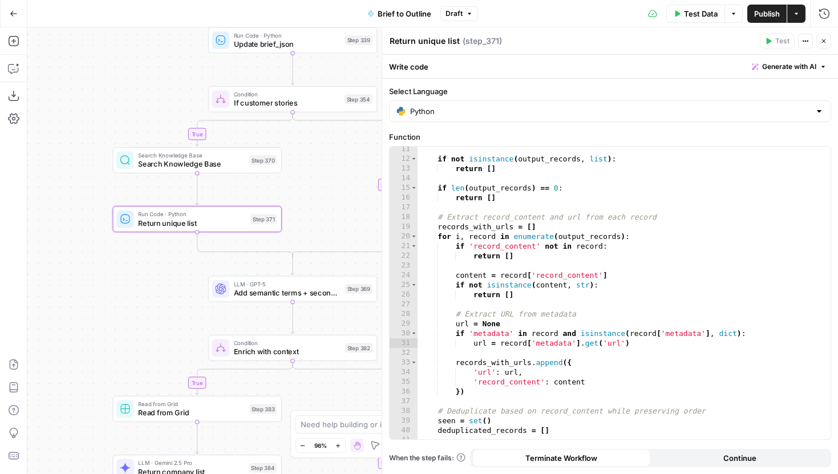
drag, startPoint x: 353, startPoint y: 151, endPoint x: 288, endPoint y: 173, distance: 68.2
click at [288, 173] on div "true true true false true false false false Workflow Input Settings Inputs LLM …" at bounding box center [432, 250] width 811 height 447
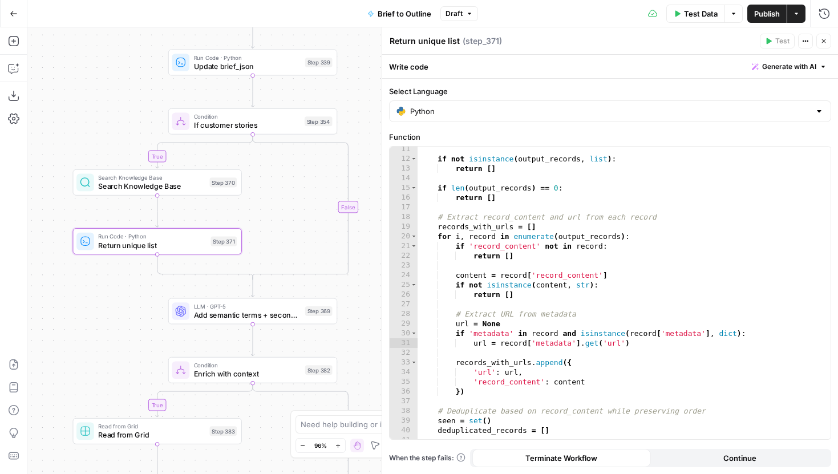
click at [825, 42] on icon "button" at bounding box center [823, 41] width 7 height 7
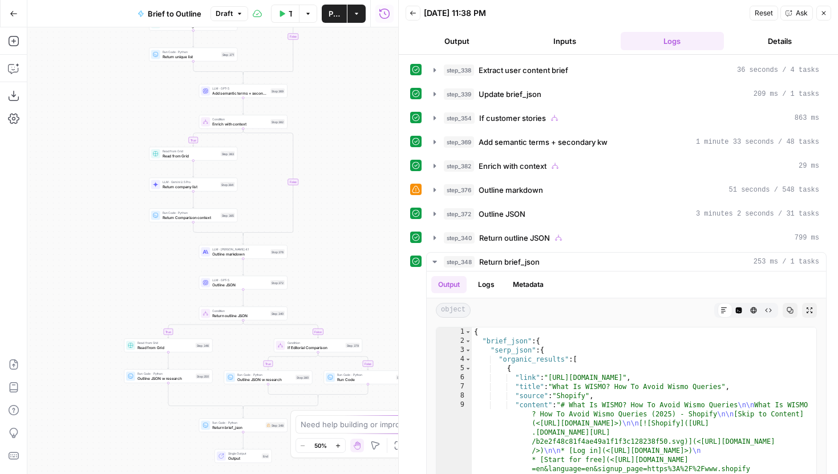
drag, startPoint x: 410, startPoint y: 277, endPoint x: 421, endPoint y: 271, distance: 11.7
click at [421, 271] on body "Gorgias New Home Browse Insights Opportunities Your Data Recent Grids Content R…" at bounding box center [419, 237] width 838 height 474
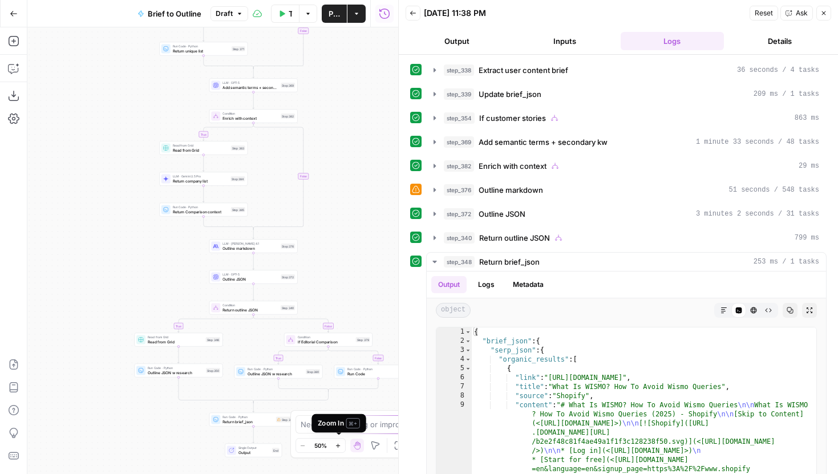
click at [335, 444] on icon "button" at bounding box center [338, 446] width 6 height 6
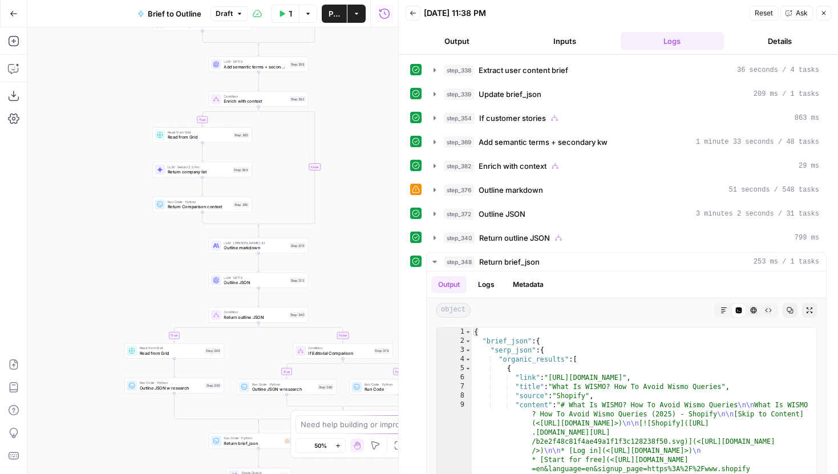
click at [335, 444] on icon "button" at bounding box center [338, 446] width 6 height 6
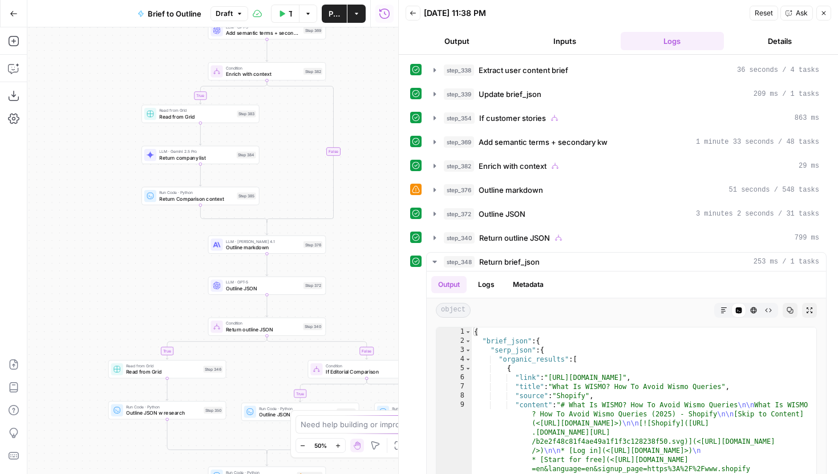
click at [335, 444] on icon "button" at bounding box center [338, 446] width 6 height 6
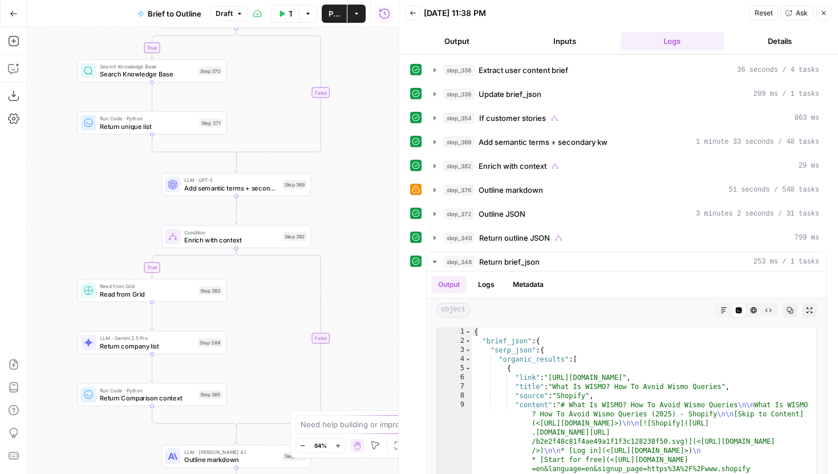
drag, startPoint x: 292, startPoint y: 116, endPoint x: 236, endPoint y: 409, distance: 297.4
click at [236, 409] on div "true false true false true false true false Workflow Input Settings Inputs LLM …" at bounding box center [212, 250] width 371 height 447
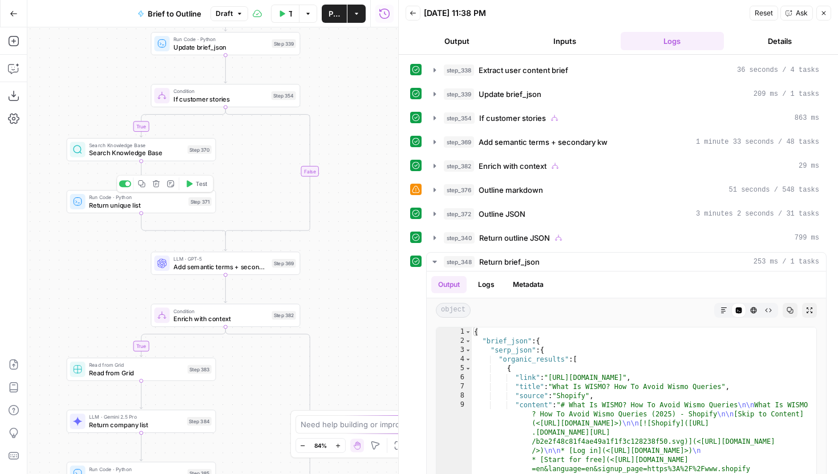
click at [187, 202] on div "Run Code · Python Return unique list Step 371 Copy step Delete step Add Note Te…" at bounding box center [140, 201] width 141 height 17
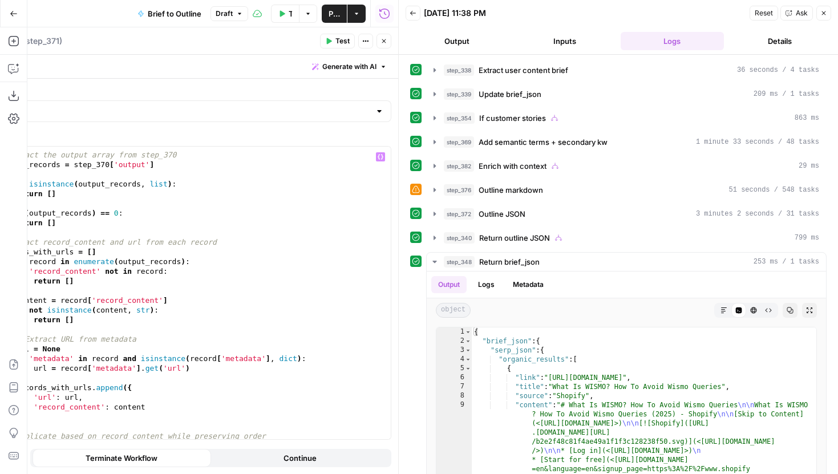
scroll to position [79, 0]
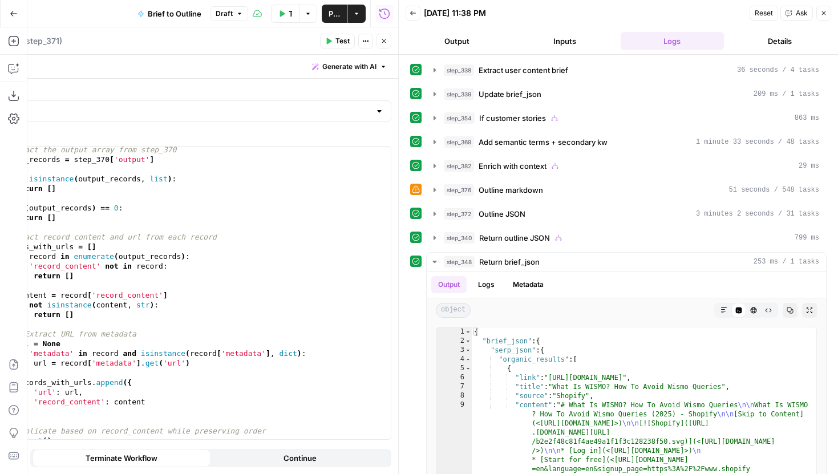
click at [391, 40] on button "Close" at bounding box center [384, 41] width 15 height 15
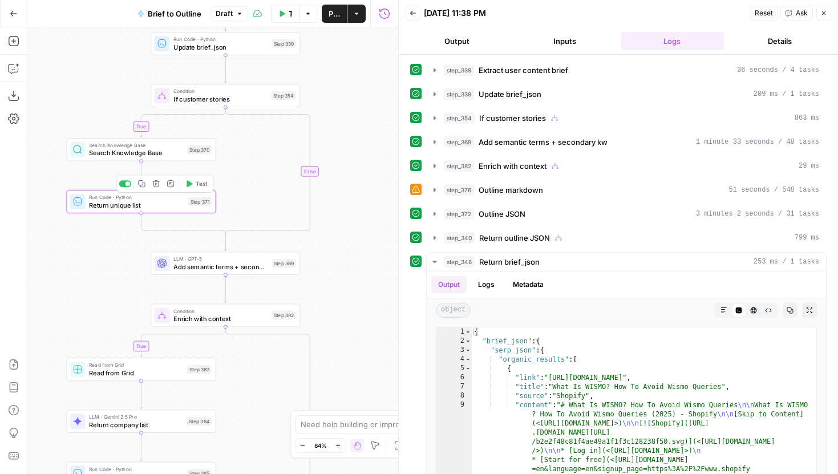
click at [199, 185] on span "Test" at bounding box center [201, 184] width 11 height 9
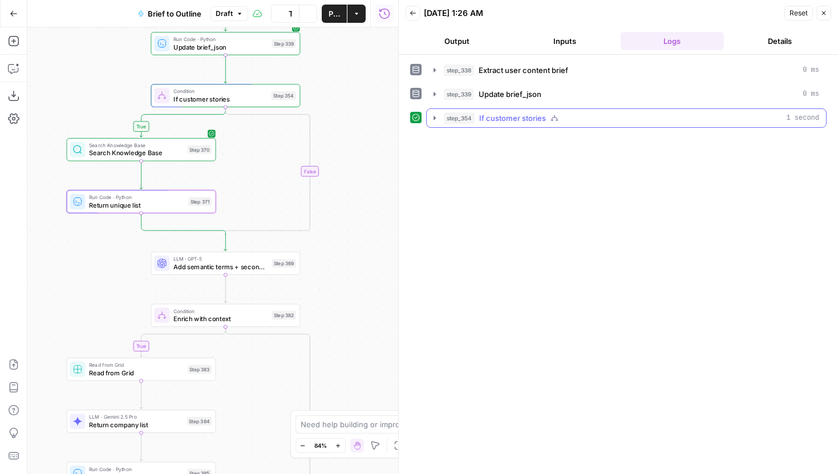
click at [435, 123] on button "step_354 If customer stories 1 second" at bounding box center [626, 118] width 399 height 18
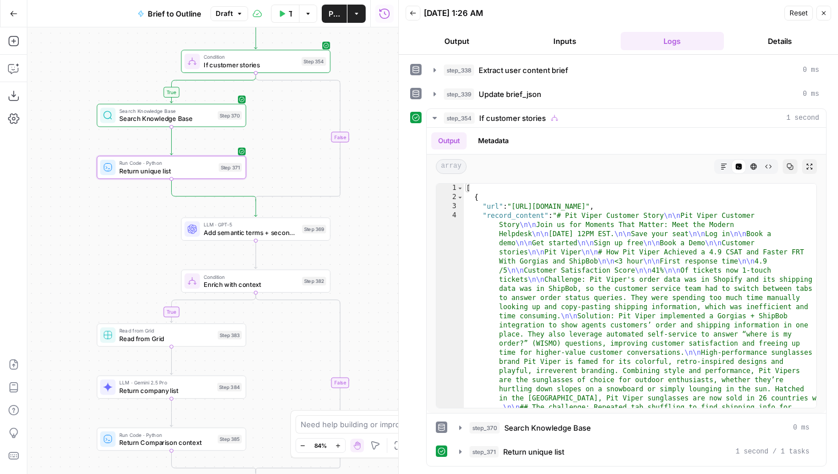
drag, startPoint x: 372, startPoint y: 214, endPoint x: 414, endPoint y: 164, distance: 65.6
click at [414, 164] on body "Gorgias New Home Browse Insights Opportunities Your Data Recent Grids Content R…" at bounding box center [419, 237] width 838 height 474
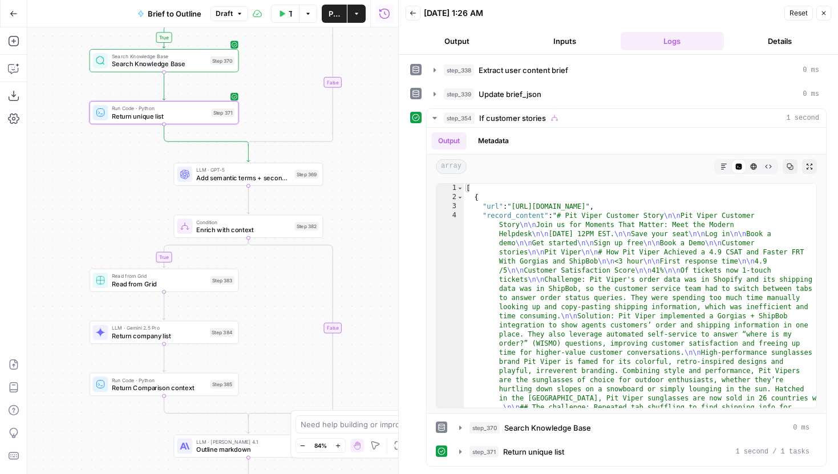
drag, startPoint x: 386, startPoint y: 245, endPoint x: 342, endPoint y: 172, distance: 85.5
click at [342, 172] on div "true true true false true false false false Workflow Input Settings Inputs LLM …" at bounding box center [212, 250] width 371 height 447
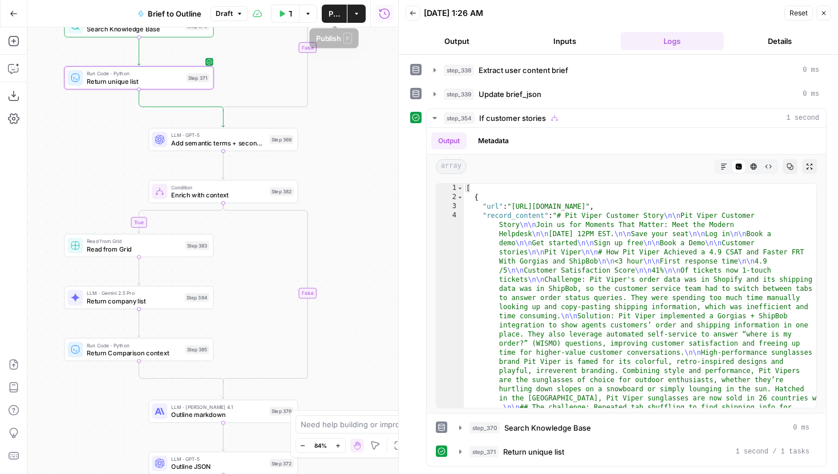
click at [326, 10] on button "Publish" at bounding box center [334, 14] width 25 height 18
click at [349, 312] on div "true true true false true false false false Workflow Input Settings Inputs LLM …" at bounding box center [212, 250] width 371 height 447
drag, startPoint x: 359, startPoint y: 283, endPoint x: 365, endPoint y: 215, distance: 68.7
click at [365, 215] on div "true true true false true false false false Workflow Input Settings Inputs LLM …" at bounding box center [212, 250] width 371 height 447
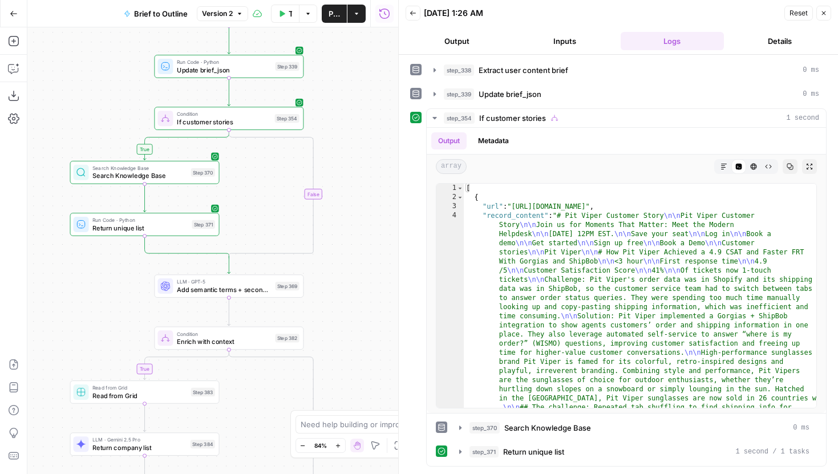
drag, startPoint x: 341, startPoint y: 196, endPoint x: 337, endPoint y: 370, distance: 174.1
click at [339, 370] on div "true true true false true false false false Workflow Input Settings Inputs LLM …" at bounding box center [212, 250] width 371 height 447
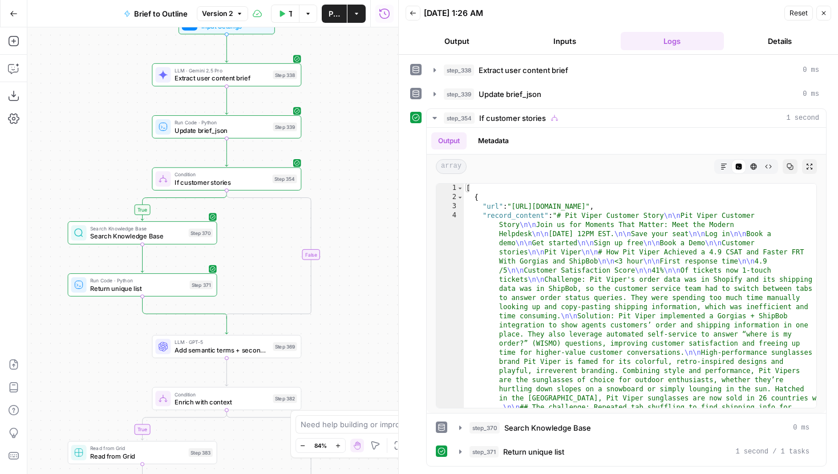
drag, startPoint x: 347, startPoint y: 188, endPoint x: 355, endPoint y: 290, distance: 102.5
click at [356, 290] on div "true true true false true false false false Workflow Input Settings Inputs LLM …" at bounding box center [212, 250] width 371 height 447
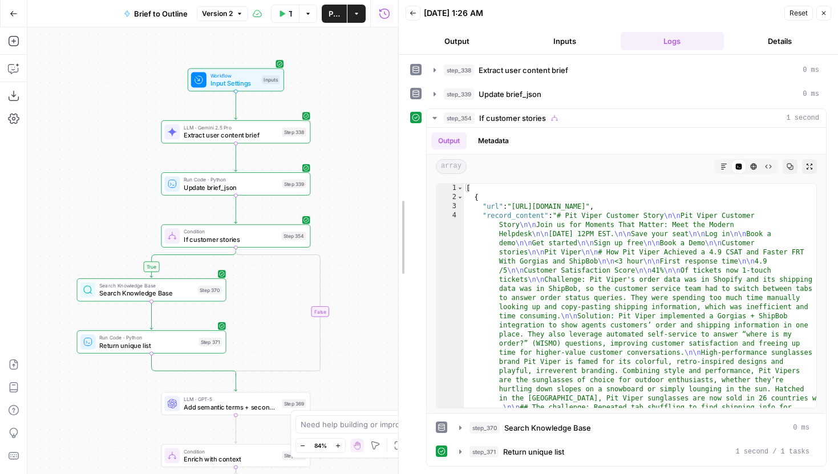
drag, startPoint x: 401, startPoint y: 217, endPoint x: 520, endPoint y: 223, distance: 119.4
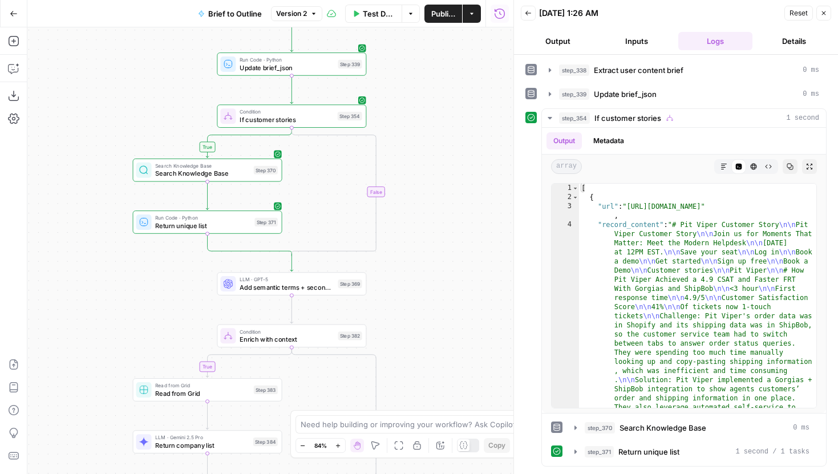
drag, startPoint x: 428, startPoint y: 257, endPoint x: 487, endPoint y: 126, distance: 143.8
click at [487, 127] on div "true true true false true false false false Workflow Input Settings Inputs LLM …" at bounding box center [270, 250] width 486 height 447
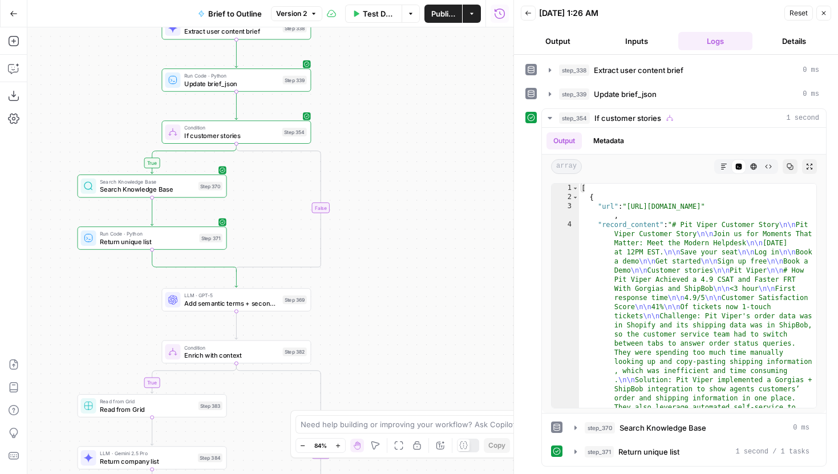
drag, startPoint x: 440, startPoint y: 261, endPoint x: 379, endPoint y: 290, distance: 67.6
click at [379, 290] on div "true true true false true false false false Workflow Input Settings Inputs LLM …" at bounding box center [270, 250] width 486 height 447
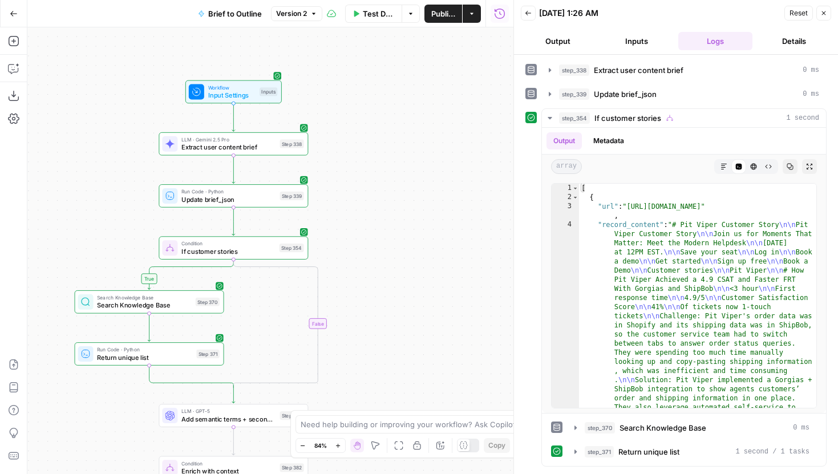
drag, startPoint x: 369, startPoint y: 102, endPoint x: 365, endPoint y: 246, distance: 145.0
click at [365, 246] on div "true true true false true false false false Workflow Input Settings Inputs LLM …" at bounding box center [270, 250] width 486 height 447
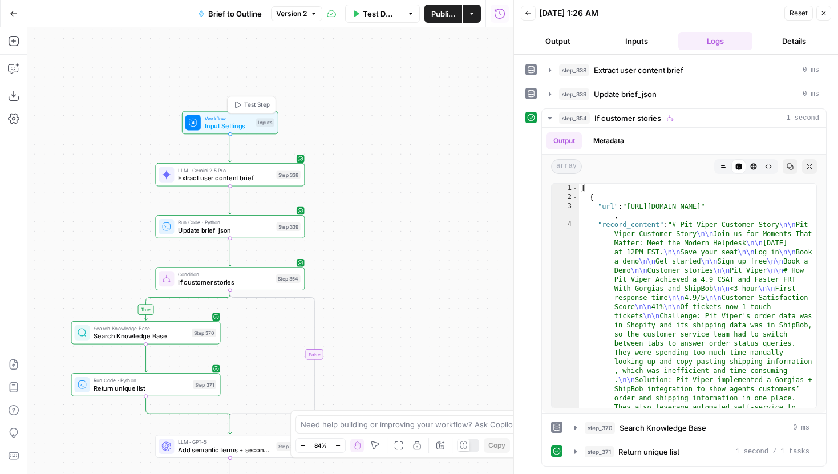
click at [246, 125] on span "Input Settings" at bounding box center [229, 126] width 48 height 10
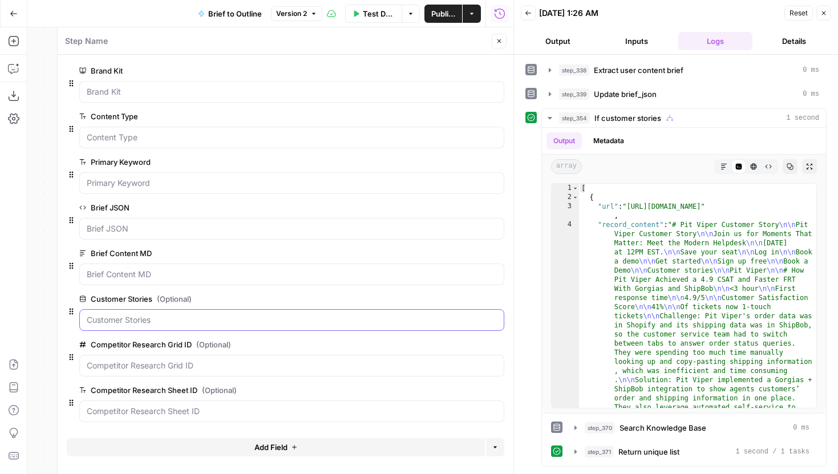
click at [193, 316] on Stories "Customer Stories (Optional)" at bounding box center [292, 319] width 410 height 11
click at [475, 300] on button "edit field" at bounding box center [466, 299] width 44 height 14
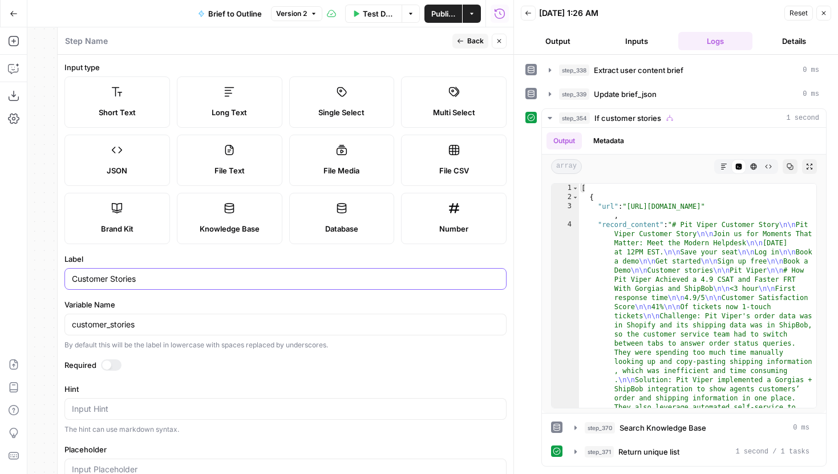
drag, startPoint x: 222, startPoint y: 274, endPoint x: 52, endPoint y: 274, distance: 170.0
click at [57, 274] on div "Step Name Back Close Input type Short Text Long Text Single Select Multi Select…" at bounding box center [285, 250] width 456 height 447
type input "Blog Sitemap"
drag, startPoint x: 136, startPoint y: 322, endPoint x: 74, endPoint y: 321, distance: 62.2
click at [74, 322] on input "customer_stories" at bounding box center [285, 324] width 427 height 11
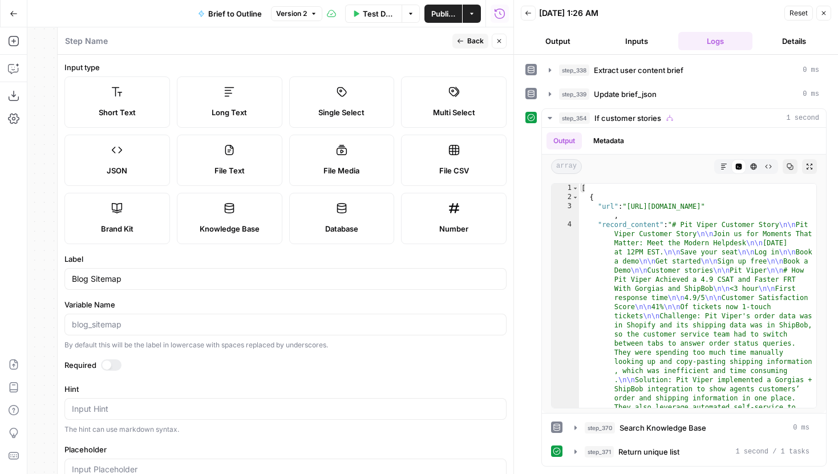
click at [264, 366] on label "Required" at bounding box center [285, 364] width 442 height 11
click at [476, 45] on span "Back" at bounding box center [475, 41] width 17 height 10
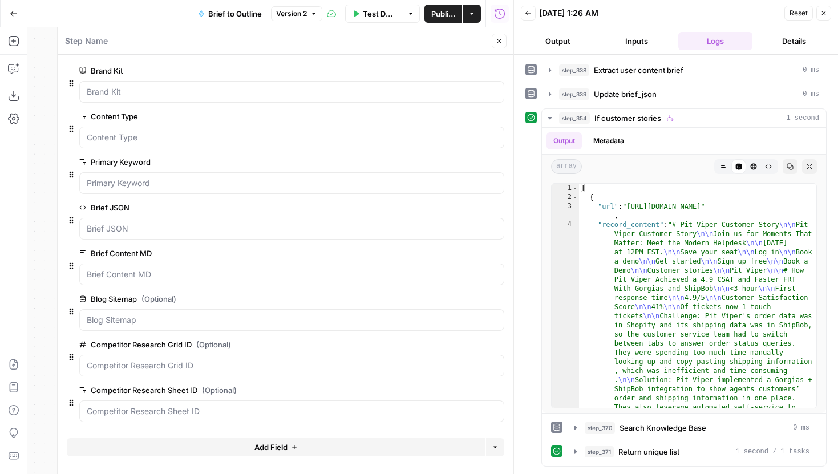
click at [500, 39] on icon "button" at bounding box center [499, 41] width 7 height 7
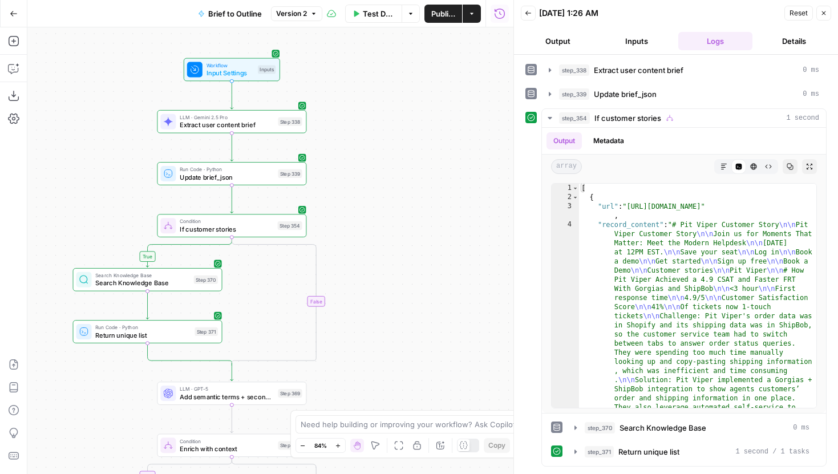
drag, startPoint x: 368, startPoint y: 238, endPoint x: 369, endPoint y: 215, distance: 23.4
click at [369, 215] on div "true true true false true false false false Workflow Input Settings Inputs LLM …" at bounding box center [270, 250] width 486 height 447
click at [278, 233] on div "Condition If customer stories Step 354 Copy step Delete step Add Note Test" at bounding box center [230, 225] width 141 height 17
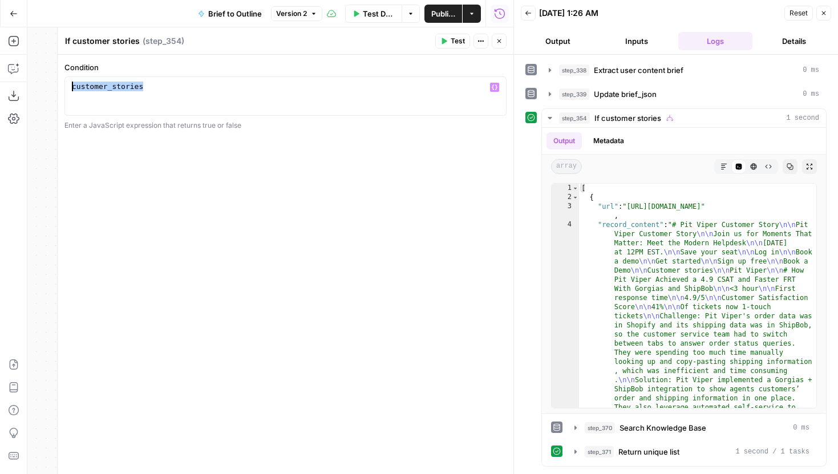
drag, startPoint x: 148, startPoint y: 84, endPoint x: 62, endPoint y: 84, distance: 86.2
click at [62, 84] on div "**********" at bounding box center [285, 250] width 456 height 447
type textarea "**********"
drag, startPoint x: 126, startPoint y: 43, endPoint x: 73, endPoint y: 43, distance: 52.5
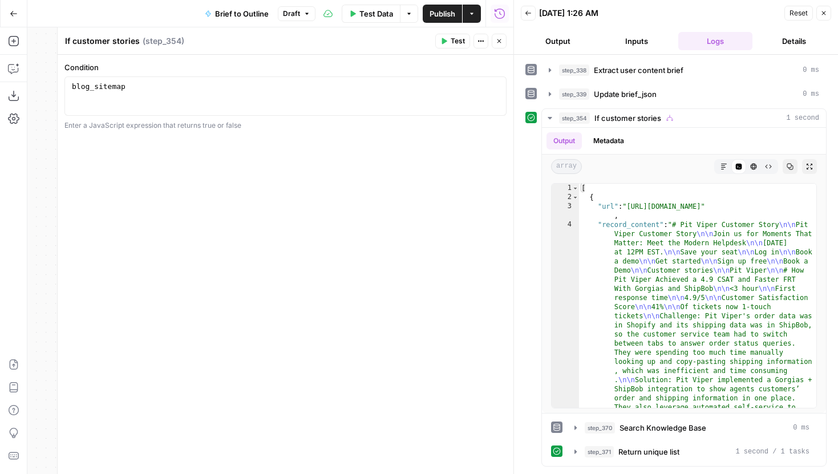
click at [73, 43] on textarea "If customer stories" at bounding box center [102, 40] width 75 height 11
type textarea "If blog sitemap"
click at [495, 45] on button "Close" at bounding box center [499, 41] width 15 height 15
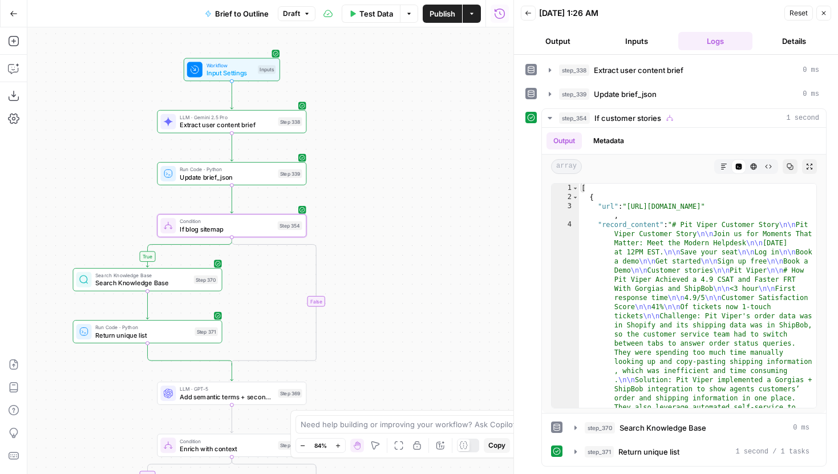
click at [192, 286] on div "Search Knowledge Base Search Knowledge Base Step 370 Copy step Delete step Add …" at bounding box center [146, 280] width 141 height 17
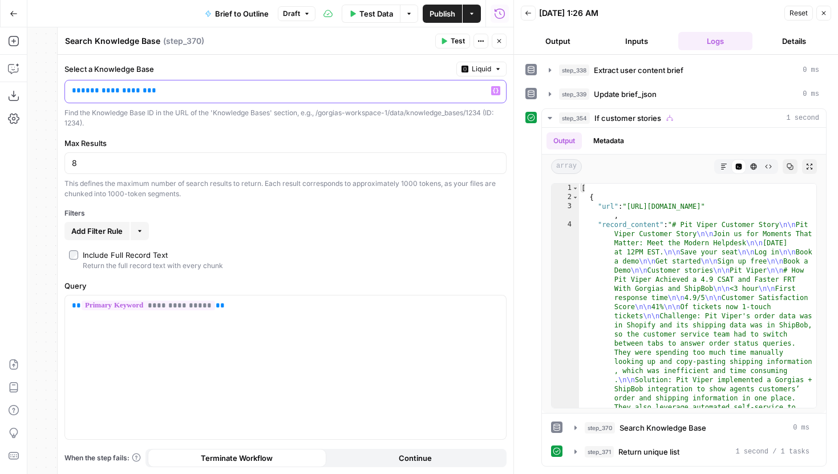
drag, startPoint x: 219, startPoint y: 94, endPoint x: 86, endPoint y: 76, distance: 134.8
click at [86, 76] on div "**********" at bounding box center [285, 95] width 442 height 67
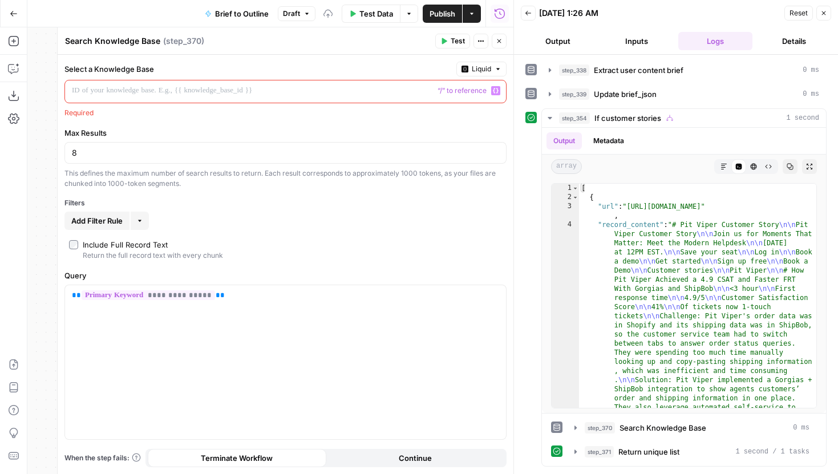
click at [498, 91] on span "Variables Menu" at bounding box center [498, 91] width 1 height 1
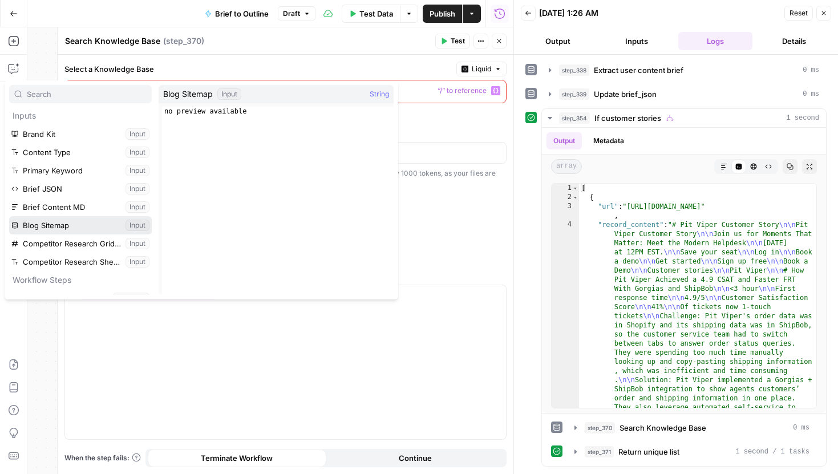
click at [89, 220] on button "Select variable Blog Sitemap" at bounding box center [80, 225] width 143 height 18
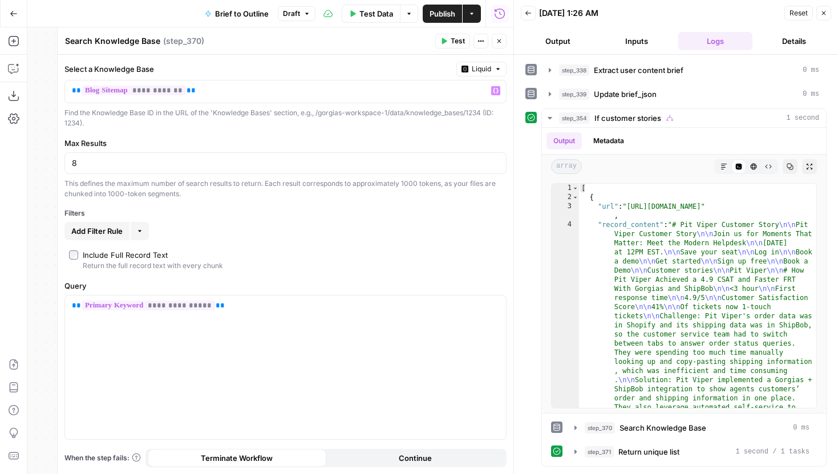
click at [500, 45] on button "Close" at bounding box center [499, 41] width 15 height 15
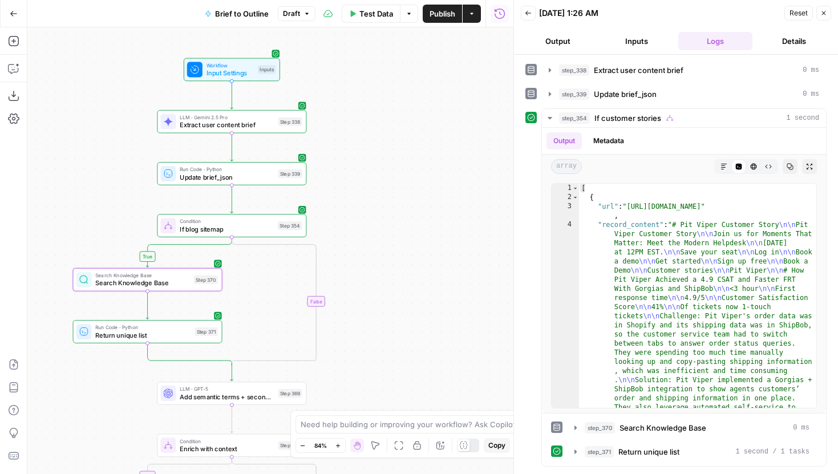
click at [175, 333] on span "Return unique list" at bounding box center [142, 335] width 95 height 10
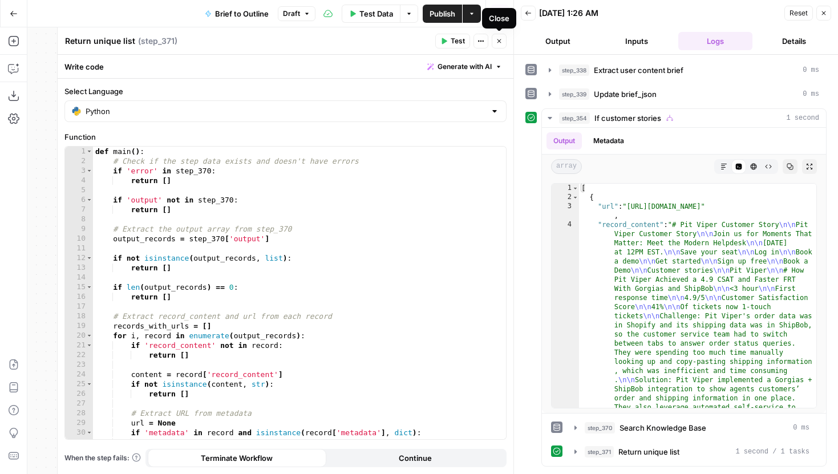
click at [501, 42] on icon "button" at bounding box center [500, 41] width 4 height 4
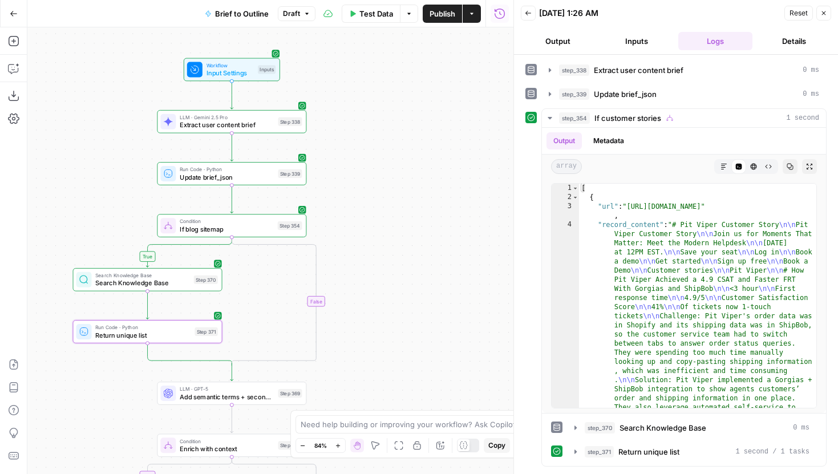
drag, startPoint x: 411, startPoint y: 306, endPoint x: 482, endPoint y: 165, distance: 157.7
click at [482, 166] on div "true true true false true false false false Workflow Input Settings Inputs LLM …" at bounding box center [270, 250] width 486 height 447
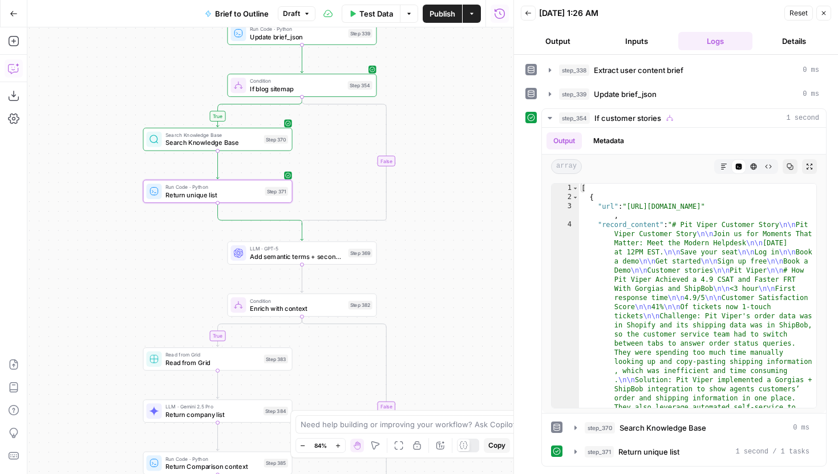
click at [14, 72] on icon "button" at bounding box center [13, 68] width 11 height 11
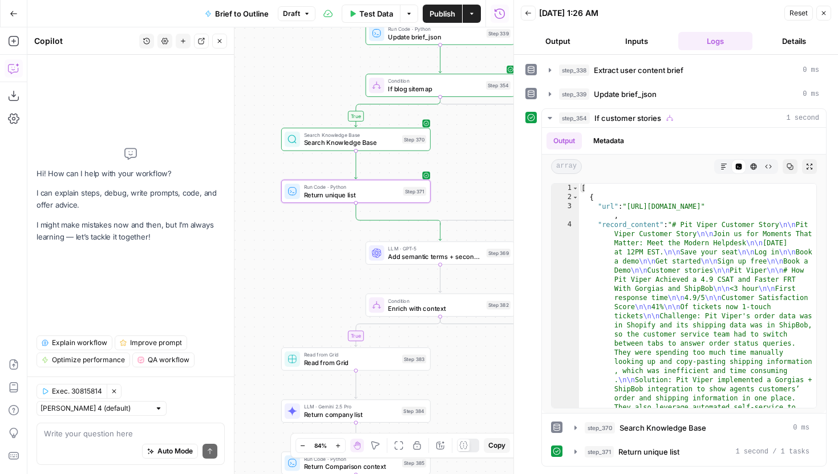
click at [146, 40] on icon "button" at bounding box center [147, 41] width 6 height 6
click at [124, 83] on span "can you tell me where the "customer stories" input it used?" at bounding box center [144, 80] width 159 height 11
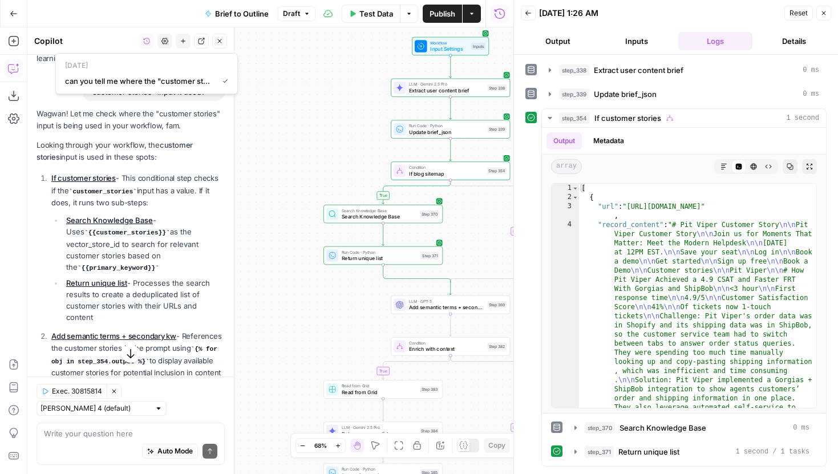
scroll to position [159, 0]
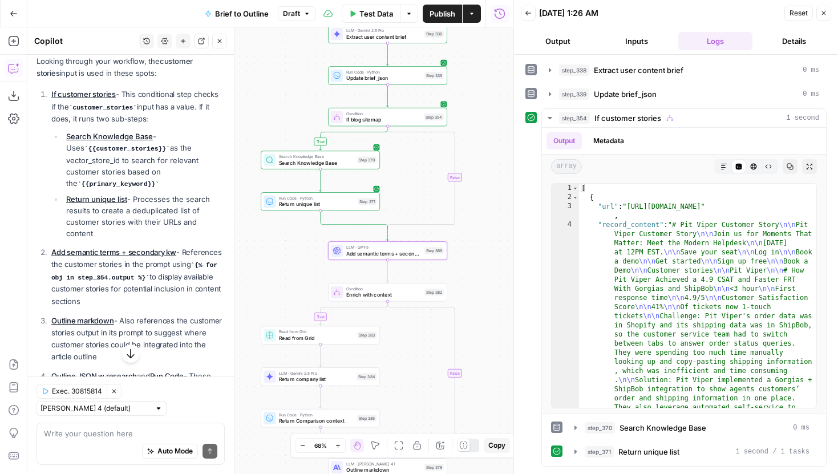
click at [119, 248] on link "Add semantic terms + secondary kw" at bounding box center [113, 252] width 125 height 9
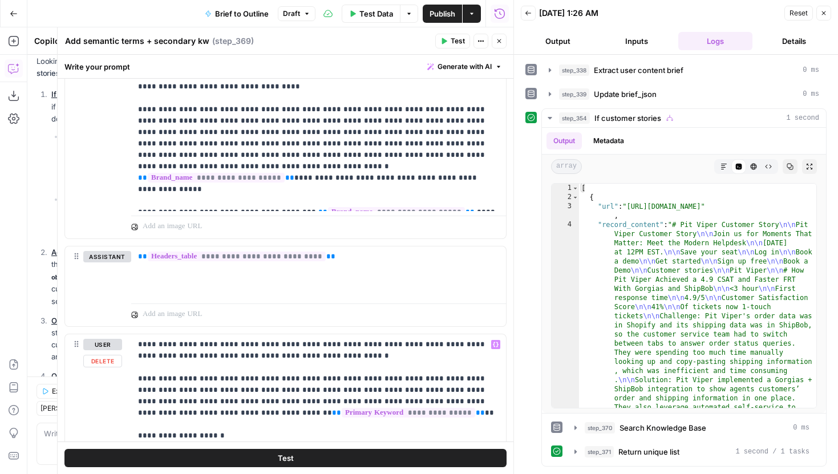
scroll to position [455, 0]
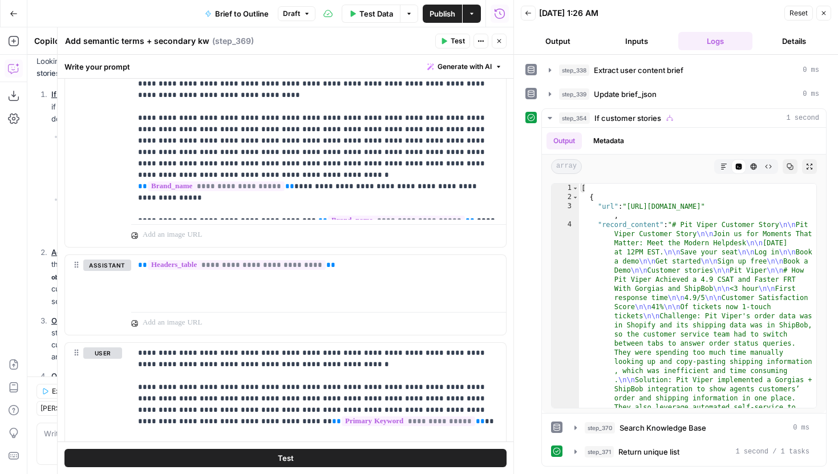
click at [820, 17] on button "Close" at bounding box center [823, 13] width 15 height 15
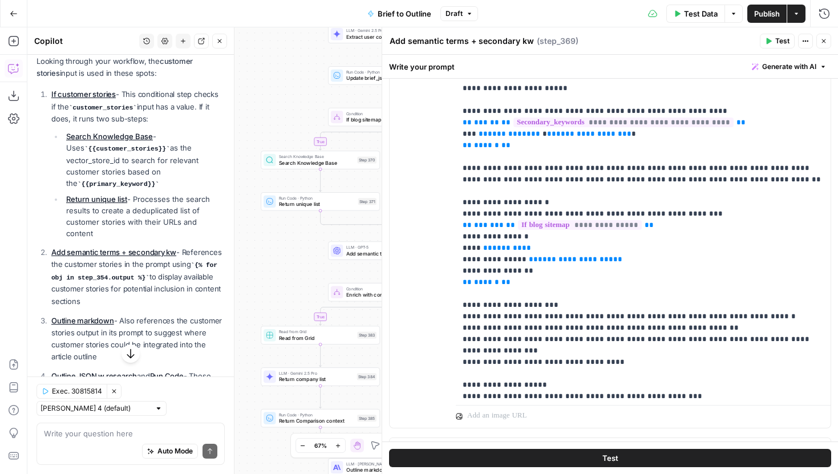
scroll to position [183, 0]
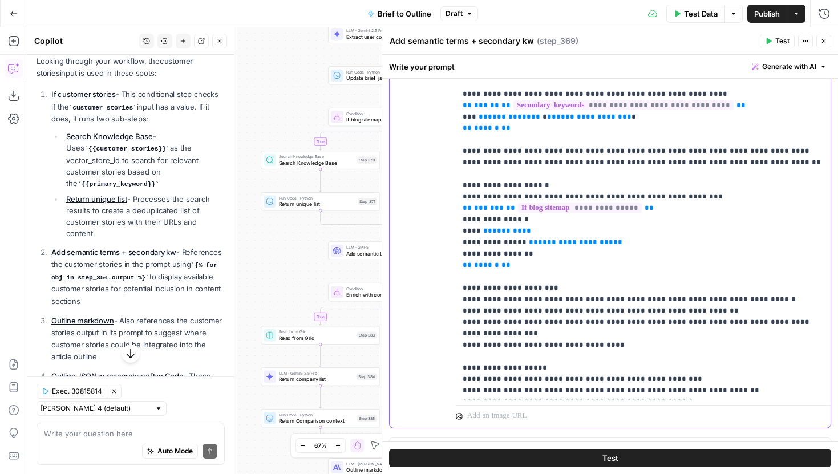
click at [606, 274] on p "**********" at bounding box center [643, 77] width 361 height 639
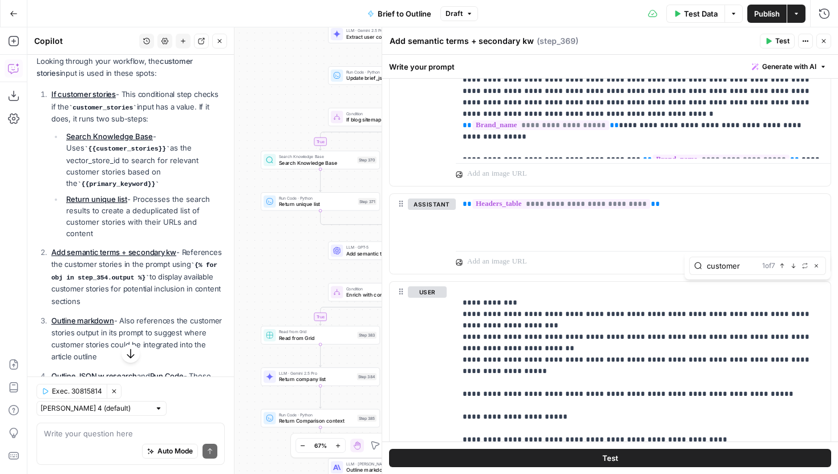
scroll to position [532, 0]
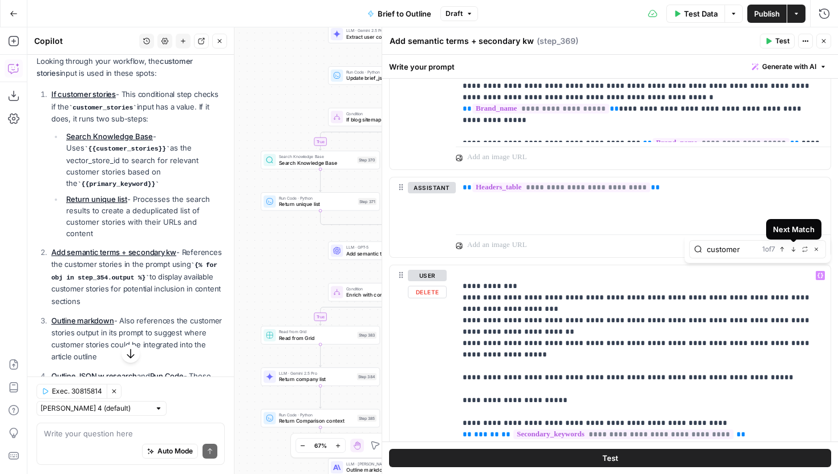
type input "customer"
click at [791, 246] on icon "button" at bounding box center [794, 249] width 6 height 6
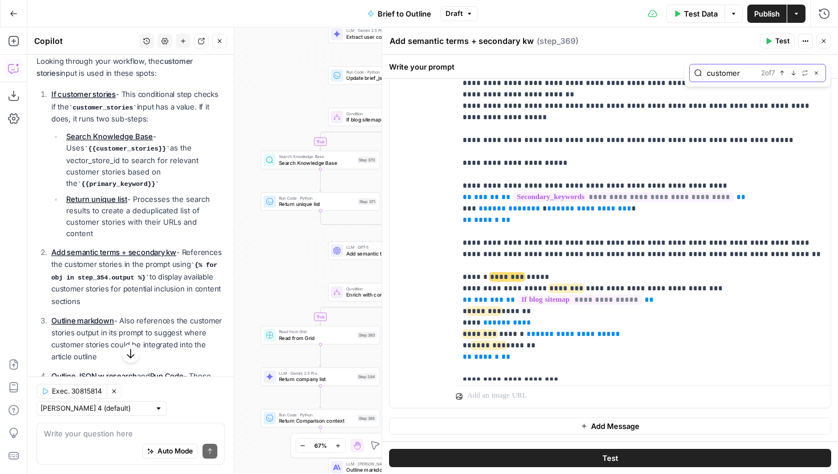
scroll to position [0, 0]
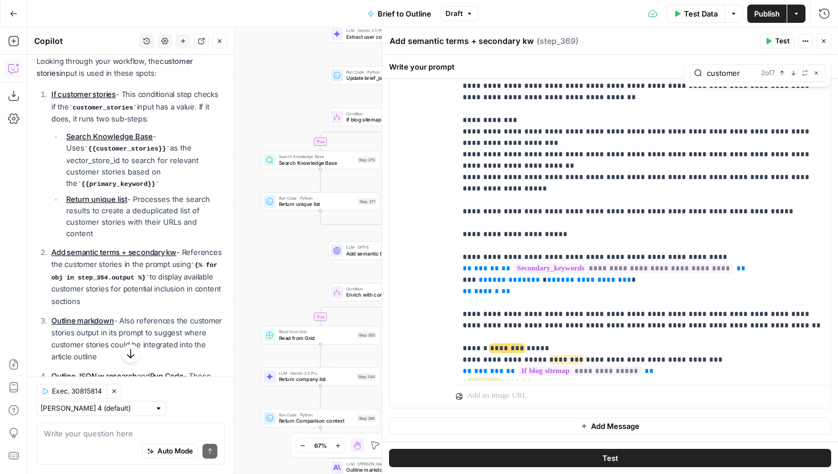
click at [783, 68] on div "2 of 7 Previous match Next Match Replace Close" at bounding box center [791, 73] width 60 height 10
click at [783, 76] on button "Previous match" at bounding box center [782, 72] width 9 height 9
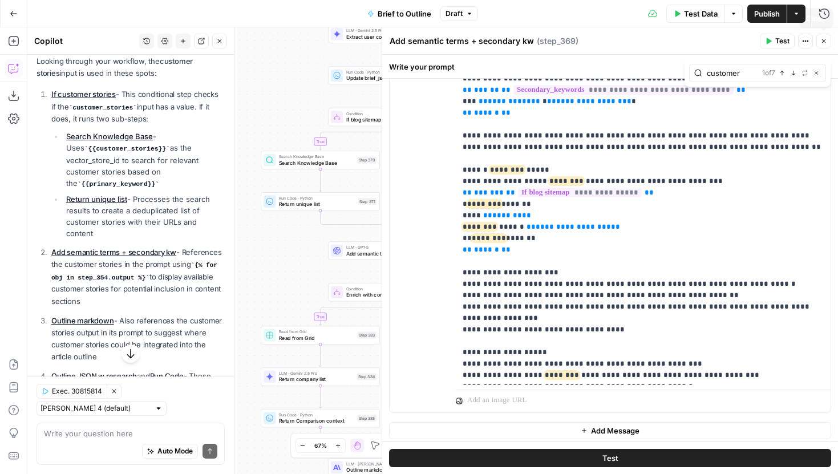
click at [825, 39] on icon "button" at bounding box center [824, 41] width 4 height 4
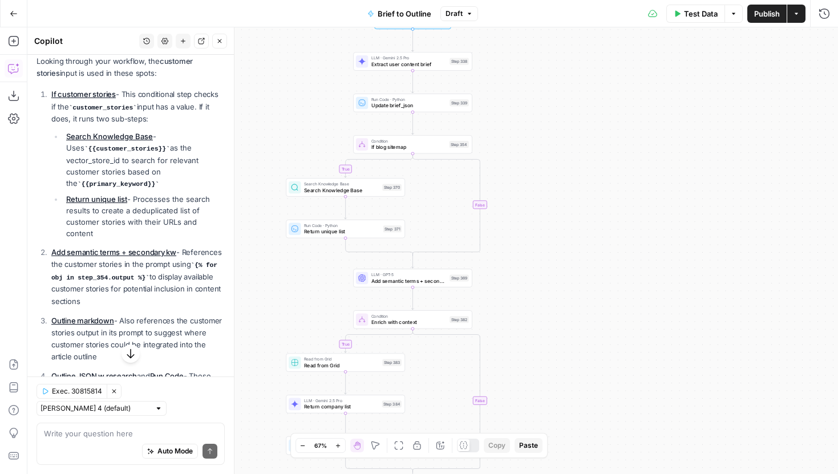
drag, startPoint x: 557, startPoint y: 177, endPoint x: 608, endPoint y: 239, distance: 79.8
click at [605, 236] on div "true true true false true false false false Workflow Input Settings Inputs LLM …" at bounding box center [432, 250] width 811 height 447
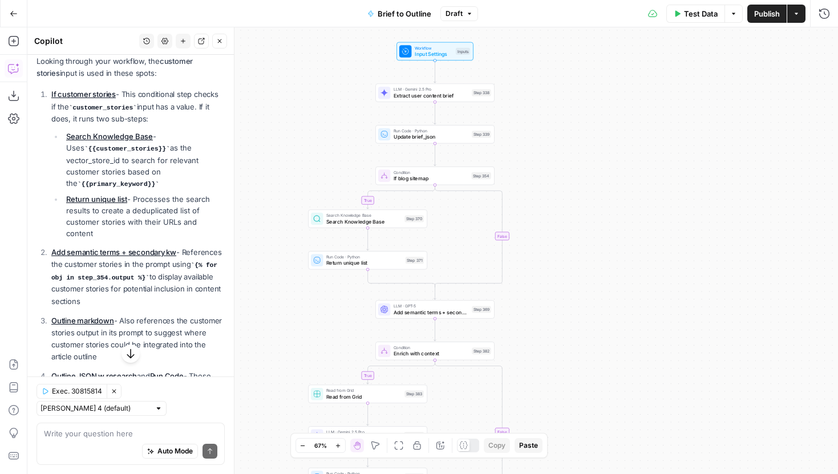
click at [439, 180] on span "If blog sitemap" at bounding box center [431, 178] width 75 height 7
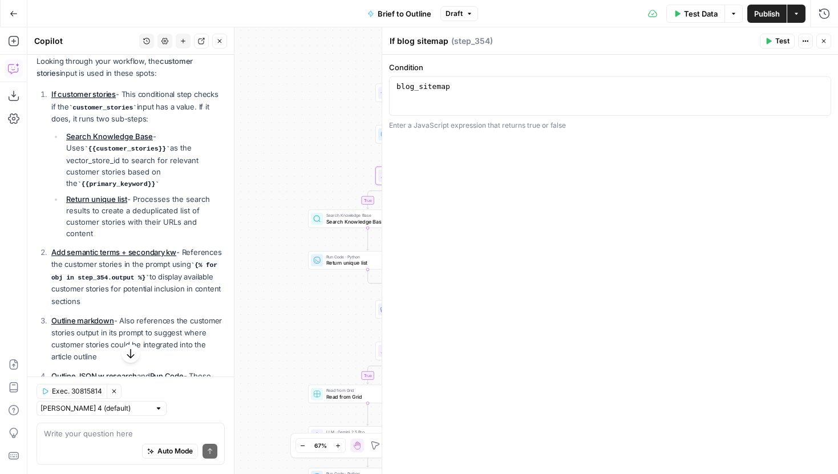
click at [463, 12] on button "Draft" at bounding box center [459, 13] width 38 height 15
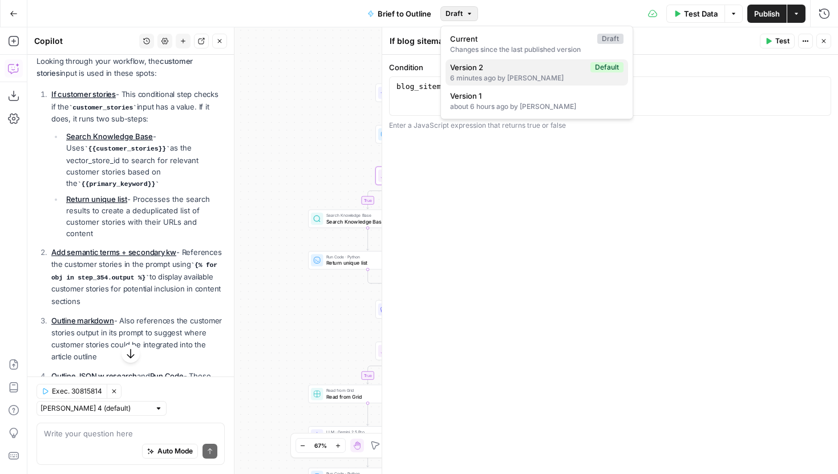
click at [492, 70] on span "Version 2" at bounding box center [518, 67] width 136 height 11
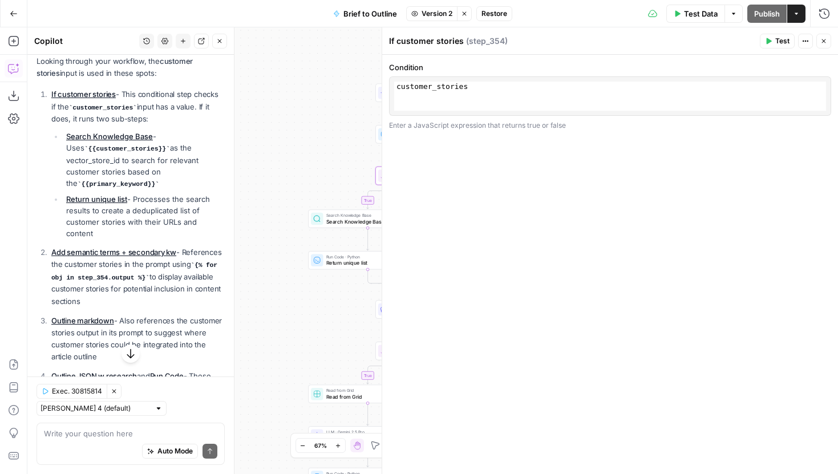
click at [499, 10] on span "Restore" at bounding box center [495, 14] width 26 height 10
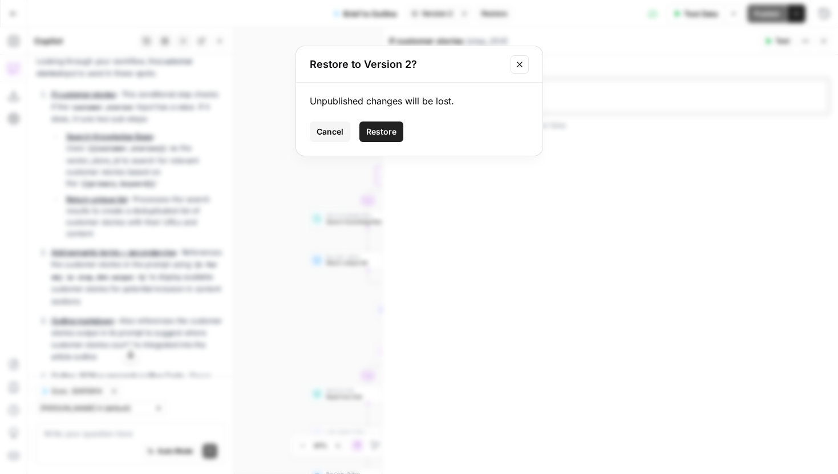
click at [394, 126] on span "Restore" at bounding box center [381, 131] width 30 height 11
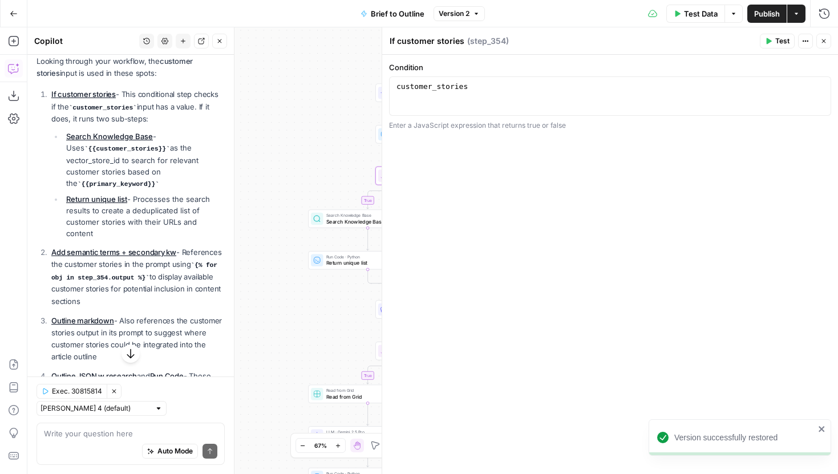
click at [827, 41] on span "Close" at bounding box center [827, 41] width 1 height 1
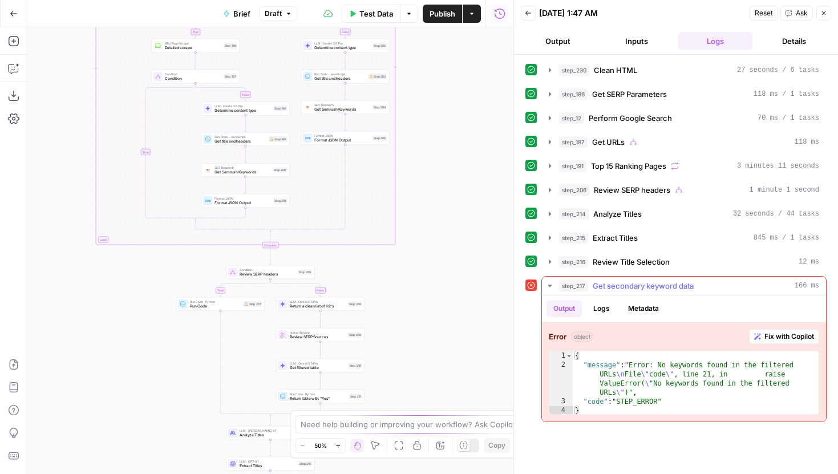
click at [781, 339] on span "Fix with Copilot" at bounding box center [790, 336] width 50 height 10
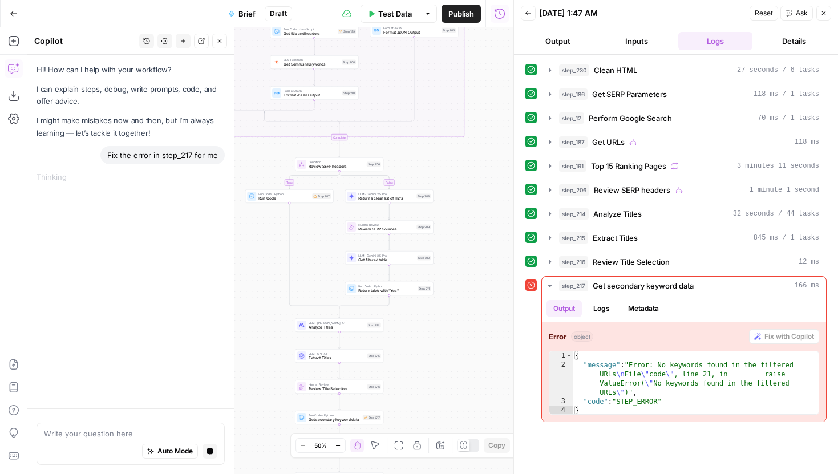
drag, startPoint x: 466, startPoint y: 291, endPoint x: 443, endPoint y: 178, distance: 115.3
click at [443, 178] on div "true false false true false true false true Workflow Input Settings Inputs LLM …" at bounding box center [270, 250] width 486 height 447
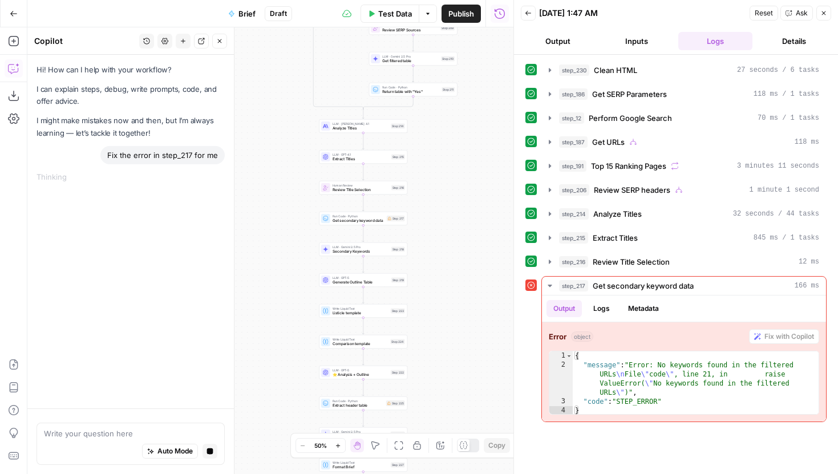
drag, startPoint x: 424, startPoint y: 365, endPoint x: 452, endPoint y: 171, distance: 196.1
click at [452, 171] on div "true false false true false true false true Workflow Input Settings Inputs LLM …" at bounding box center [270, 250] width 486 height 447
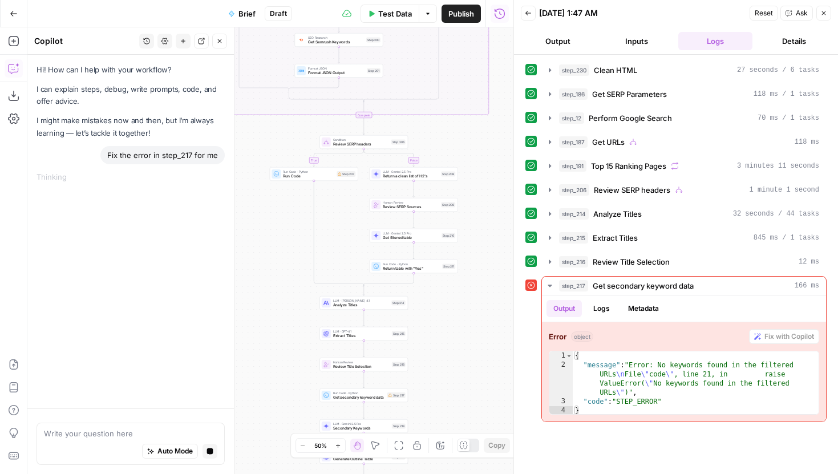
drag, startPoint x: 438, startPoint y: 152, endPoint x: 438, endPoint y: 331, distance: 178.6
click at [438, 331] on div "true false false true false true false true Workflow Input Settings Inputs LLM …" at bounding box center [270, 250] width 486 height 447
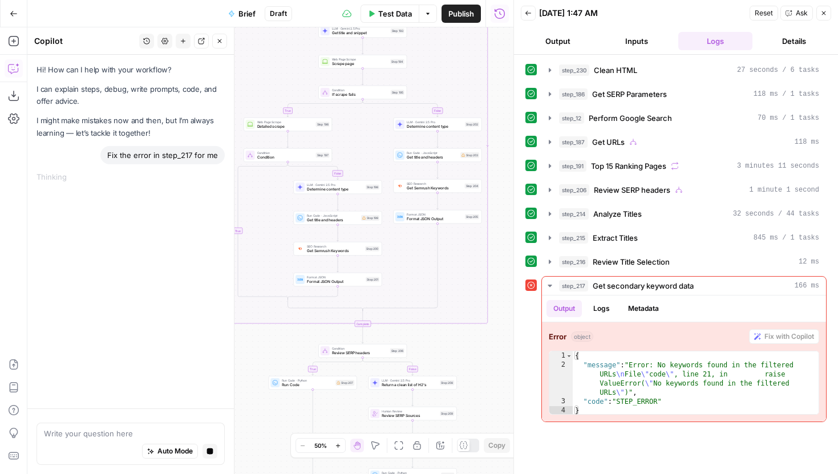
drag, startPoint x: 471, startPoint y: 144, endPoint x: 470, endPoint y: 347, distance: 202.6
click at [470, 349] on div "true false false true false true false true Workflow Input Settings Inputs LLM …" at bounding box center [270, 250] width 486 height 447
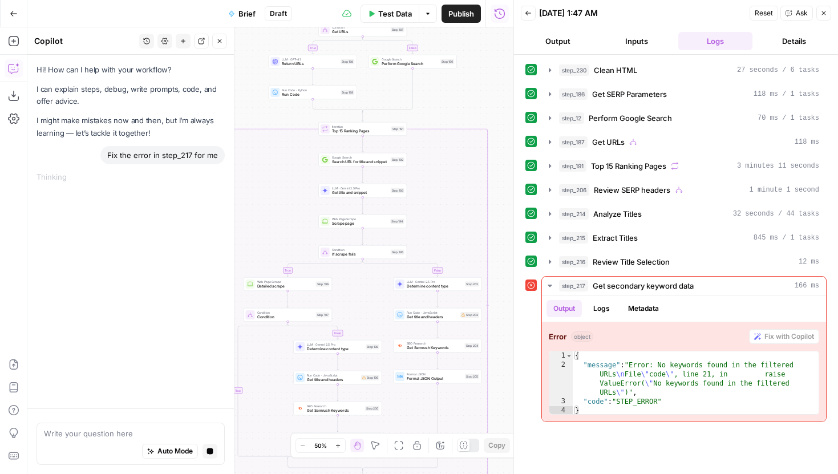
drag, startPoint x: 503, startPoint y: 219, endPoint x: 503, endPoint y: 380, distance: 161.5
click at [503, 380] on div "true false false true false true false true Workflow Input Settings Inputs LLM …" at bounding box center [270, 250] width 486 height 447
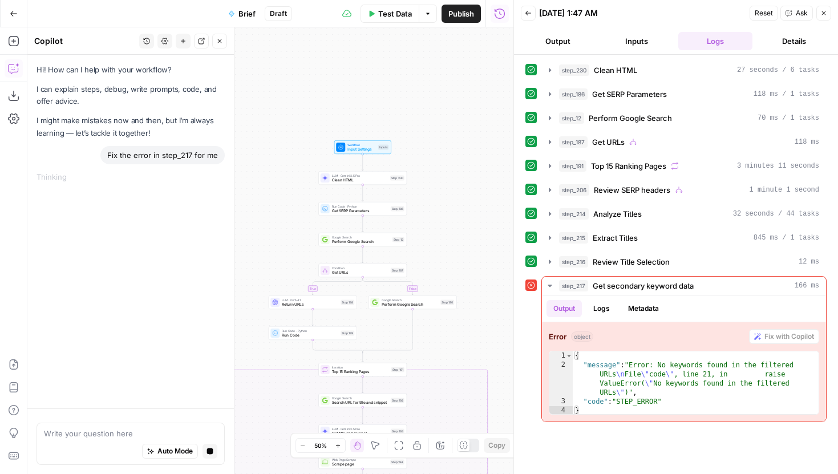
drag, startPoint x: 448, startPoint y: 100, endPoint x: 448, endPoint y: 347, distance: 247.1
click at [448, 347] on div "true false false true false true false true Workflow Input Settings Inputs LLM …" at bounding box center [270, 250] width 486 height 447
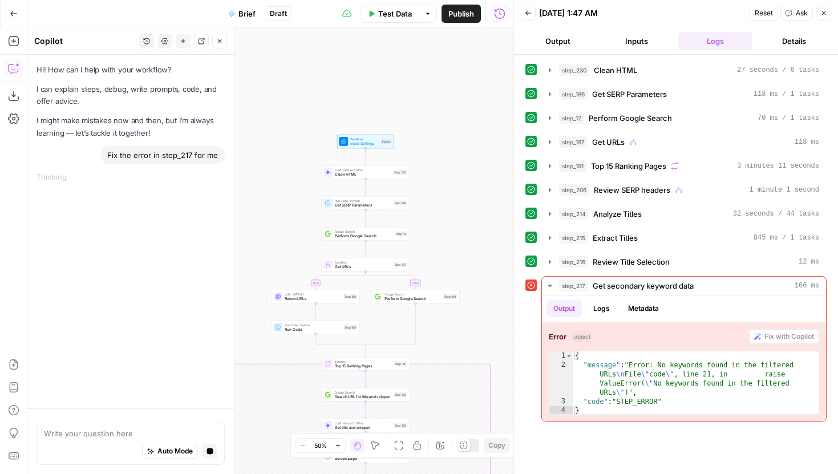
drag, startPoint x: 451, startPoint y: 355, endPoint x: 442, endPoint y: 67, distance: 287.7
click at [442, 70] on div "true false false true false true false true Workflow Input Settings Inputs LLM …" at bounding box center [270, 250] width 486 height 447
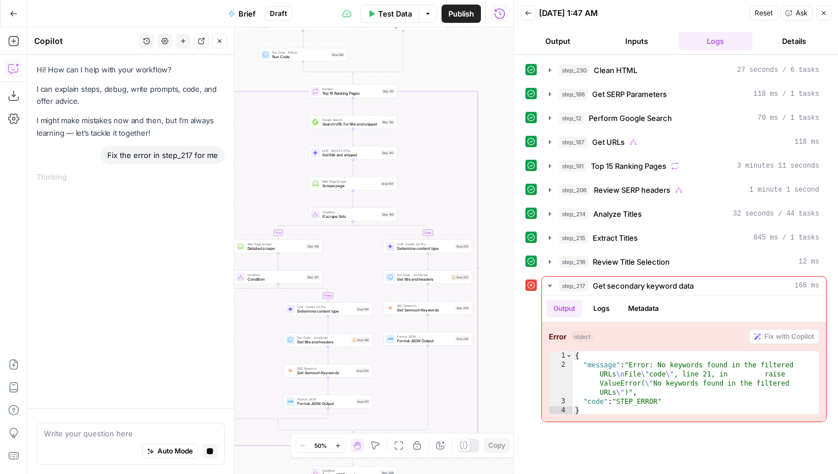
click at [284, 13] on span "Draft" at bounding box center [278, 14] width 17 height 10
click at [219, 41] on icon "button" at bounding box center [219, 41] width 7 height 7
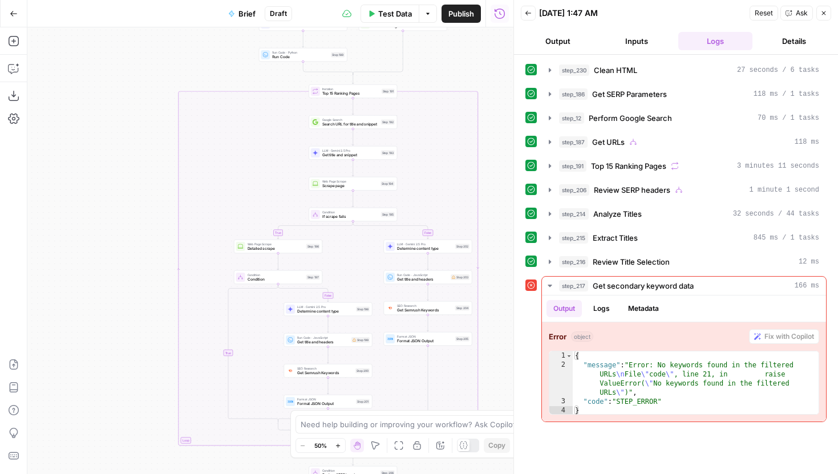
click at [281, 13] on span "Draft" at bounding box center [278, 14] width 17 height 10
click at [276, 9] on span "Draft" at bounding box center [278, 14] width 17 height 10
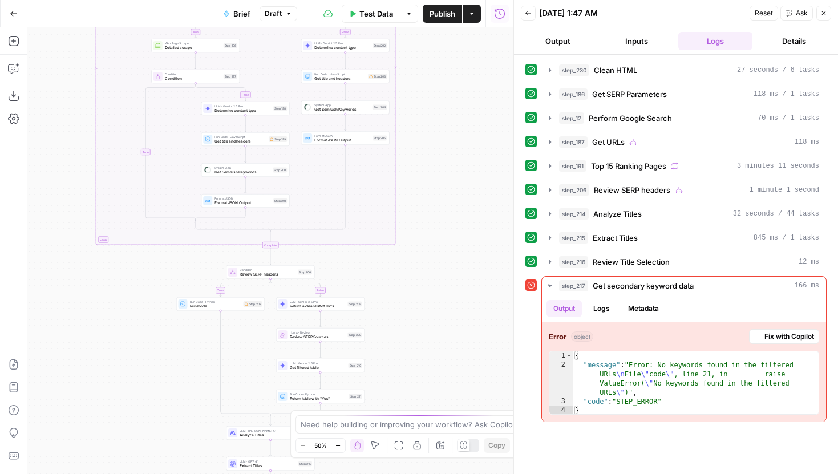
click at [288, 11] on icon "button" at bounding box center [288, 13] width 7 height 7
click at [287, 14] on icon "button" at bounding box center [288, 13] width 7 height 7
click at [318, 69] on span "Version 1" at bounding box center [338, 67] width 136 height 11
click at [260, 17] on span "Version 1" at bounding box center [256, 14] width 30 height 10
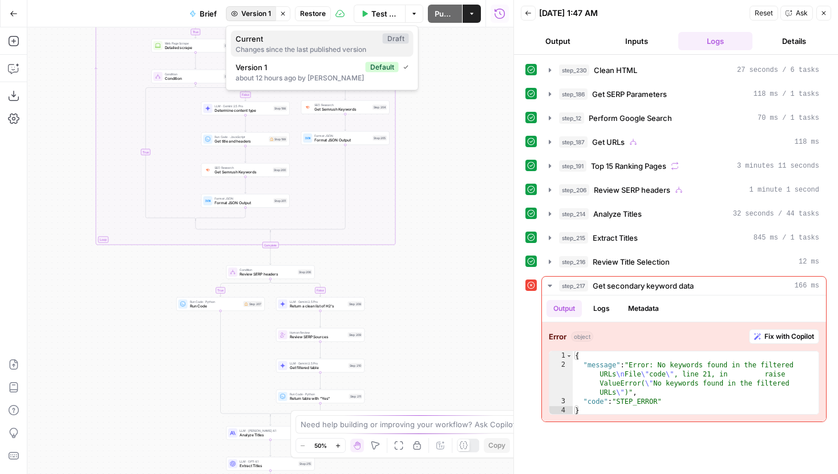
click at [274, 45] on div "Changes since the last published version" at bounding box center [322, 50] width 173 height 10
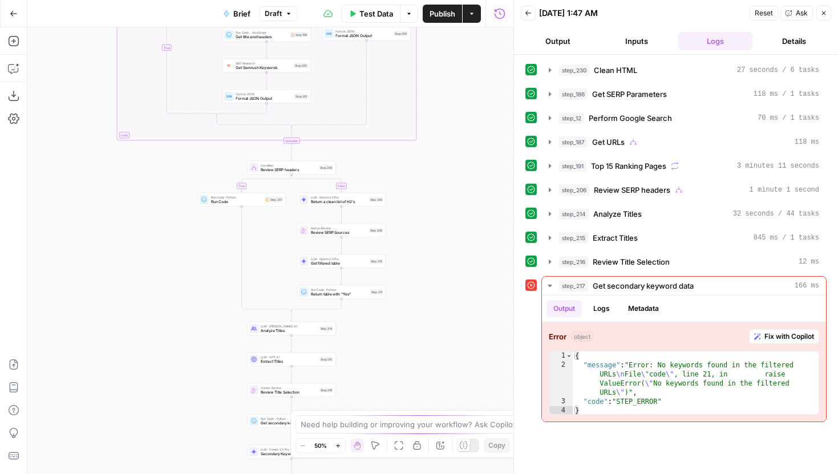
drag, startPoint x: 456, startPoint y: 296, endPoint x: 491, endPoint y: 152, distance: 147.9
click at [491, 153] on div "true false false true false true false true Workflow Input Settings Inputs LLM …" at bounding box center [270, 250] width 486 height 447
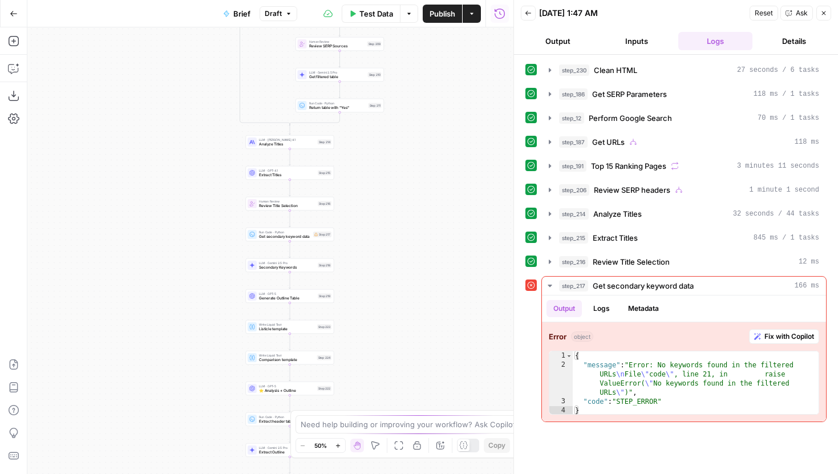
drag, startPoint x: 439, startPoint y: 297, endPoint x: 421, endPoint y: 139, distance: 159.1
click at [421, 139] on div "true false false true false true false true Workflow Input Settings Inputs LLM …" at bounding box center [270, 250] width 486 height 447
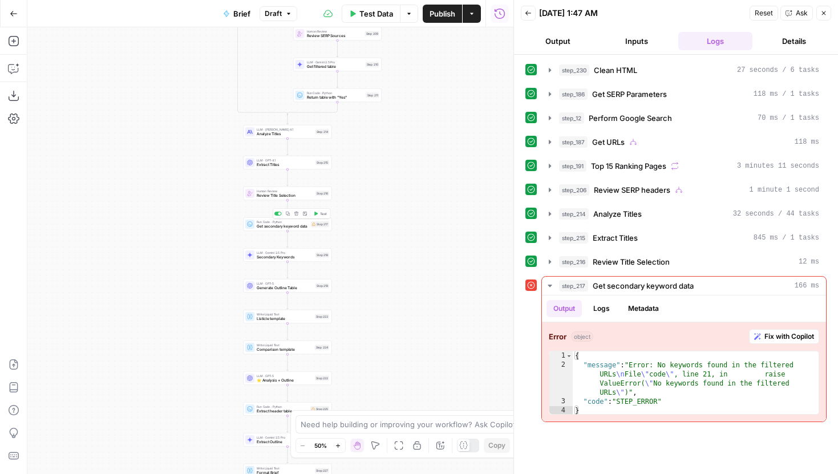
click at [298, 225] on span "Get secondary keyword data" at bounding box center [283, 227] width 52 height 6
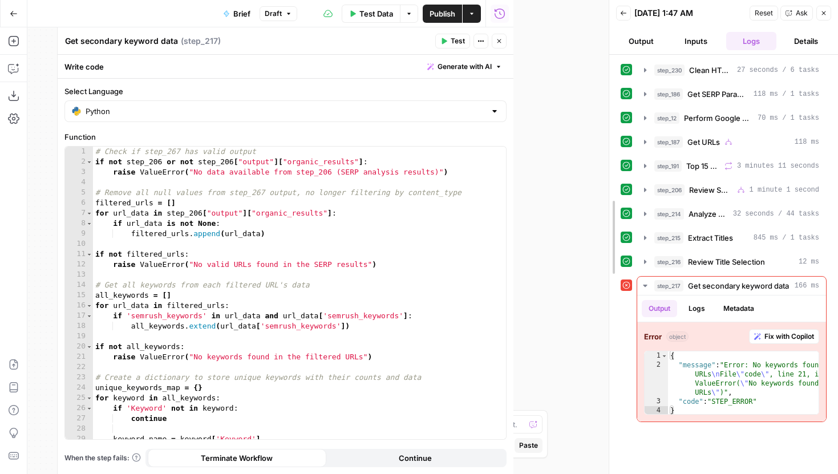
drag, startPoint x: 515, startPoint y: 75, endPoint x: 715, endPoint y: 92, distance: 201.0
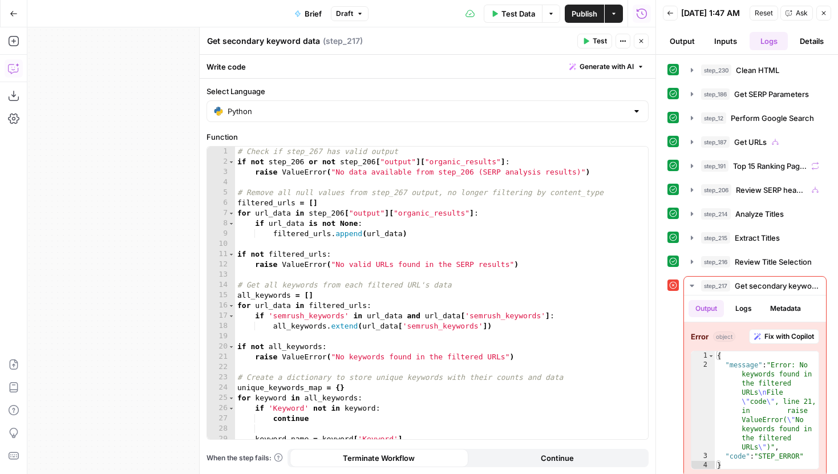
click at [18, 74] on button "Copilot" at bounding box center [14, 68] width 18 height 18
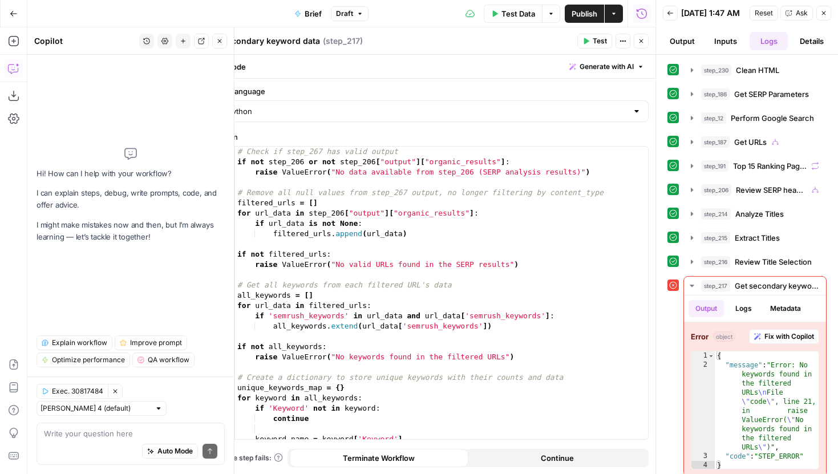
click at [145, 42] on icon "button" at bounding box center [146, 41] width 7 height 7
click at [147, 82] on span "Fix the error in step_217 for me" at bounding box center [144, 80] width 159 height 11
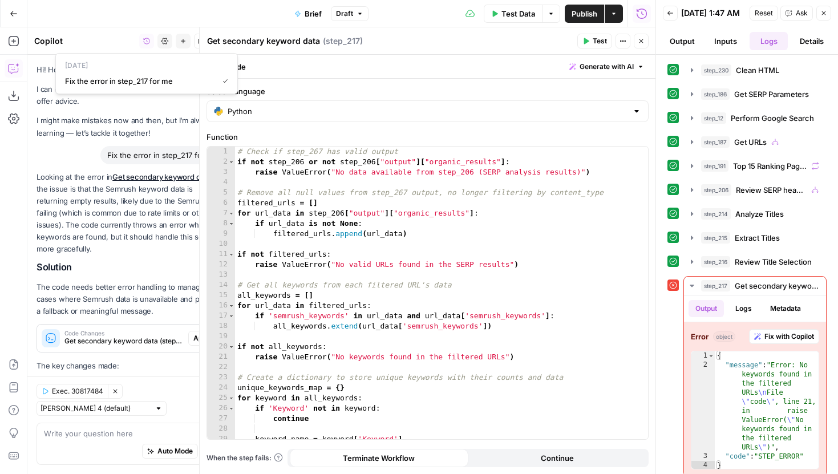
scroll to position [151, 0]
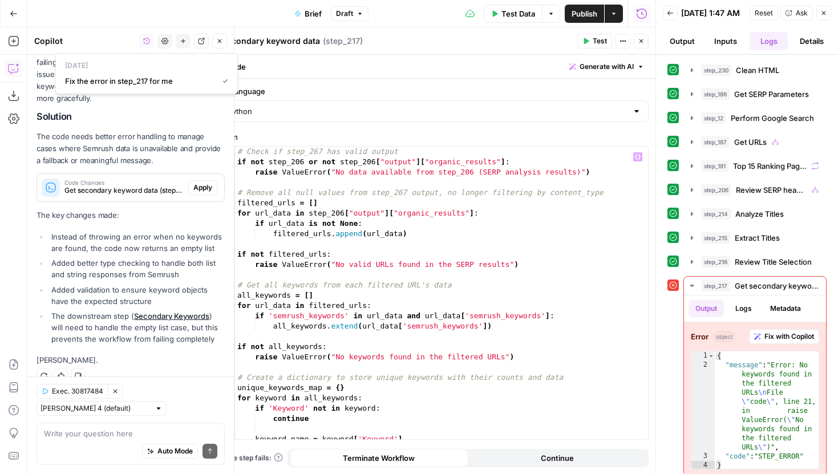
click at [145, 237] on li "Instead of throwing an error when no keywords are found, the code now returns a…" at bounding box center [136, 242] width 176 height 23
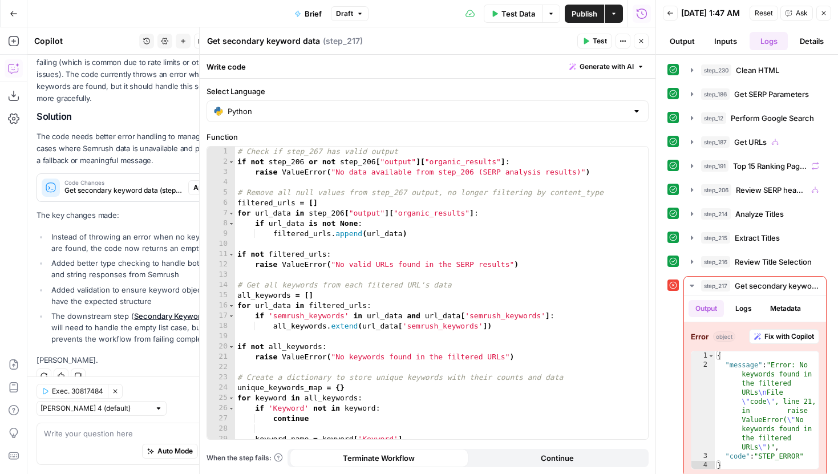
click at [342, 132] on label "Function" at bounding box center [428, 136] width 442 height 11
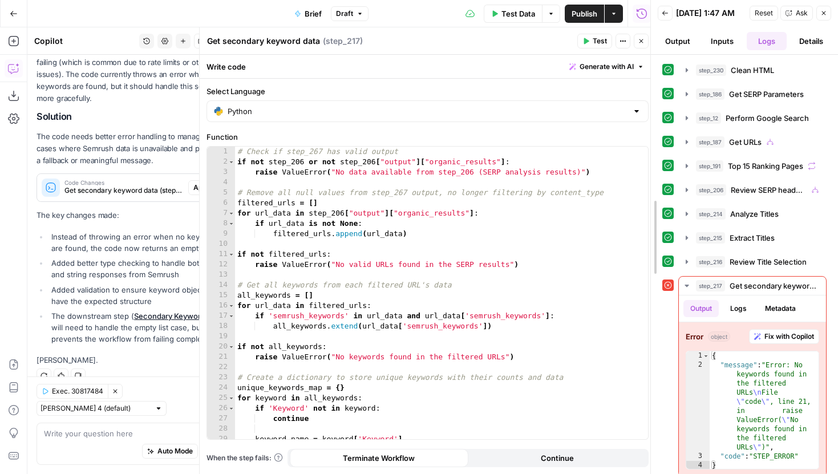
drag, startPoint x: 652, startPoint y: 290, endPoint x: 555, endPoint y: 290, distance: 97.0
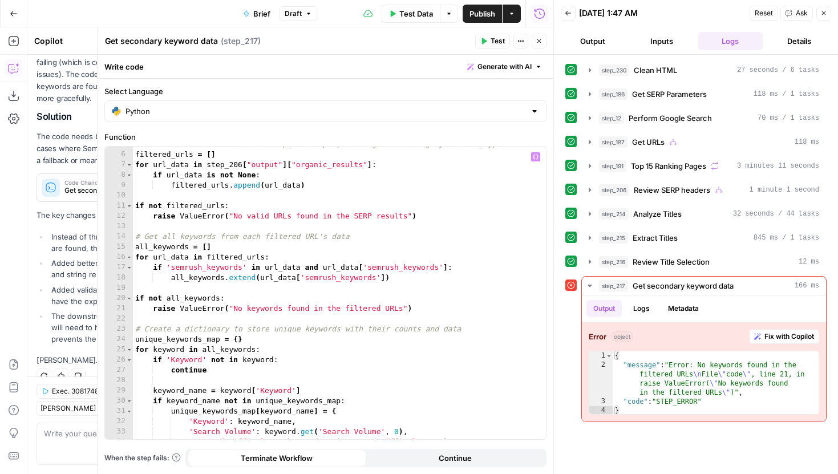
scroll to position [0, 0]
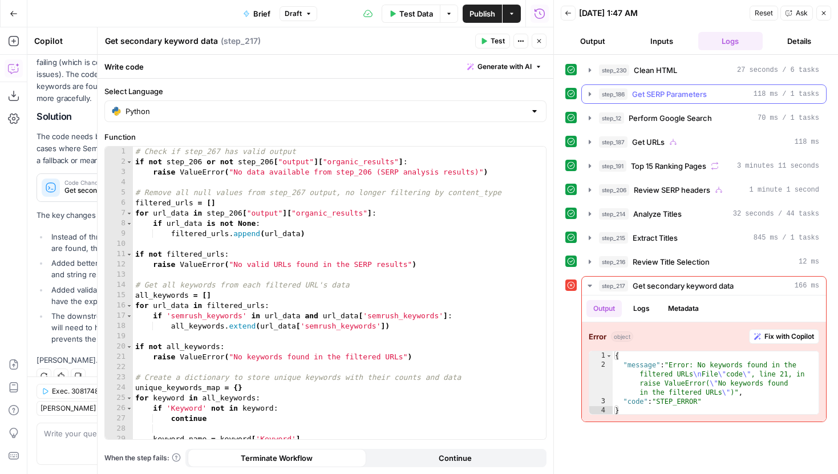
click at [590, 90] on icon "button" at bounding box center [589, 94] width 9 height 9
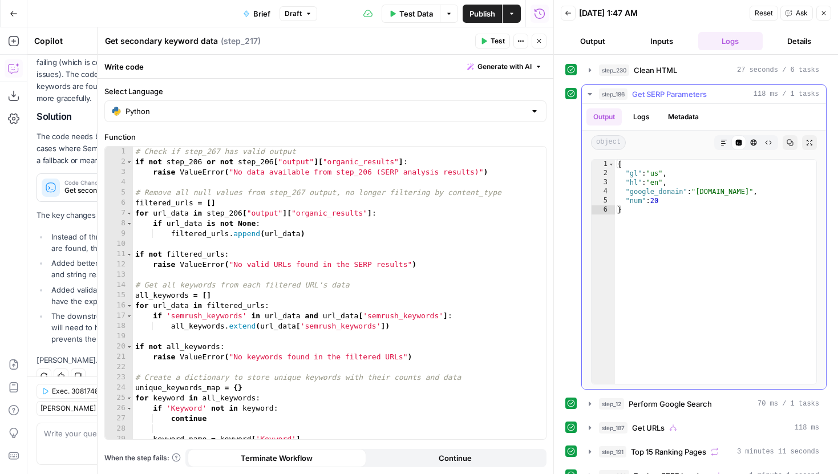
click at [589, 91] on icon "button" at bounding box center [589, 94] width 9 height 9
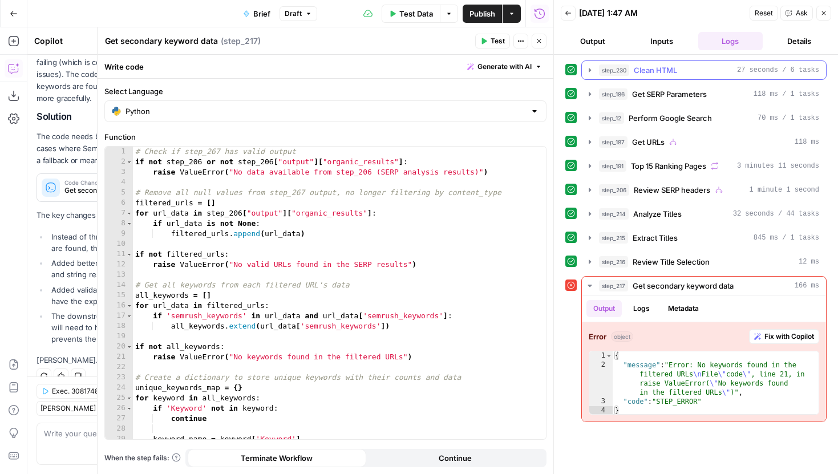
click at [585, 68] on icon "button" at bounding box center [589, 70] width 9 height 9
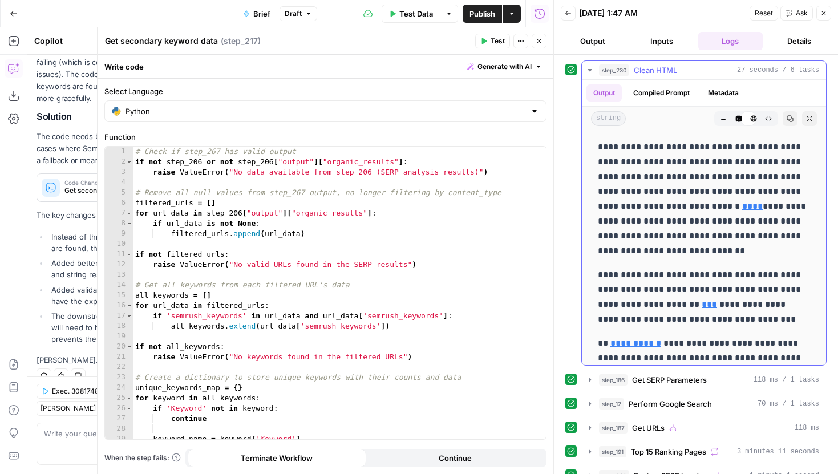
click at [585, 68] on icon "button" at bounding box center [589, 70] width 9 height 9
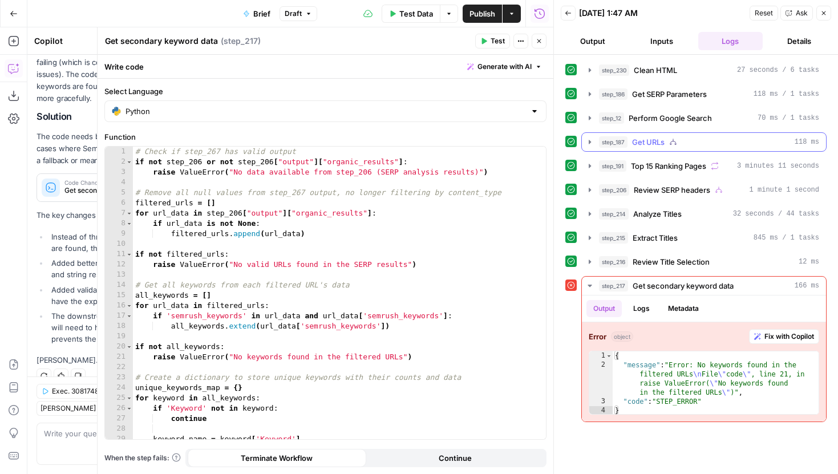
click at [588, 141] on icon "button" at bounding box center [589, 142] width 9 height 9
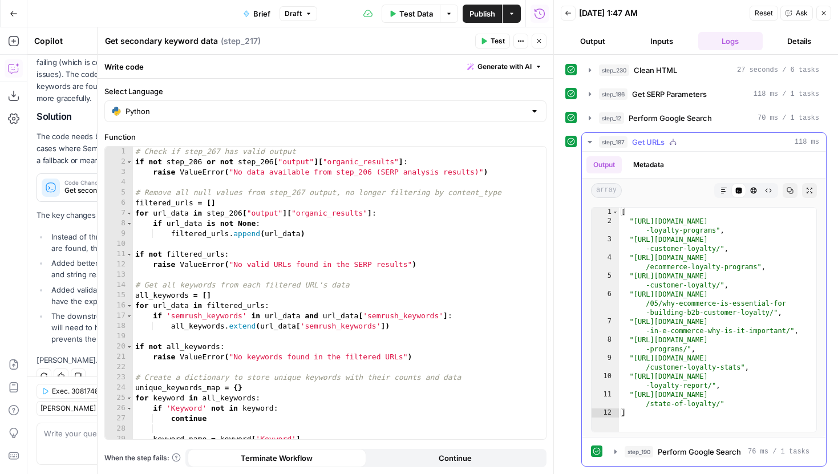
click at [589, 140] on icon "button" at bounding box center [589, 142] width 9 height 9
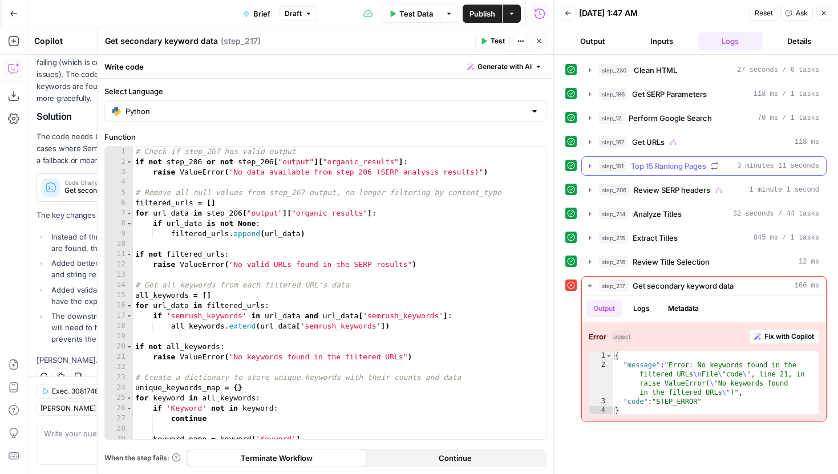
click at [592, 164] on icon "button" at bounding box center [589, 165] width 9 height 9
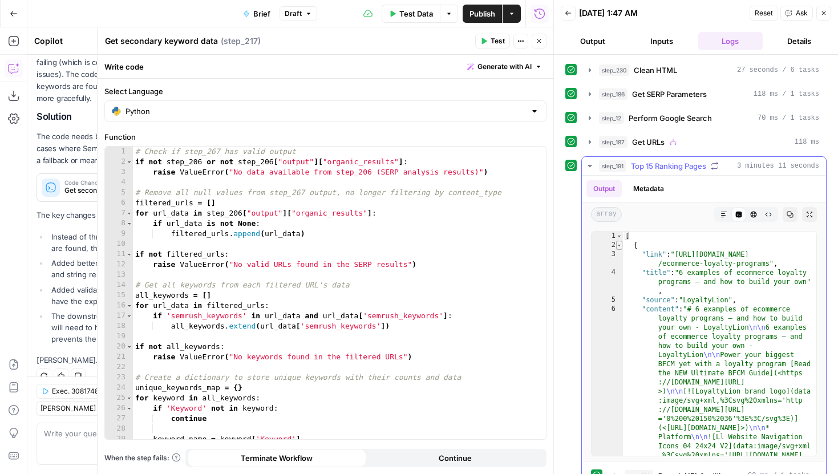
type textarea "*"
click at [618, 242] on span "Toggle code folding, rows 2 through 39" at bounding box center [619, 245] width 6 height 9
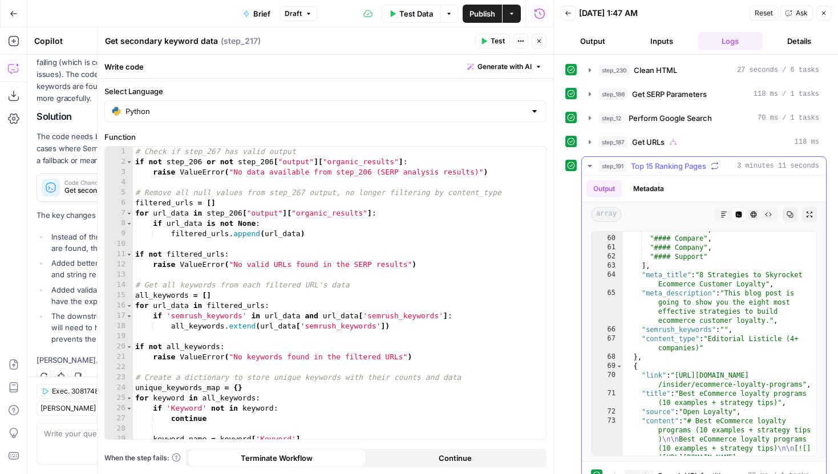
scroll to position [873, 0]
click at [539, 39] on icon "button" at bounding box center [539, 41] width 7 height 7
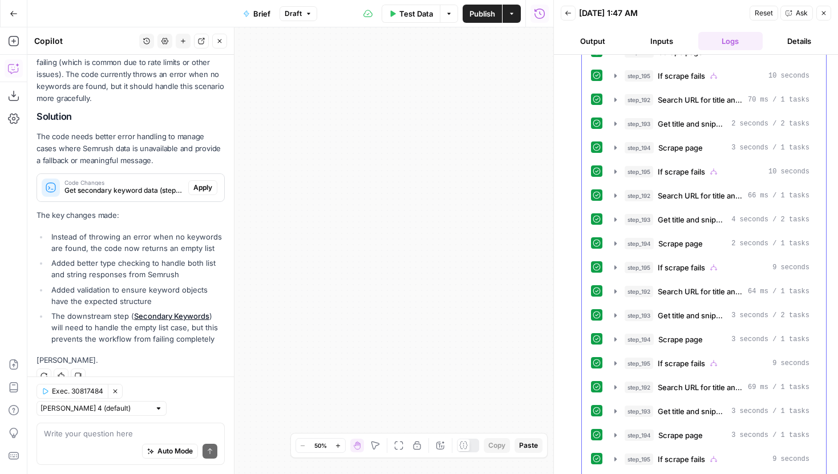
scroll to position [463, 0]
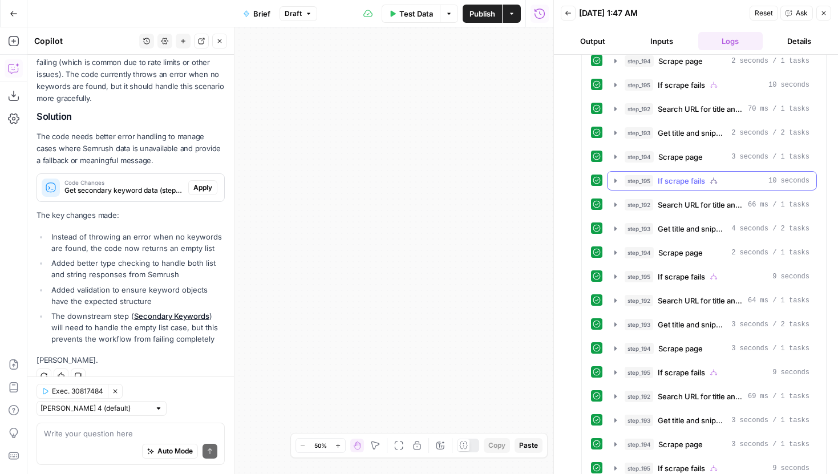
click at [618, 183] on icon "button" at bounding box center [615, 180] width 9 height 9
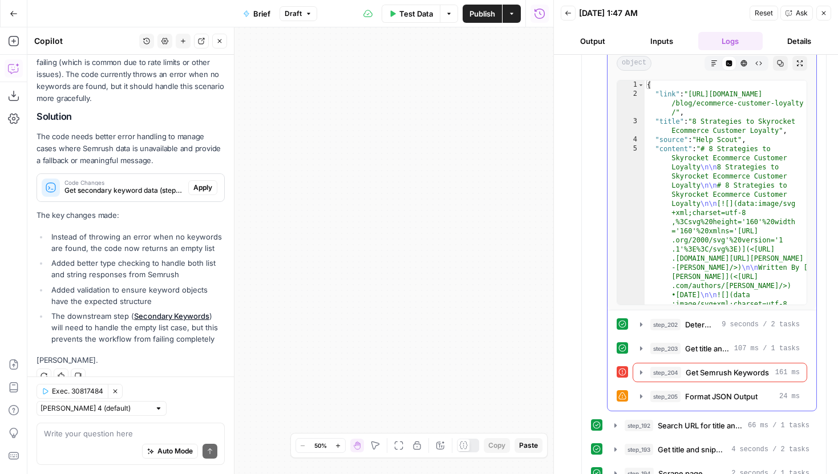
scroll to position [792, 0]
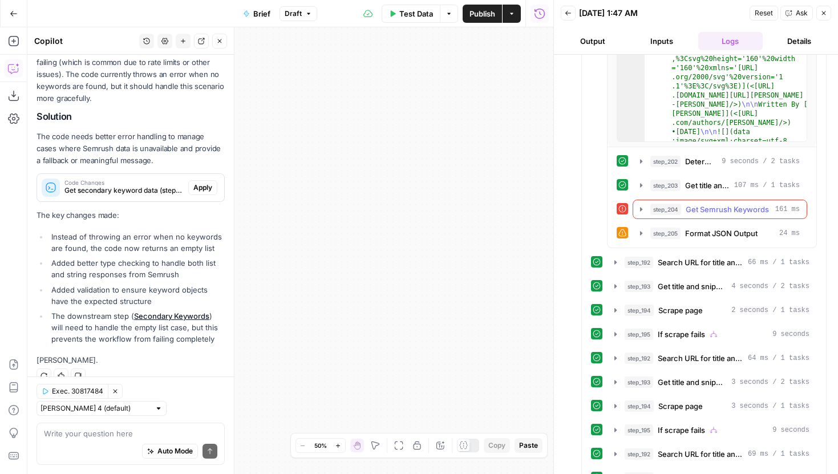
click at [639, 210] on icon "button" at bounding box center [641, 209] width 9 height 9
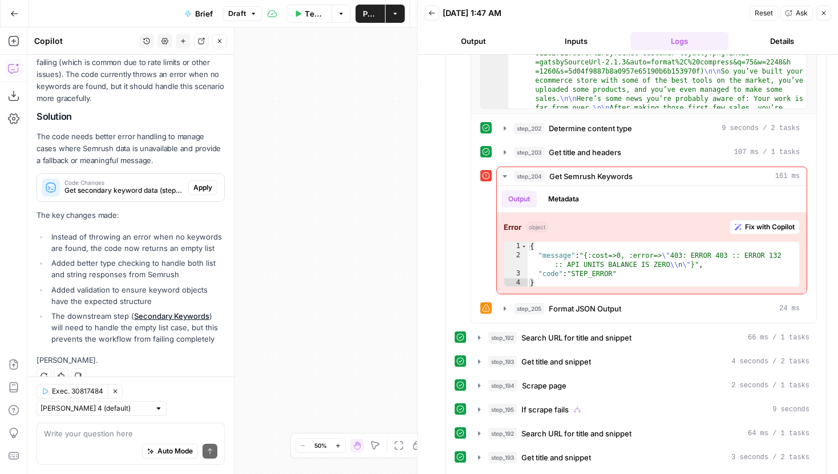
scroll to position [798, 0]
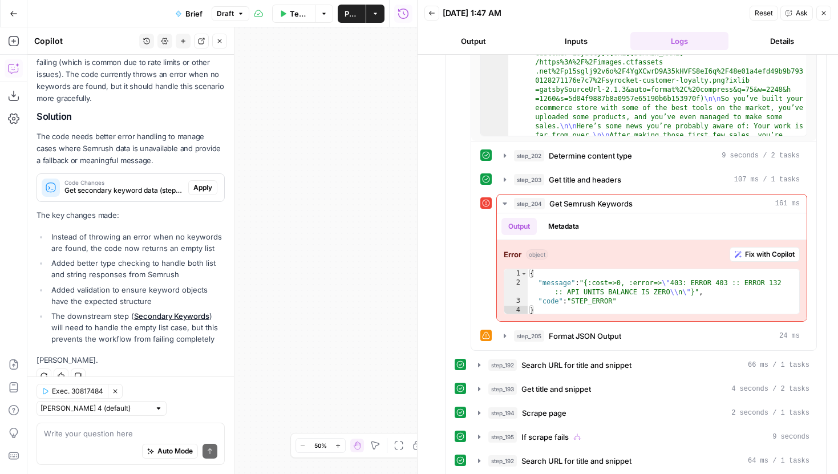
click at [820, 14] on icon "button" at bounding box center [823, 13] width 7 height 7
